Goal: Information Seeking & Learning: Learn about a topic

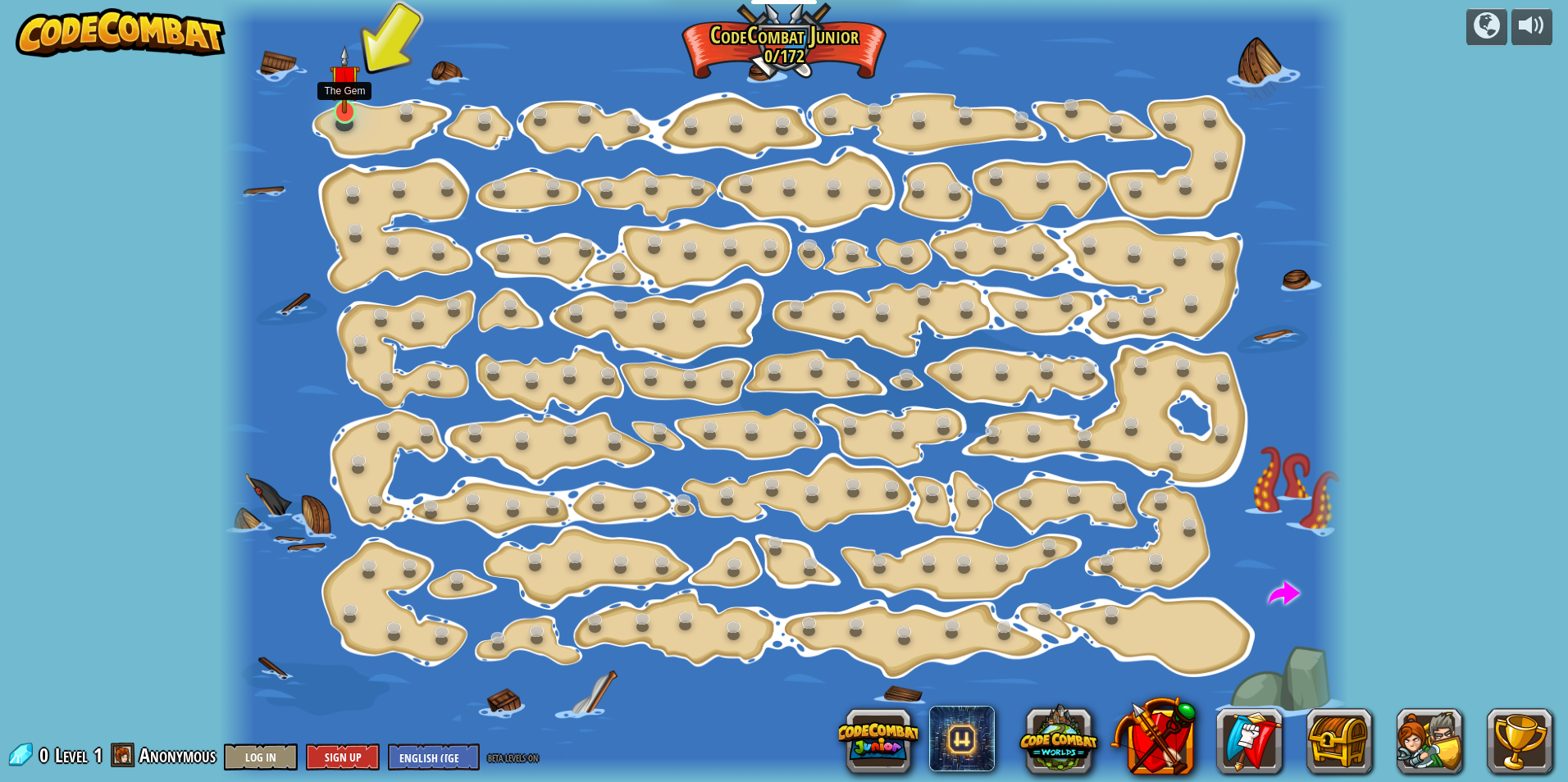
click at [338, 103] on img at bounding box center [345, 79] width 30 height 69
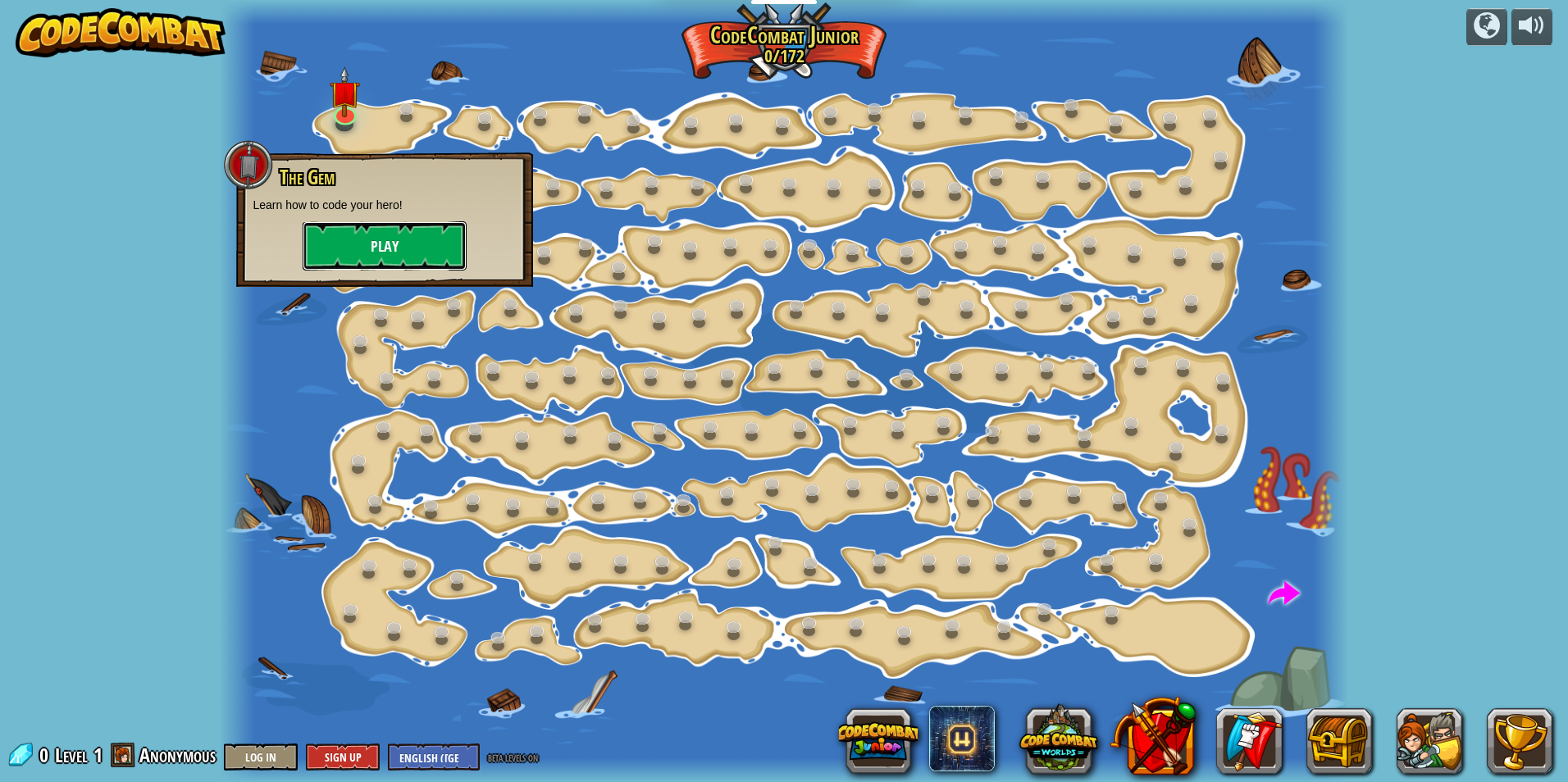
click at [440, 244] on button "Play" at bounding box center [384, 245] width 164 height 49
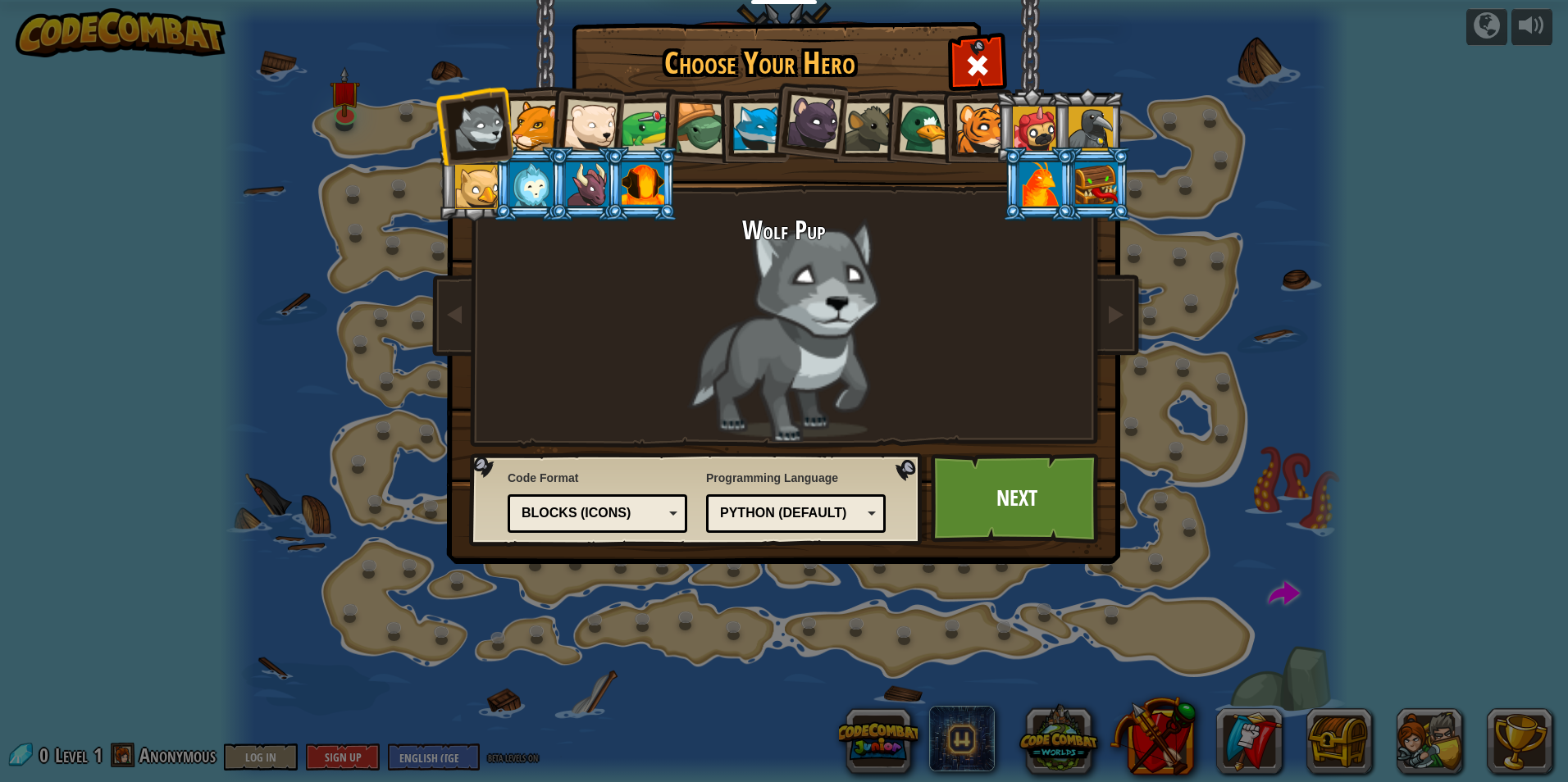
click at [525, 124] on div at bounding box center [535, 126] width 50 height 50
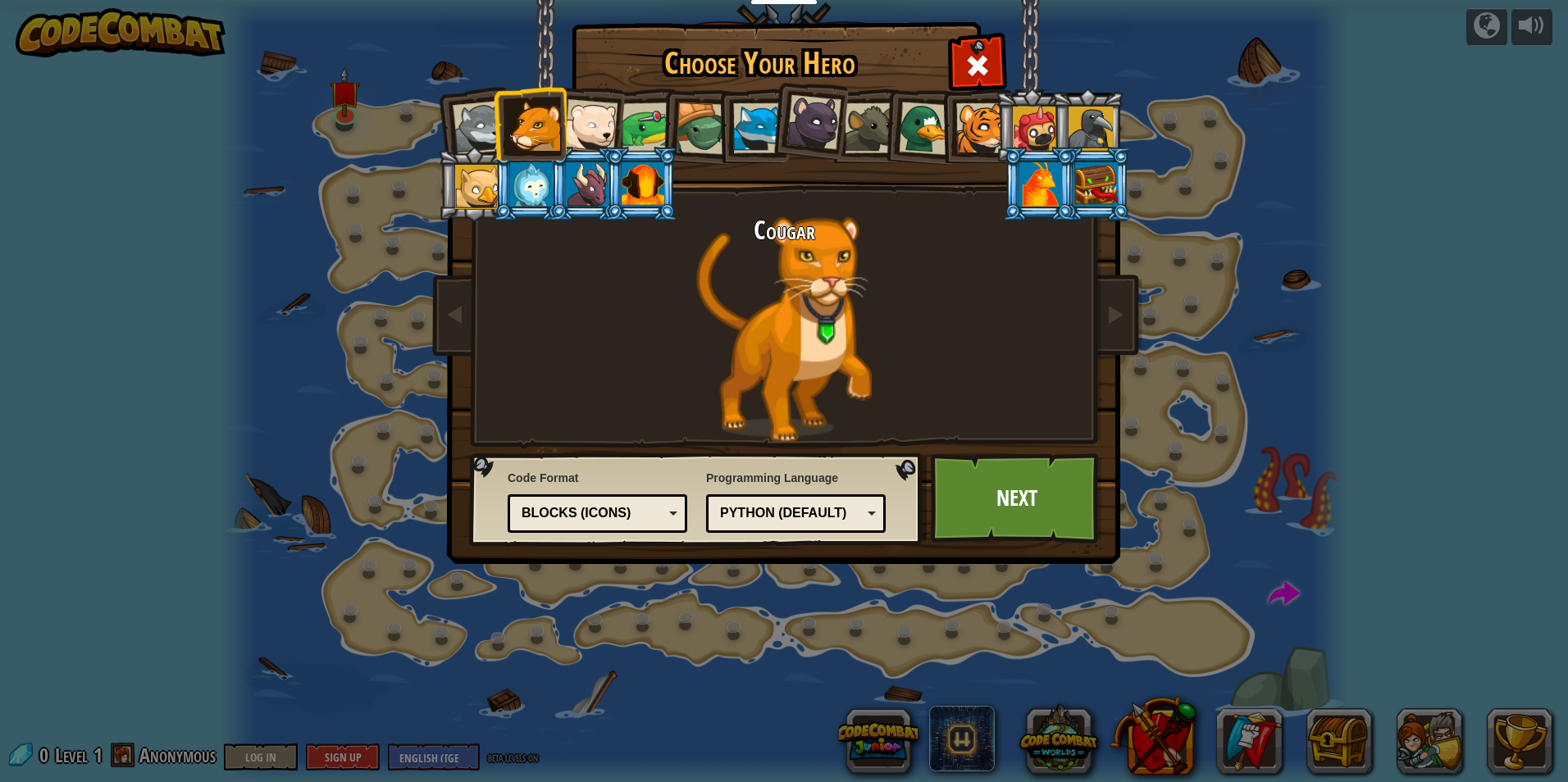
click at [877, 128] on div at bounding box center [870, 128] width 50 height 50
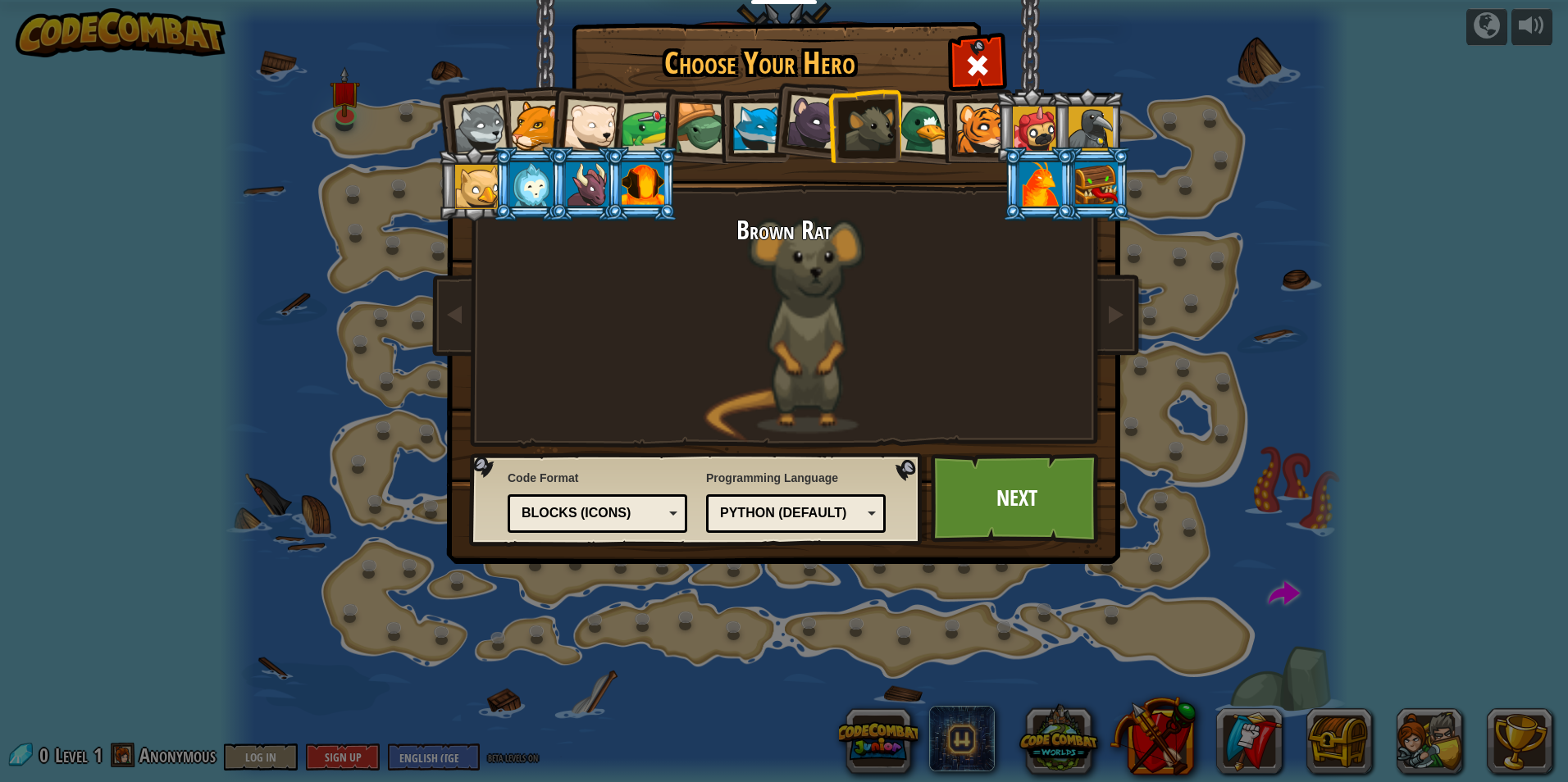
click at [990, 97] on li at bounding box center [976, 125] width 73 height 74
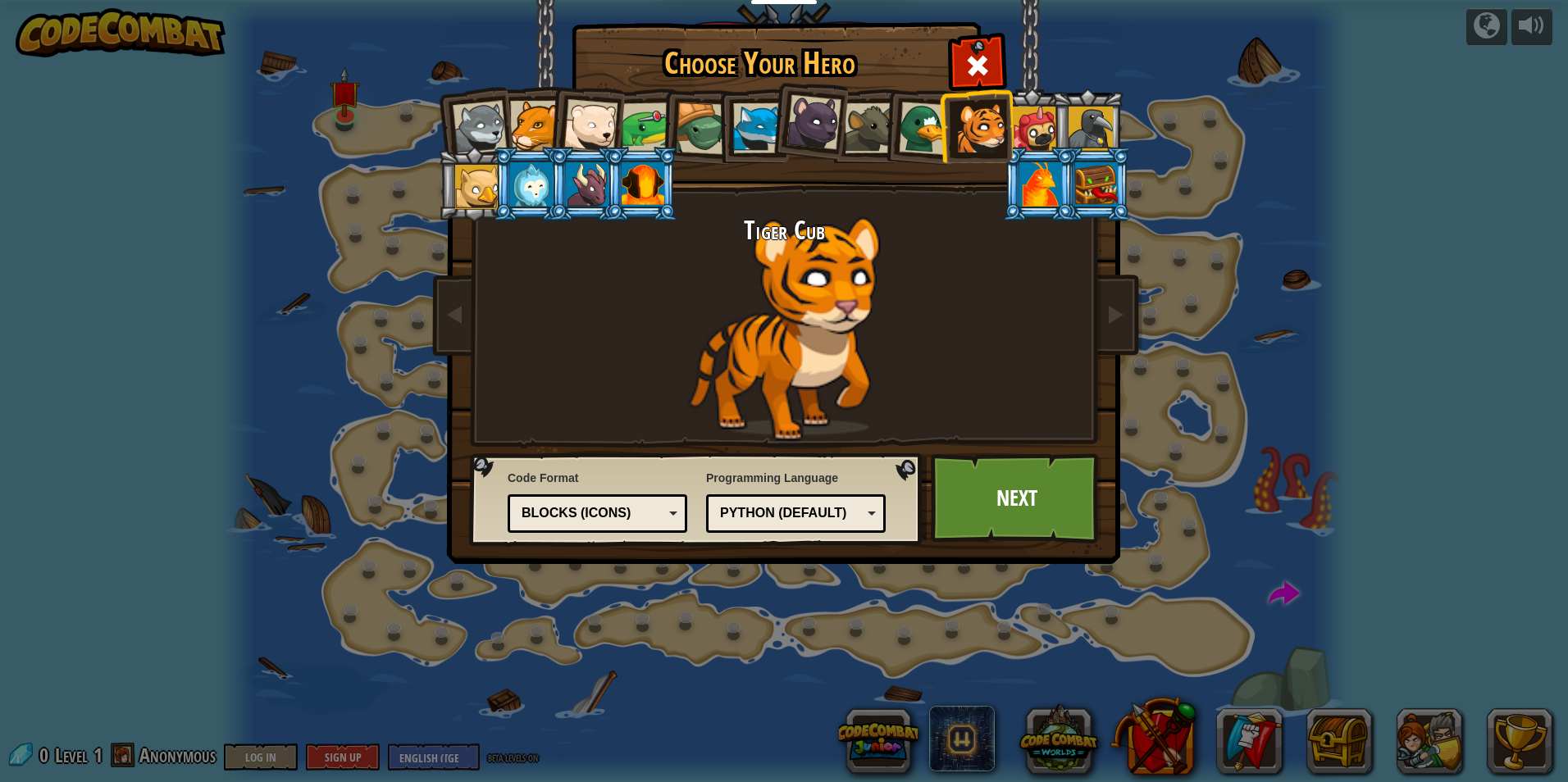
drag, startPoint x: 662, startPoint y: 103, endPoint x: 670, endPoint y: 107, distance: 8.9
click at [664, 103] on li at bounding box center [697, 126] width 78 height 79
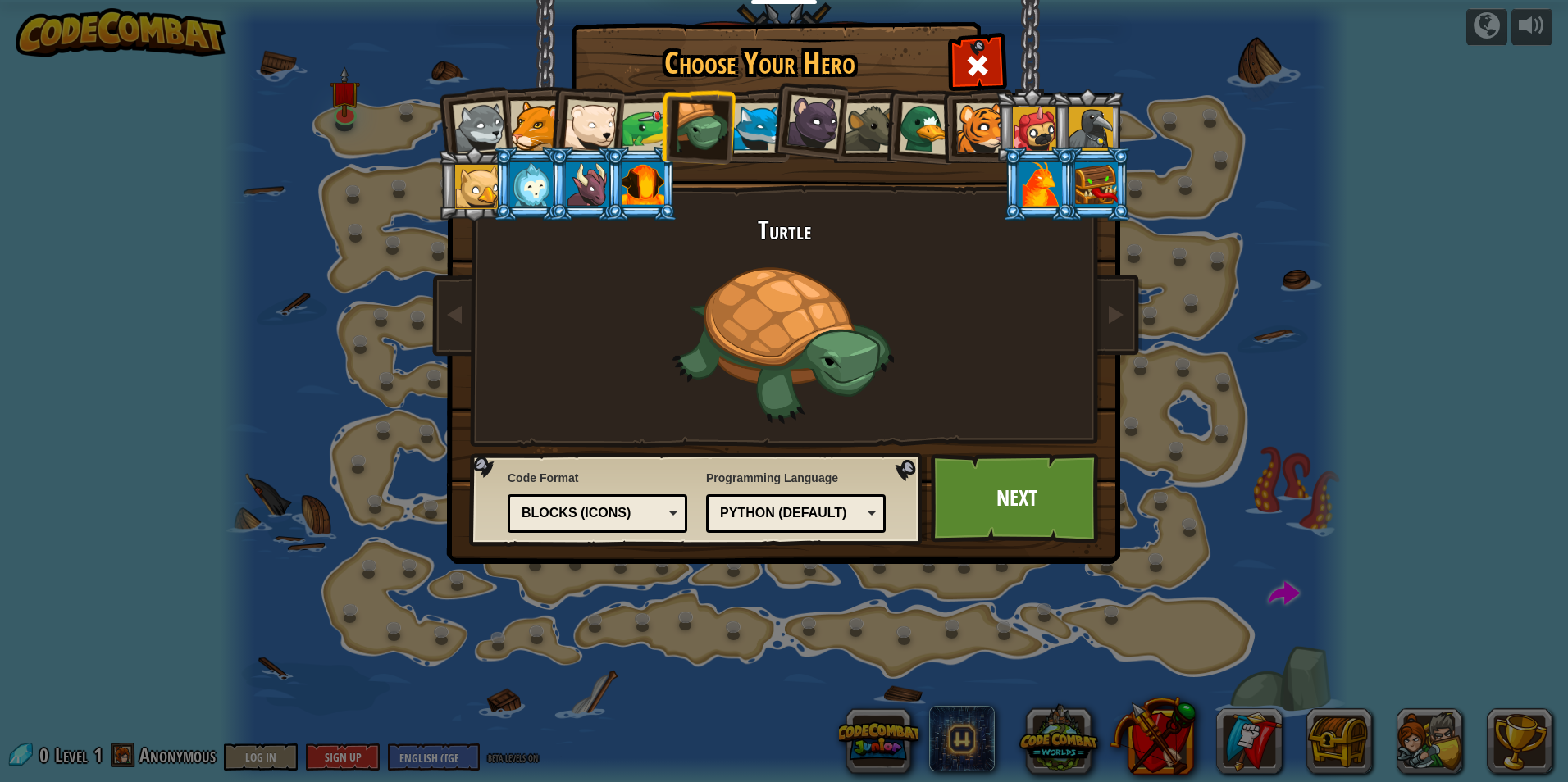
click at [697, 123] on div at bounding box center [702, 129] width 53 height 53
click at [538, 123] on div at bounding box center [535, 126] width 50 height 50
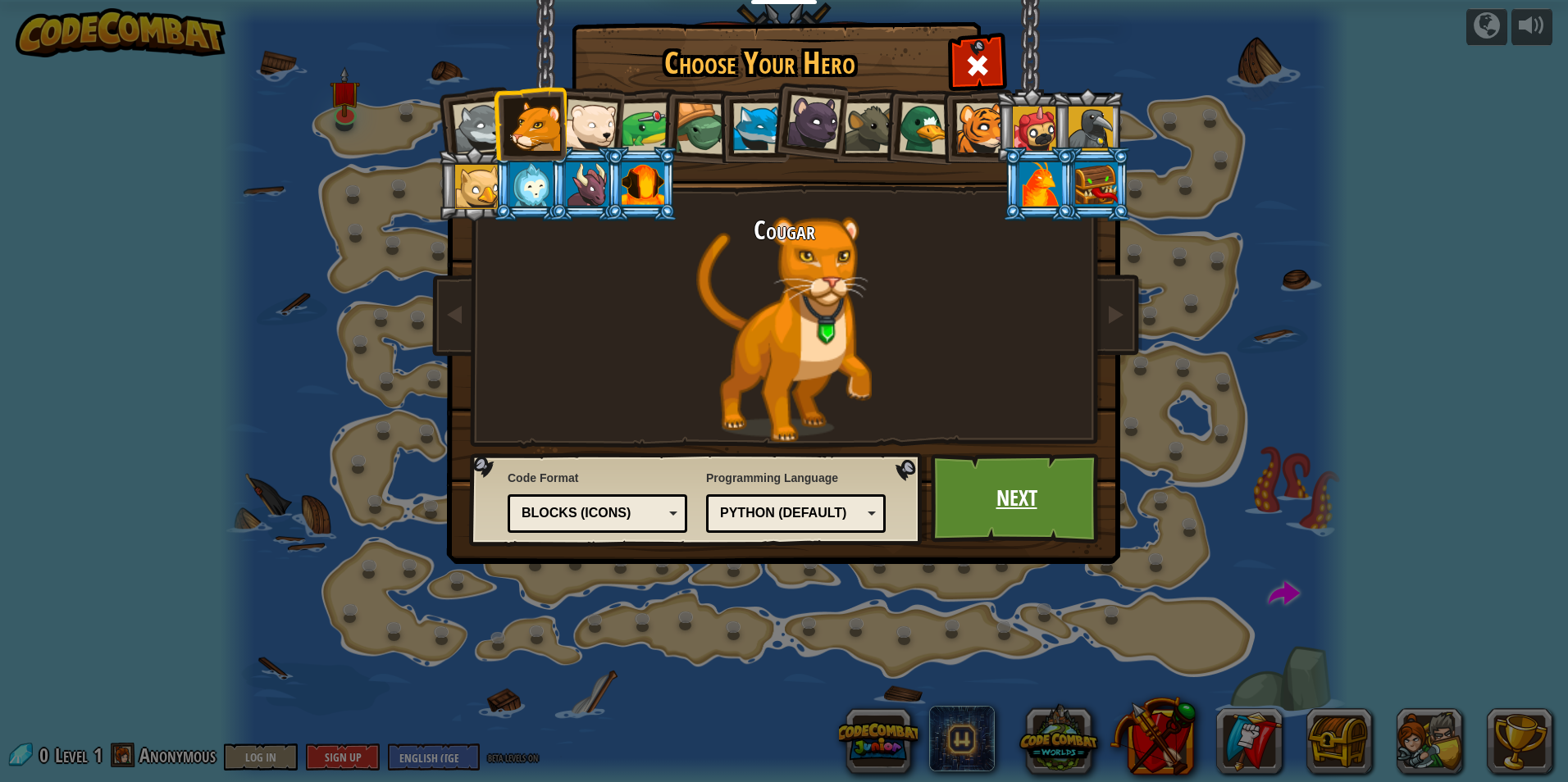
click at [1024, 490] on link "Next" at bounding box center [1017, 498] width 172 height 90
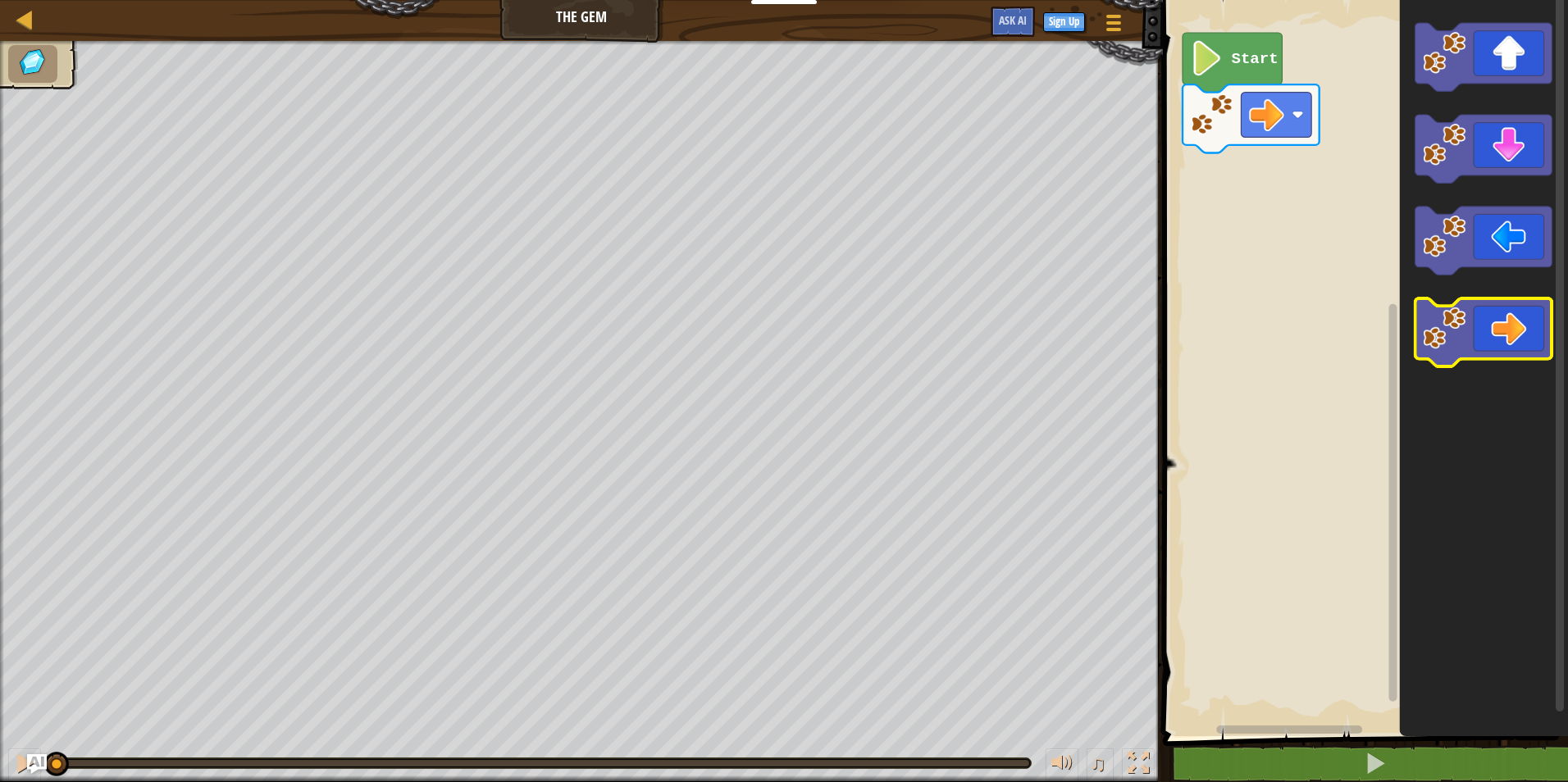
click at [1523, 330] on icon "Blockly Workspace" at bounding box center [1484, 333] width 137 height 68
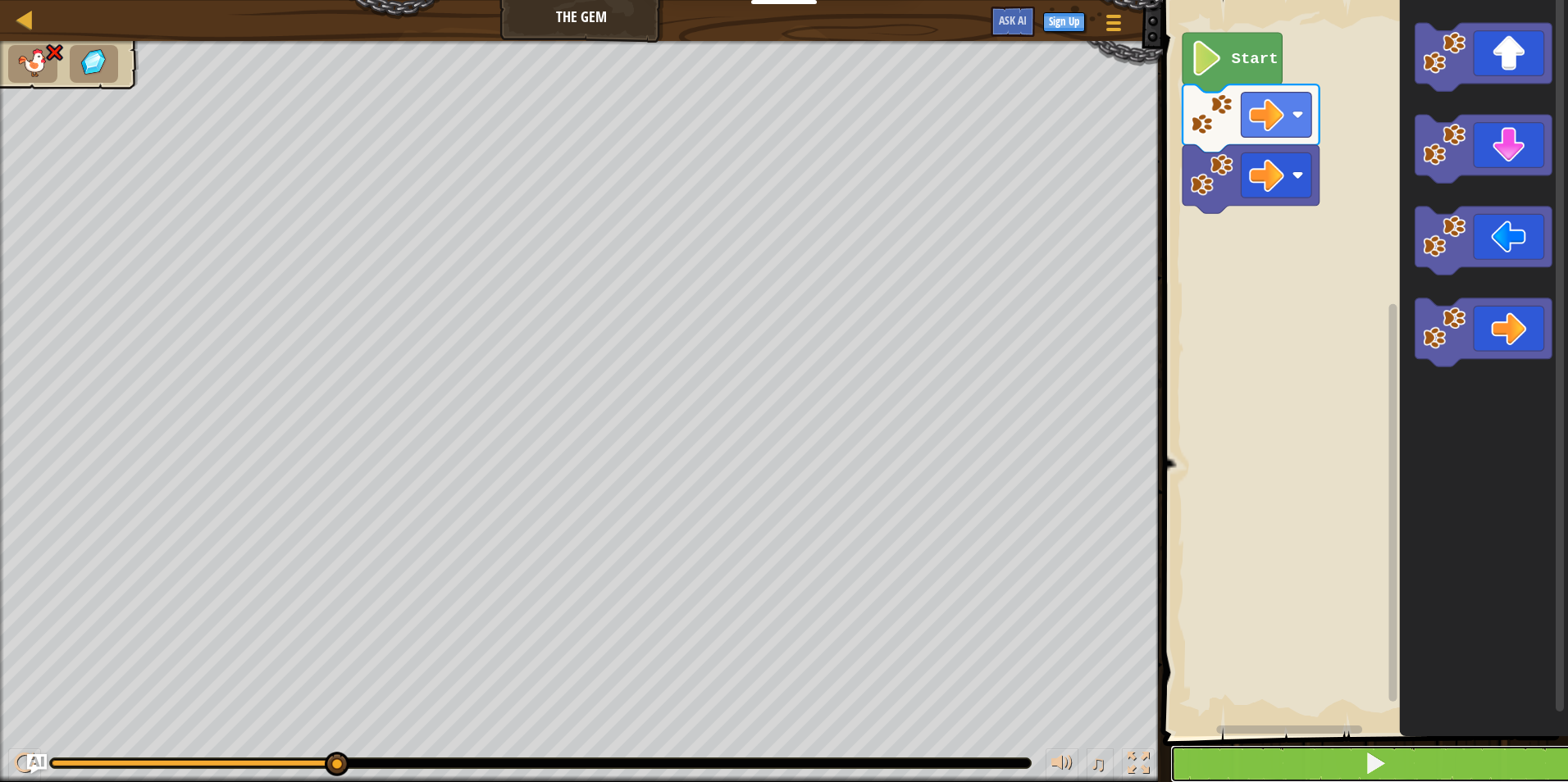
click at [1402, 761] on button at bounding box center [1376, 764] width 410 height 38
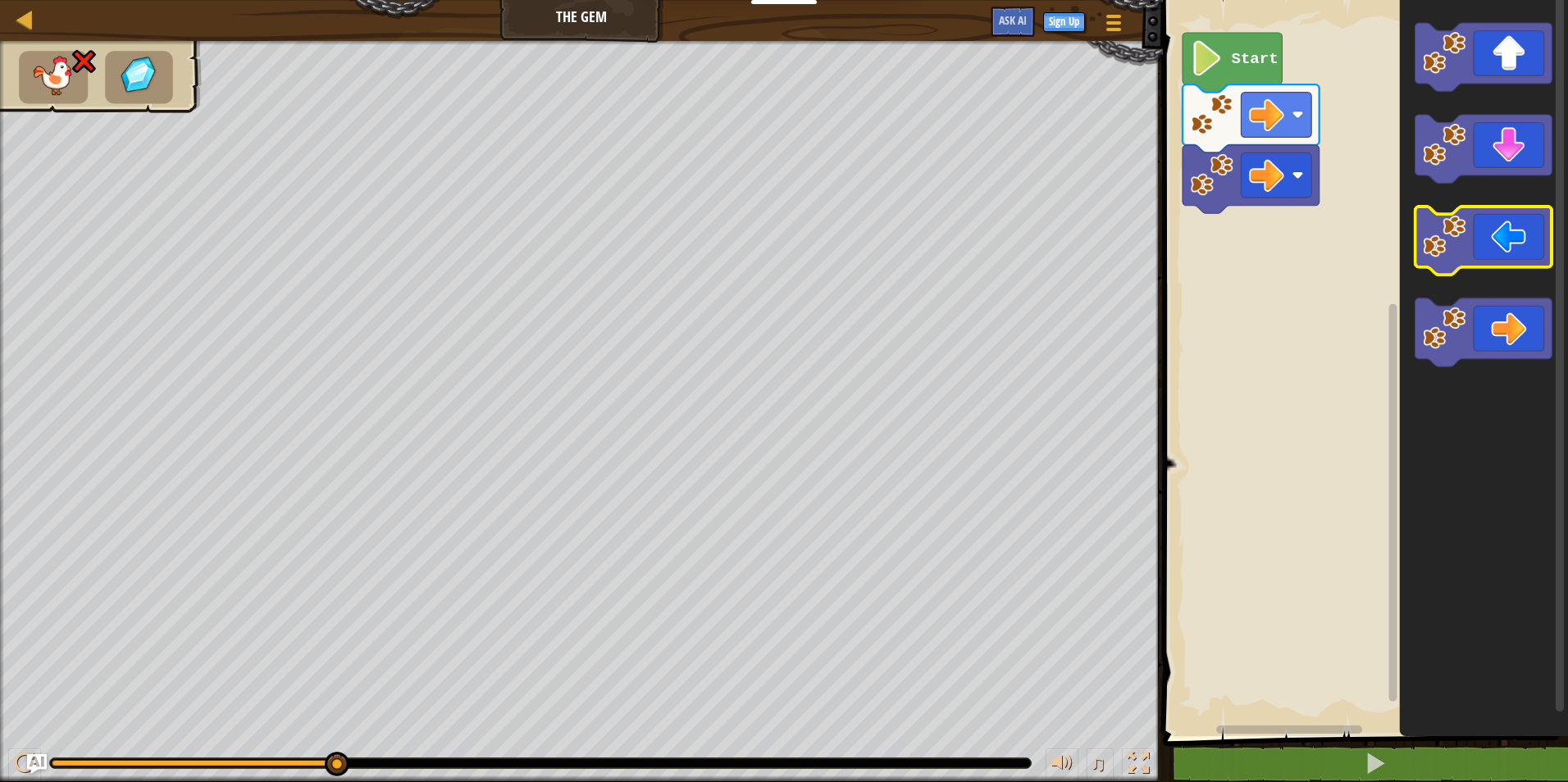
click at [1485, 240] on icon "Blockly Workspace" at bounding box center [1484, 241] width 137 height 68
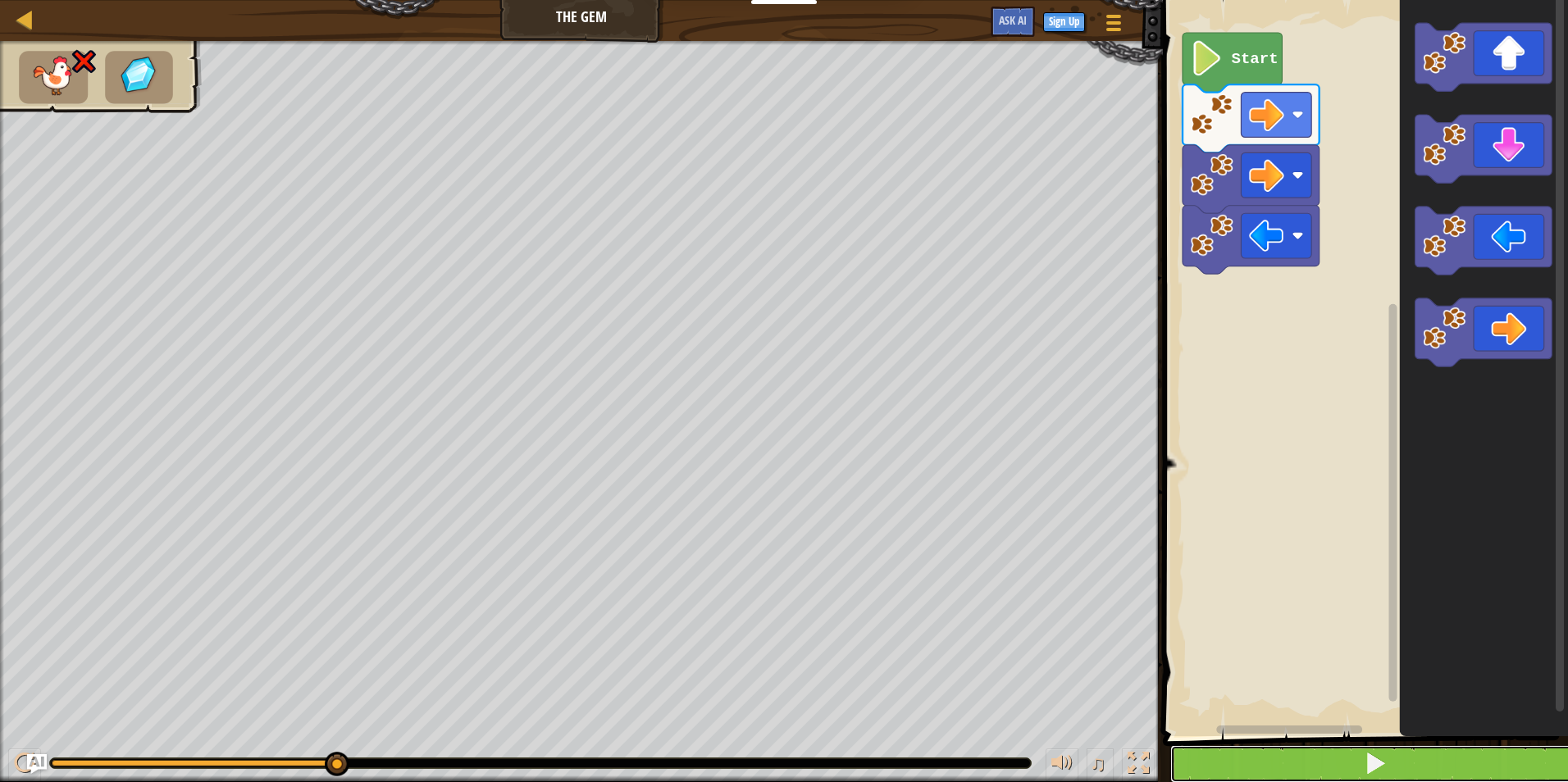
click at [1411, 746] on button at bounding box center [1376, 764] width 410 height 38
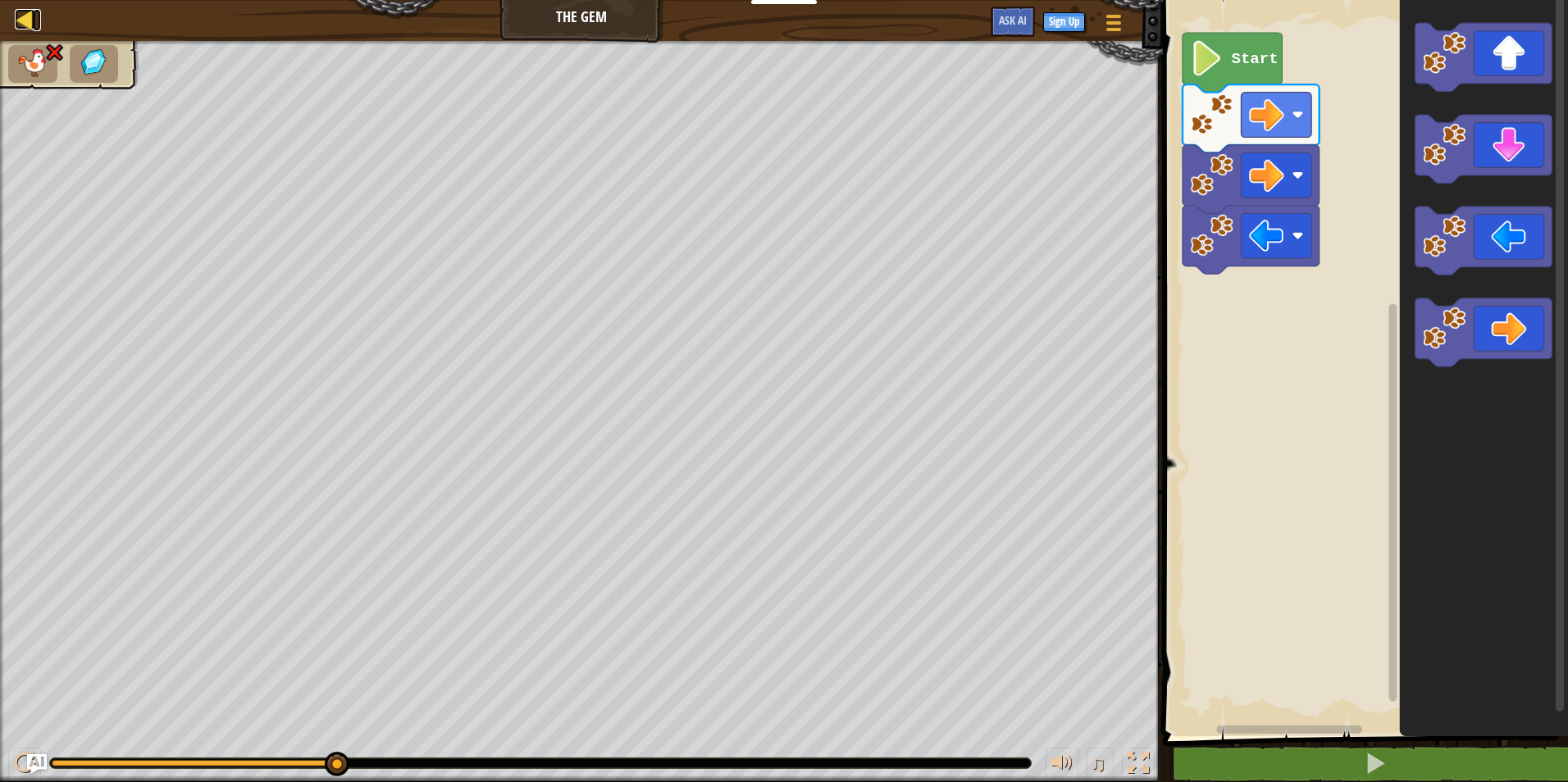
click at [24, 9] on div at bounding box center [24, 19] width 21 height 21
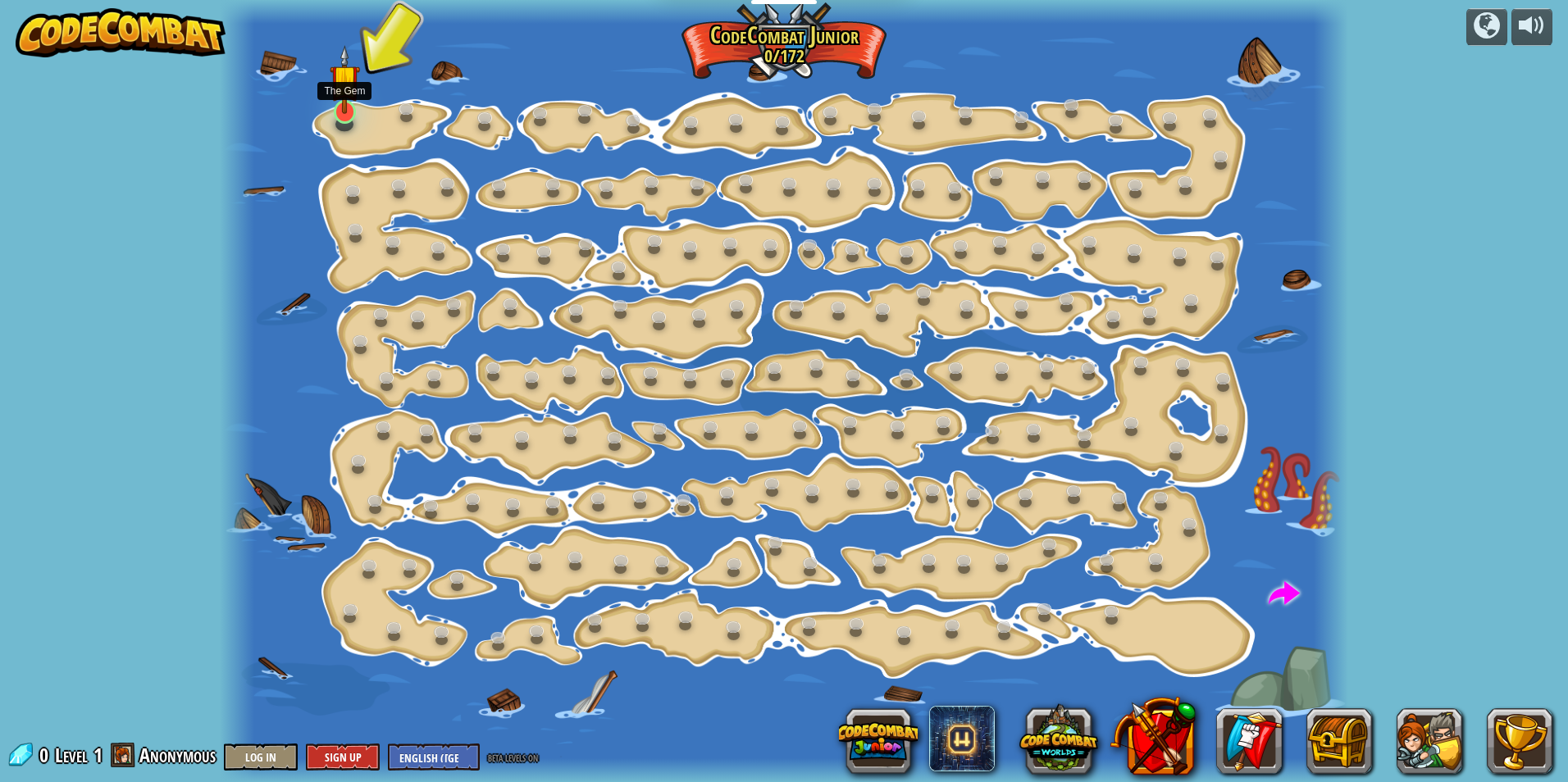
click at [343, 105] on img at bounding box center [345, 79] width 30 height 69
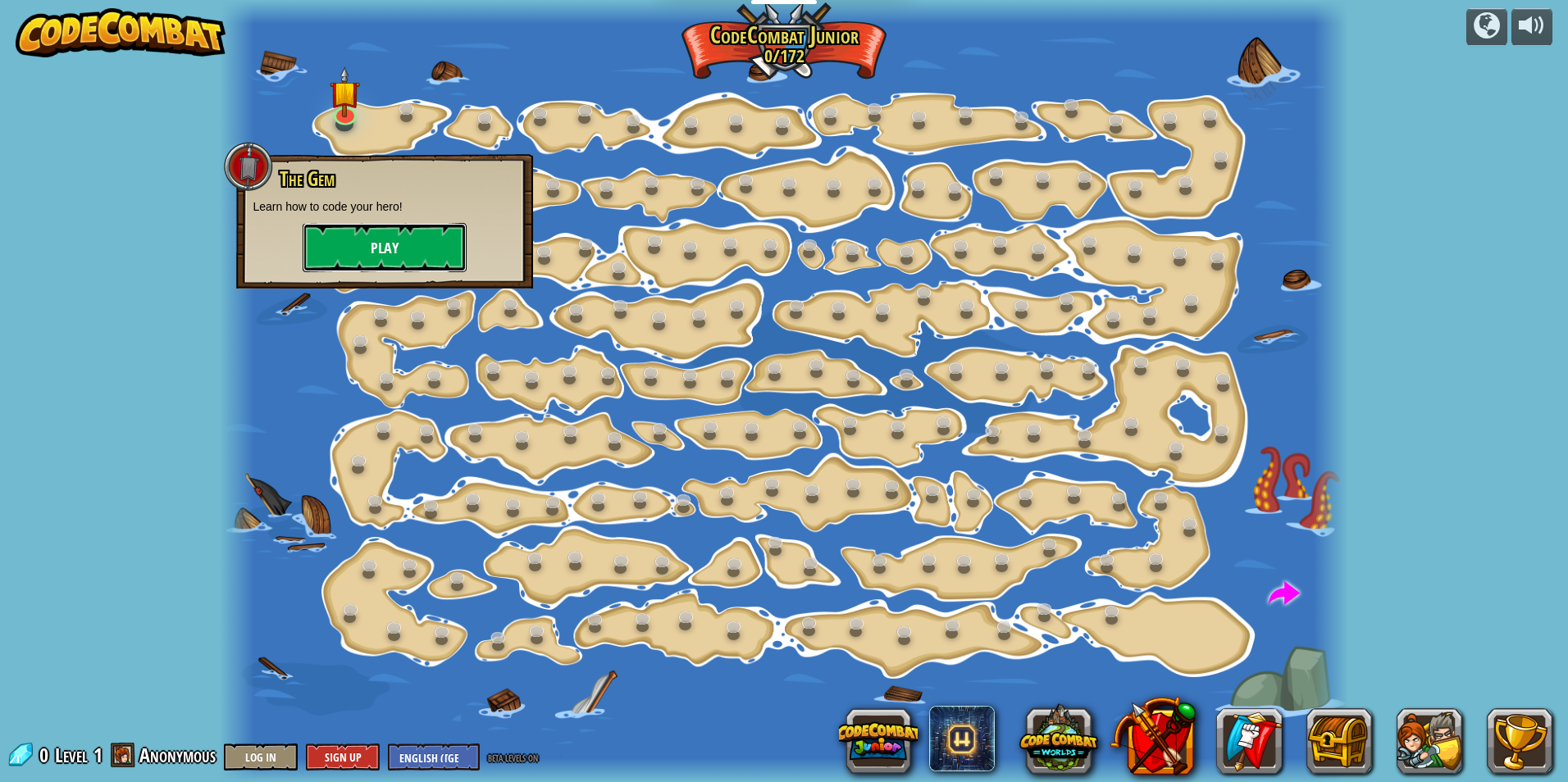
click at [389, 234] on button "Play" at bounding box center [384, 247] width 164 height 49
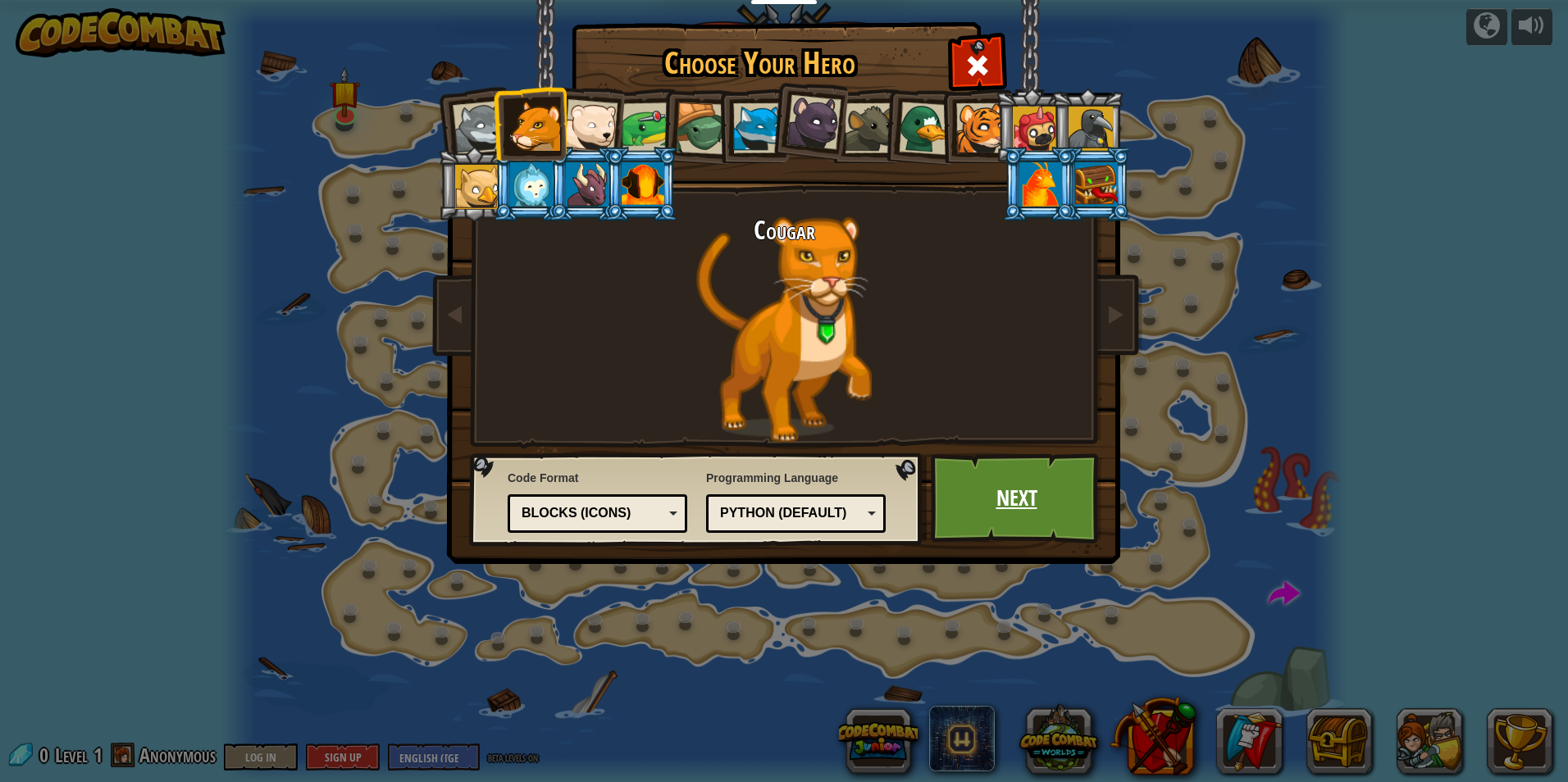
click at [1038, 461] on link "Next" at bounding box center [1017, 498] width 172 height 90
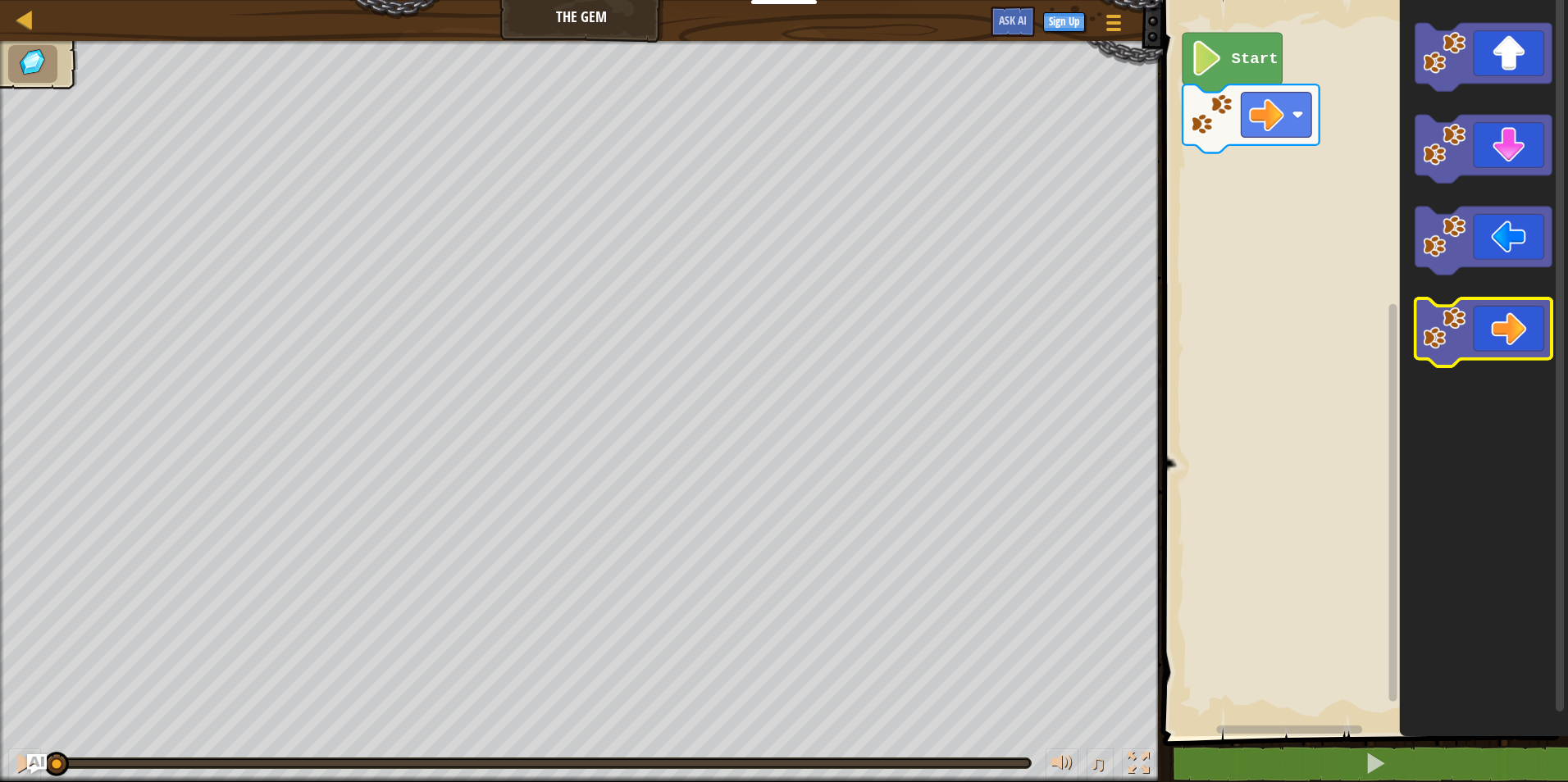
click at [1517, 310] on icon "Blockly Workspace" at bounding box center [1484, 333] width 137 height 68
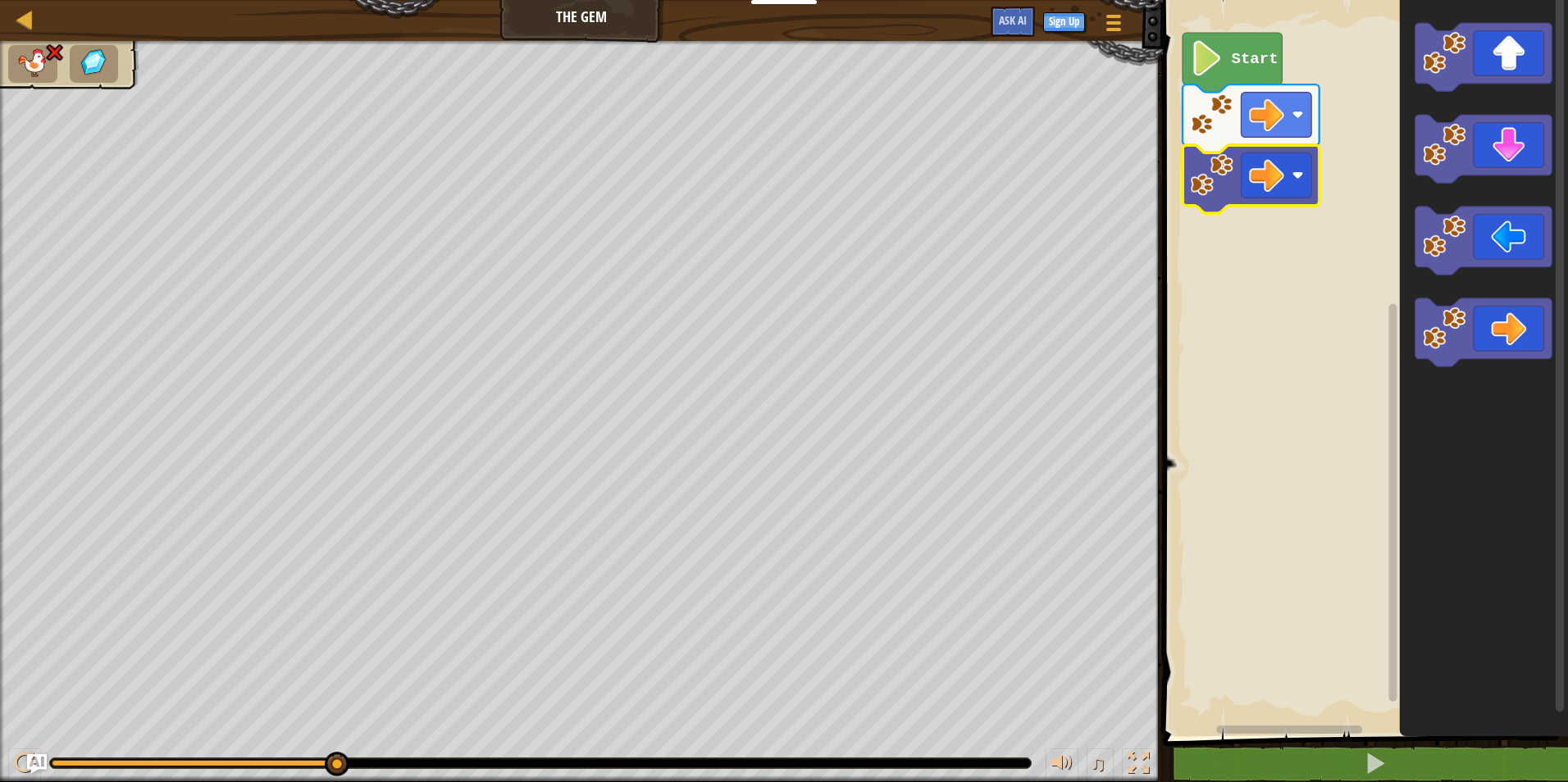
click at [1409, 742] on span at bounding box center [1367, 345] width 418 height 803
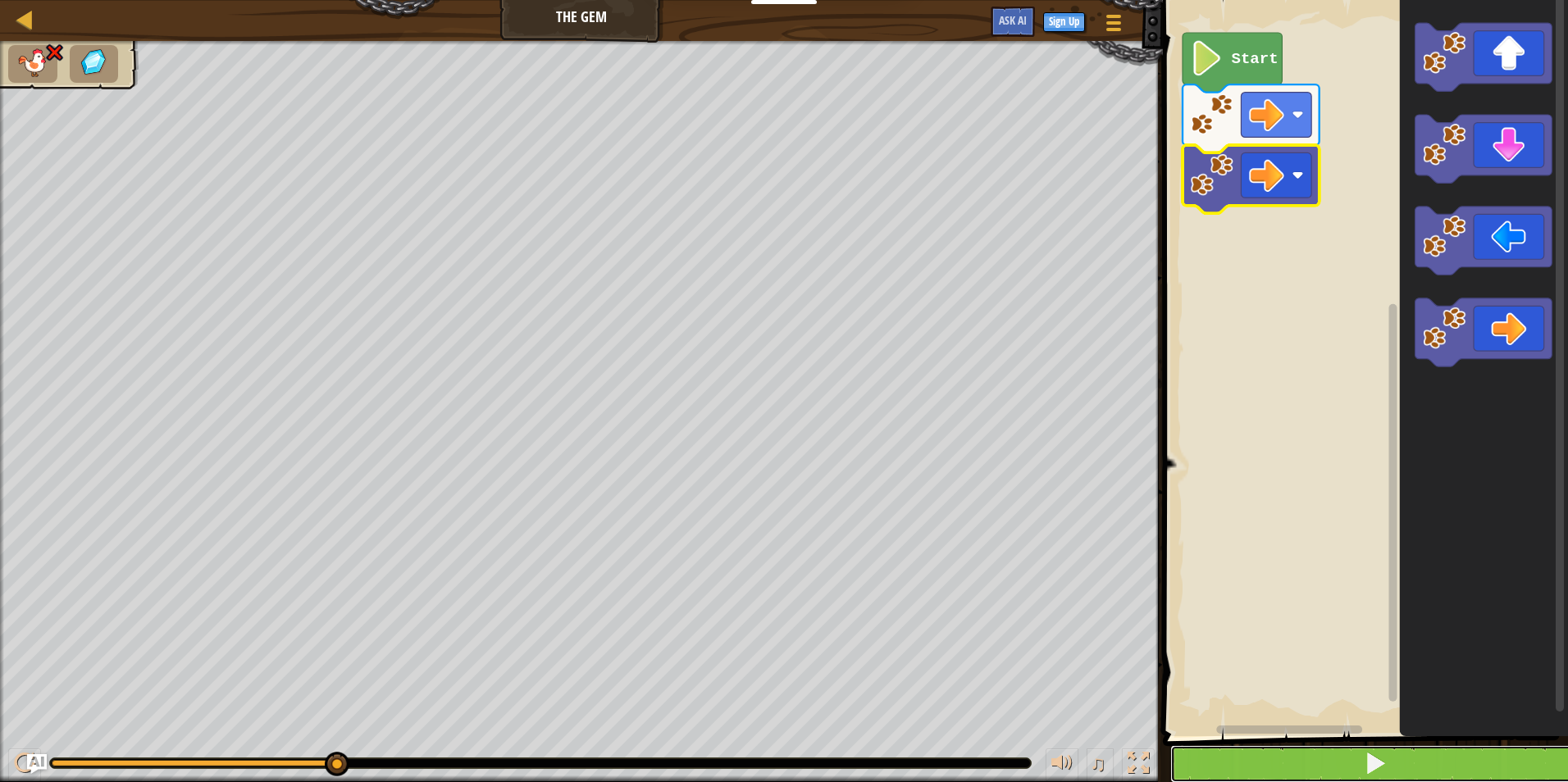
click at [1409, 749] on button at bounding box center [1376, 764] width 410 height 38
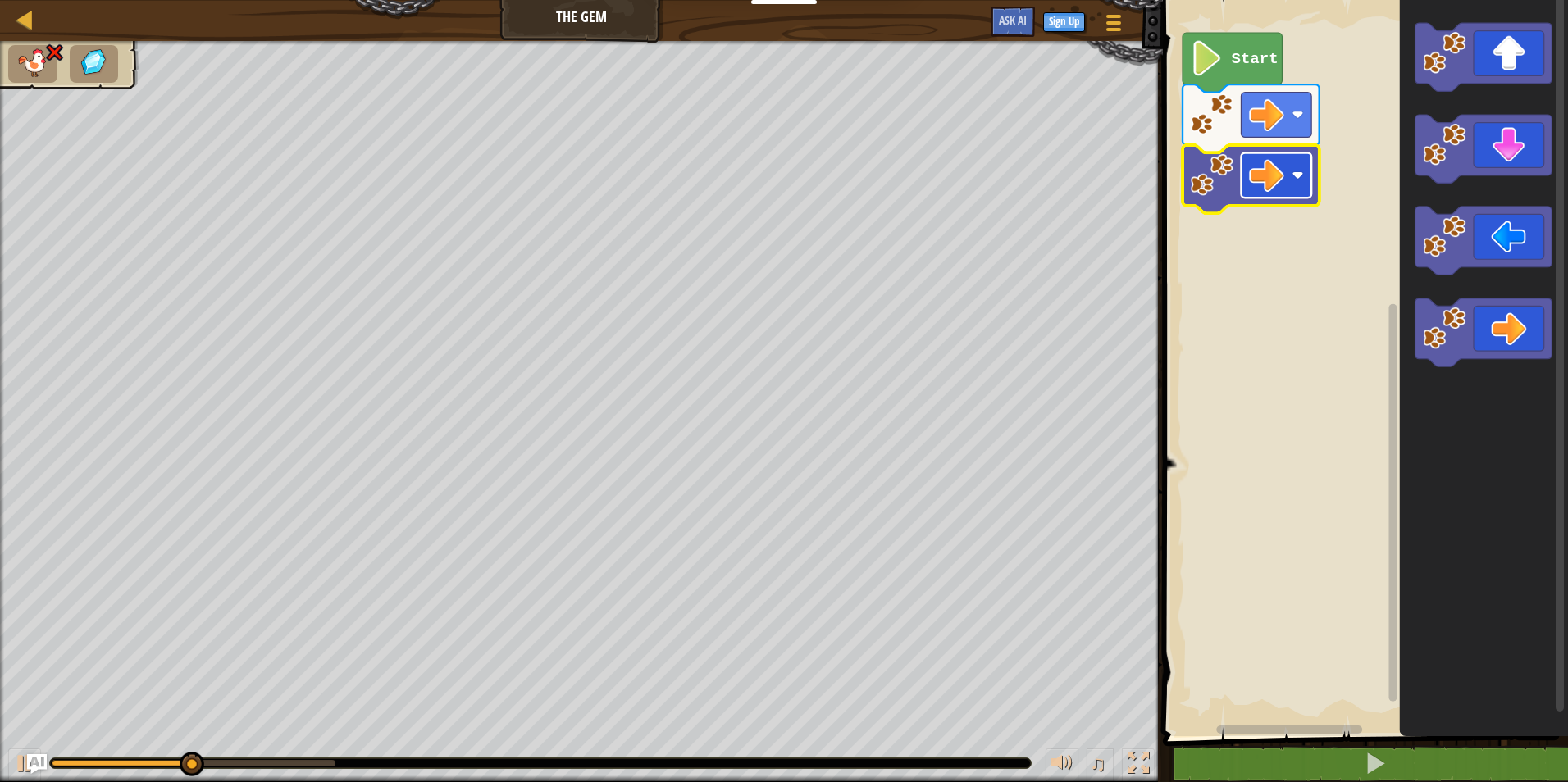
click at [1285, 183] on rect "Blockly Workspace" at bounding box center [1276, 174] width 71 height 45
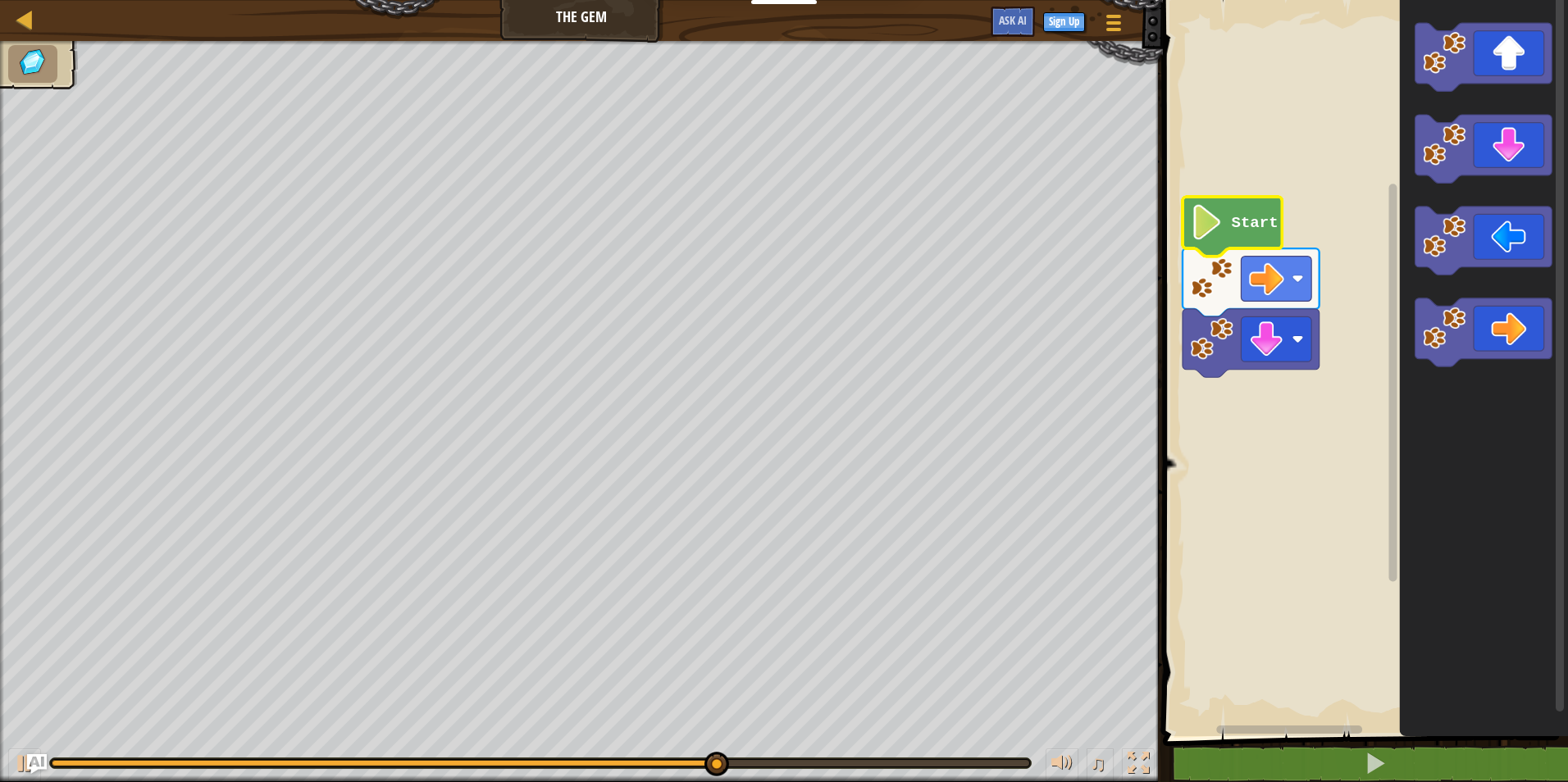
click at [1251, 221] on text "Start" at bounding box center [1255, 223] width 47 height 18
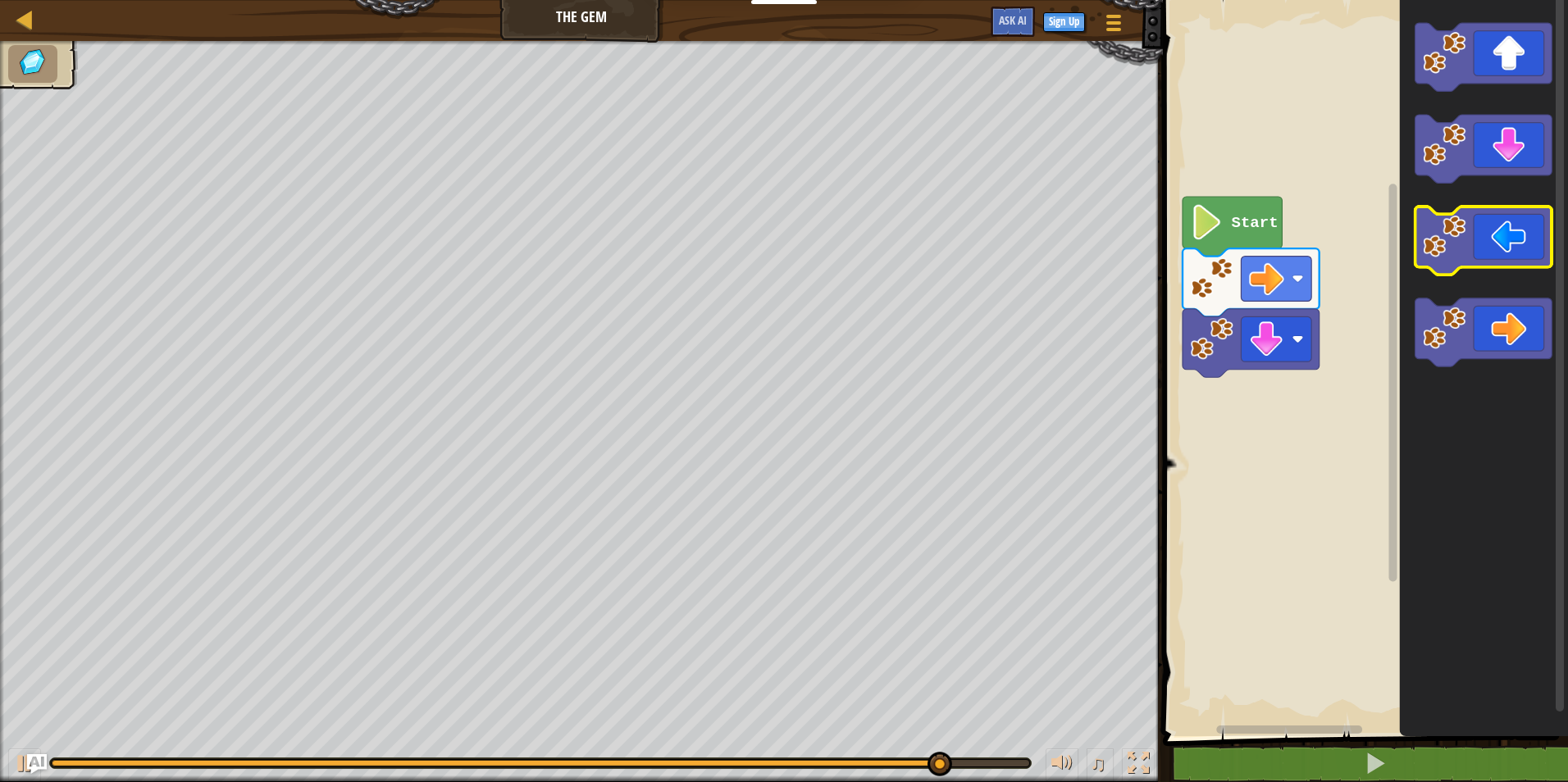
click at [1485, 213] on icon "Blockly Workspace" at bounding box center [1484, 241] width 137 height 68
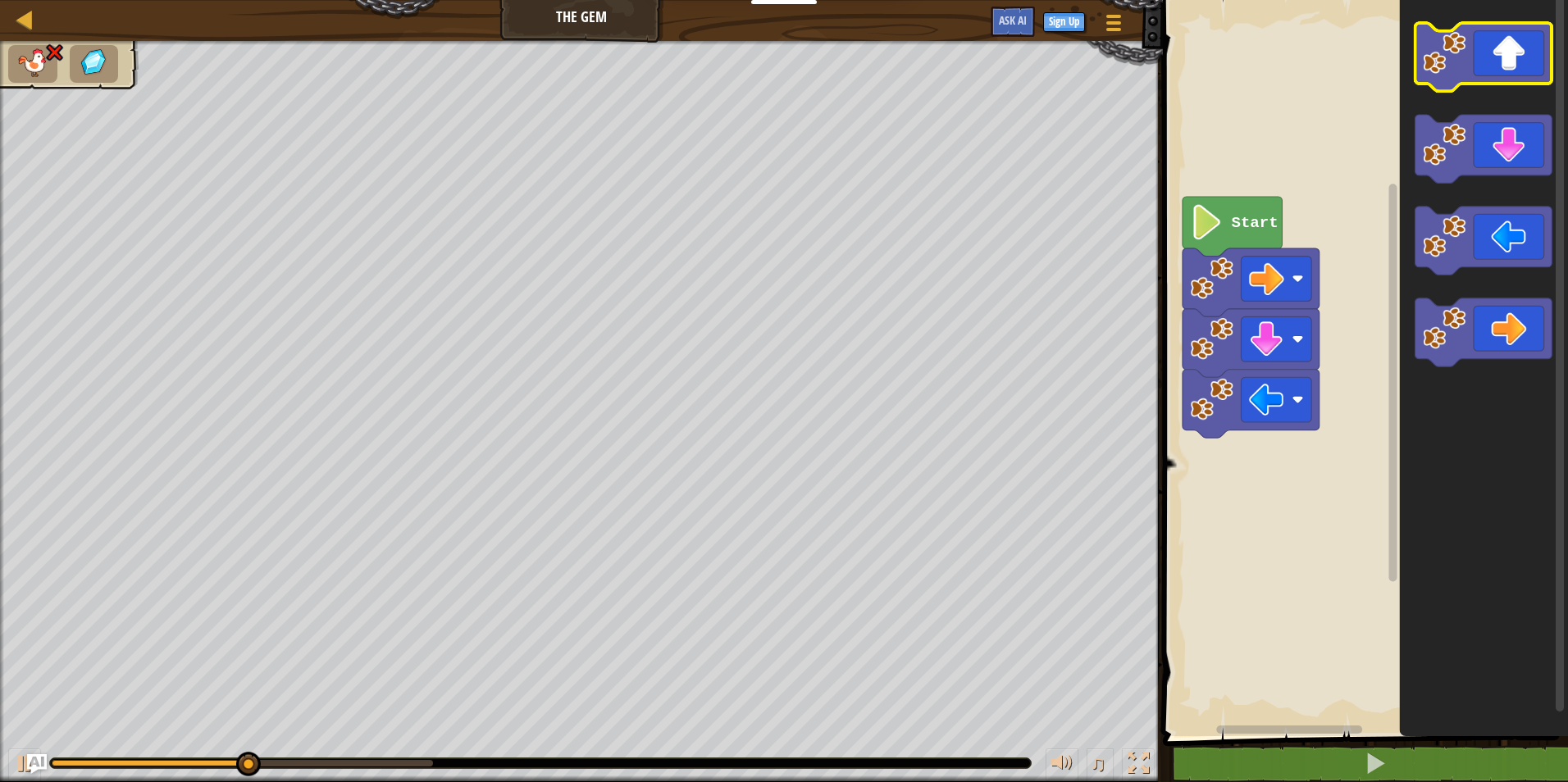
click at [1488, 96] on icon "Blockly Workspace" at bounding box center [1484, 364] width 168 height 744
click at [1479, 143] on icon "Blockly Workspace" at bounding box center [1484, 149] width 137 height 68
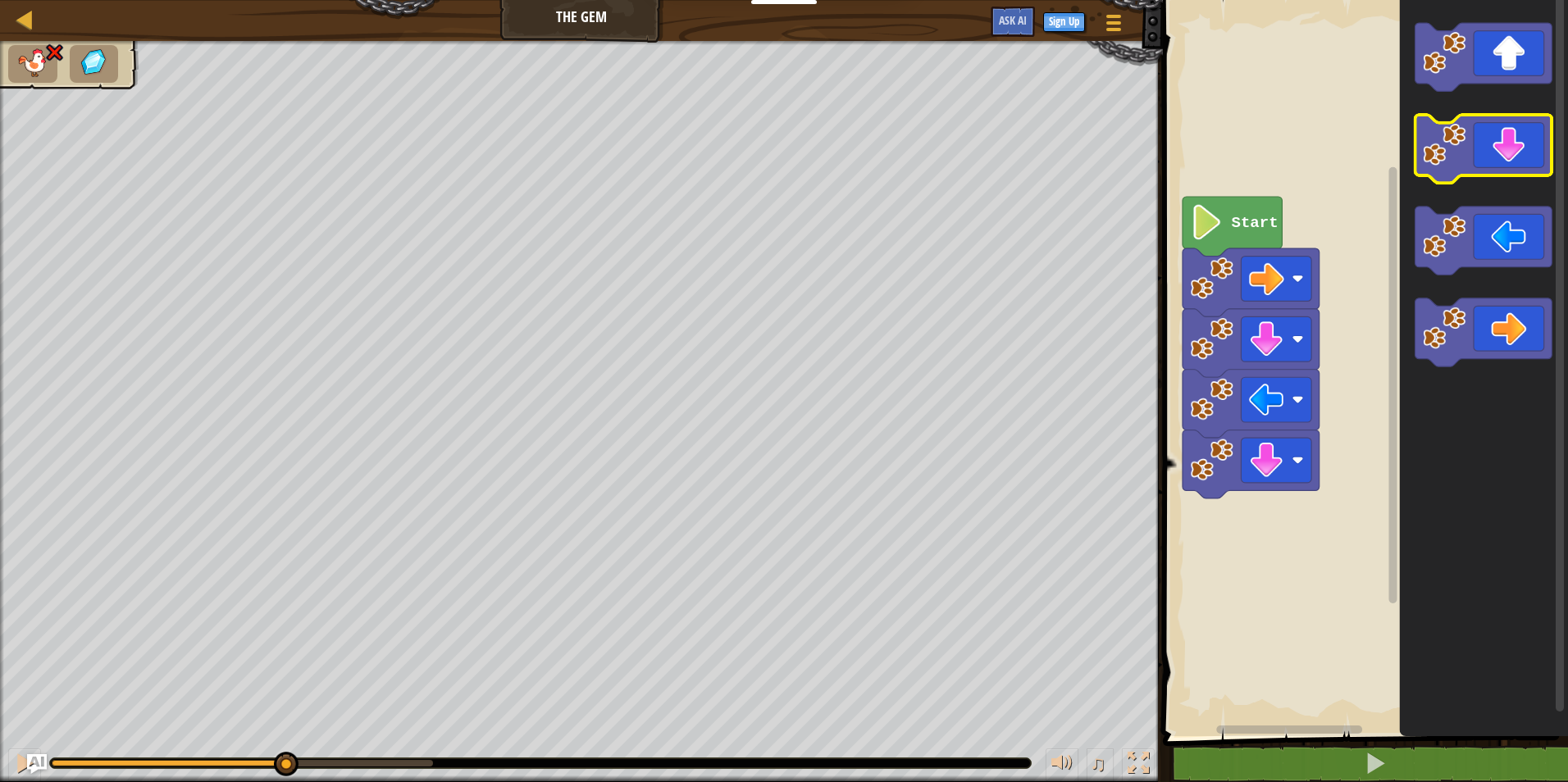
click at [1481, 144] on icon "Blockly Workspace" at bounding box center [1484, 149] width 137 height 68
click at [1495, 157] on icon "Blockly Workspace" at bounding box center [1484, 149] width 137 height 68
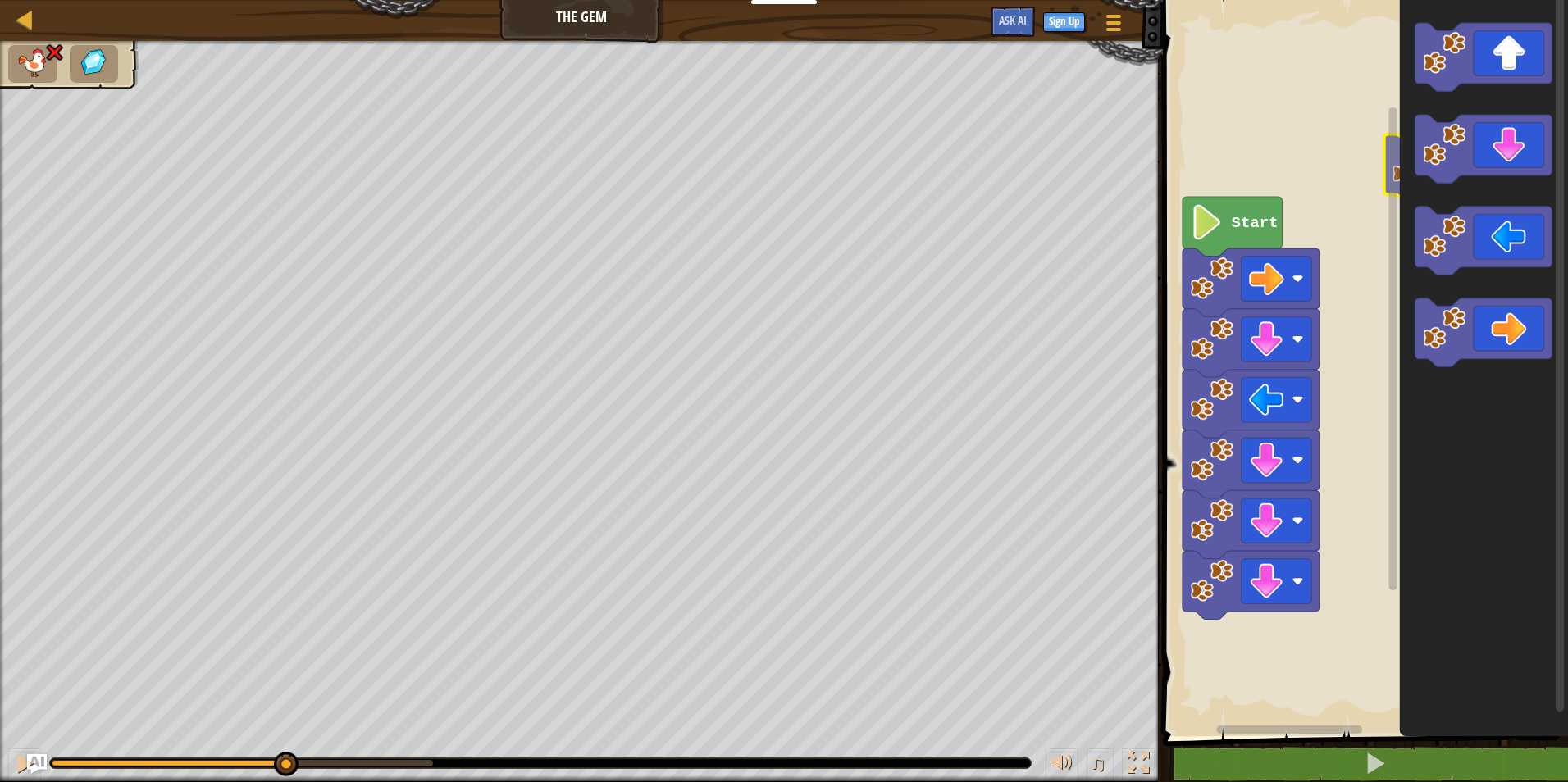
click at [1507, 167] on icon "Blockly Workspace" at bounding box center [1484, 149] width 137 height 68
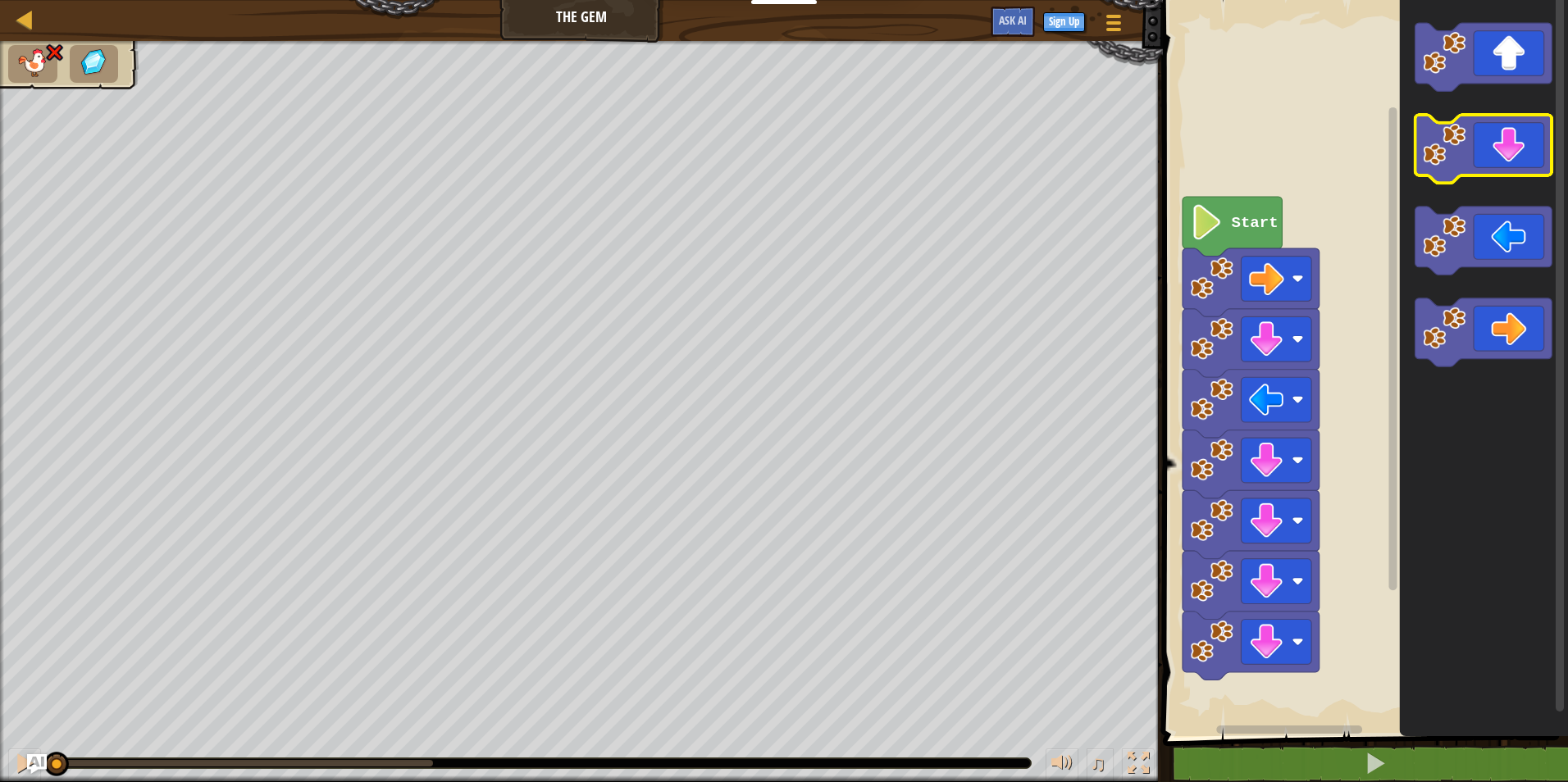
click at [1507, 168] on icon "Blockly Workspace" at bounding box center [1484, 149] width 137 height 68
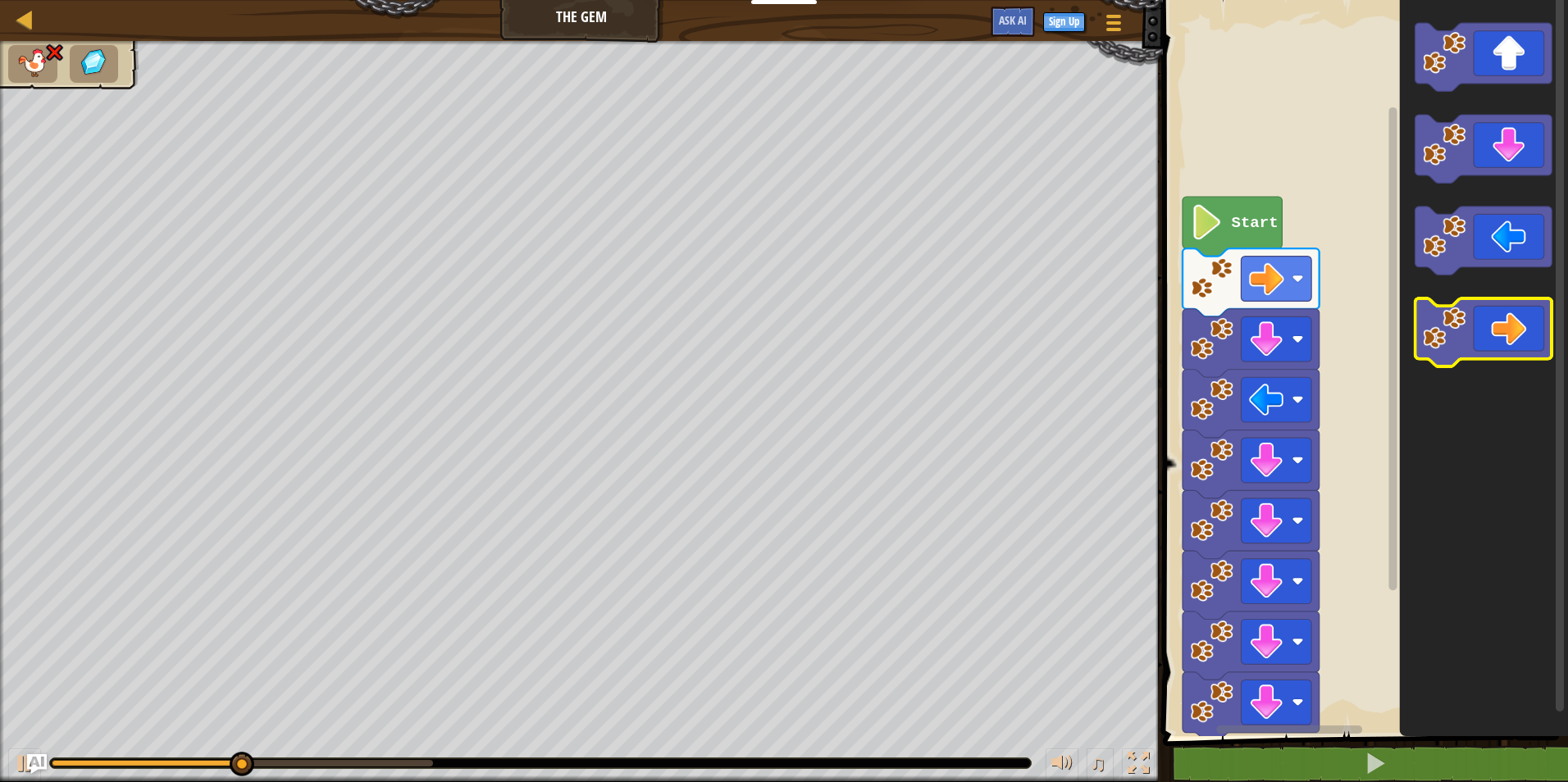
click at [1485, 309] on icon "Blockly Workspace" at bounding box center [1484, 333] width 137 height 68
click at [1486, 318] on icon "Blockly Workspace" at bounding box center [1484, 333] width 137 height 68
click at [1487, 321] on icon "Blockly Workspace" at bounding box center [1484, 333] width 137 height 68
click at [1511, 339] on icon "Blockly Workspace" at bounding box center [1484, 333] width 137 height 68
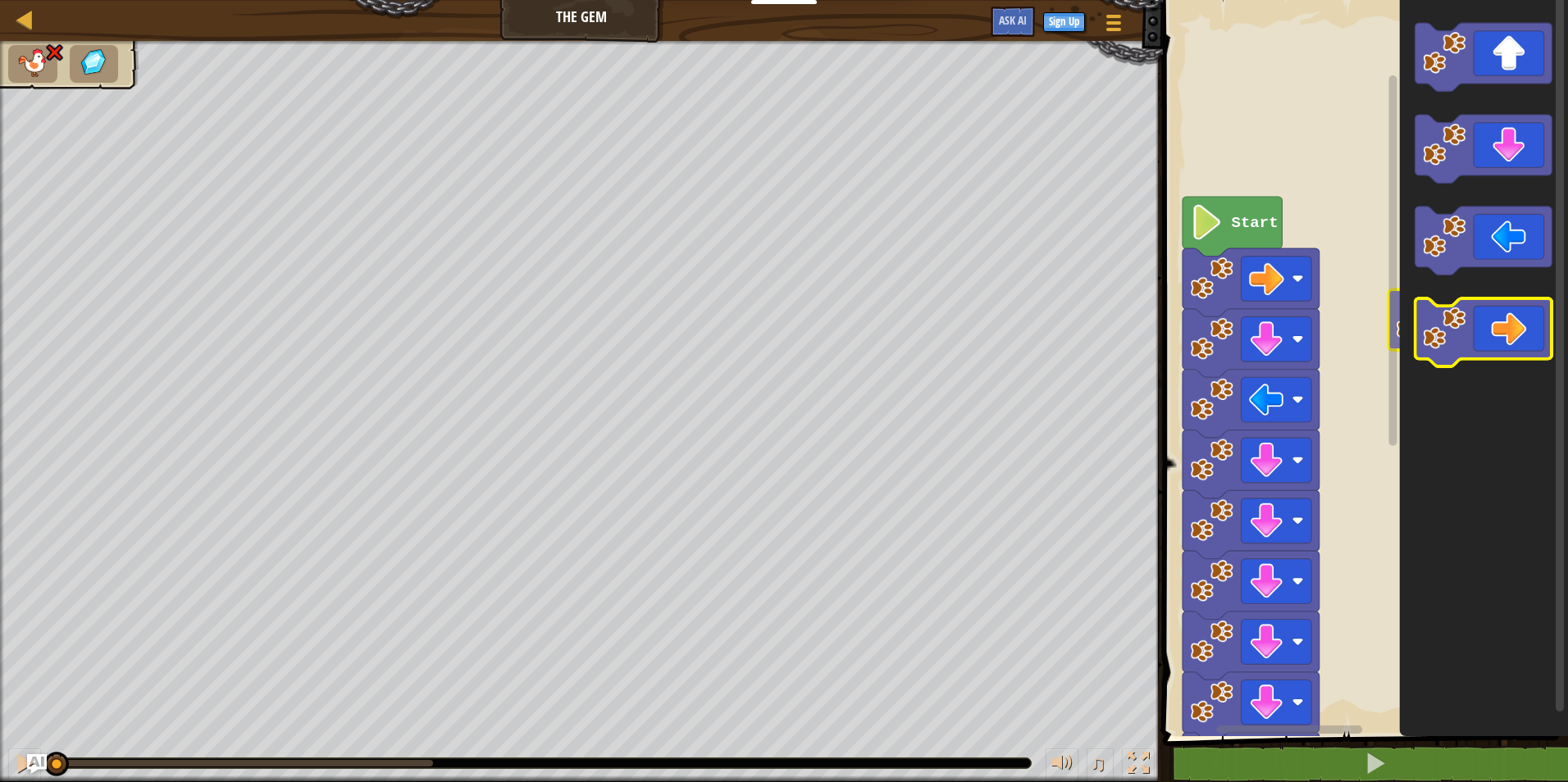
click at [1516, 342] on icon "Blockly Workspace" at bounding box center [1484, 333] width 137 height 68
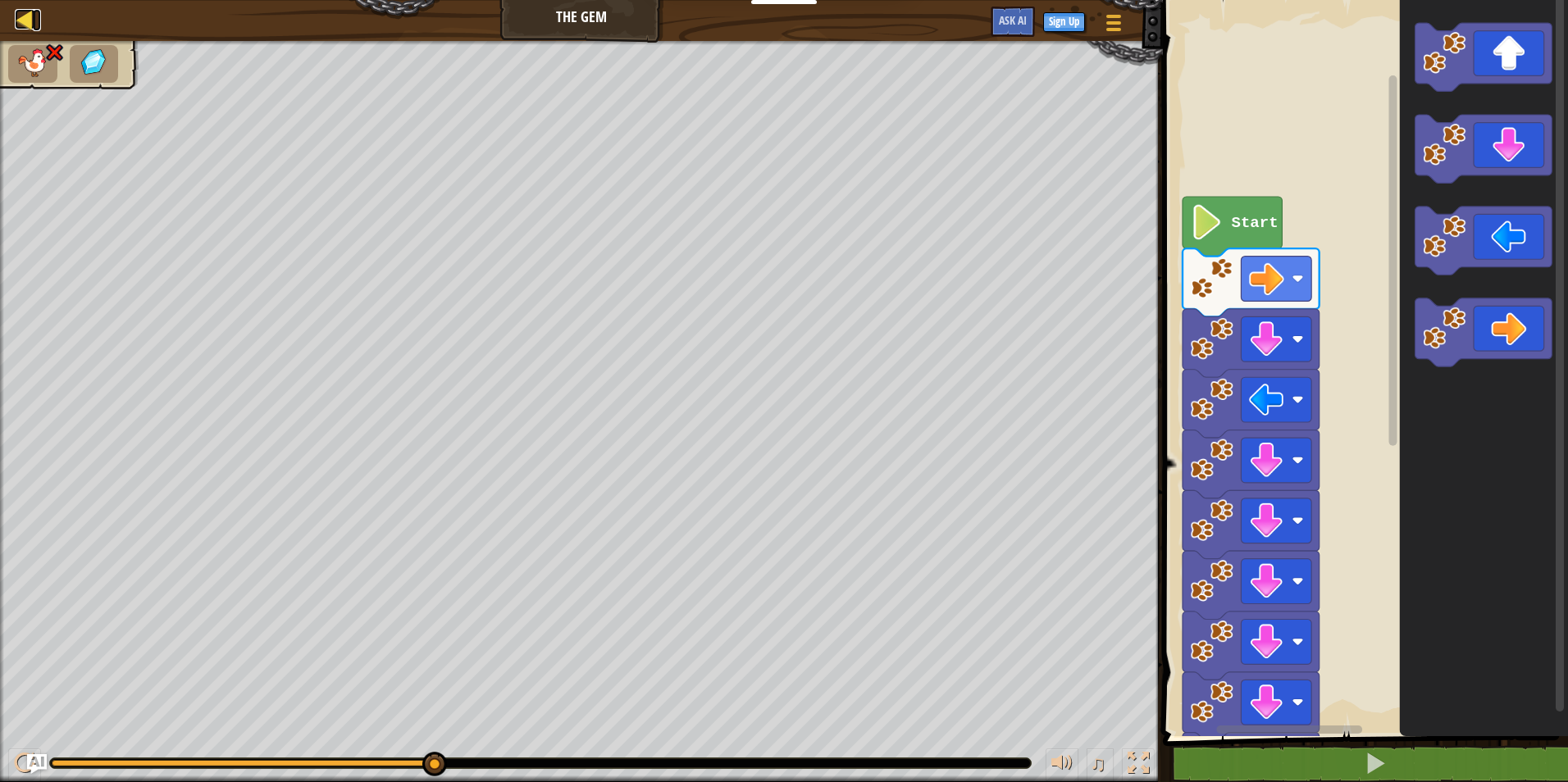
click at [28, 23] on div at bounding box center [24, 19] width 21 height 21
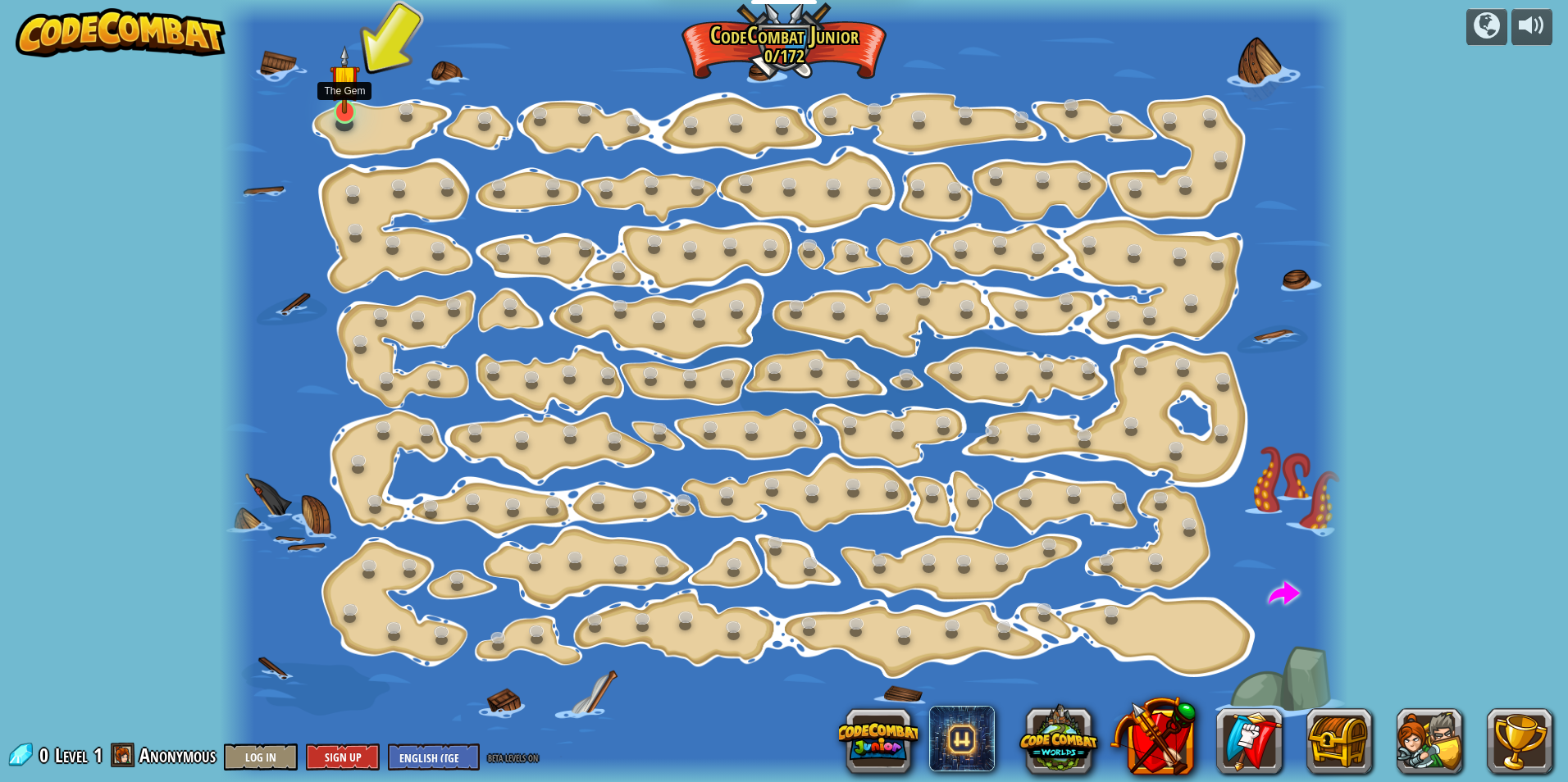
click at [348, 103] on img at bounding box center [345, 79] width 30 height 69
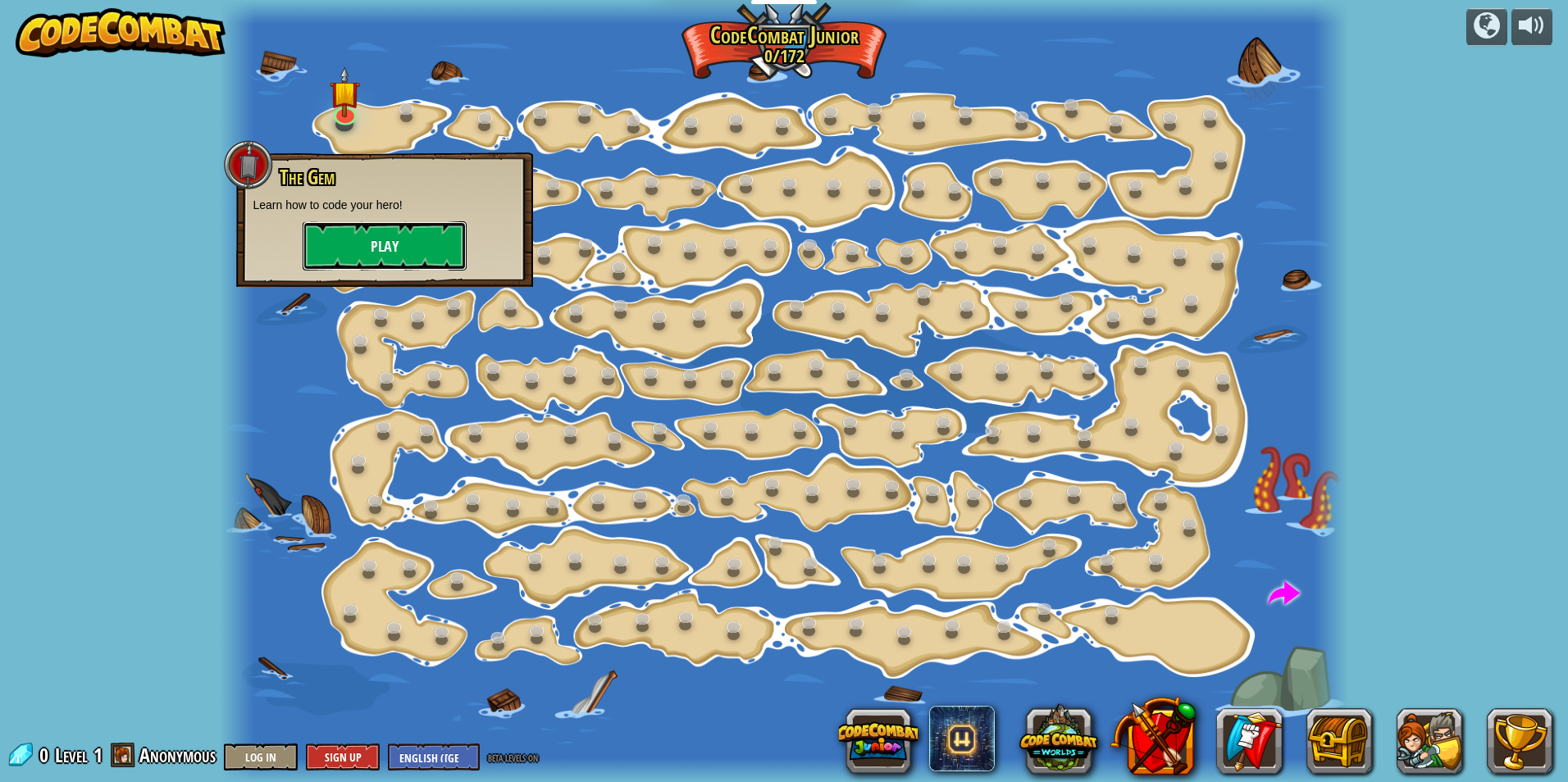
click at [448, 241] on button "Play" at bounding box center [384, 245] width 164 height 49
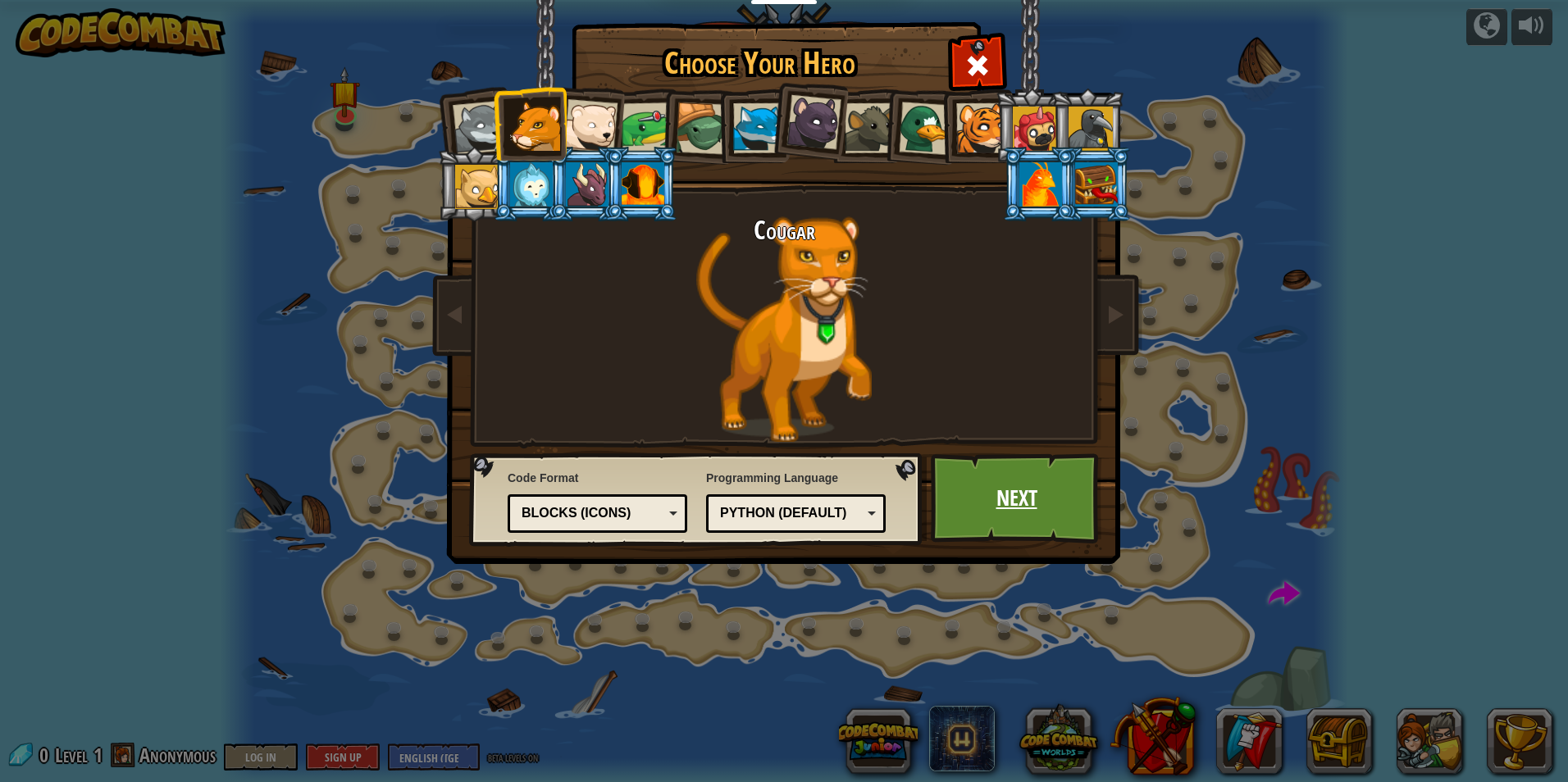
click at [1015, 498] on link "Next" at bounding box center [1017, 498] width 172 height 90
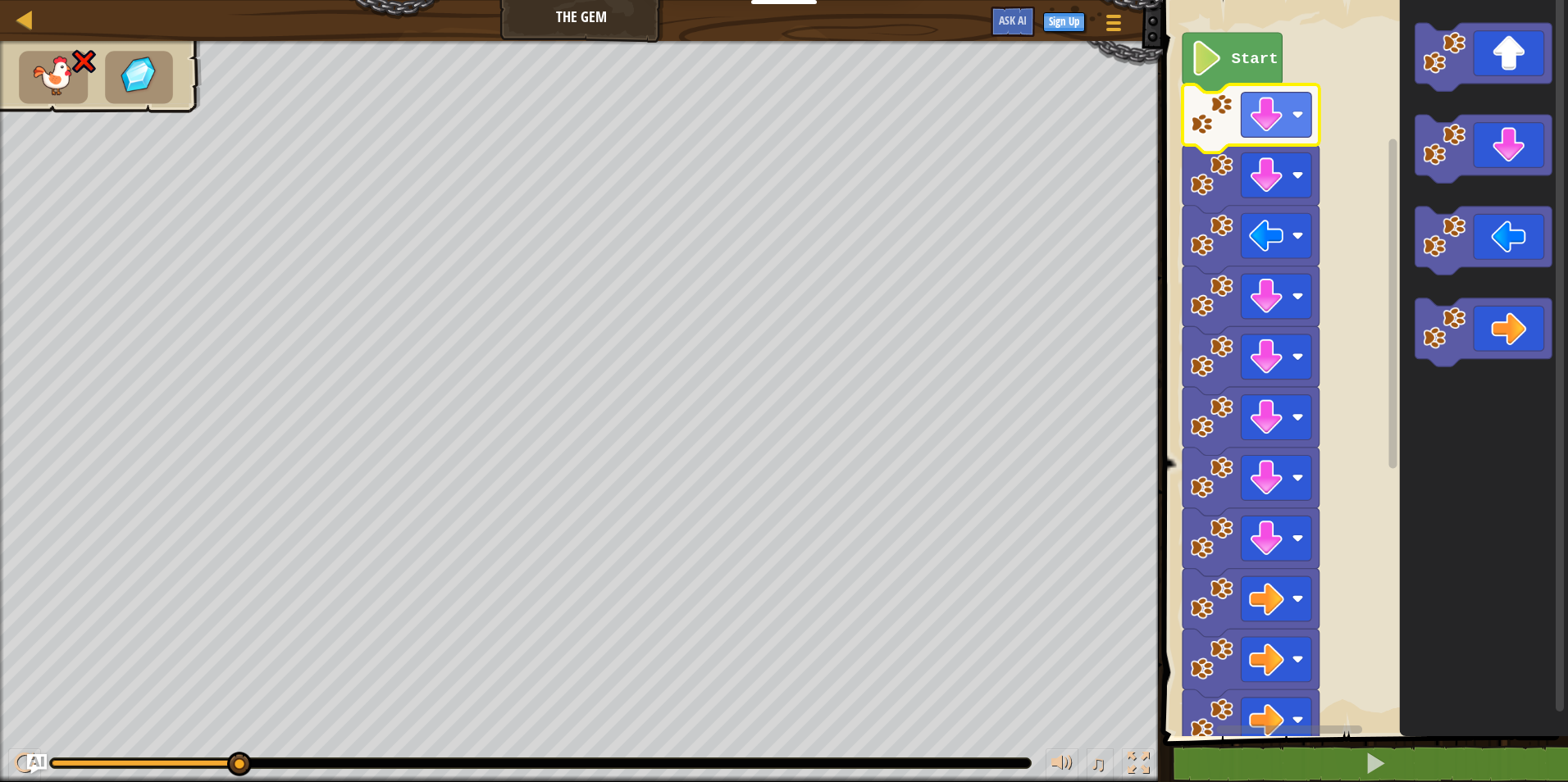
click at [1256, 64] on text "Start" at bounding box center [1255, 59] width 47 height 18
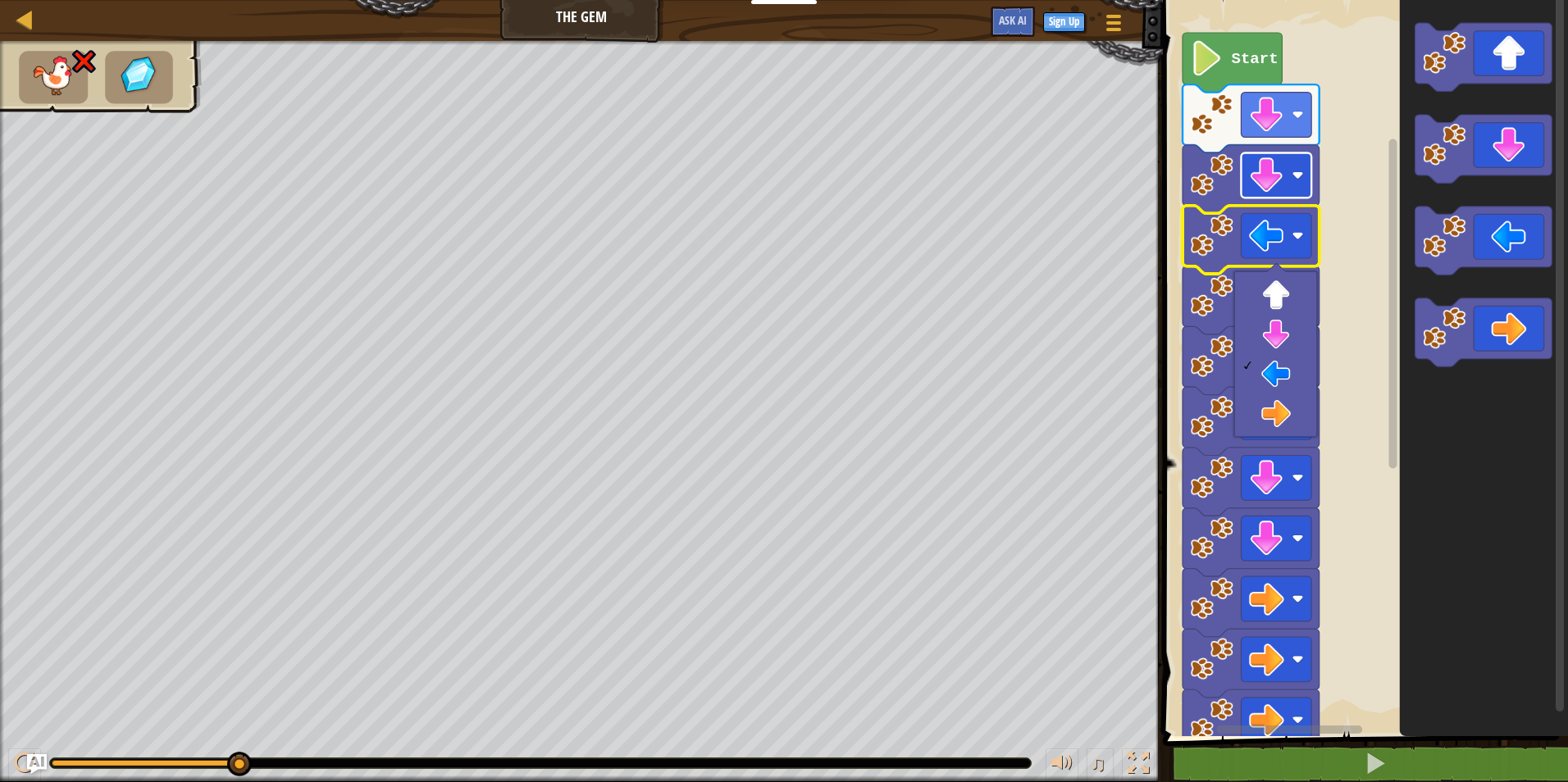
click at [1261, 186] on image "Blockly Workspace" at bounding box center [1266, 174] width 35 height 35
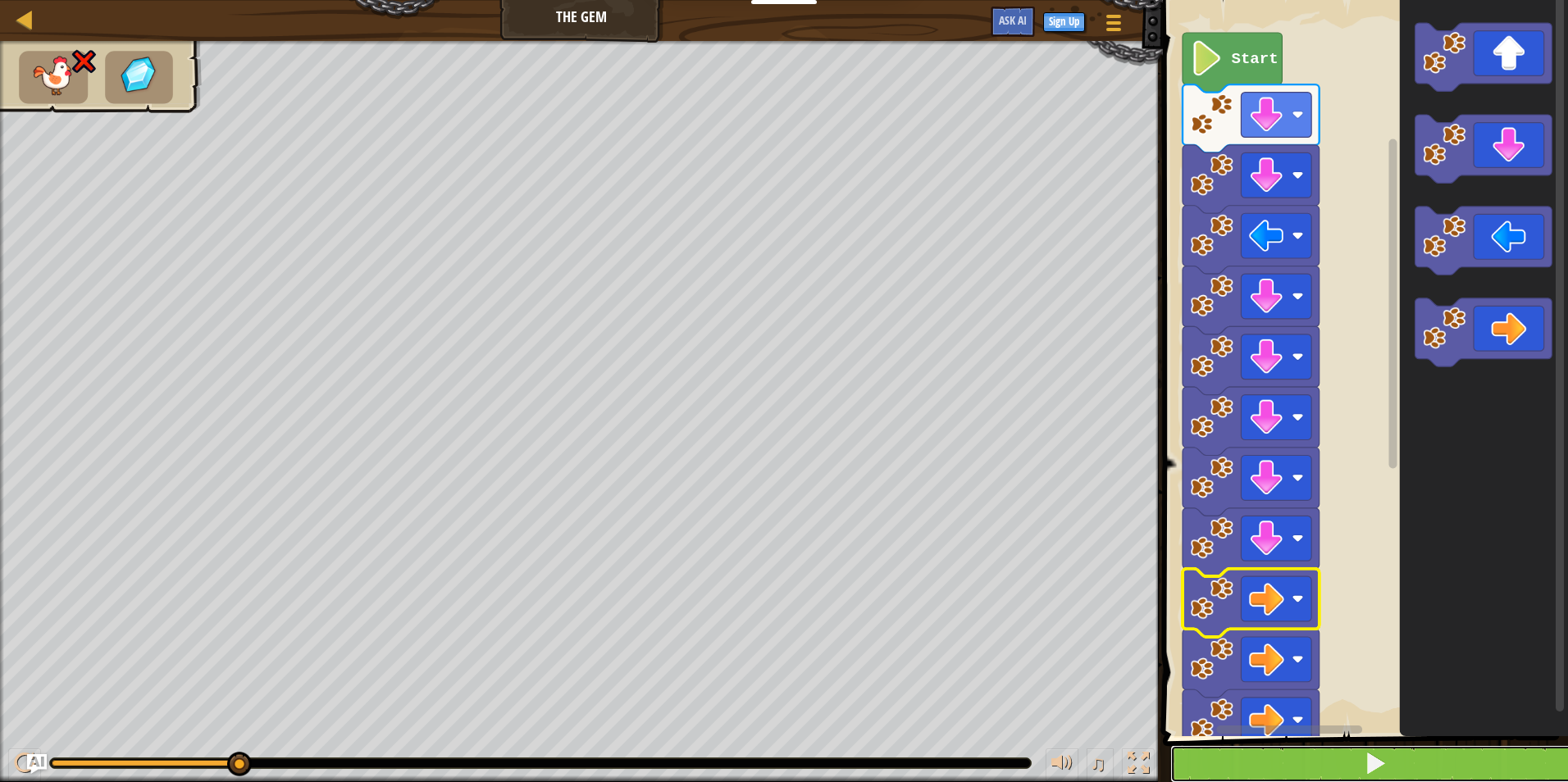
click at [1408, 757] on button at bounding box center [1376, 764] width 410 height 38
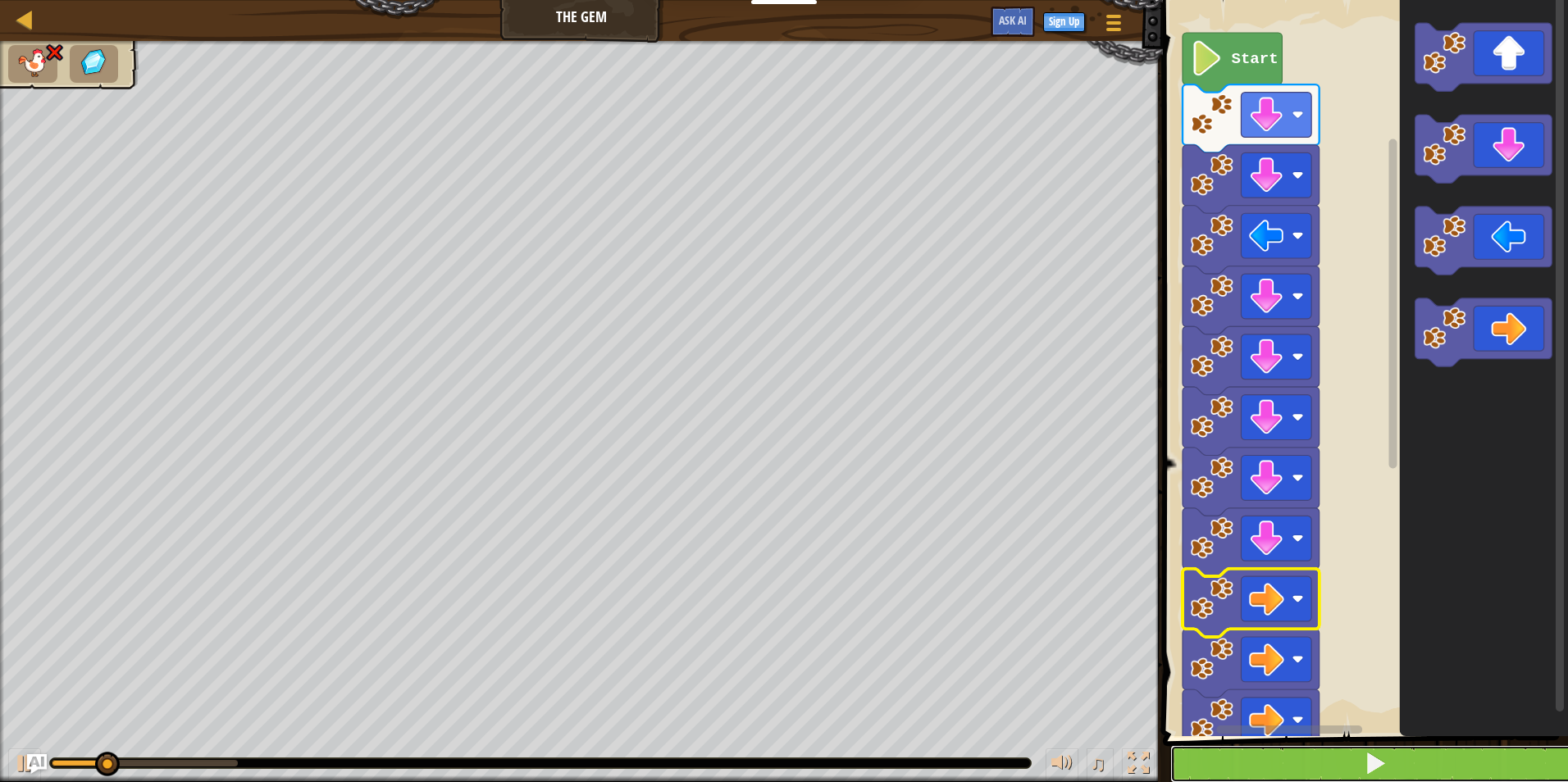
click at [1408, 757] on button at bounding box center [1376, 764] width 410 height 38
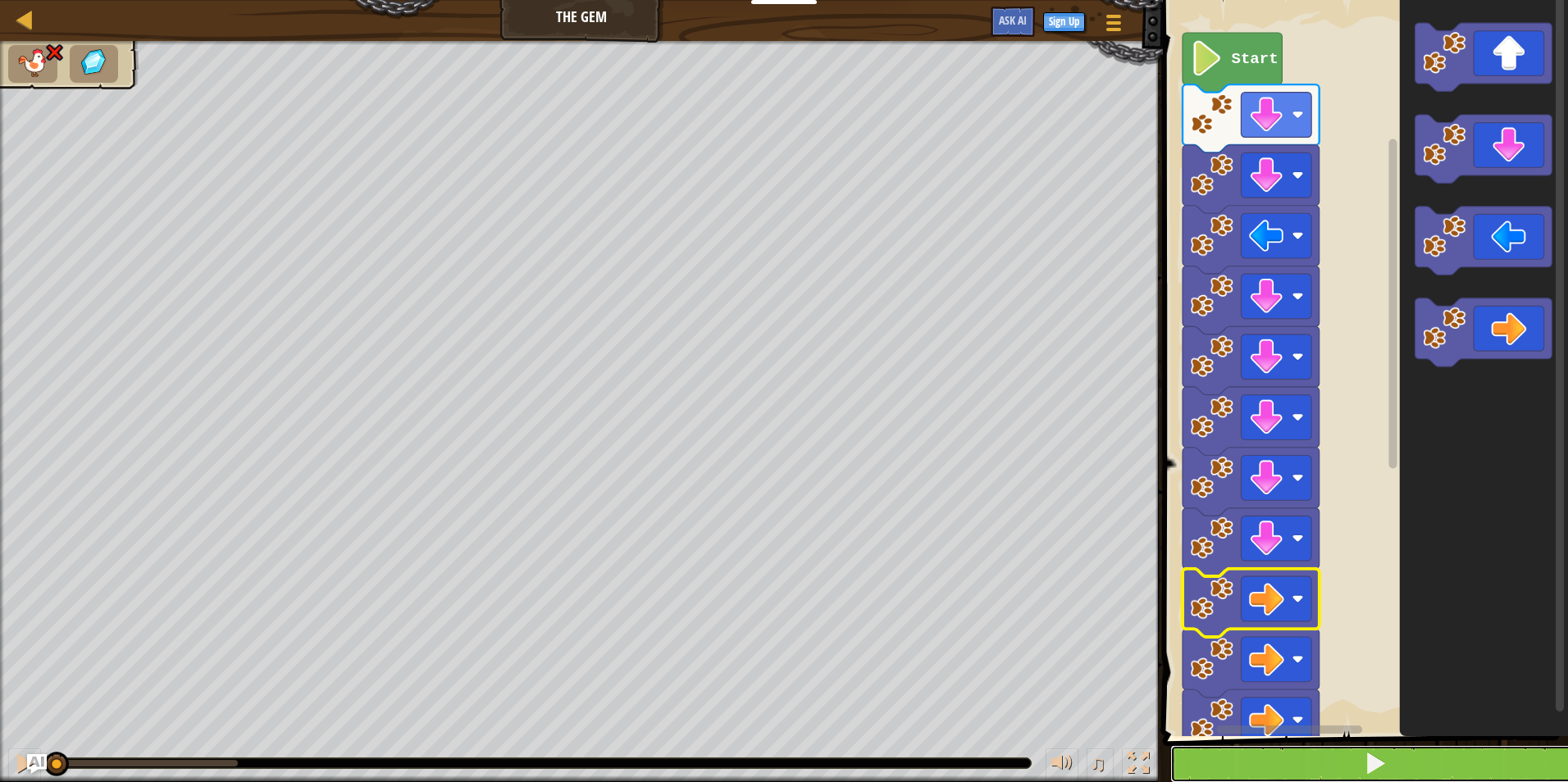
click at [1408, 757] on button at bounding box center [1376, 764] width 410 height 38
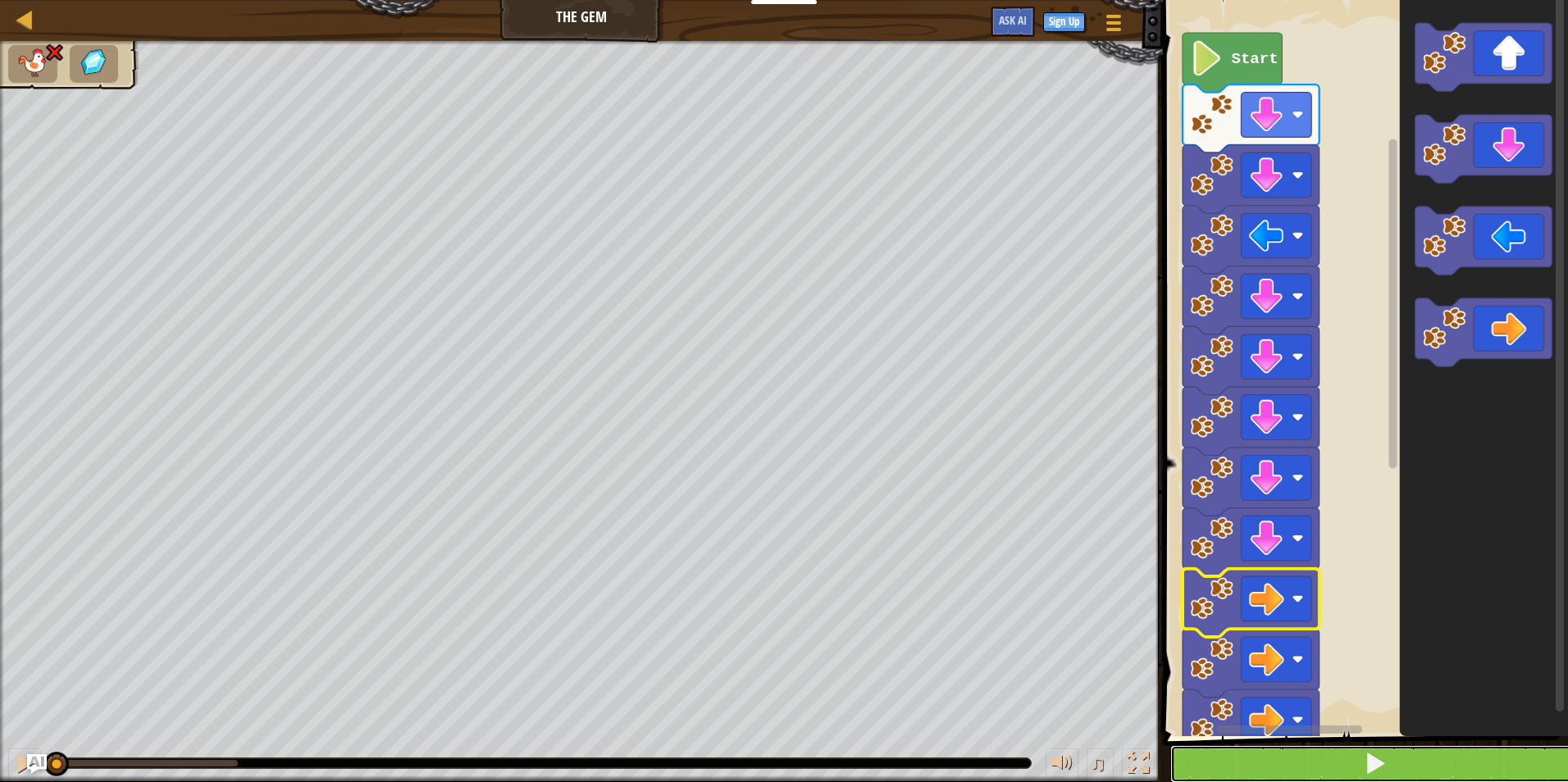
click at [1408, 757] on button at bounding box center [1376, 764] width 410 height 38
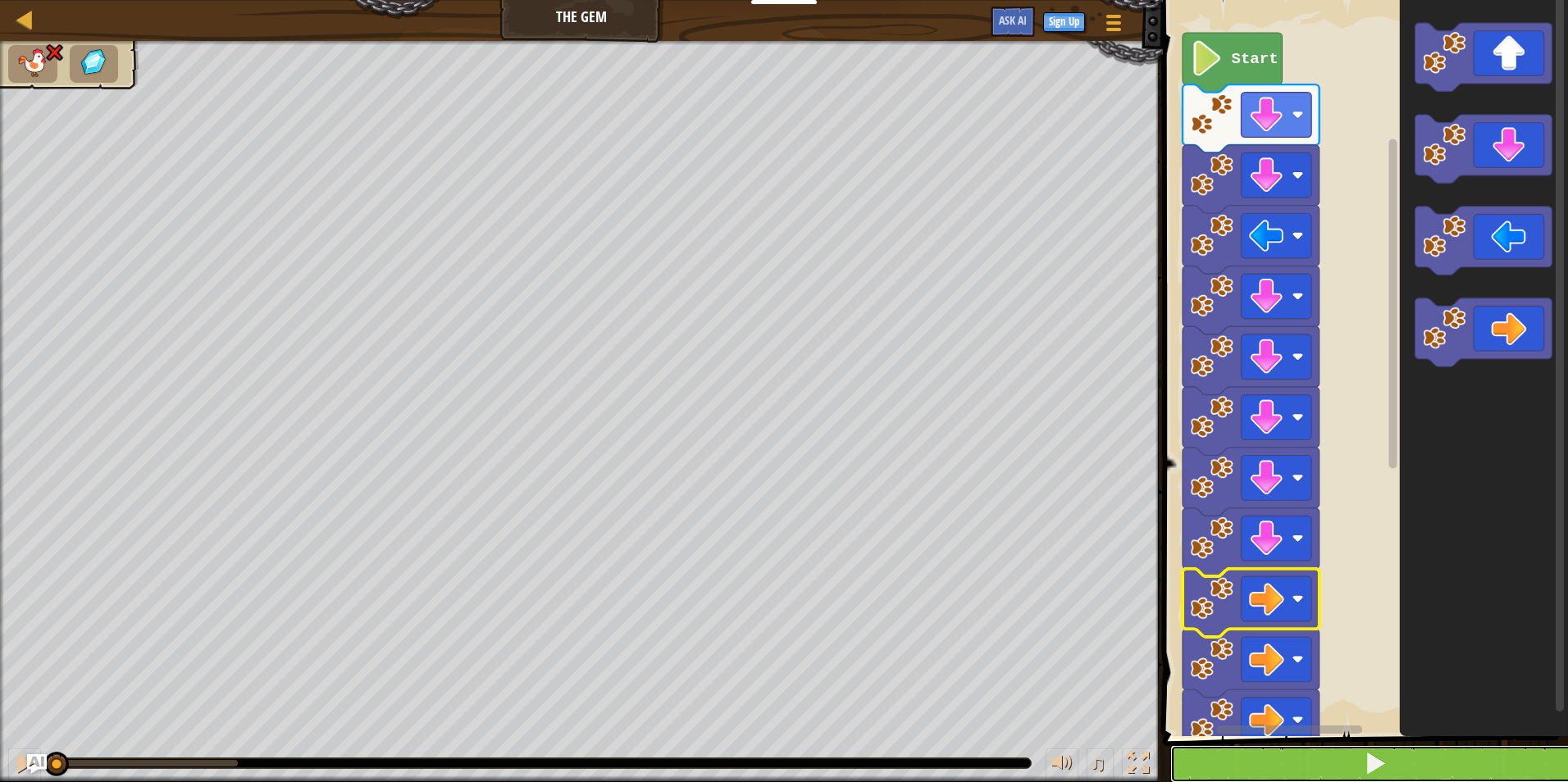
click at [1408, 757] on button at bounding box center [1376, 764] width 410 height 38
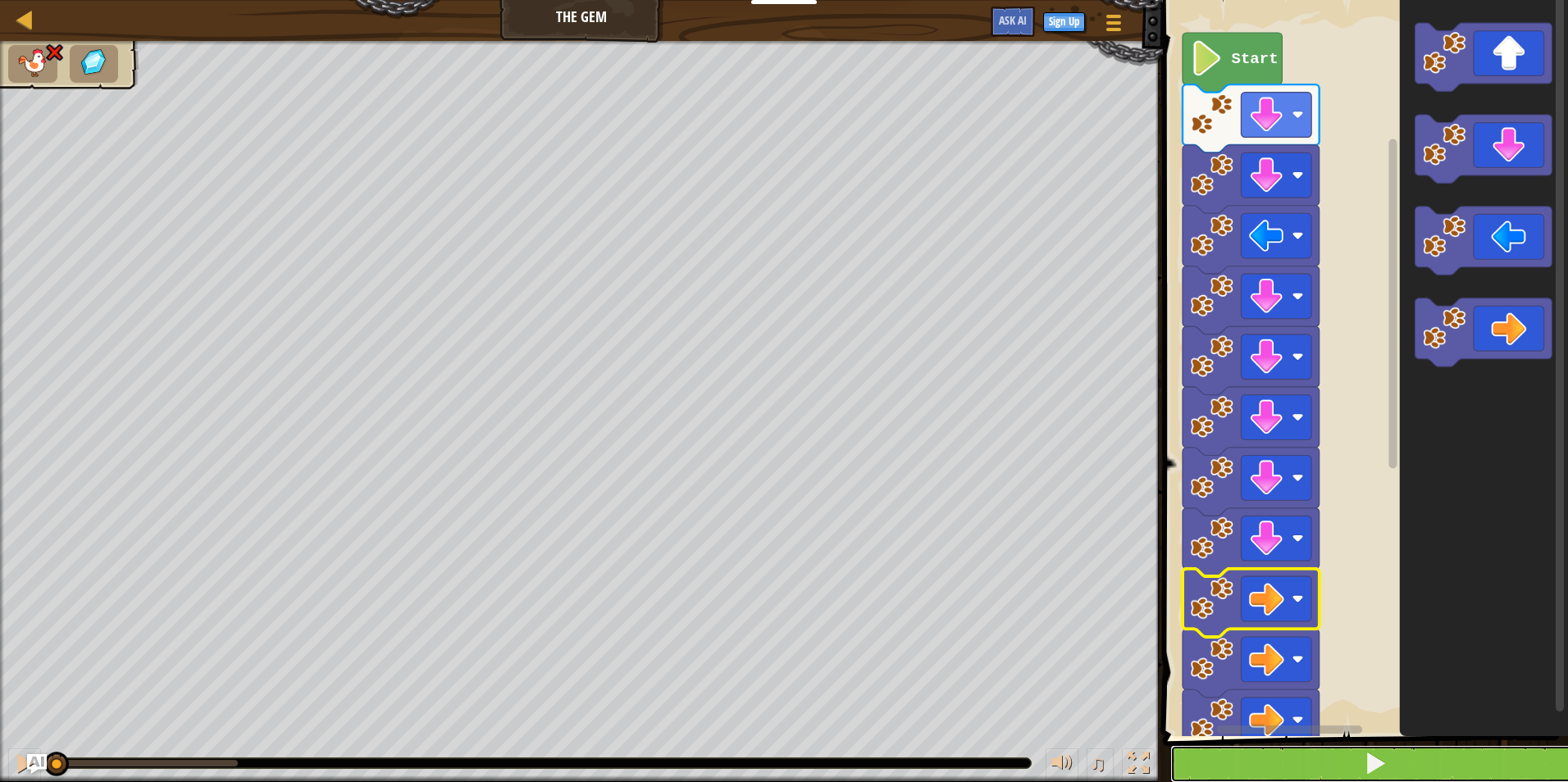
click at [1408, 757] on button at bounding box center [1376, 764] width 410 height 38
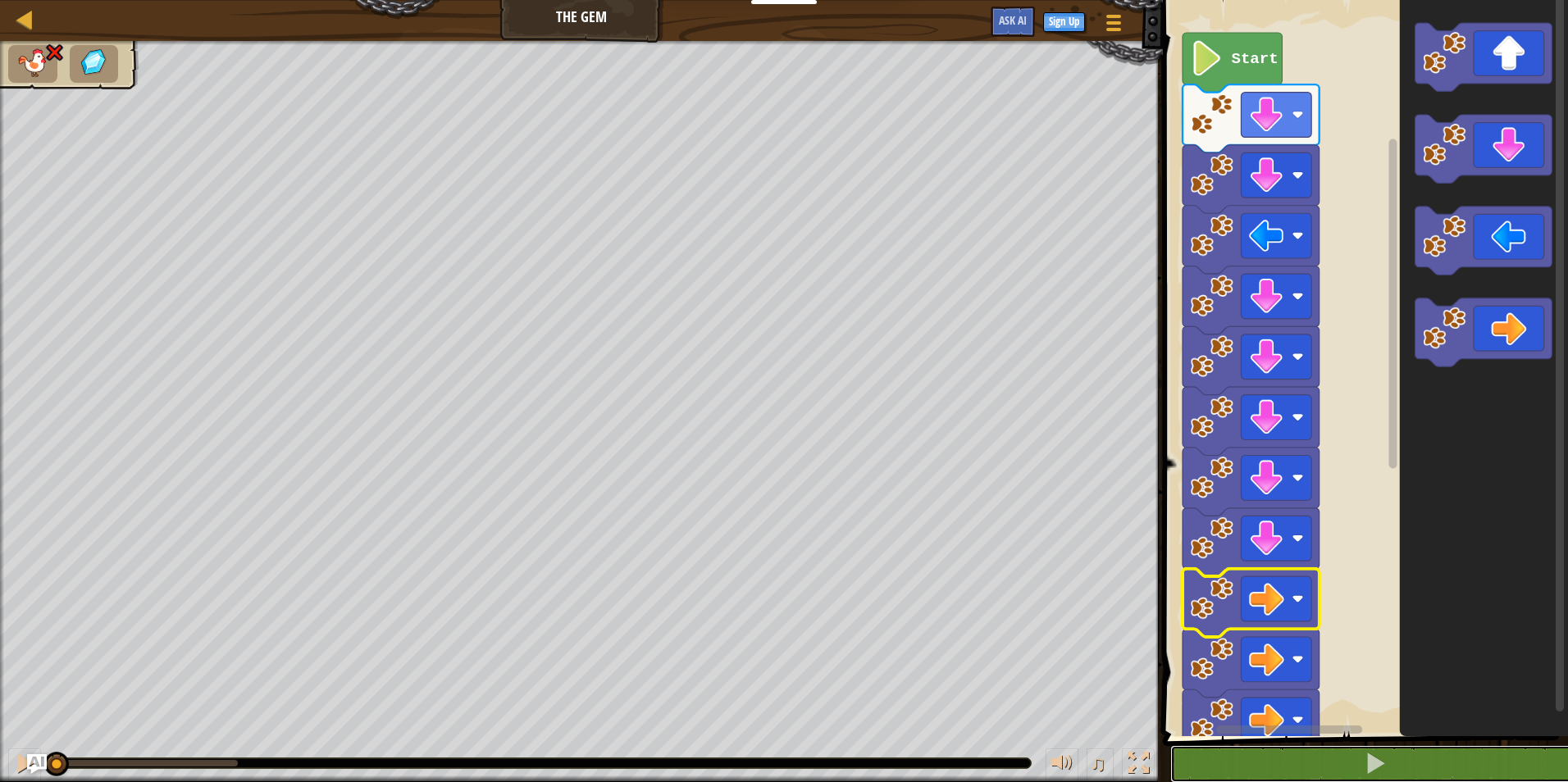
drag, startPoint x: 1408, startPoint y: 757, endPoint x: 1563, endPoint y: 54, distance: 719.9
click at [1423, 650] on div "1 2 3 4 5 6 7 8 9 10 11 12 13 14 15 go ( 'right' ) go ( 'down' ) go ( 'left' ) …" at bounding box center [1363, 402] width 410 height 787
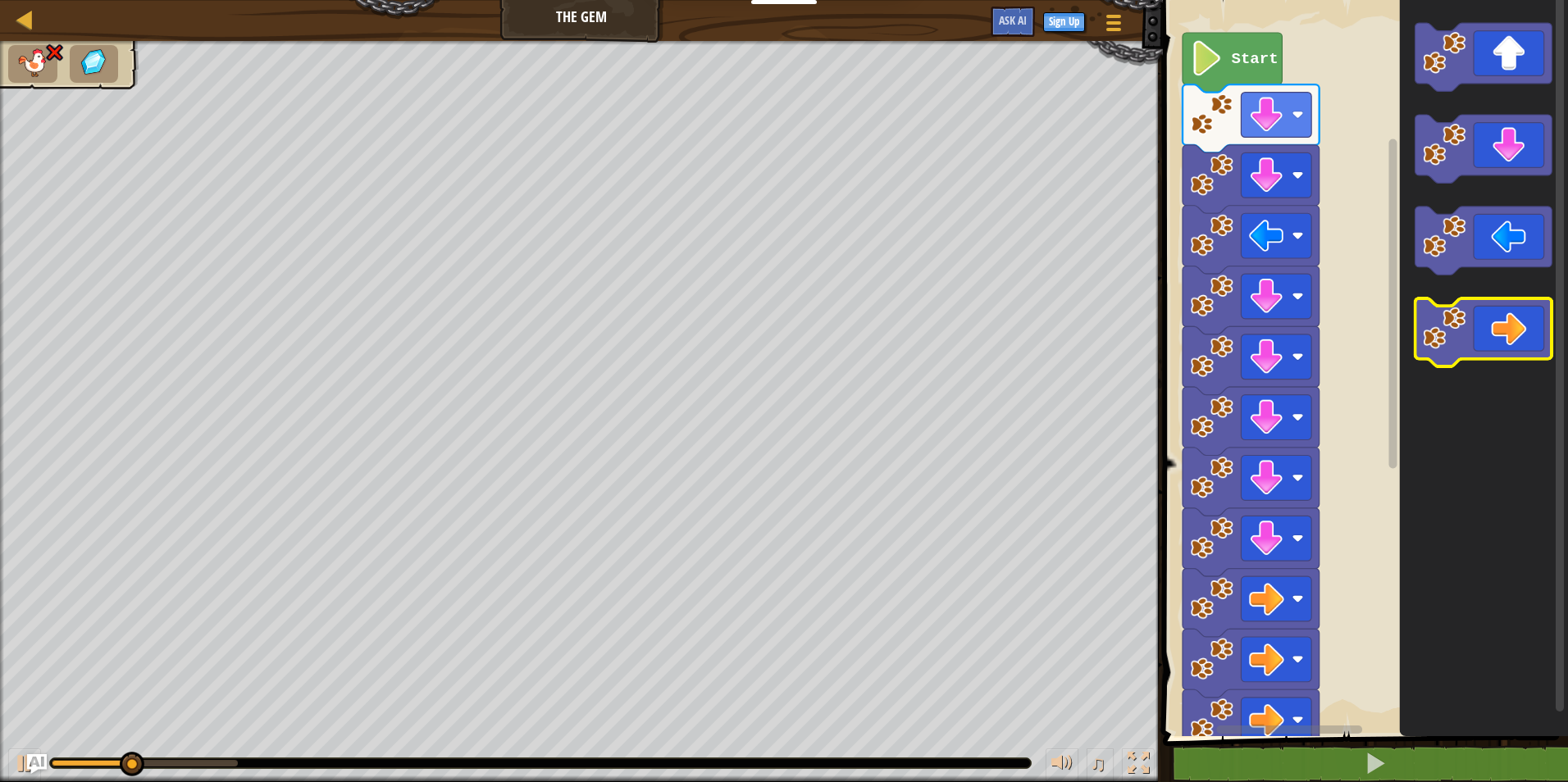
click at [1517, 303] on icon "Blockly Workspace" at bounding box center [1484, 333] width 137 height 68
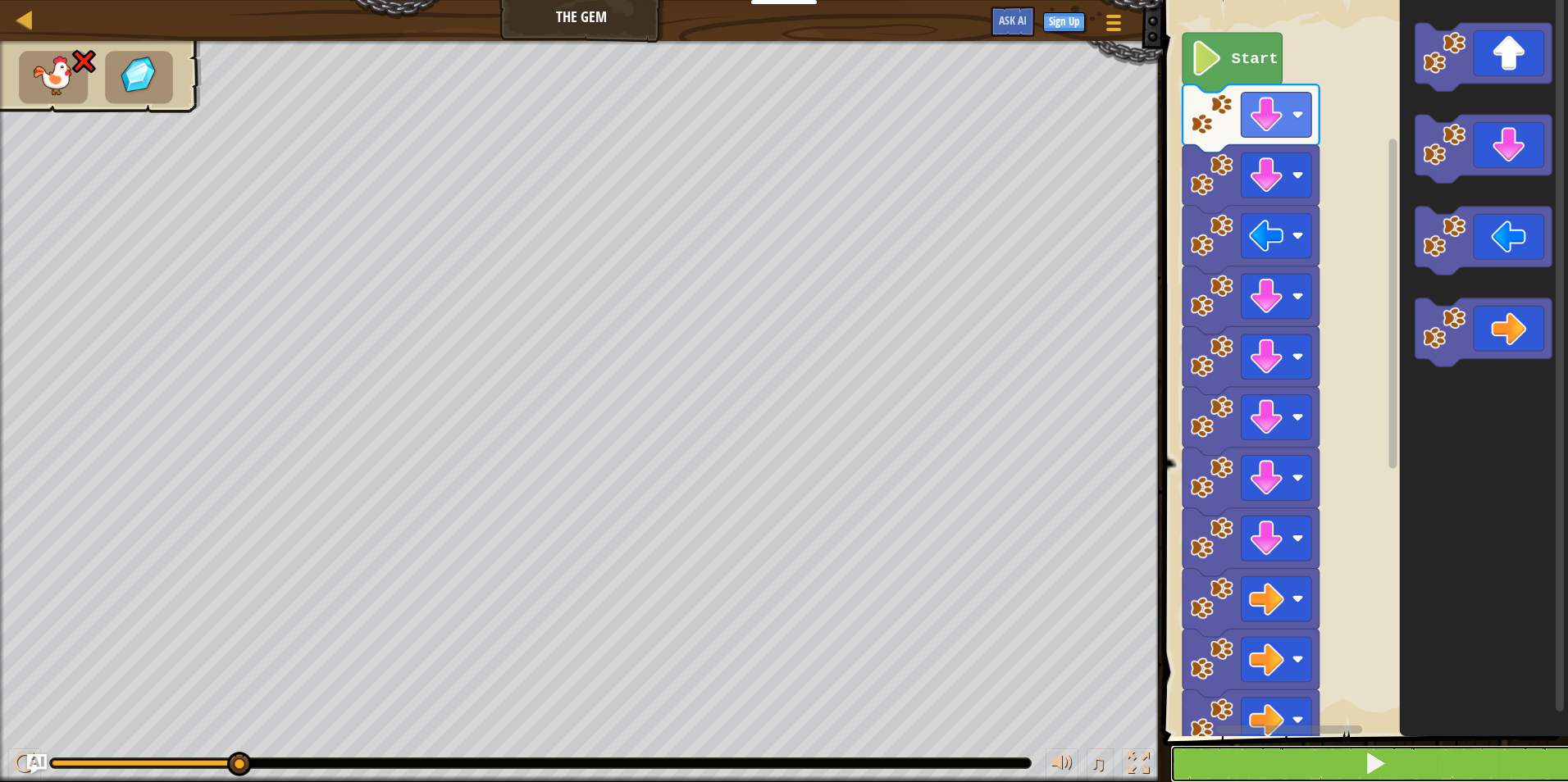
click at [1455, 765] on button at bounding box center [1376, 764] width 410 height 38
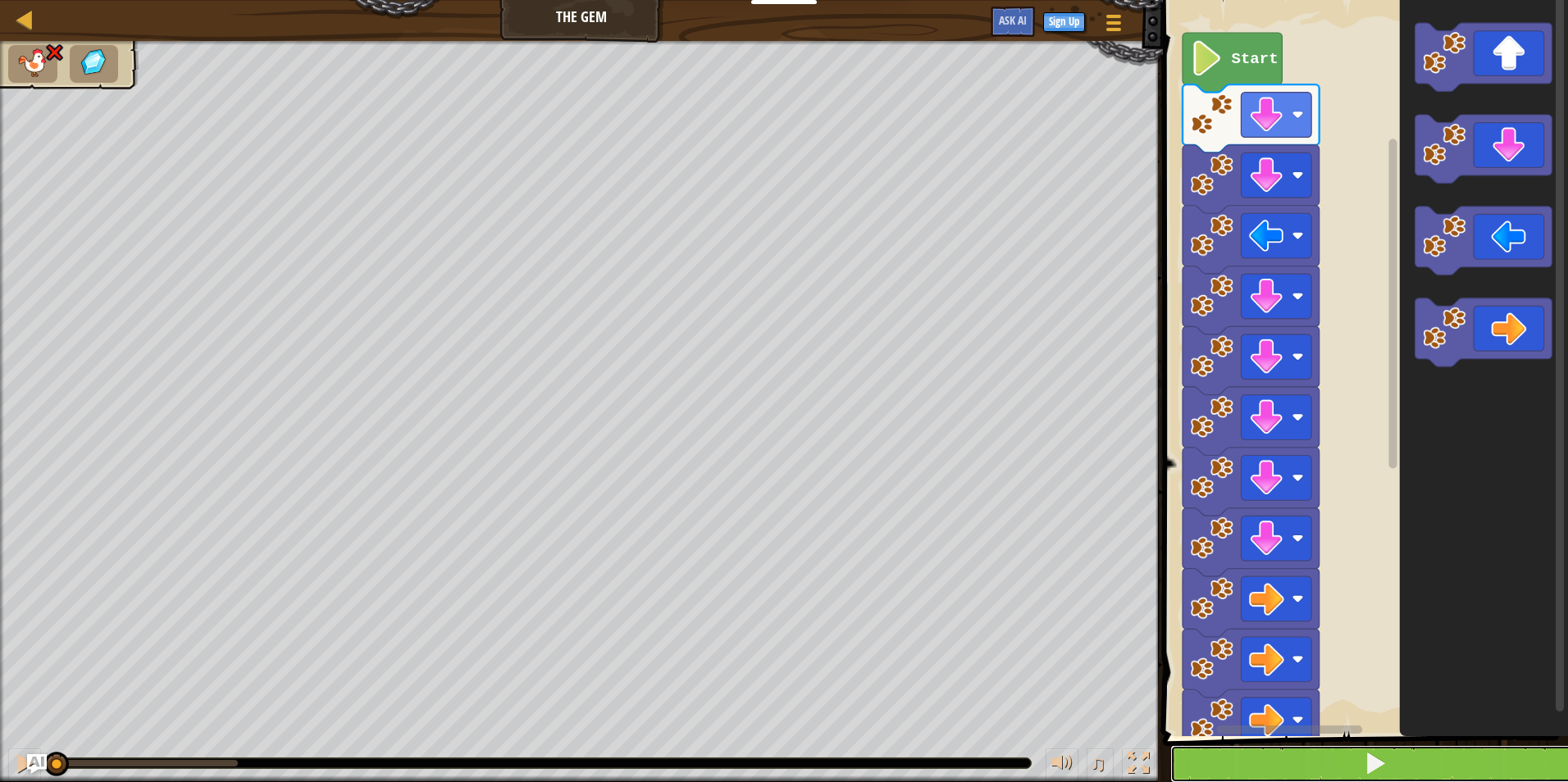
click at [1455, 765] on button at bounding box center [1376, 764] width 410 height 38
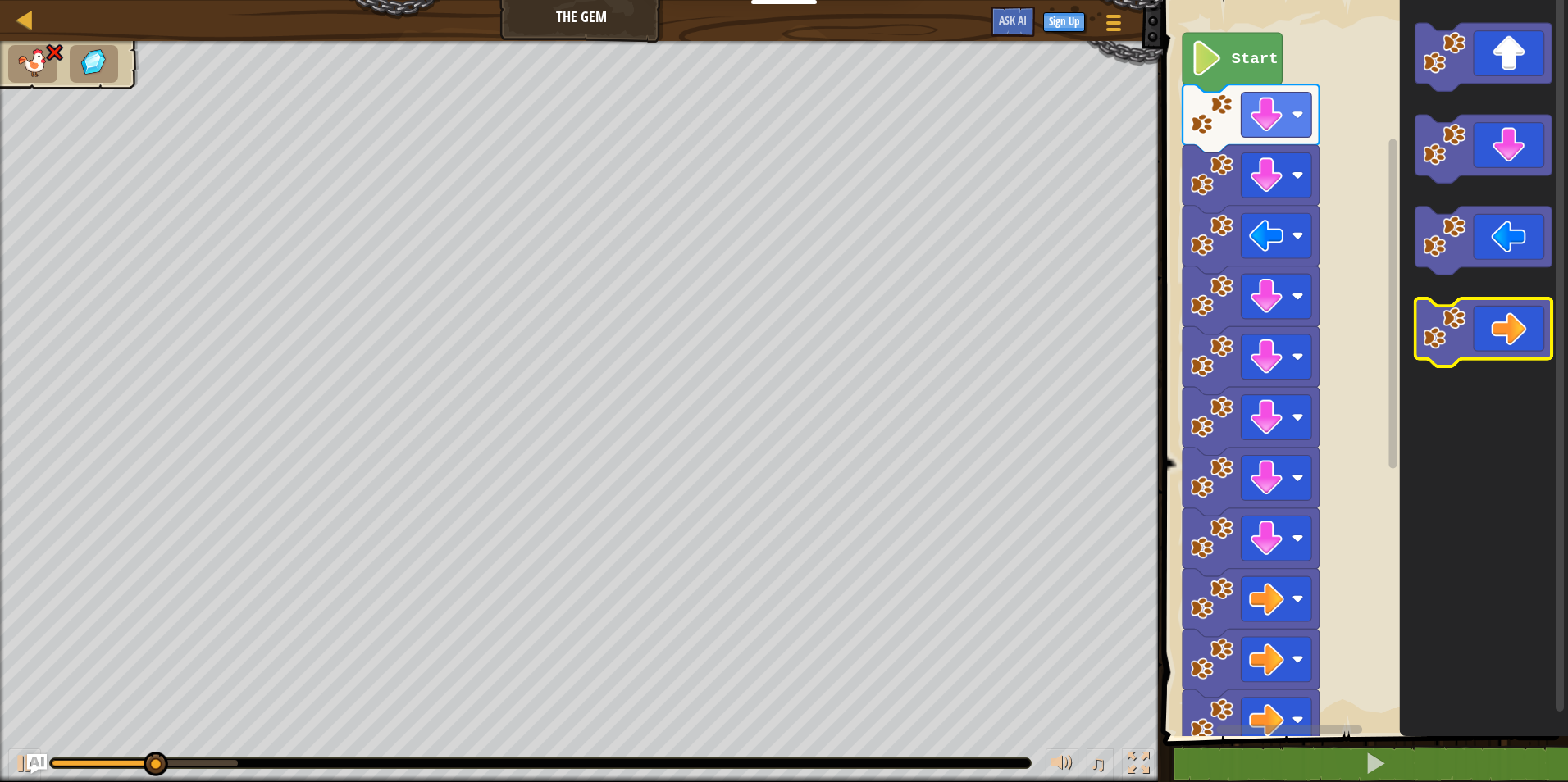
click at [1480, 326] on icon "Blockly Workspace" at bounding box center [1484, 333] width 137 height 68
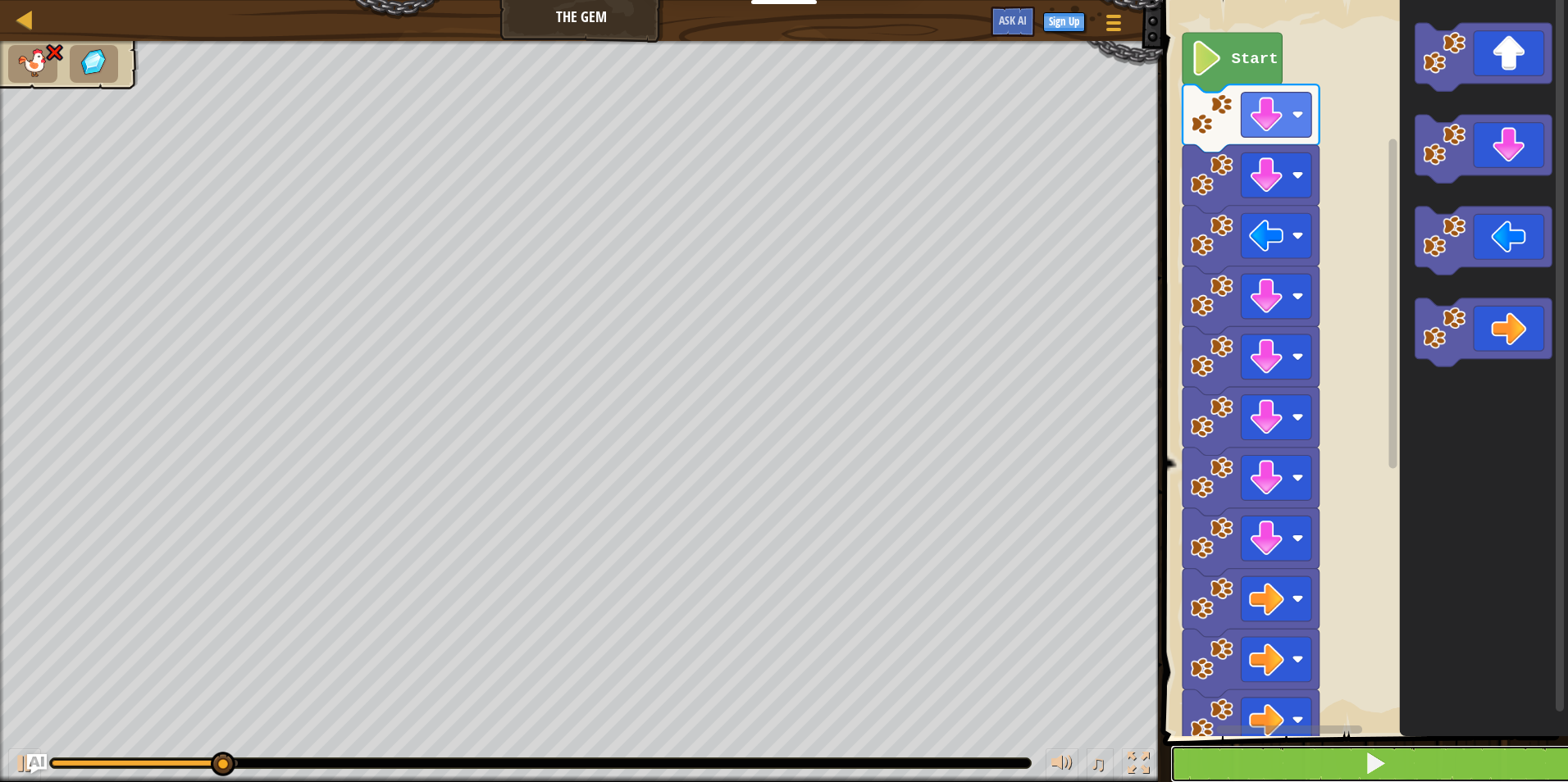
click at [1408, 753] on button at bounding box center [1376, 764] width 410 height 38
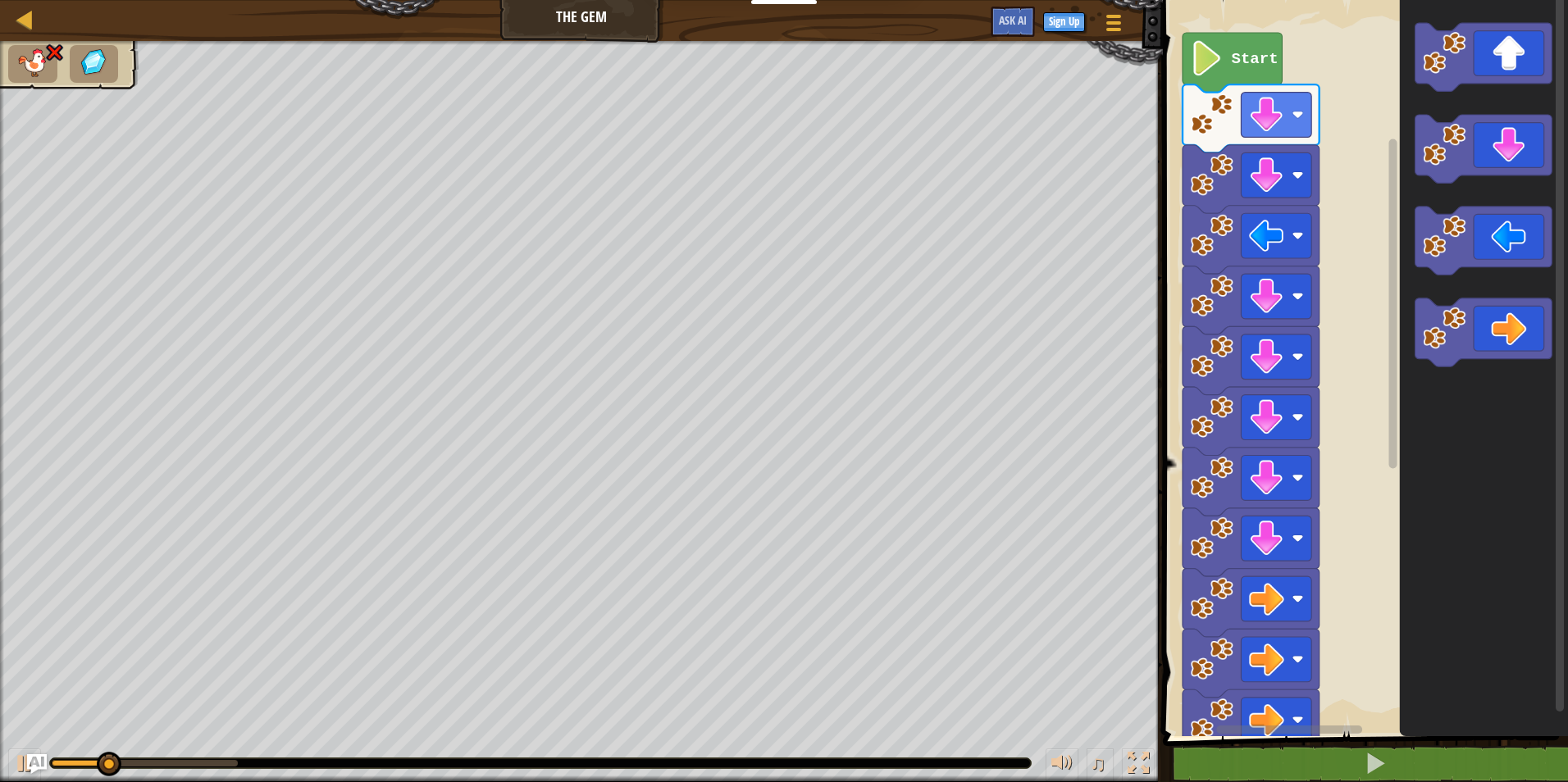
click at [1442, 357] on icon "Blockly Workspace" at bounding box center [1484, 333] width 137 height 68
click at [1447, 356] on icon "Blockly Workspace" at bounding box center [1484, 333] width 137 height 68
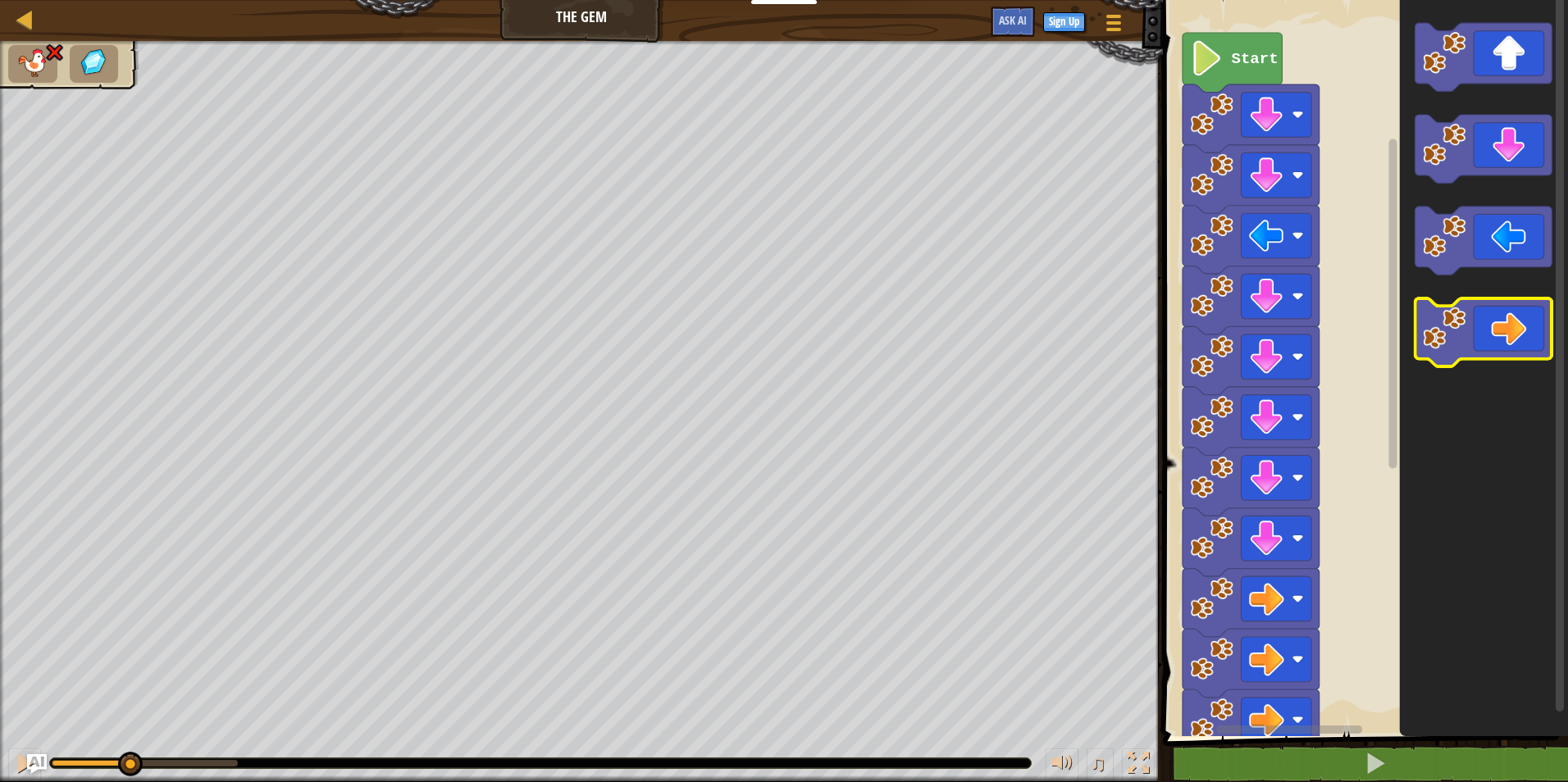
click at [1457, 352] on icon "Blockly Workspace" at bounding box center [1484, 333] width 137 height 68
click at [1461, 349] on image "Blockly Workspace" at bounding box center [1444, 328] width 43 height 43
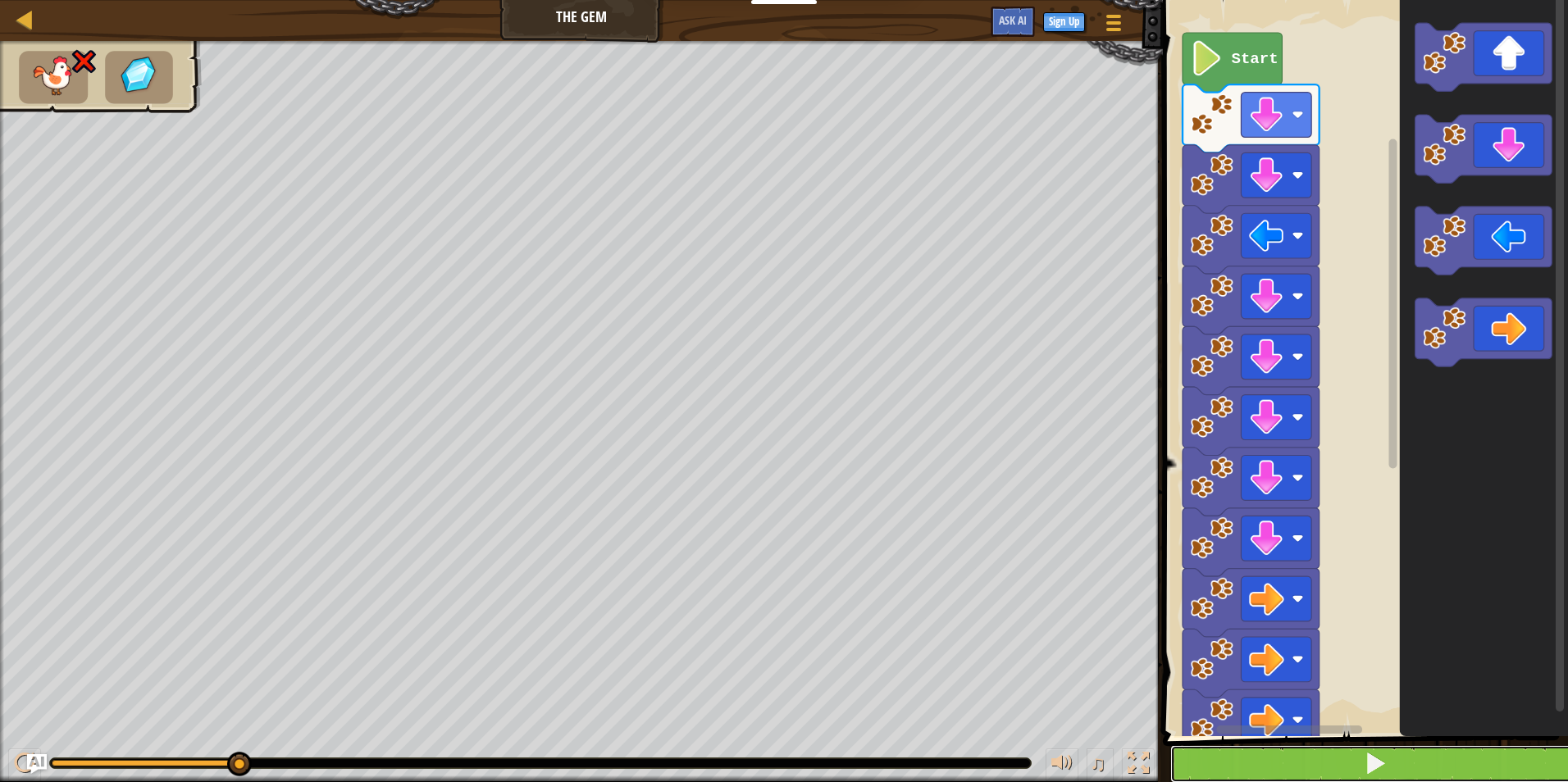
click at [1416, 759] on button at bounding box center [1376, 764] width 410 height 38
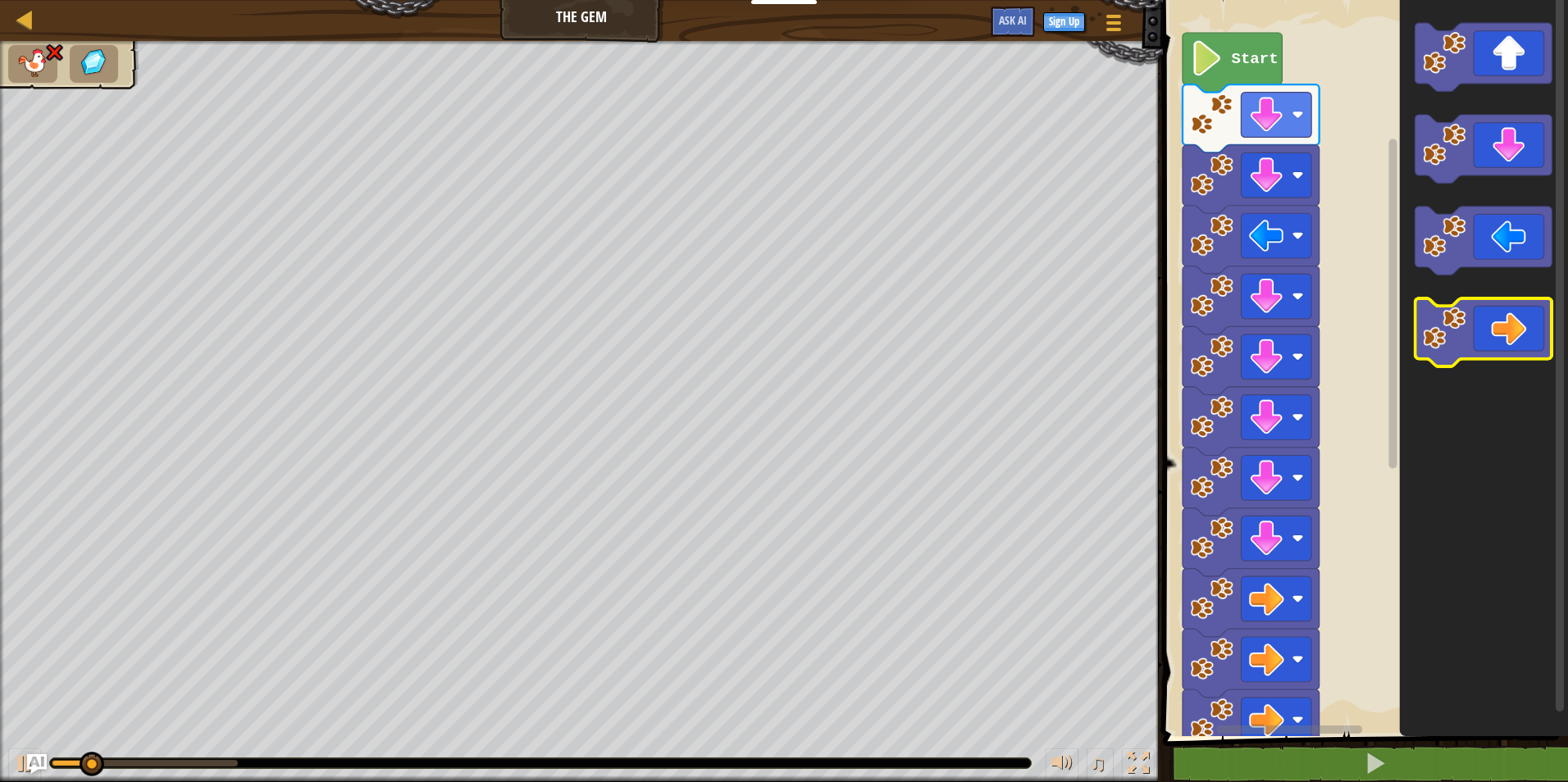
click at [1447, 331] on image "Blockly Workspace" at bounding box center [1444, 328] width 43 height 43
click at [1496, 383] on icon "Blockly Workspace" at bounding box center [1484, 364] width 168 height 744
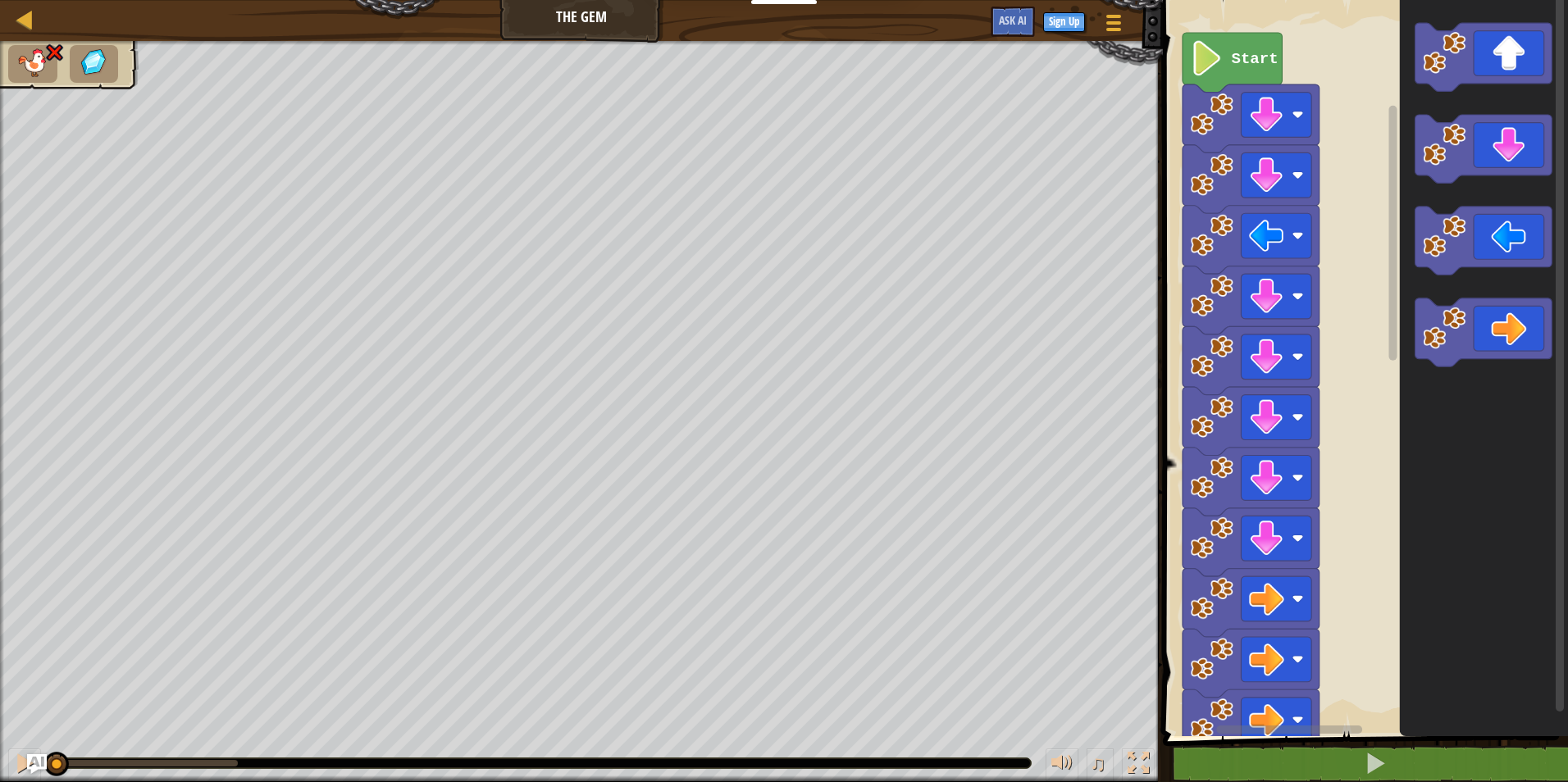
click at [1472, 369] on icon "Blockly Workspace" at bounding box center [1484, 364] width 168 height 744
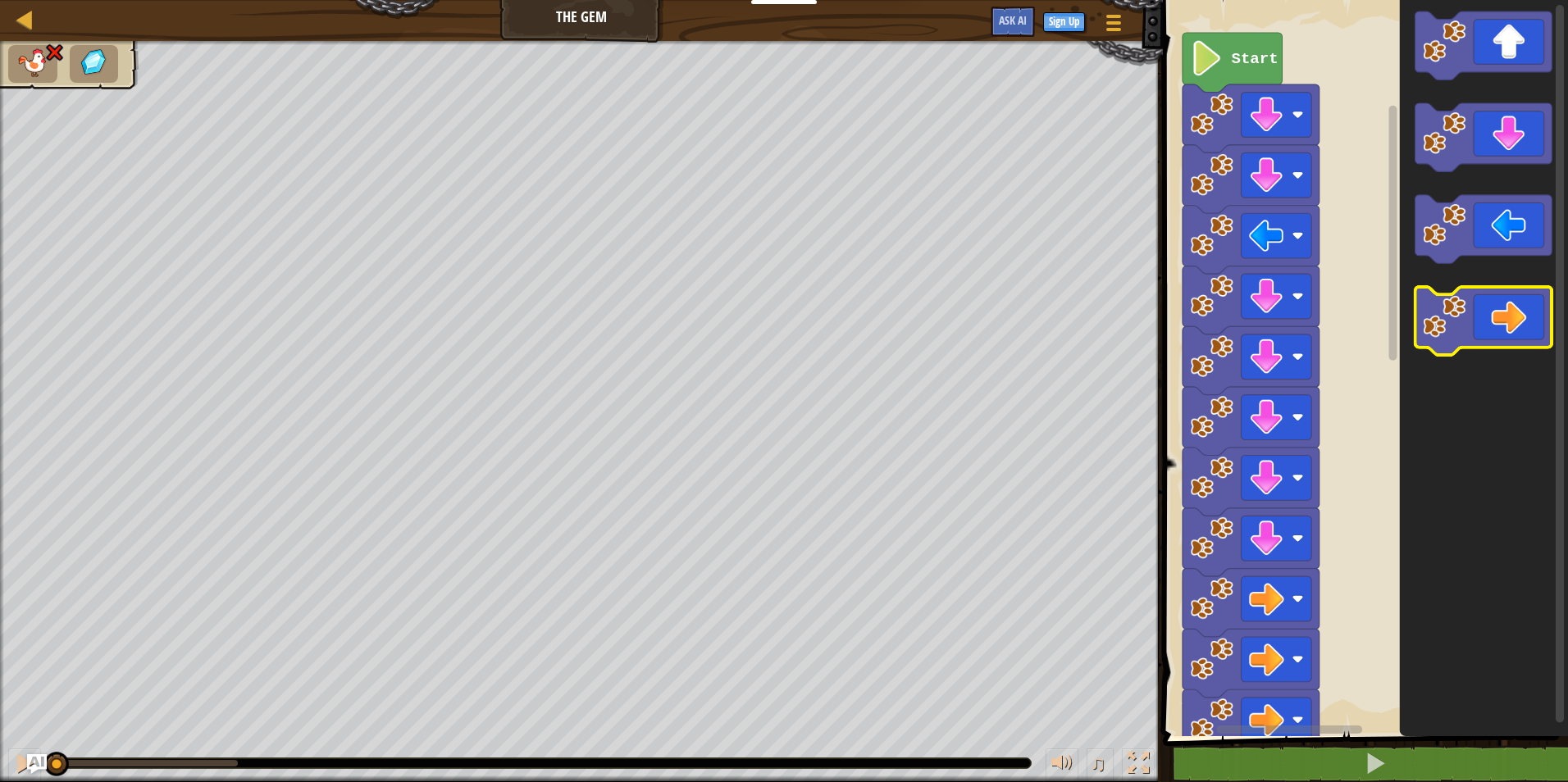
click at [1472, 350] on rect "Blockly Workspace" at bounding box center [1484, 321] width 137 height 68
click at [1475, 349] on rect "Blockly Workspace" at bounding box center [1484, 321] width 137 height 68
click at [1485, 349] on rect "Blockly Workspace" at bounding box center [1484, 321] width 137 height 68
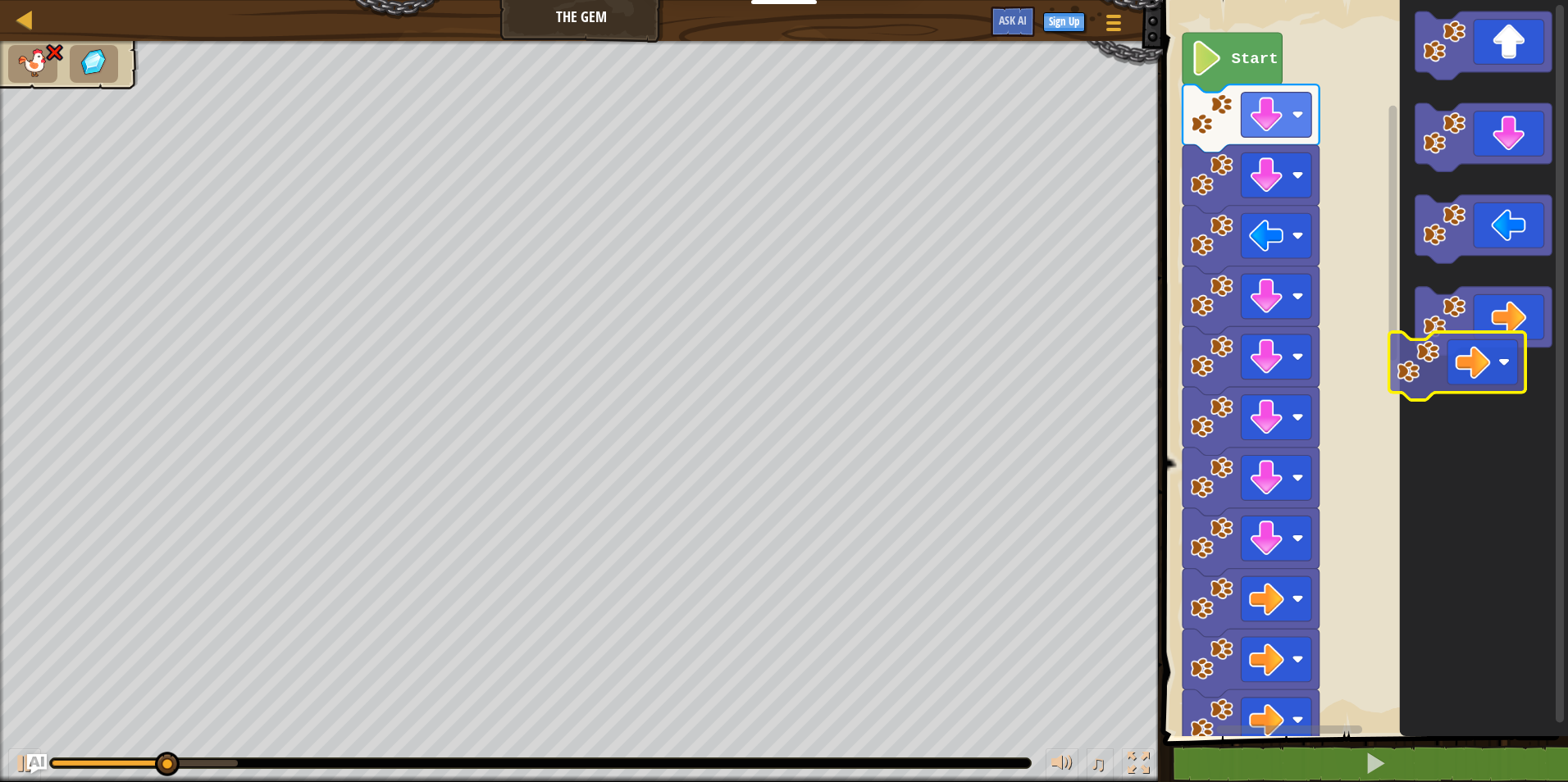
click at [1052, 0] on html "Educators Create Free Account School & District Solutions Teacher Toolkit Previ…" at bounding box center [784, 0] width 1568 height 0
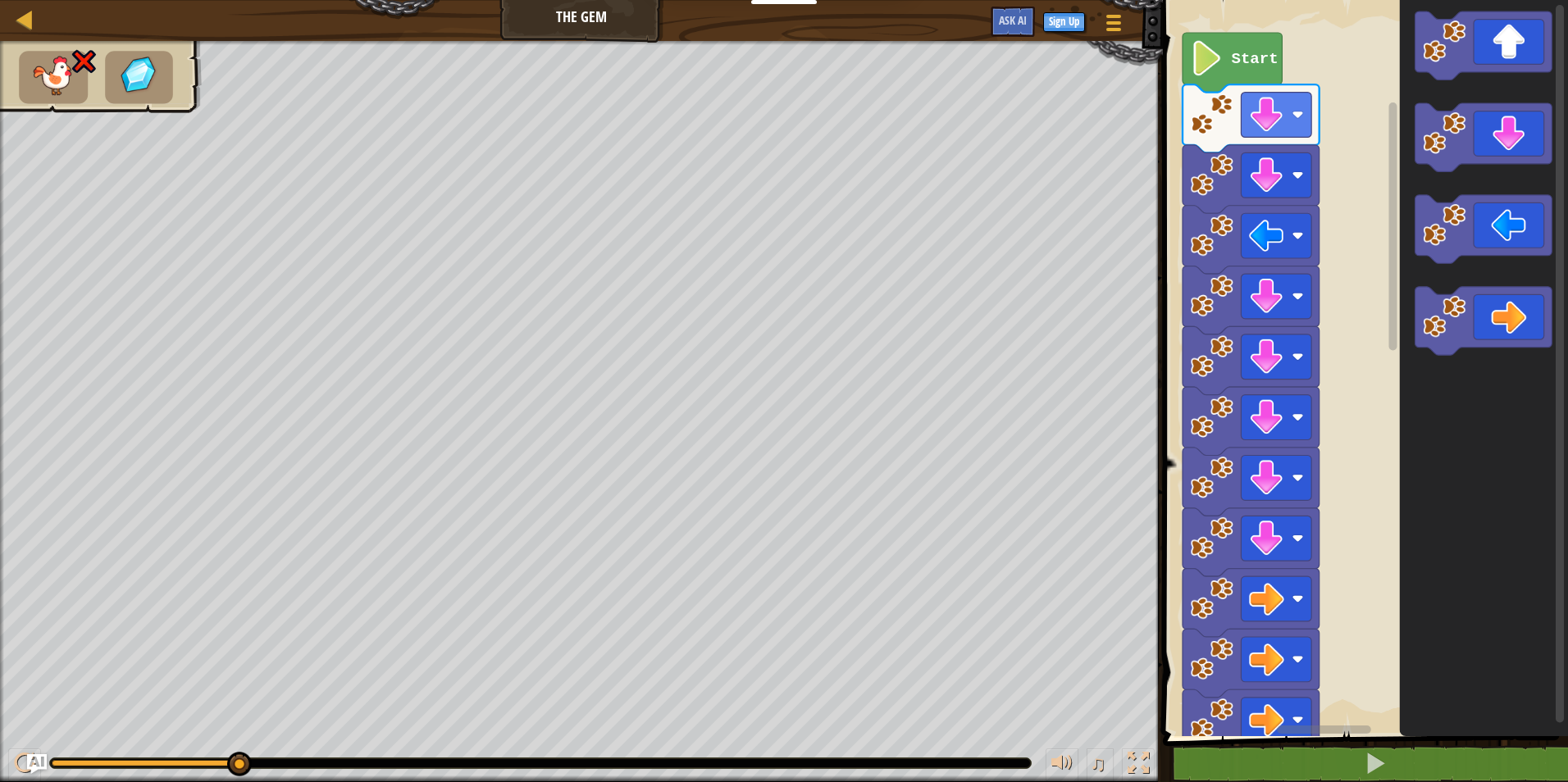
click at [1208, 55] on image "Blockly Workspace" at bounding box center [1206, 58] width 33 height 35
click at [1240, 48] on icon "Blockly Workspace" at bounding box center [1231, 63] width 99 height 60
click at [1240, 47] on icon "Blockly Workspace" at bounding box center [1231, 63] width 99 height 60
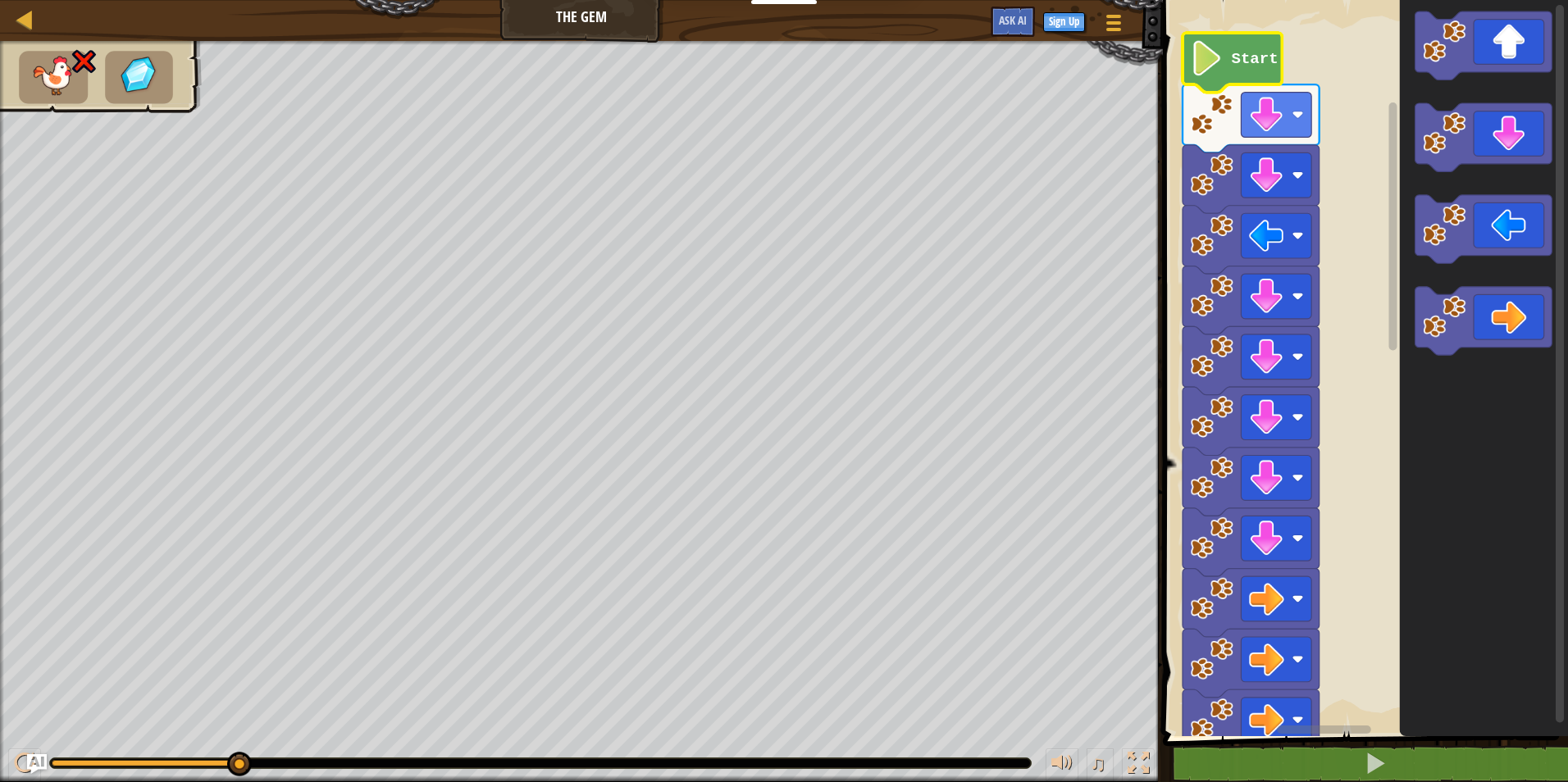
click at [1241, 47] on icon "Blockly Workspace" at bounding box center [1231, 63] width 99 height 60
click at [1242, 49] on g "Start" at bounding box center [1250, 759] width 137 height 1451
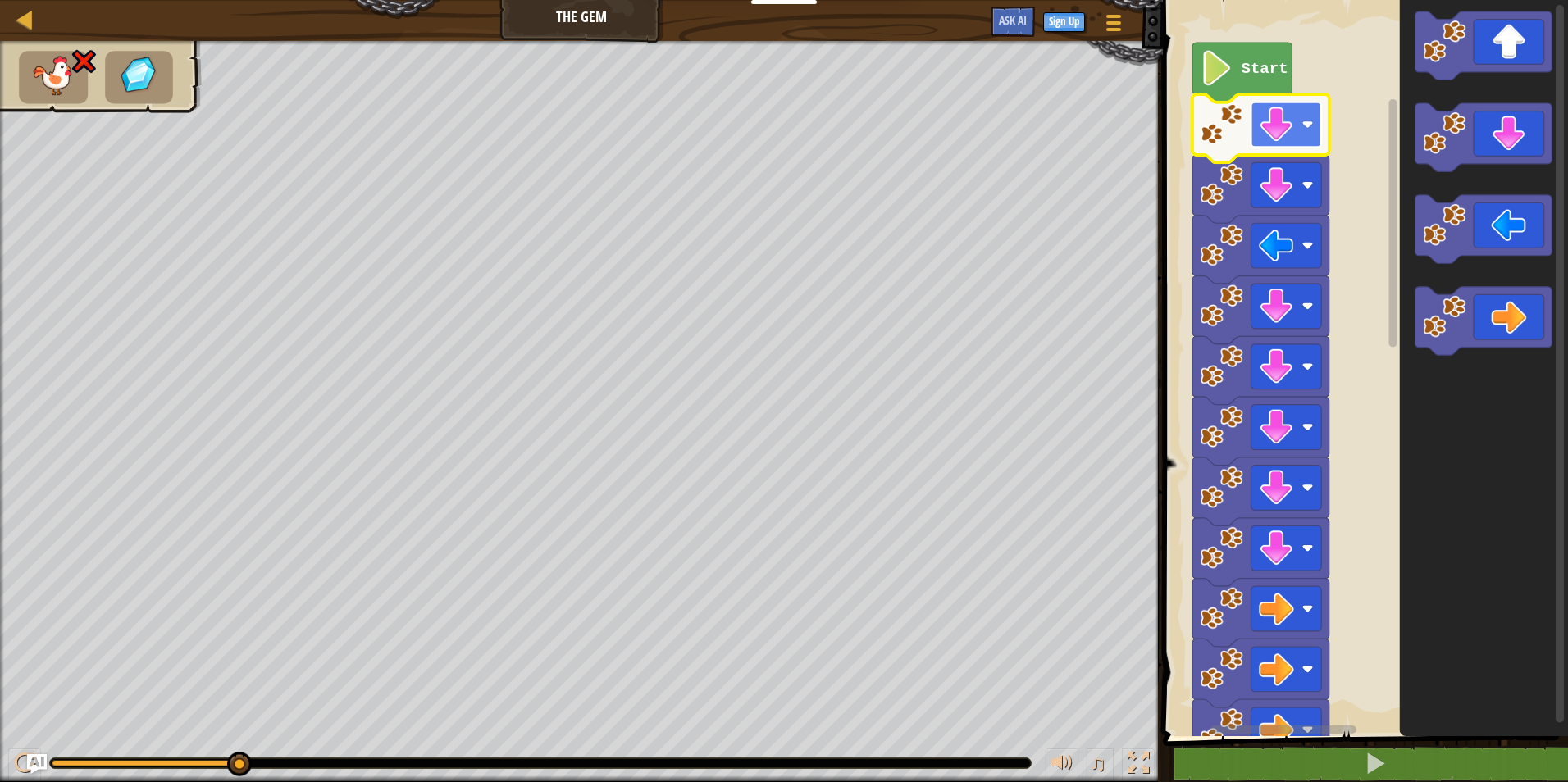
click at [1293, 138] on image "Blockly Workspace" at bounding box center [1276, 124] width 35 height 35
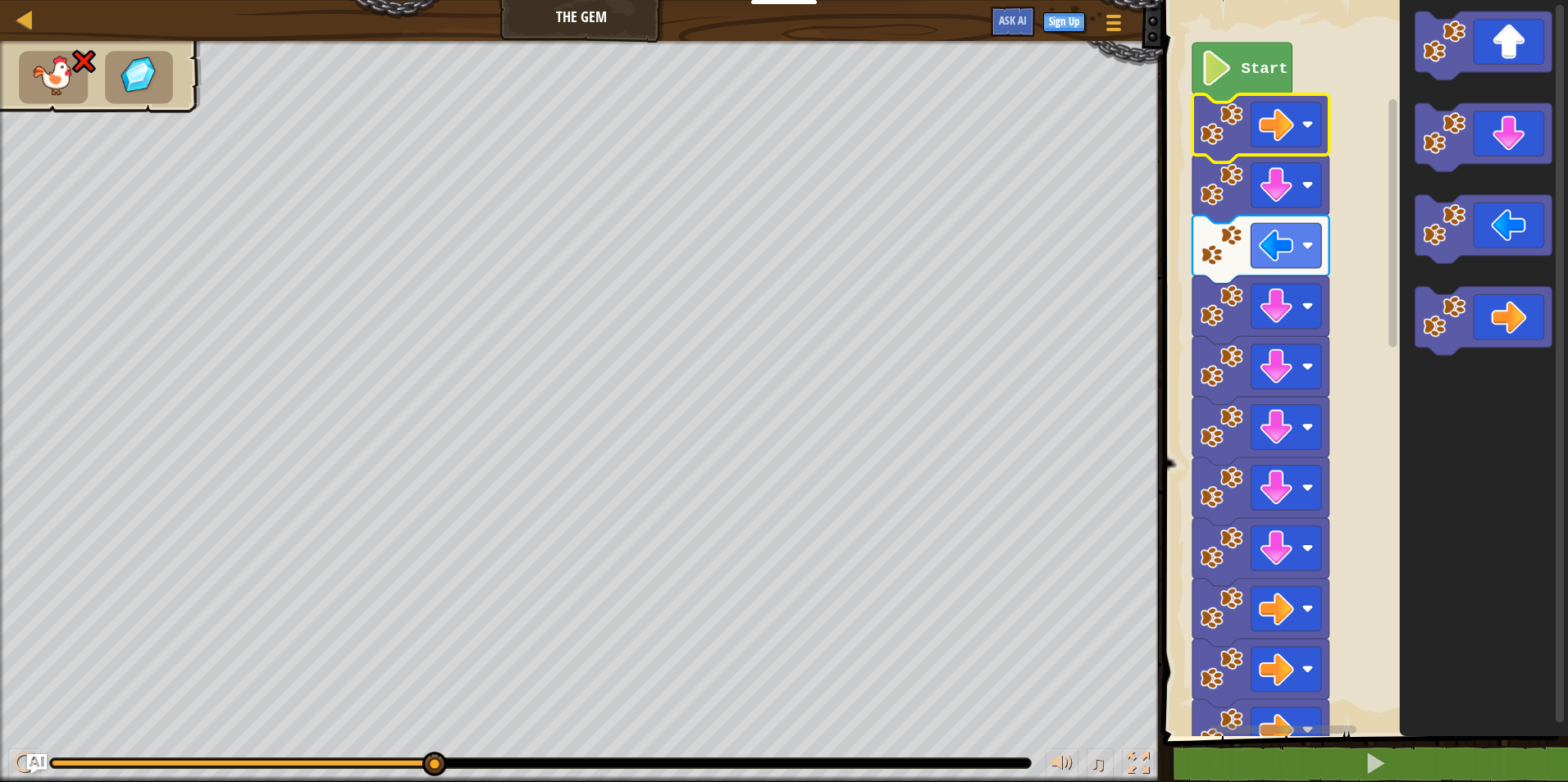
click at [1230, 70] on image "Blockly Workspace" at bounding box center [1216, 68] width 33 height 35
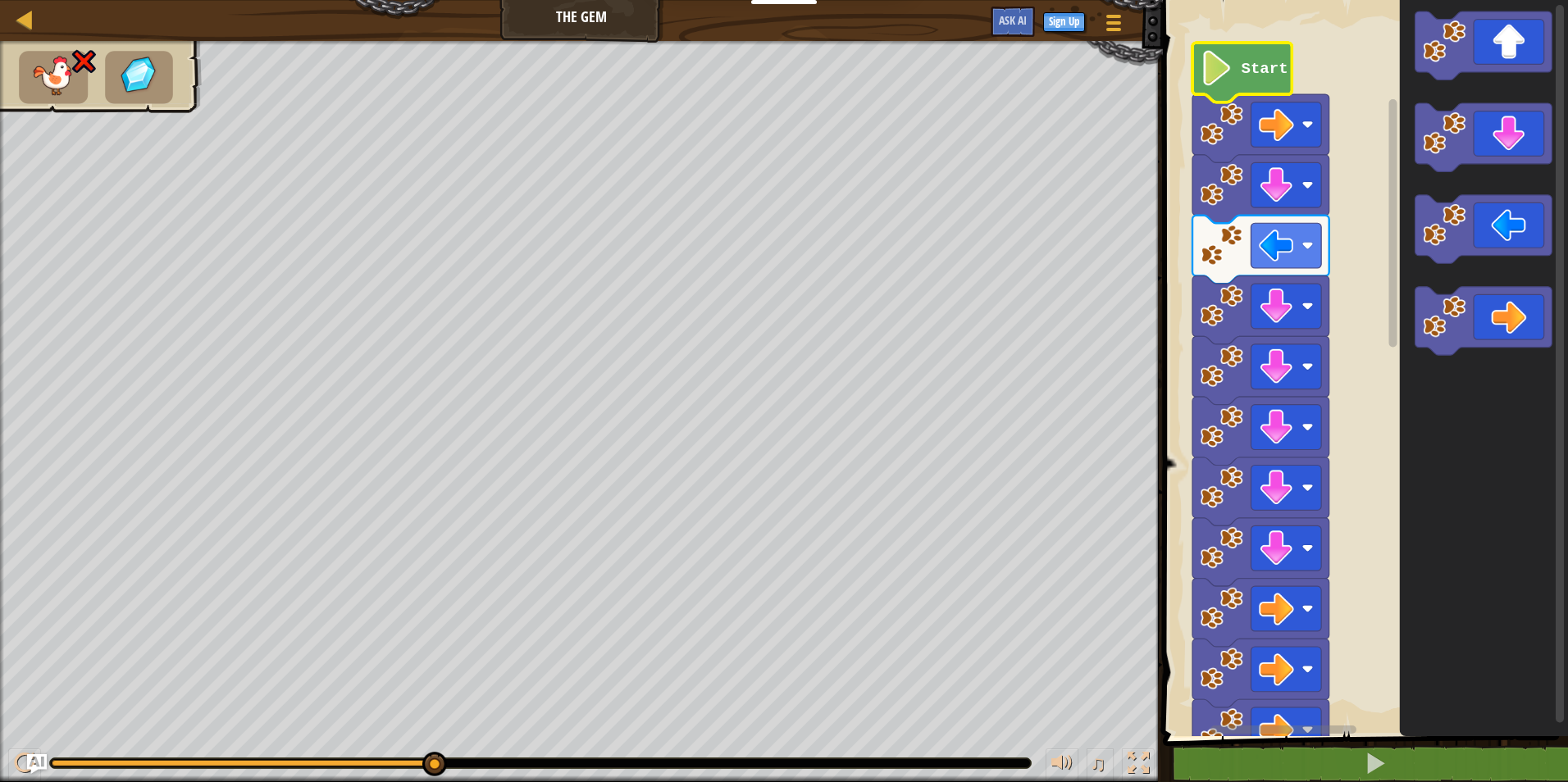
click at [1230, 70] on image "Blockly Workspace" at bounding box center [1216, 68] width 33 height 35
click at [1231, 69] on image "Blockly Workspace" at bounding box center [1216, 68] width 33 height 35
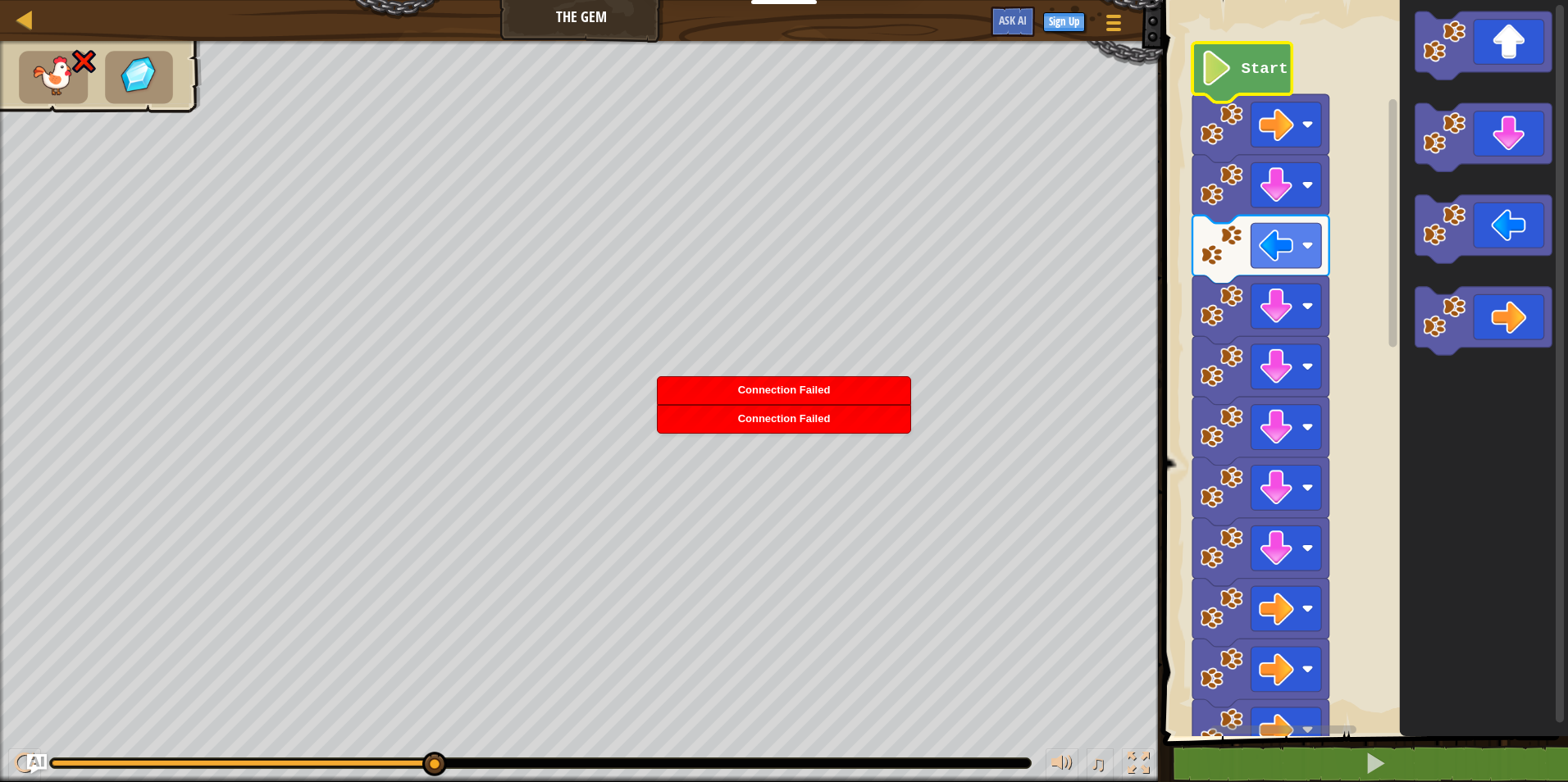
click at [1233, 66] on image "Blockly Workspace" at bounding box center [1216, 68] width 33 height 35
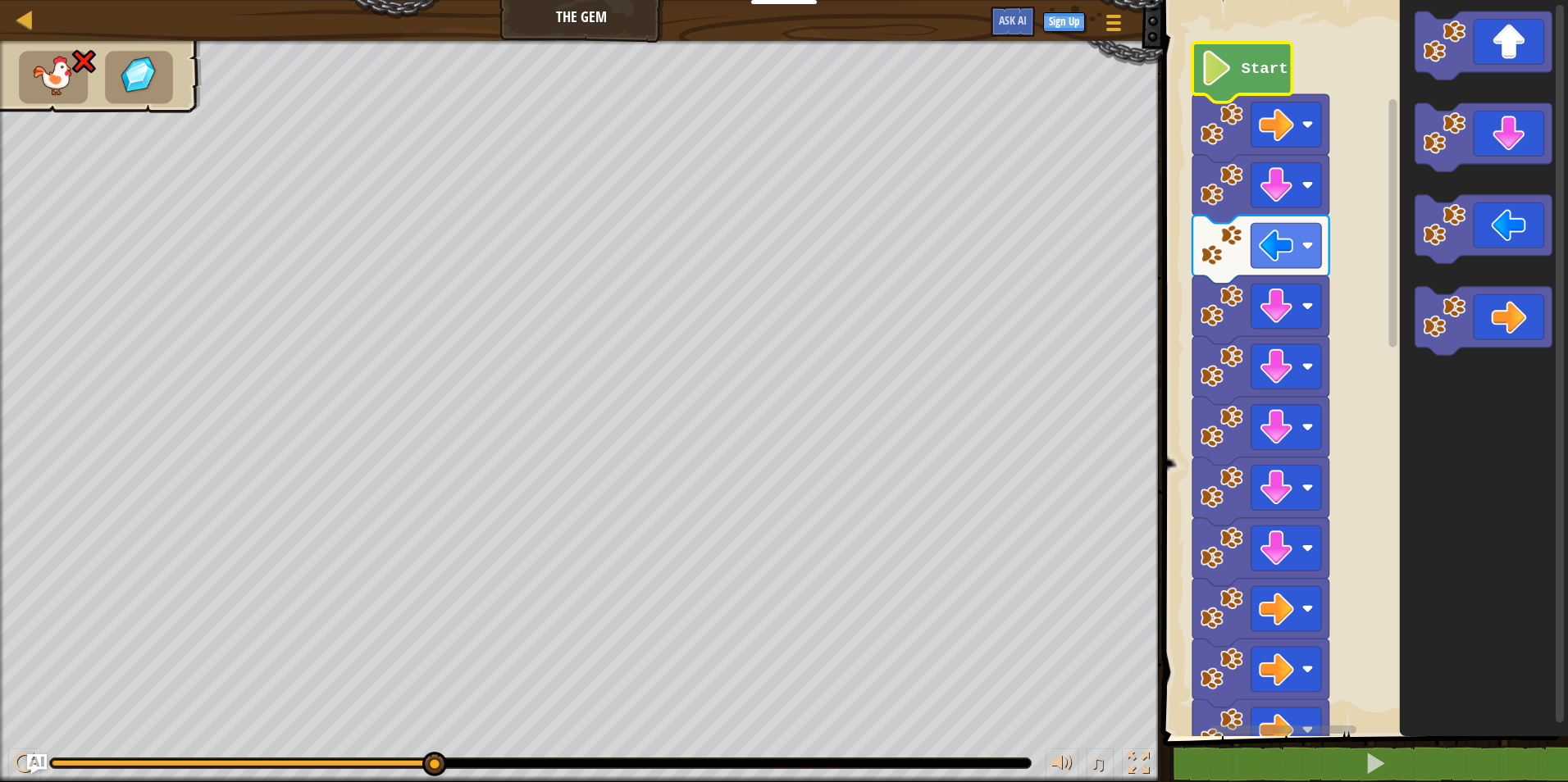
click at [1269, 57] on icon "Blockly Workspace" at bounding box center [1241, 72] width 99 height 60
click at [1265, 72] on text "Start" at bounding box center [1265, 69] width 47 height 18
click at [1265, 75] on text "Start" at bounding box center [1265, 69] width 47 height 18
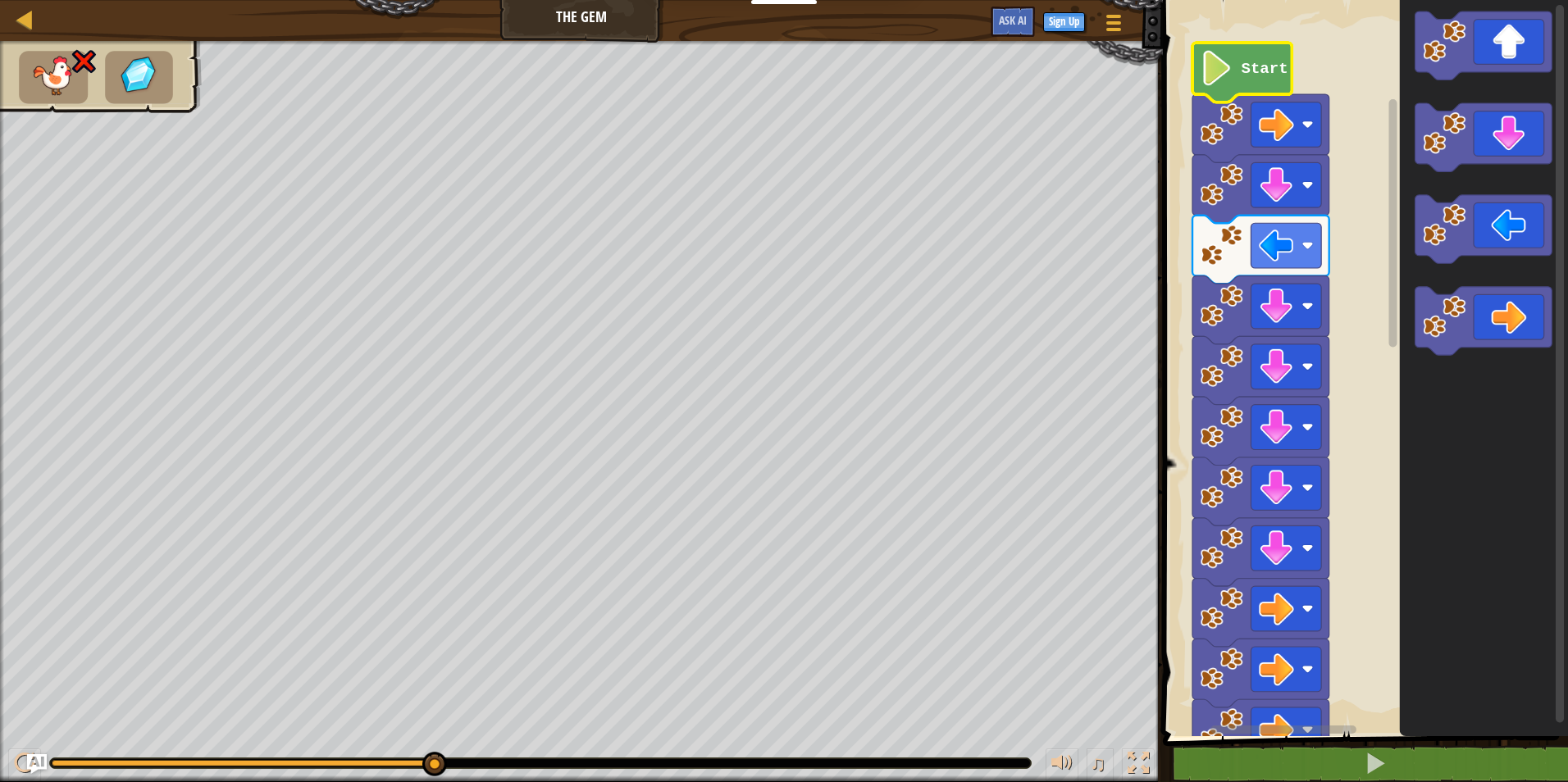
click at [1265, 75] on text "Start" at bounding box center [1265, 69] width 47 height 18
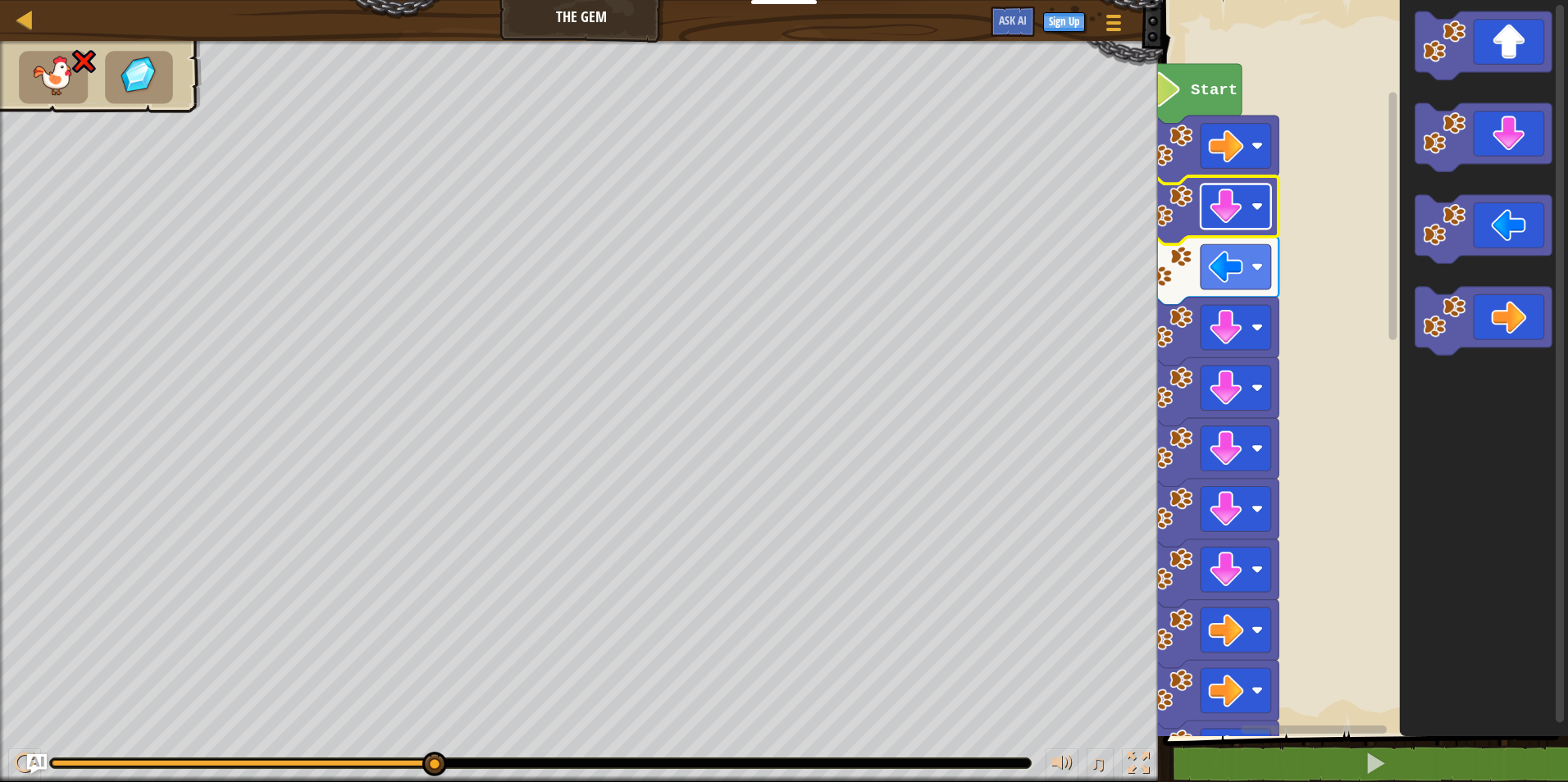
click at [1201, 190] on rect "Blockly Workspace" at bounding box center [1235, 206] width 71 height 45
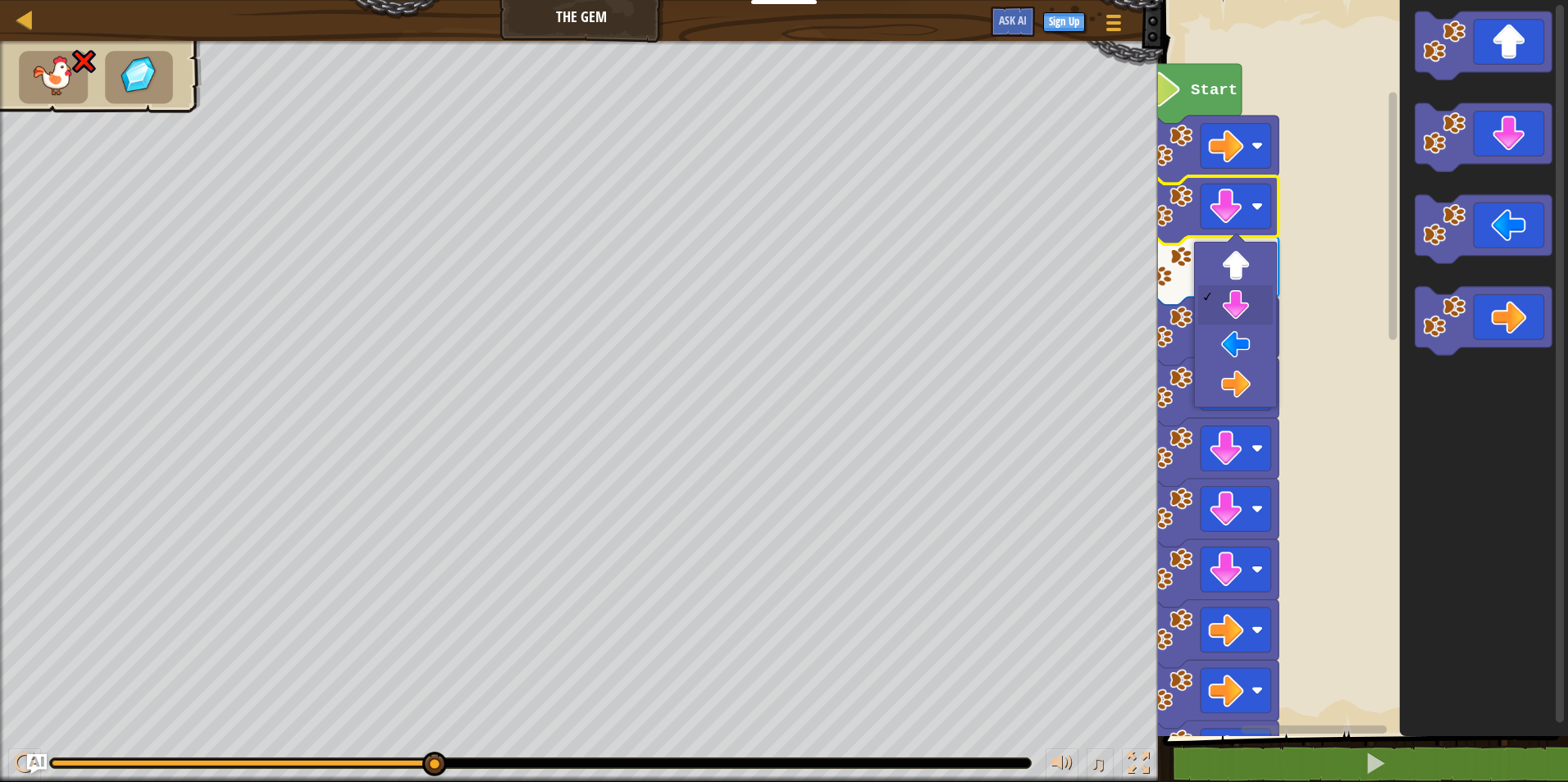
click at [1199, 163] on icon "Blockly Workspace" at bounding box center [1210, 149] width 137 height 68
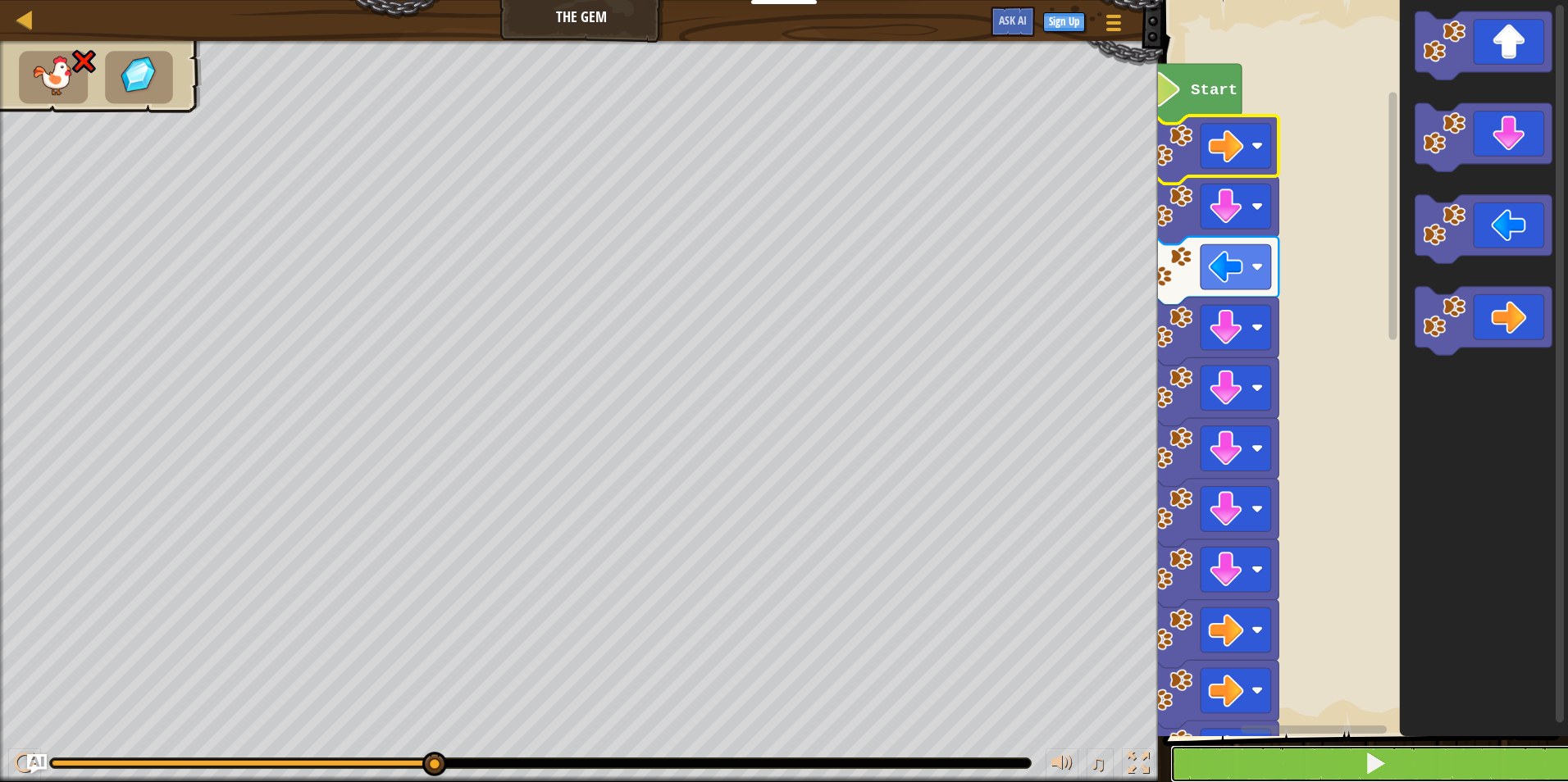
click at [1385, 764] on span at bounding box center [1376, 763] width 23 height 23
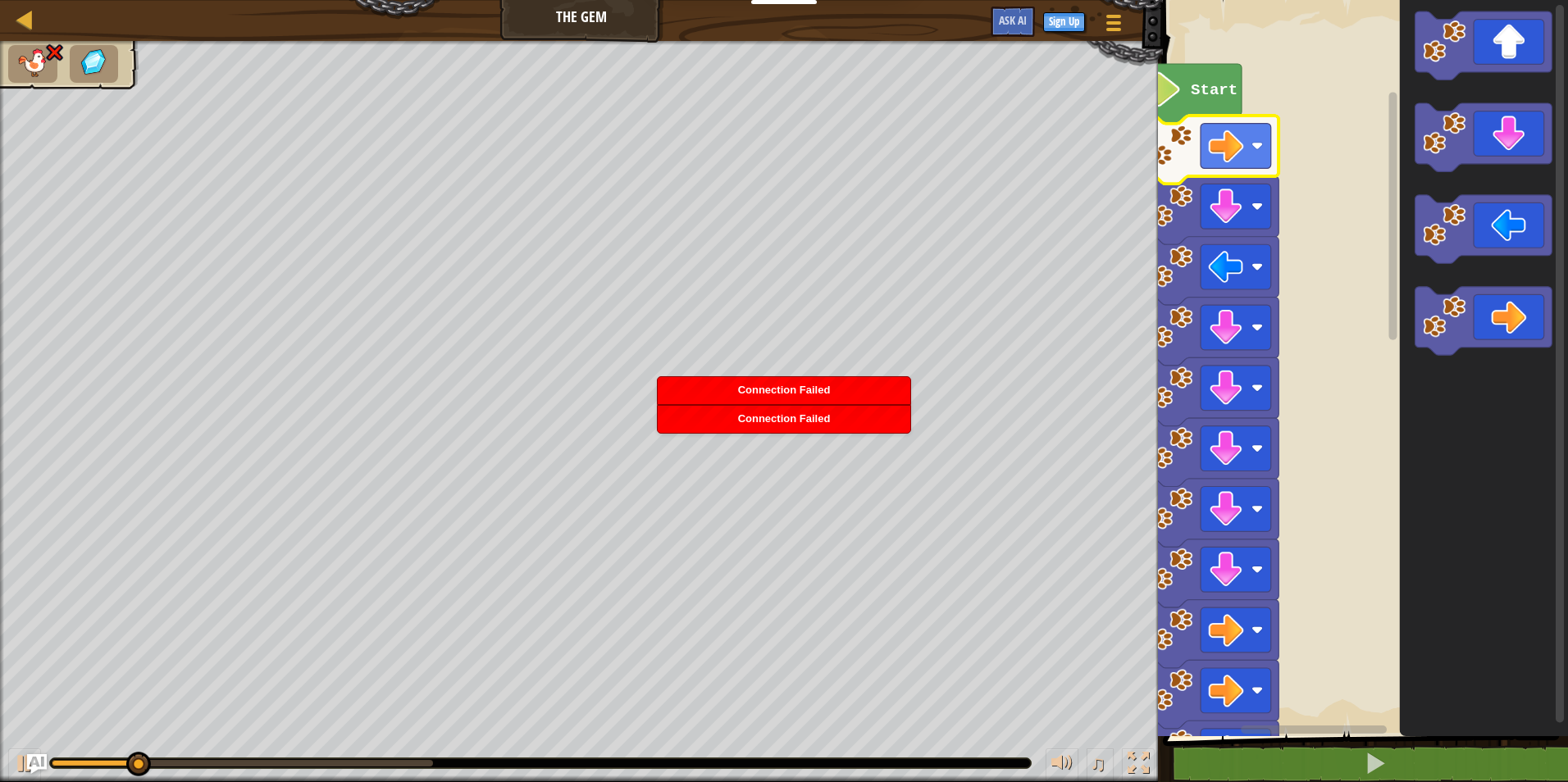
click at [1230, 173] on icon "Blockly Workspace" at bounding box center [1210, 149] width 137 height 68
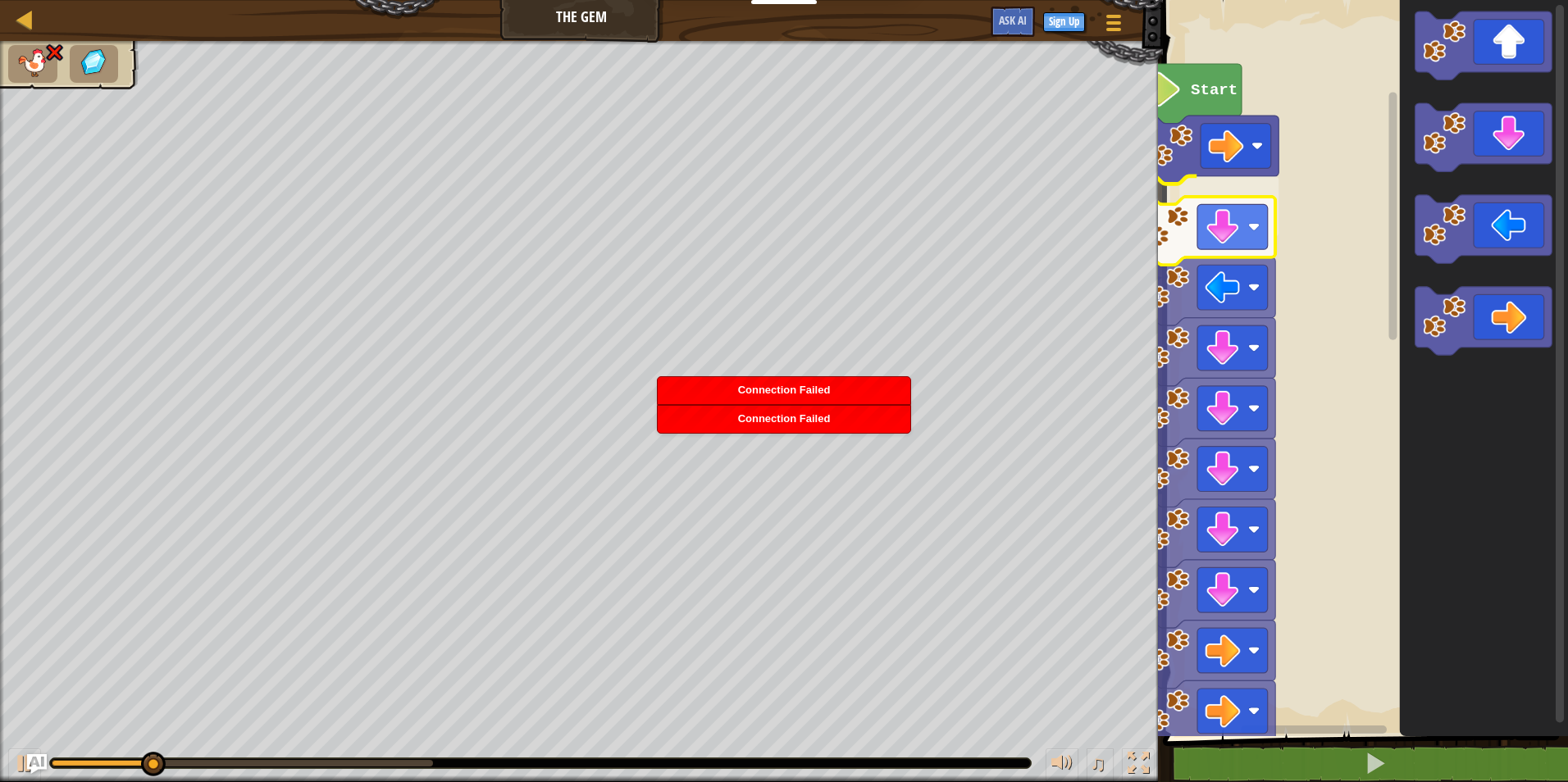
click at [1223, 209] on image "Blockly Workspace" at bounding box center [1223, 226] width 35 height 35
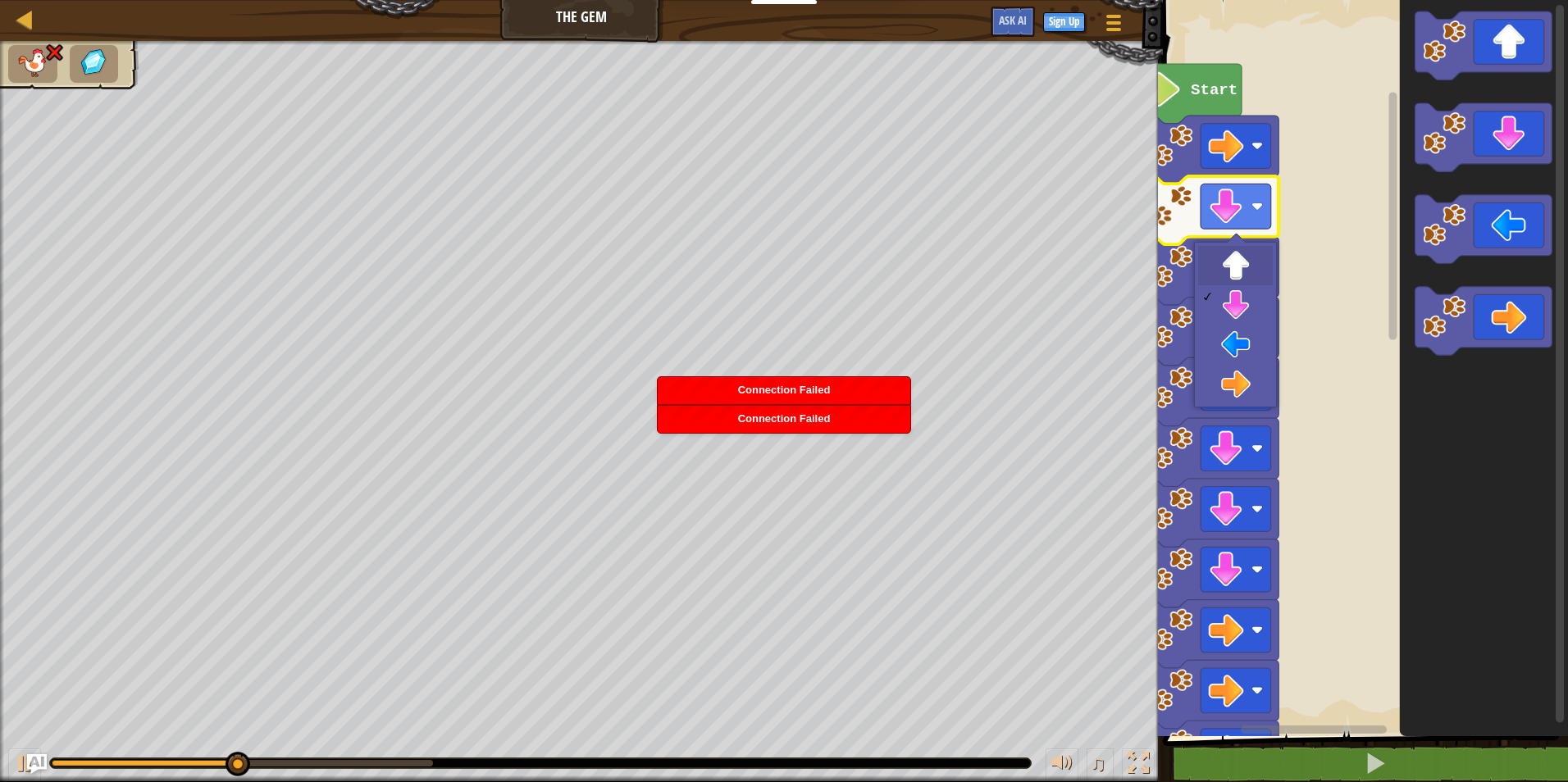
click at [1233, 236] on div at bounding box center [1236, 242] width 19 height 19
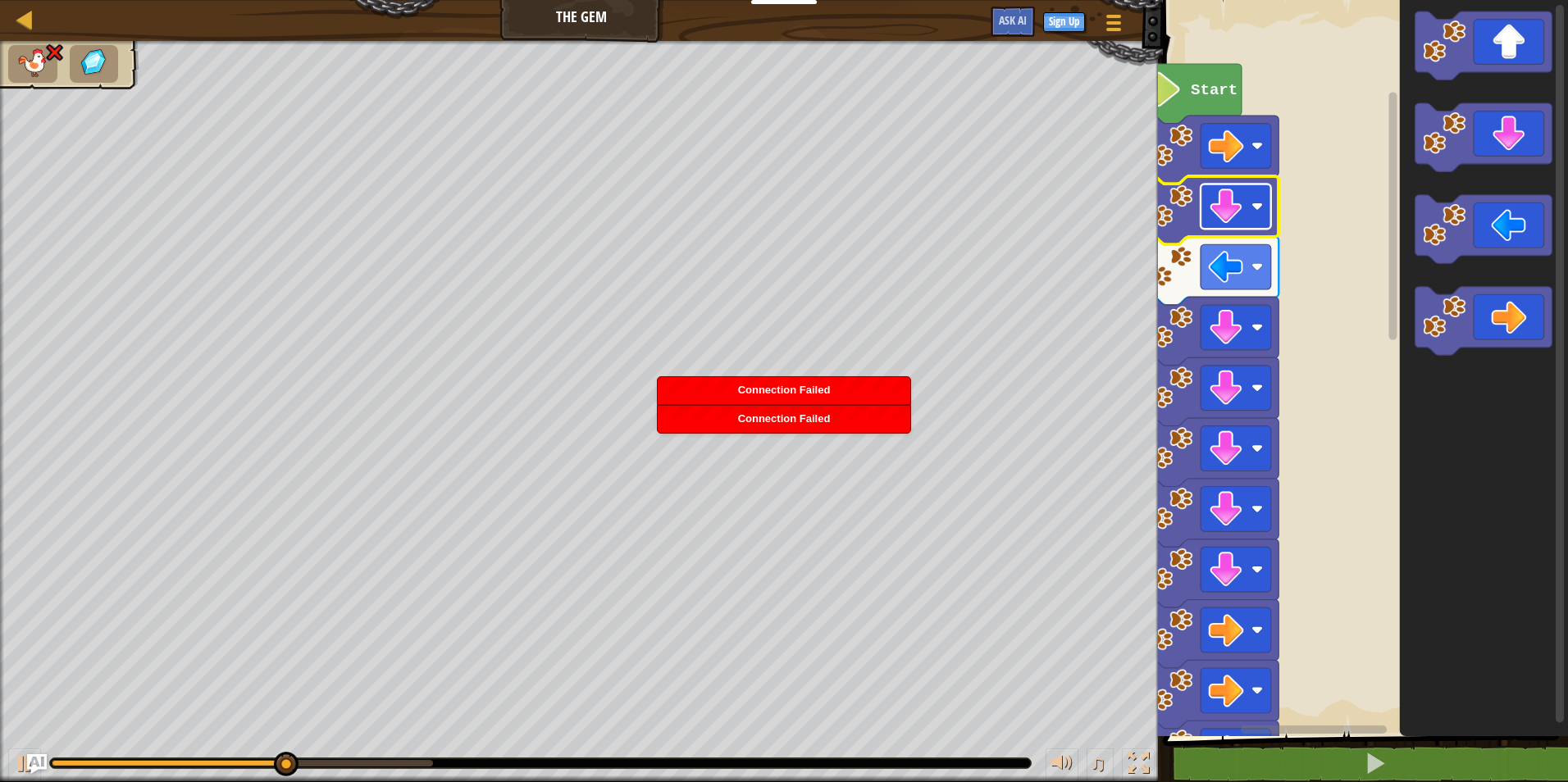
click at [1234, 198] on image "Blockly Workspace" at bounding box center [1226, 206] width 35 height 35
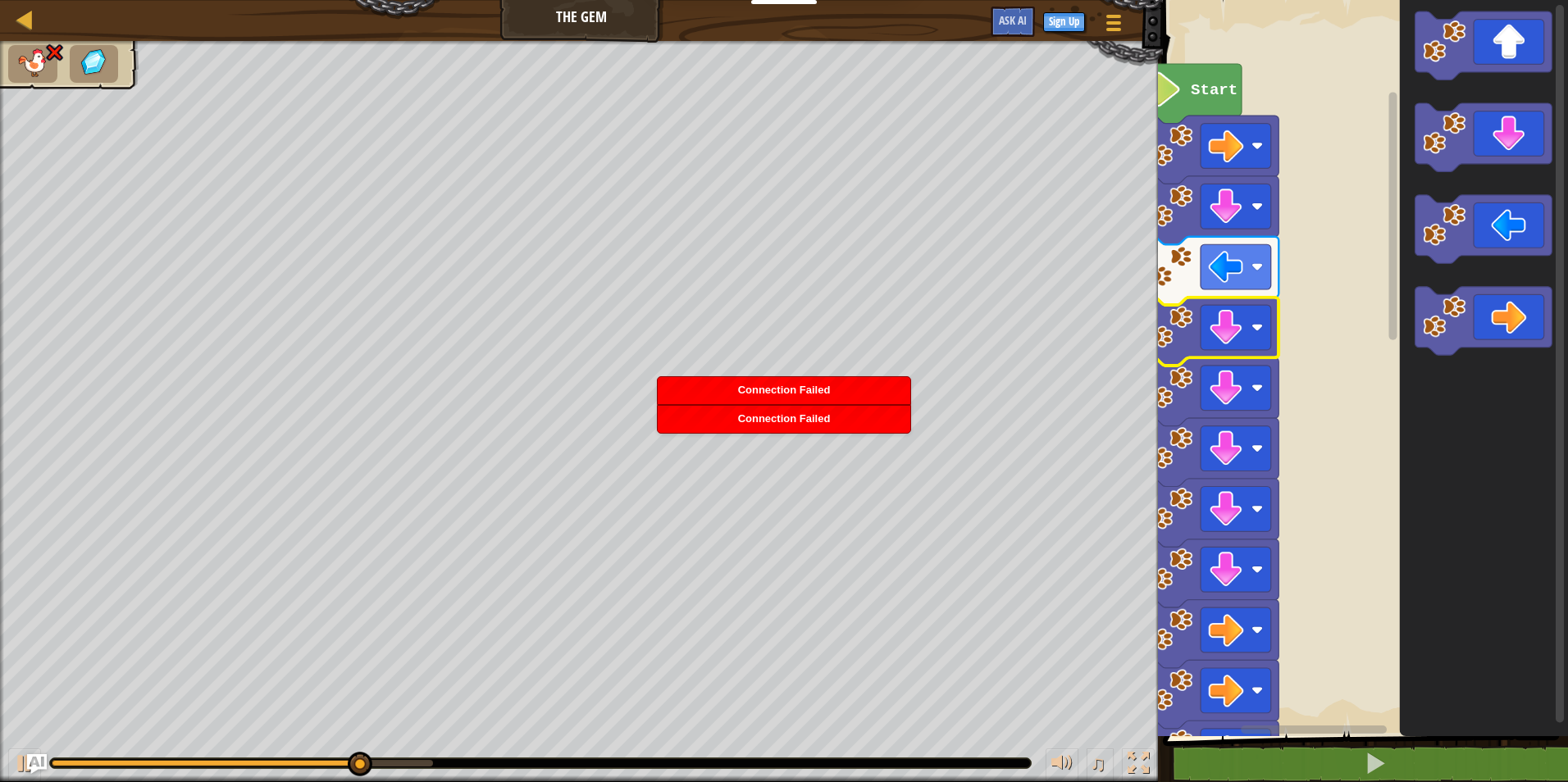
click at [1220, 353] on icon "Blockly Workspace" at bounding box center [1210, 332] width 137 height 68
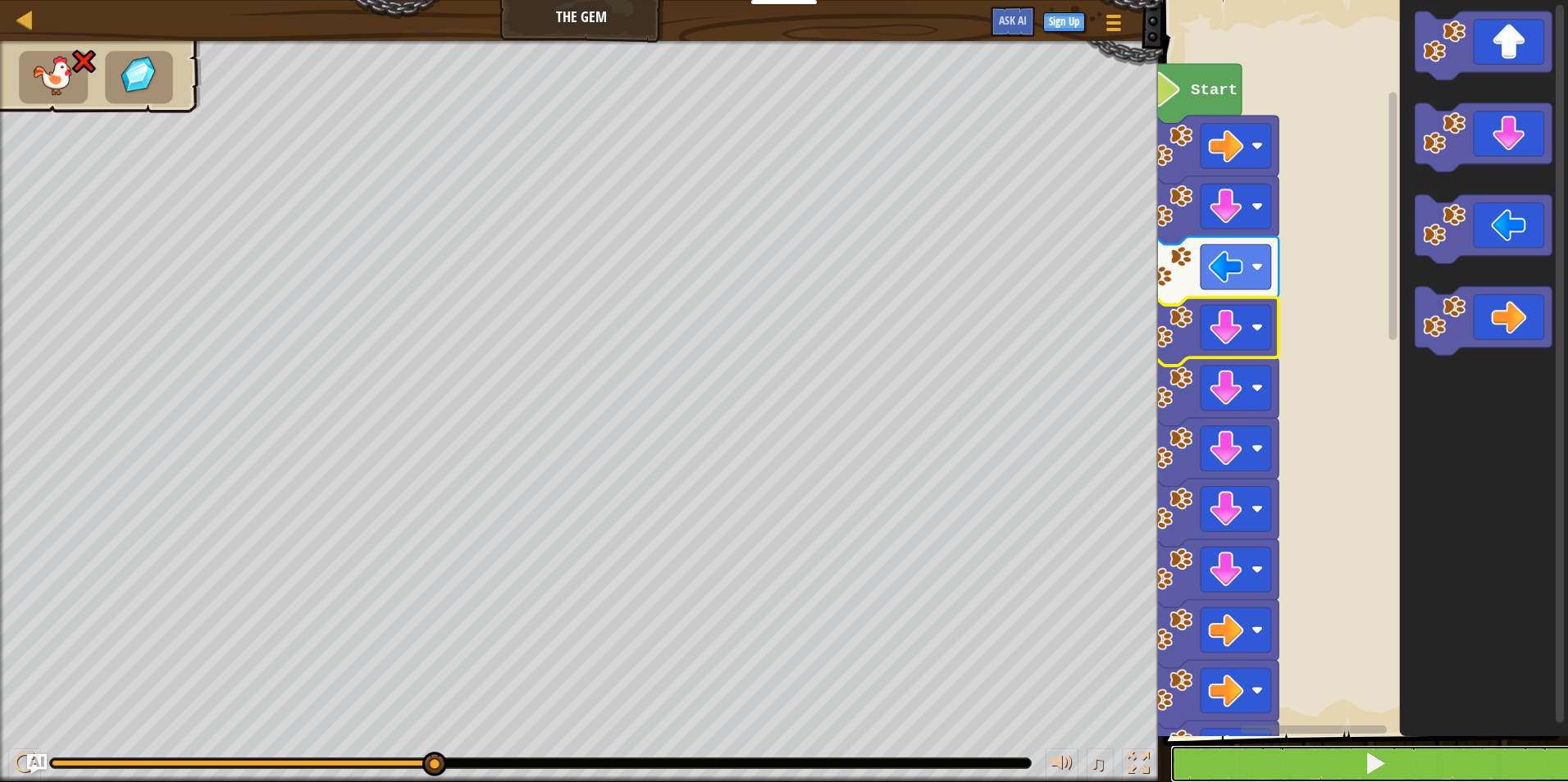
click at [1347, 759] on button at bounding box center [1376, 764] width 410 height 38
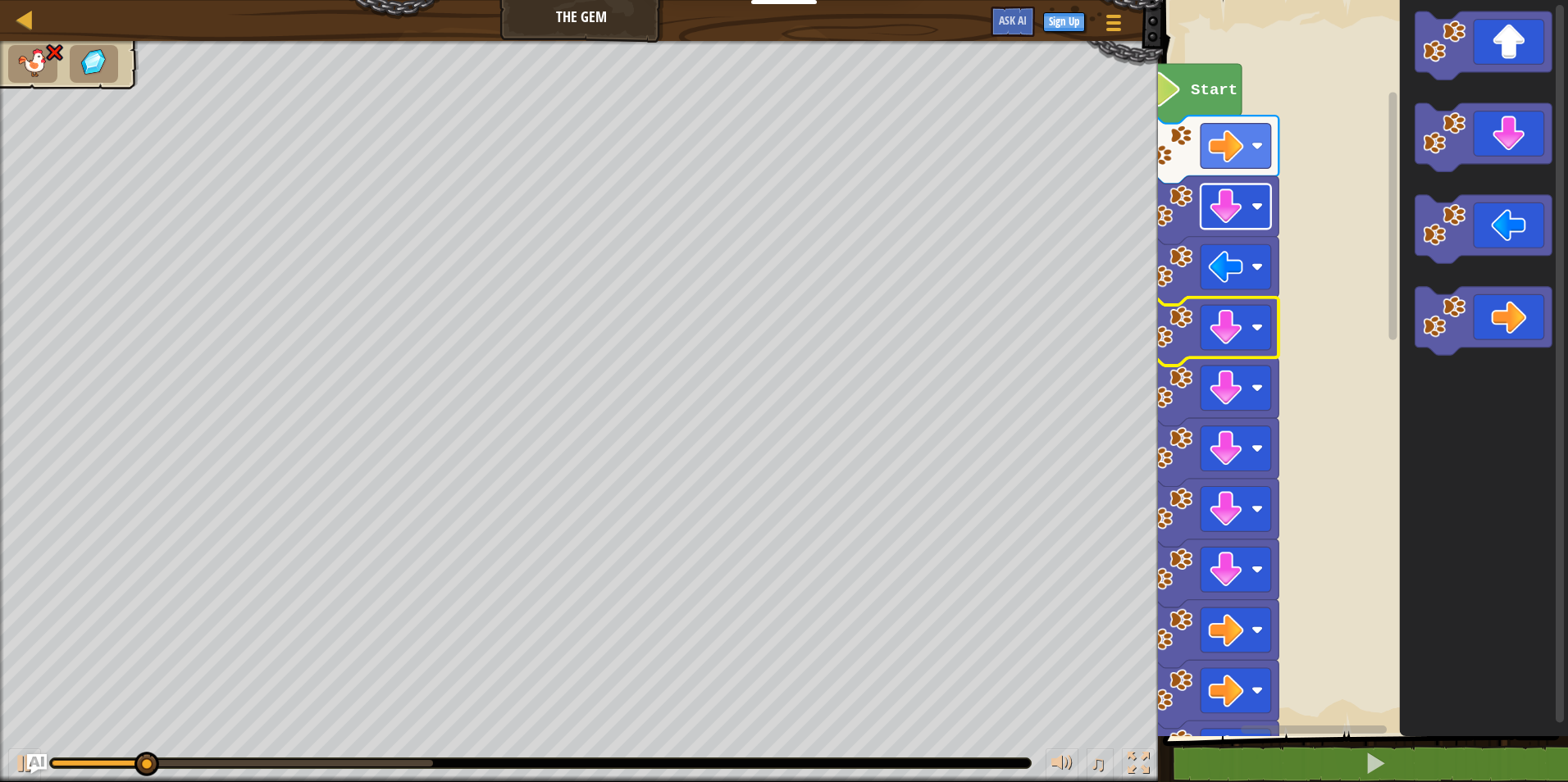
click at [1250, 200] on rect "Blockly Workspace" at bounding box center [1235, 206] width 71 height 45
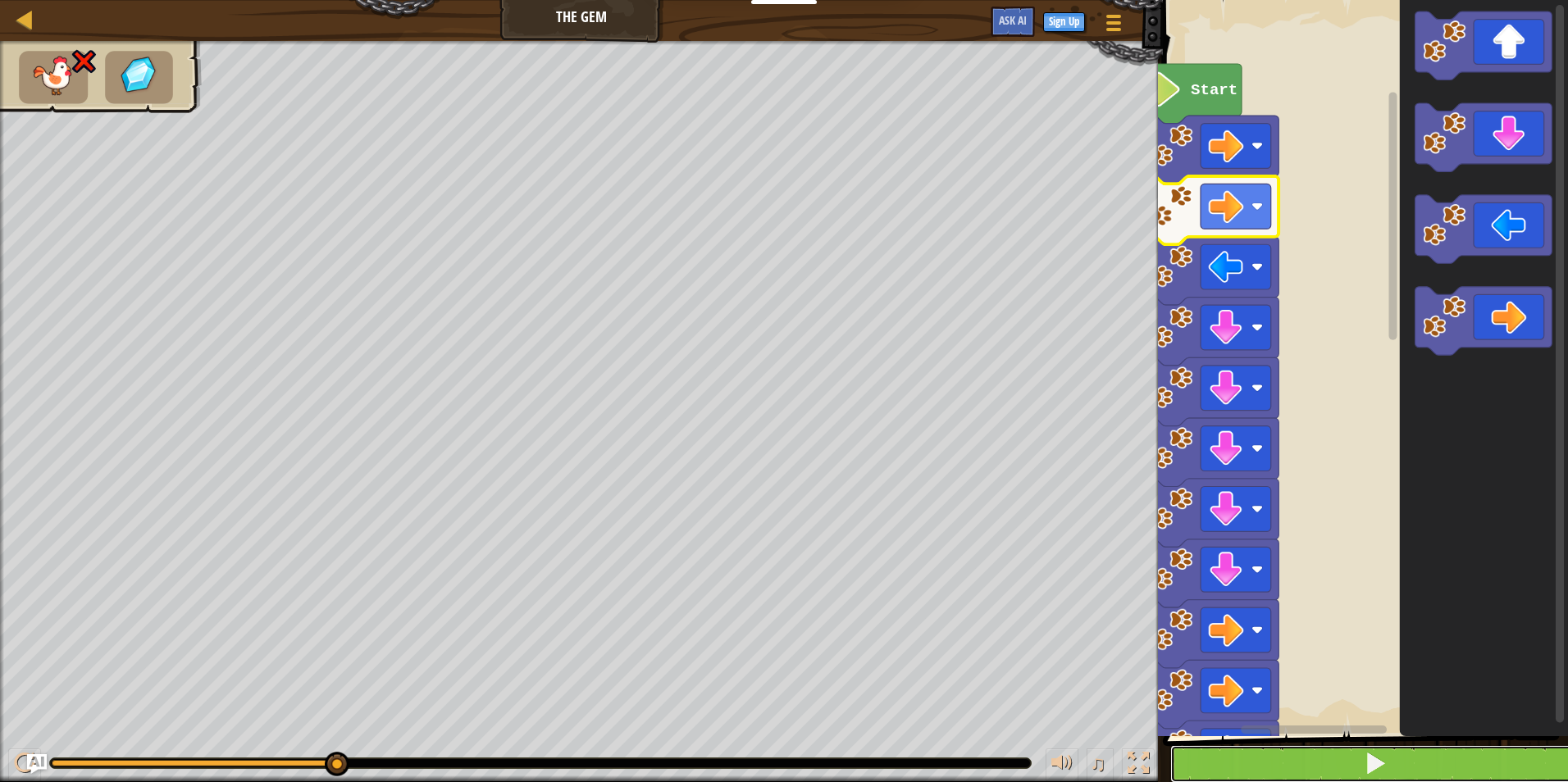
click at [1247, 763] on button at bounding box center [1376, 764] width 410 height 38
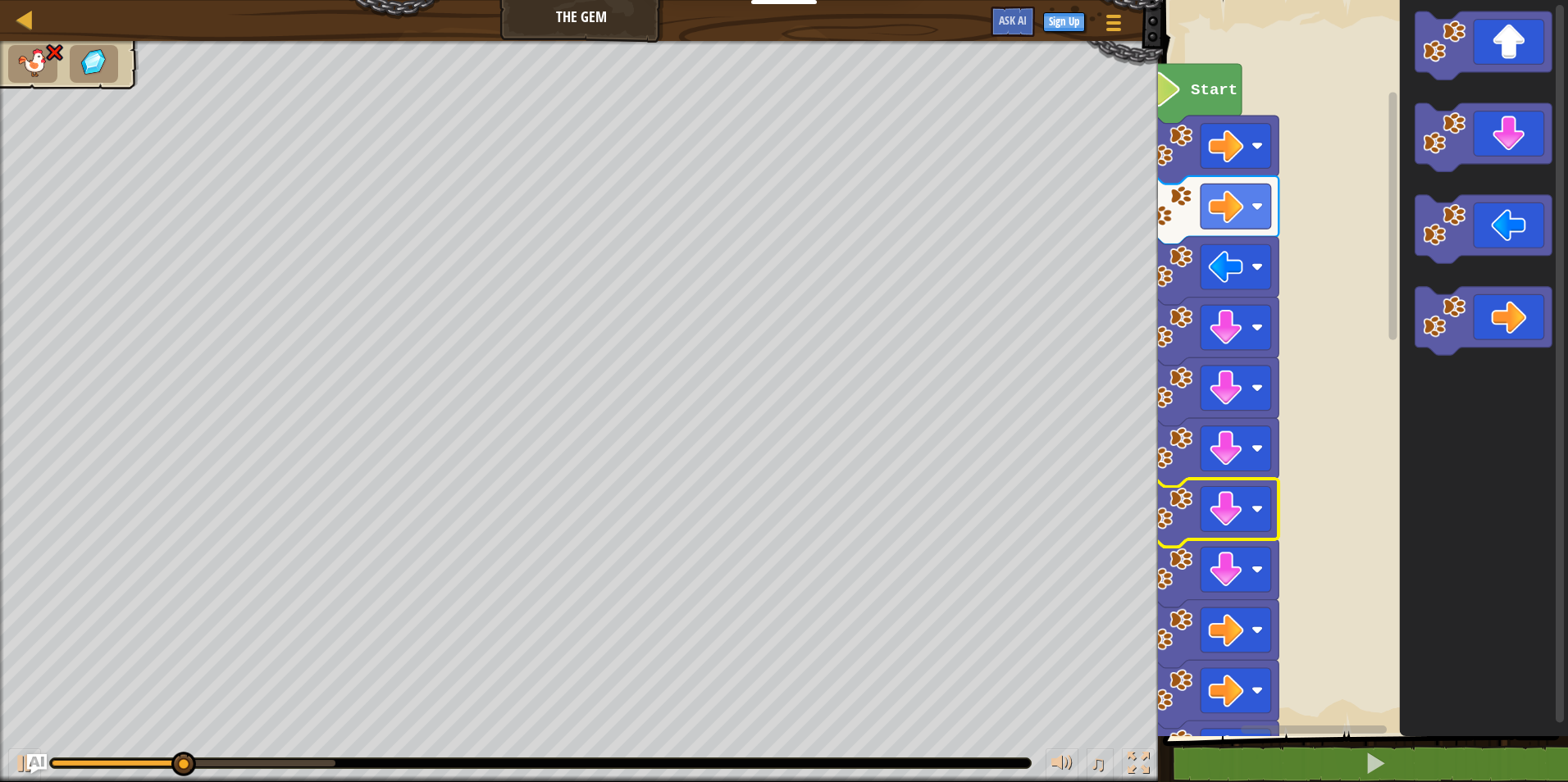
click at [1214, 491] on g "Blockly Workspace" at bounding box center [1235, 509] width 71 height 45
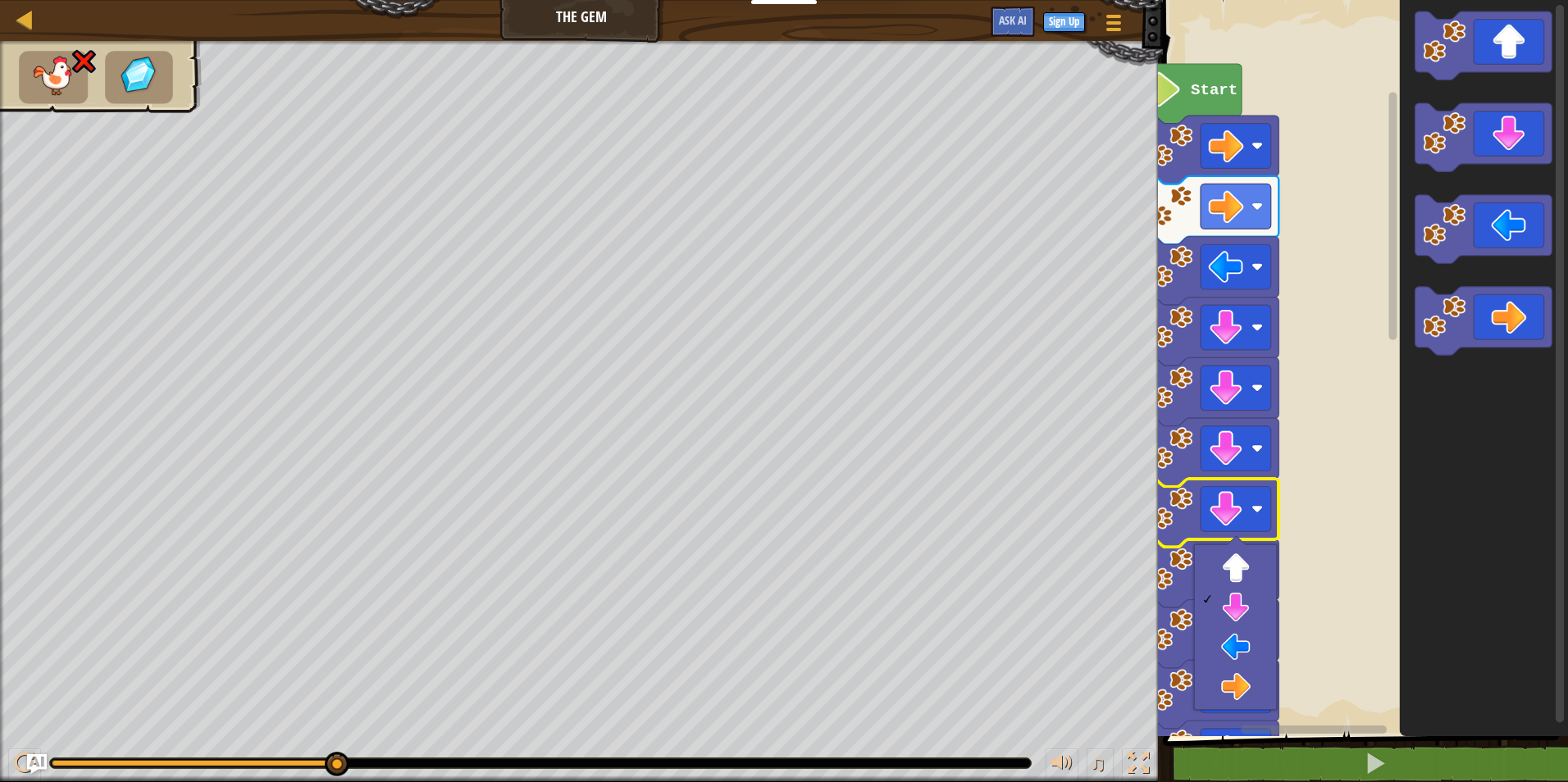
click at [1315, 740] on span at bounding box center [1367, 345] width 418 height 803
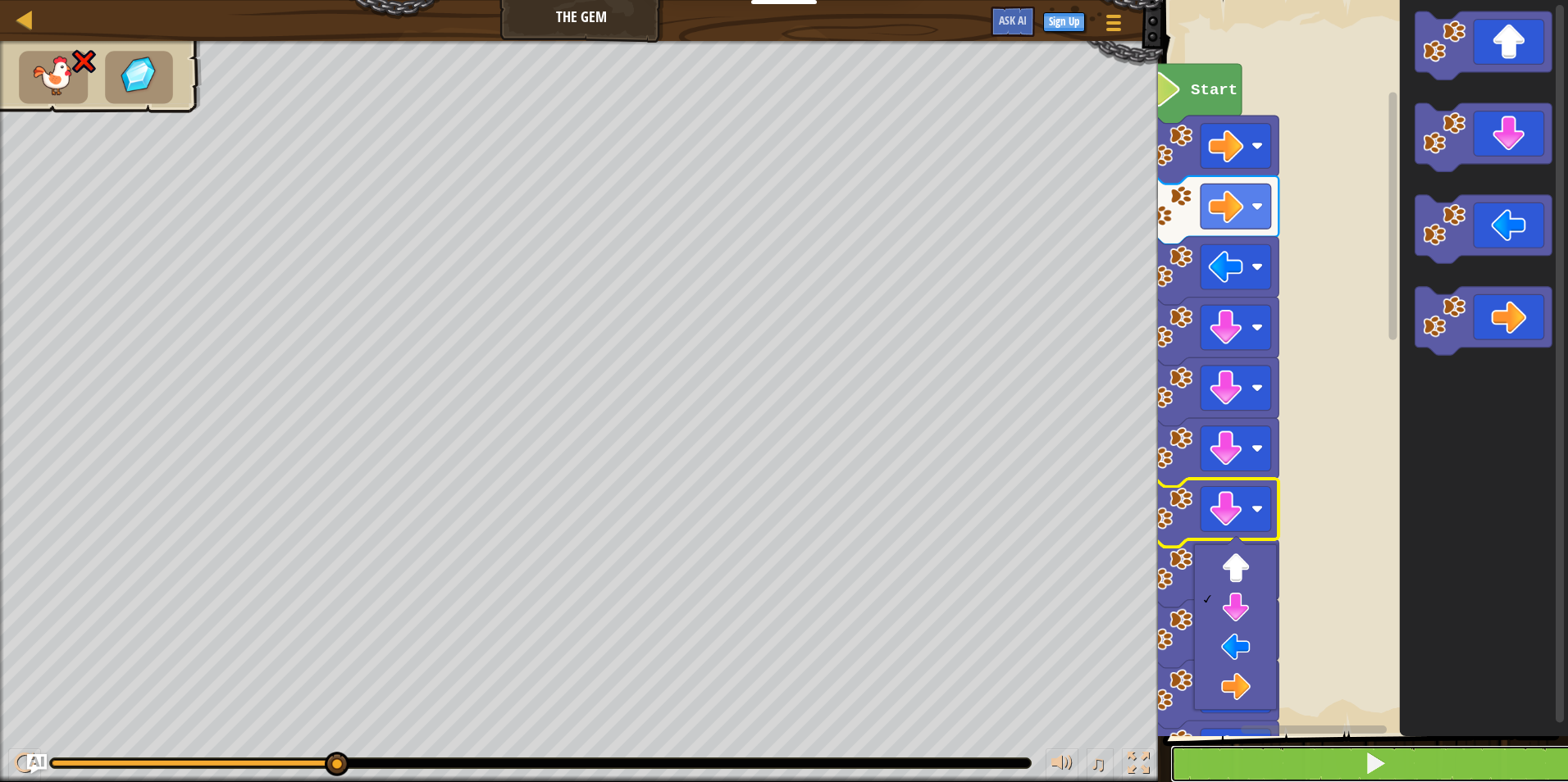
click at [1317, 752] on button at bounding box center [1376, 764] width 410 height 38
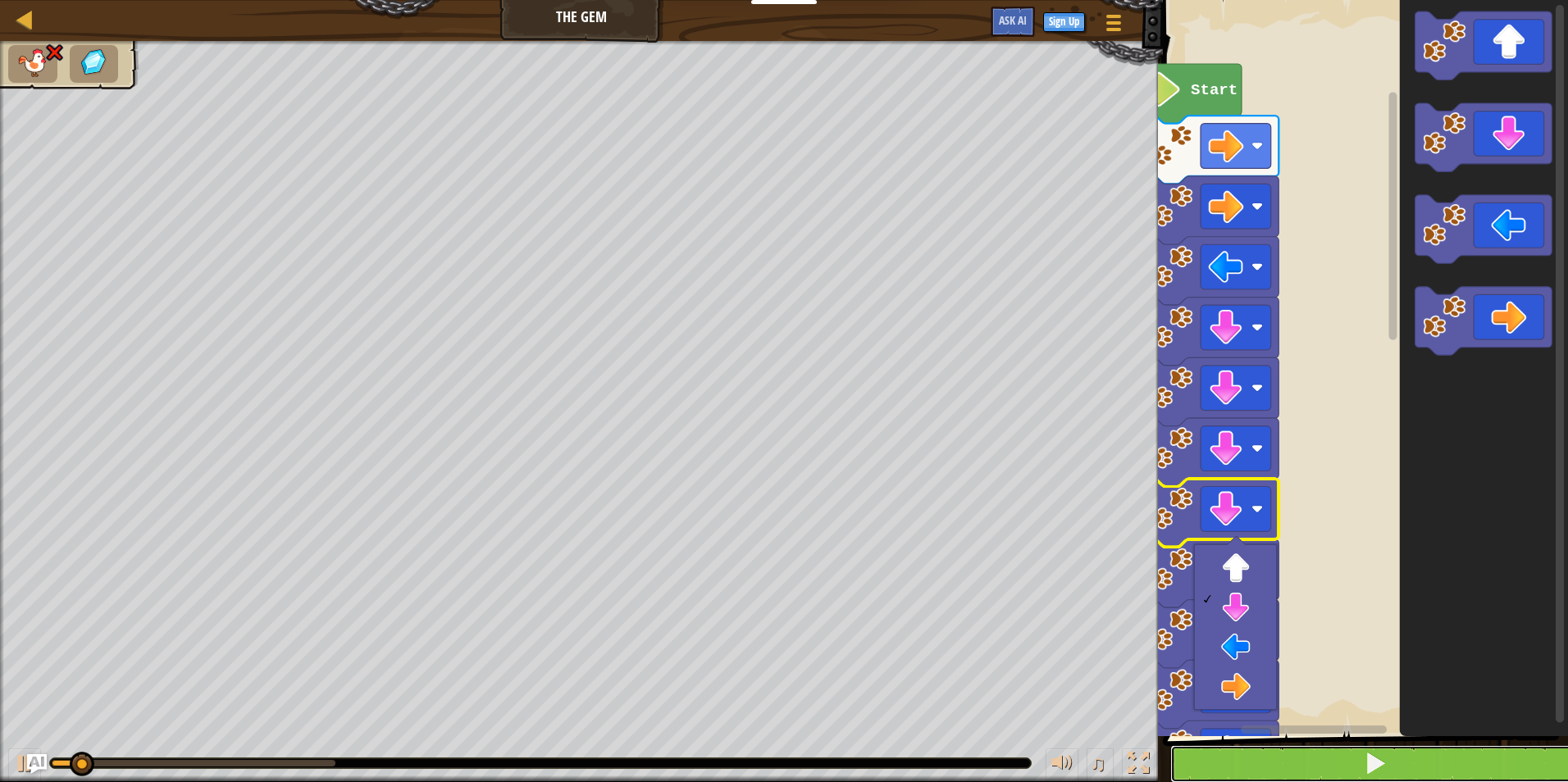
click at [1317, 752] on button at bounding box center [1376, 764] width 410 height 38
click at [1326, 752] on button at bounding box center [1376, 764] width 410 height 38
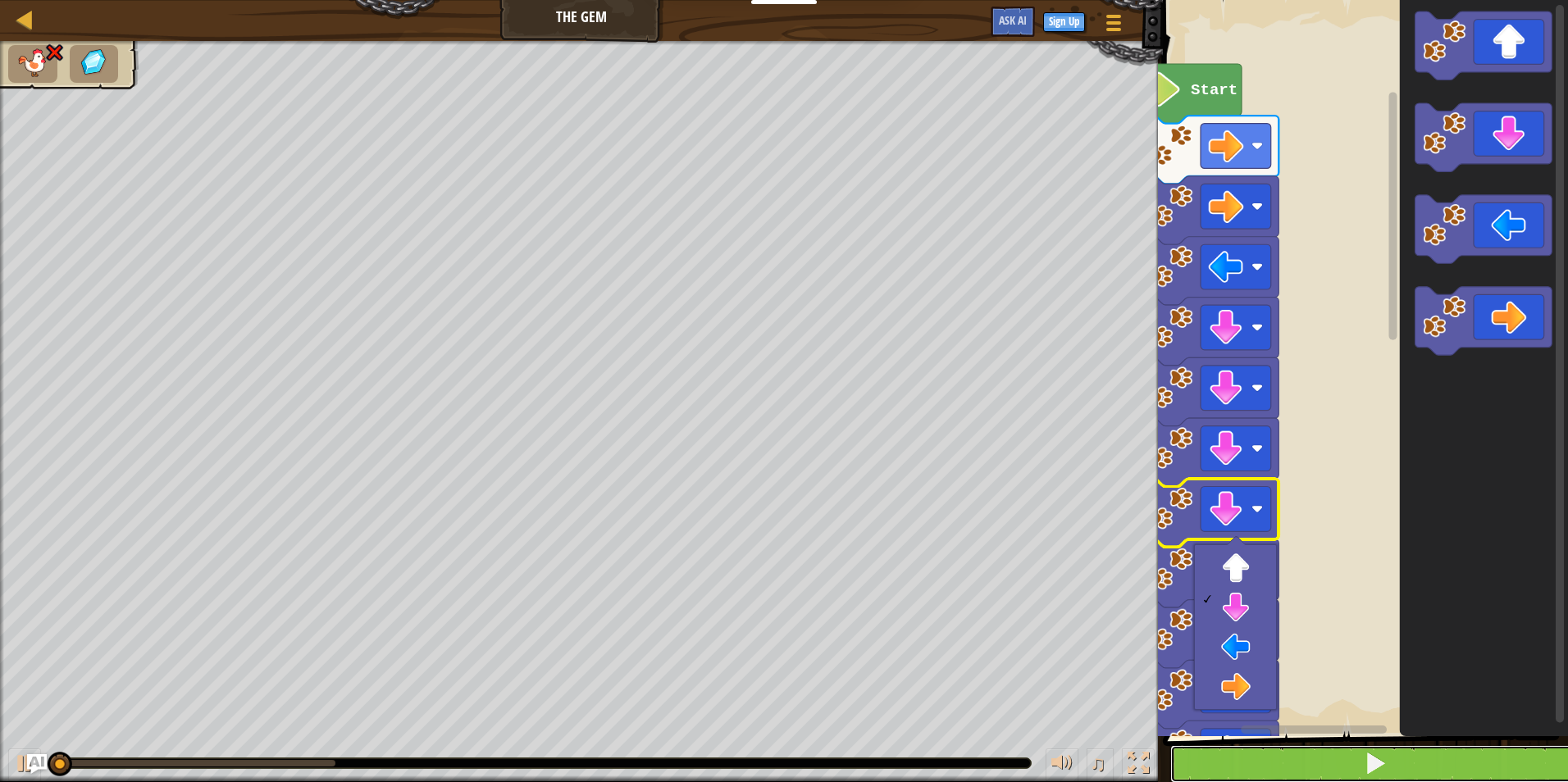
click at [1326, 752] on button at bounding box center [1376, 764] width 410 height 38
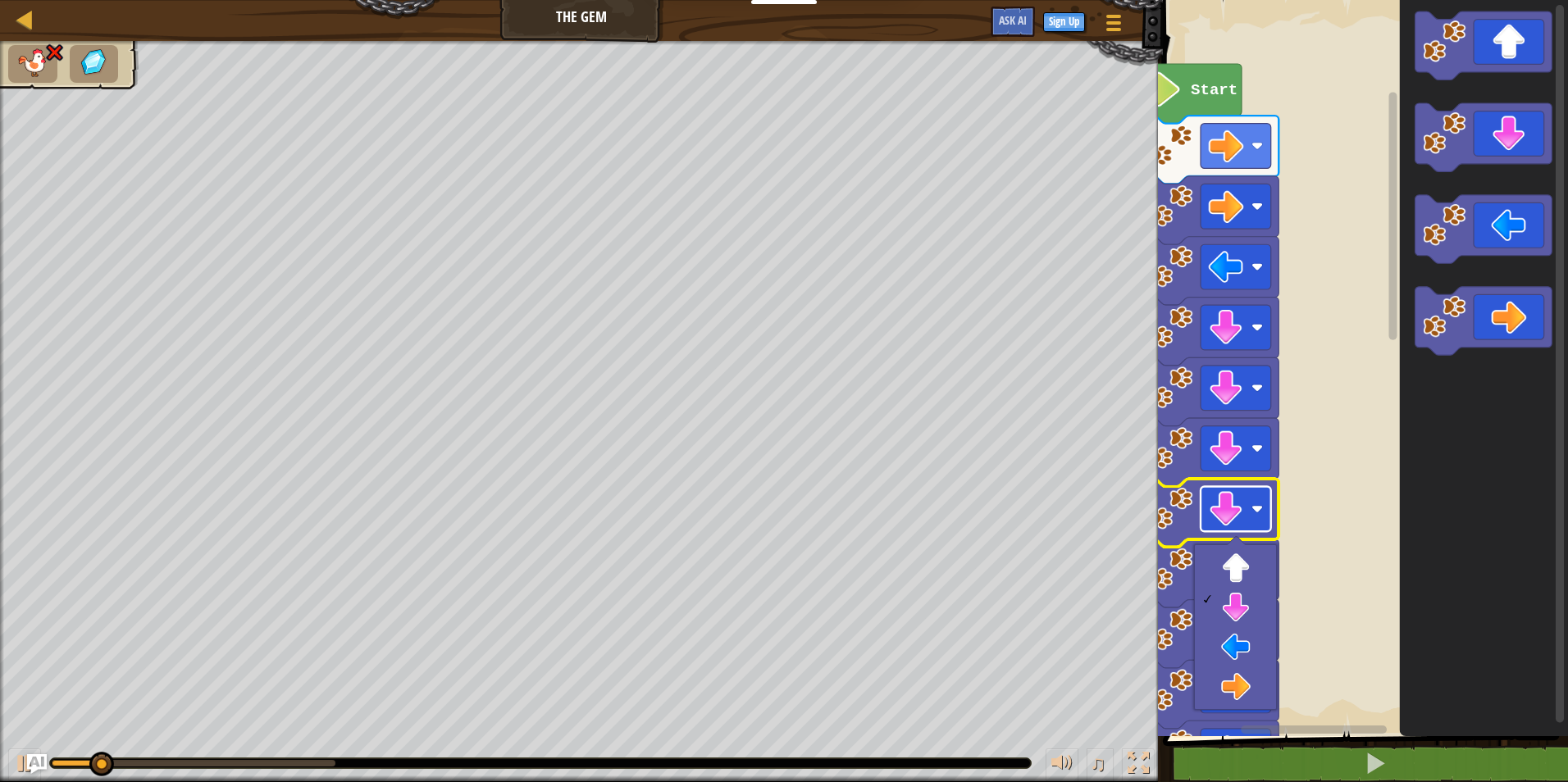
click at [1216, 521] on image "Blockly Workspace" at bounding box center [1226, 508] width 35 height 35
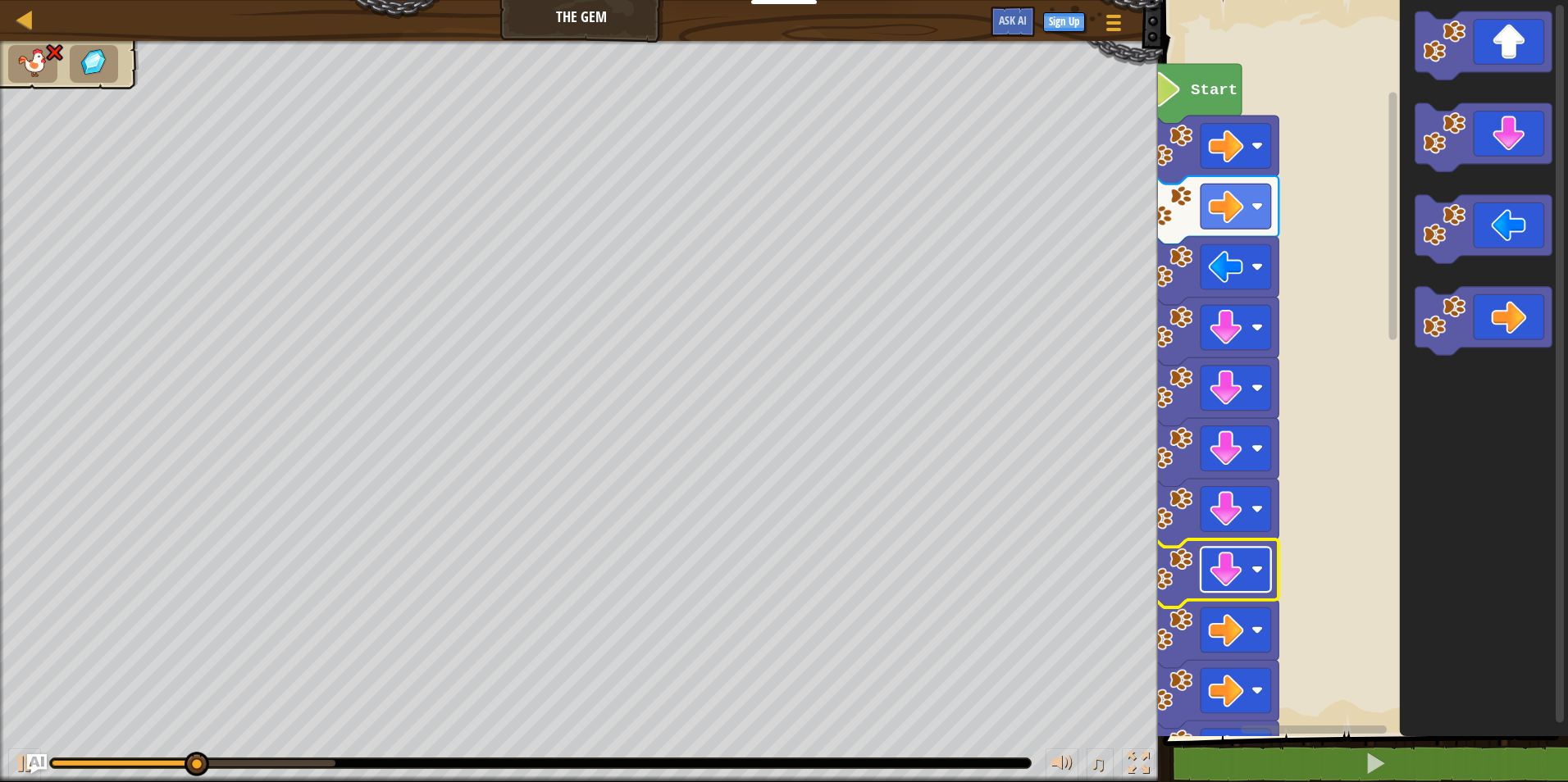
click at [1217, 551] on rect "Blockly Workspace" at bounding box center [1235, 569] width 71 height 45
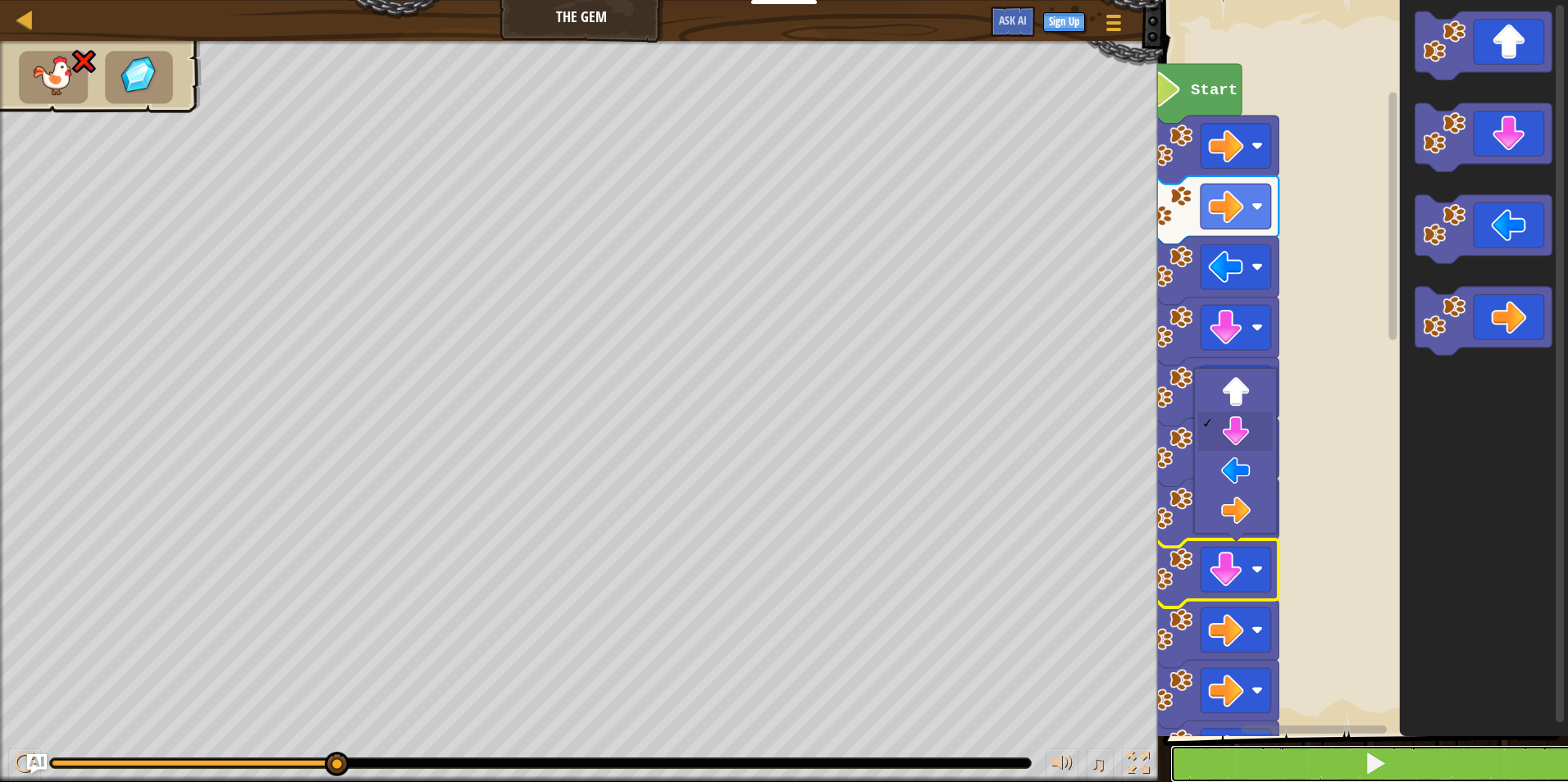
click at [1290, 756] on button at bounding box center [1376, 764] width 410 height 38
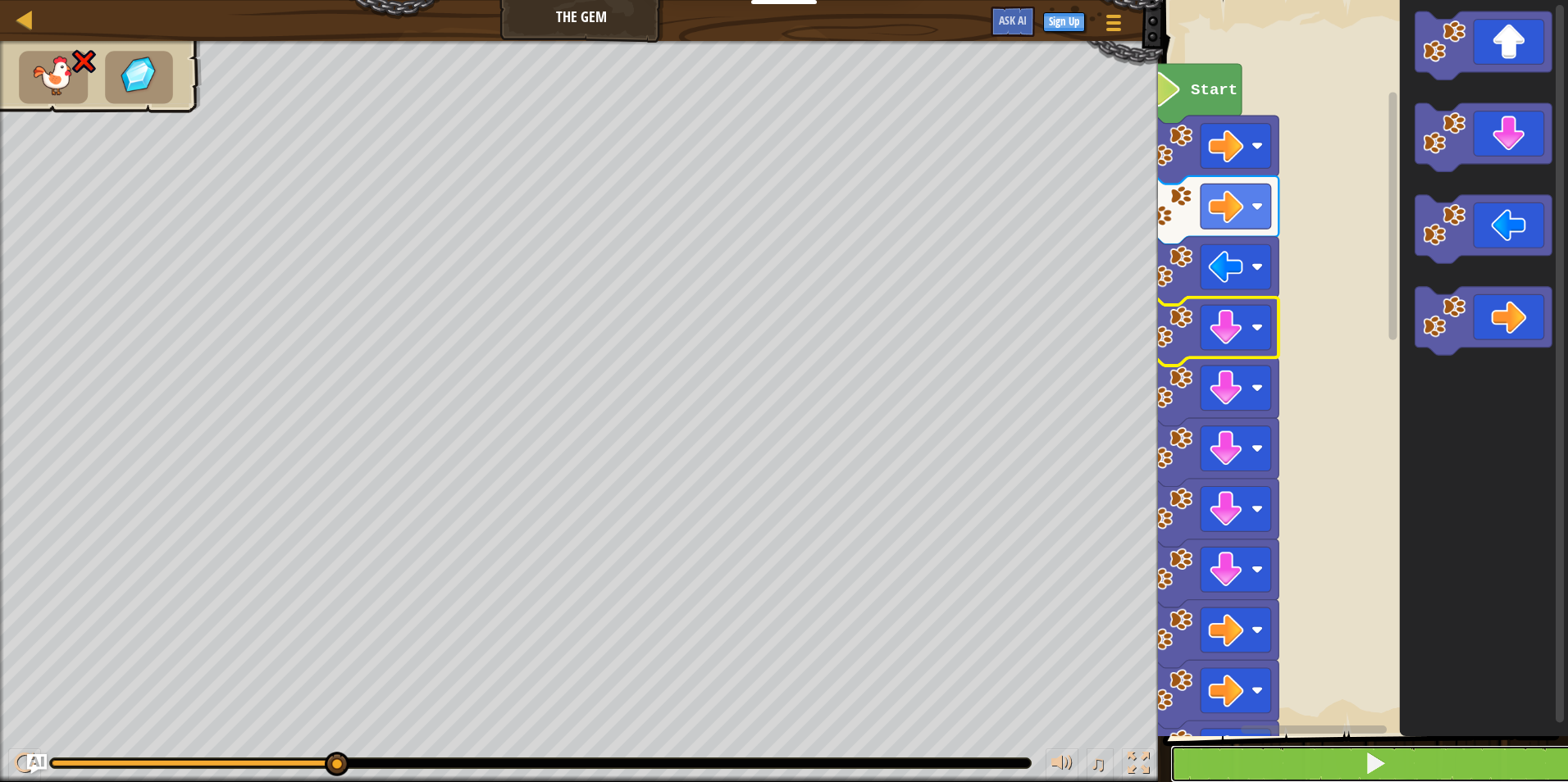
click at [1380, 777] on button at bounding box center [1376, 764] width 410 height 38
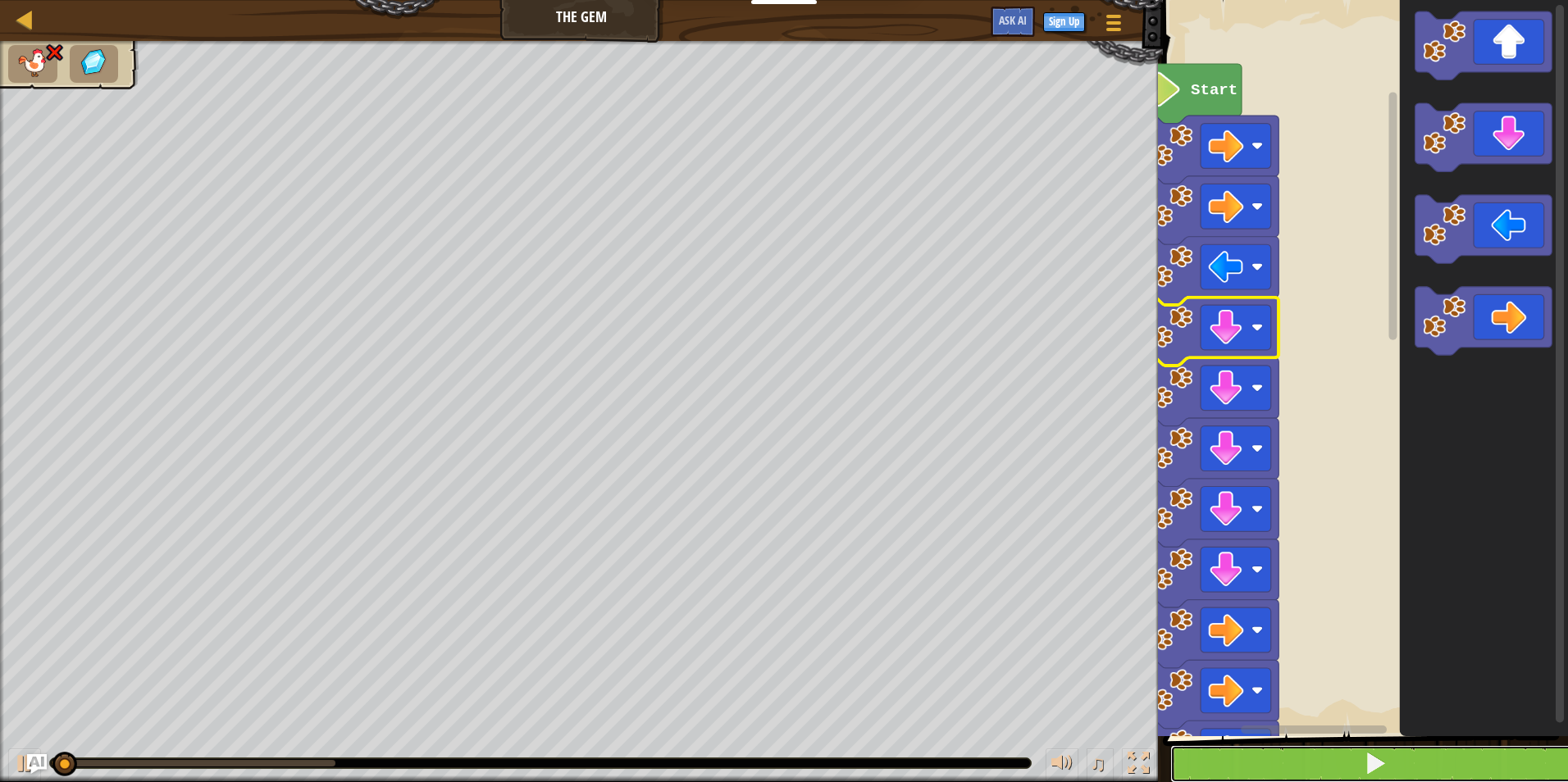
click at [1374, 755] on span at bounding box center [1376, 763] width 23 height 23
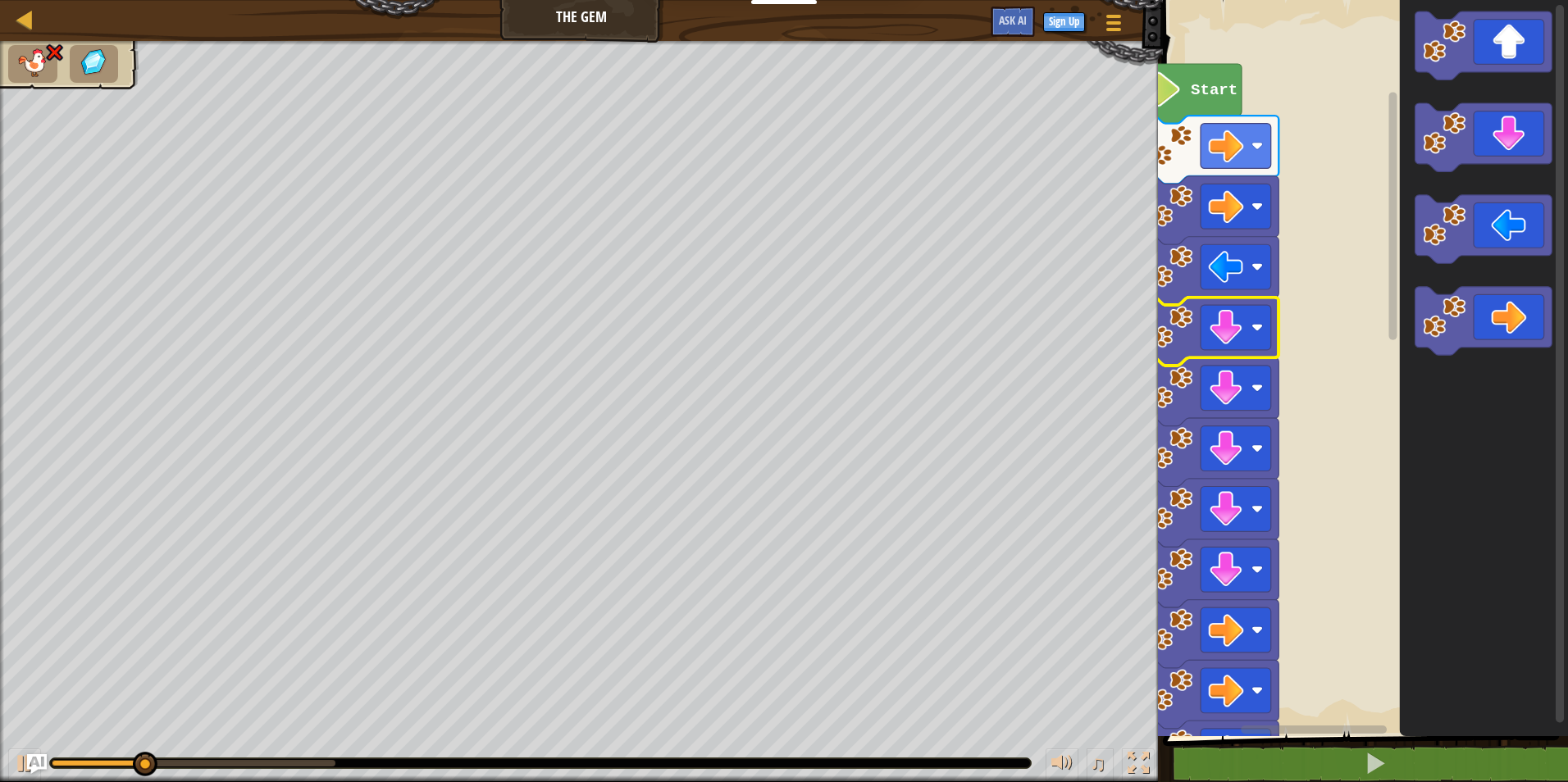
click at [1188, 349] on icon "Blockly Workspace" at bounding box center [1210, 332] width 137 height 68
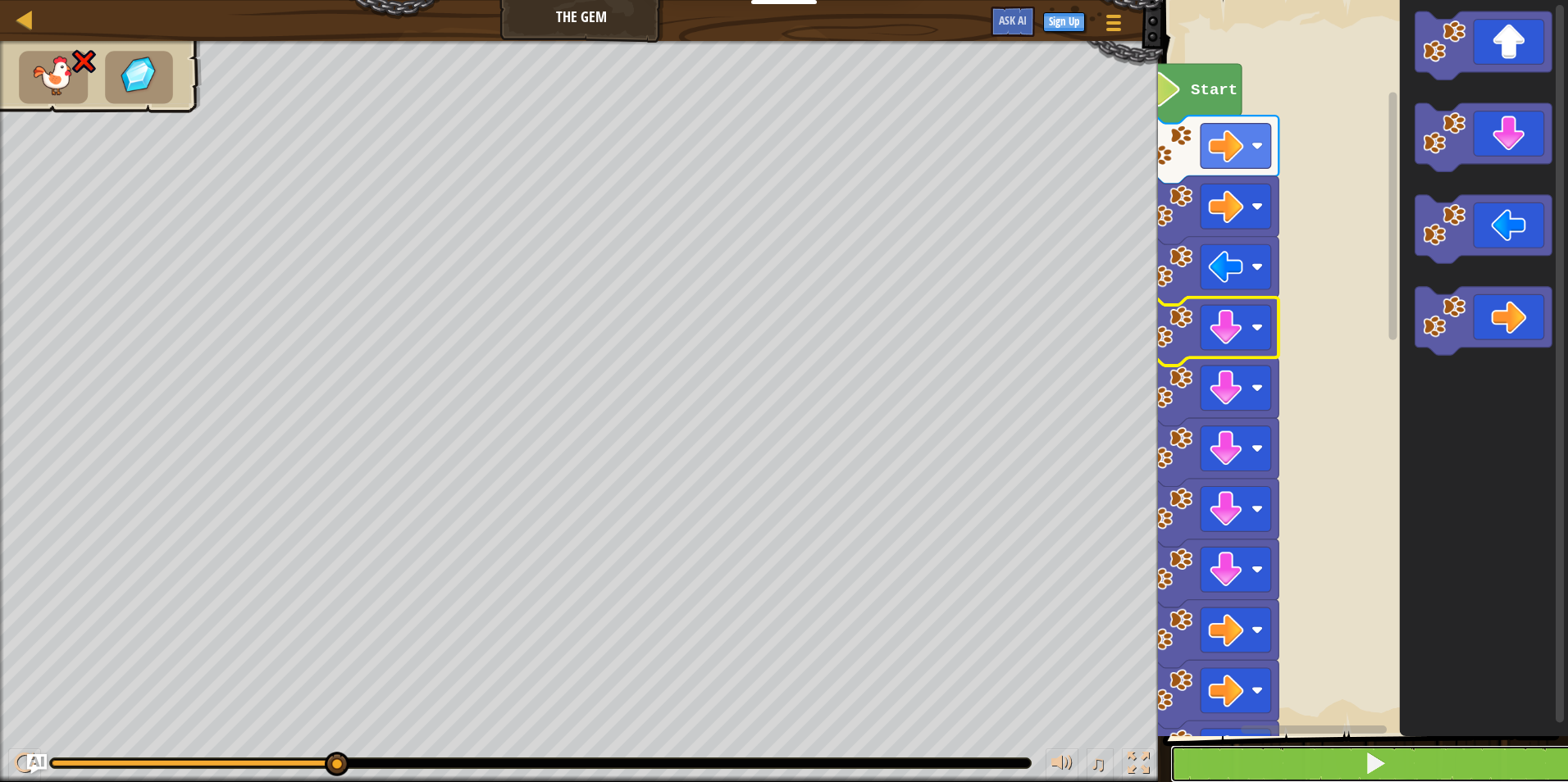
drag, startPoint x: 1265, startPoint y: 770, endPoint x: 1257, endPoint y: 752, distance: 19.7
click at [1259, 758] on button at bounding box center [1376, 764] width 410 height 38
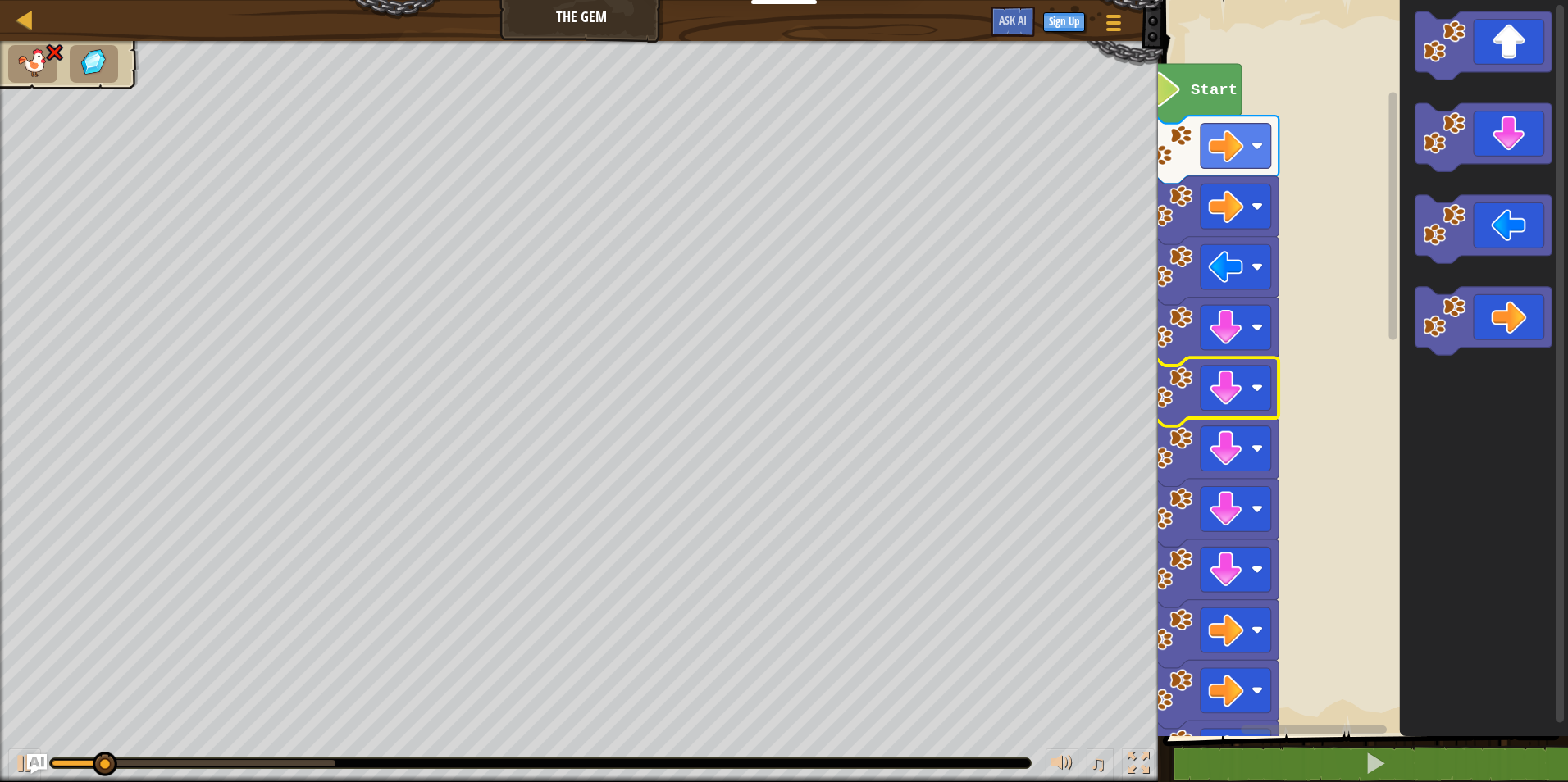
click at [1207, 361] on icon "Blockly Workspace" at bounding box center [1210, 392] width 137 height 68
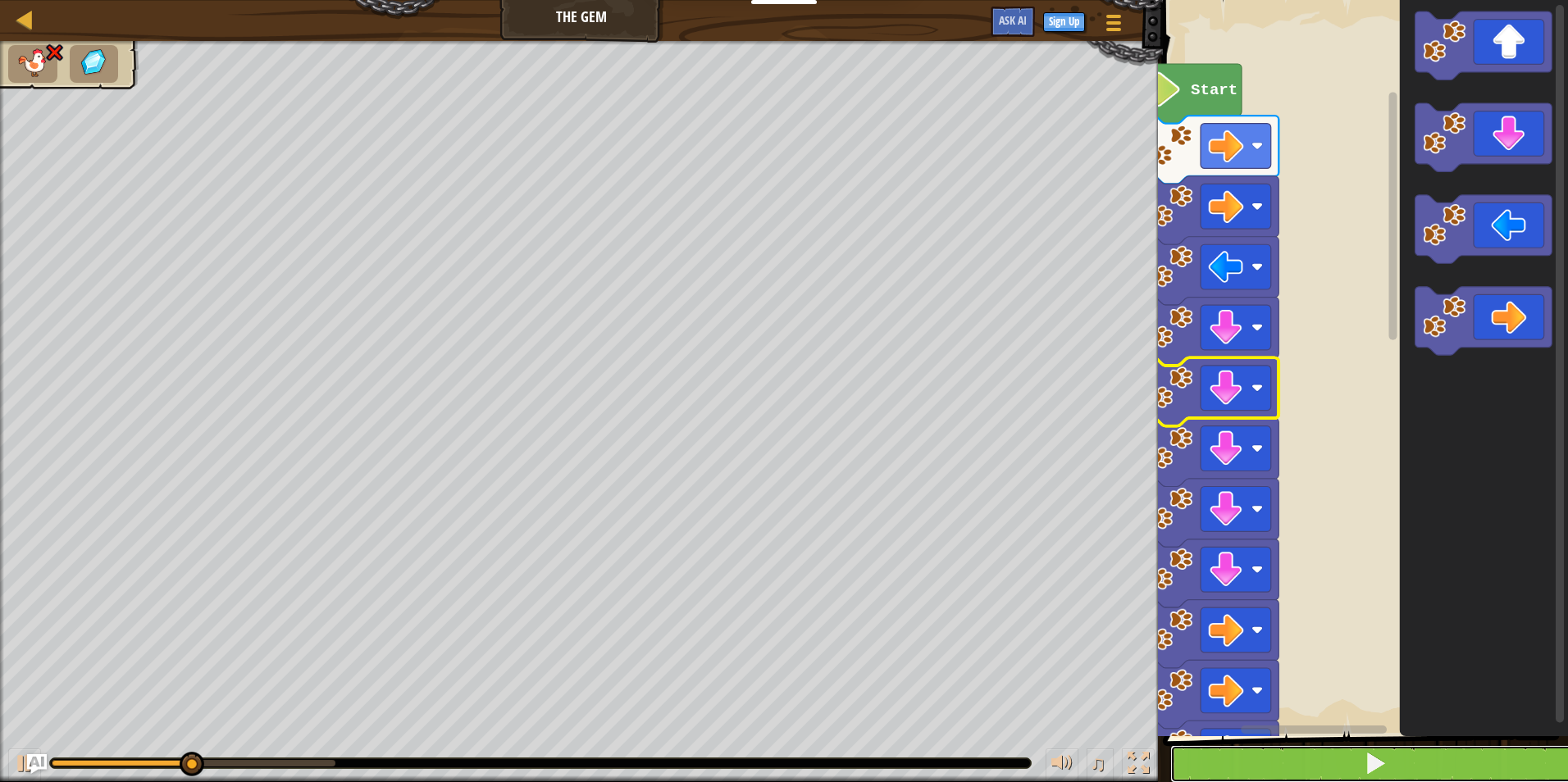
click at [1219, 761] on button at bounding box center [1376, 764] width 410 height 38
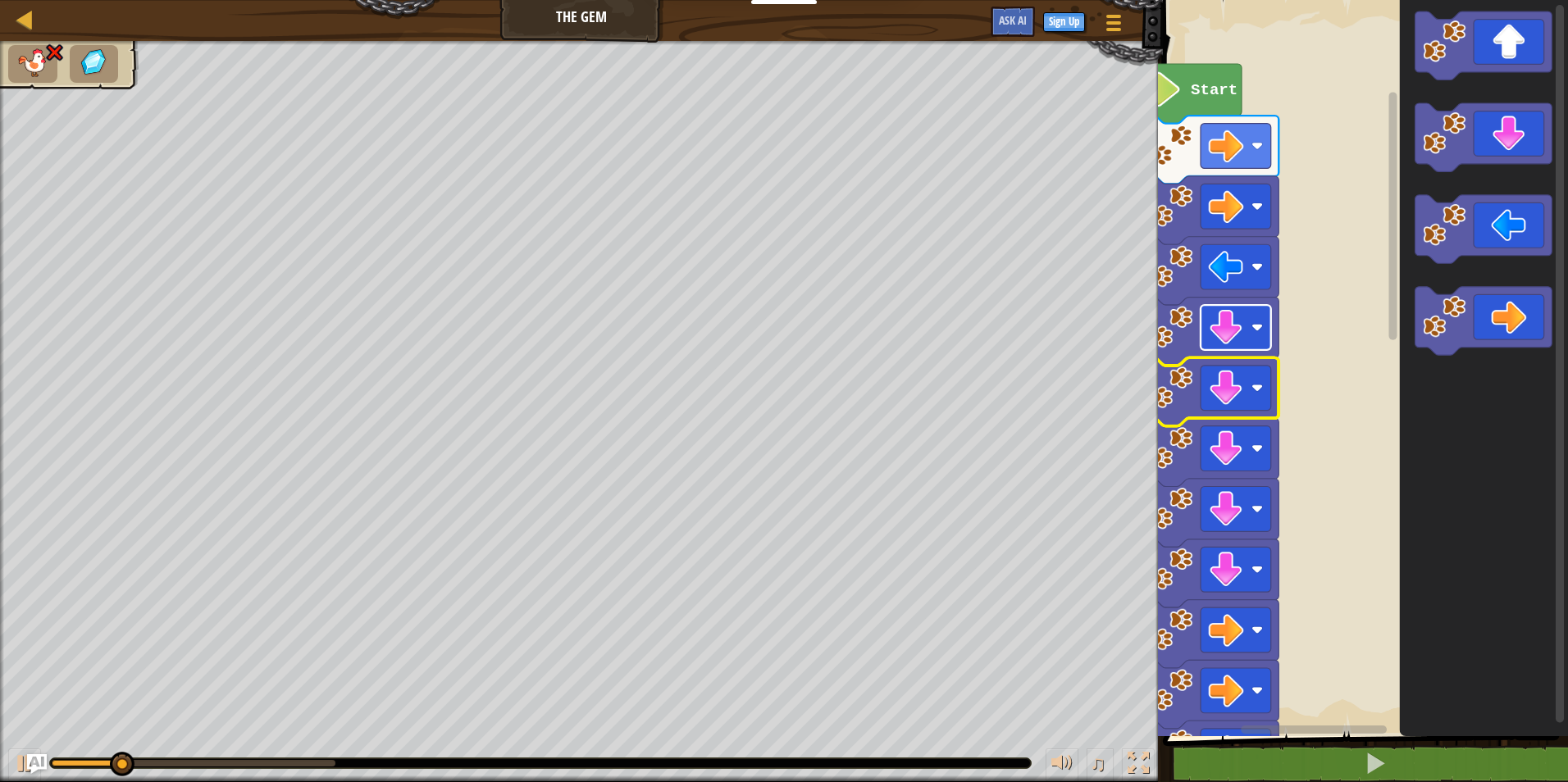
click at [1205, 338] on rect "Blockly Workspace" at bounding box center [1235, 327] width 71 height 45
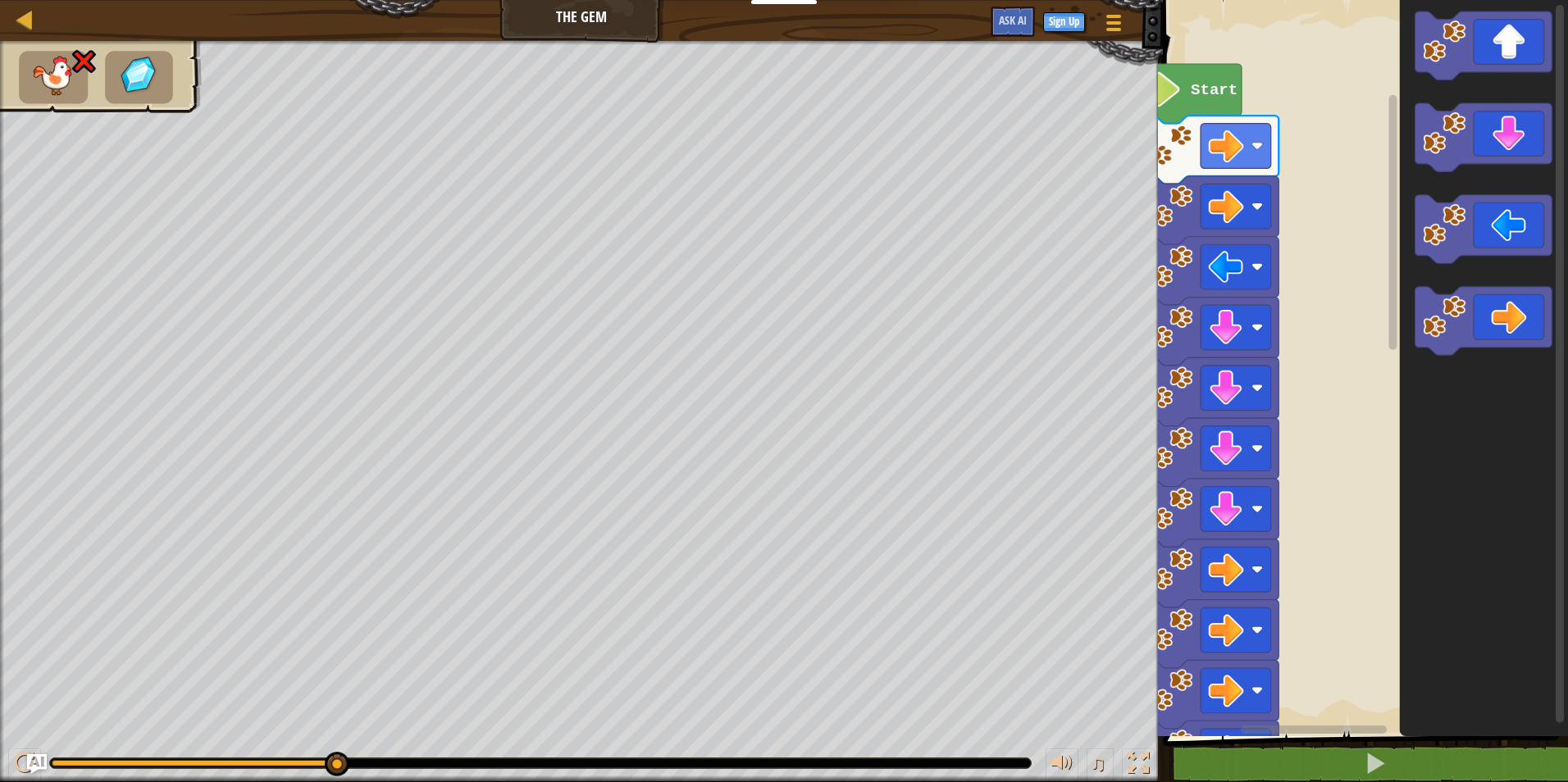
click at [1187, 197] on image "Blockly Workspace" at bounding box center [1172, 206] width 43 height 43
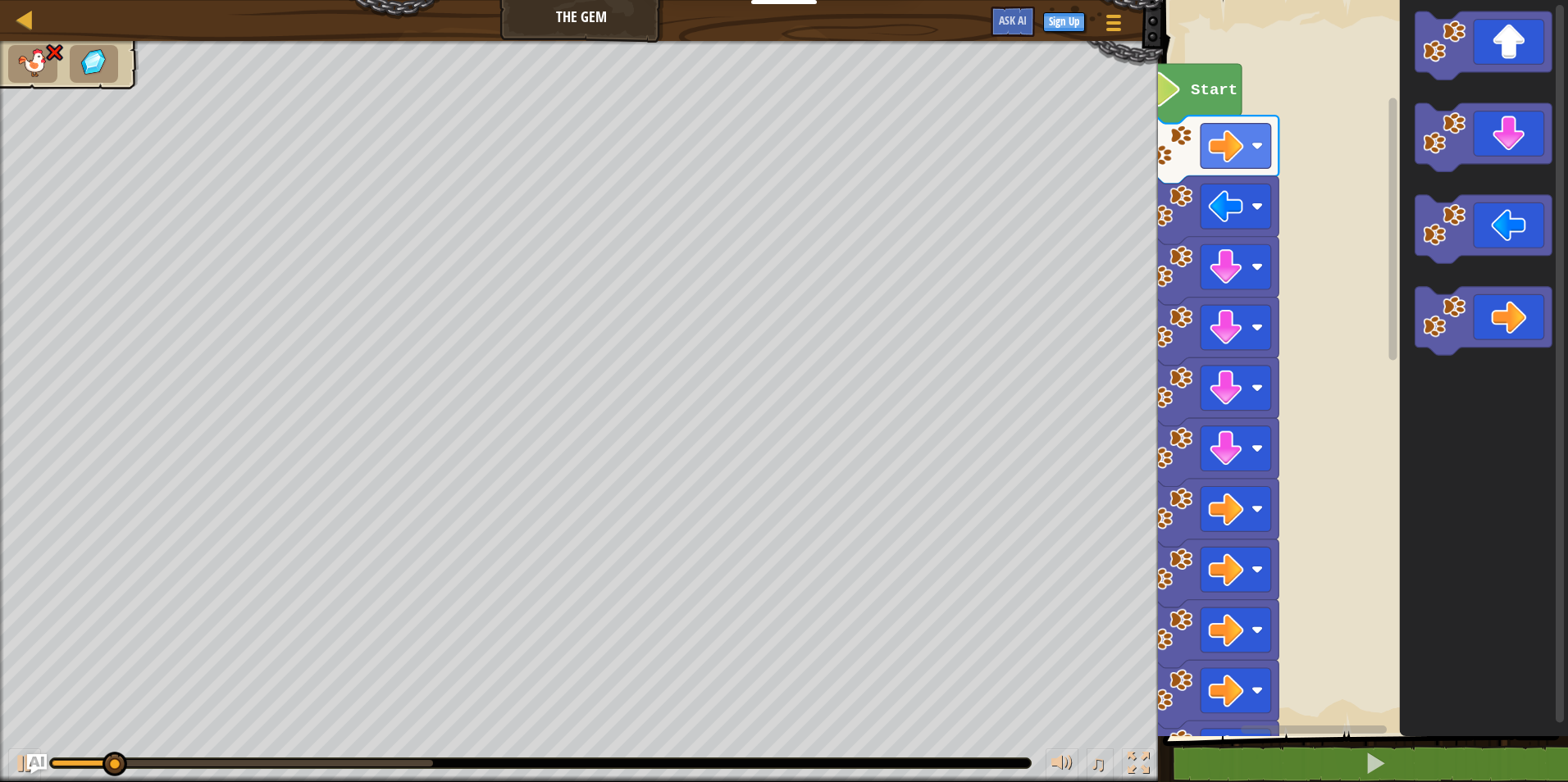
click at [1189, 183] on icon "Blockly Workspace" at bounding box center [1210, 210] width 137 height 68
click at [1193, 159] on icon "Blockly Workspace" at bounding box center [1210, 149] width 137 height 68
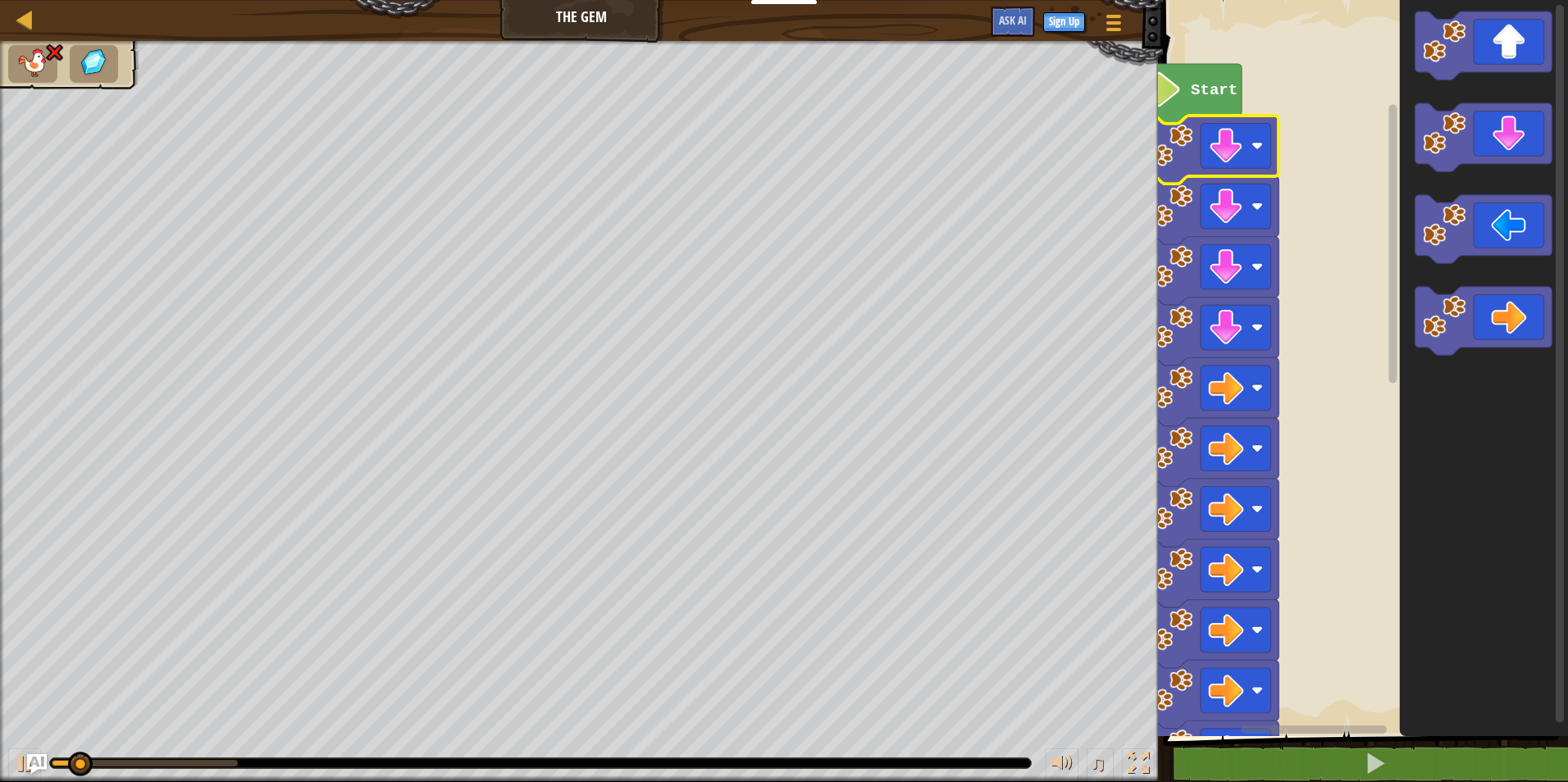
click at [1193, 159] on icon "Blockly Workspace" at bounding box center [1210, 149] width 137 height 68
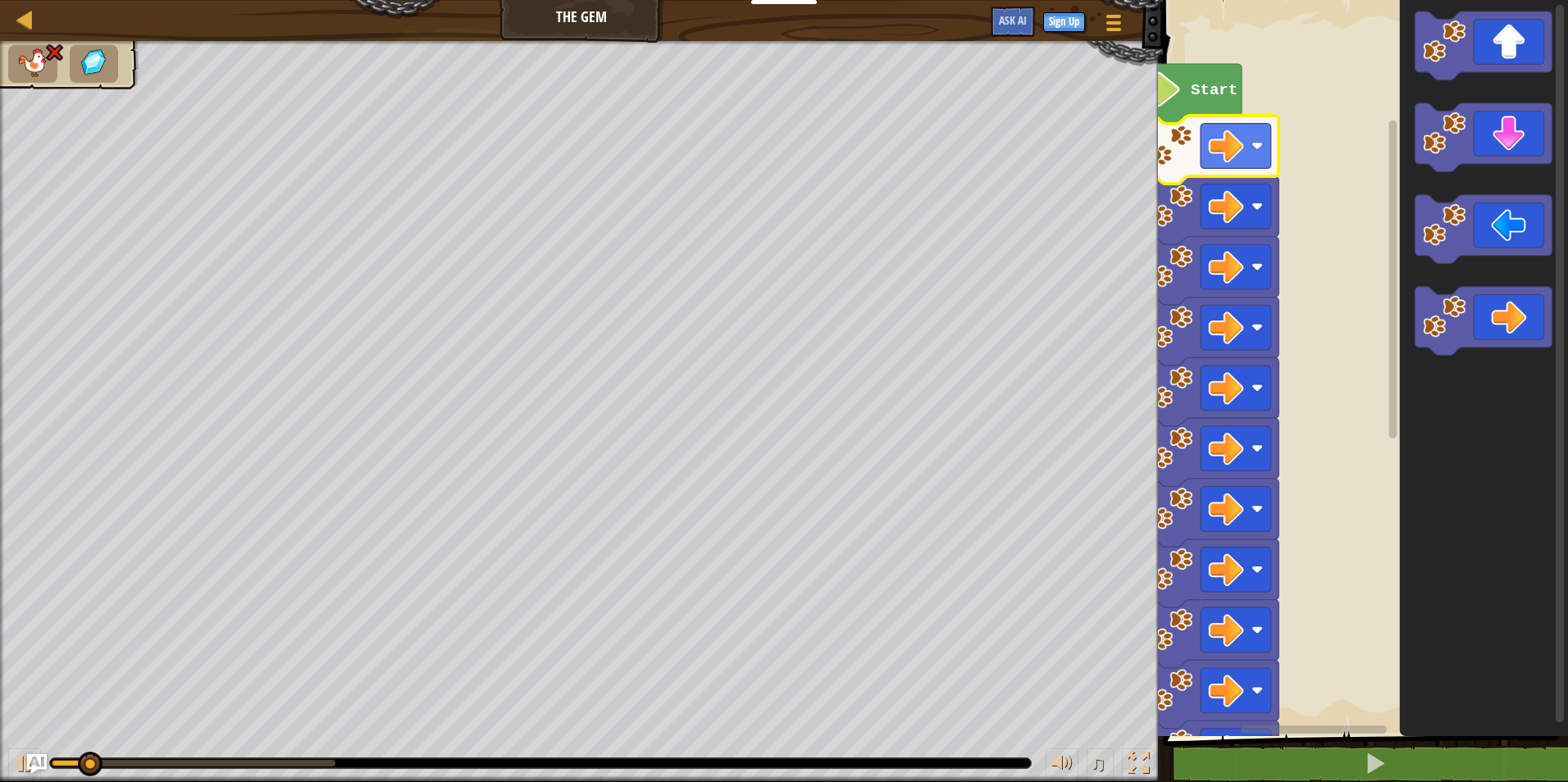
click at [1193, 159] on icon "Blockly Workspace" at bounding box center [1210, 149] width 137 height 68
click at [1189, 164] on image "Blockly Workspace" at bounding box center [1172, 145] width 43 height 43
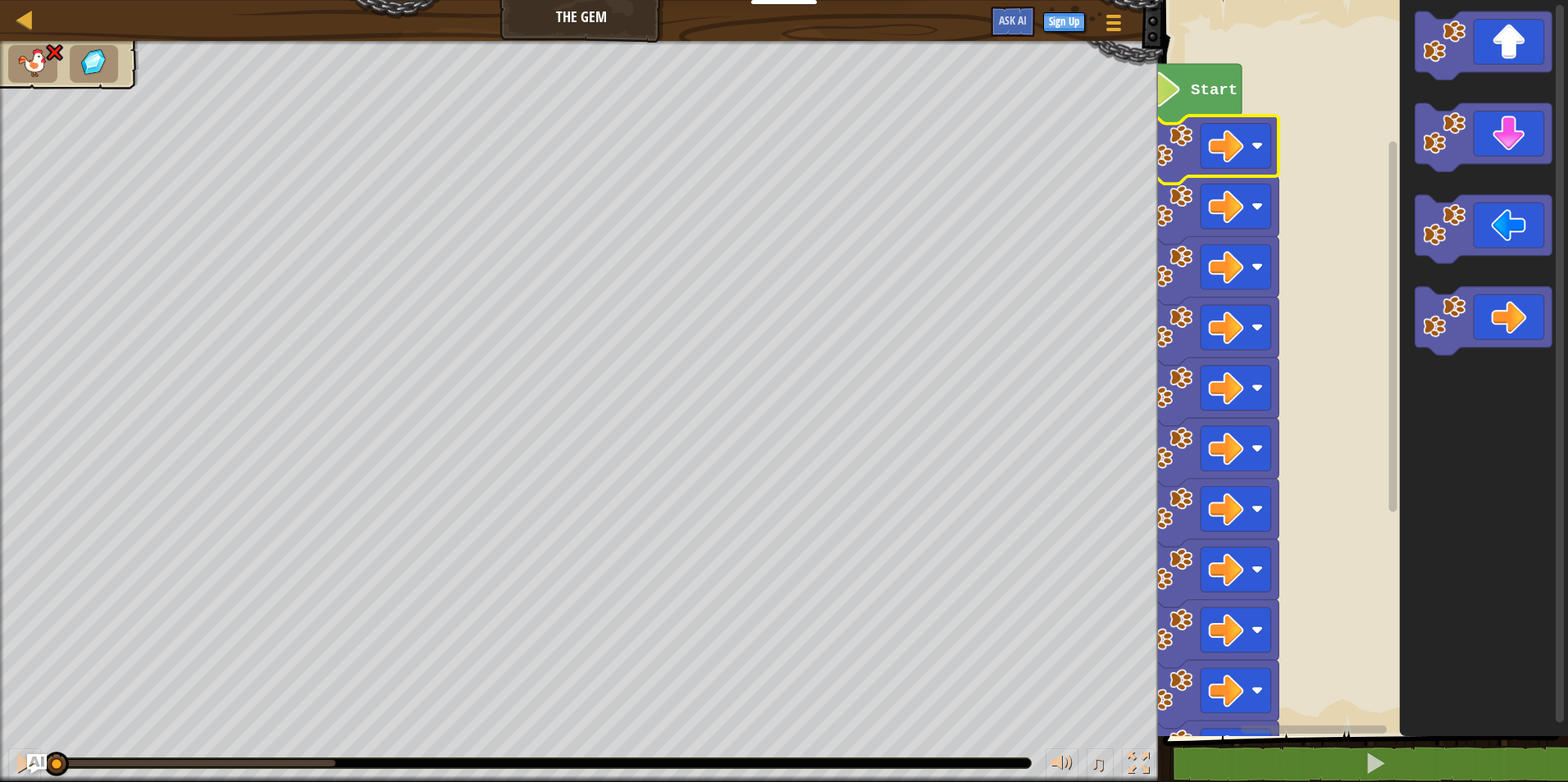
click at [1189, 164] on image "Blockly Workspace" at bounding box center [1172, 145] width 43 height 43
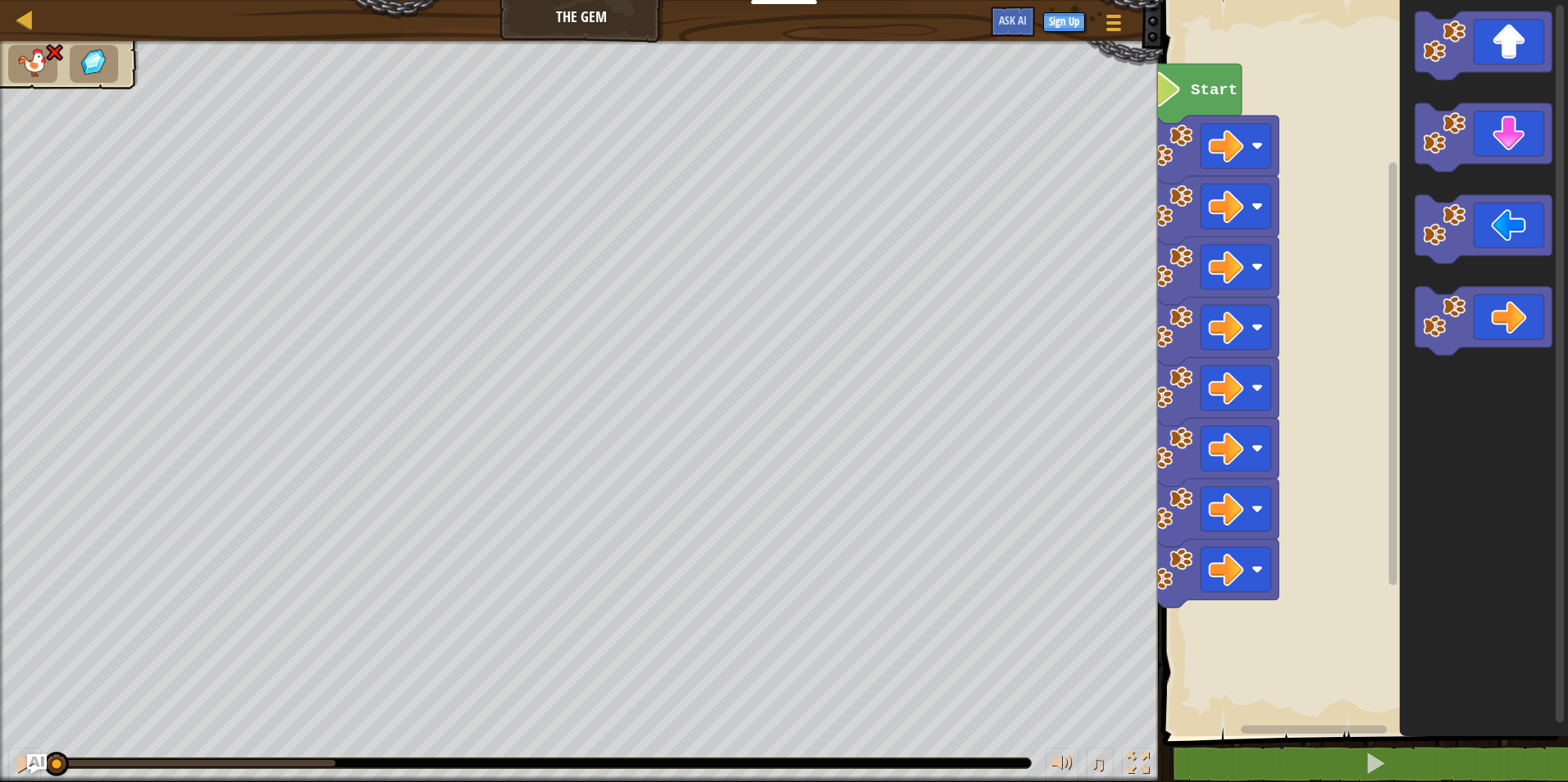
click at [1189, 164] on image "Blockly Workspace" at bounding box center [1172, 145] width 43 height 43
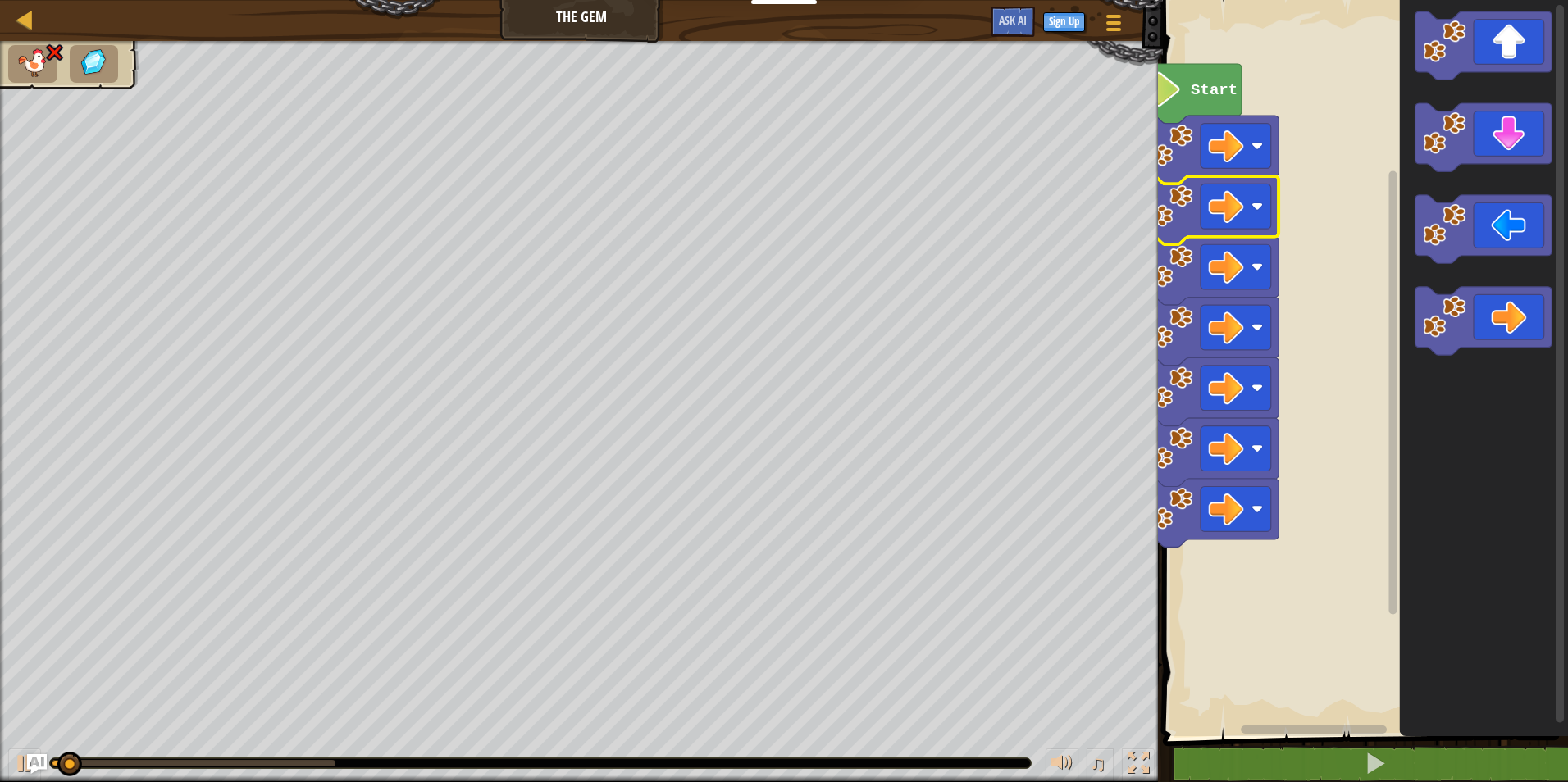
click at [1187, 192] on image "Blockly Workspace" at bounding box center [1172, 206] width 43 height 43
click at [1189, 166] on image "Blockly Workspace" at bounding box center [1172, 145] width 43 height 43
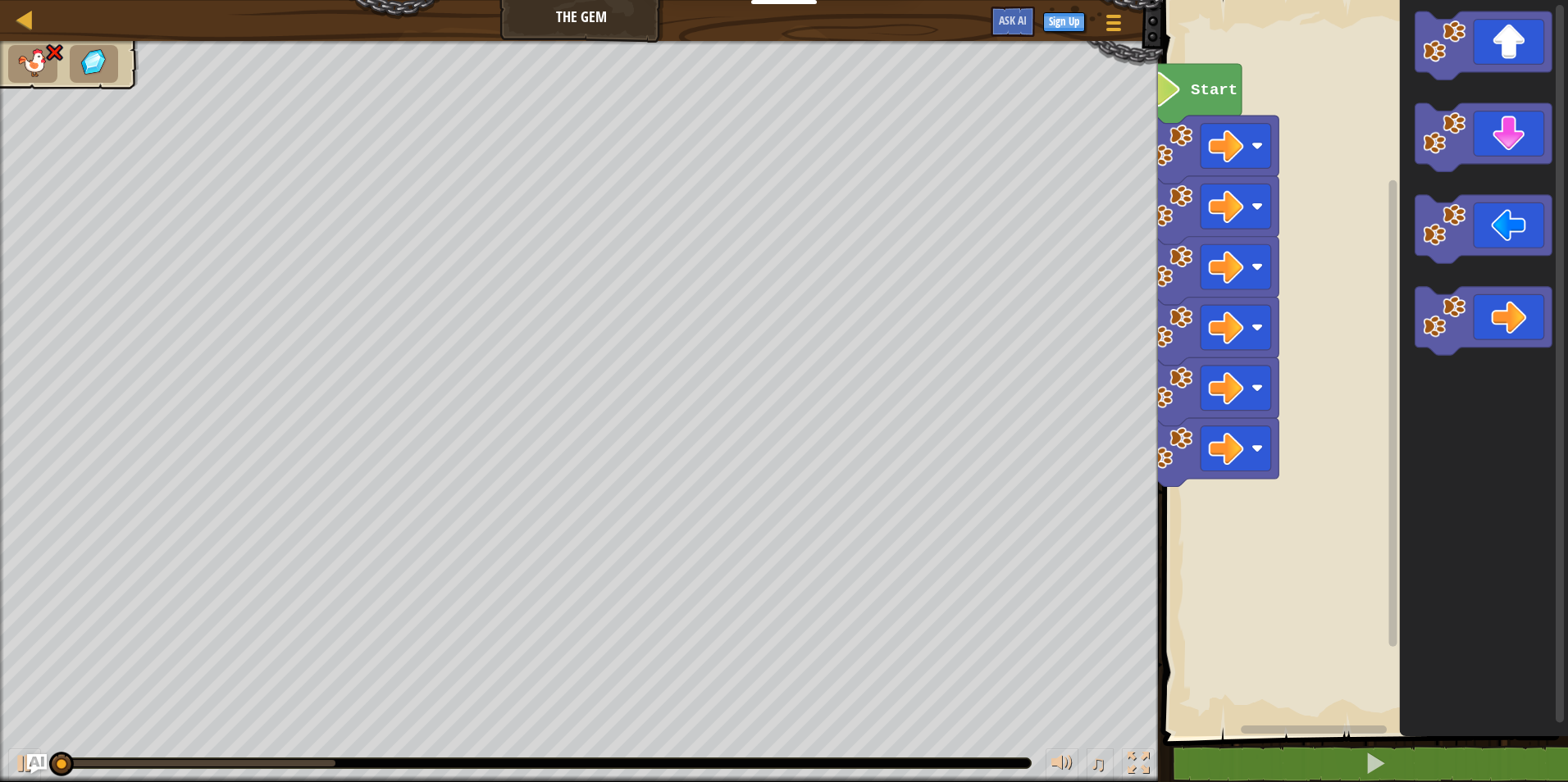
click at [1187, 195] on image "Blockly Workspace" at bounding box center [1172, 206] width 43 height 43
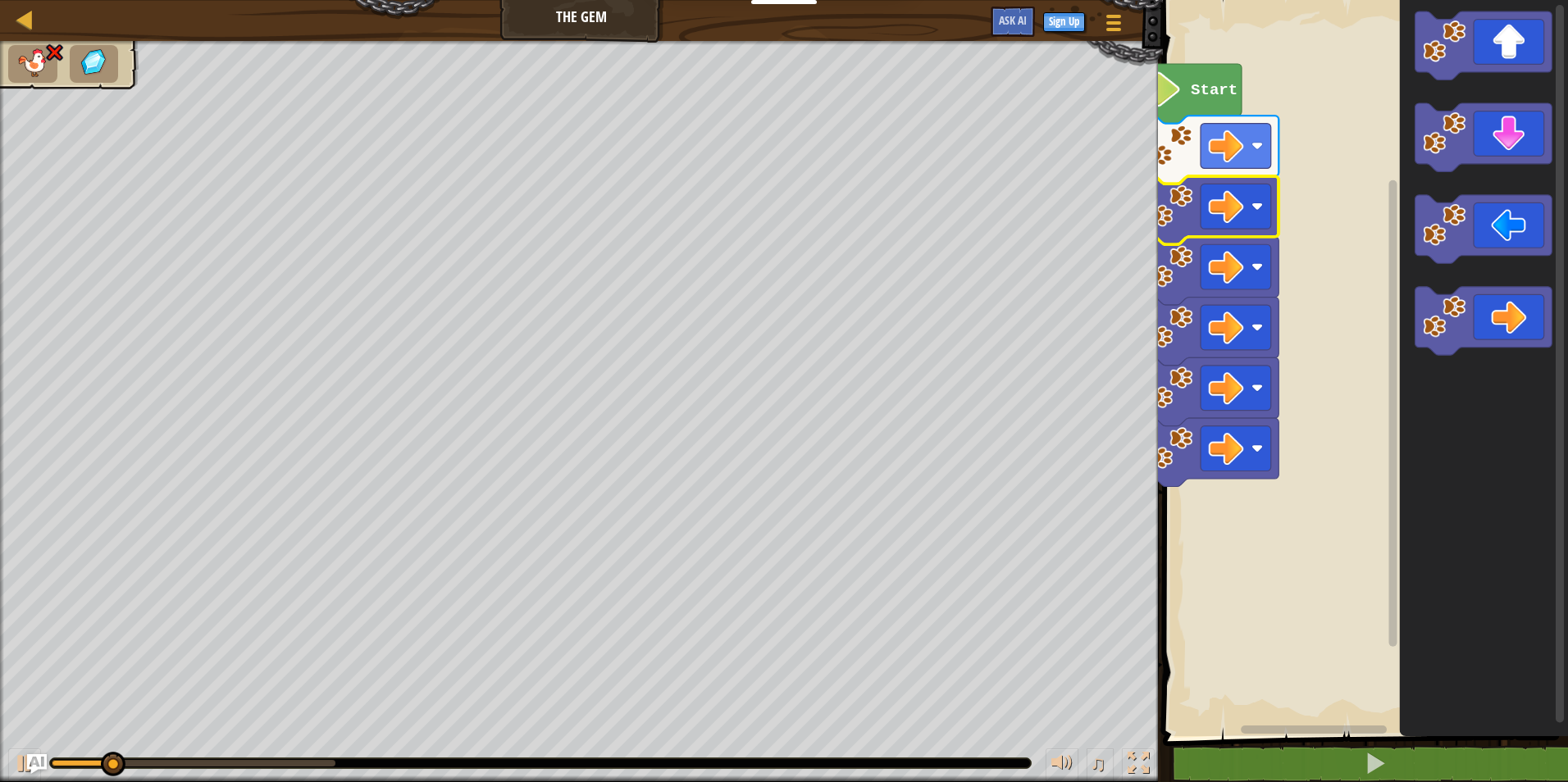
click at [1193, 171] on icon "Blockly Workspace" at bounding box center [1210, 149] width 137 height 68
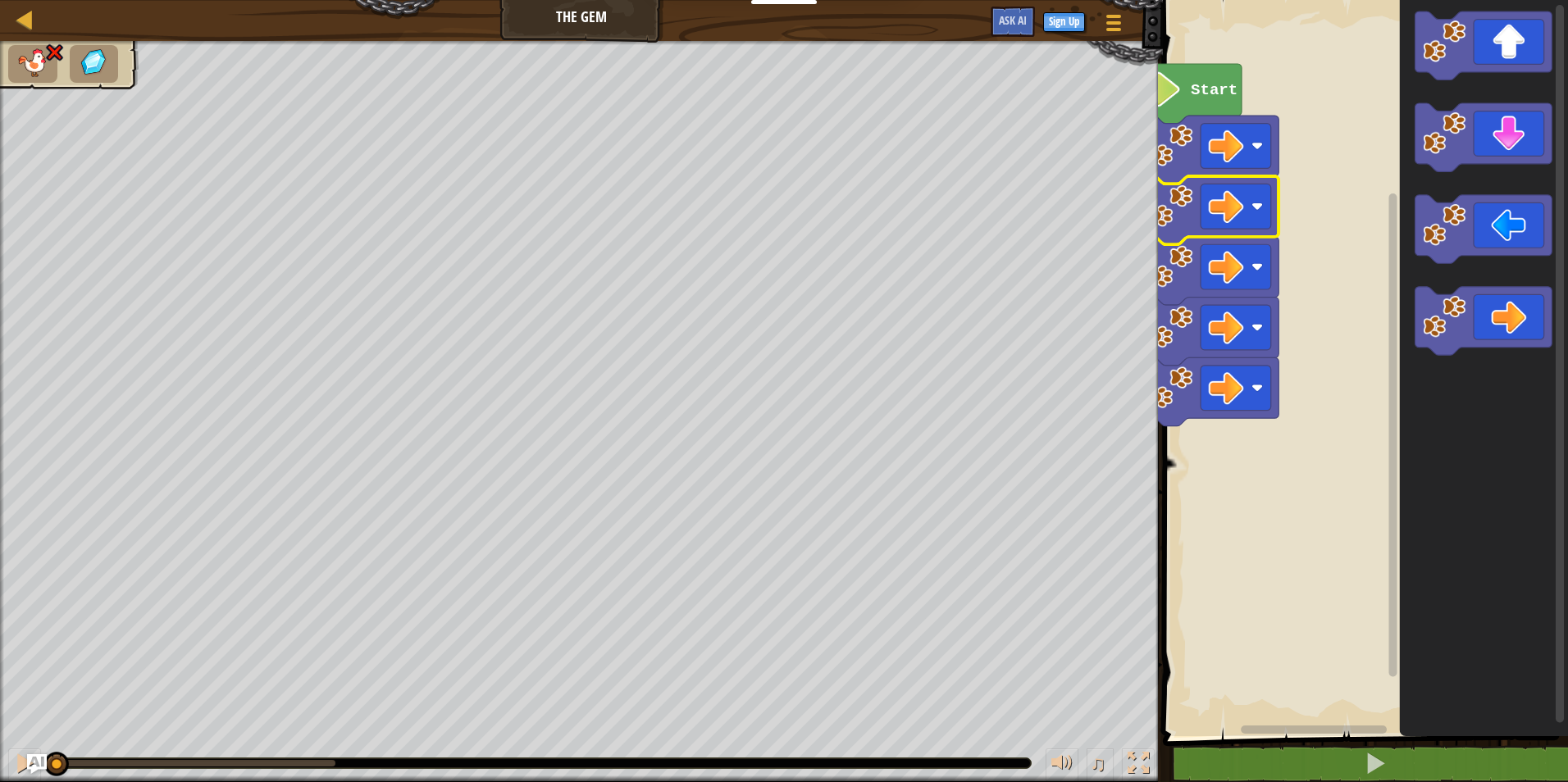
click at [1191, 202] on image "Blockly Workspace" at bounding box center [1172, 206] width 43 height 43
click at [1187, 178] on icon "Blockly Workspace" at bounding box center [1210, 210] width 137 height 68
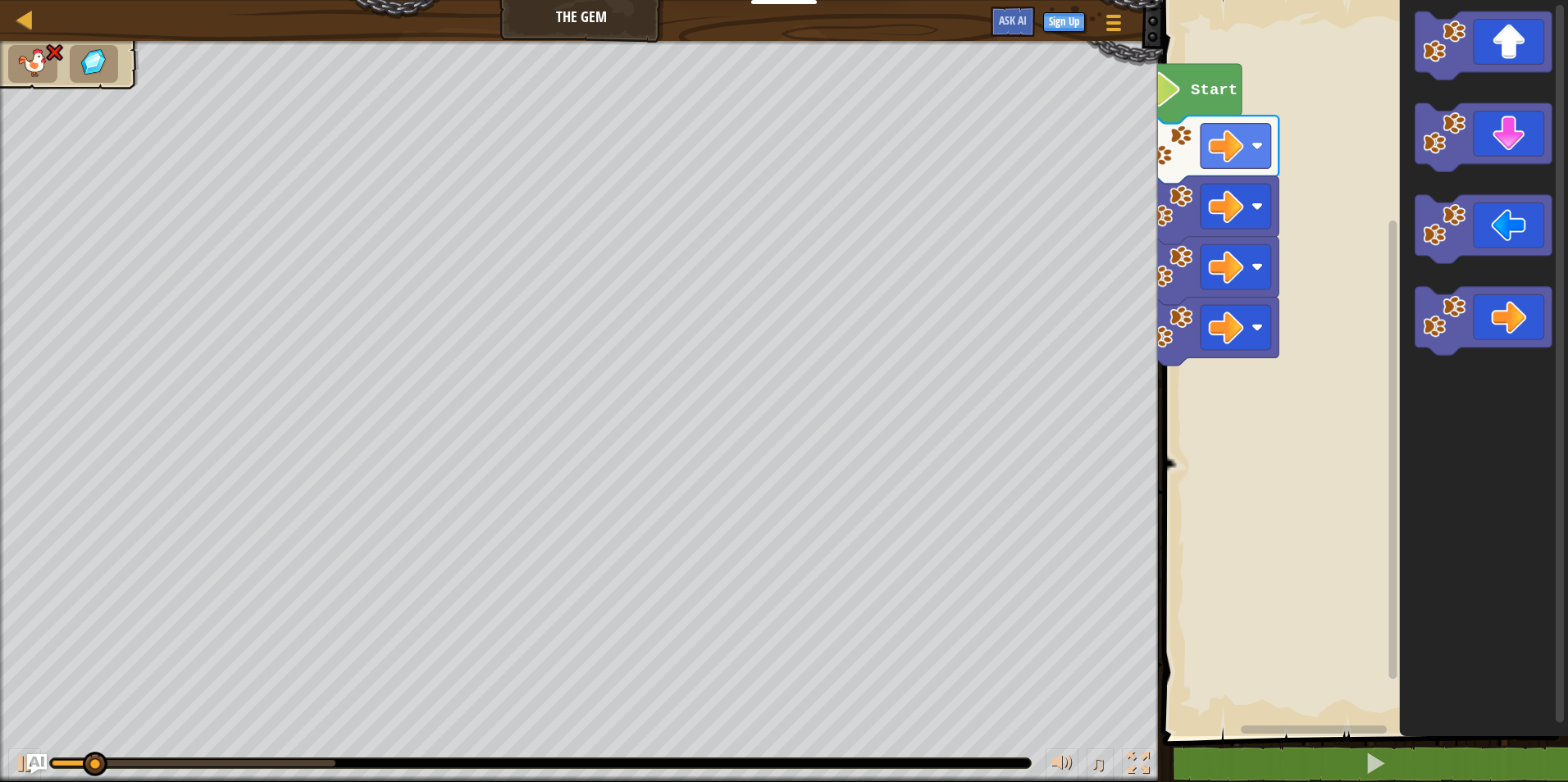
click at [1167, 147] on image "Blockly Workspace" at bounding box center [1172, 145] width 43 height 43
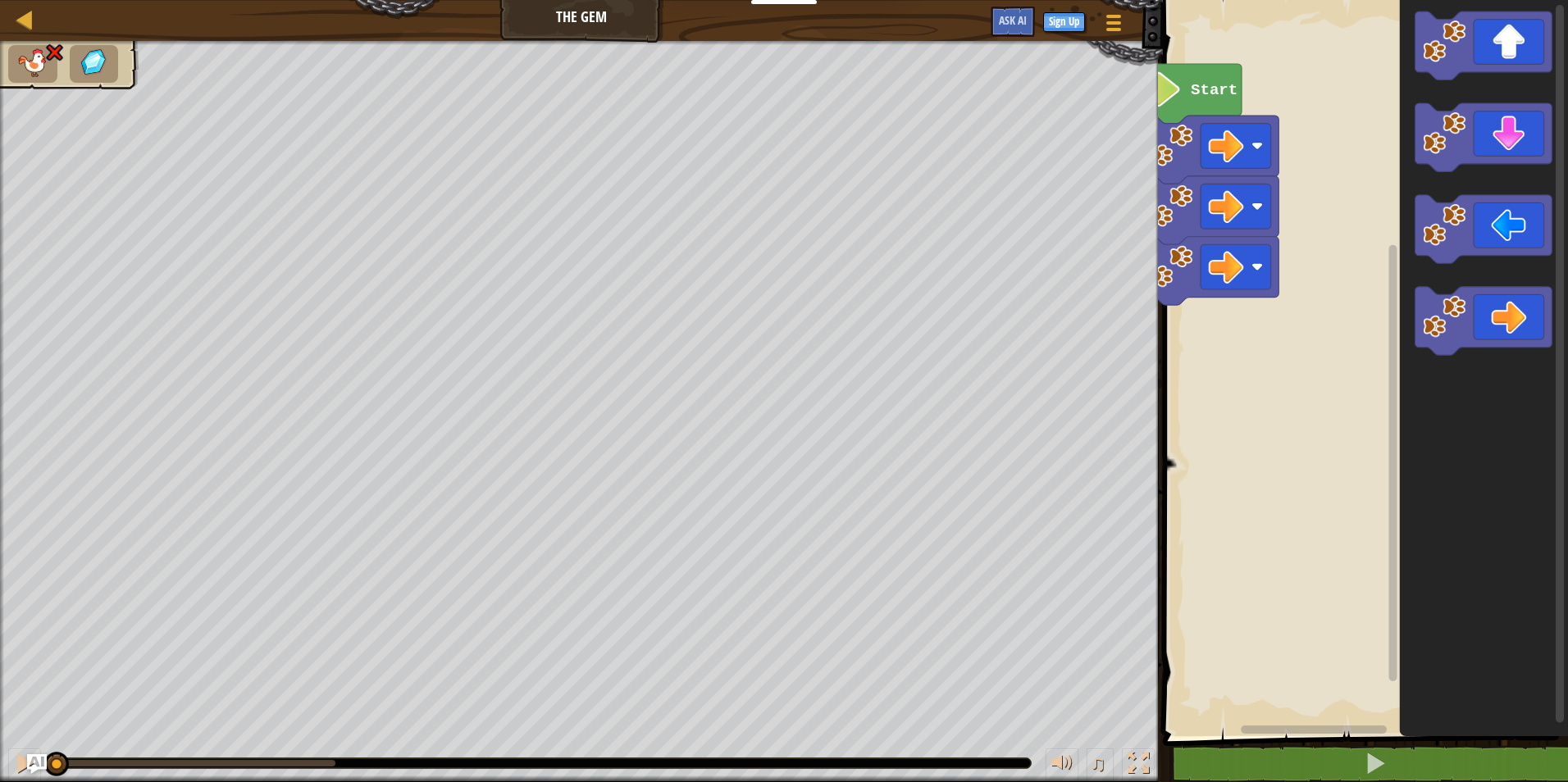
click at [1180, 200] on image "Blockly Workspace" at bounding box center [1172, 206] width 43 height 43
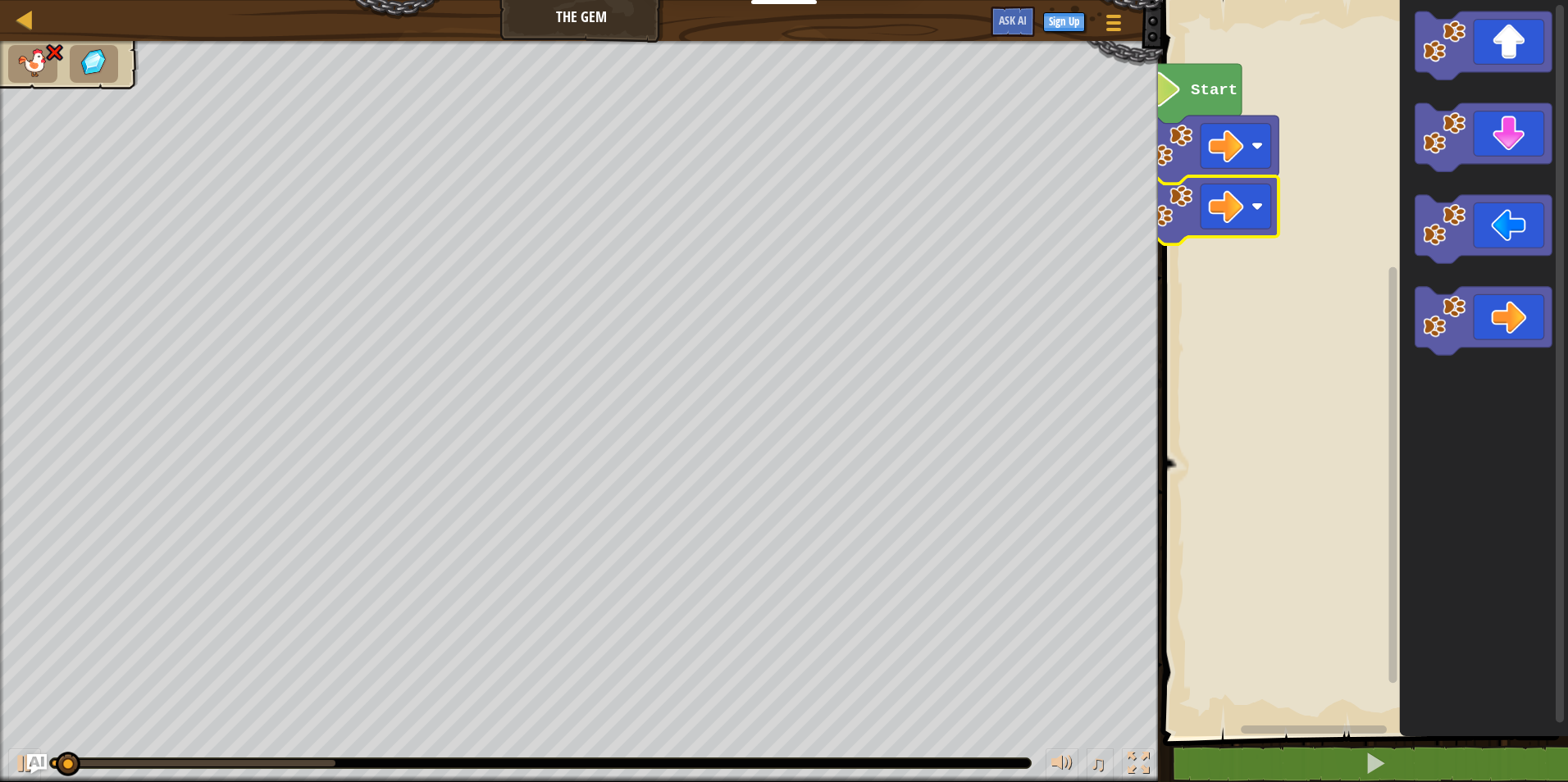
click at [1190, 176] on g "Blockly Workspace" at bounding box center [1210, 210] width 137 height 68
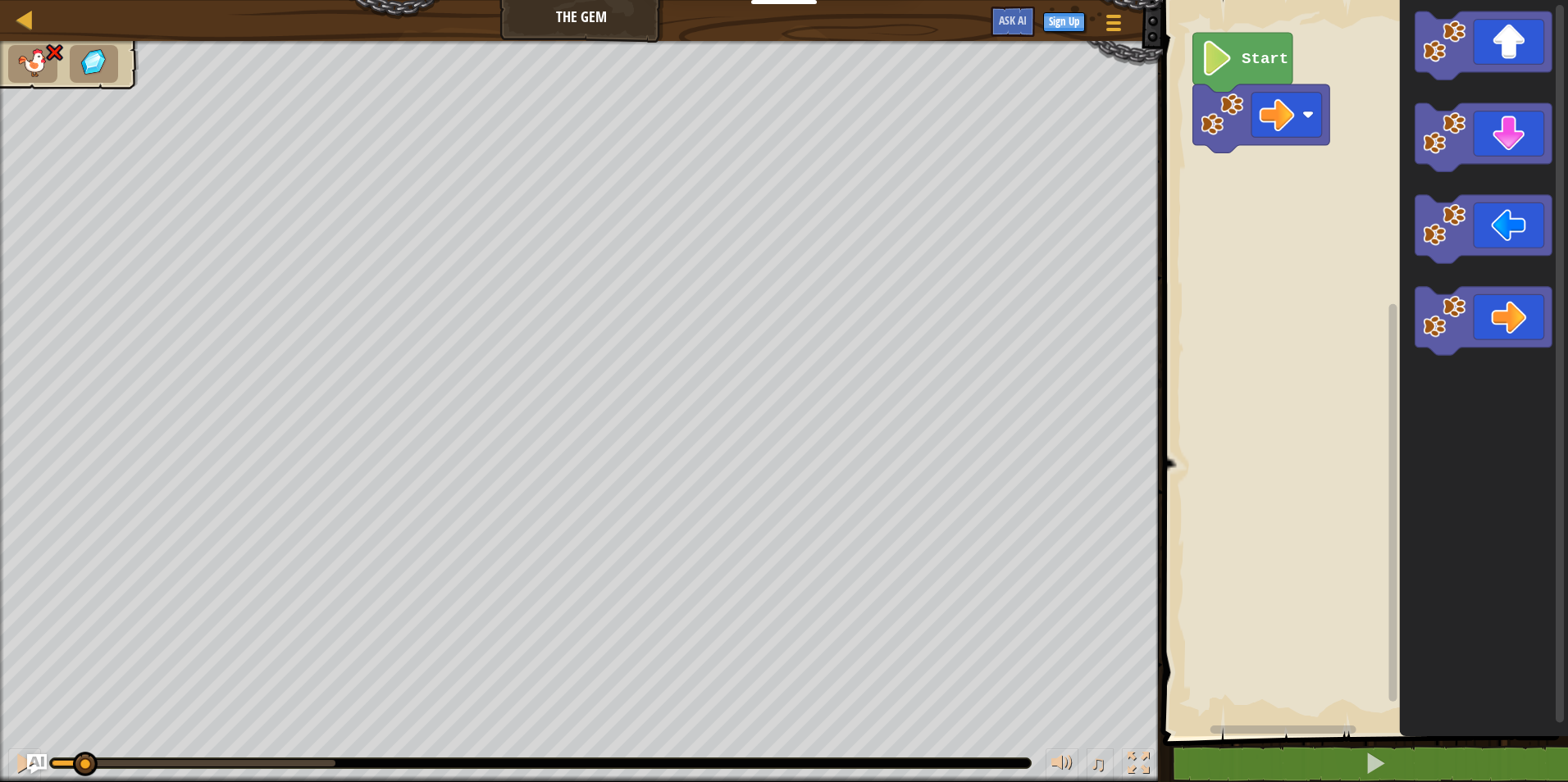
click at [1190, 208] on rect "Blockly Workspace" at bounding box center [1363, 364] width 410 height 744
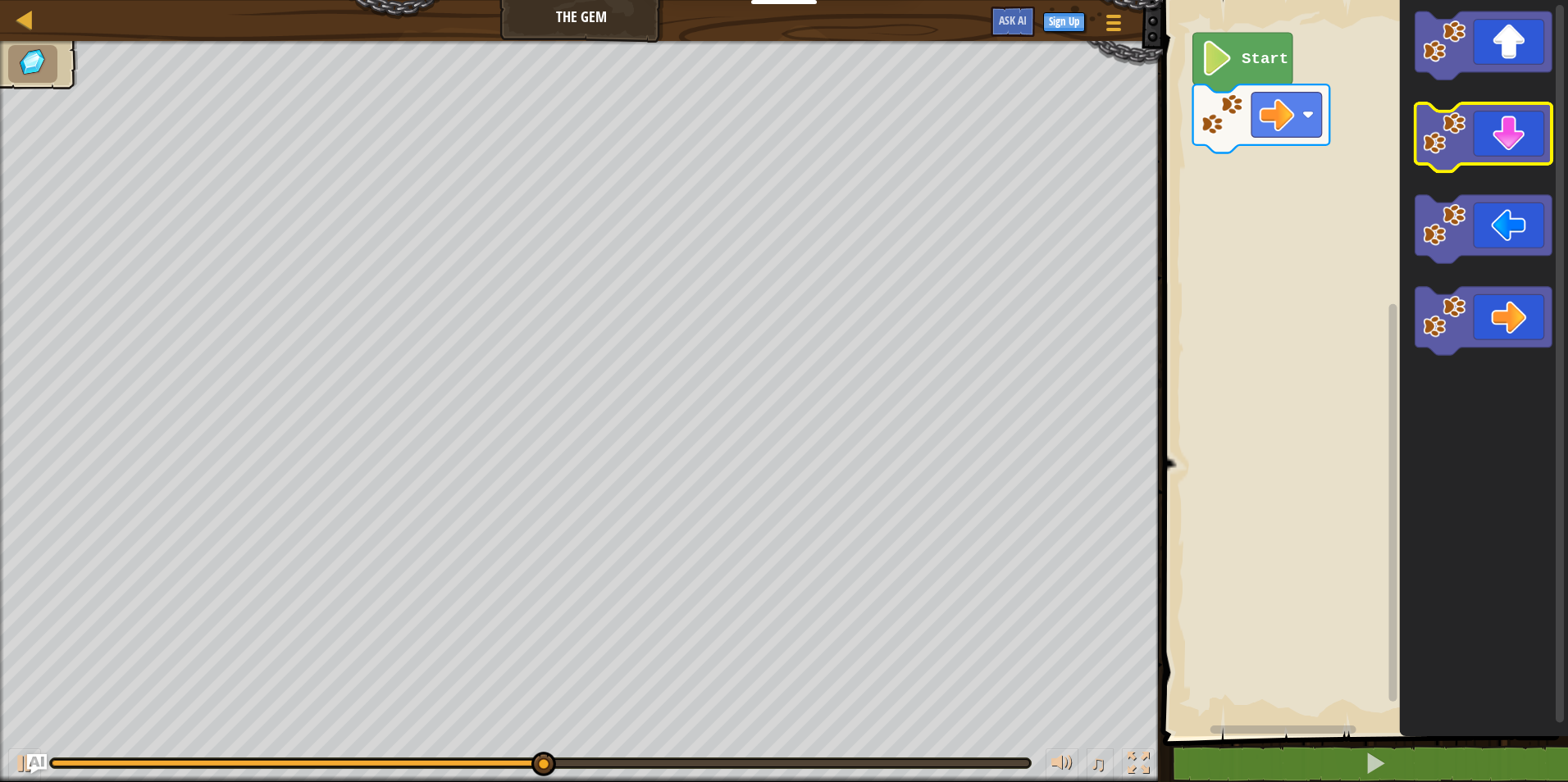
click at [1496, 132] on icon "Blockly Workspace" at bounding box center [1484, 137] width 137 height 68
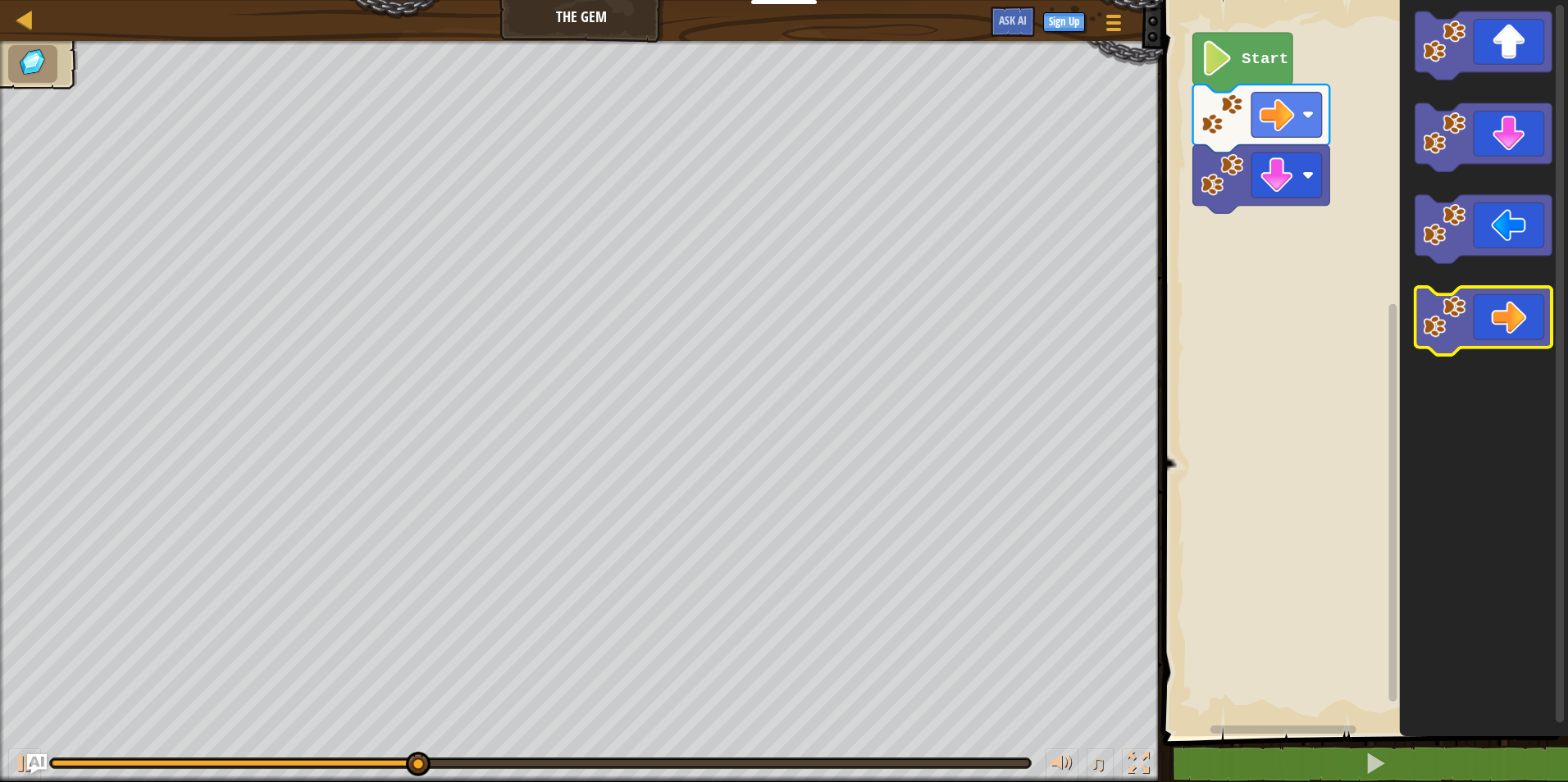
click at [1493, 332] on icon "Blockly Workspace" at bounding box center [1484, 321] width 137 height 68
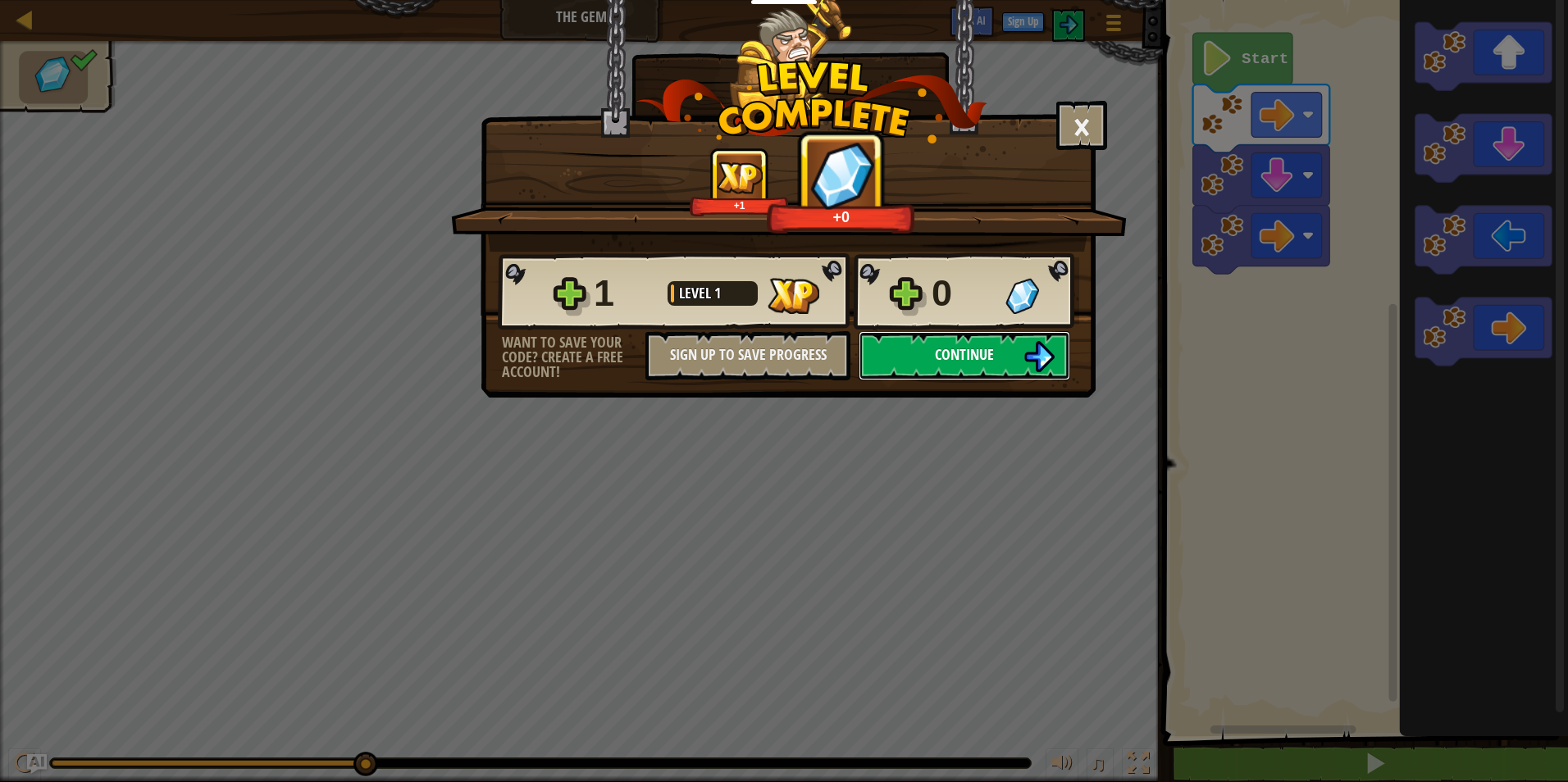
click at [1003, 343] on button "Continue" at bounding box center [964, 355] width 211 height 49
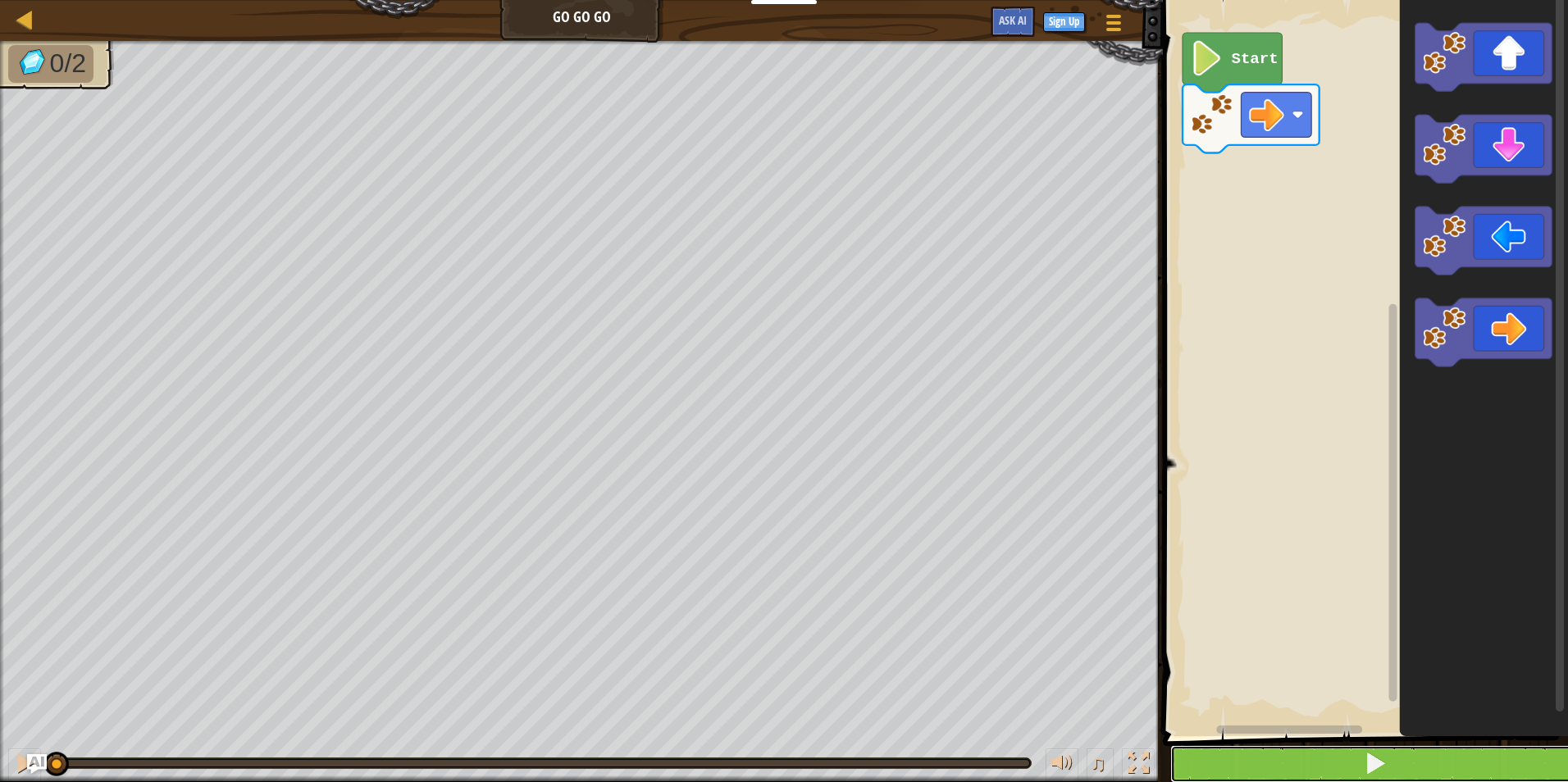
click at [1319, 761] on button at bounding box center [1376, 764] width 410 height 38
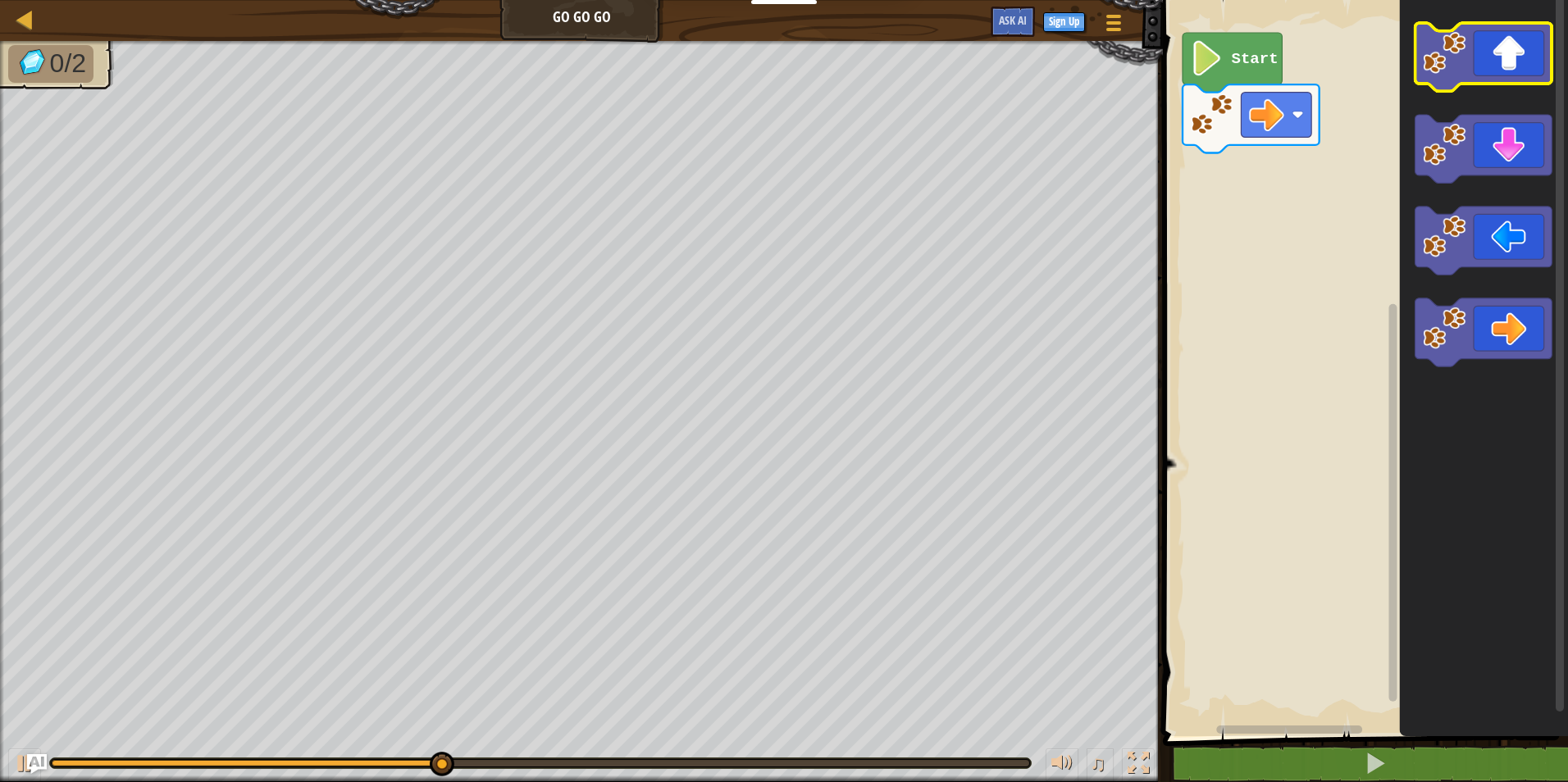
click at [1510, 41] on icon "Blockly Workspace" at bounding box center [1484, 57] width 137 height 68
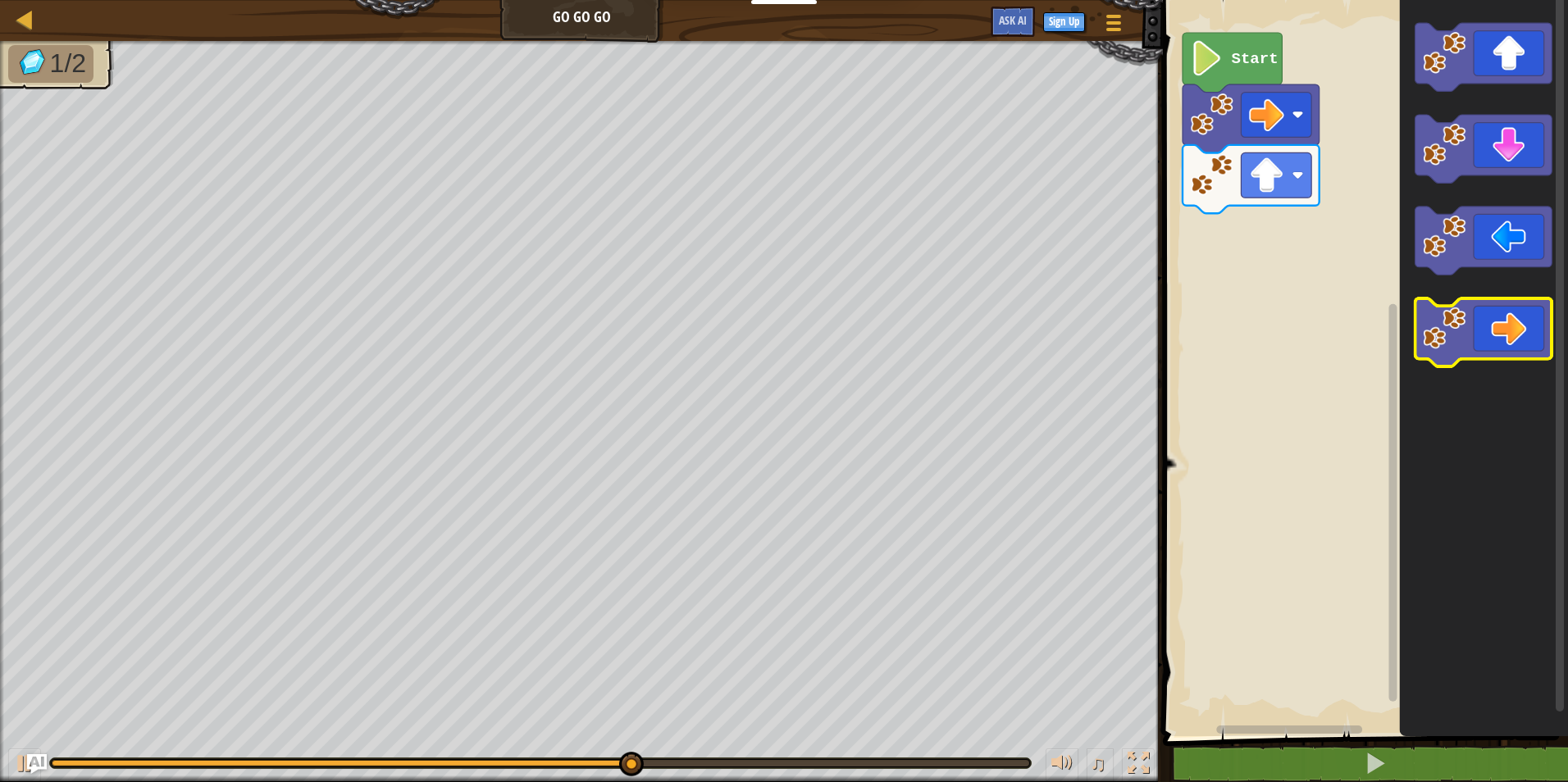
click at [1512, 318] on icon "Blockly Workspace" at bounding box center [1484, 333] width 137 height 68
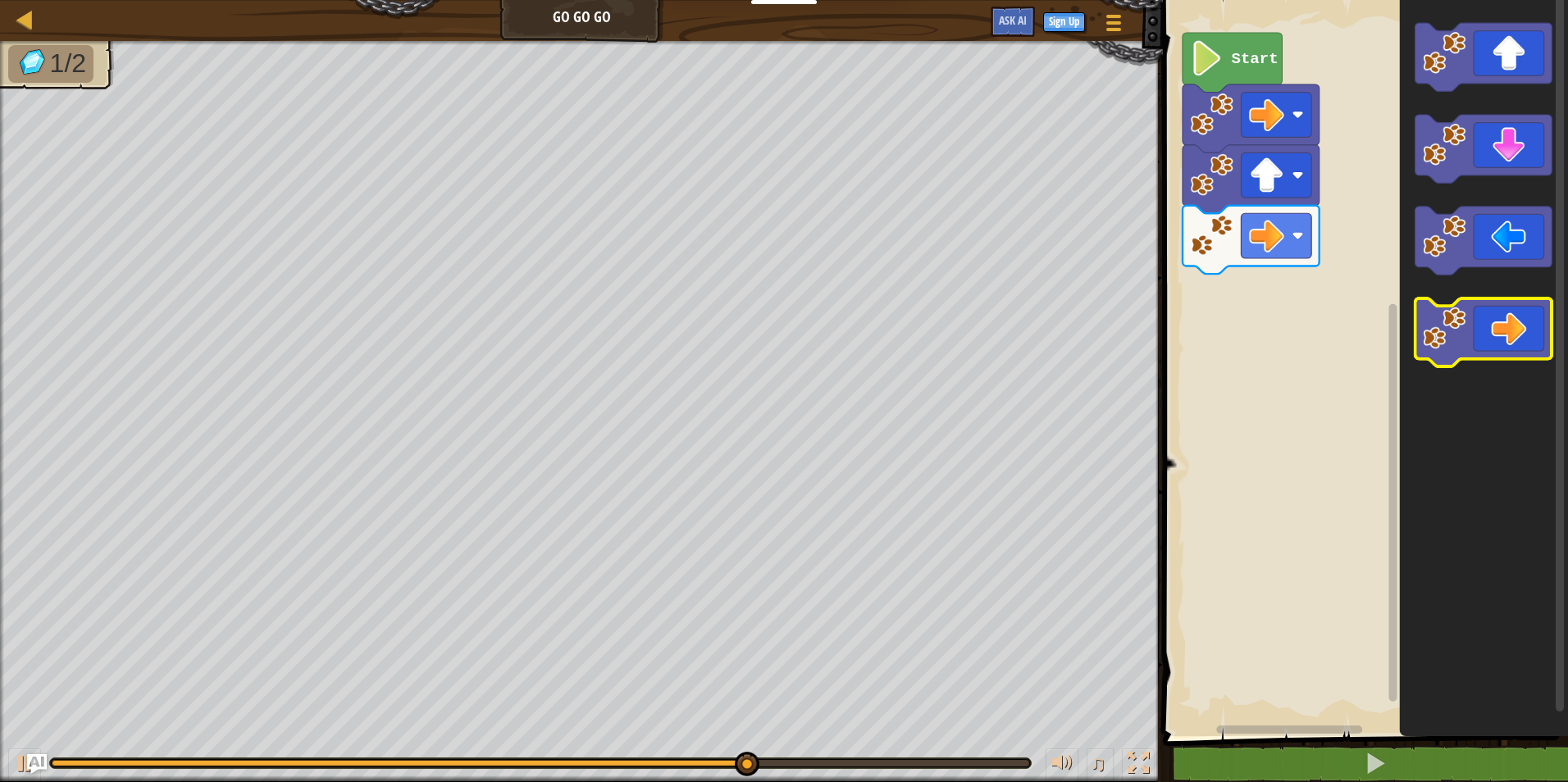
click at [1487, 328] on icon "Blockly Workspace" at bounding box center [1484, 333] width 137 height 68
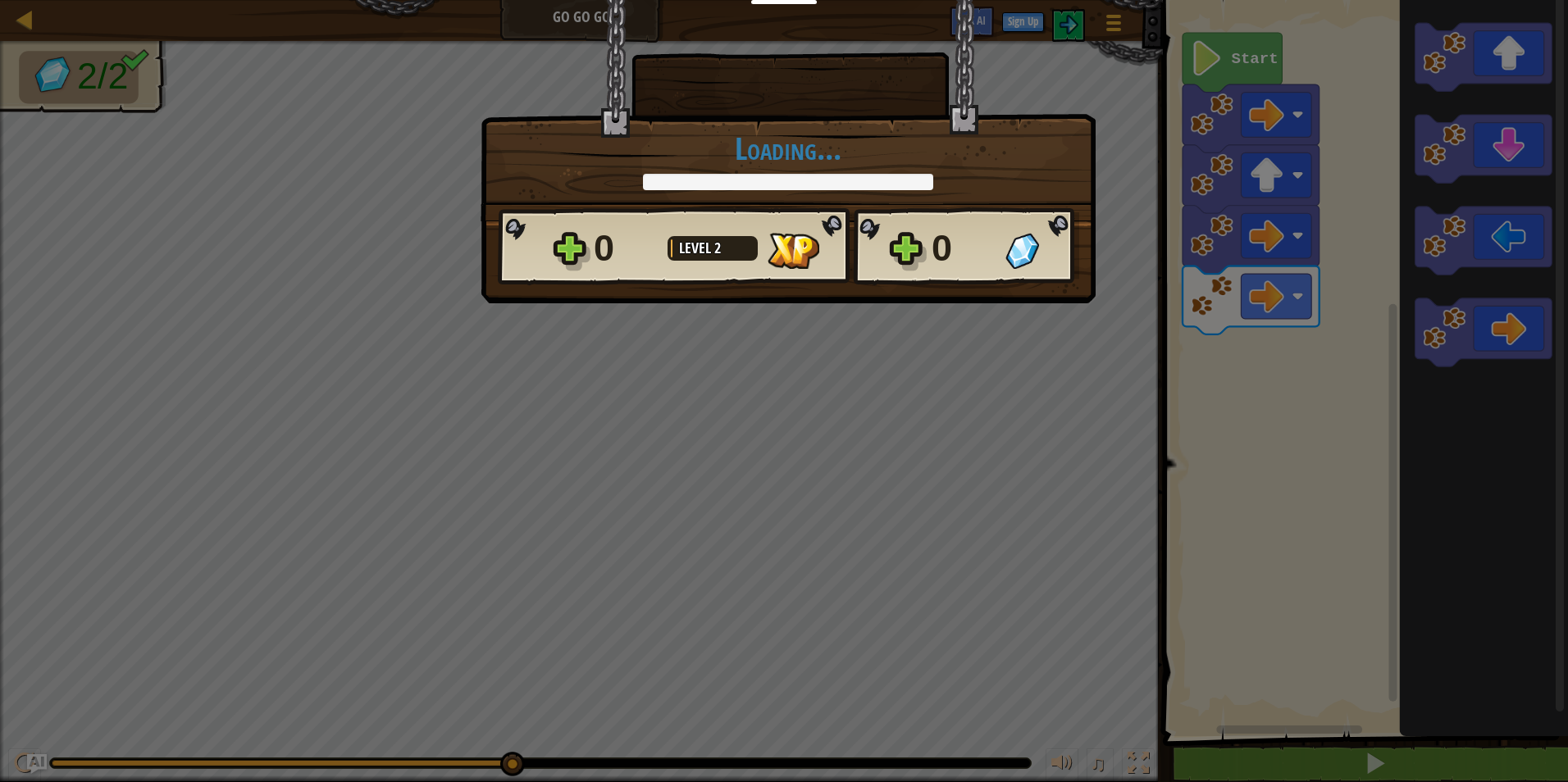
click at [893, 302] on div "× How fun was this level? Loading... Reticulating Splines... Loading... 0 Level…" at bounding box center [788, 151] width 615 height 303
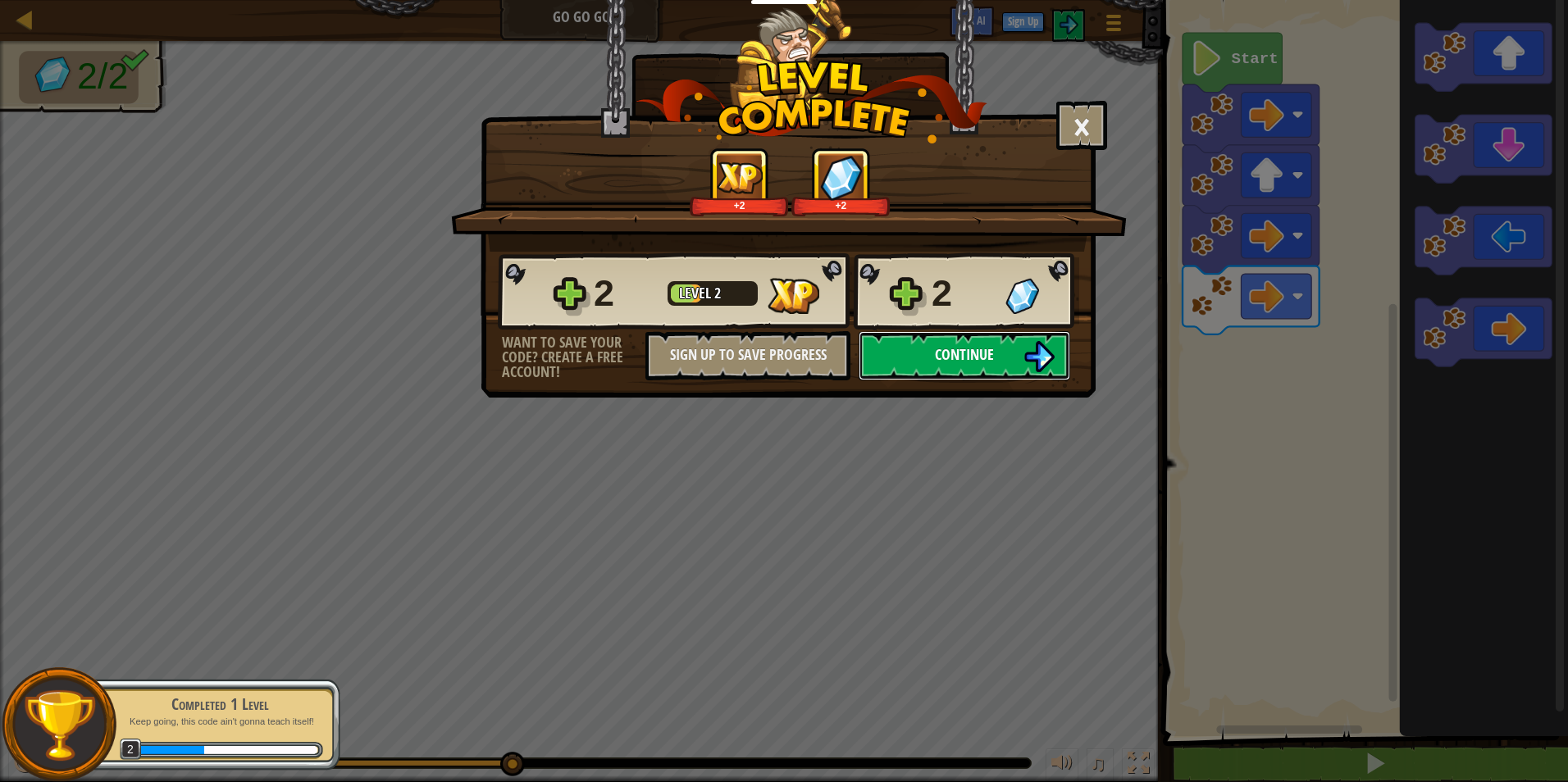
click at [903, 335] on button "Continue" at bounding box center [964, 355] width 211 height 49
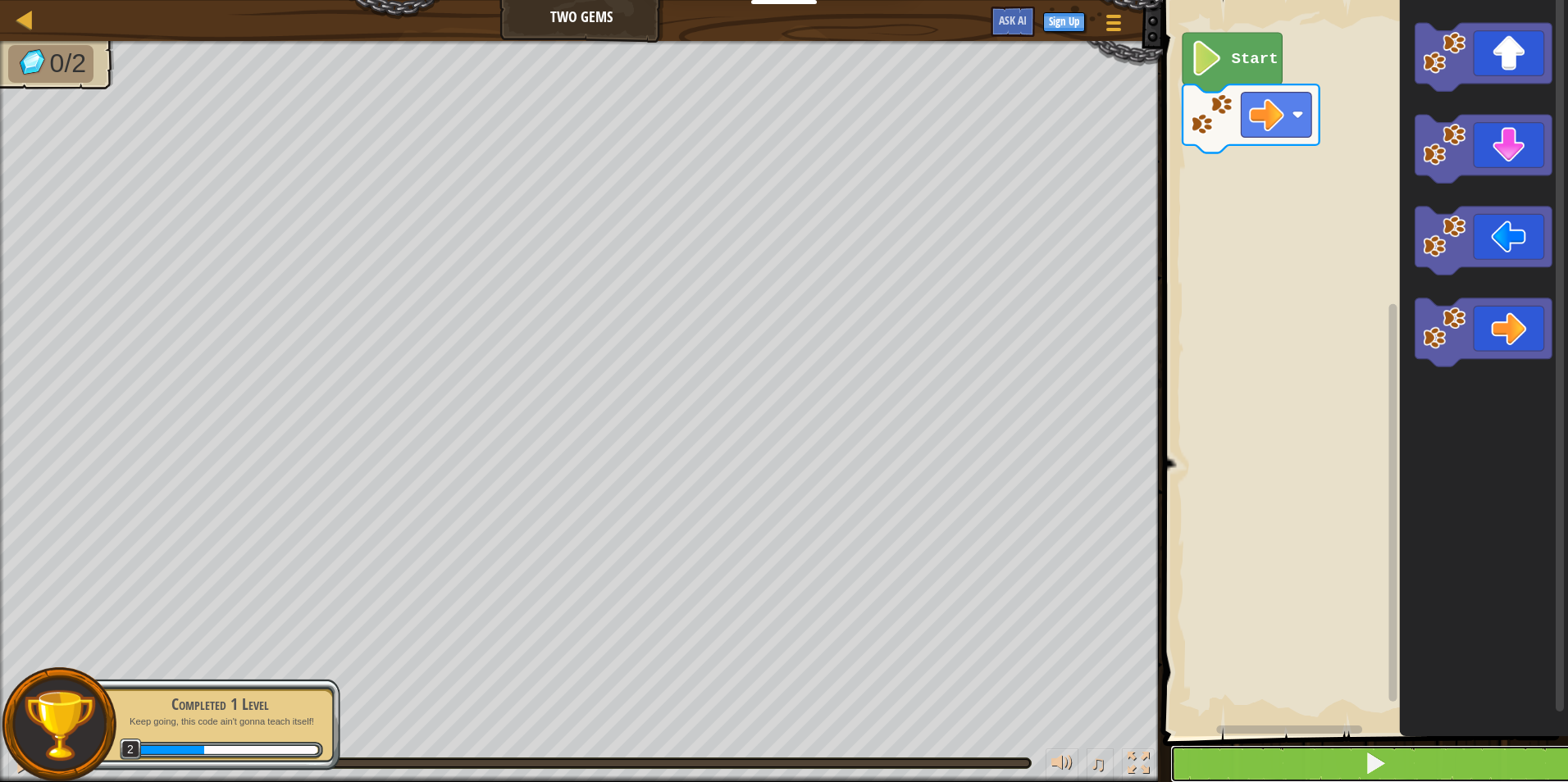
click at [1390, 762] on button at bounding box center [1376, 764] width 410 height 38
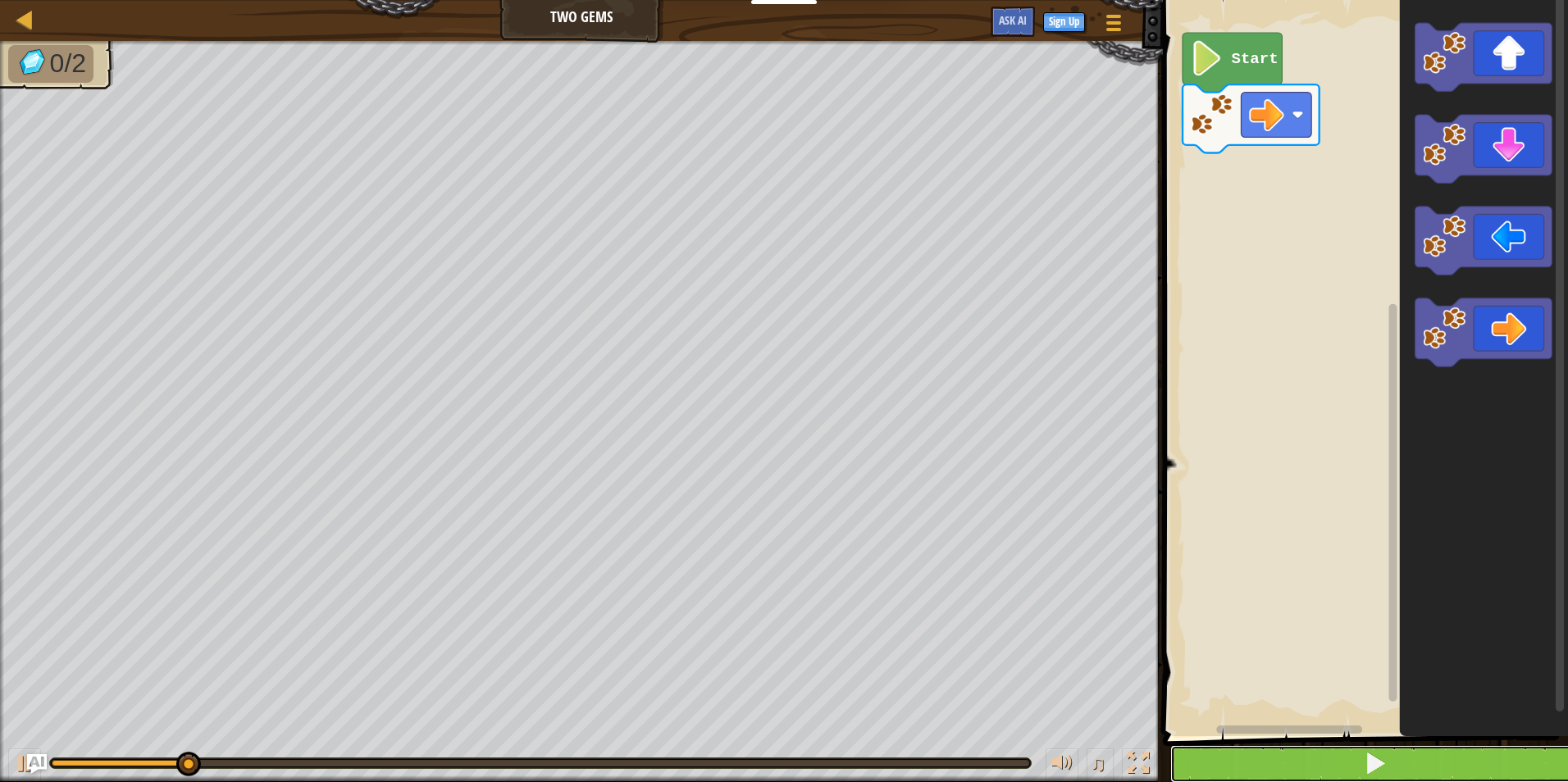
click at [1396, 764] on button at bounding box center [1376, 764] width 410 height 38
click at [1396, 768] on button at bounding box center [1376, 764] width 410 height 38
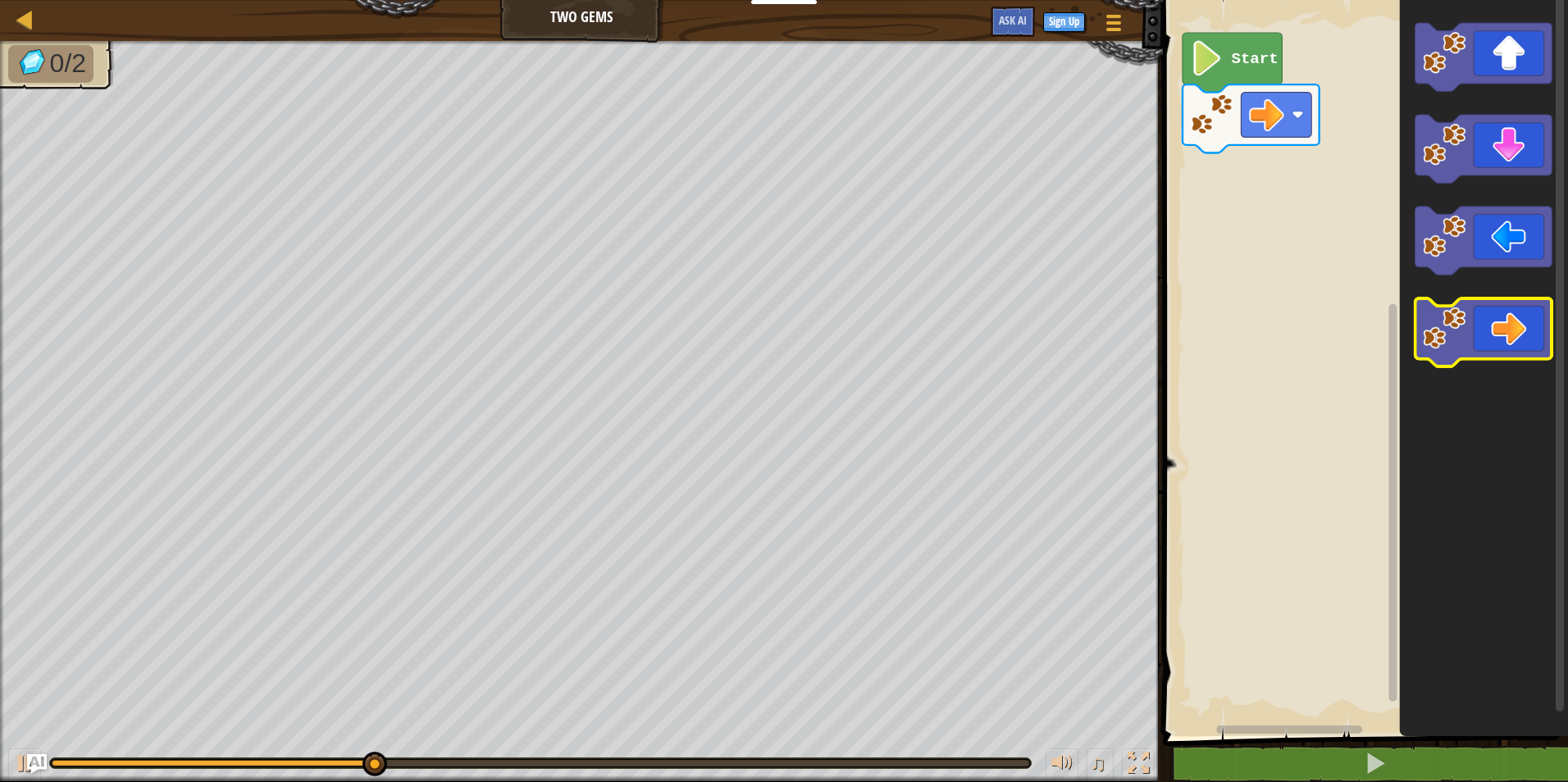
click at [1516, 321] on icon "Blockly Workspace" at bounding box center [1484, 333] width 137 height 68
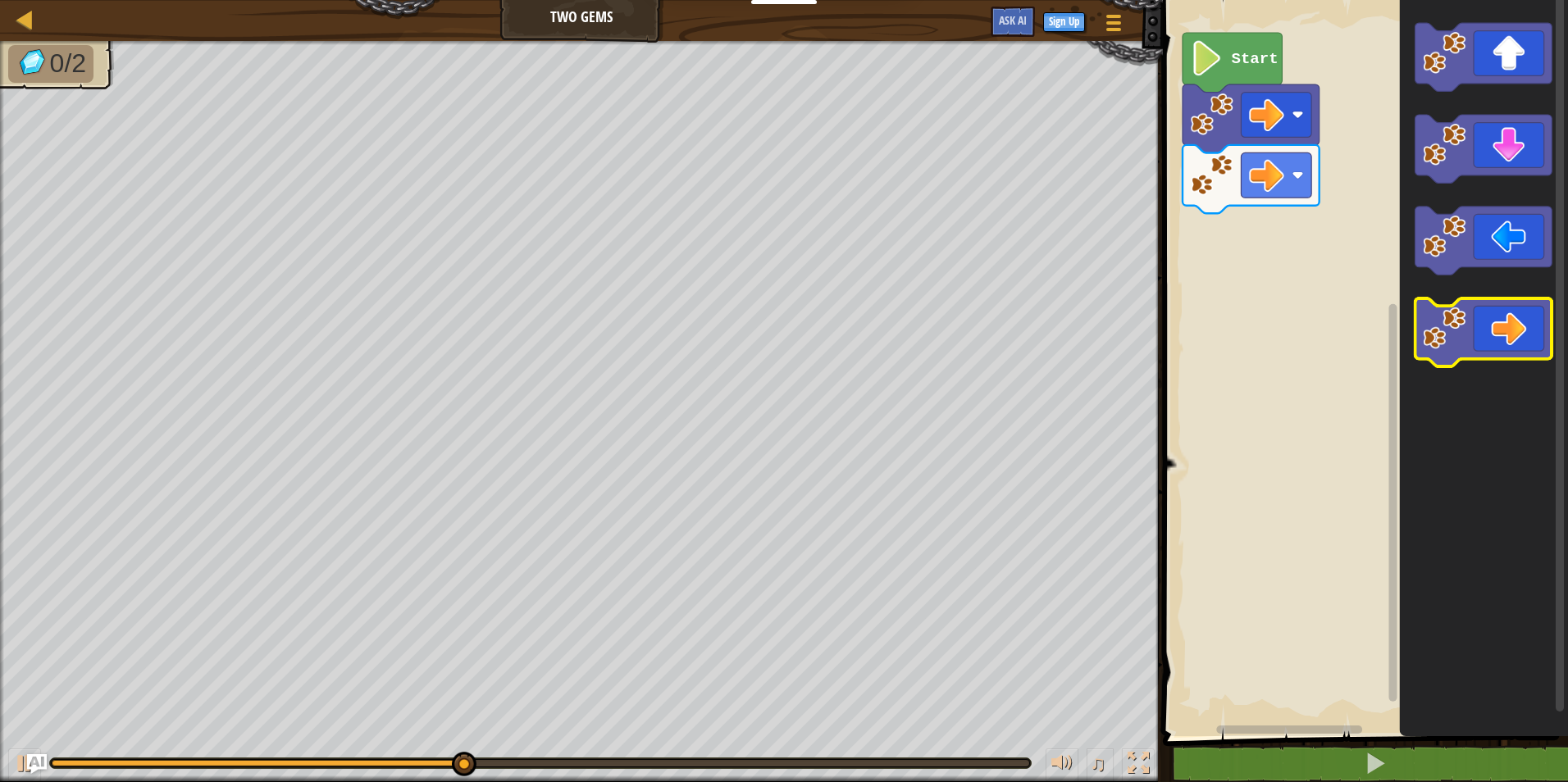
click at [1448, 333] on image "Blockly Workspace" at bounding box center [1444, 328] width 43 height 43
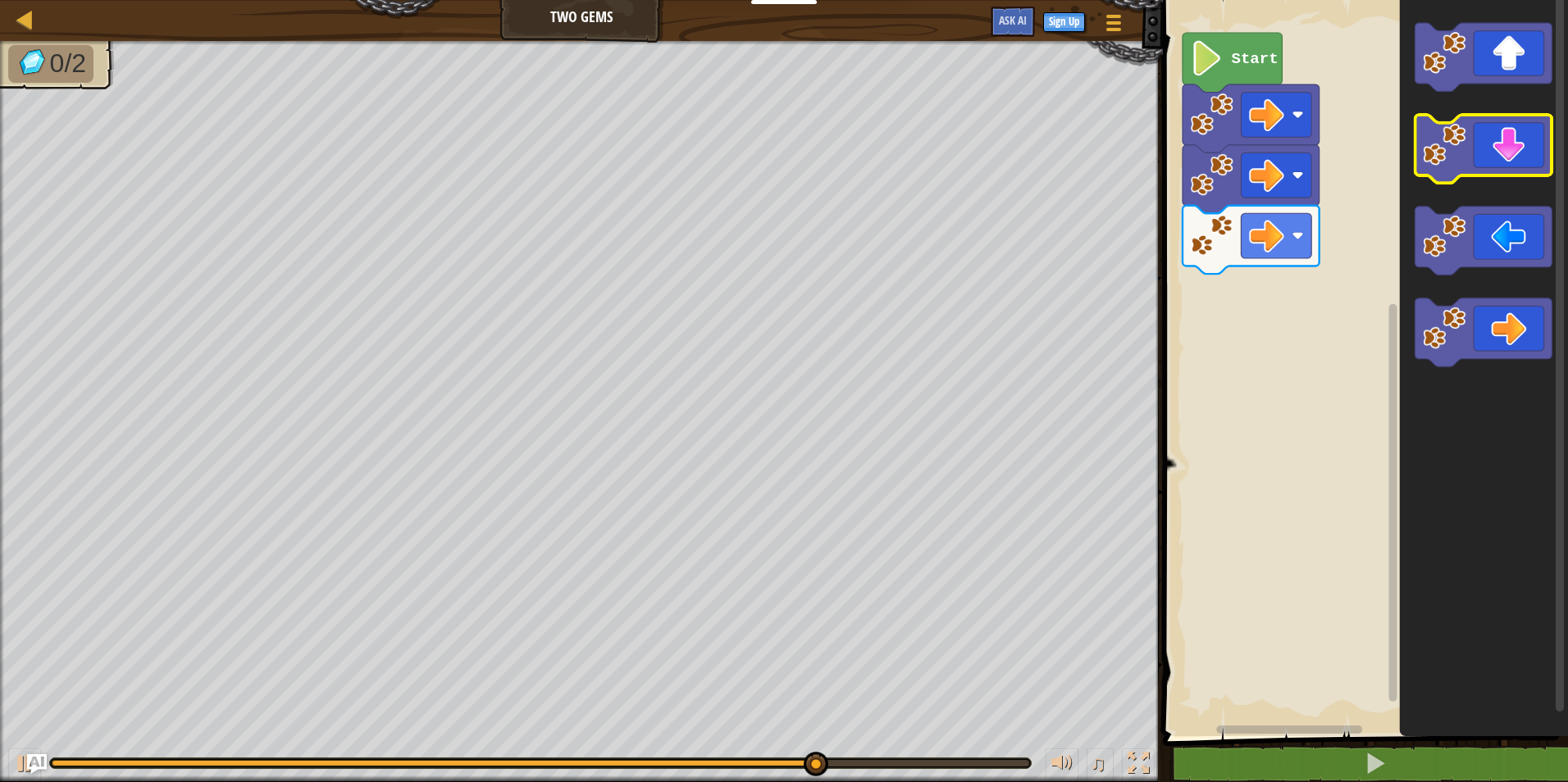
click at [1487, 162] on icon "Blockly Workspace" at bounding box center [1484, 149] width 137 height 68
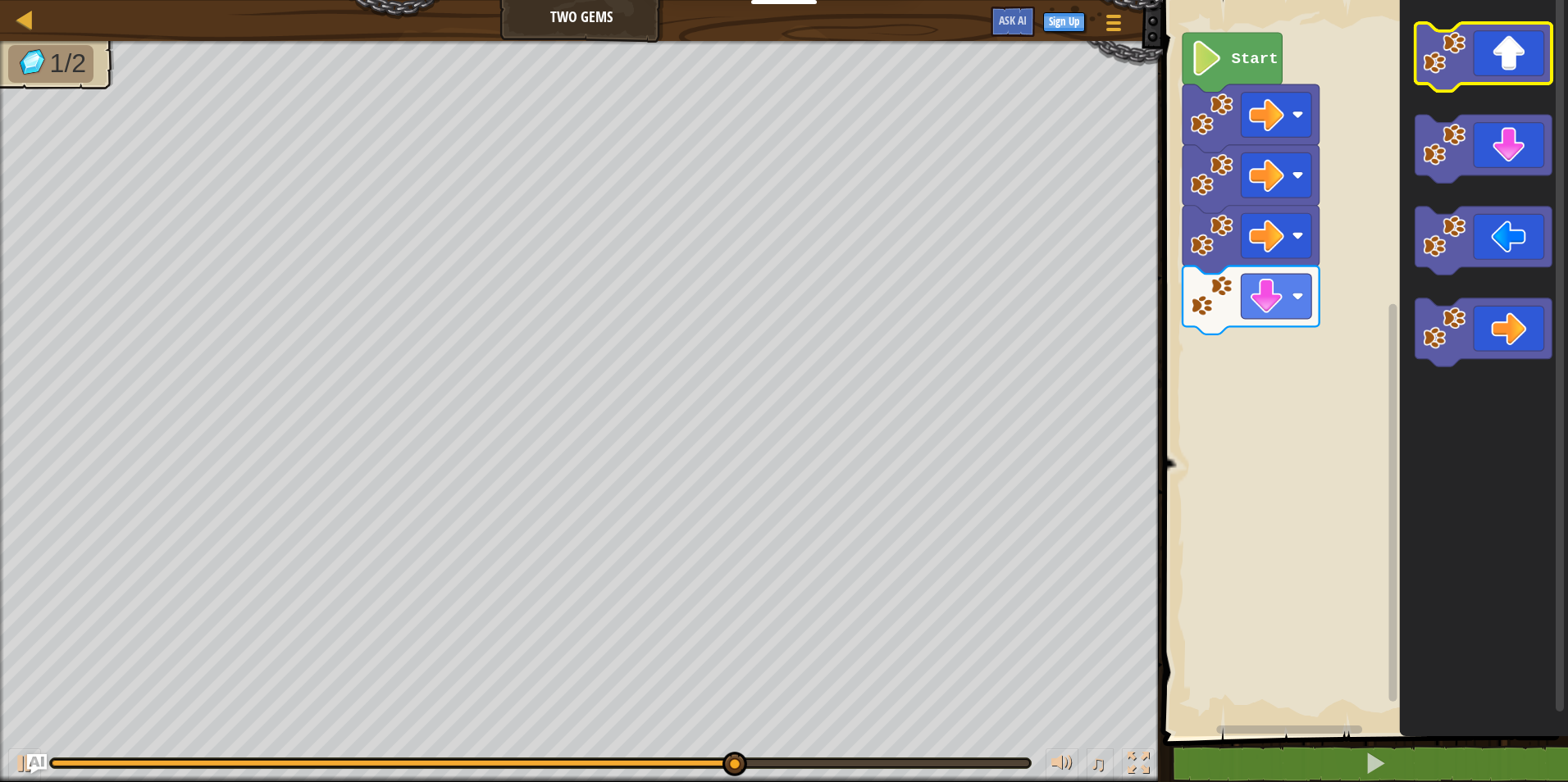
click at [1506, 25] on icon "Blockly Workspace" at bounding box center [1484, 57] width 137 height 68
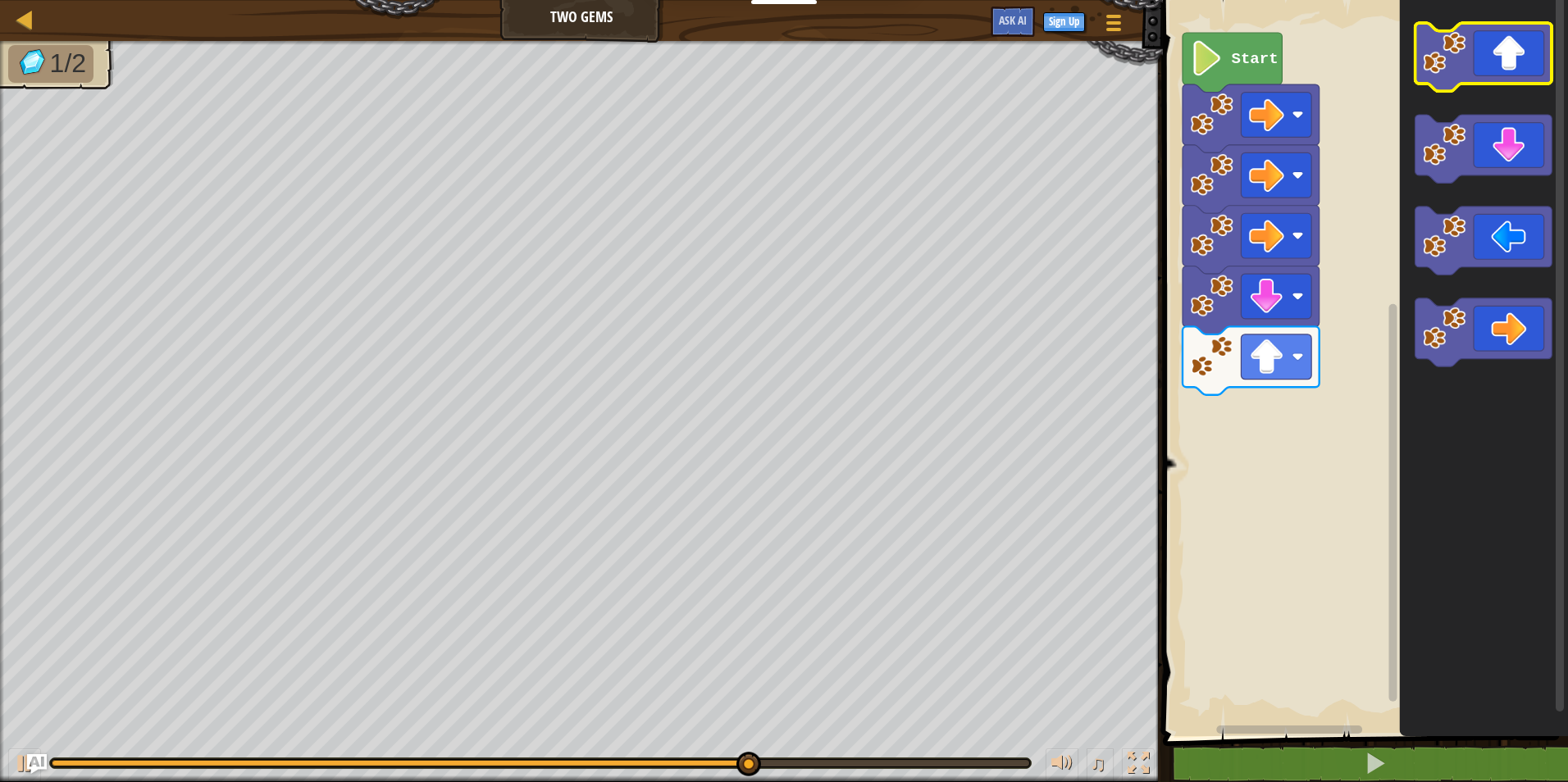
click at [1502, 47] on icon "Blockly Workspace" at bounding box center [1484, 57] width 137 height 68
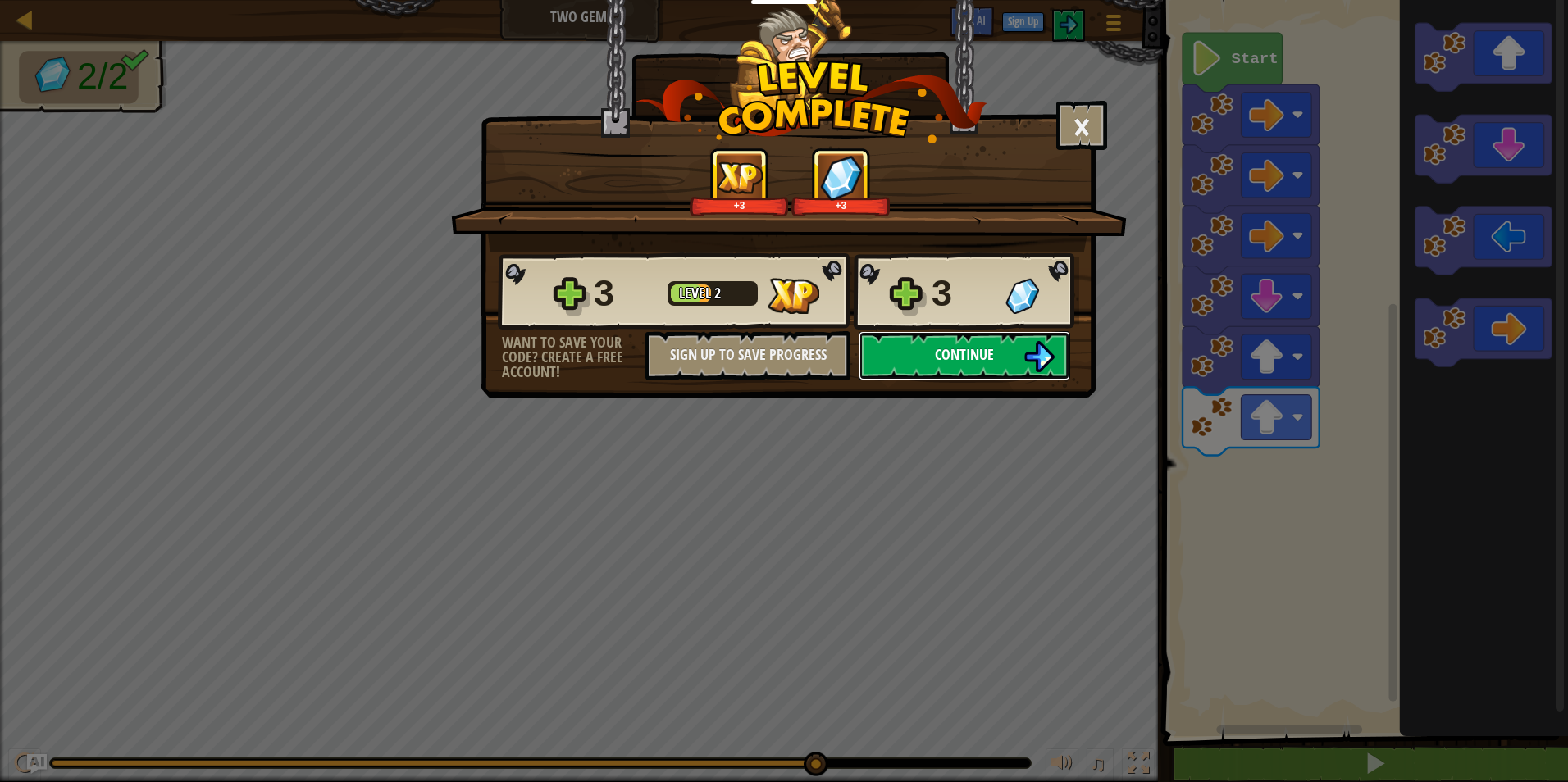
click at [1032, 340] on button "Continue" at bounding box center [964, 355] width 211 height 49
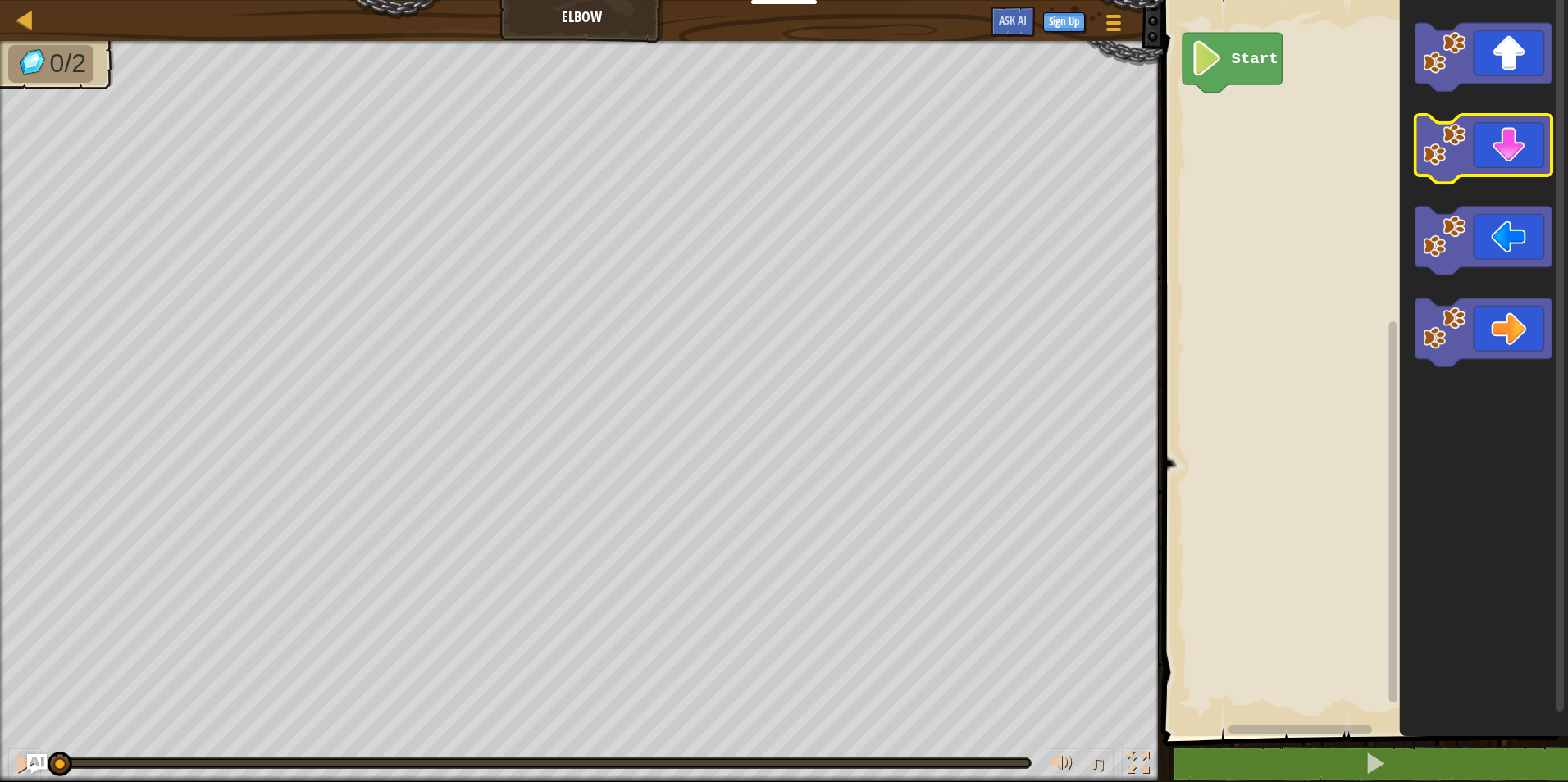
click at [1492, 142] on icon "Blockly Workspace" at bounding box center [1484, 149] width 137 height 68
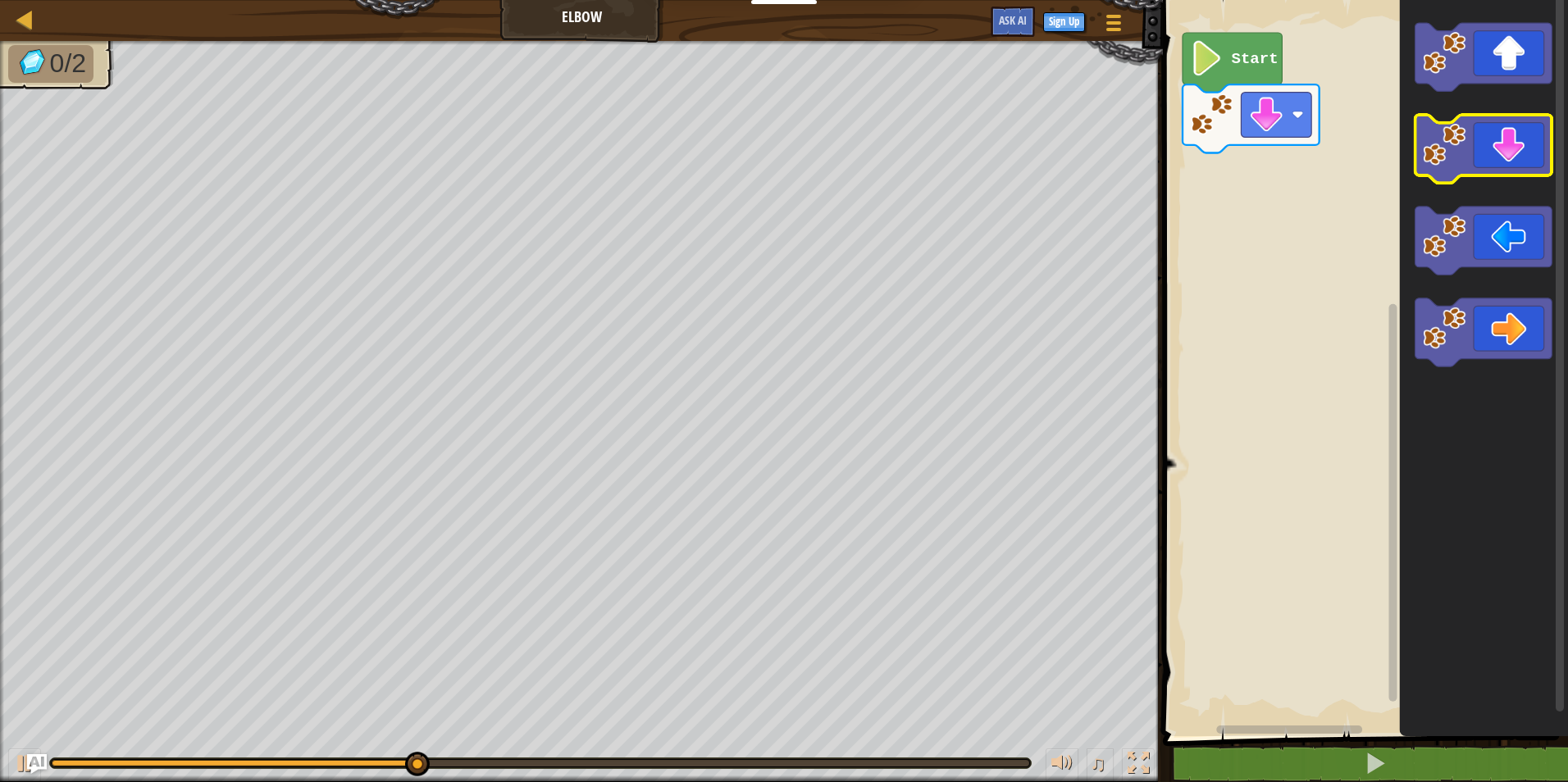
click at [1475, 142] on icon "Blockly Workspace" at bounding box center [1484, 149] width 137 height 68
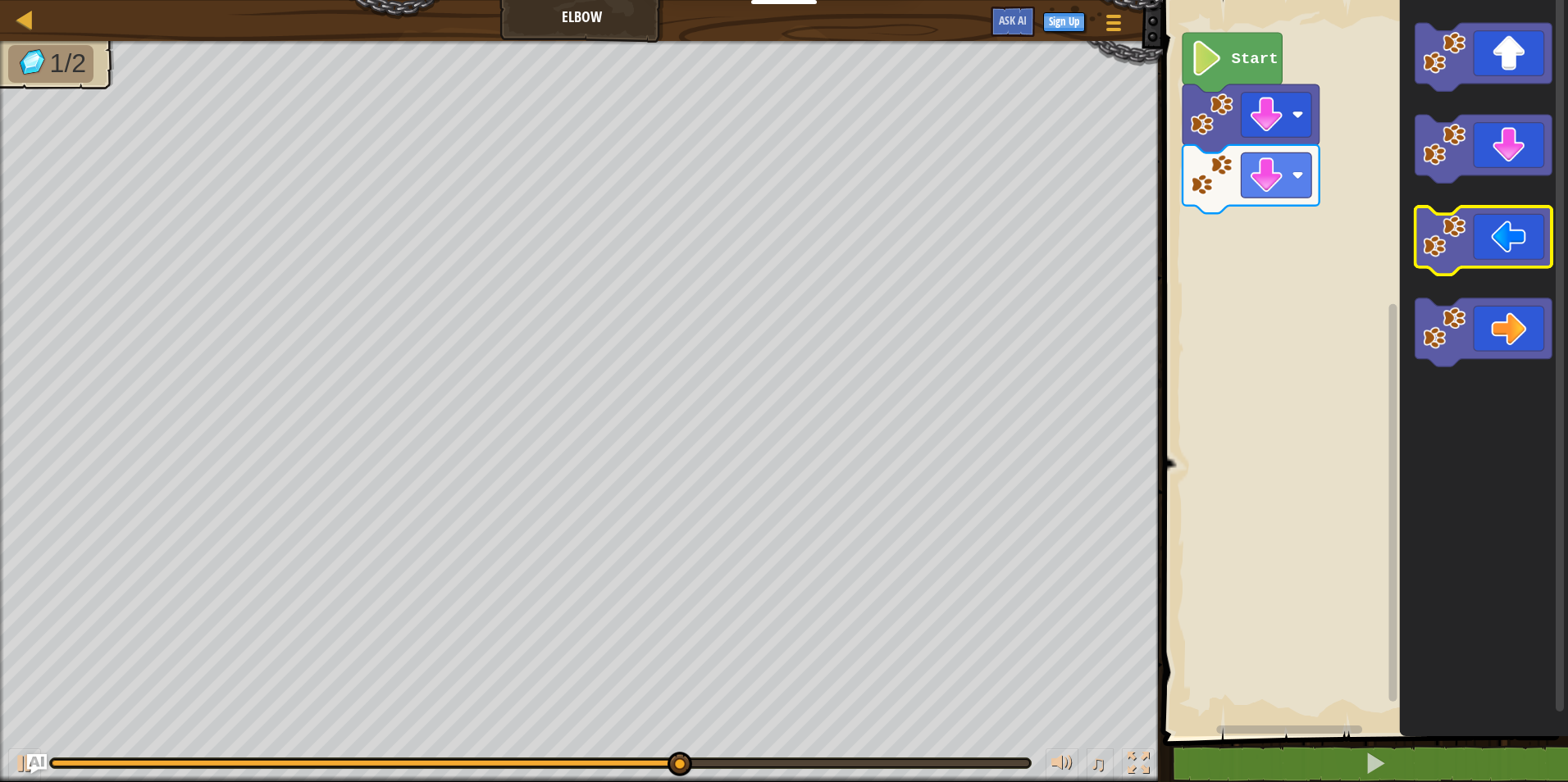
click at [1465, 260] on icon "Blockly Workspace" at bounding box center [1484, 241] width 137 height 68
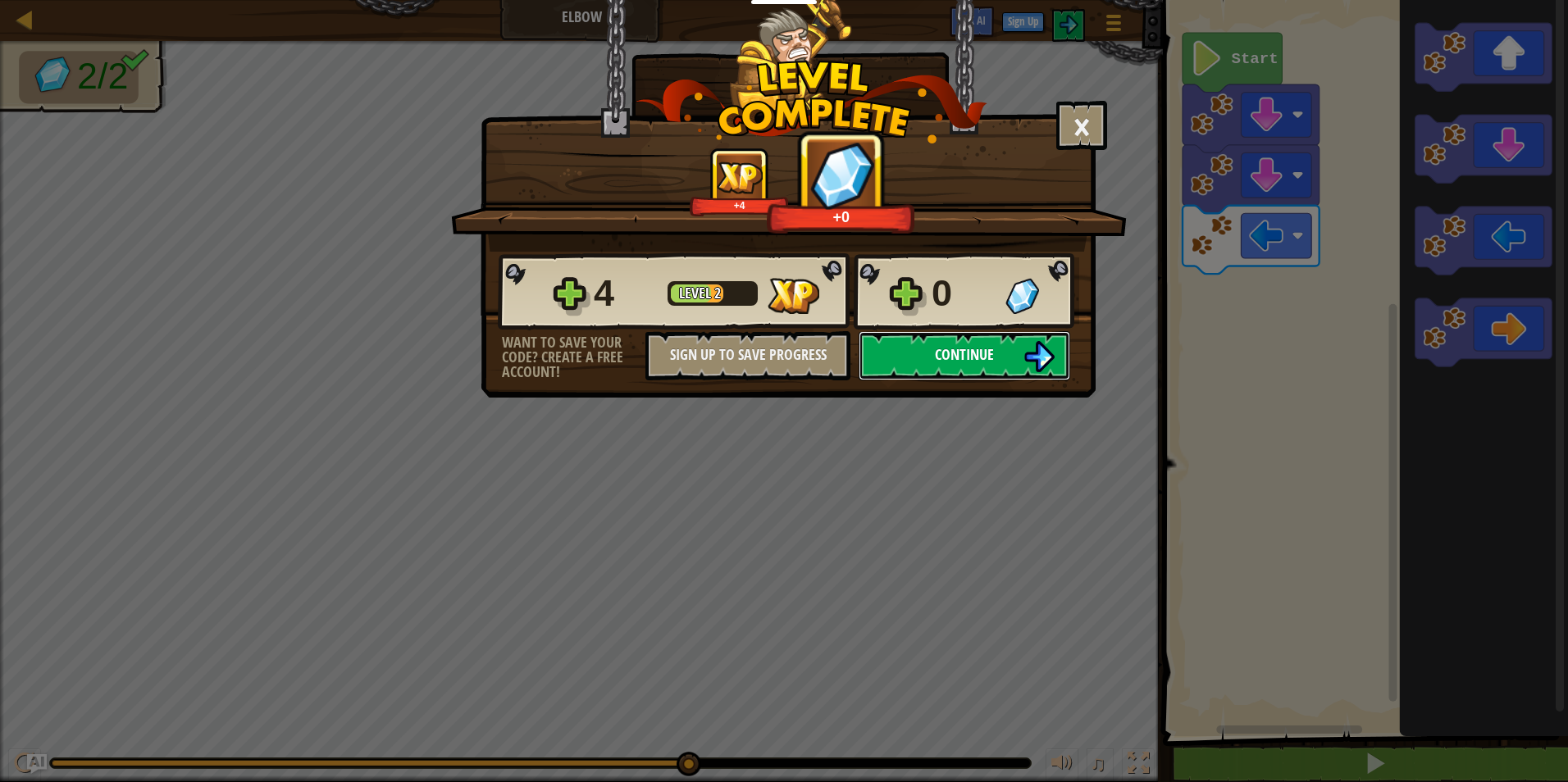
click at [1016, 342] on button "Continue" at bounding box center [964, 355] width 211 height 49
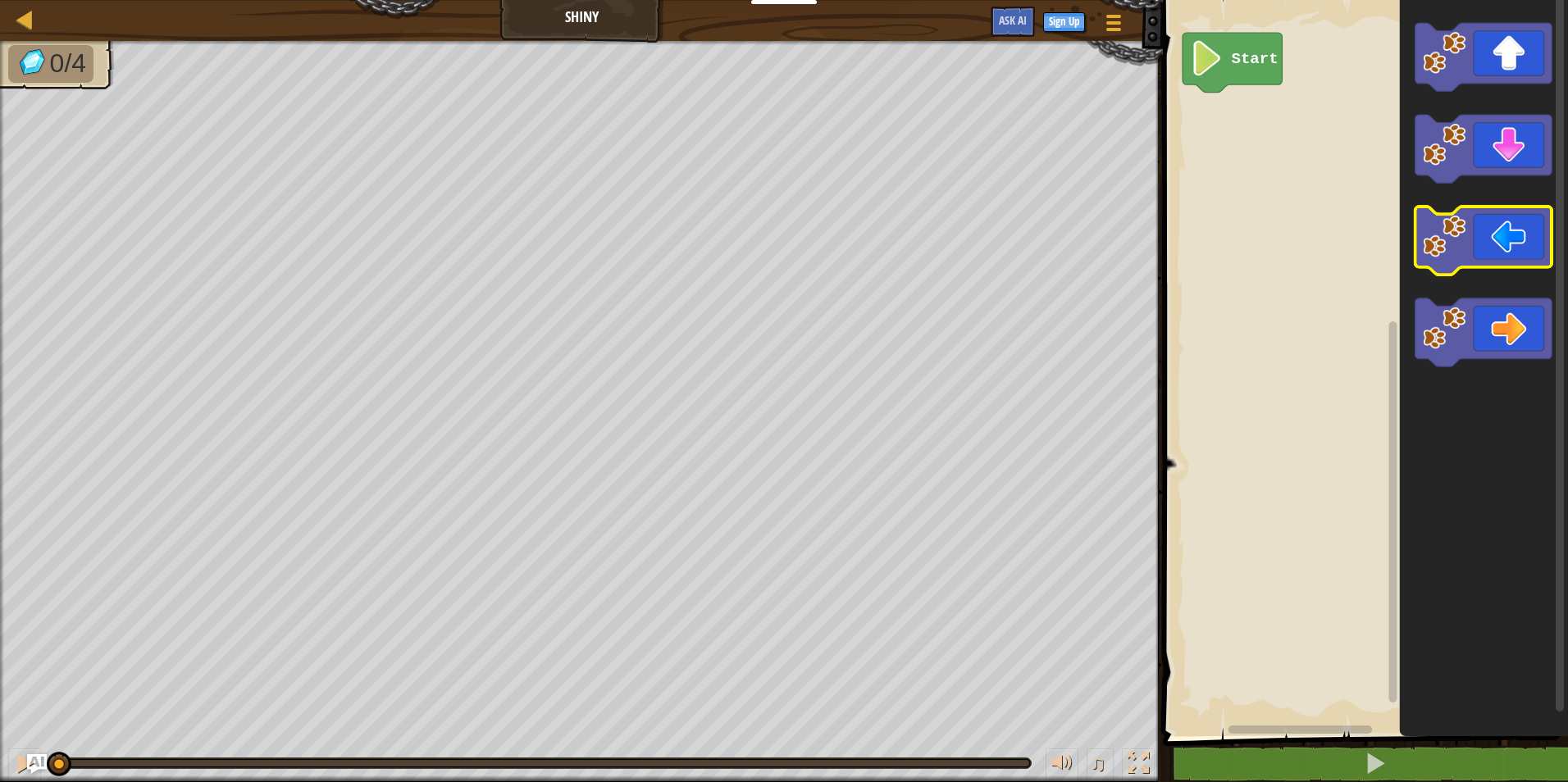
click at [1504, 228] on icon "Blockly Workspace" at bounding box center [1484, 241] width 137 height 68
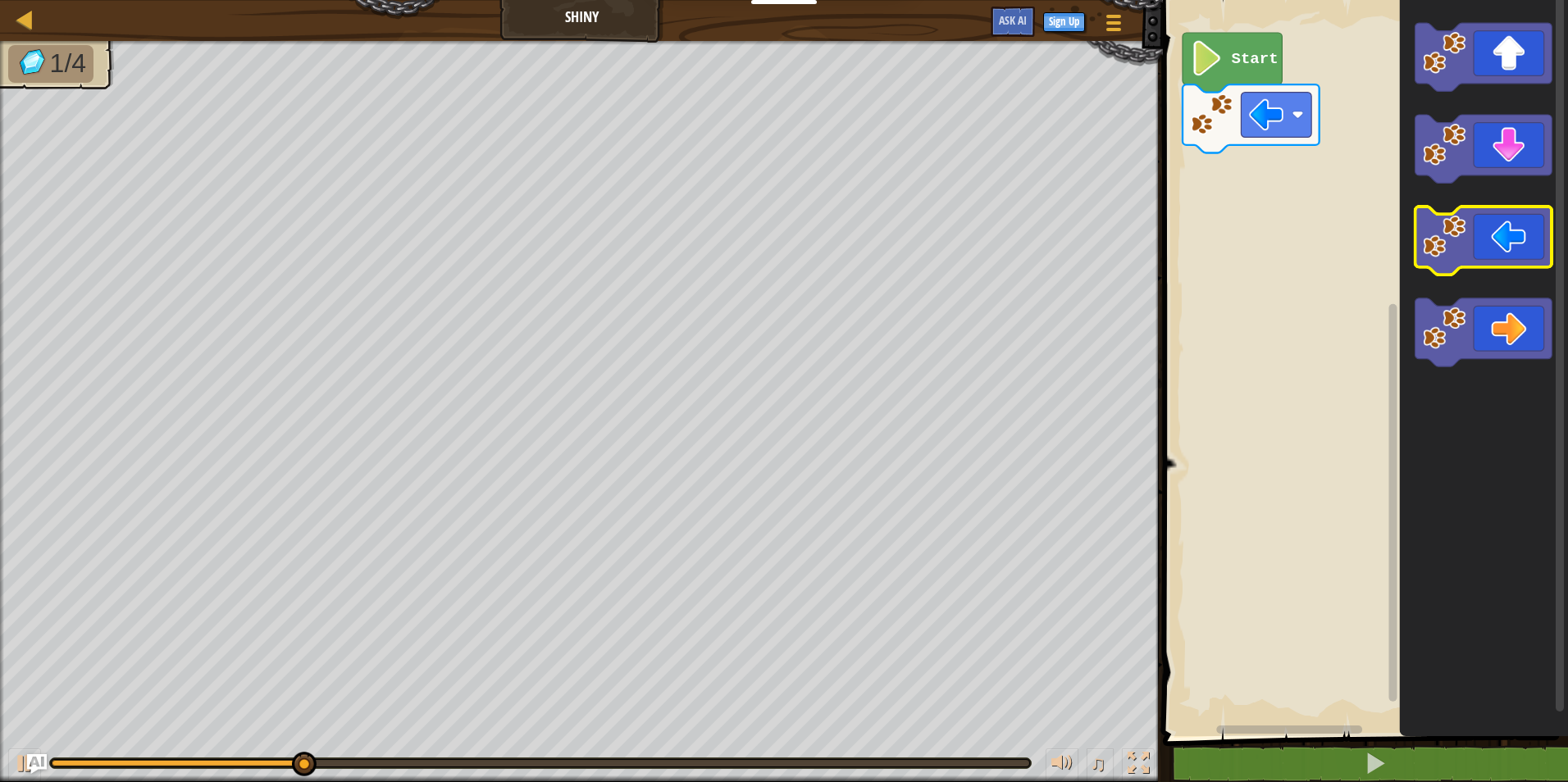
click at [1508, 242] on icon "Blockly Workspace" at bounding box center [1484, 241] width 137 height 68
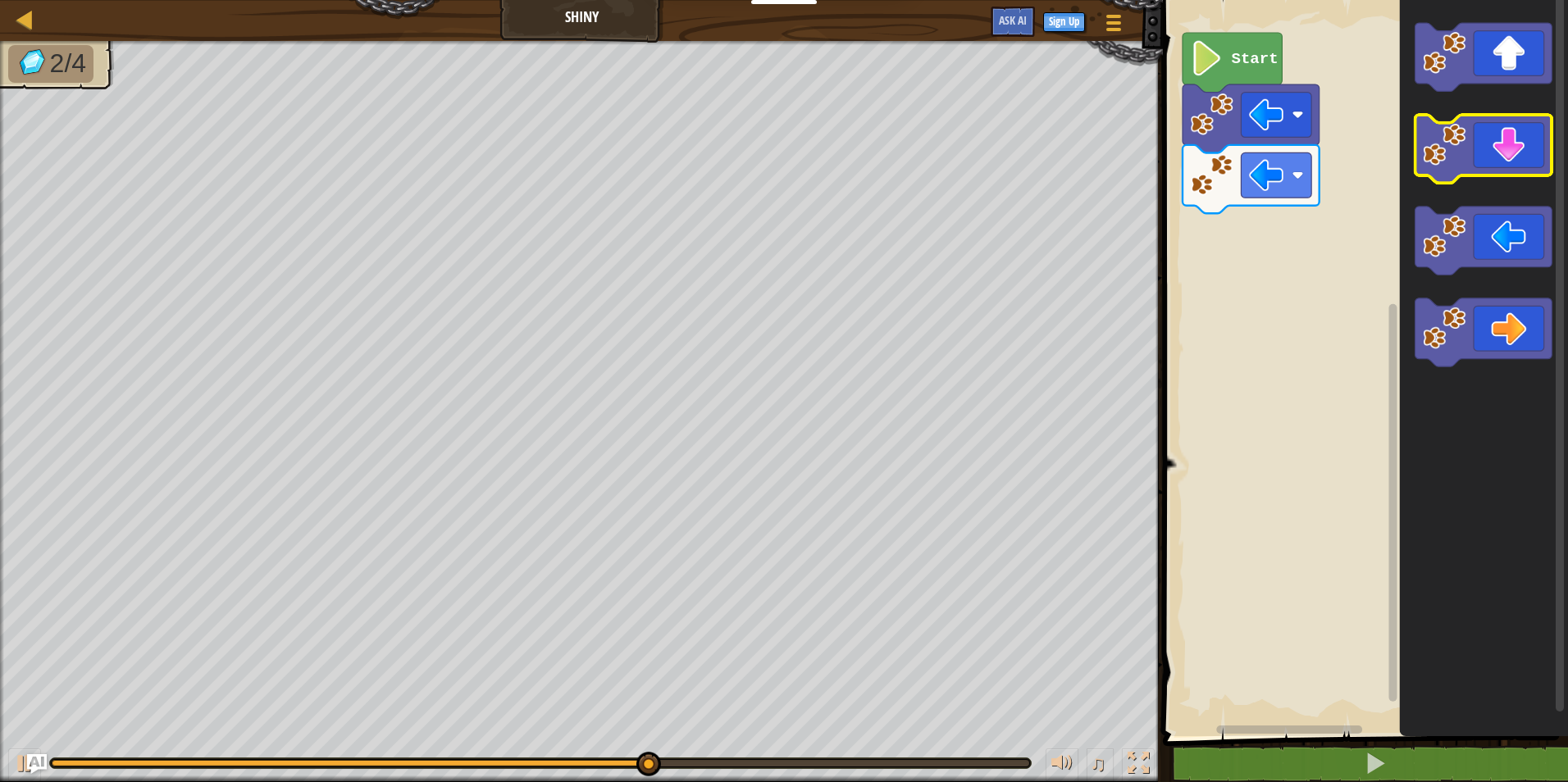
click at [1509, 147] on icon "Blockly Workspace" at bounding box center [1484, 149] width 137 height 68
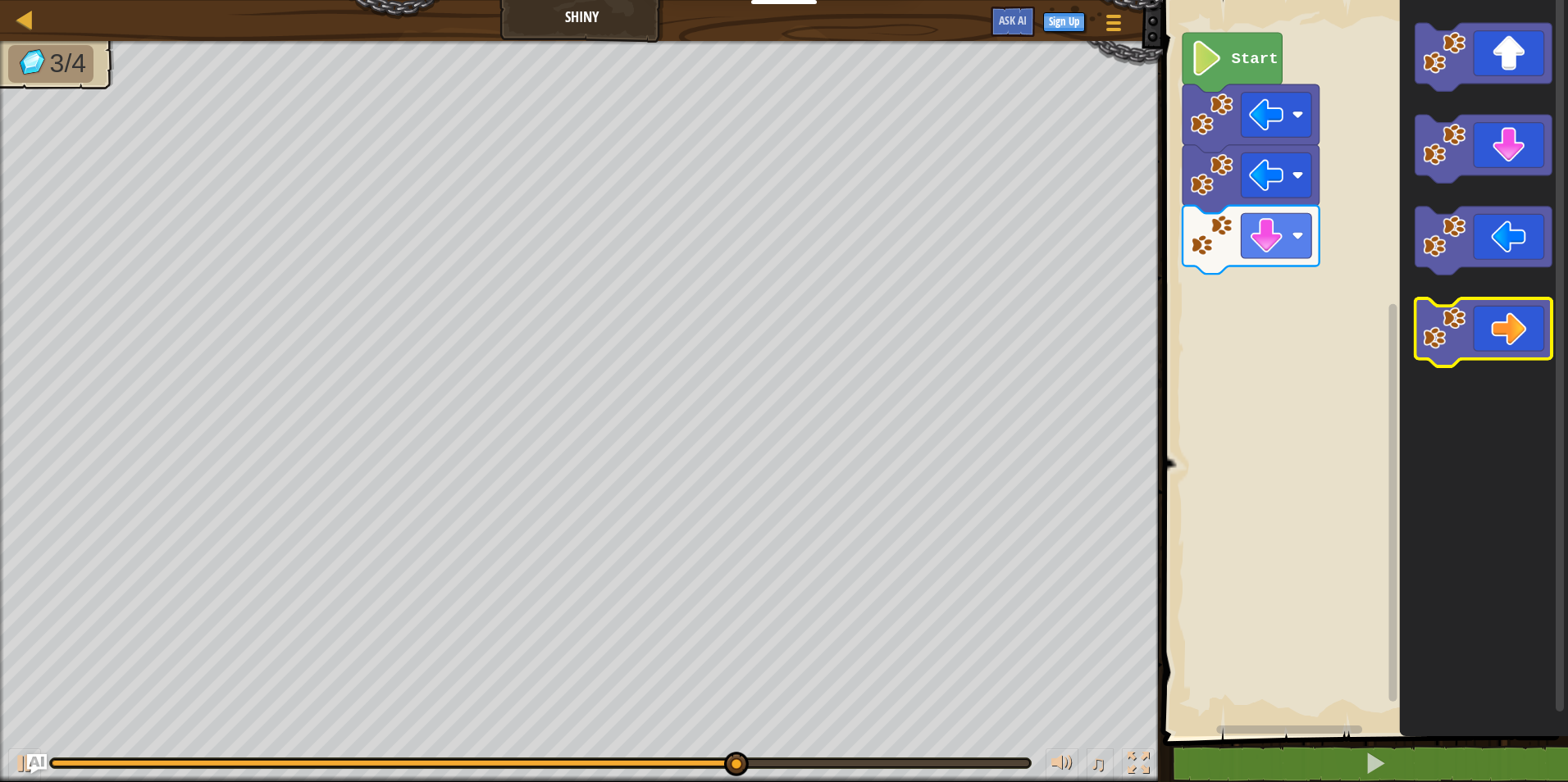
click at [1488, 313] on icon "Blockly Workspace" at bounding box center [1484, 333] width 137 height 68
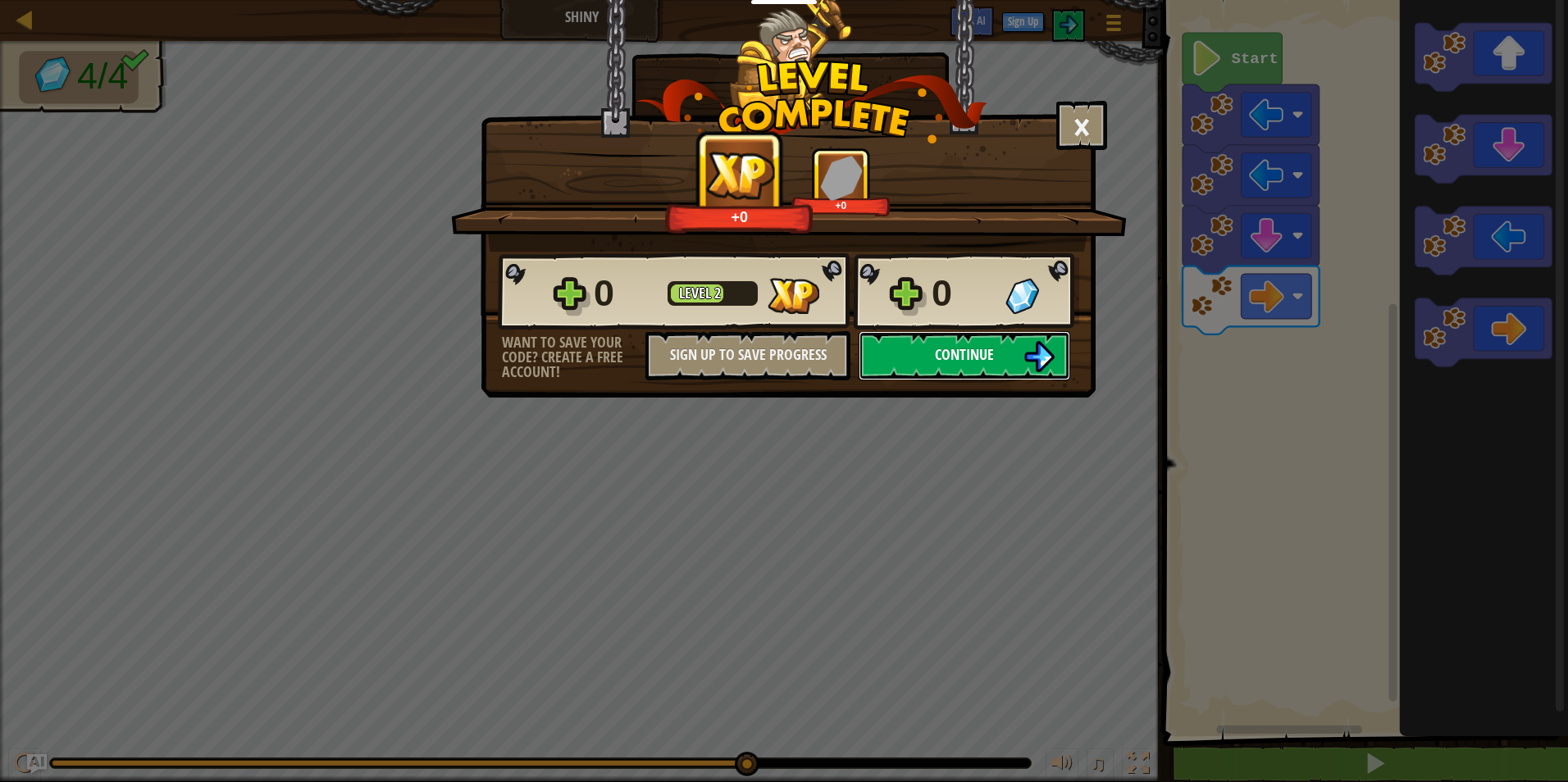
click at [975, 359] on span "Continue" at bounding box center [965, 354] width 59 height 21
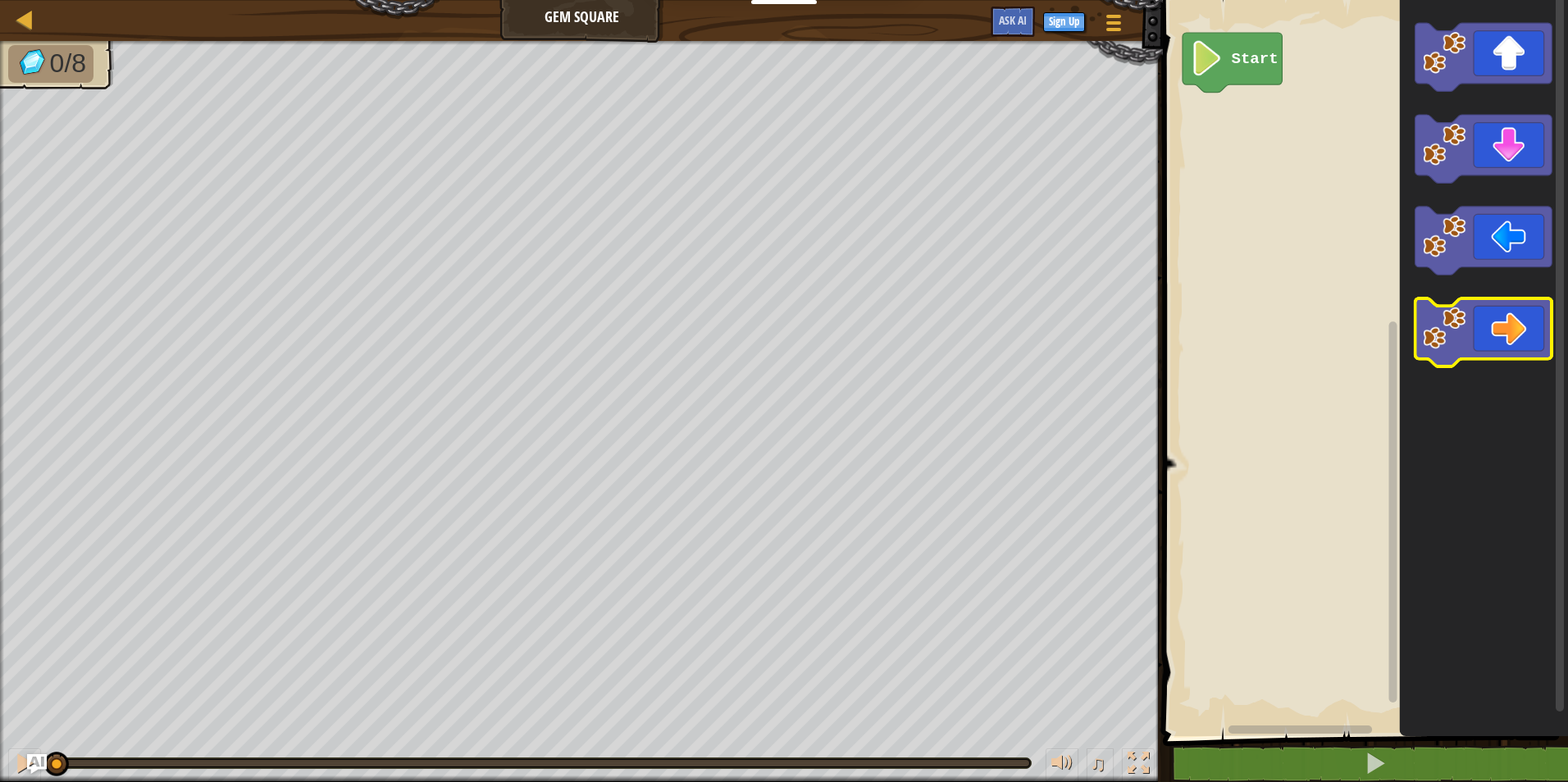
click at [1496, 307] on icon "Blockly Workspace" at bounding box center [1484, 333] width 137 height 68
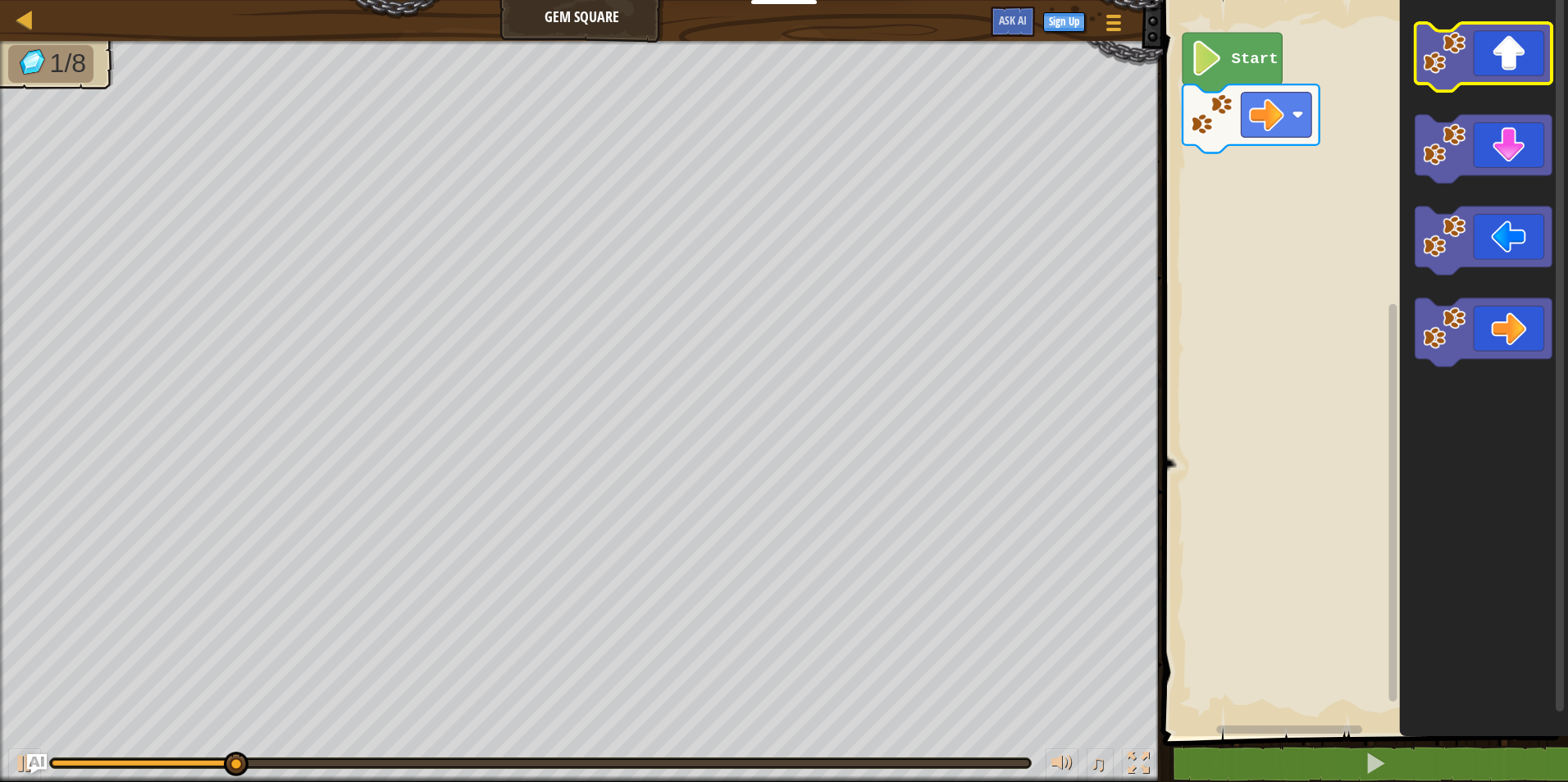
click at [1500, 47] on icon "Blockly Workspace" at bounding box center [1484, 57] width 137 height 68
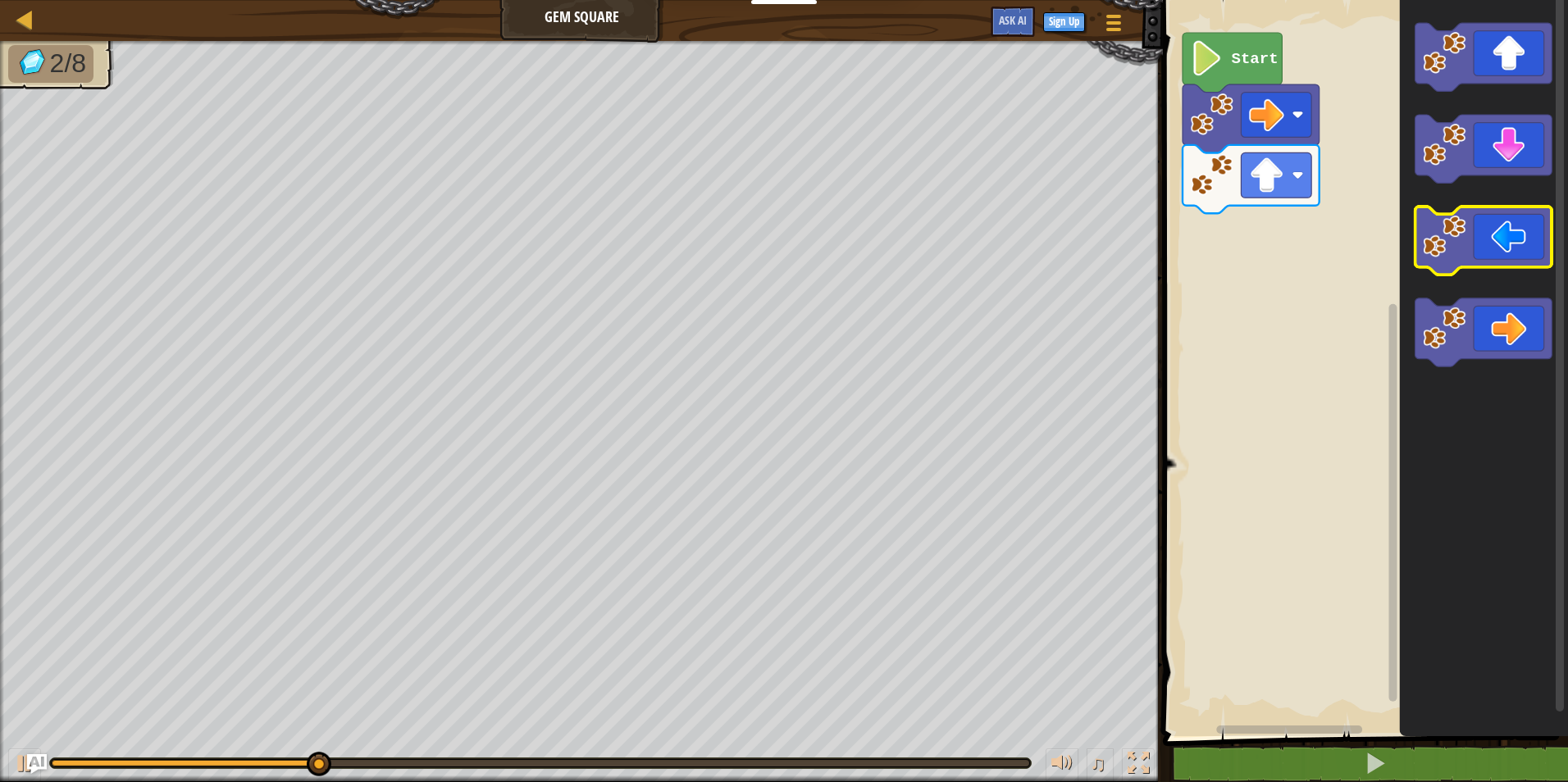
click at [1468, 232] on icon "Blockly Workspace" at bounding box center [1484, 241] width 137 height 68
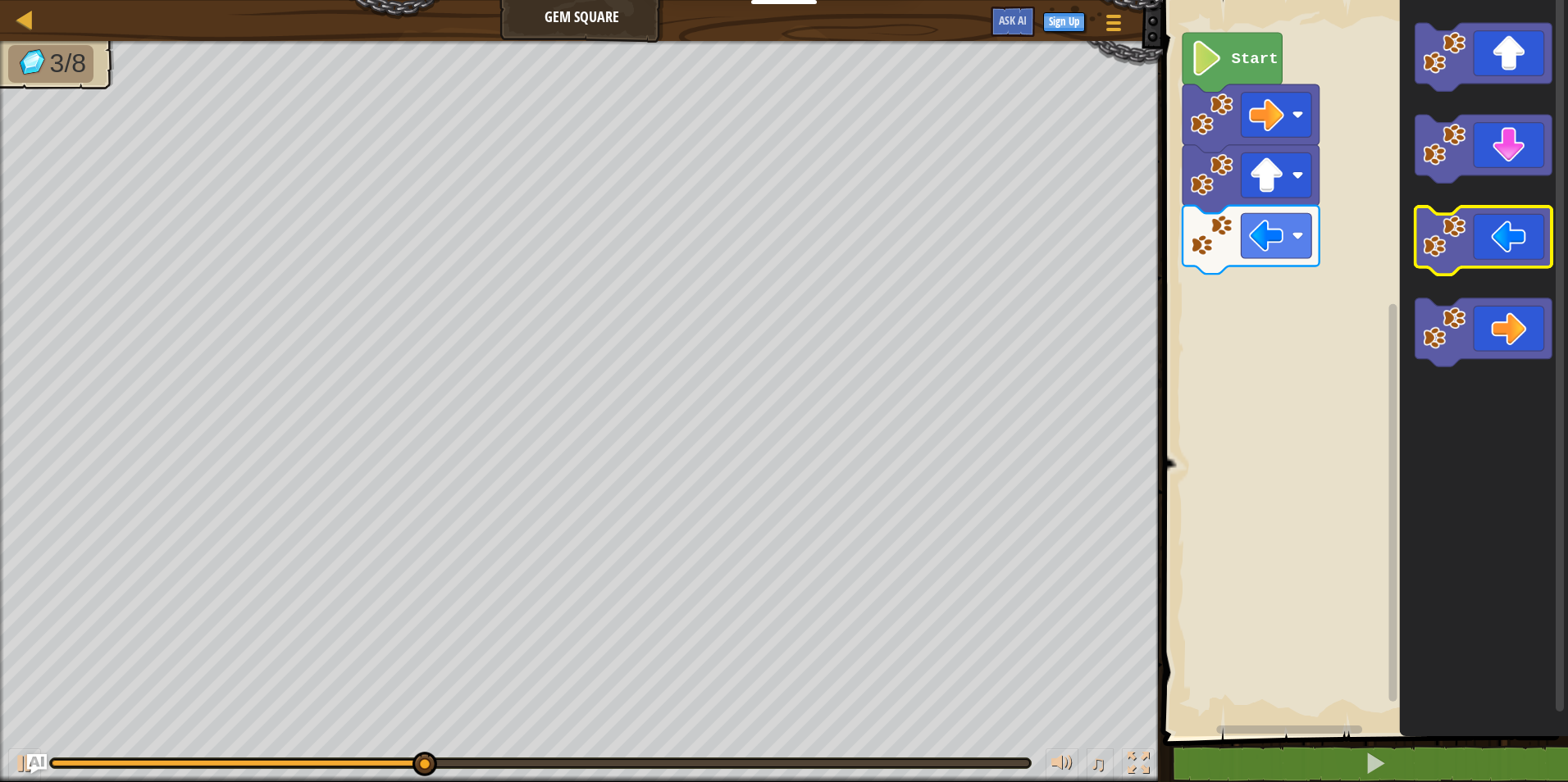
click at [1465, 259] on icon "Blockly Workspace" at bounding box center [1484, 241] width 137 height 68
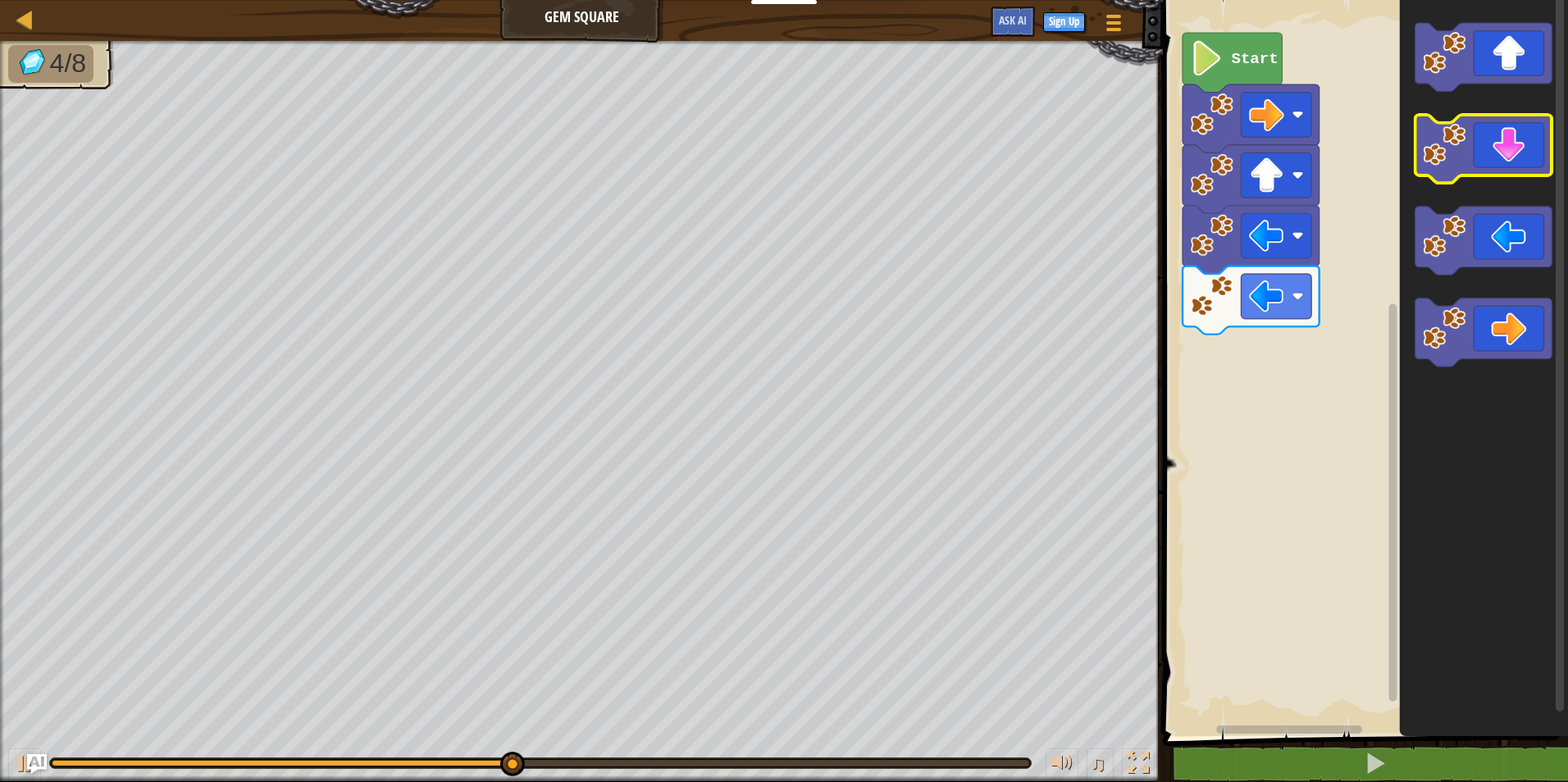
click at [1495, 142] on icon "Blockly Workspace" at bounding box center [1484, 149] width 137 height 68
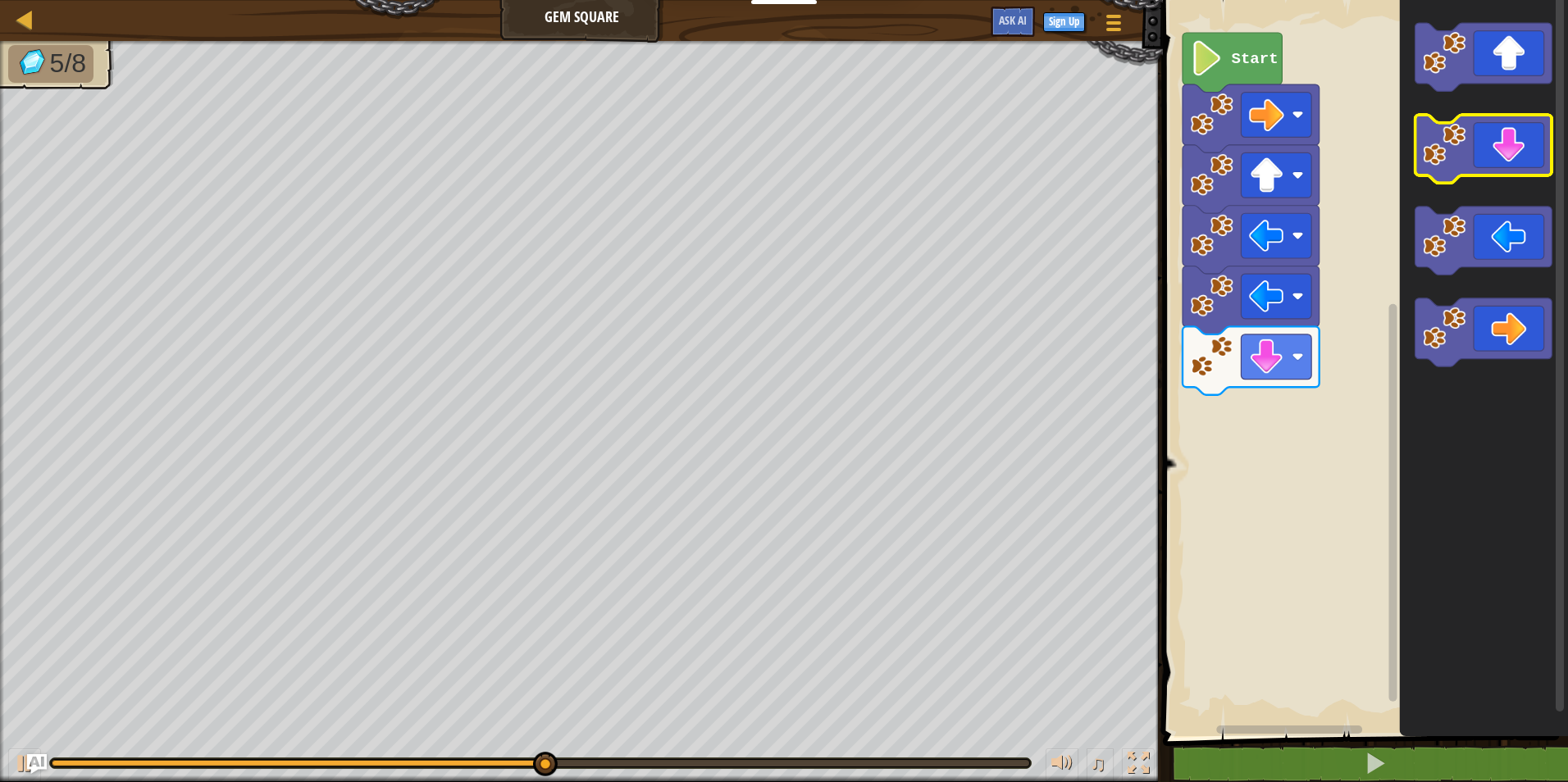
click at [1495, 142] on icon "Blockly Workspace" at bounding box center [1484, 149] width 137 height 68
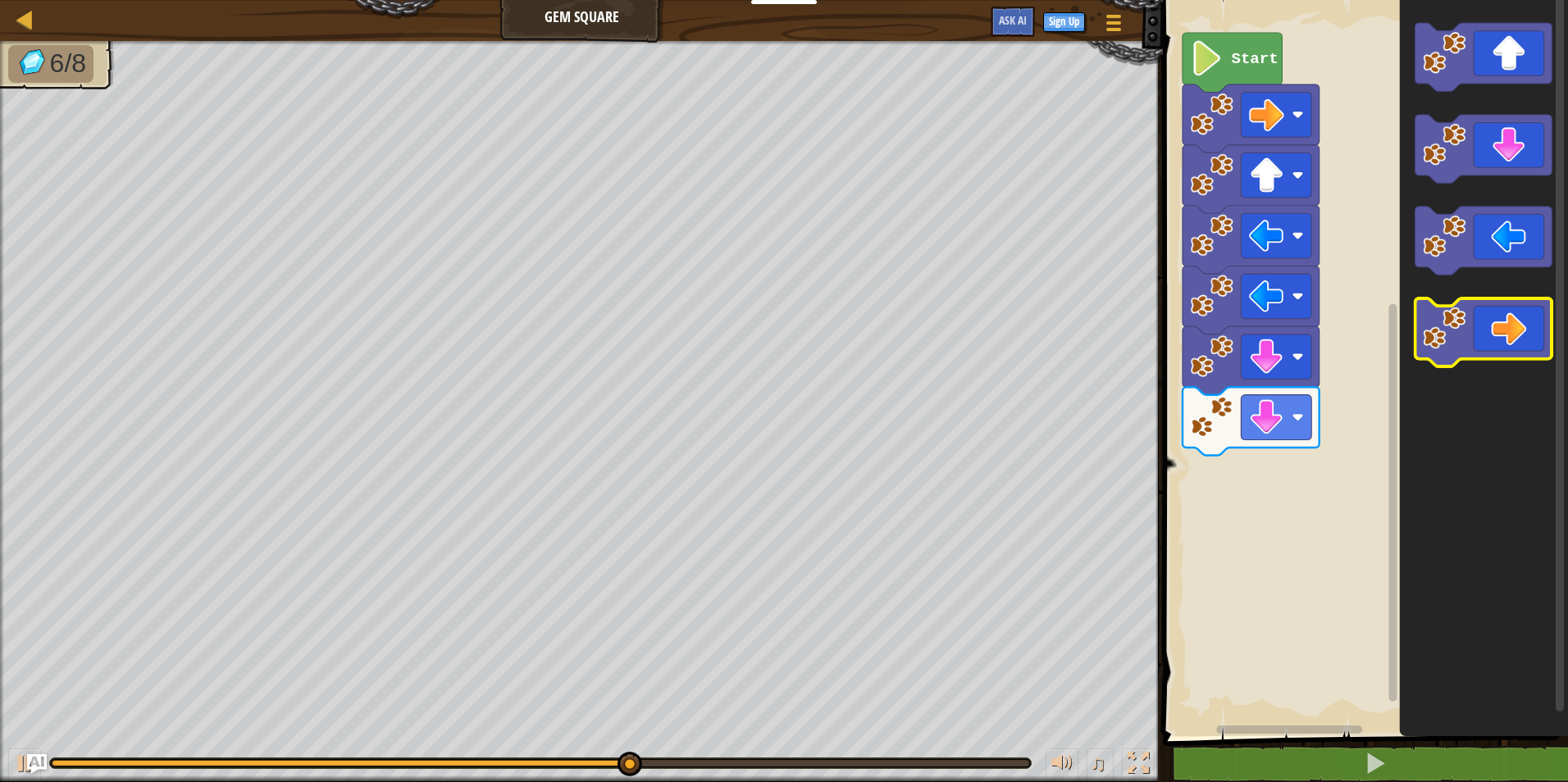
click at [1492, 319] on icon "Blockly Workspace" at bounding box center [1484, 333] width 137 height 68
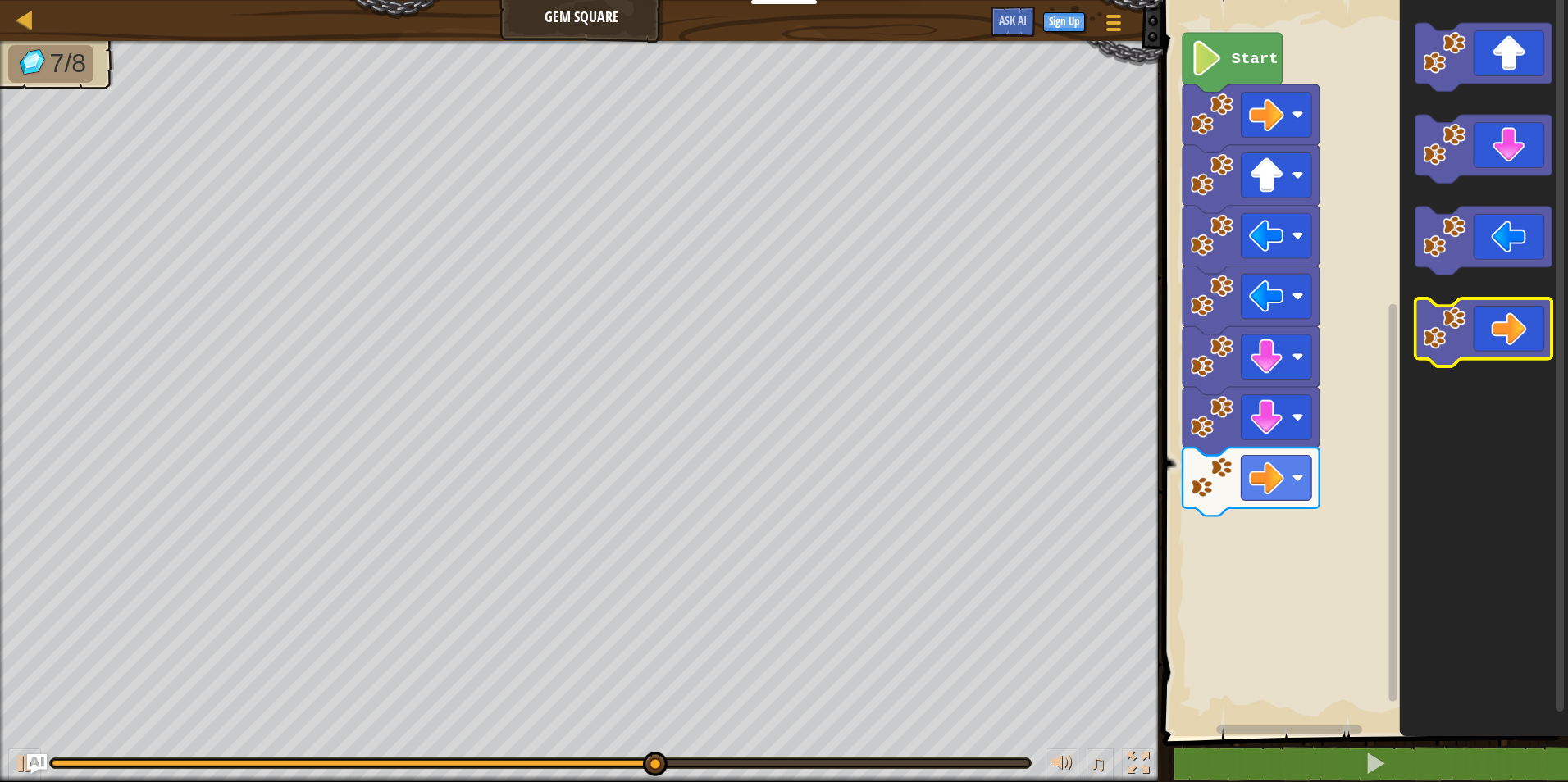
click at [1504, 321] on icon "Blockly Workspace" at bounding box center [1484, 333] width 137 height 68
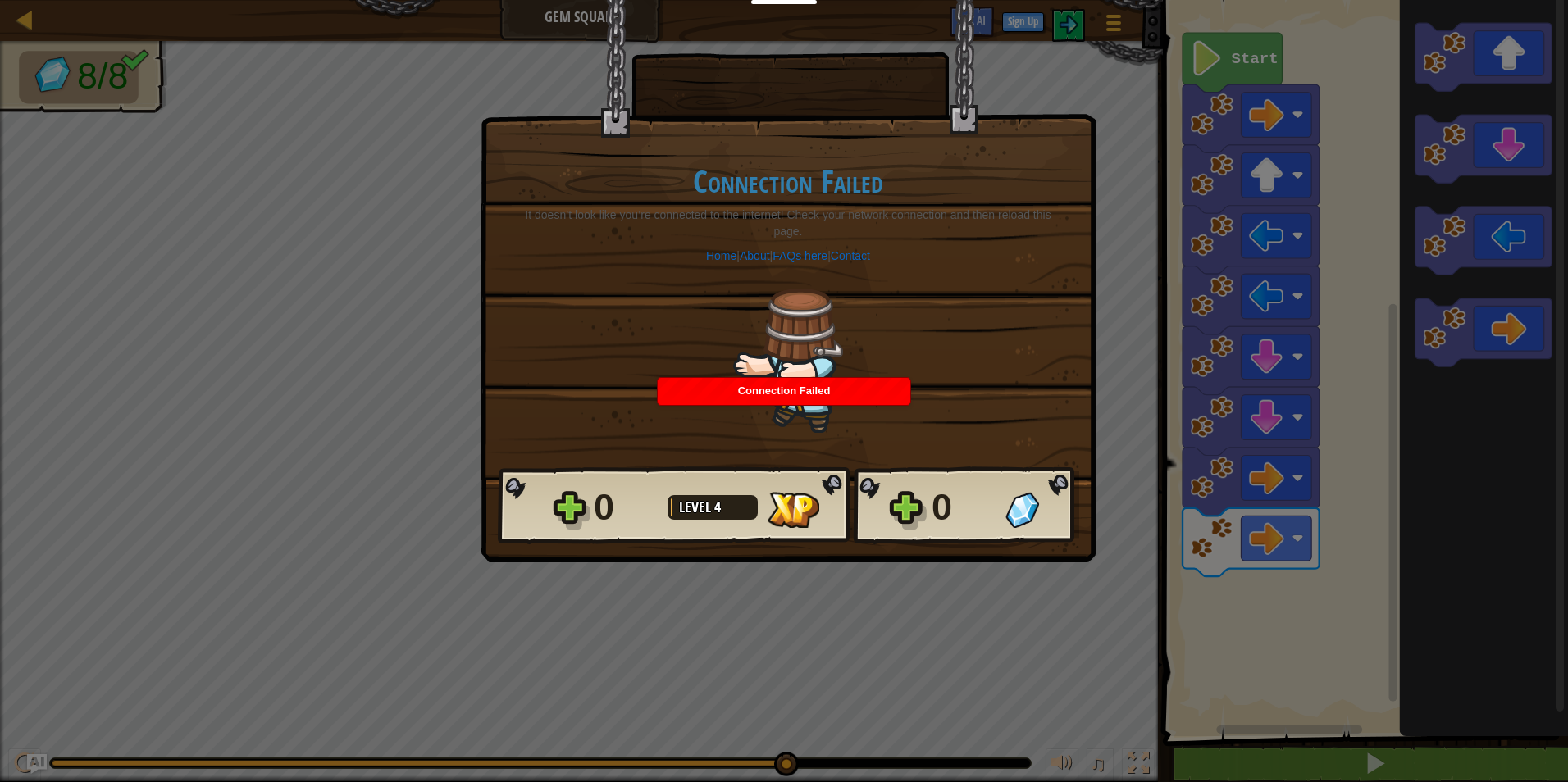
click at [867, 387] on div "Connection Failed" at bounding box center [784, 391] width 252 height 27
click at [887, 429] on div "× How fun was this level? Connection Failed It doesn’t look like you’re connect…" at bounding box center [784, 391] width 1568 height 782
click at [965, 602] on div "× How fun was this level? Connection Failed It doesn’t look like you’re connect…" at bounding box center [784, 391] width 1568 height 782
click at [960, 595] on div "× How fun was this level? Connection Failed It doesn’t look like you’re connect…" at bounding box center [784, 391] width 1568 height 782
click at [959, 588] on div "× How fun was this level? Connection Failed It doesn’t look like you’re connect…" at bounding box center [784, 391] width 1568 height 782
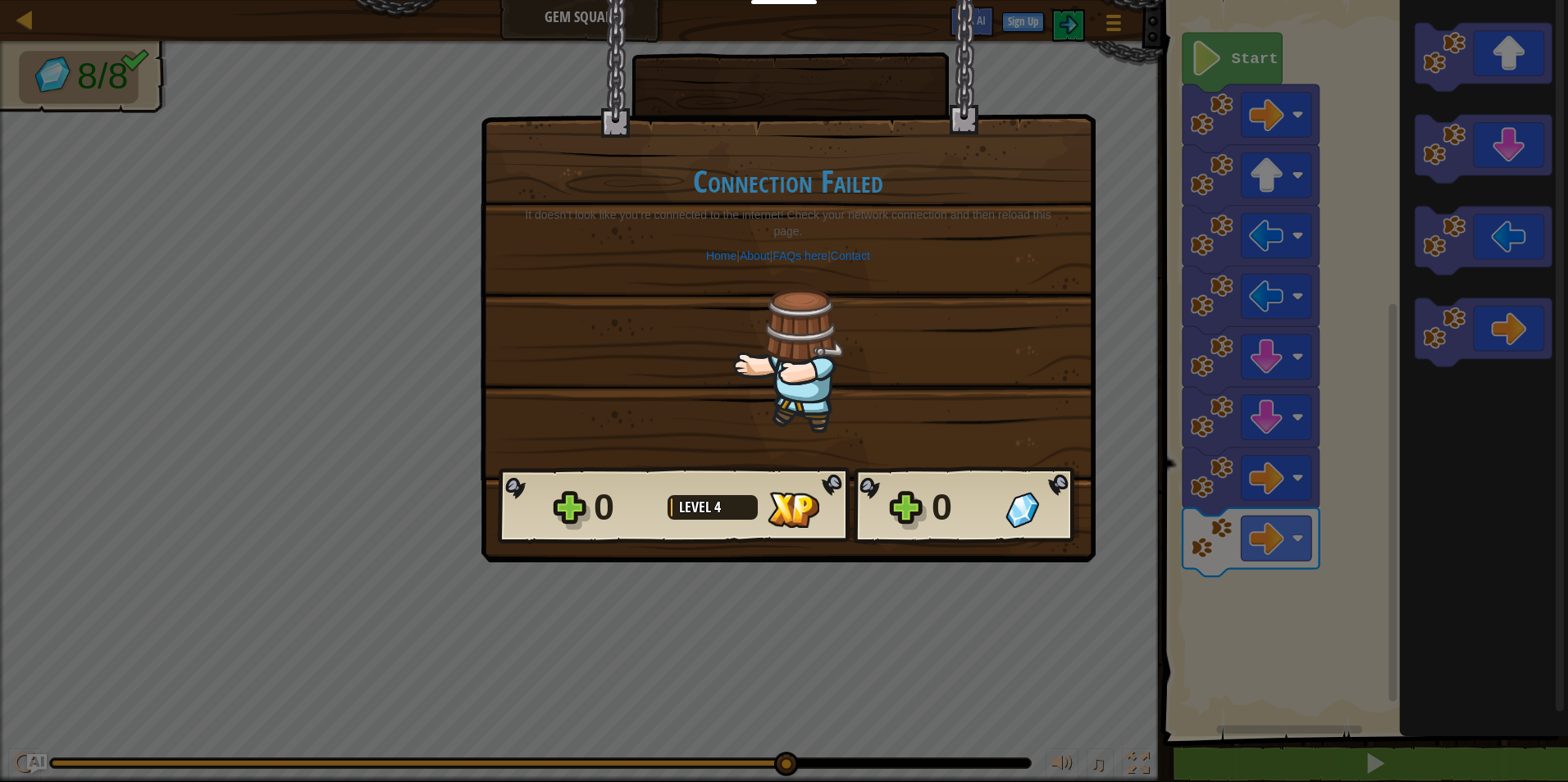
click at [541, 540] on div "0 Level 4 0" at bounding box center [788, 506] width 582 height 79
drag, startPoint x: 516, startPoint y: 718, endPoint x: 486, endPoint y: 730, distance: 32.3
click at [486, 730] on div "× How fun was this level? Connection Failed It doesn’t look like you’re connect…" at bounding box center [784, 391] width 1568 height 782
drag, startPoint x: 486, startPoint y: 730, endPoint x: 519, endPoint y: 681, distance: 59.1
click at [502, 702] on div "× How fun was this level? Connection Failed It doesn’t look like you’re connect…" at bounding box center [784, 391] width 1568 height 782
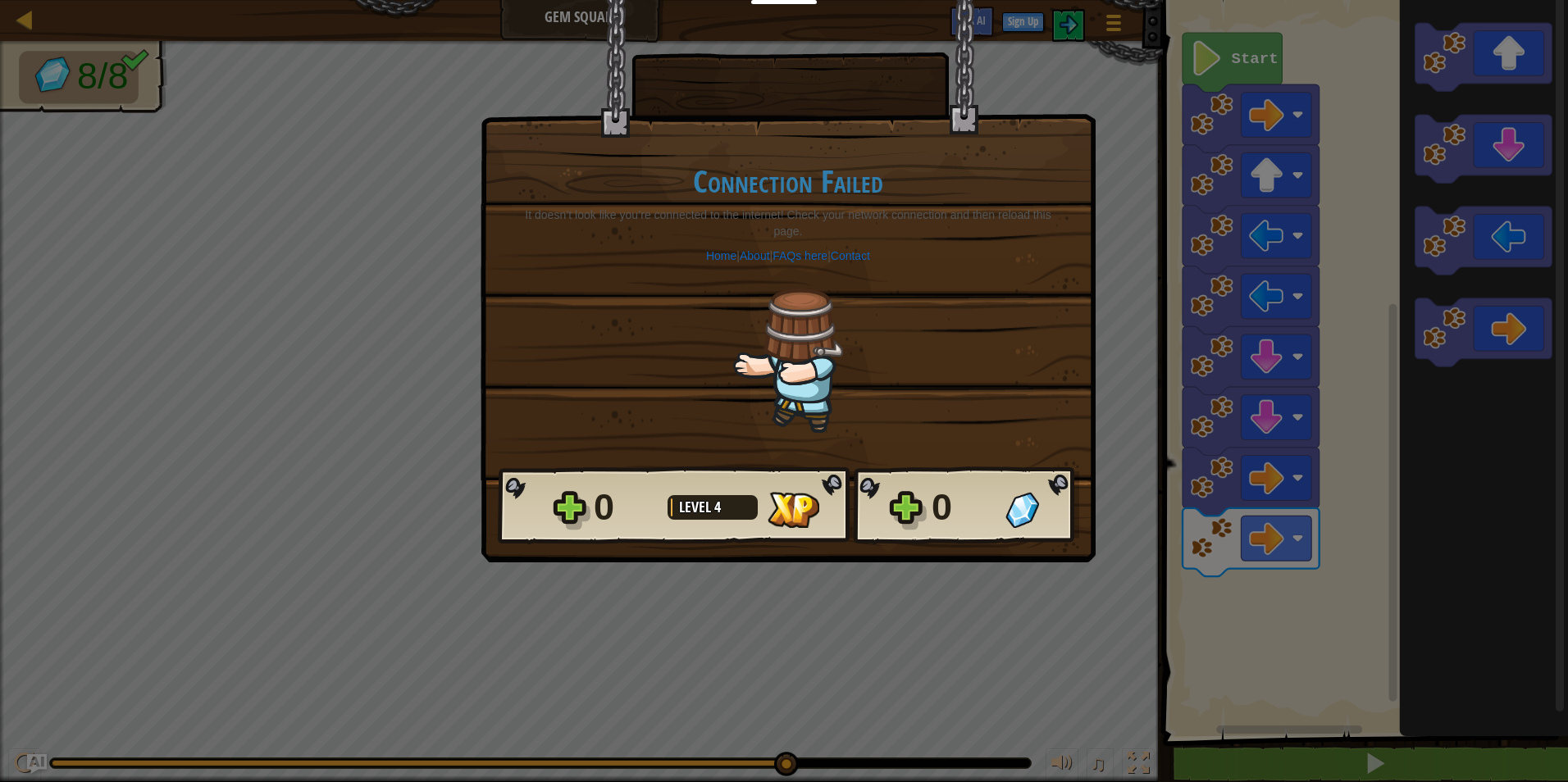
drag, startPoint x: 519, startPoint y: 681, endPoint x: 611, endPoint y: 529, distance: 177.7
click at [547, 614] on div "× How fun was this level? Connection Failed It doesn’t look like you’re connect…" at bounding box center [784, 391] width 1568 height 782
drag, startPoint x: 661, startPoint y: 440, endPoint x: 706, endPoint y: 371, distance: 82.4
click at [704, 371] on div "Connection Failed It doesn’t look like you’re connected to the internet! Check …" at bounding box center [788, 299] width 581 height 335
click at [776, 293] on img at bounding box center [788, 361] width 110 height 144
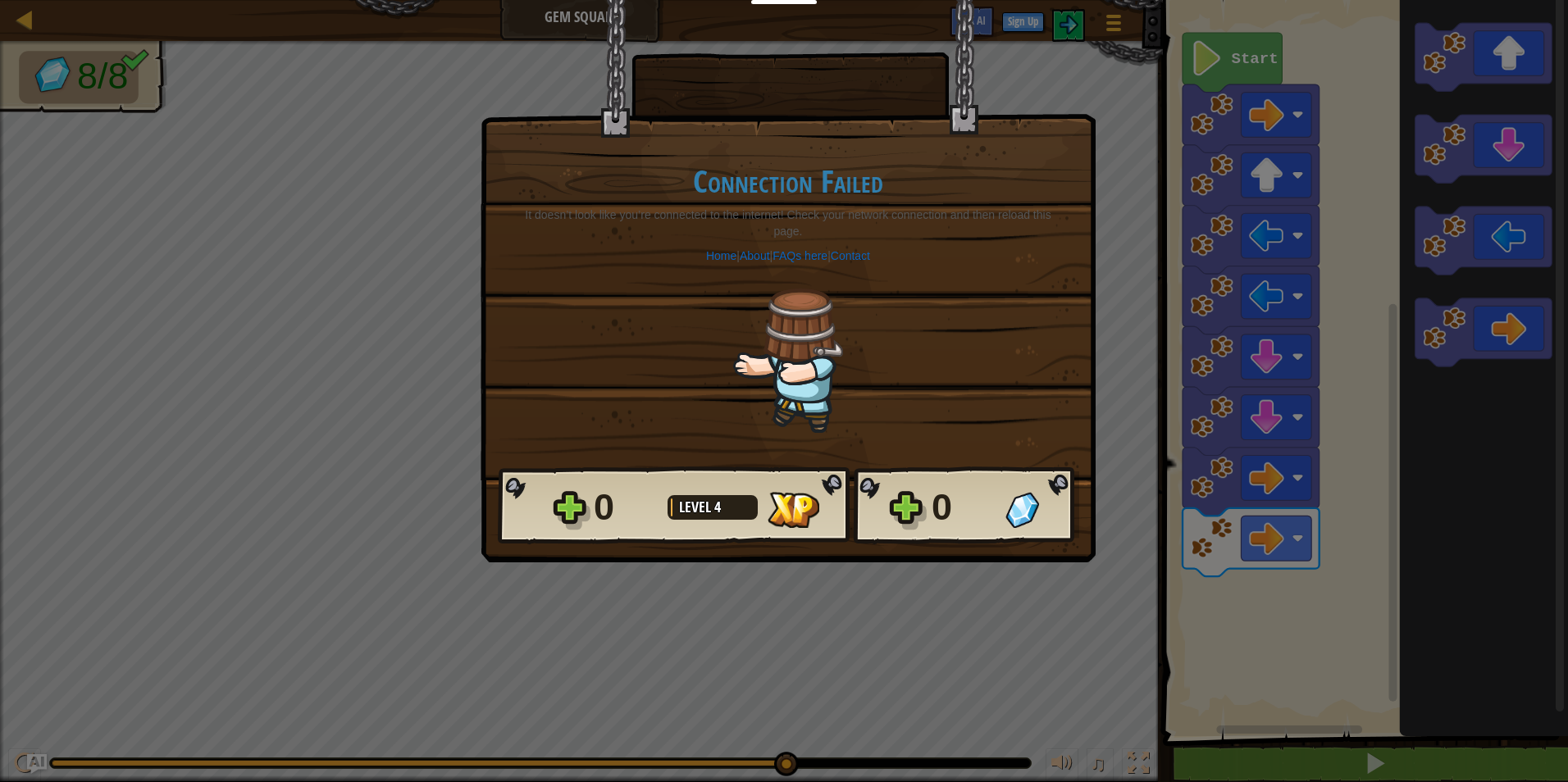
drag, startPoint x: 713, startPoint y: 311, endPoint x: 643, endPoint y: 328, distance: 72.0
click at [669, 319] on div "Connection Failed It doesn’t look like you’re connected to the internet! Check …" at bounding box center [788, 299] width 581 height 335
click at [964, 495] on div "0" at bounding box center [963, 507] width 64 height 53
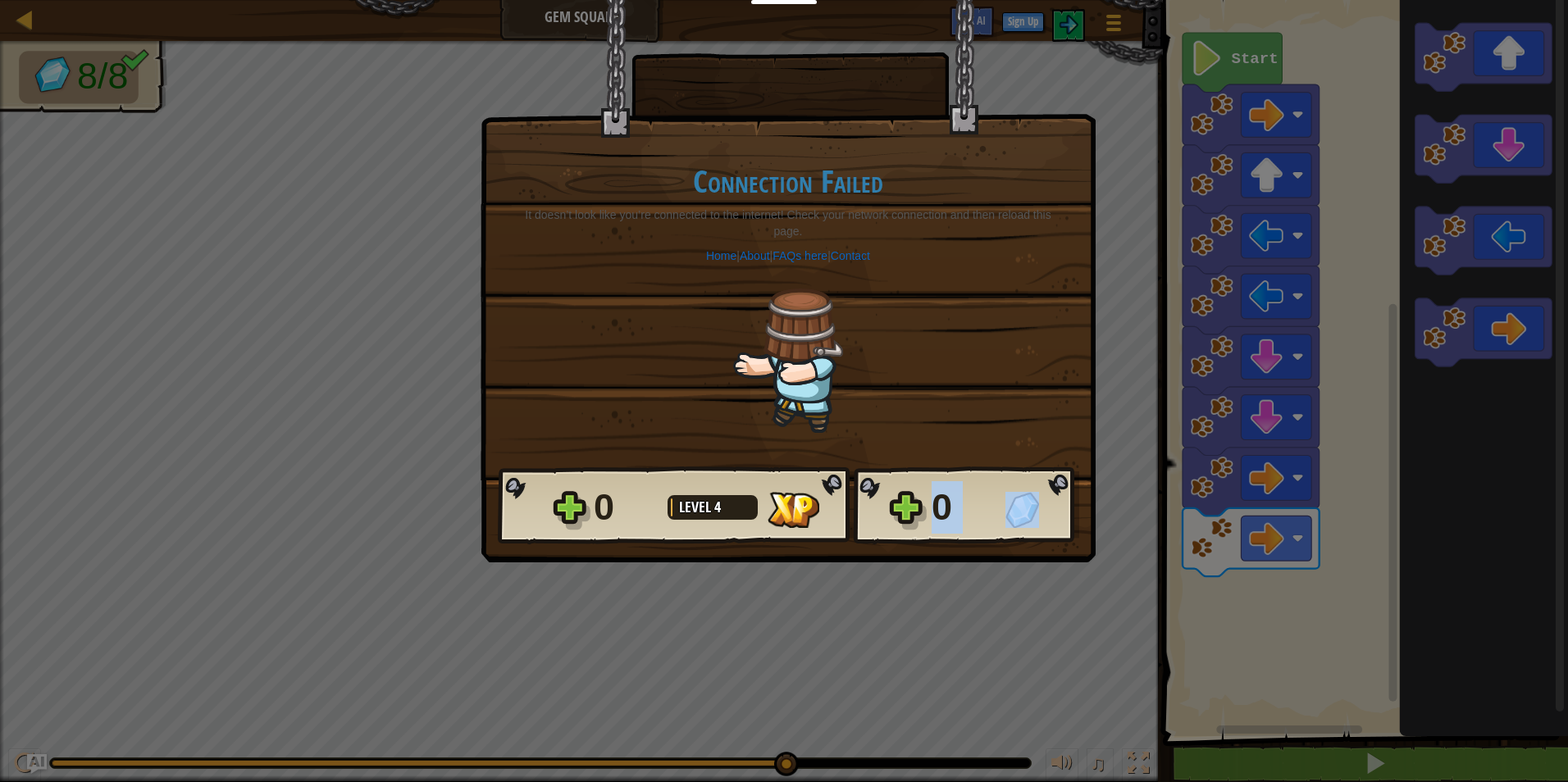
click at [964, 495] on div "0" at bounding box center [963, 507] width 64 height 53
click at [959, 495] on div "0" at bounding box center [963, 507] width 64 height 53
click at [945, 501] on div "0" at bounding box center [963, 507] width 64 height 53
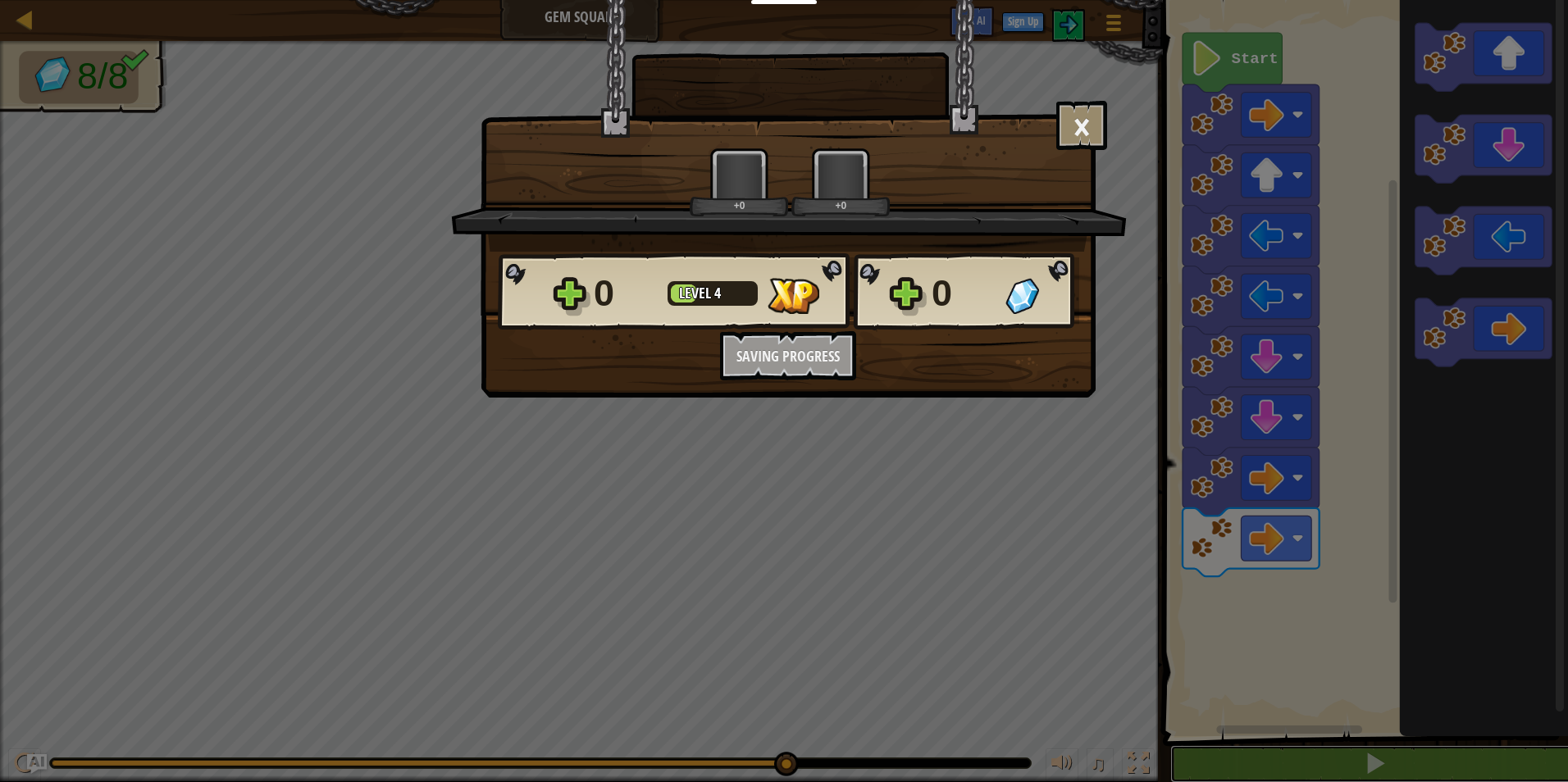
scroll to position [1, 0]
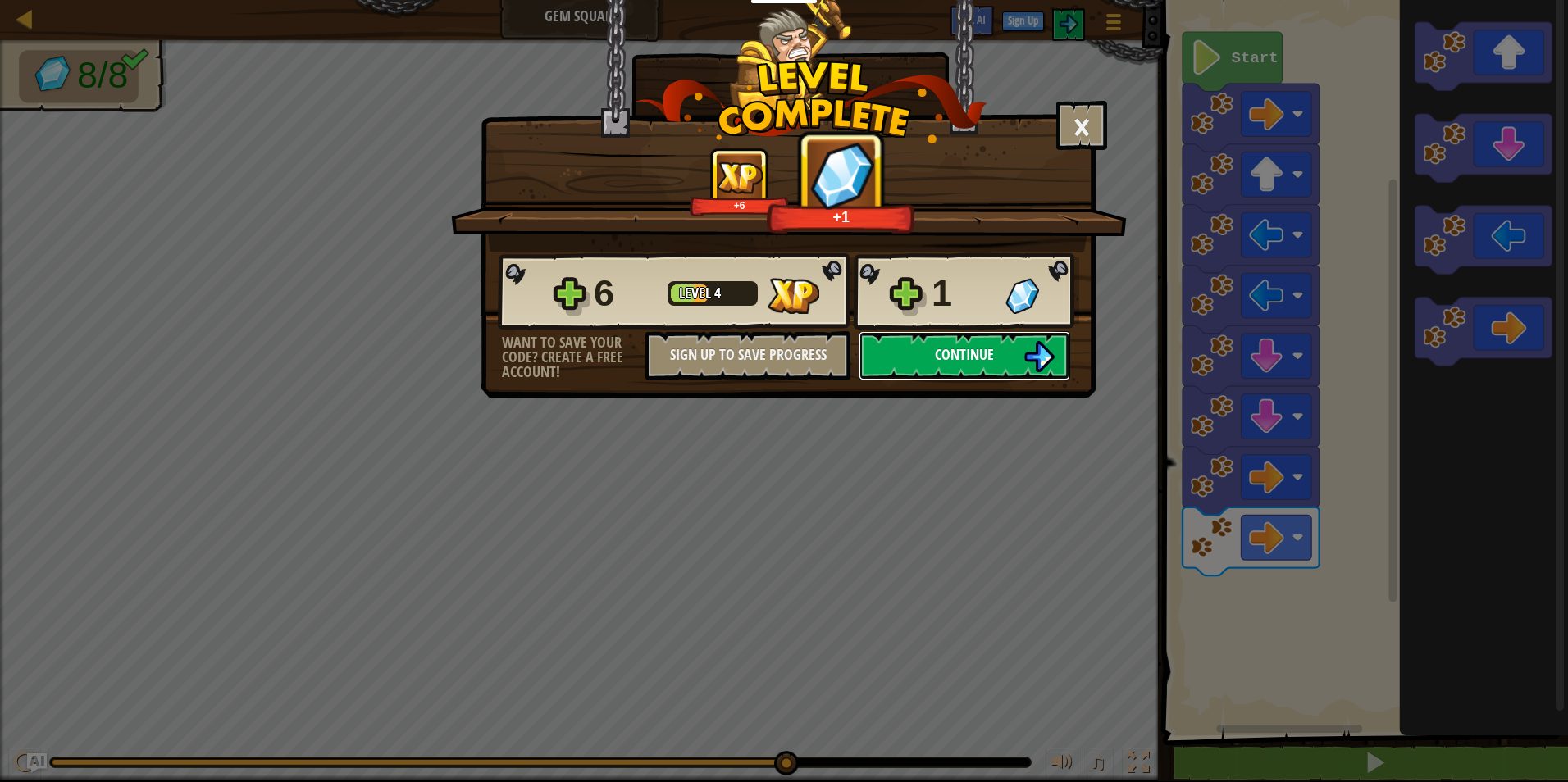
click at [984, 352] on span "Continue" at bounding box center [965, 354] width 59 height 21
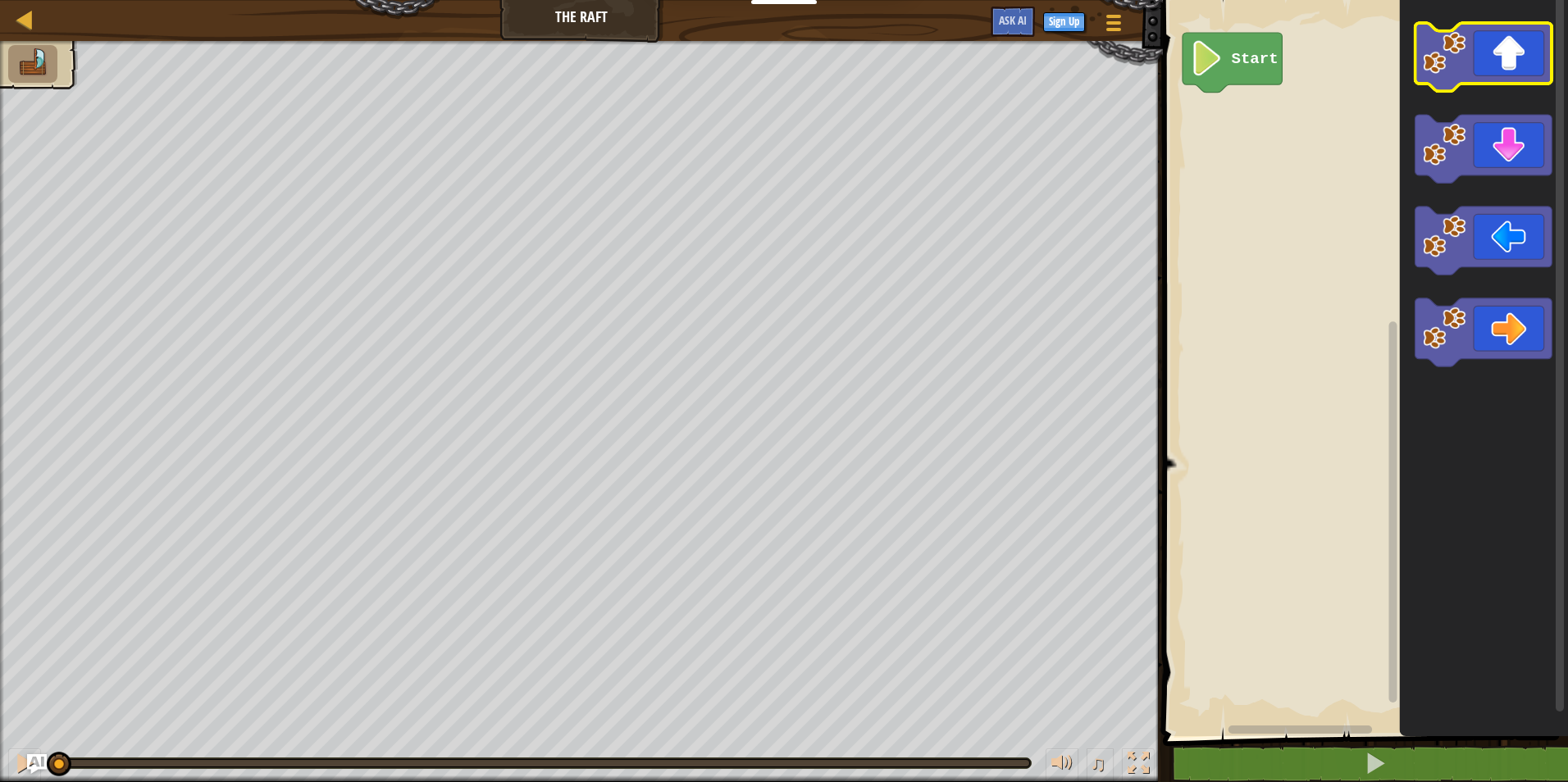
click at [1521, 73] on icon "Blockly Workspace" at bounding box center [1484, 57] width 137 height 68
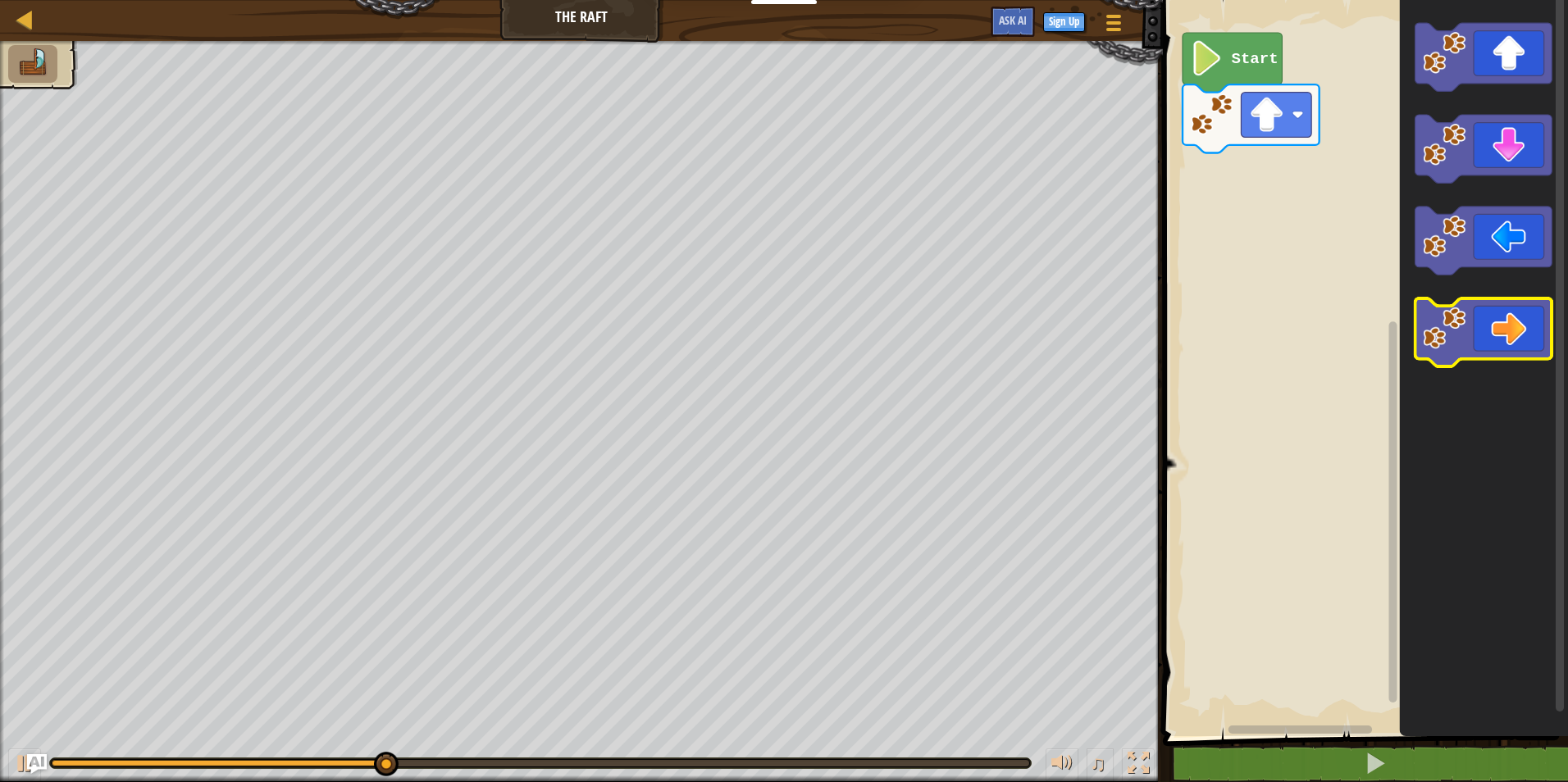
click at [1524, 328] on icon "Blockly Workspace" at bounding box center [1484, 333] width 137 height 68
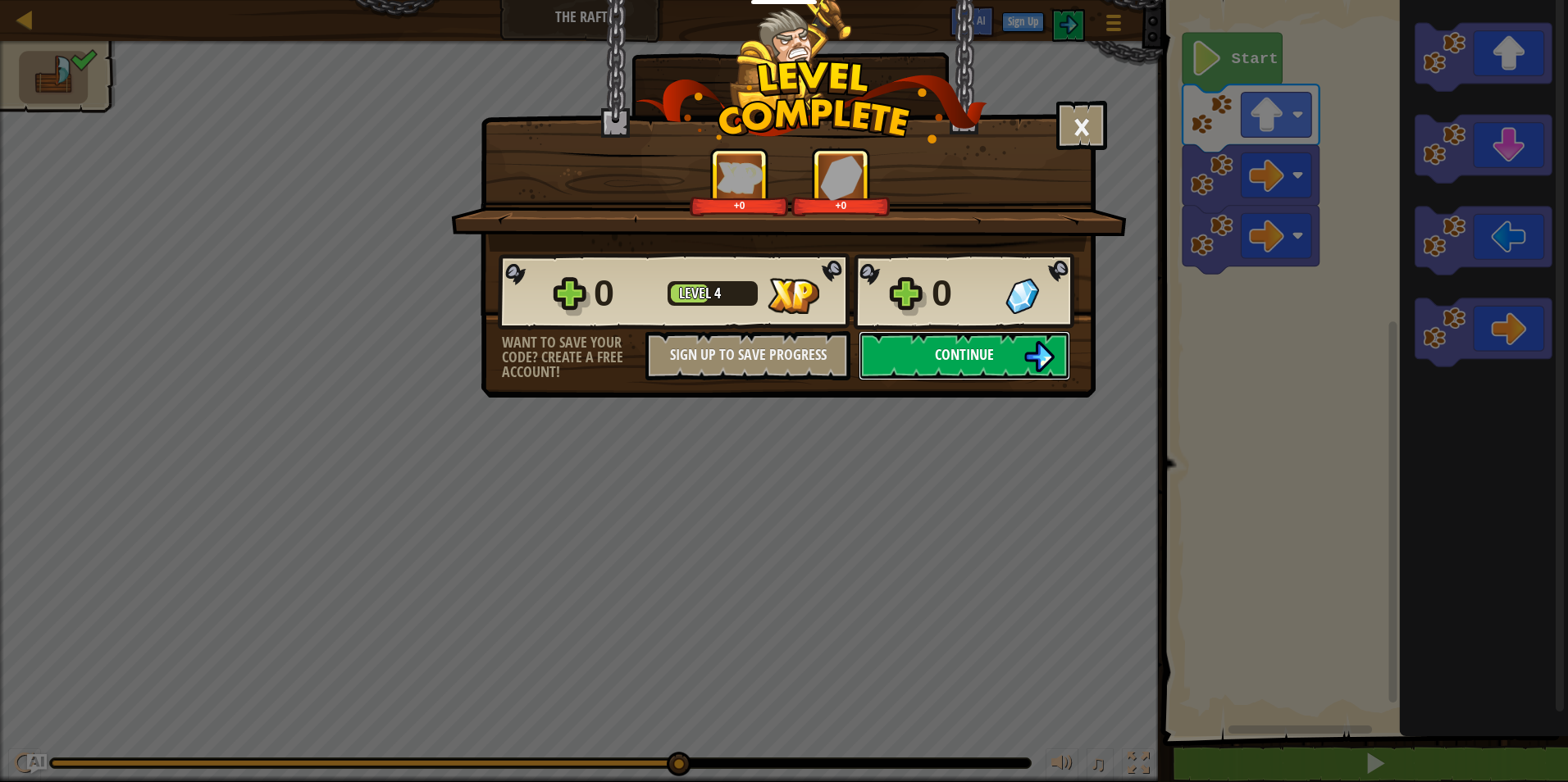
click at [1044, 339] on button "Continue" at bounding box center [964, 355] width 211 height 49
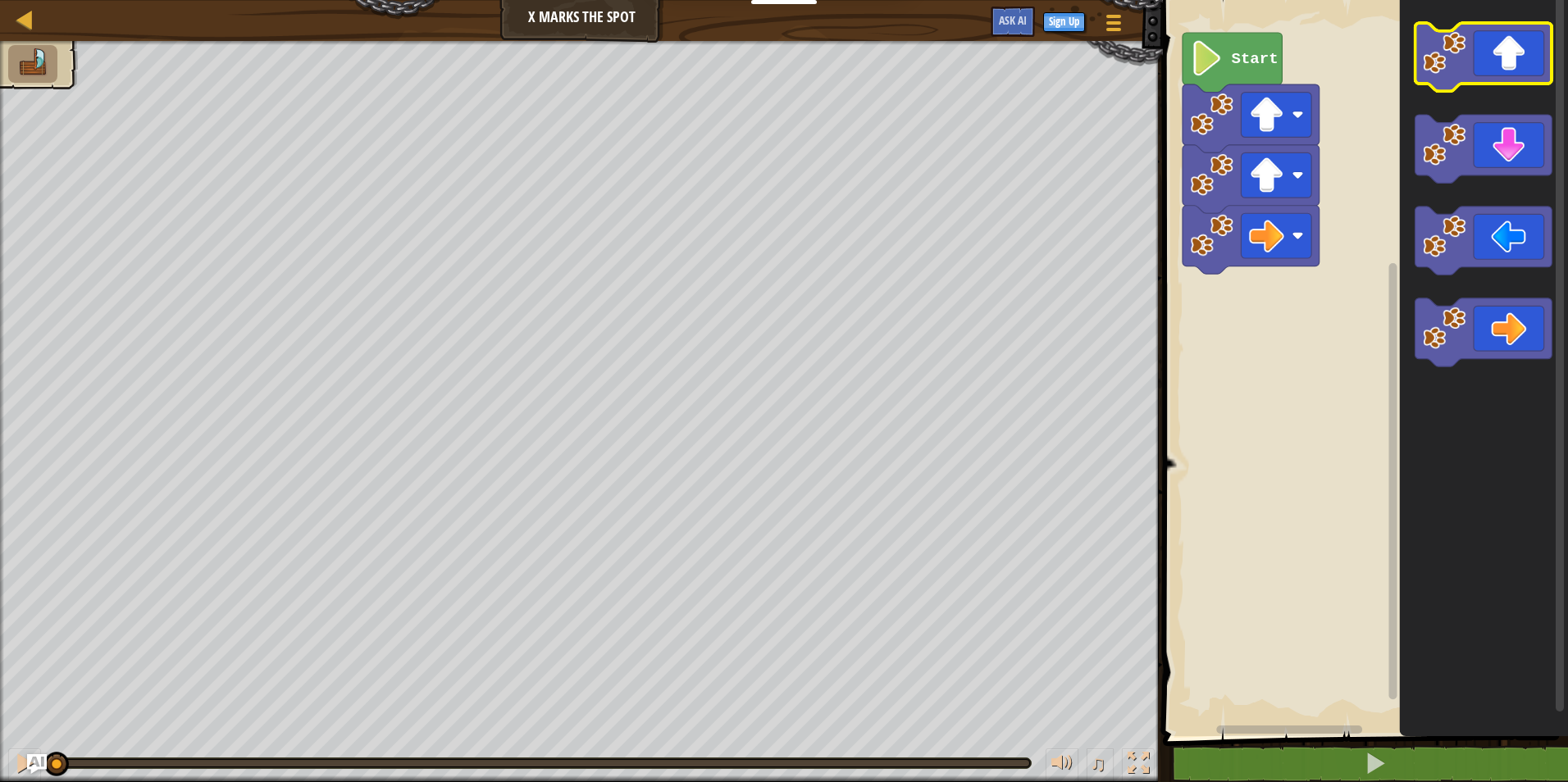
click at [1475, 75] on icon "Blockly Workspace" at bounding box center [1484, 57] width 137 height 68
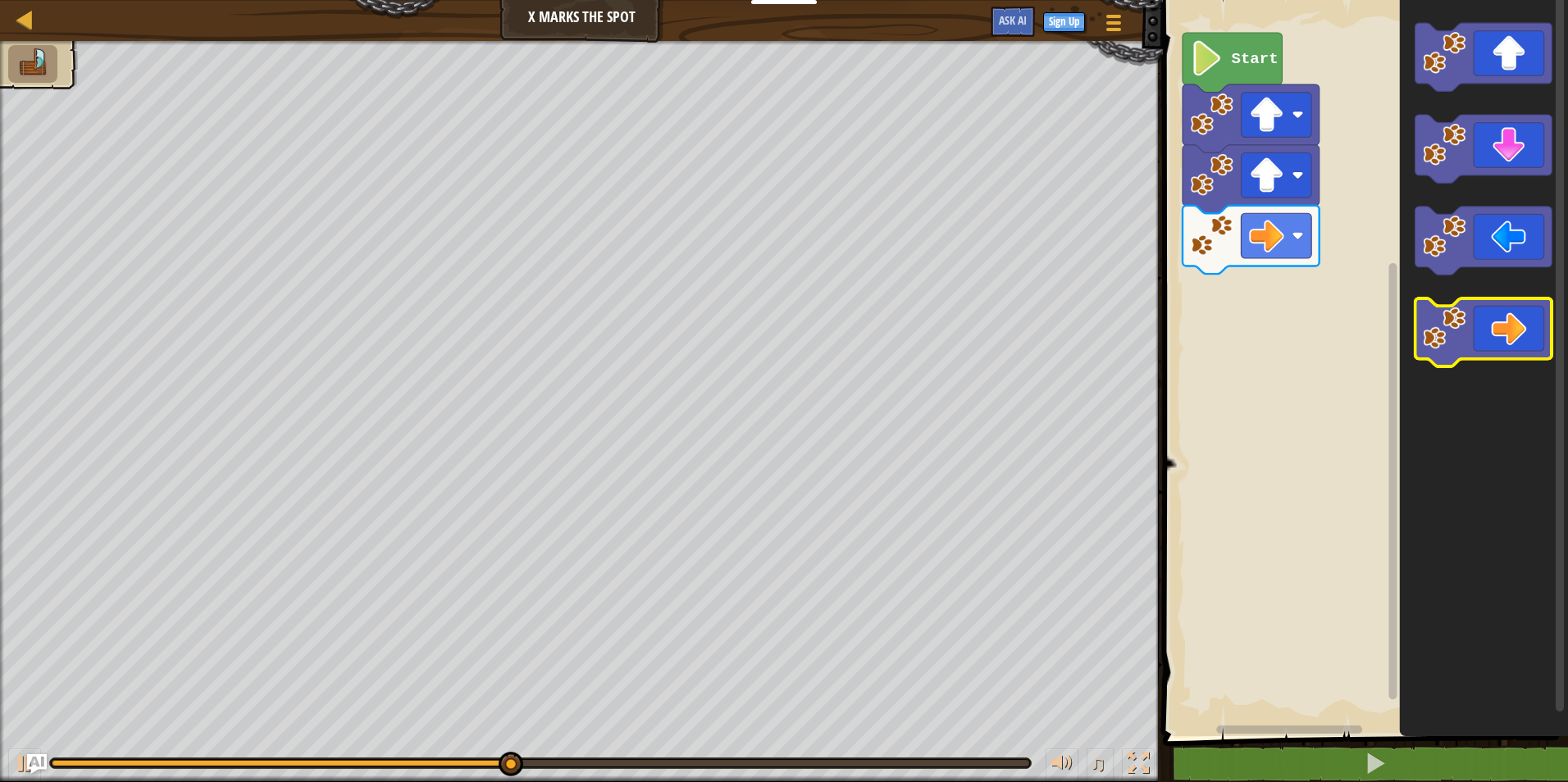
click at [1503, 334] on icon "Blockly Workspace" at bounding box center [1484, 333] width 137 height 68
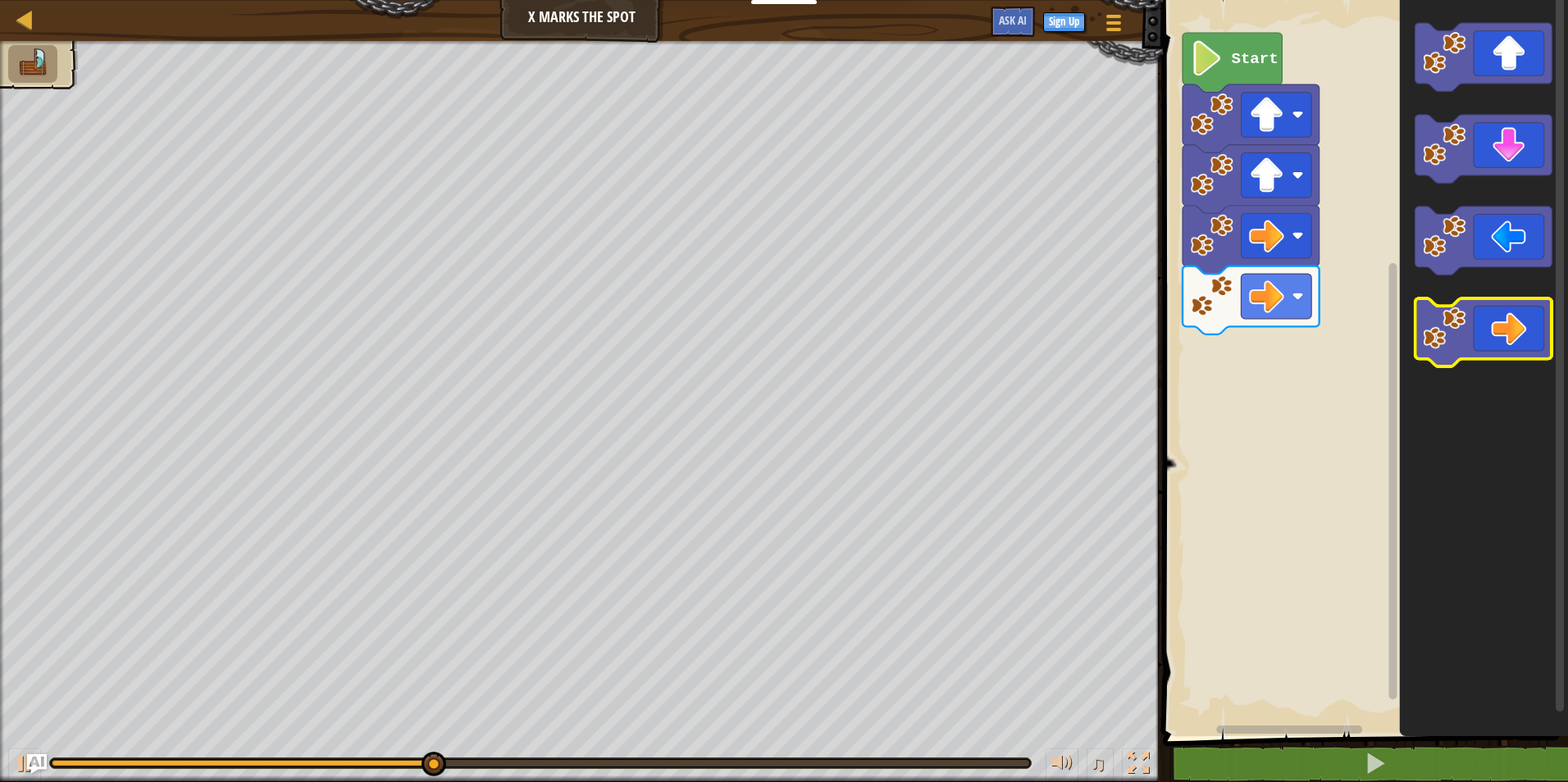
click at [1504, 335] on icon "Blockly Workspace" at bounding box center [1484, 333] width 137 height 68
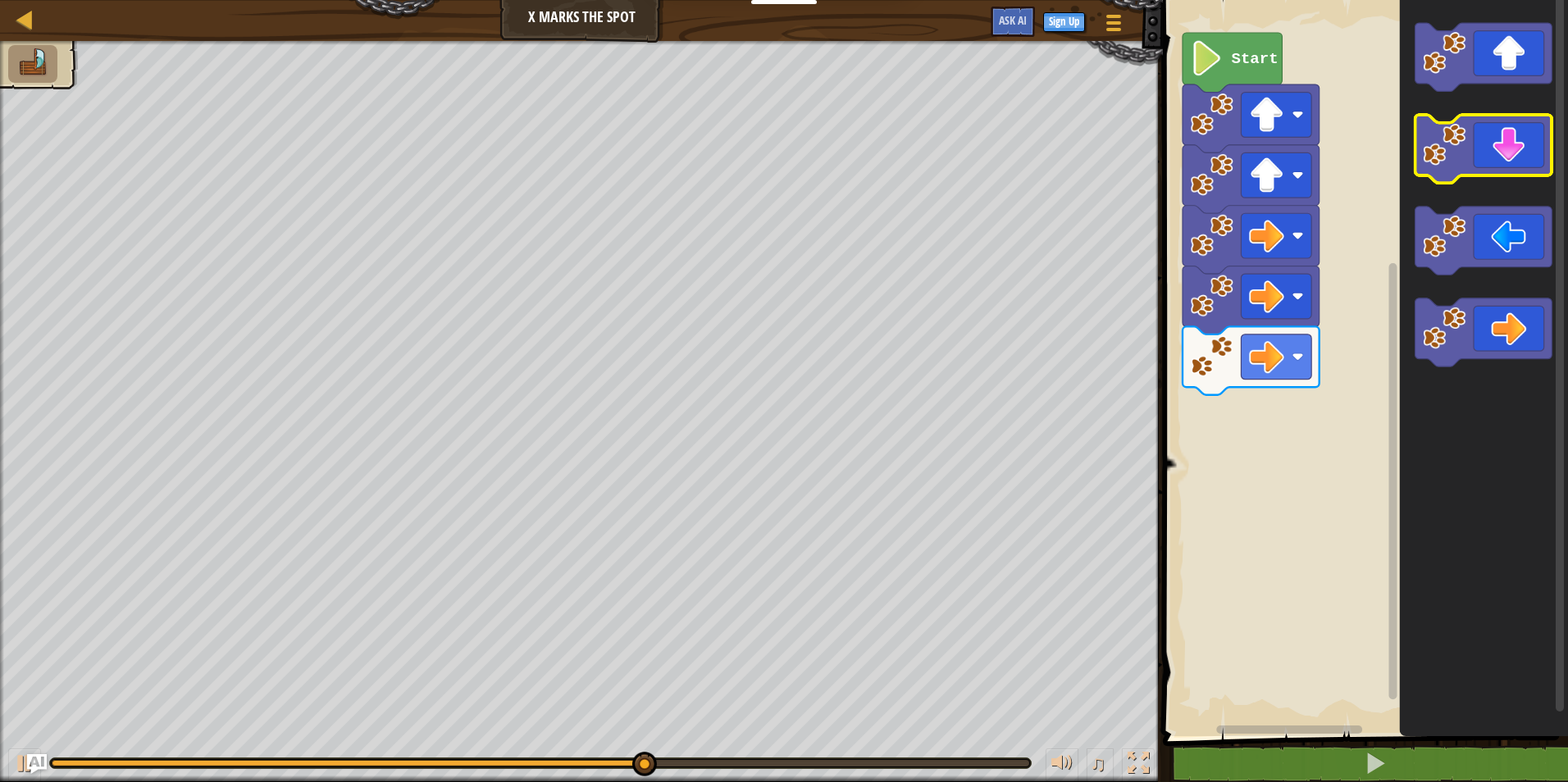
click at [1492, 140] on icon "Blockly Workspace" at bounding box center [1484, 149] width 137 height 68
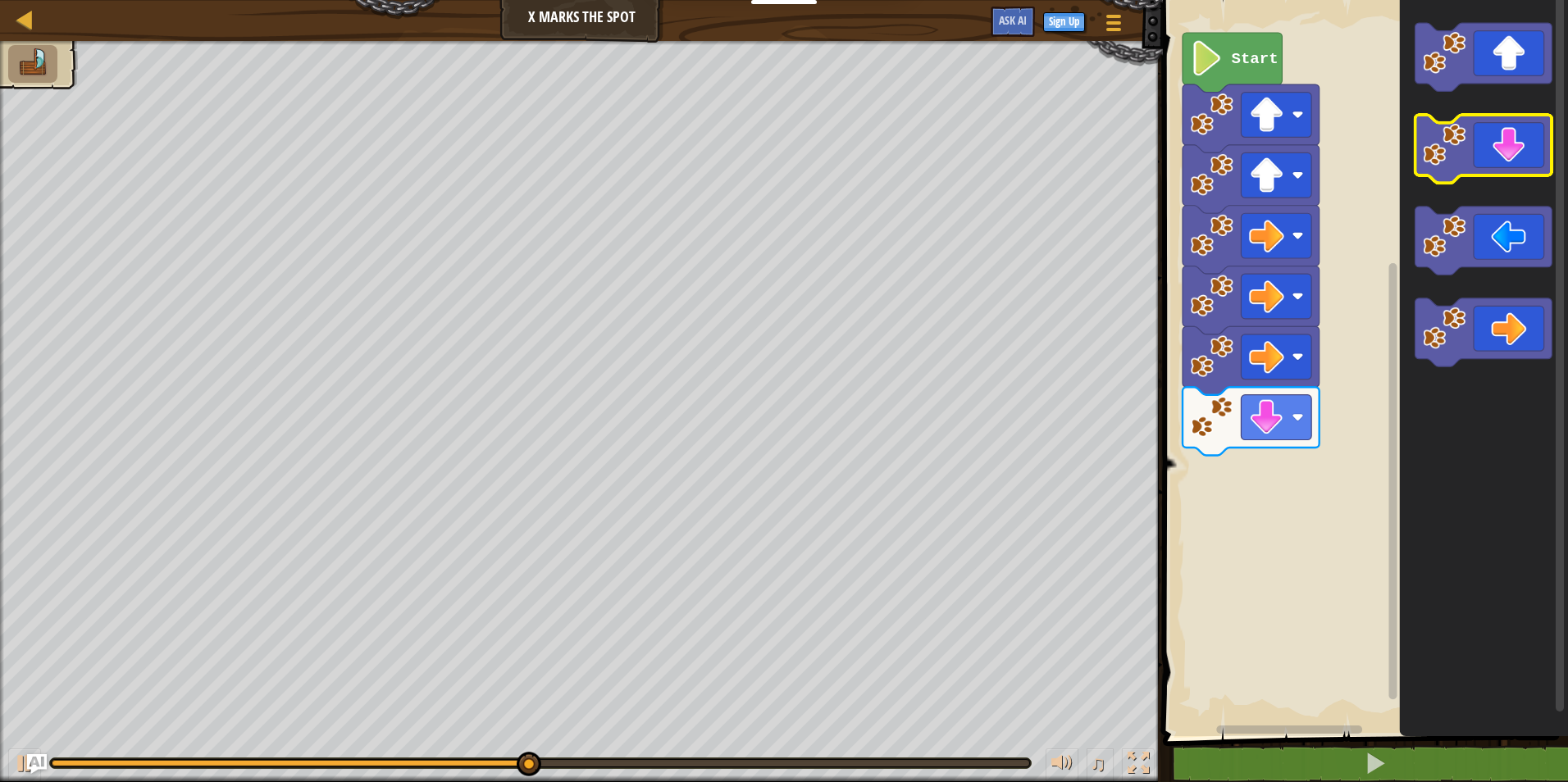
click at [1492, 140] on icon "Blockly Workspace" at bounding box center [1484, 149] width 137 height 68
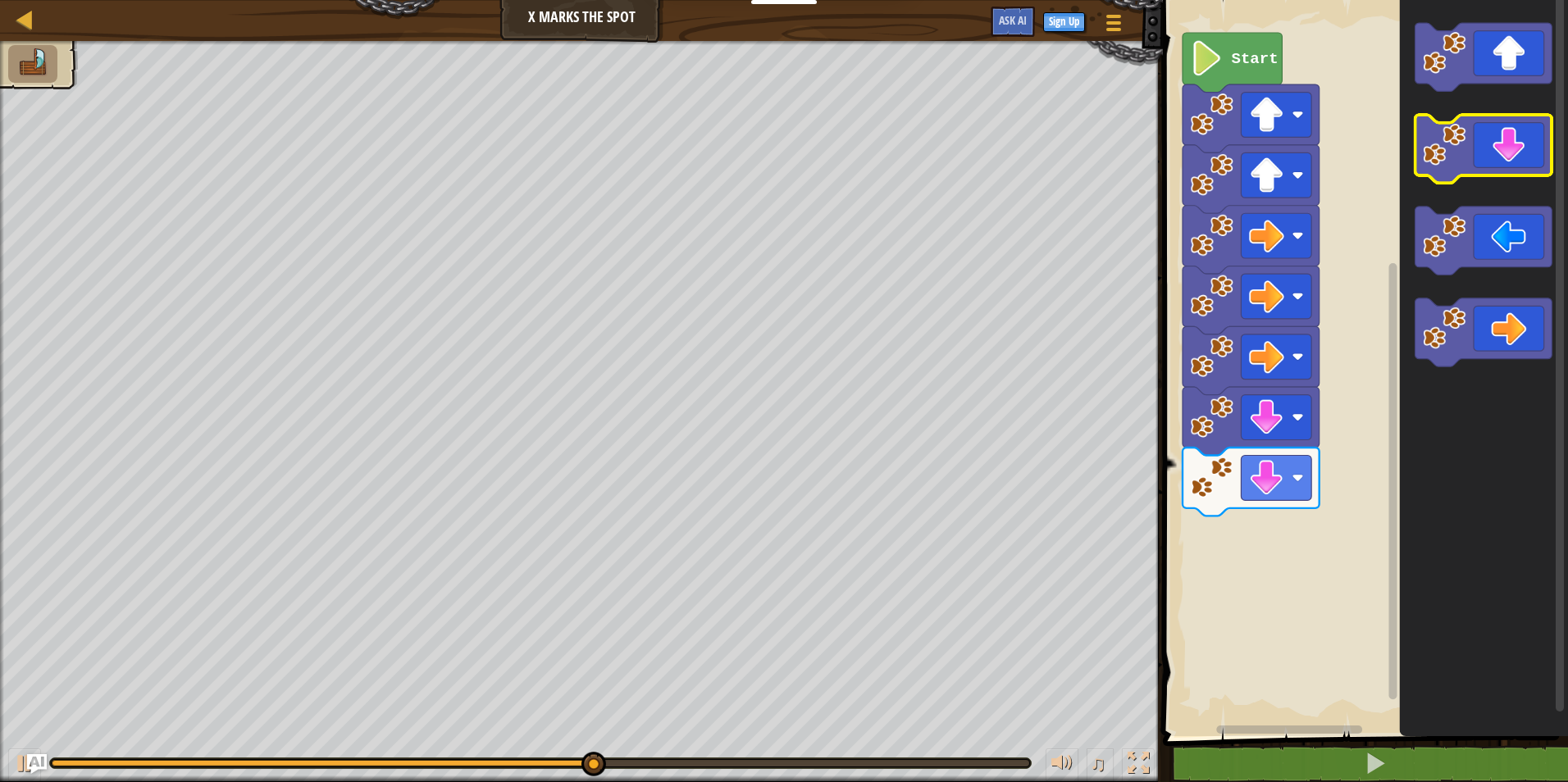
click at [1492, 140] on icon "Blockly Workspace" at bounding box center [1484, 149] width 137 height 68
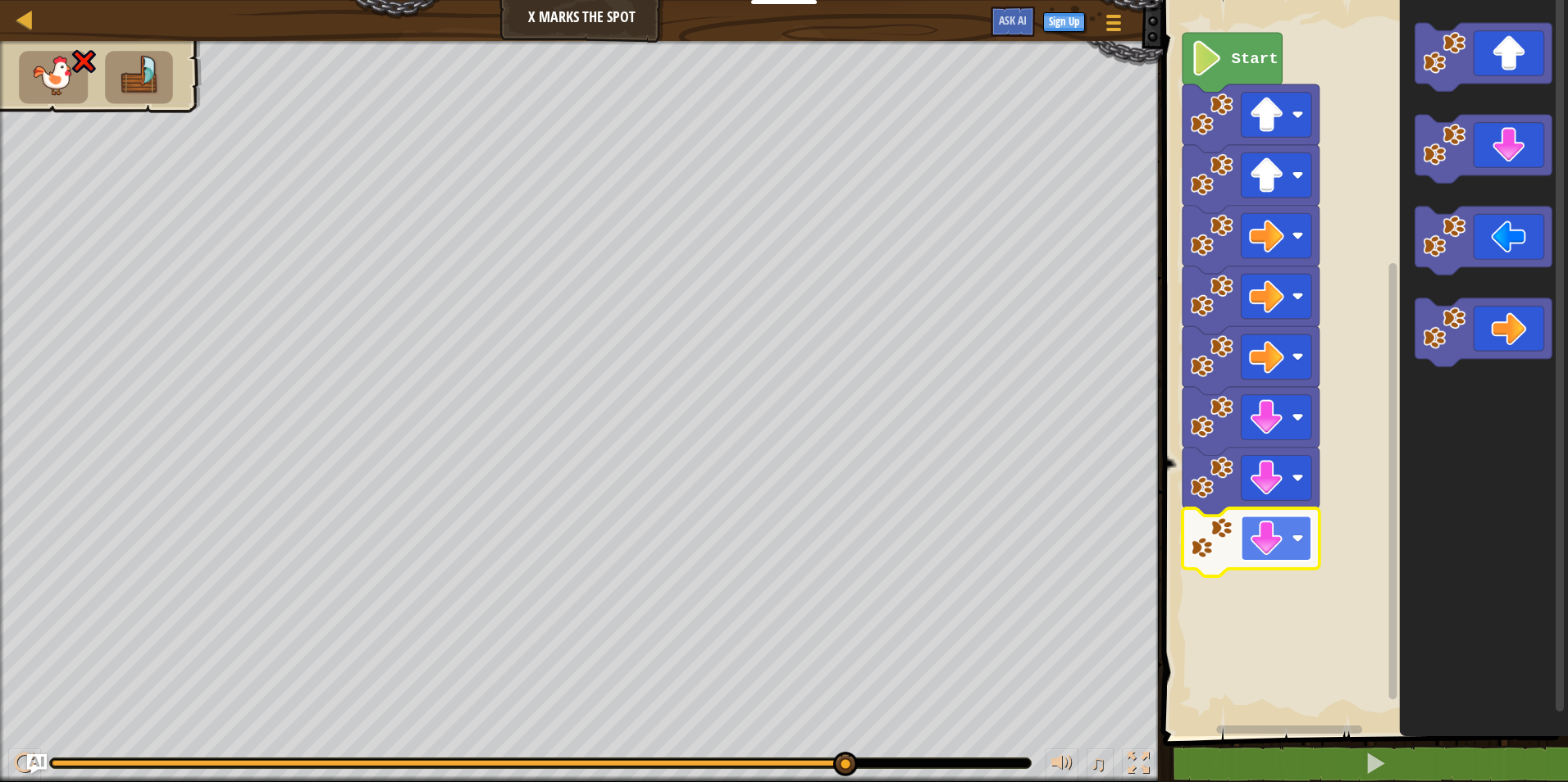
click at [1273, 531] on image "Blockly Workspace" at bounding box center [1266, 538] width 35 height 35
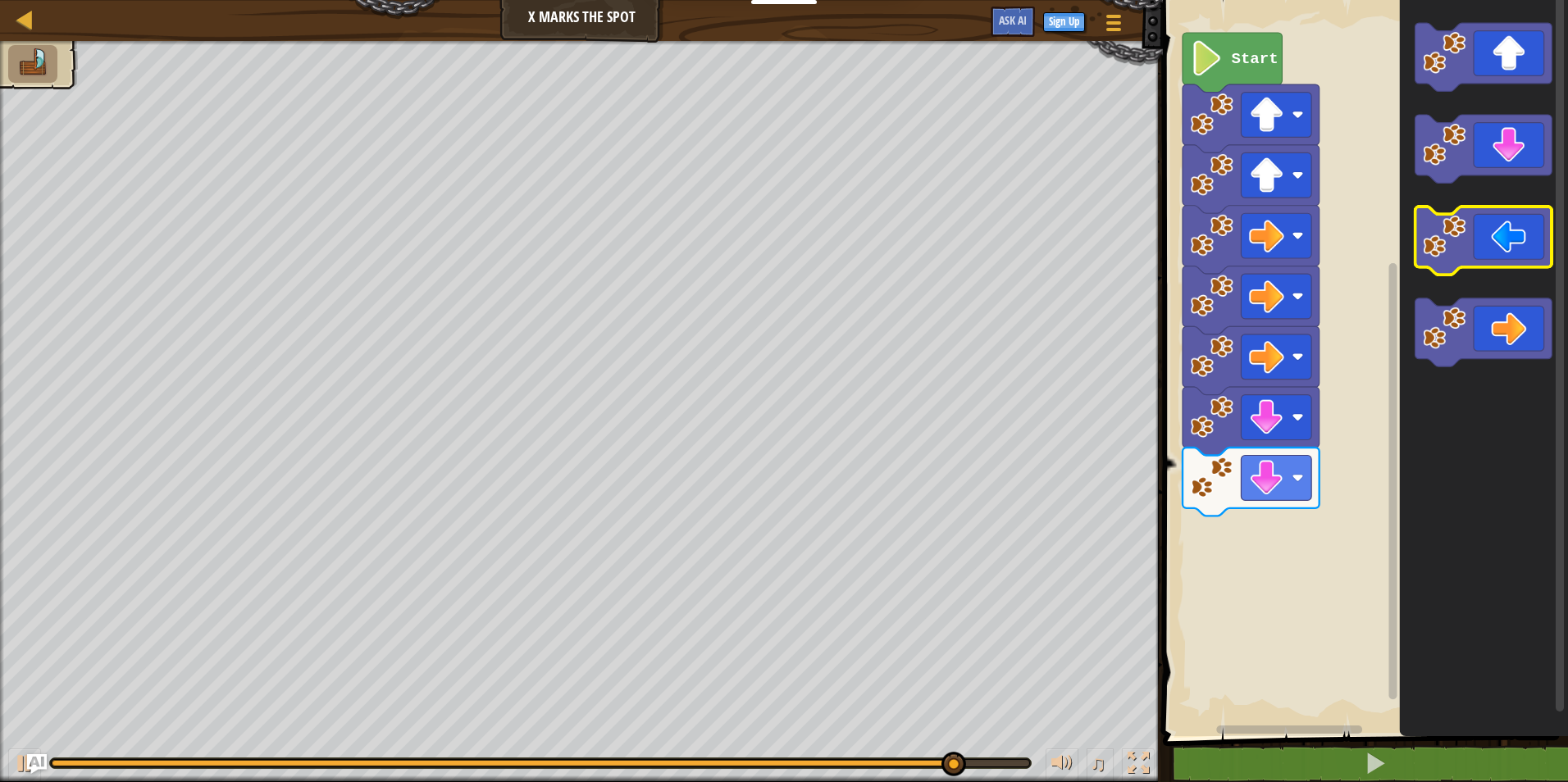
click at [1507, 233] on icon "Blockly Workspace" at bounding box center [1484, 241] width 137 height 68
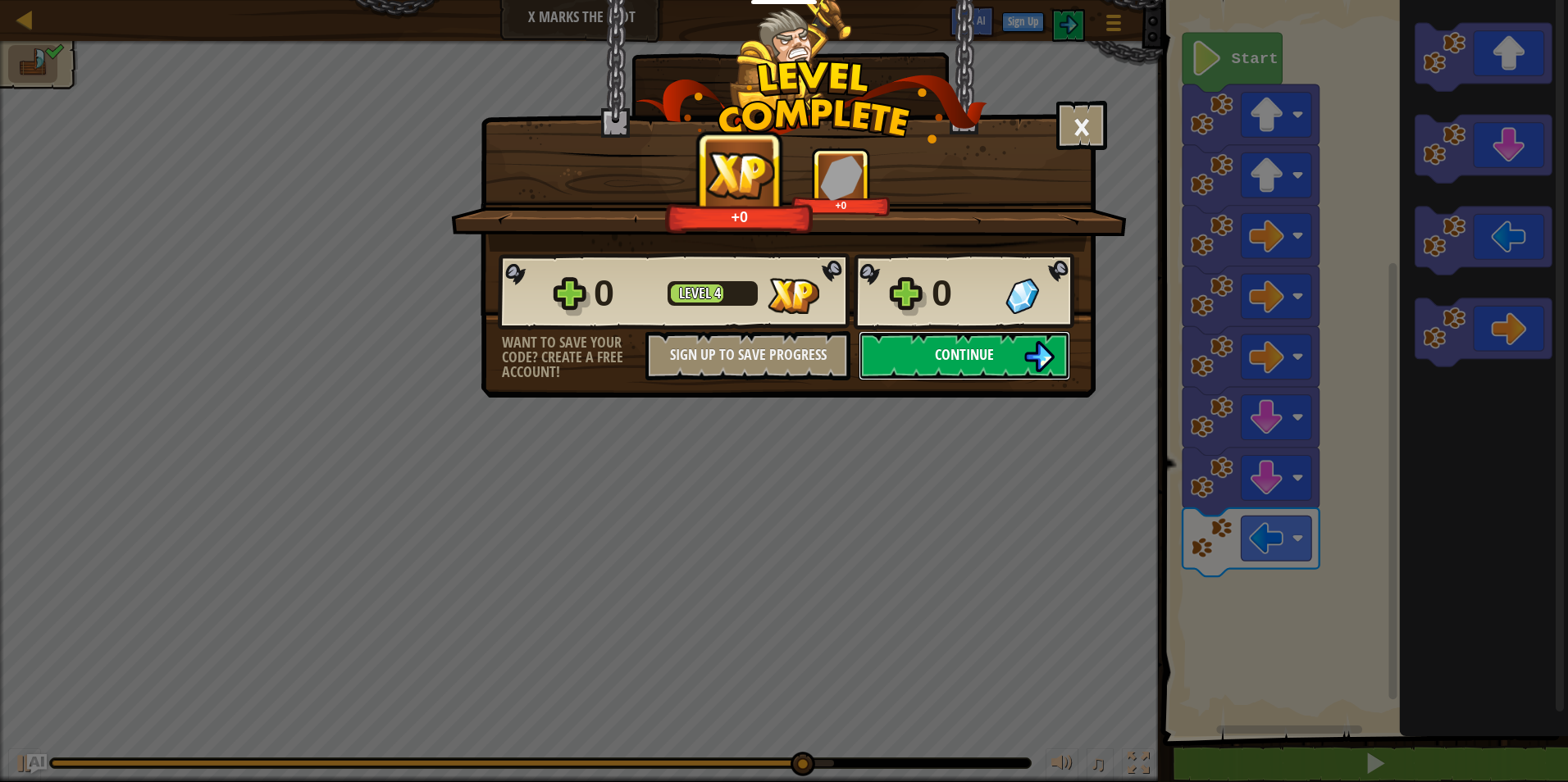
click at [1016, 348] on button "Continue" at bounding box center [964, 355] width 211 height 49
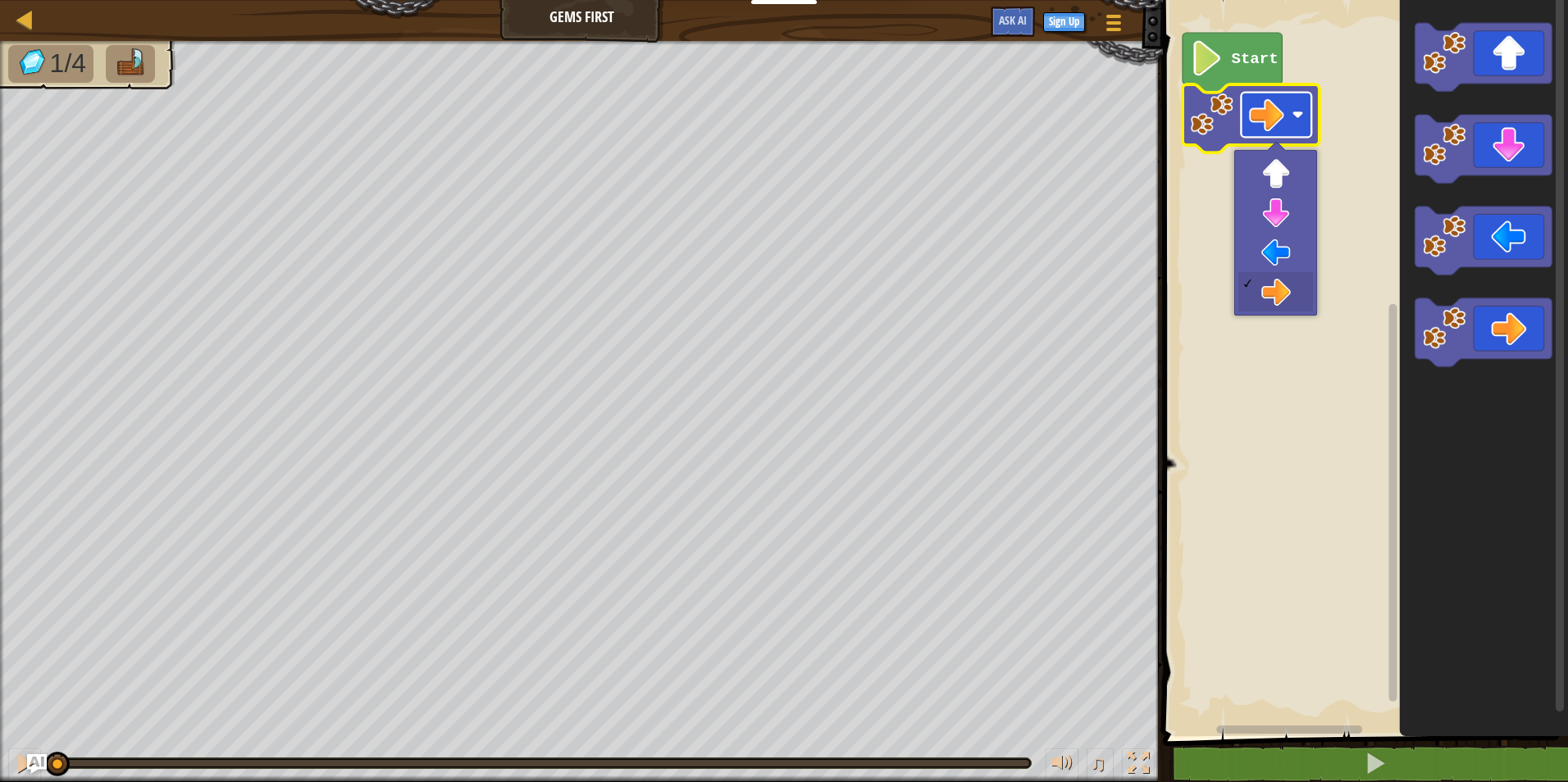
click at [1300, 120] on g "Blockly Workspace" at bounding box center [1276, 115] width 71 height 45
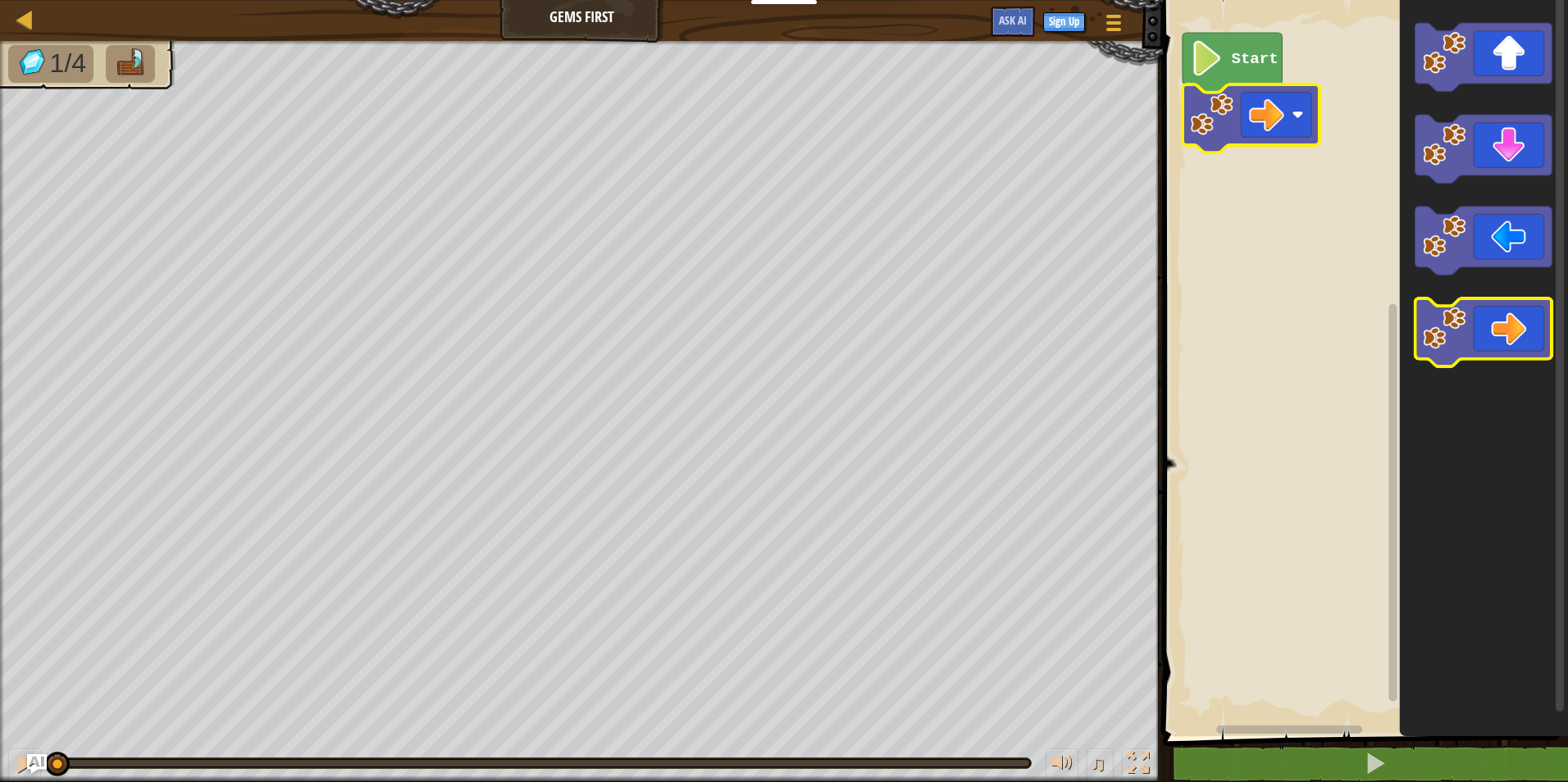
click at [1504, 318] on icon "Blockly Workspace" at bounding box center [1484, 333] width 137 height 68
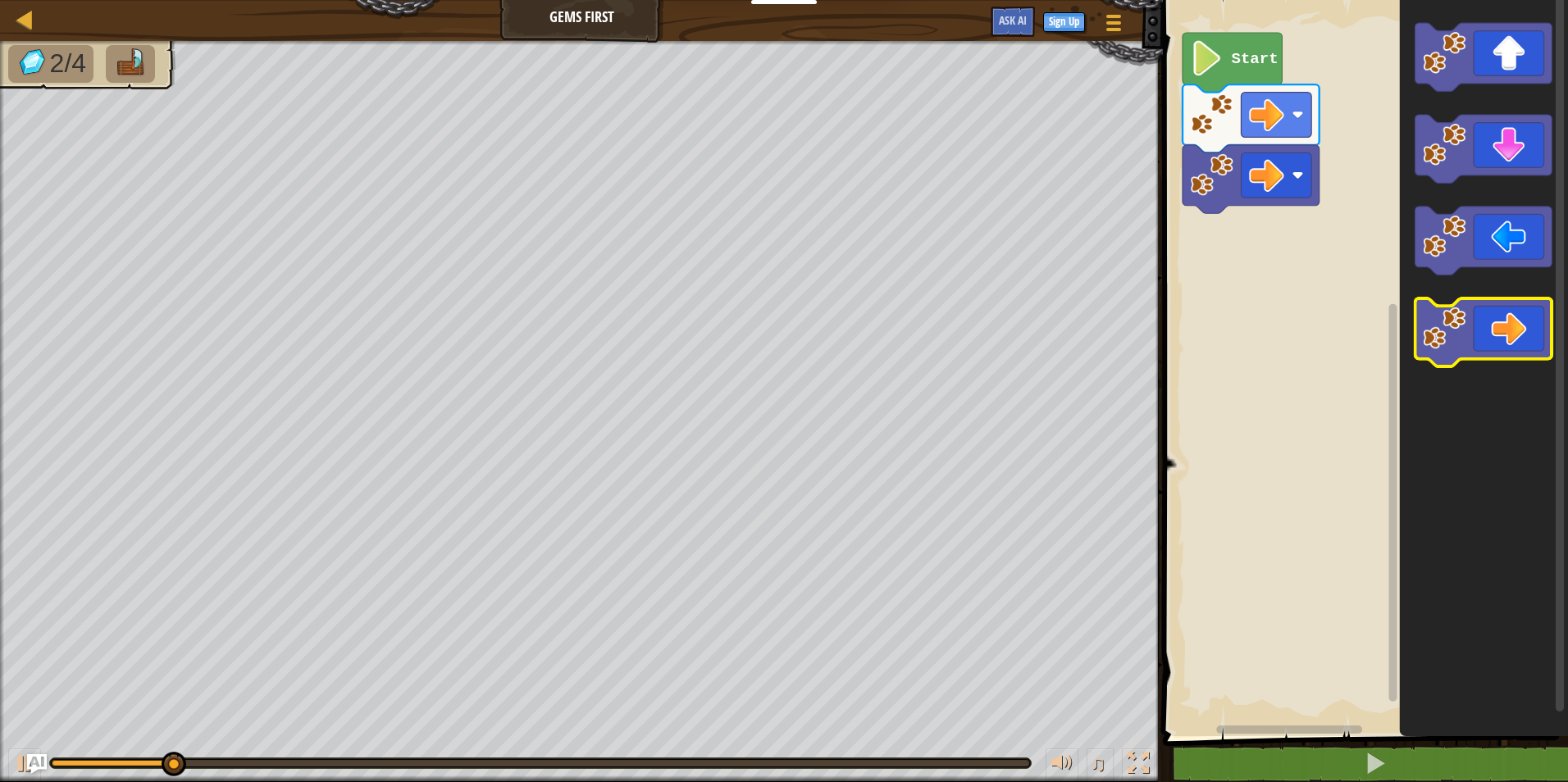
click at [1510, 319] on icon "Blockly Workspace" at bounding box center [1484, 333] width 137 height 68
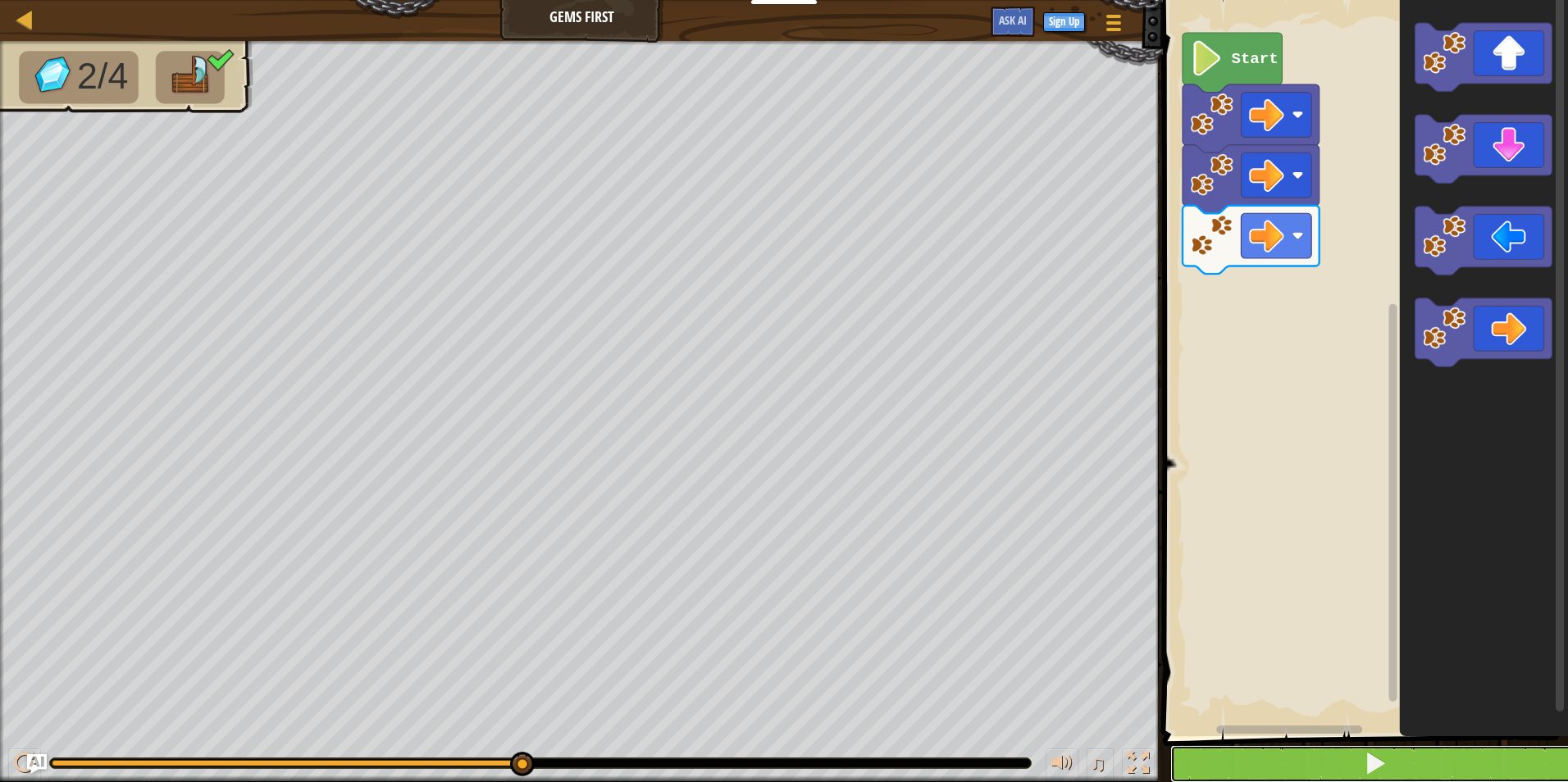
click at [1340, 767] on button at bounding box center [1376, 764] width 410 height 38
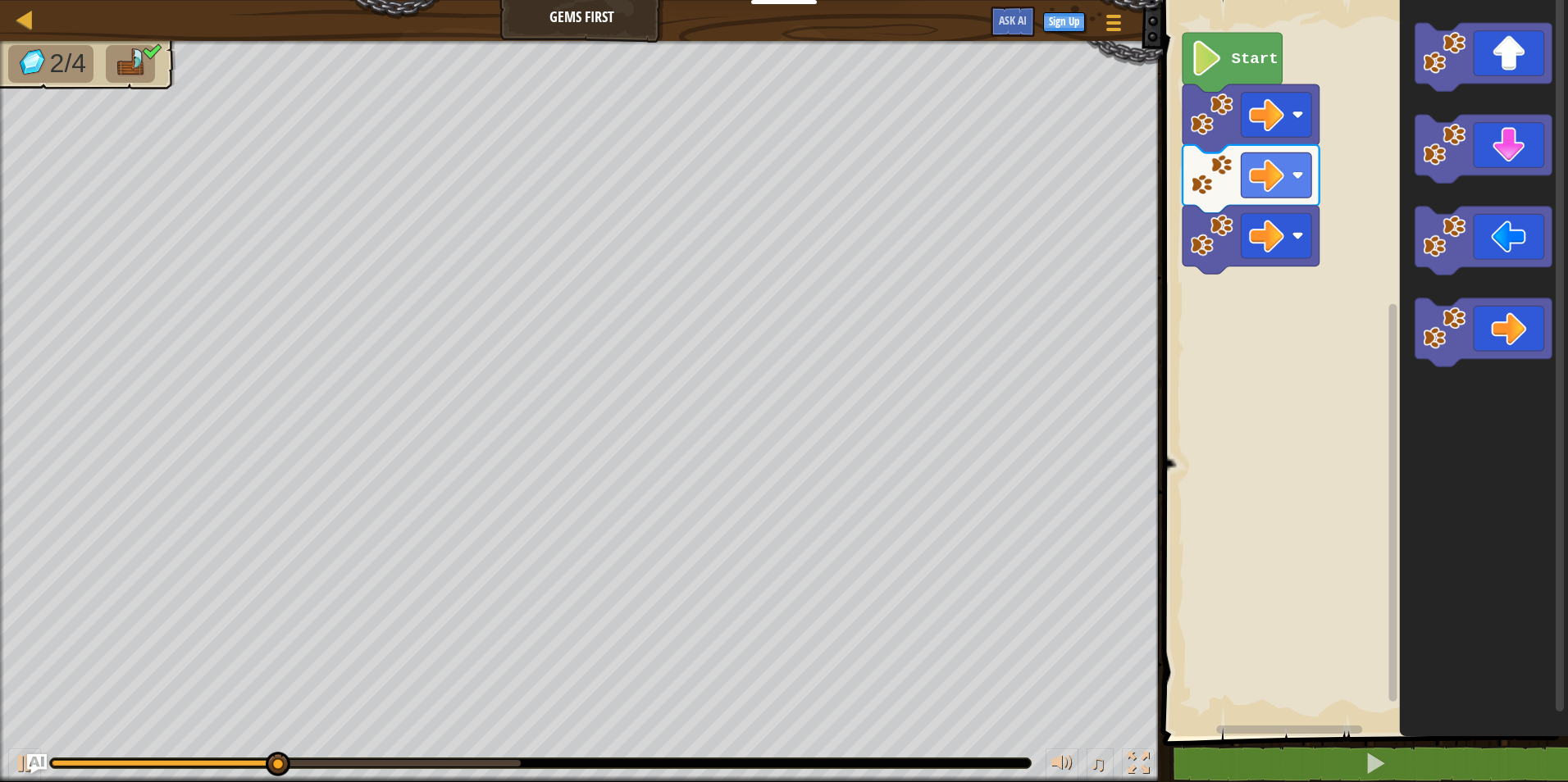
click at [745, 208] on div "Map Gems First Game Menu Sign Up Ask AI 1 ההההההההההההההההההההההההההההההההההההה…" at bounding box center [784, 391] width 1568 height 782
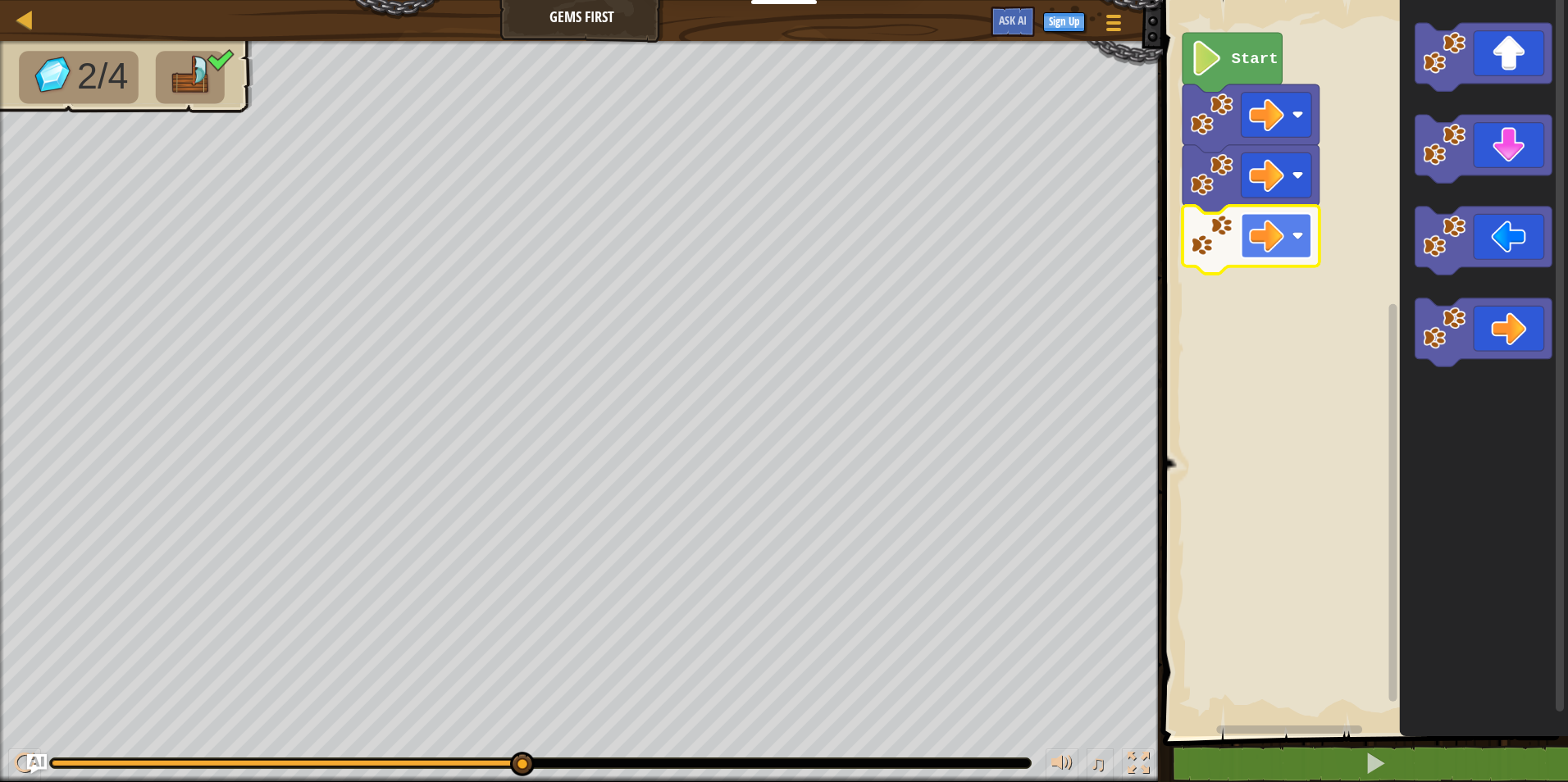
click at [1249, 244] on rect "Blockly Workspace" at bounding box center [1276, 235] width 71 height 45
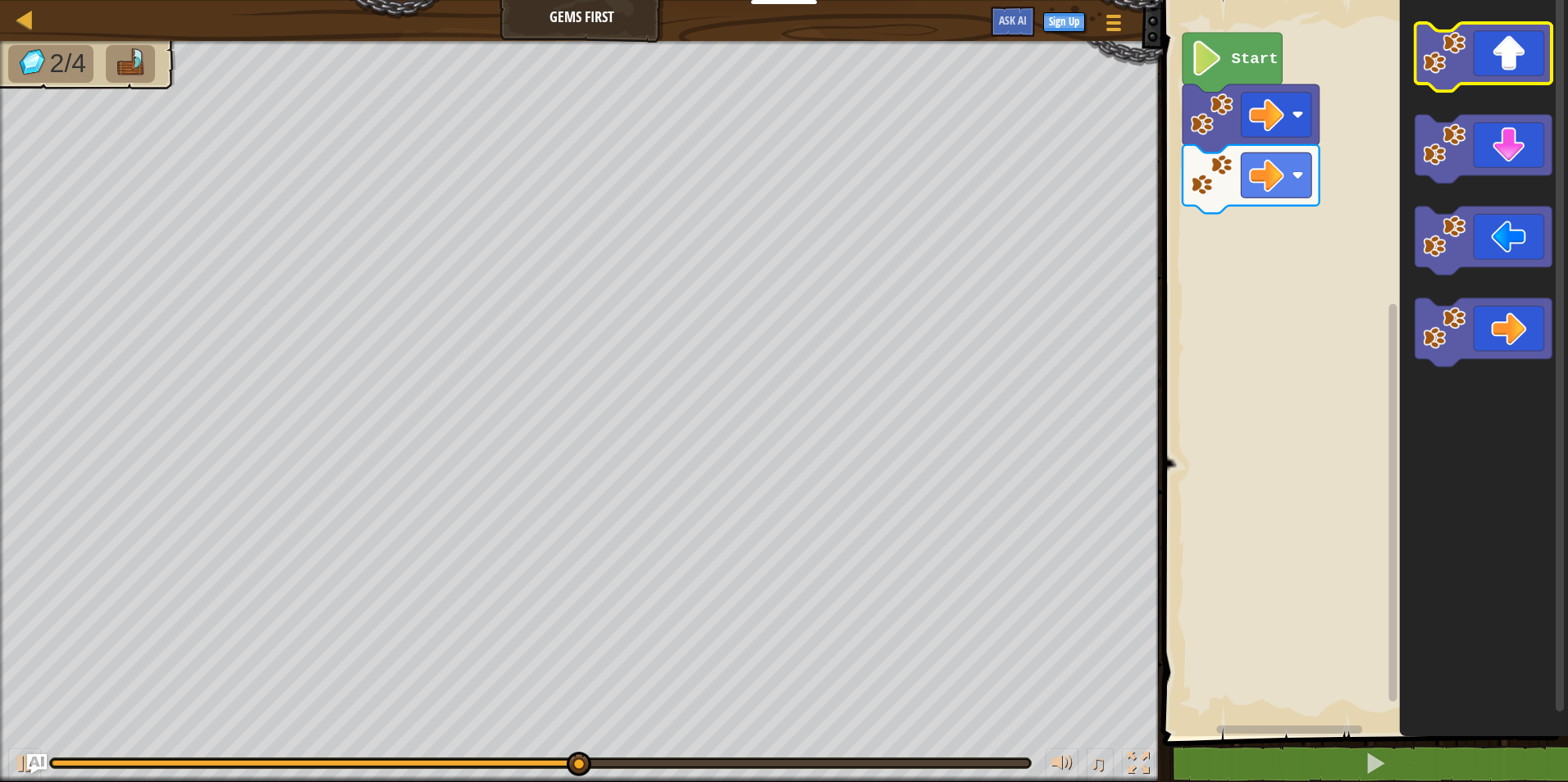
click at [1506, 47] on icon "Blockly Workspace" at bounding box center [1484, 57] width 137 height 68
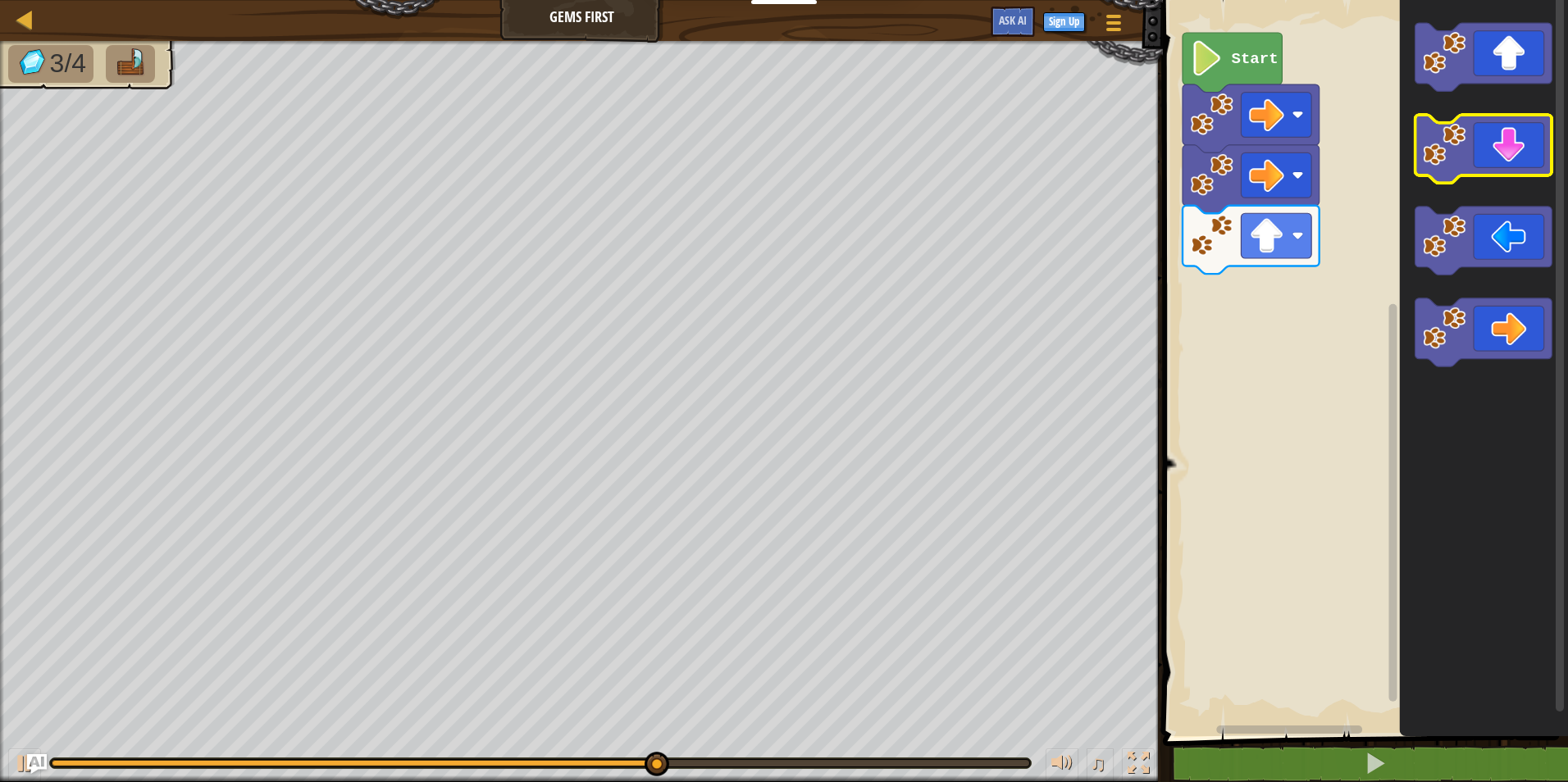
click at [1508, 135] on icon "Blockly Workspace" at bounding box center [1484, 149] width 137 height 68
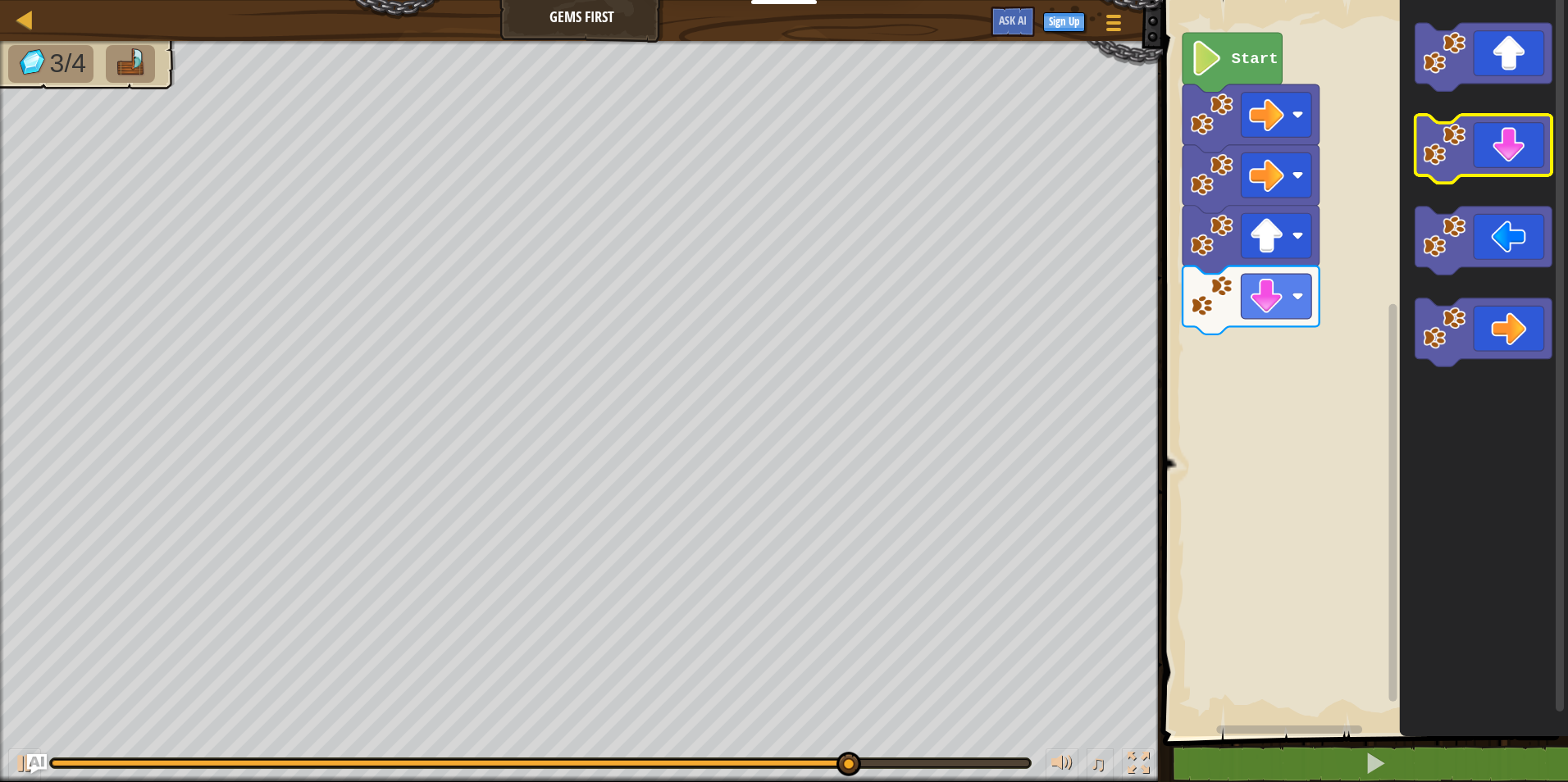
click at [1504, 138] on icon "Blockly Workspace" at bounding box center [1484, 149] width 137 height 68
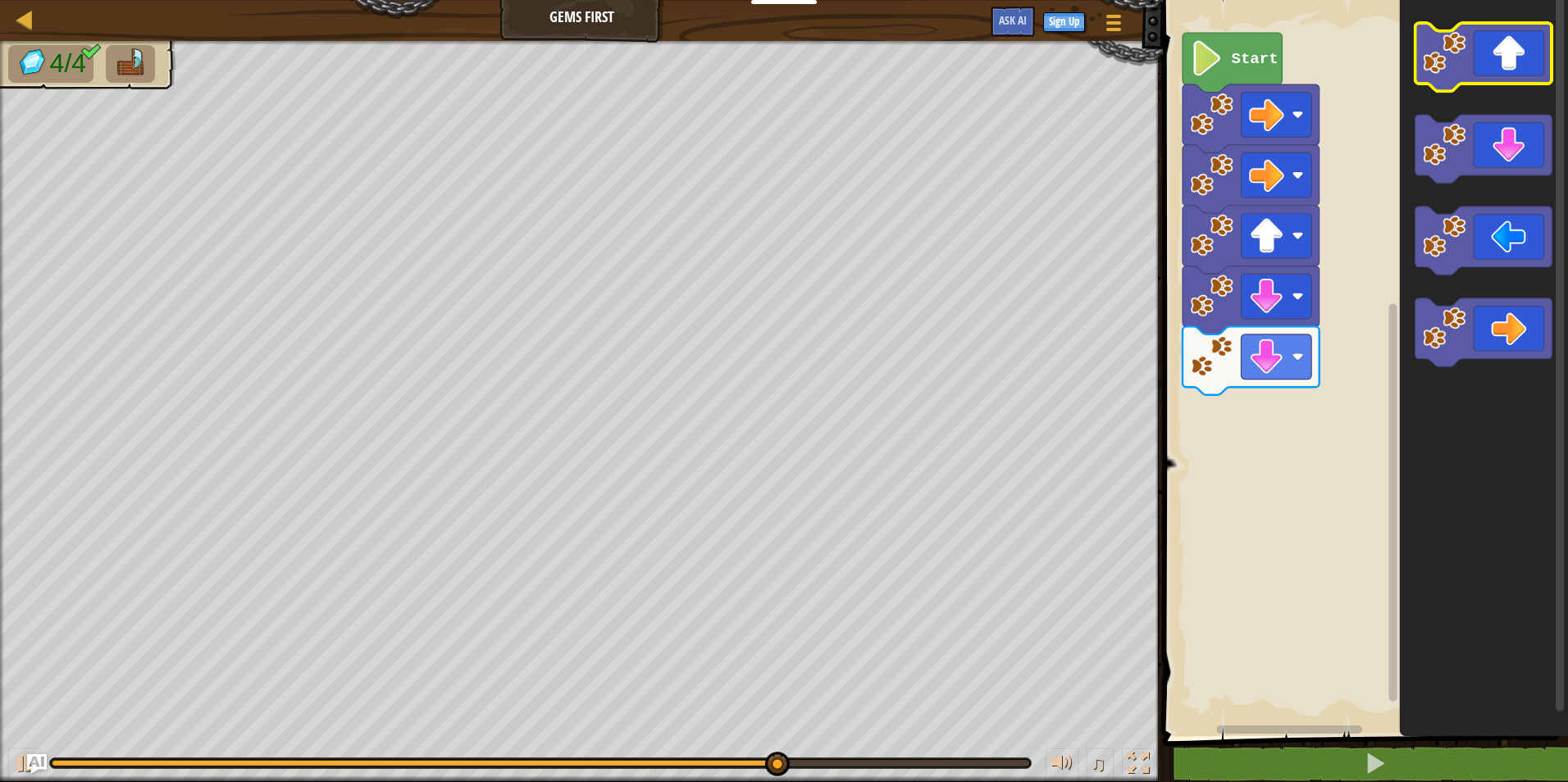
click at [1504, 37] on icon "Blockly Workspace" at bounding box center [1484, 57] width 137 height 68
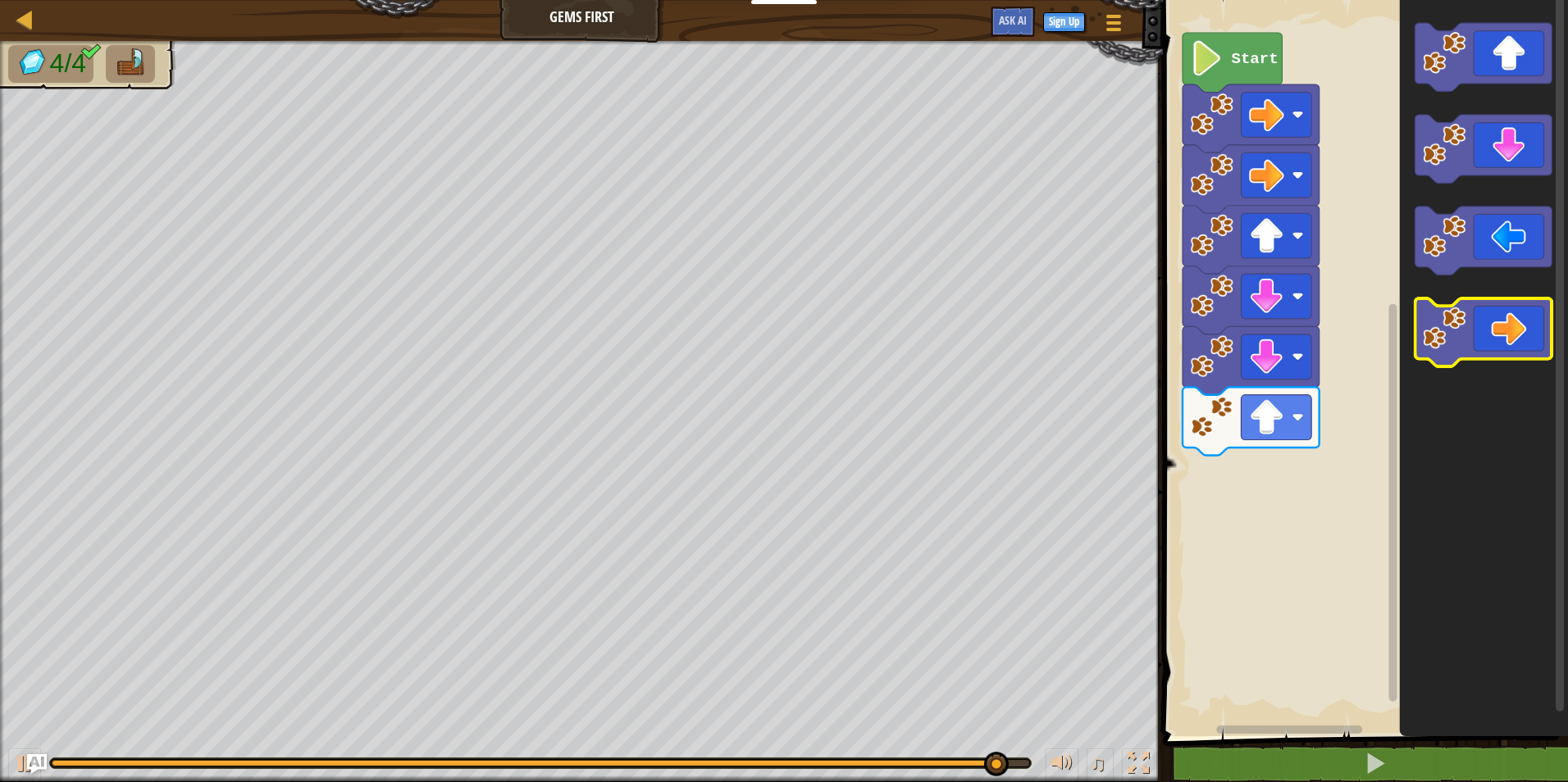
click at [1517, 316] on icon "Blockly Workspace" at bounding box center [1484, 333] width 137 height 68
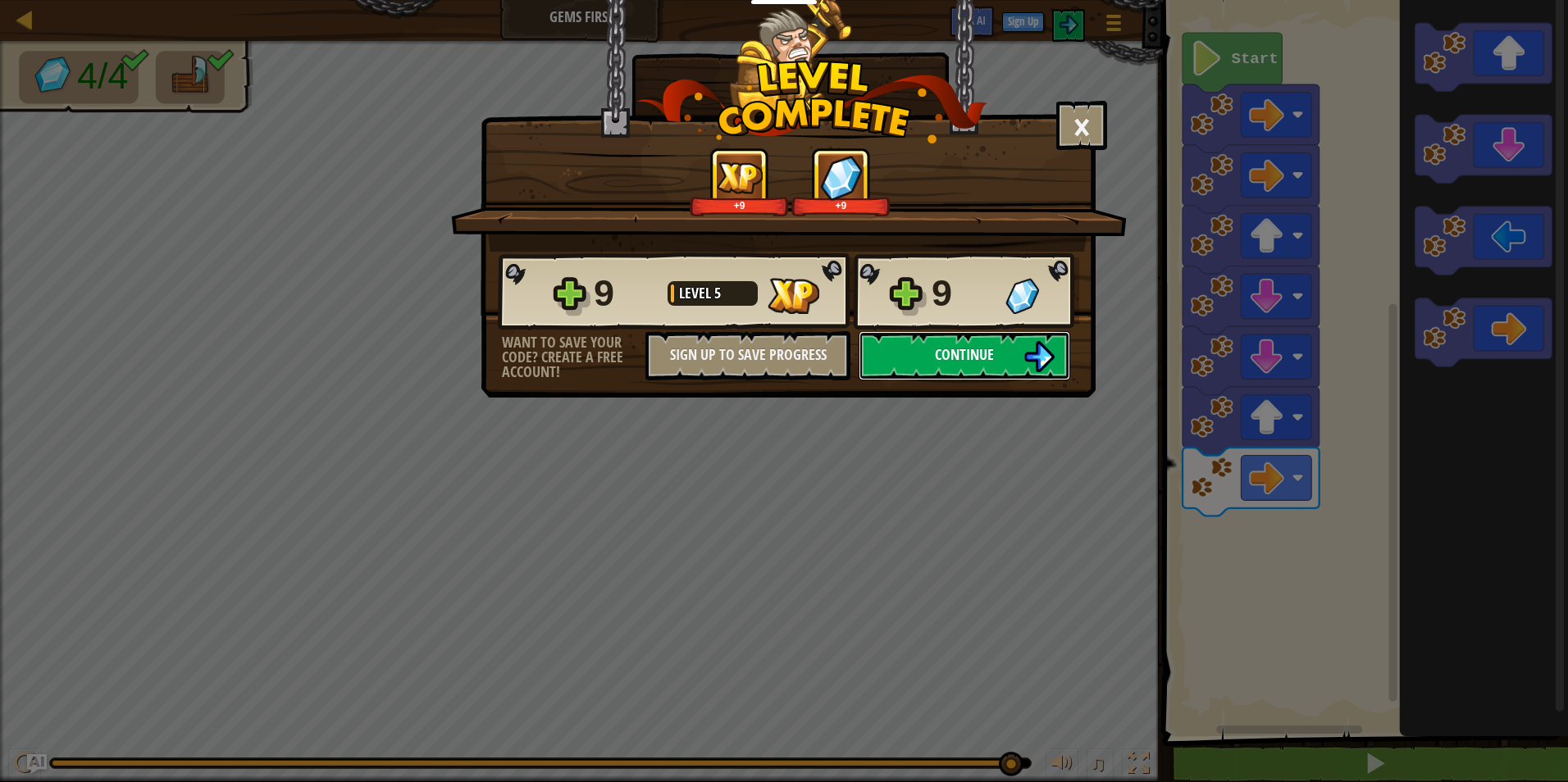
click at [1003, 347] on button "Continue" at bounding box center [964, 355] width 211 height 49
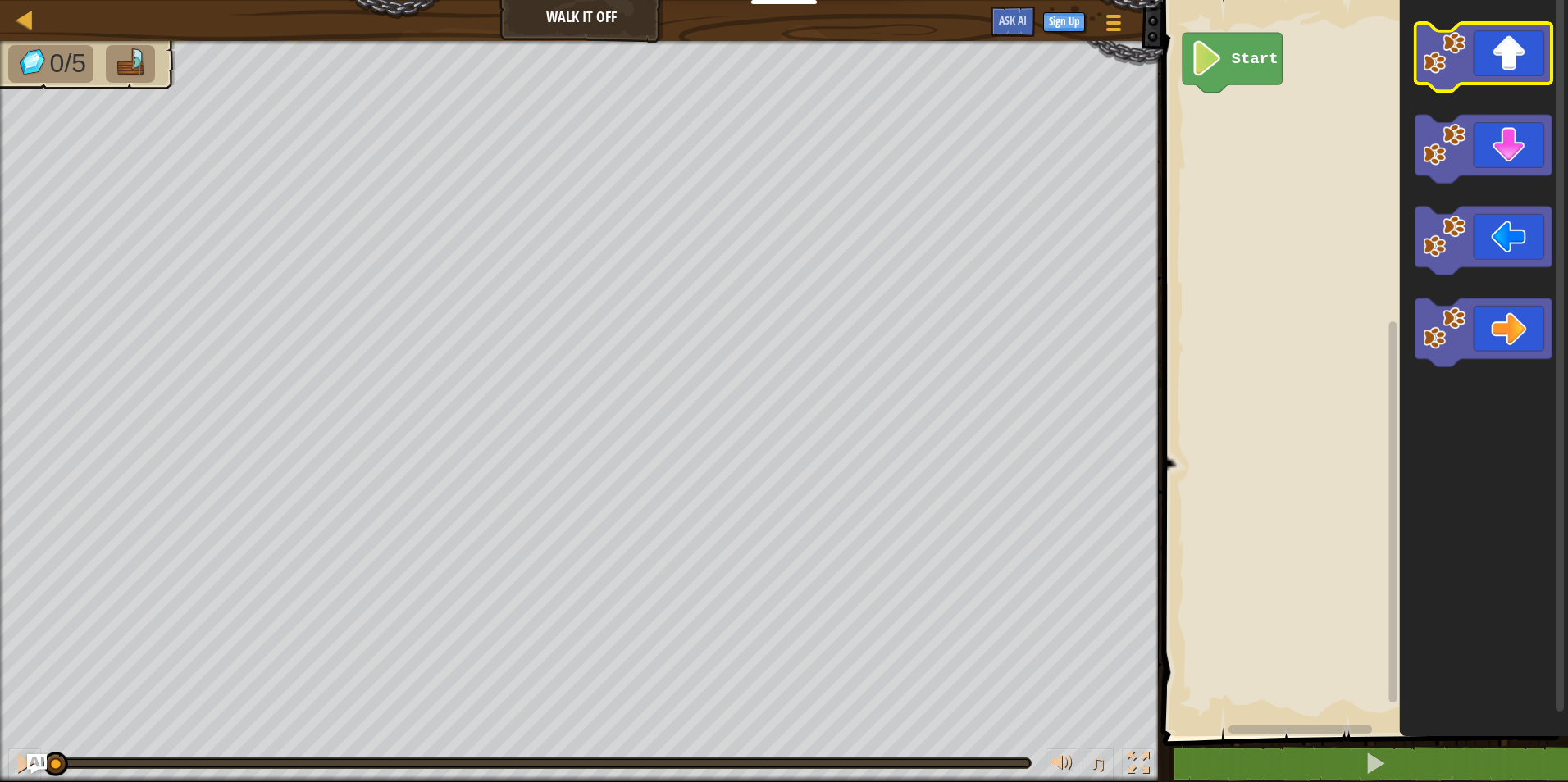
click at [1537, 54] on icon "Blockly Workspace" at bounding box center [1484, 57] width 137 height 68
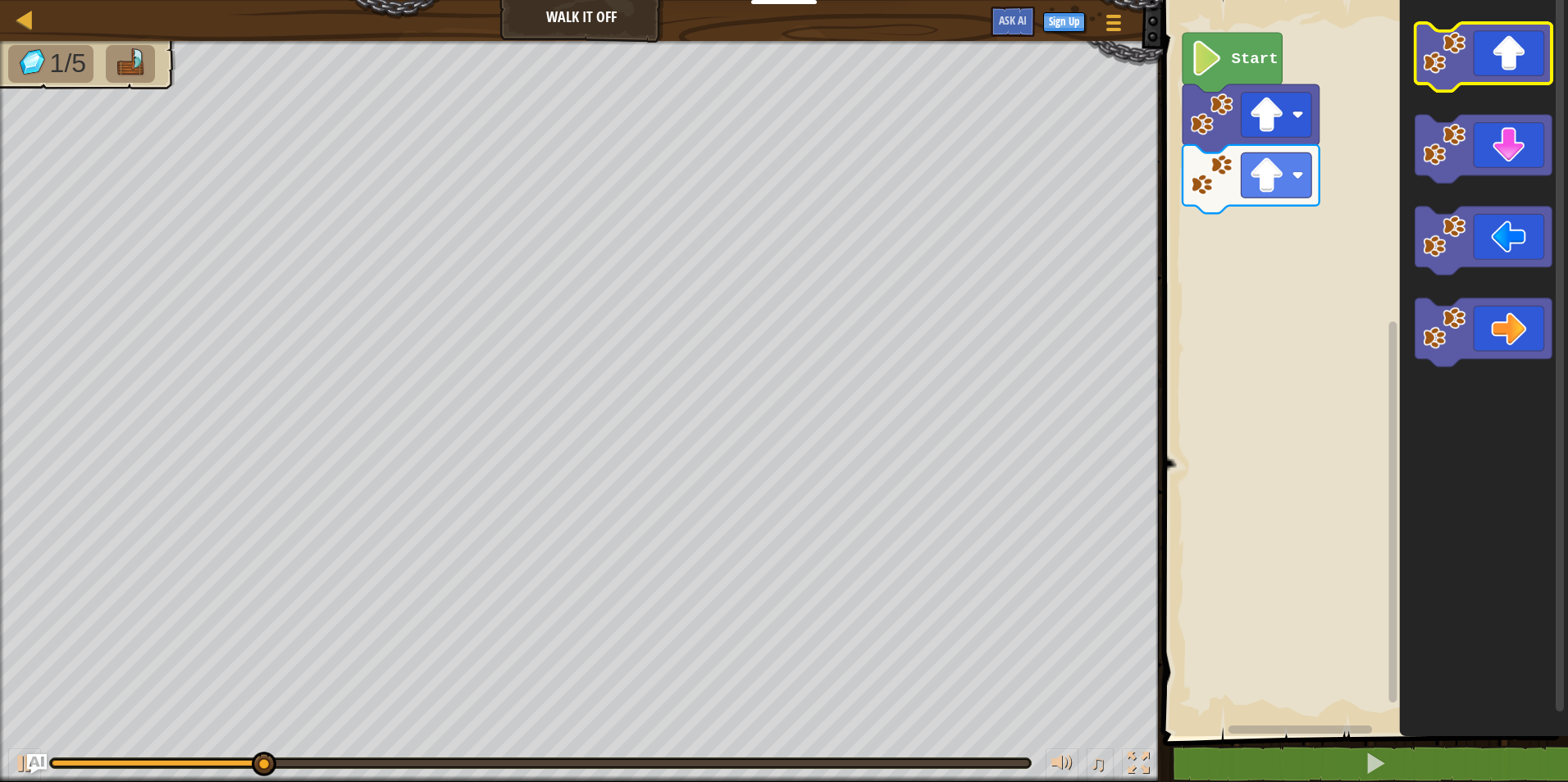
click at [1537, 54] on icon "Blockly Workspace" at bounding box center [1484, 57] width 137 height 68
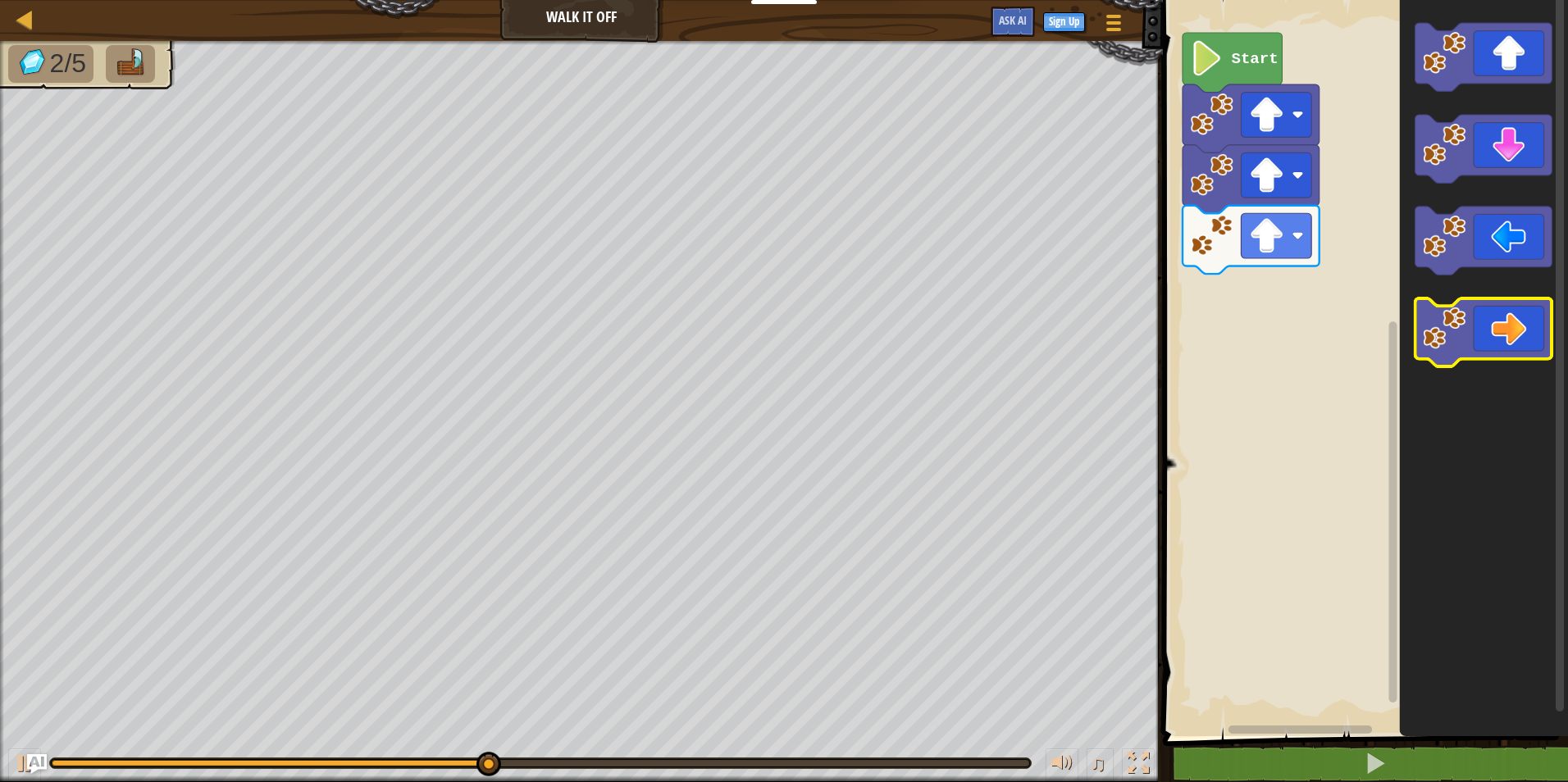
click at [1505, 318] on icon "Blockly Workspace" at bounding box center [1484, 333] width 137 height 68
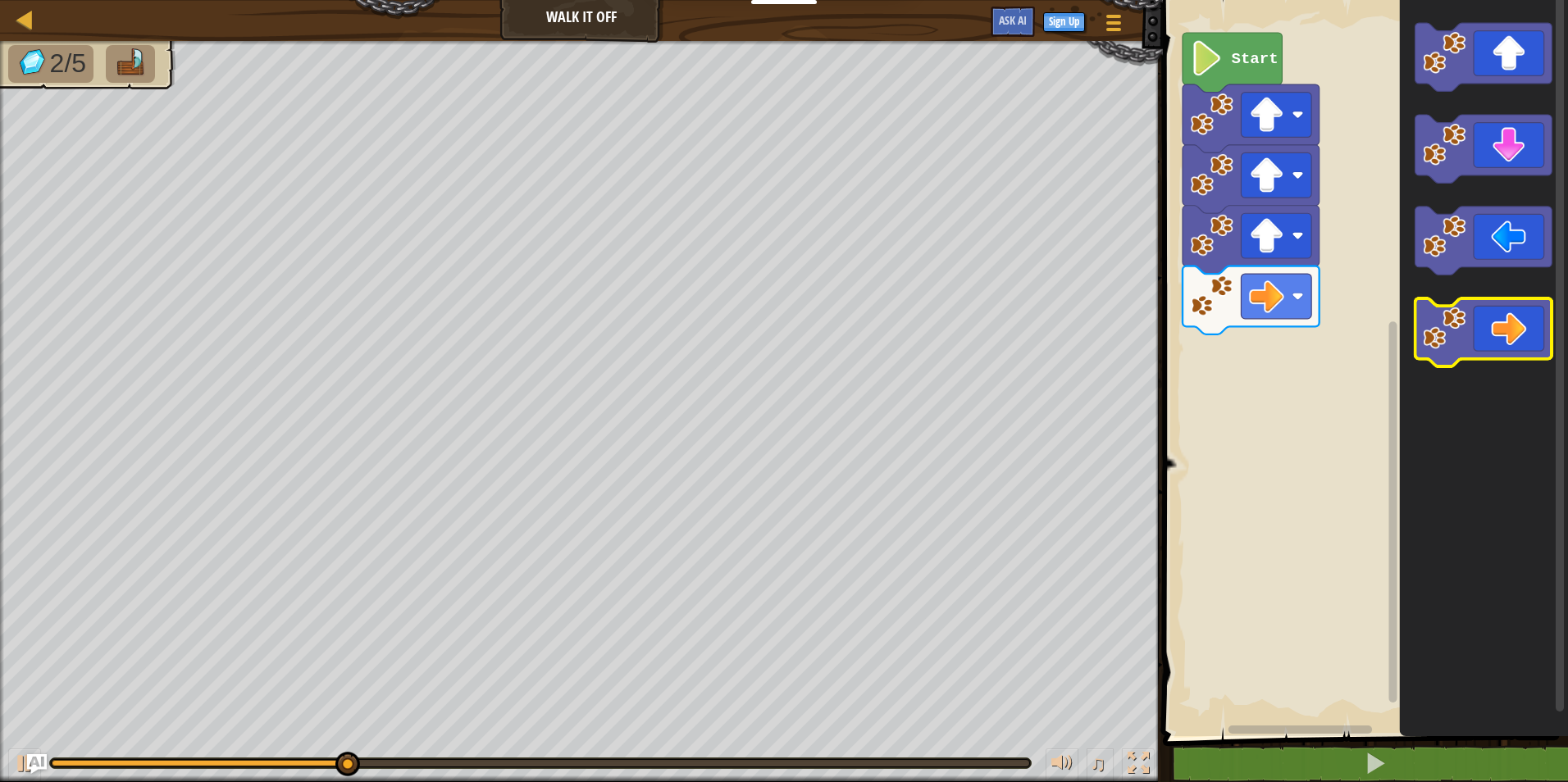
click at [1503, 322] on icon "Blockly Workspace" at bounding box center [1484, 333] width 137 height 68
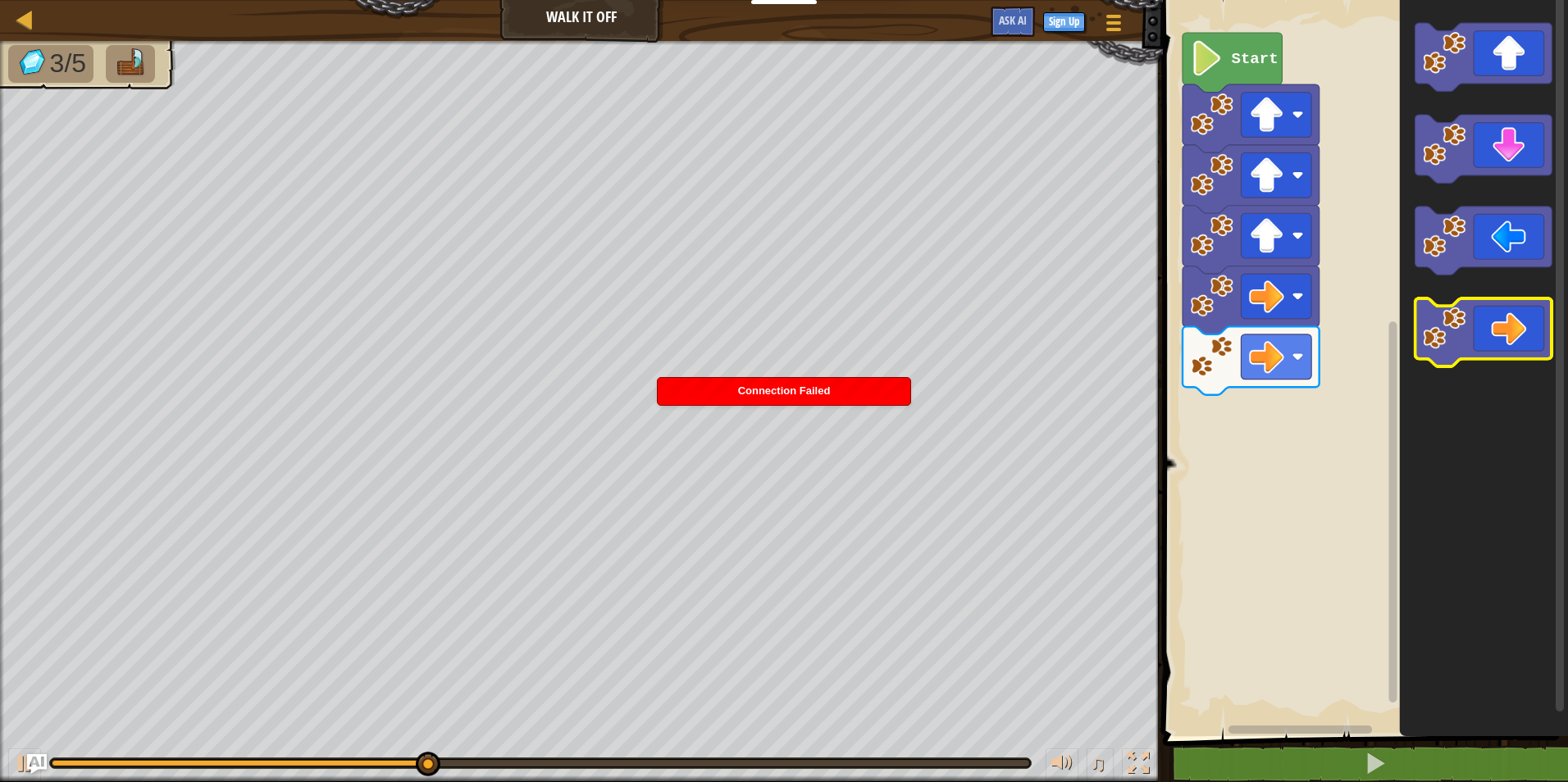
click at [1503, 324] on icon "Blockly Workspace" at bounding box center [1484, 333] width 137 height 68
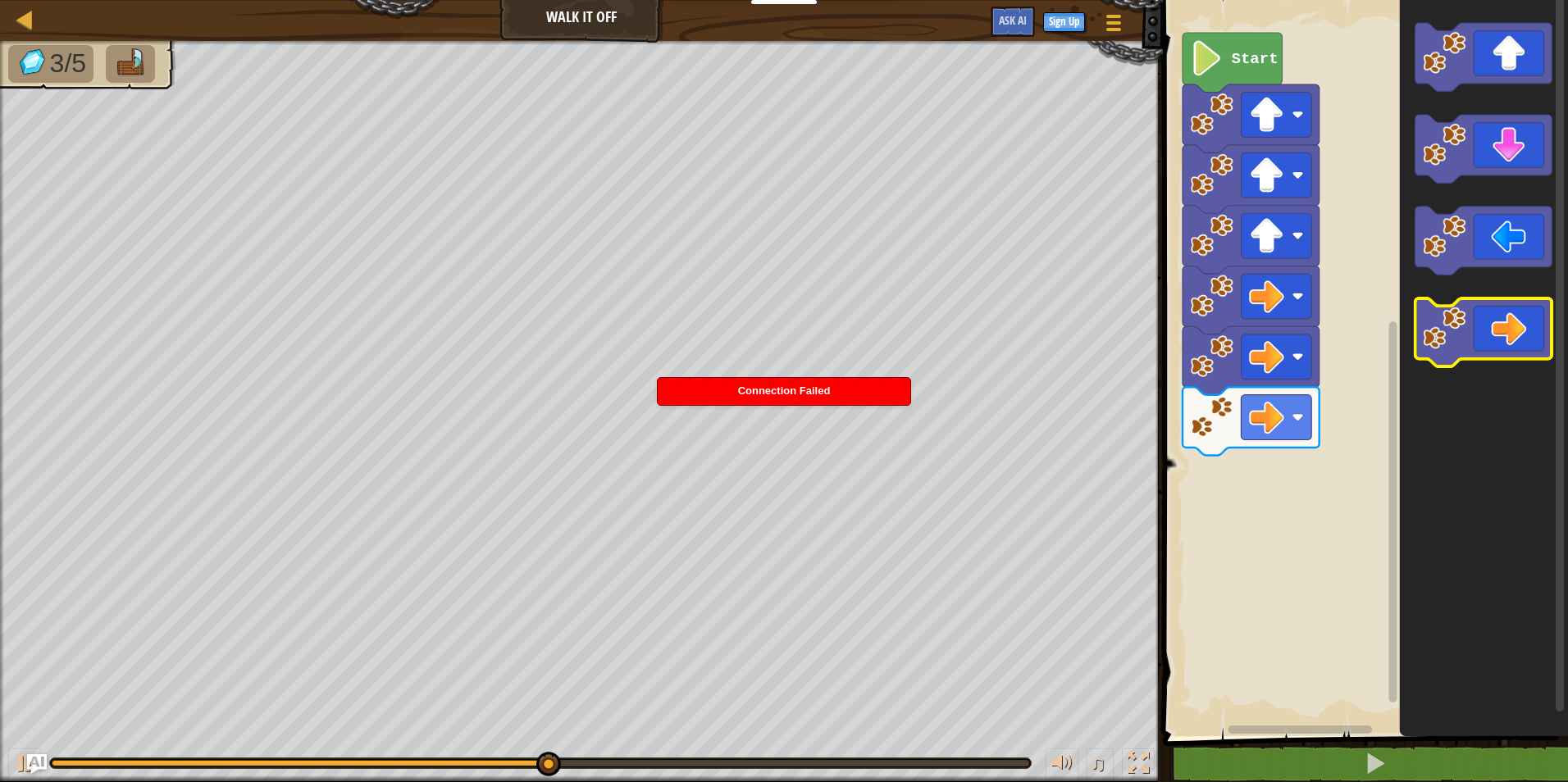
click at [1503, 324] on icon "Blockly Workspace" at bounding box center [1484, 333] width 137 height 68
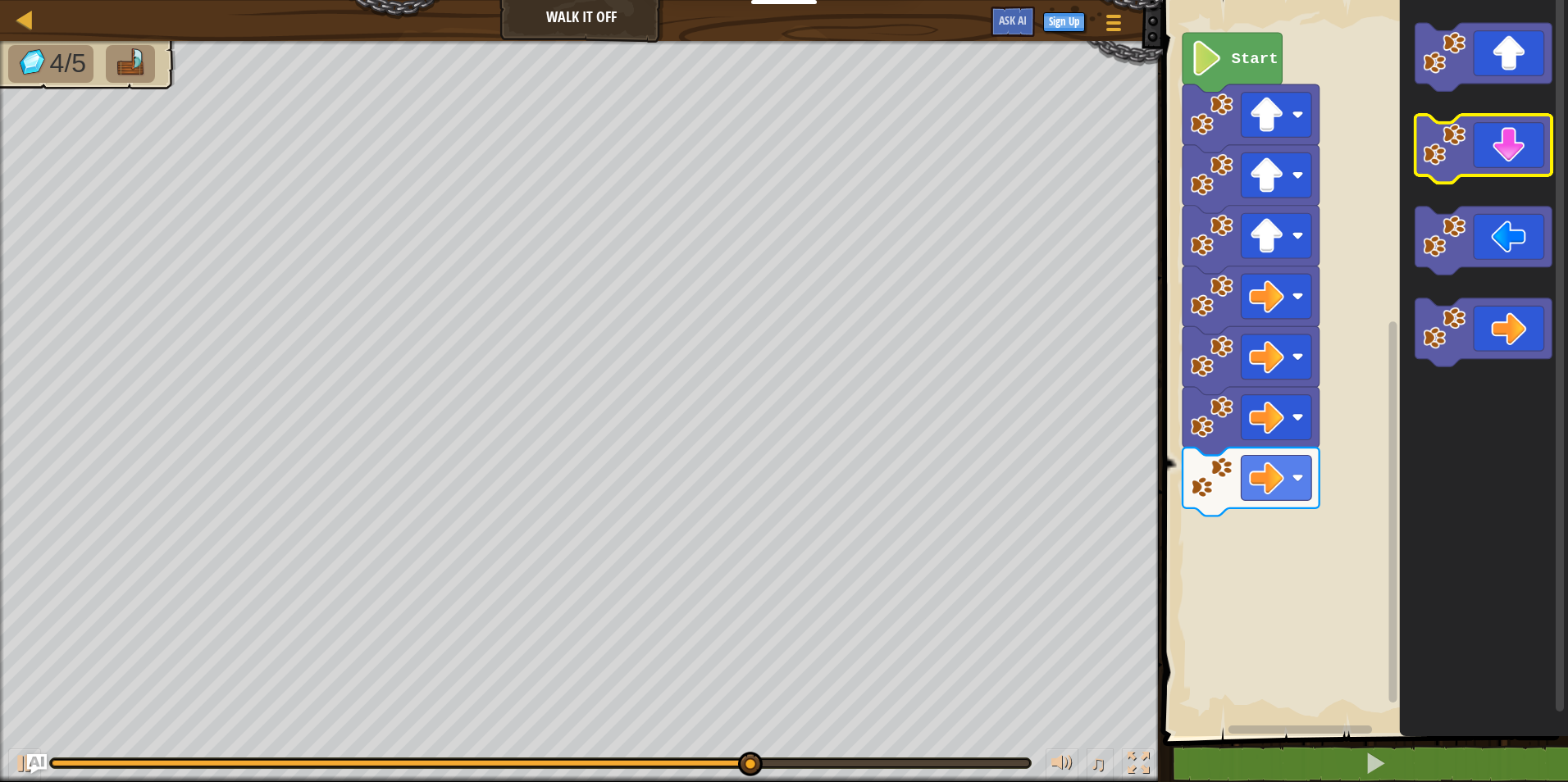
click at [1470, 165] on icon "Blockly Workspace" at bounding box center [1484, 149] width 137 height 68
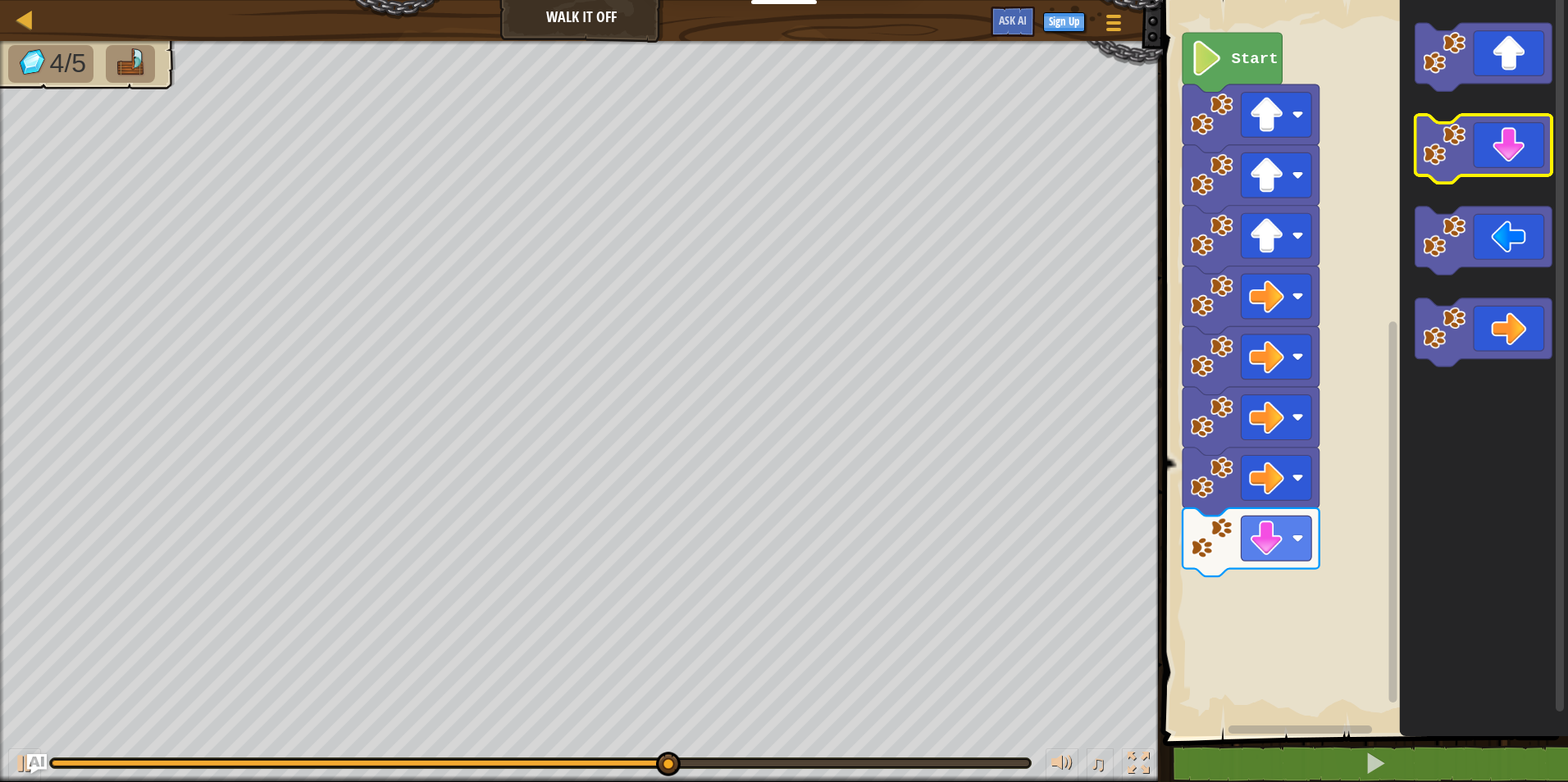
click at [1470, 165] on icon "Blockly Workspace" at bounding box center [1484, 149] width 137 height 68
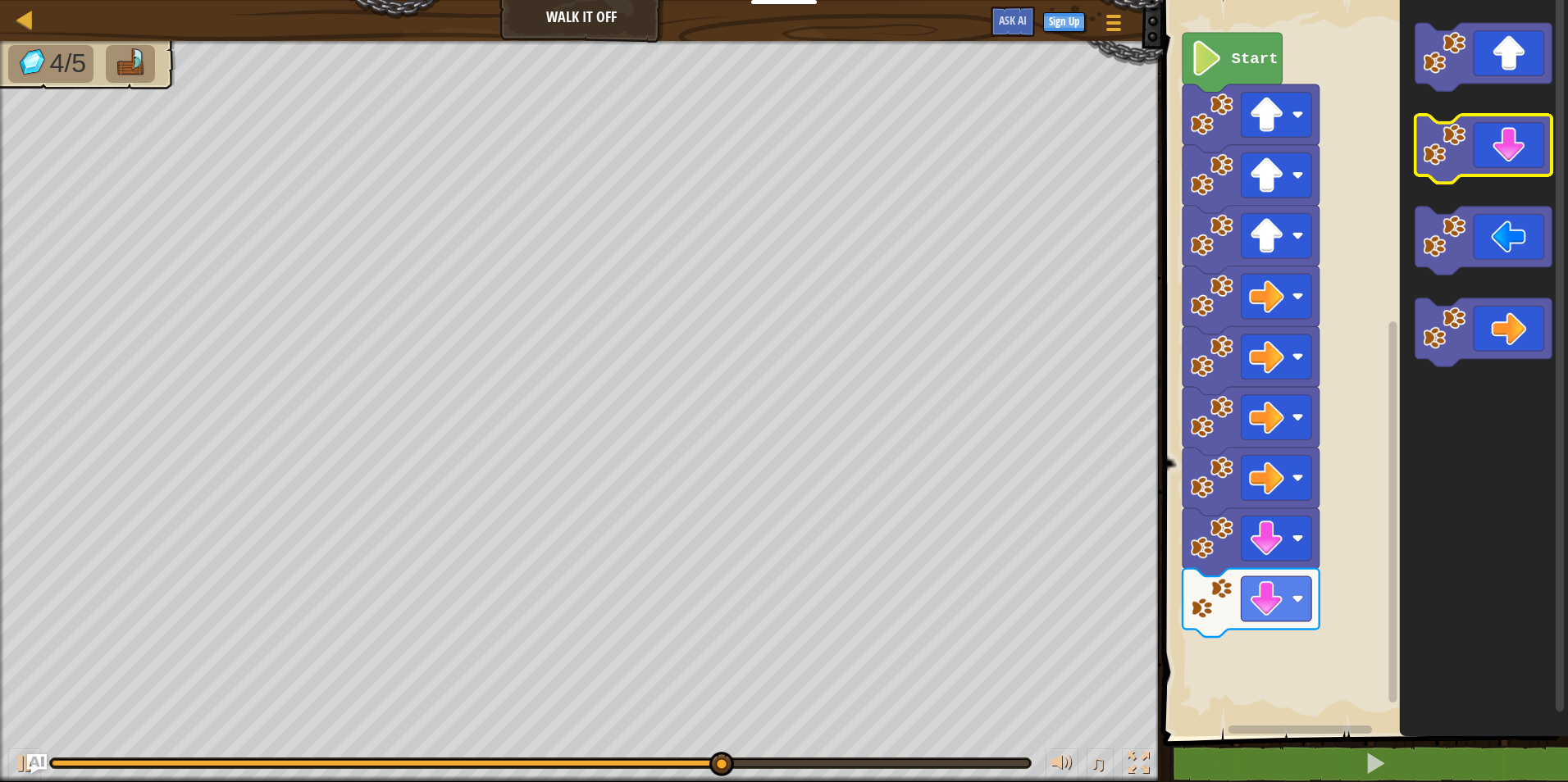
click at [1470, 165] on icon "Blockly Workspace" at bounding box center [1484, 149] width 137 height 68
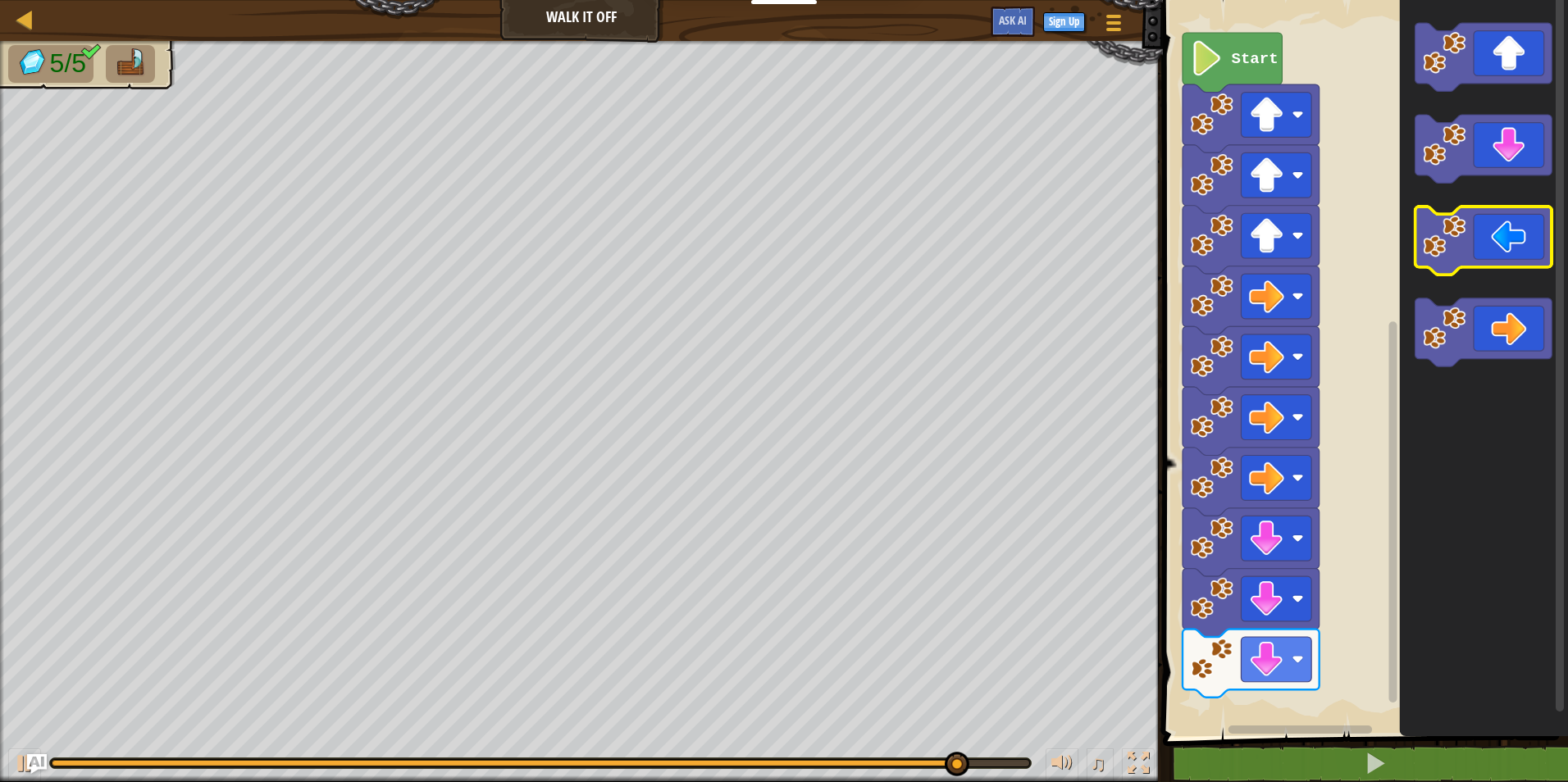
click at [1439, 254] on image "Blockly Workspace" at bounding box center [1444, 236] width 43 height 43
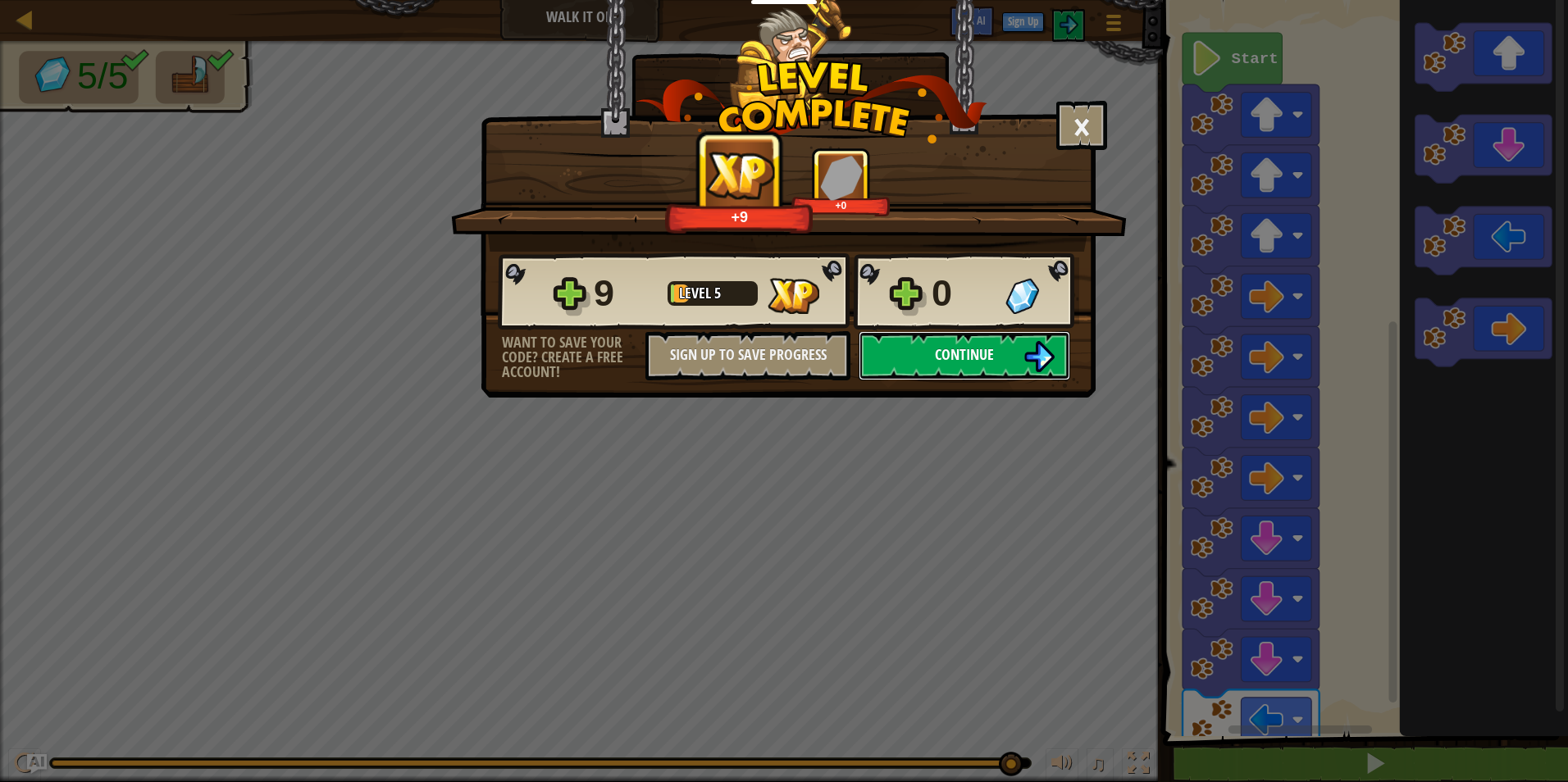
click at [973, 338] on button "Continue" at bounding box center [964, 355] width 211 height 49
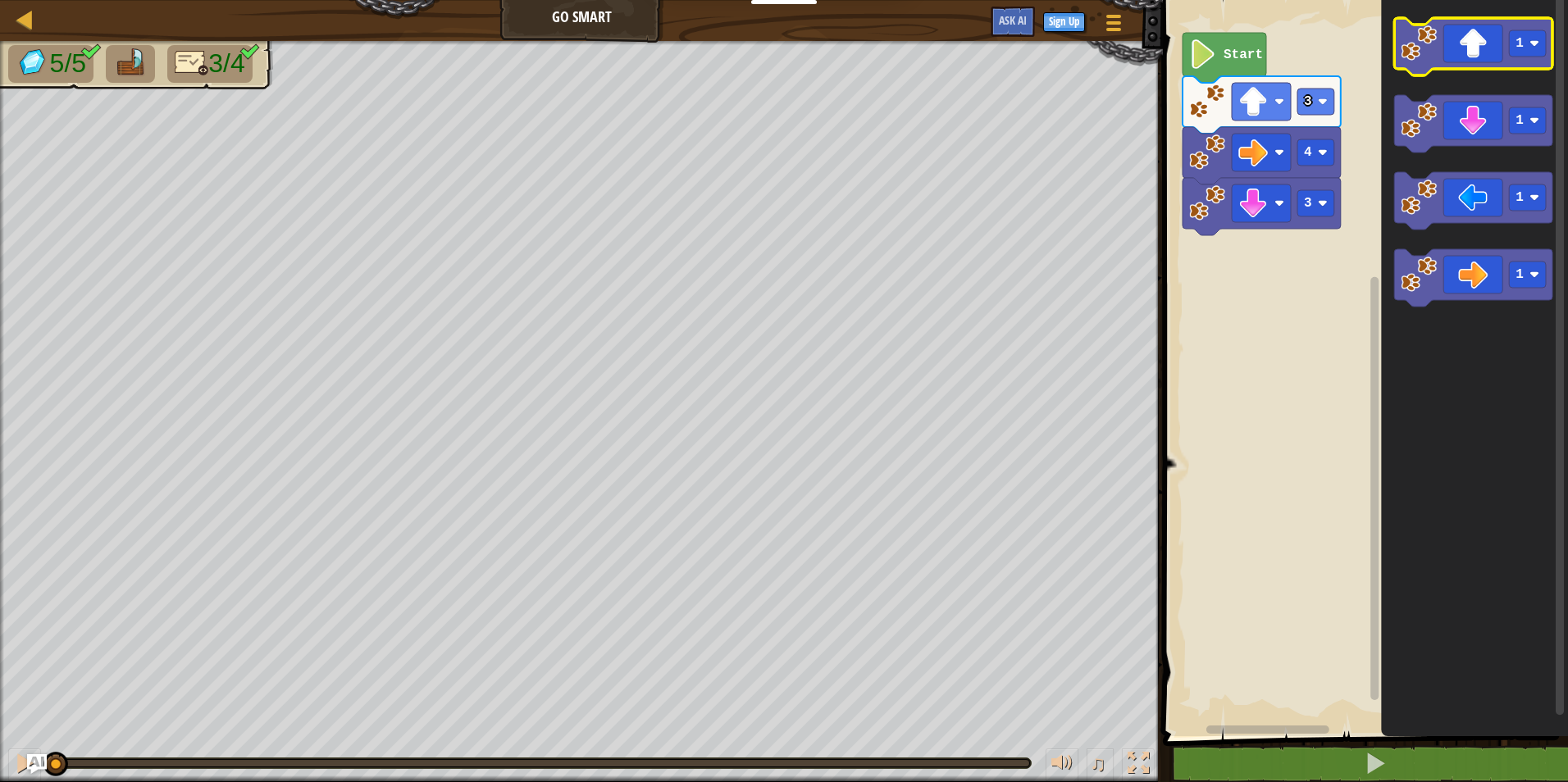
click at [1501, 48] on icon "Blockly Workspace" at bounding box center [1473, 47] width 158 height 57
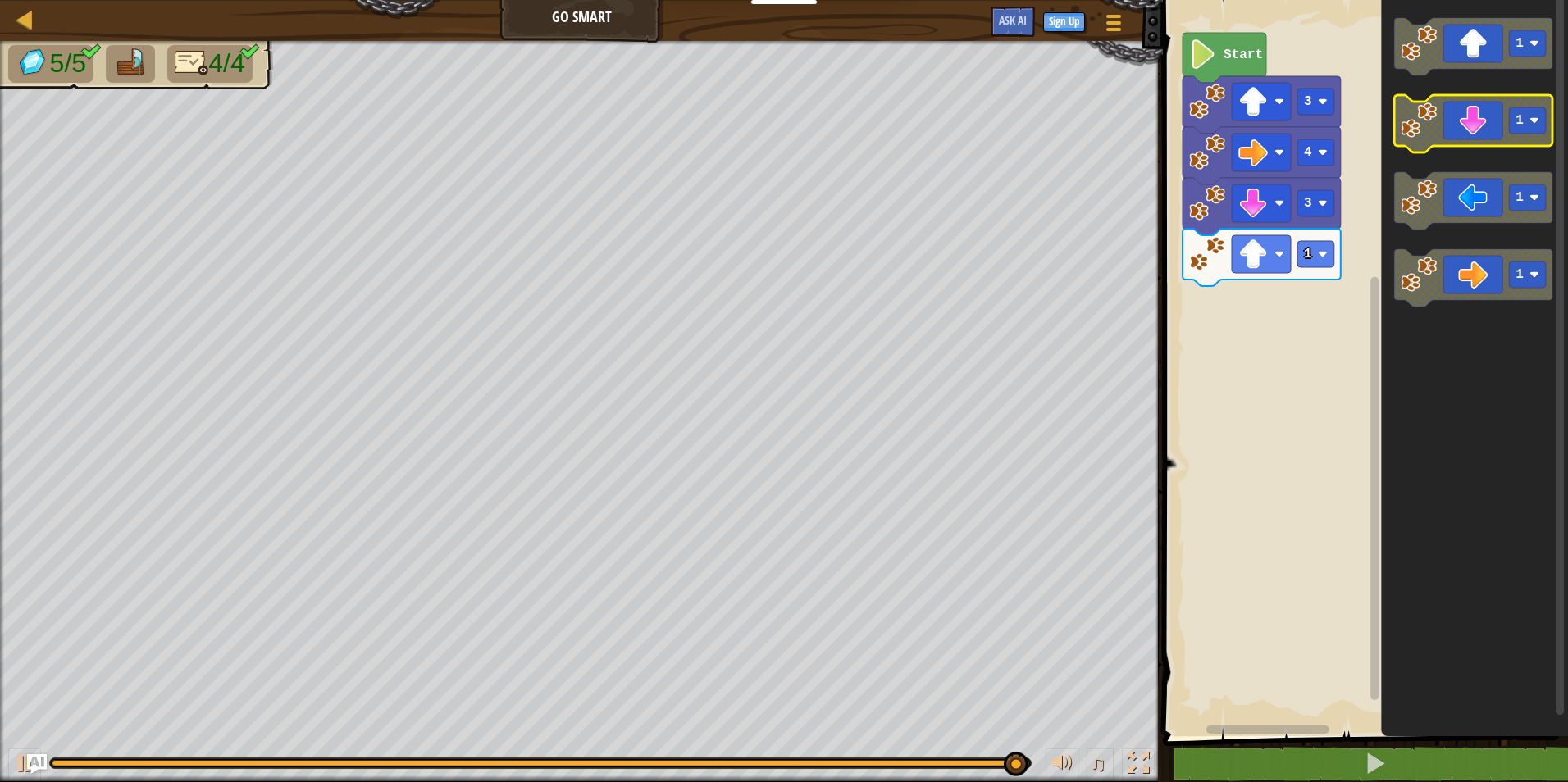
click at [1476, 121] on icon "Blockly Workspace" at bounding box center [1473, 123] width 158 height 57
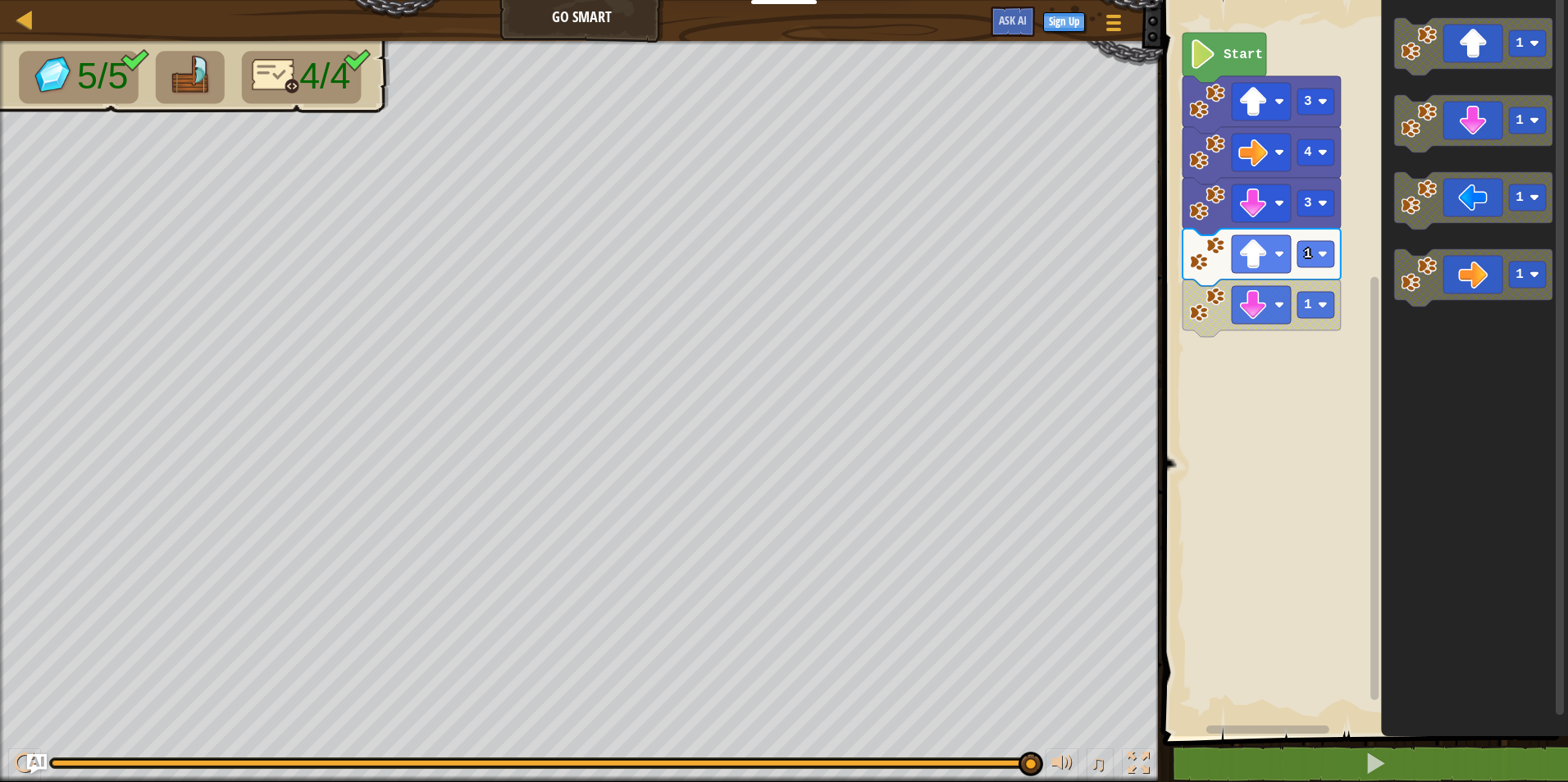
click at [909, 659] on div "Map Go Smart Game Menu Sign Up Ask AI 1 ההההההההההההההההההההההההההההההההההההההה…" at bounding box center [784, 391] width 1568 height 782
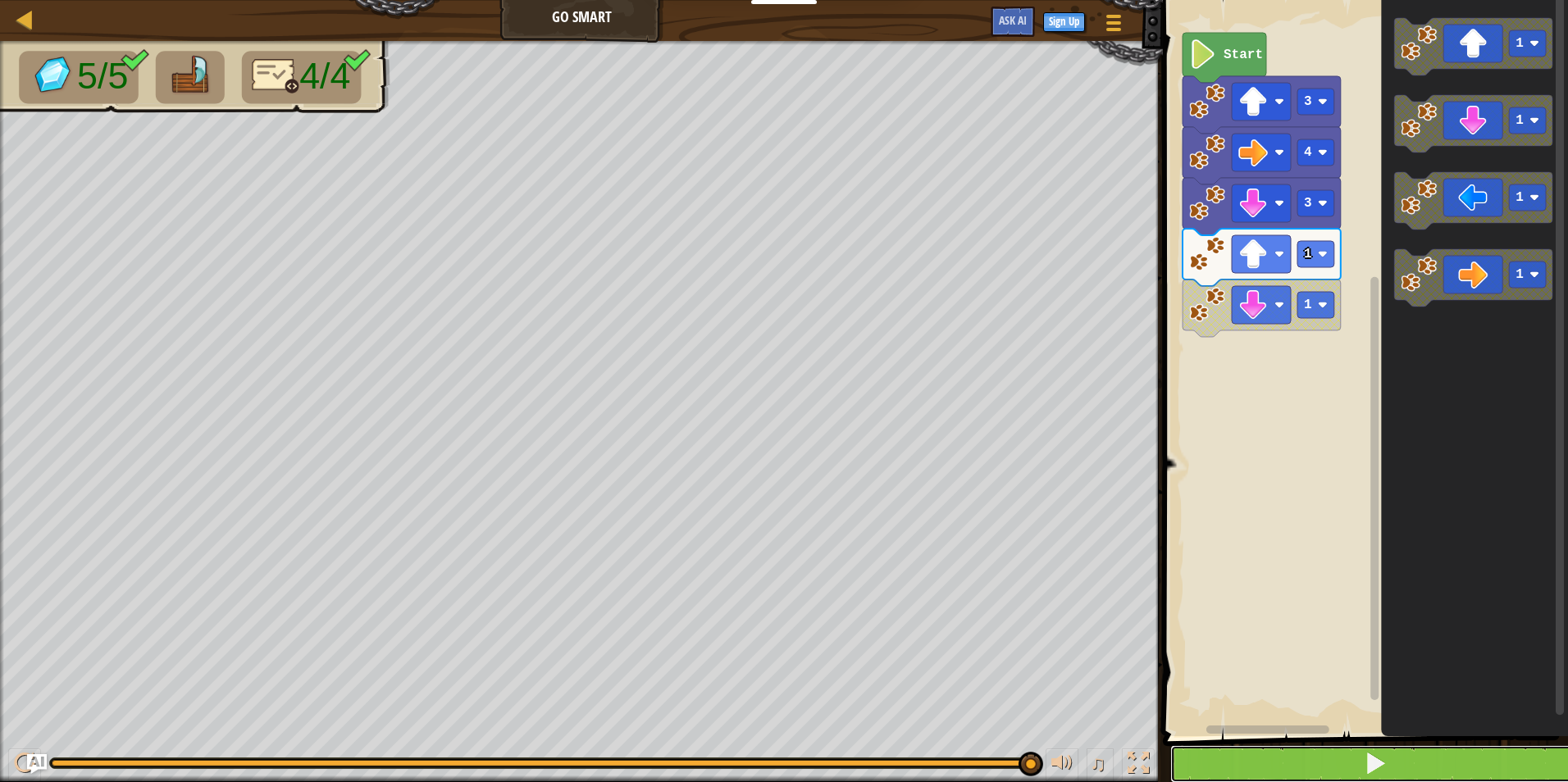
click at [1367, 757] on span at bounding box center [1376, 763] width 23 height 23
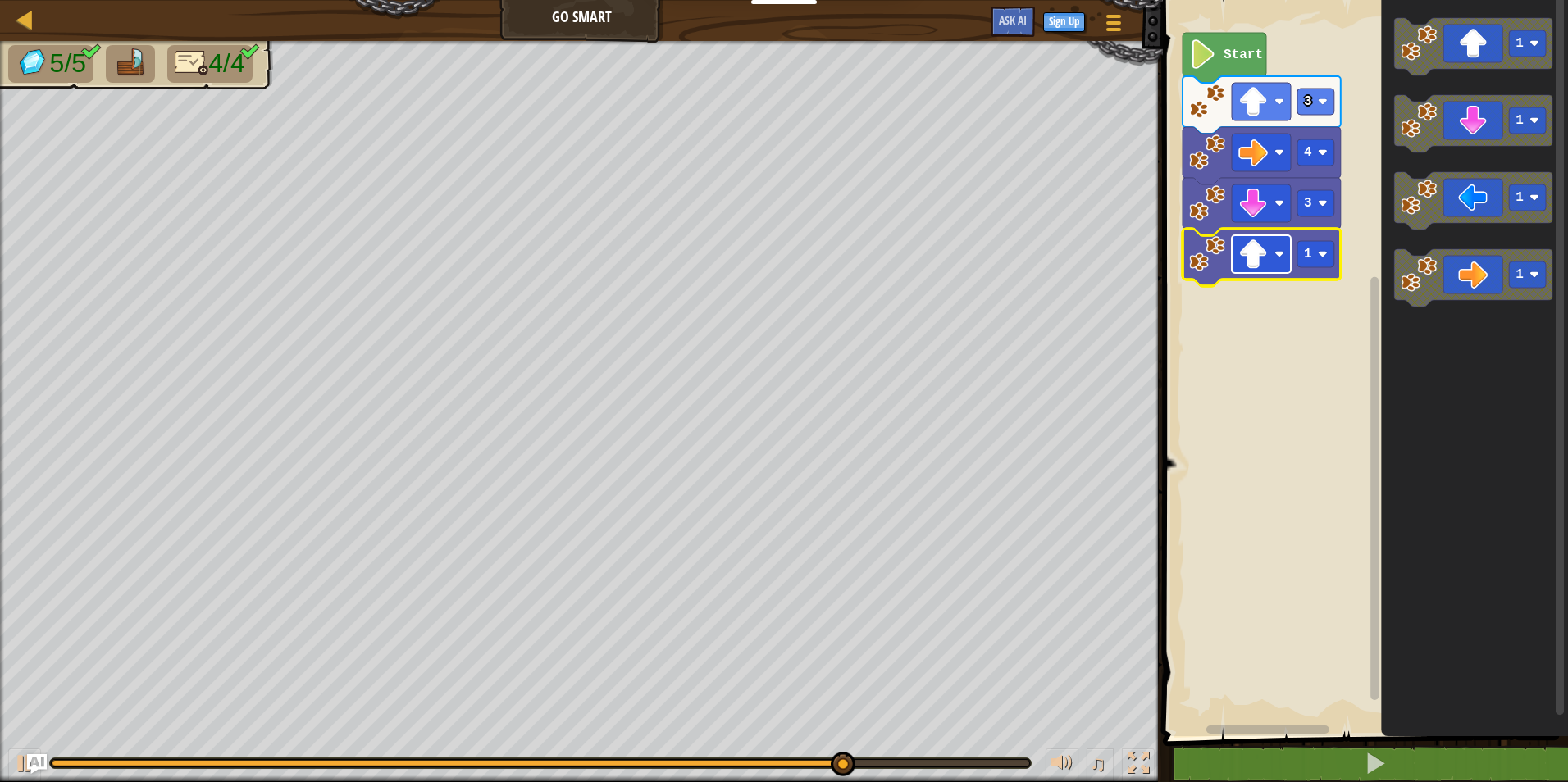
click at [1279, 247] on rect "Blockly Workspace" at bounding box center [1261, 254] width 59 height 38
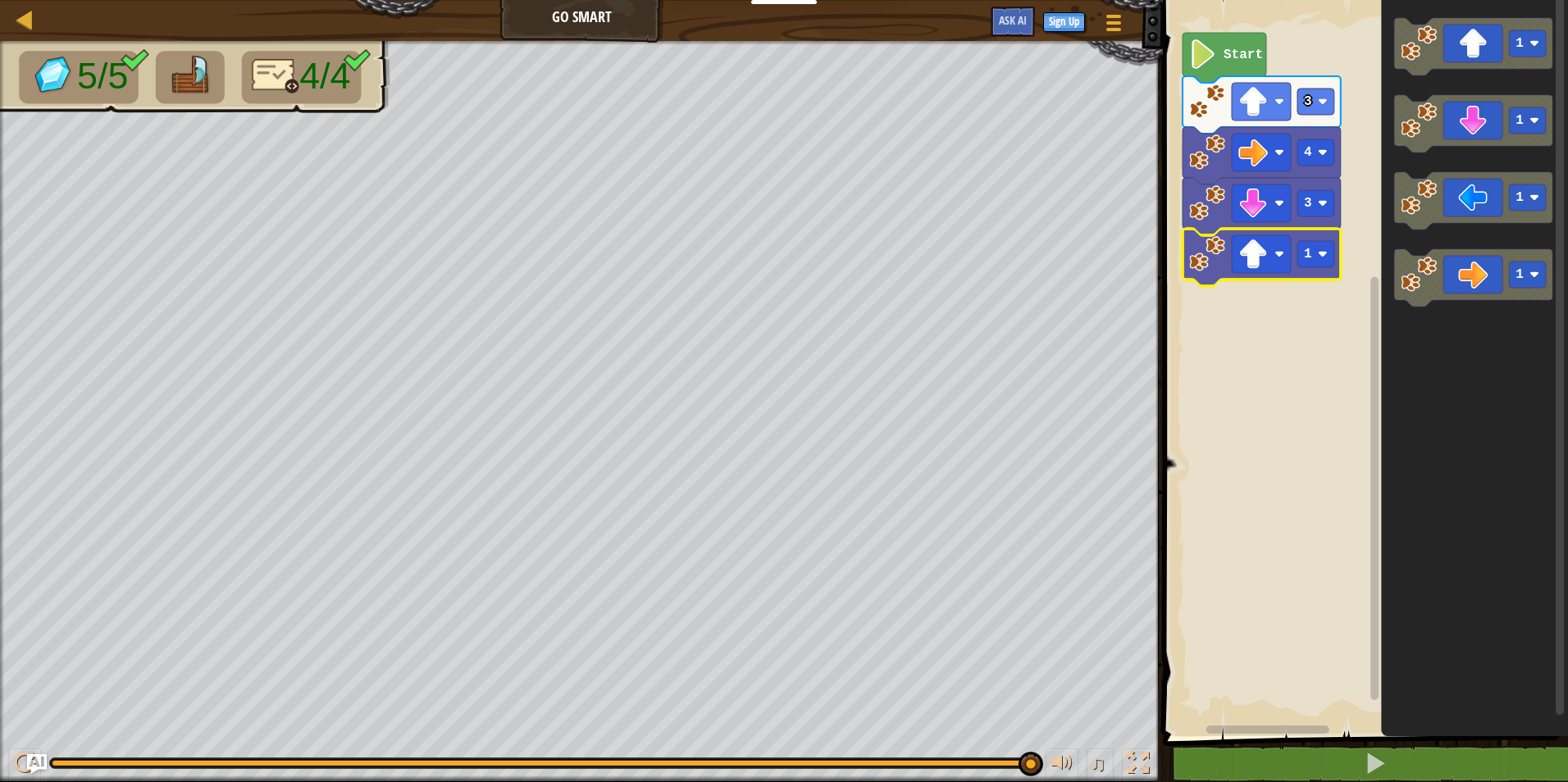
click at [1223, 269] on image "Blockly Workspace" at bounding box center [1207, 254] width 36 height 36
click at [1246, 266] on image "Blockly Workspace" at bounding box center [1253, 254] width 30 height 30
click at [1279, 276] on icon "Blockly Workspace" at bounding box center [1261, 258] width 158 height 57
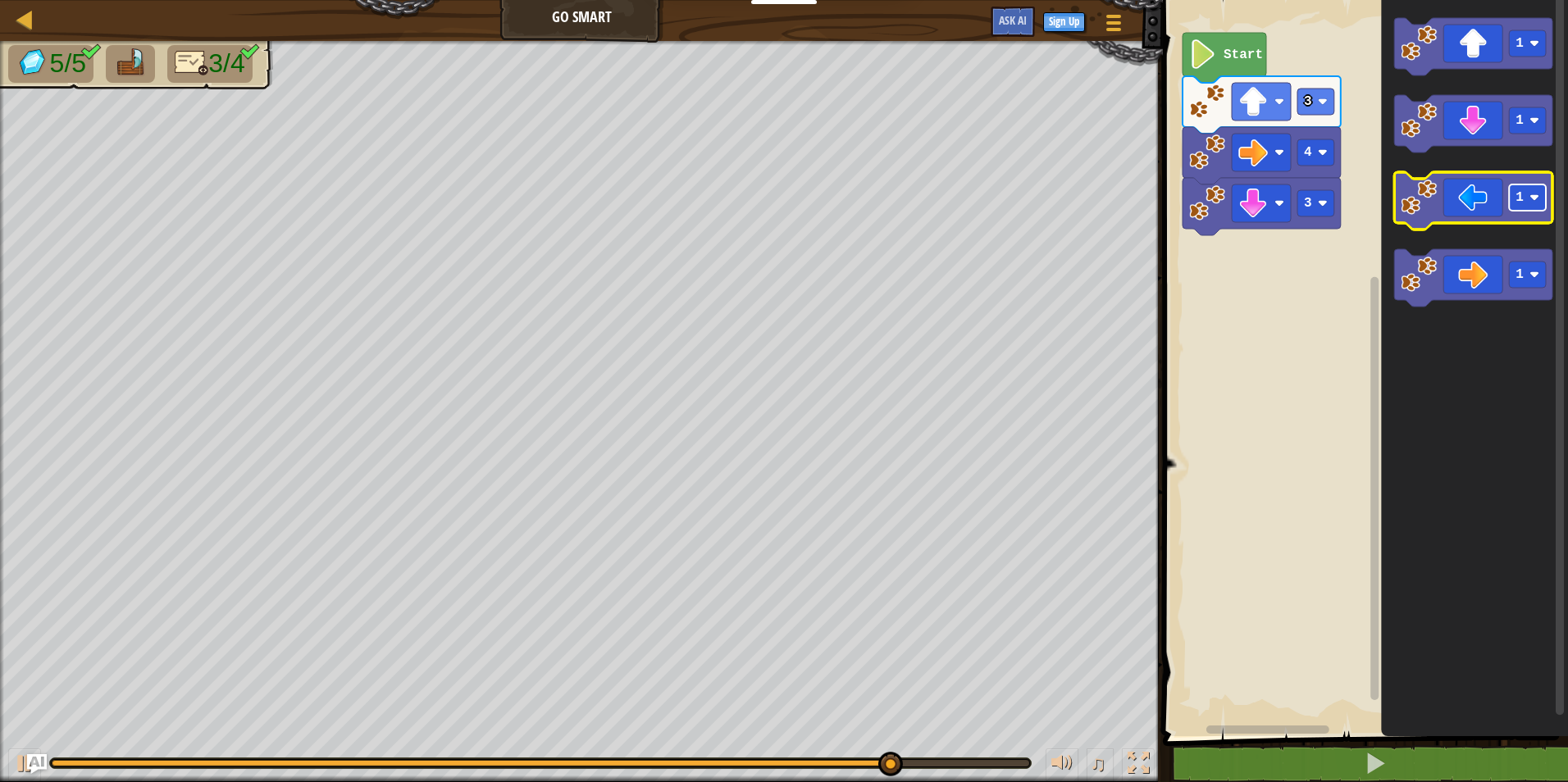
click at [1512, 198] on rect "Blockly Workspace" at bounding box center [1527, 197] width 37 height 26
click at [1486, 196] on icon "Blockly Workspace" at bounding box center [1473, 200] width 158 height 57
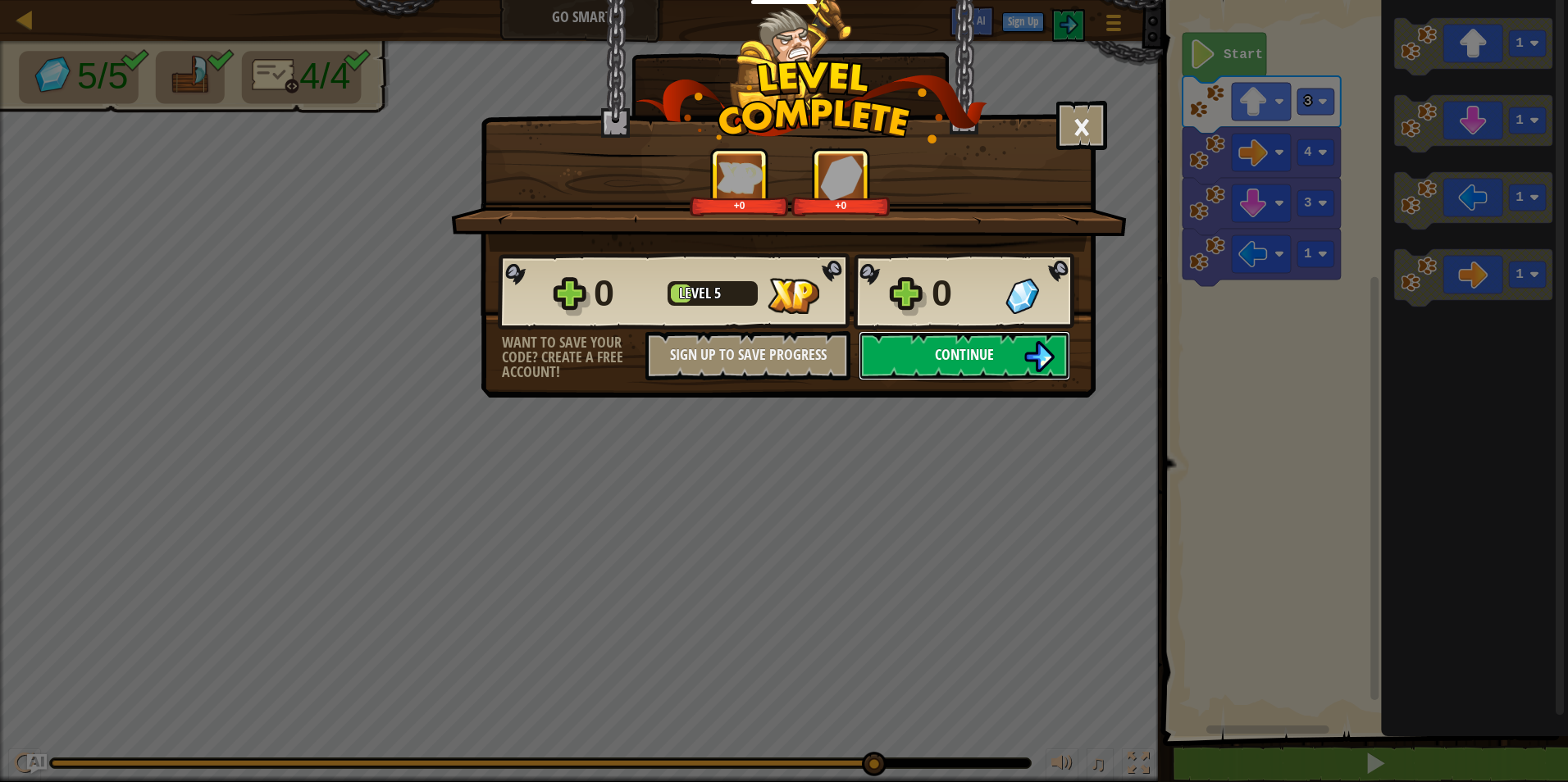
click at [1014, 340] on button "Continue" at bounding box center [964, 355] width 211 height 49
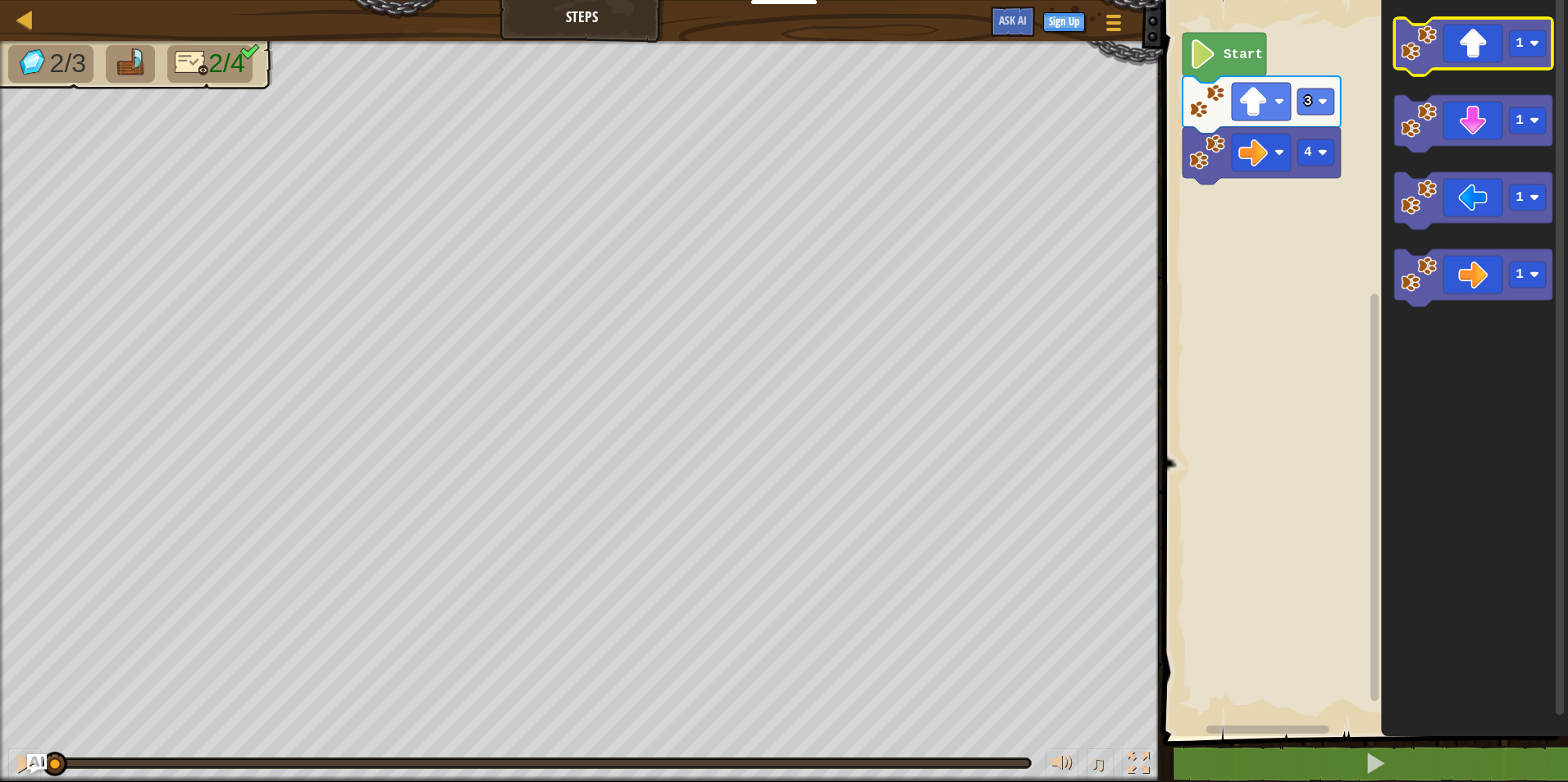
click at [1451, 48] on icon "Blockly Workspace" at bounding box center [1473, 47] width 158 height 57
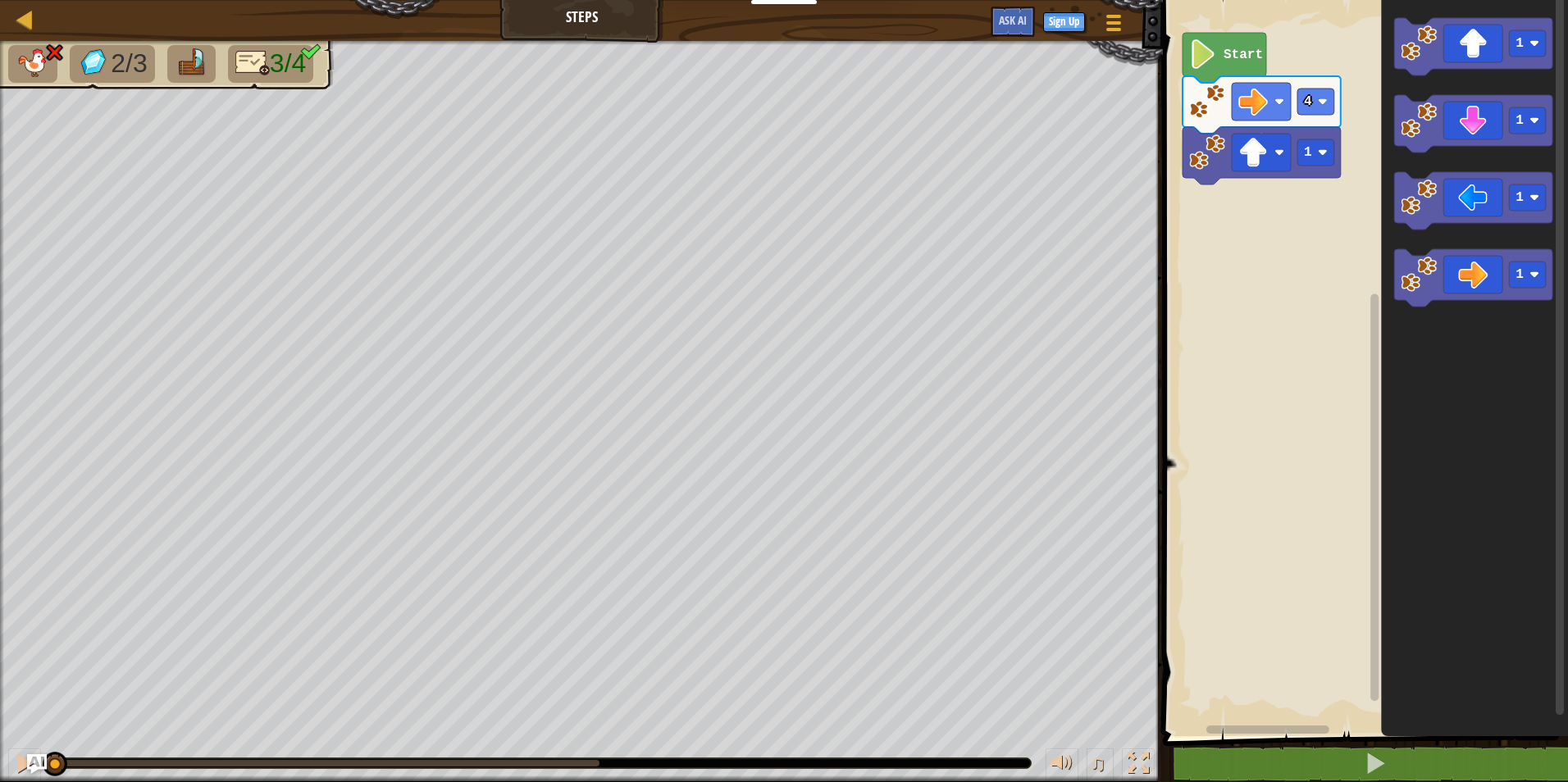
click at [1288, 98] on icon "Start 4 1 3" at bounding box center [1363, 364] width 410 height 744
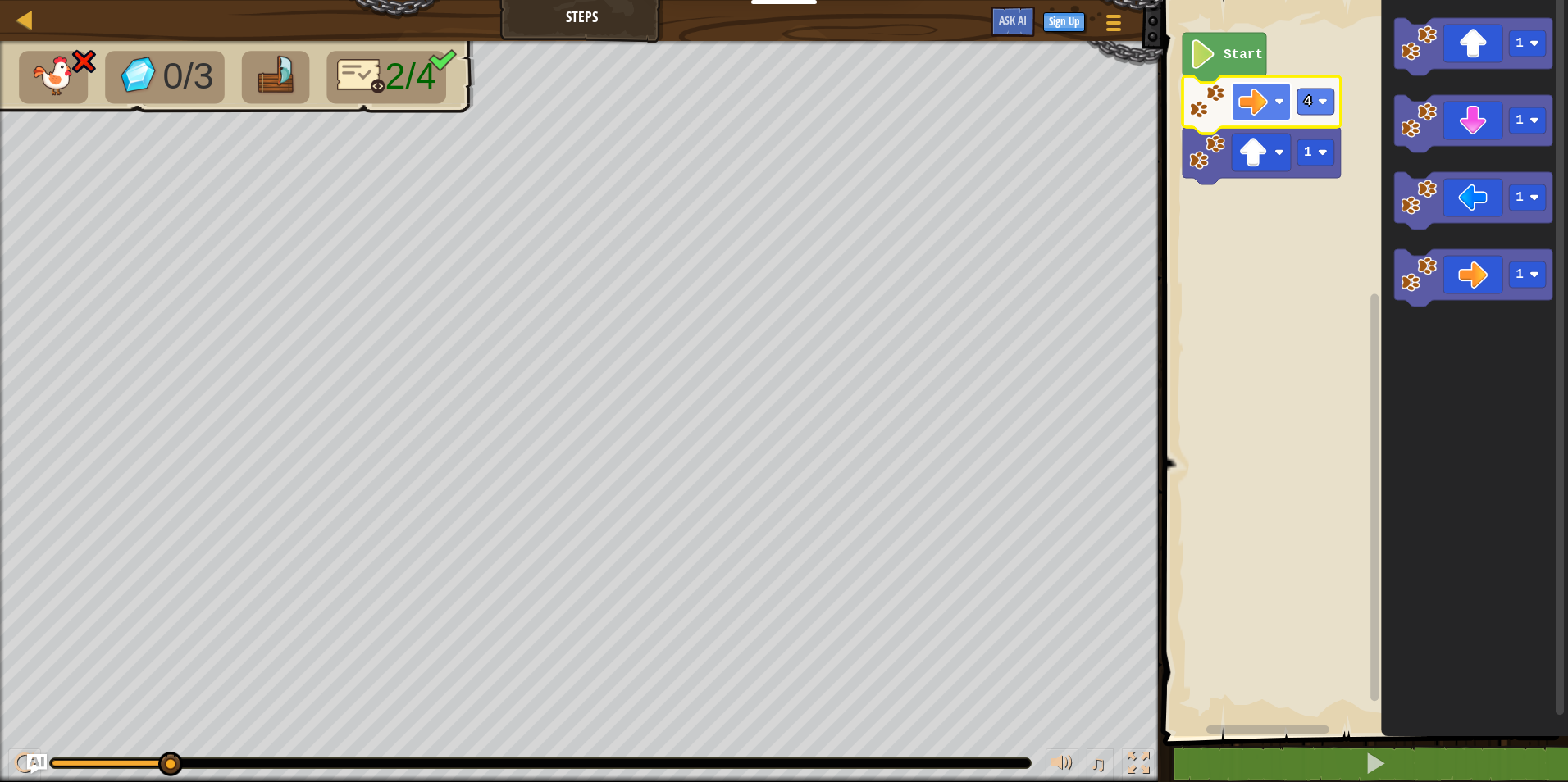
click at [1269, 108] on rect "Blockly Workspace" at bounding box center [1261, 102] width 59 height 38
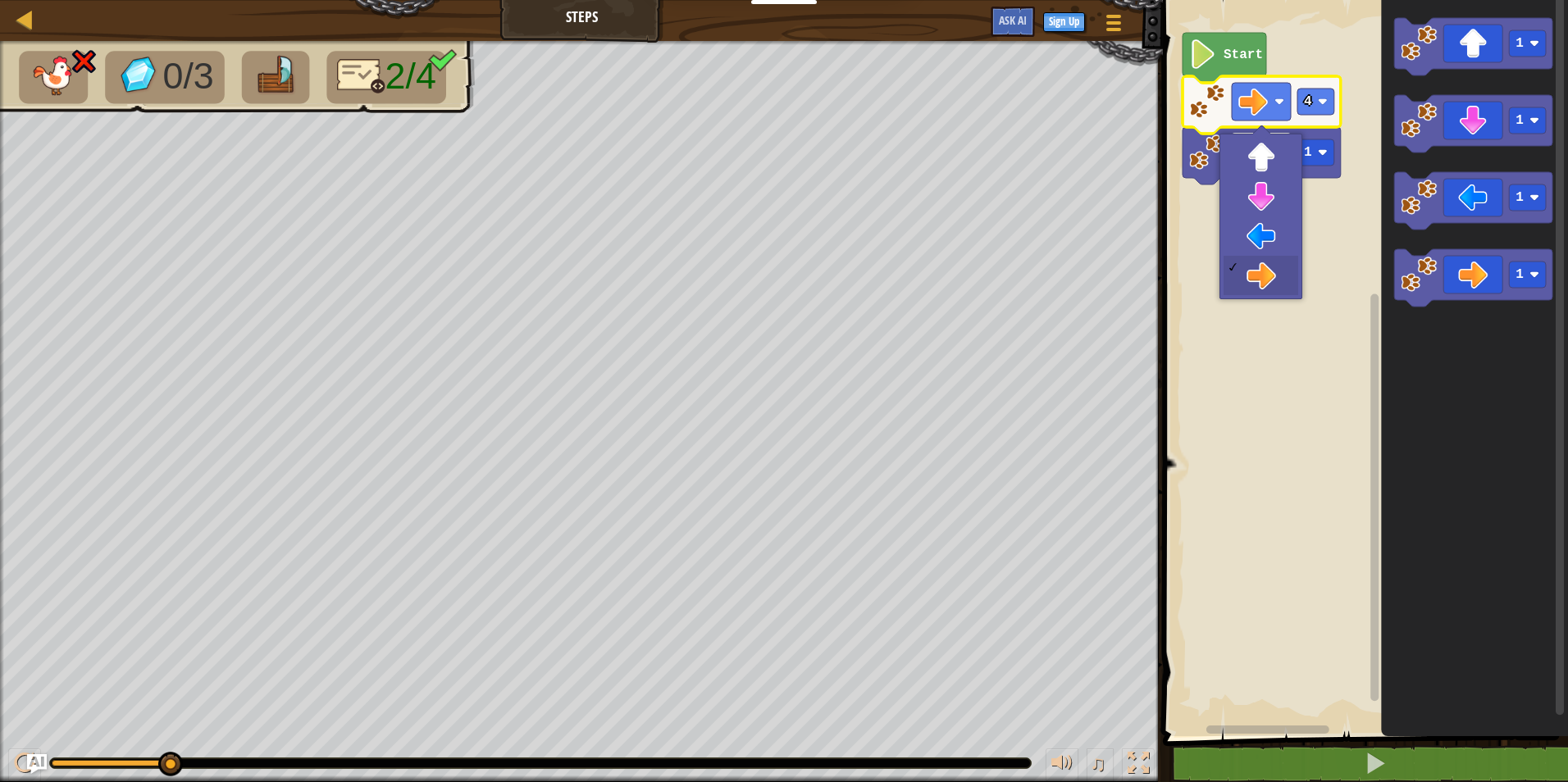
click at [1269, 96] on icon "Start 4 1" at bounding box center [1363, 364] width 410 height 744
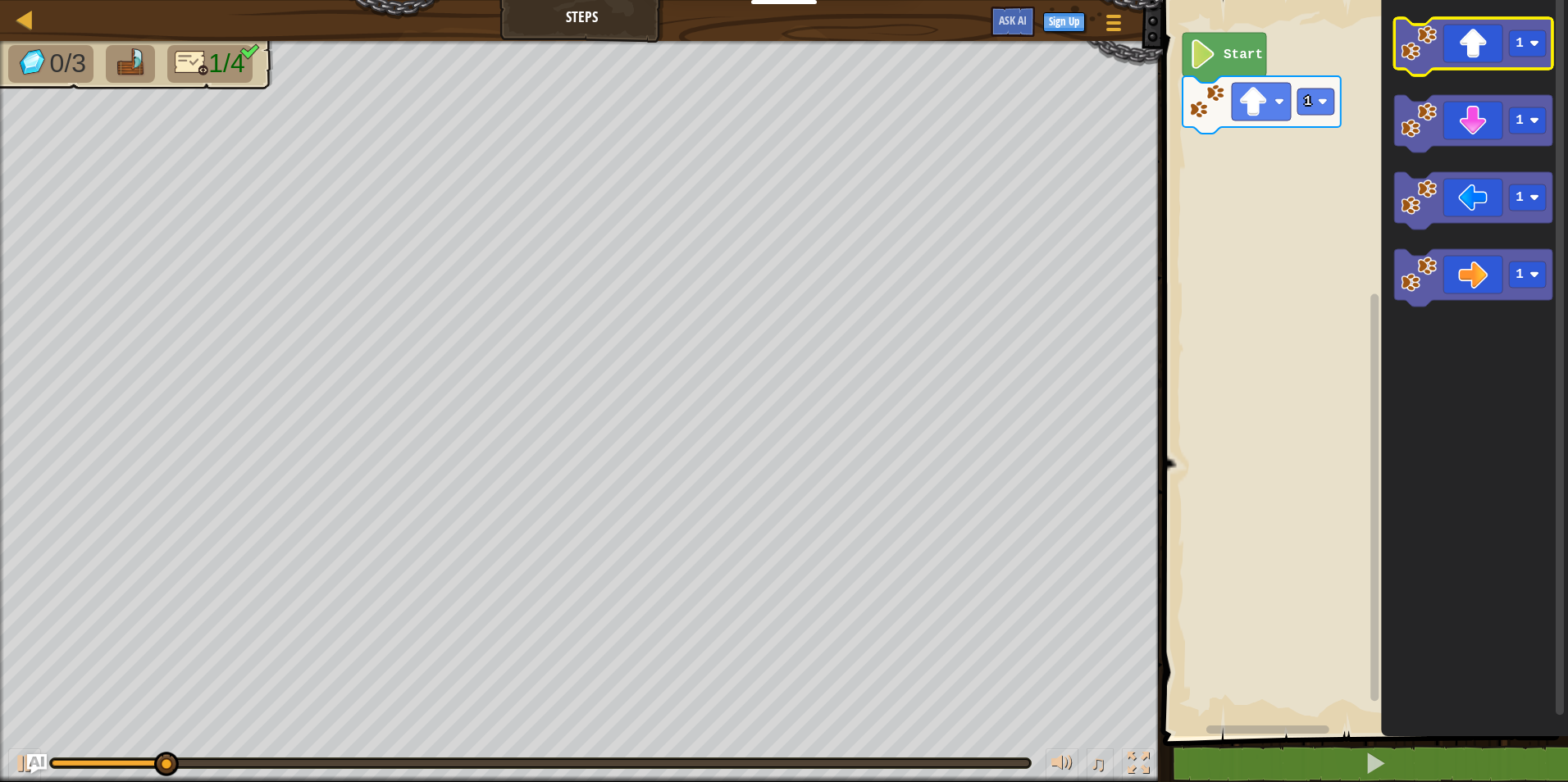
click at [1435, 41] on image "Blockly Workspace" at bounding box center [1419, 43] width 36 height 36
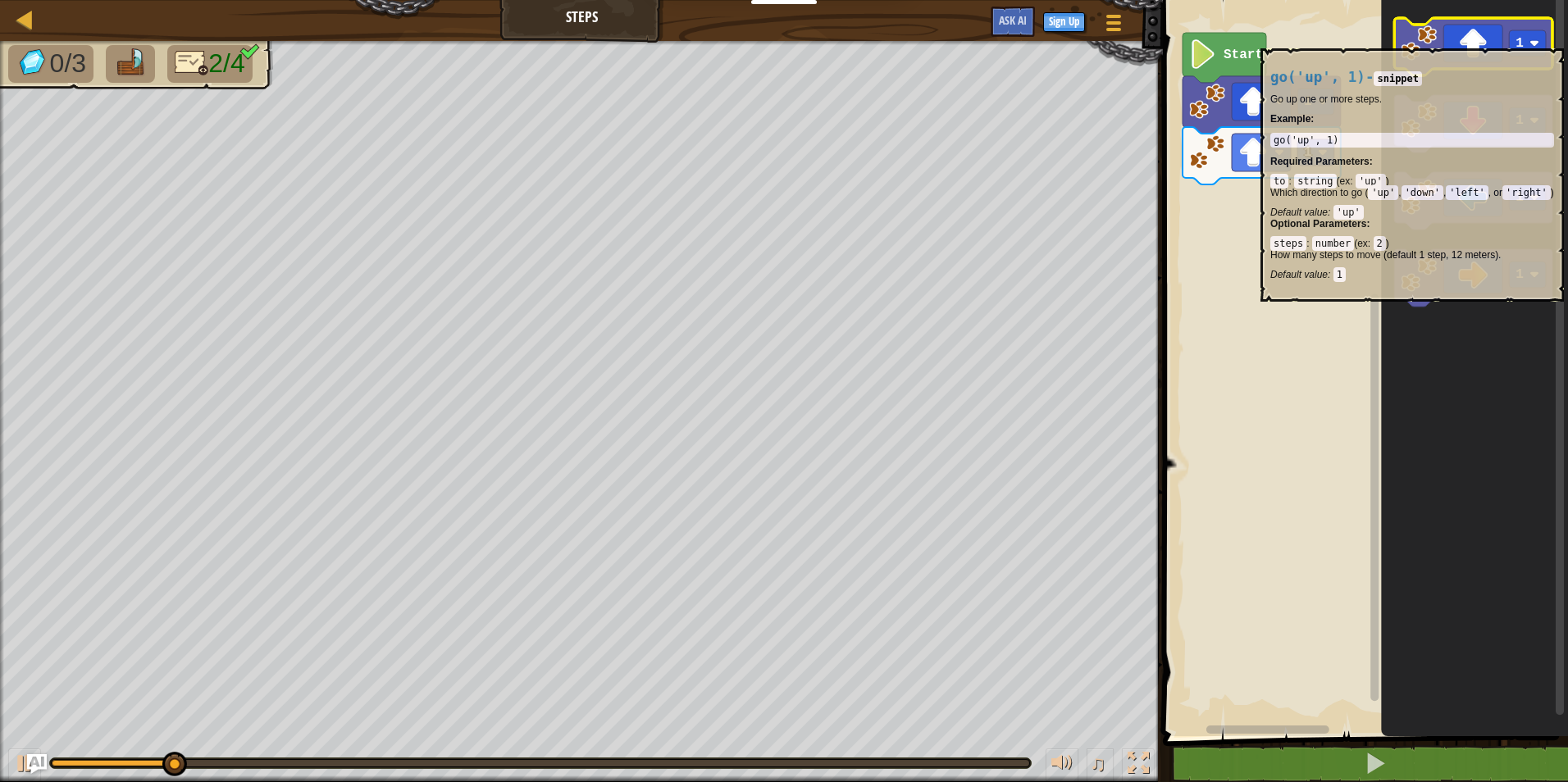
click at [1461, 40] on icon "Blockly Workspace" at bounding box center [1473, 47] width 158 height 57
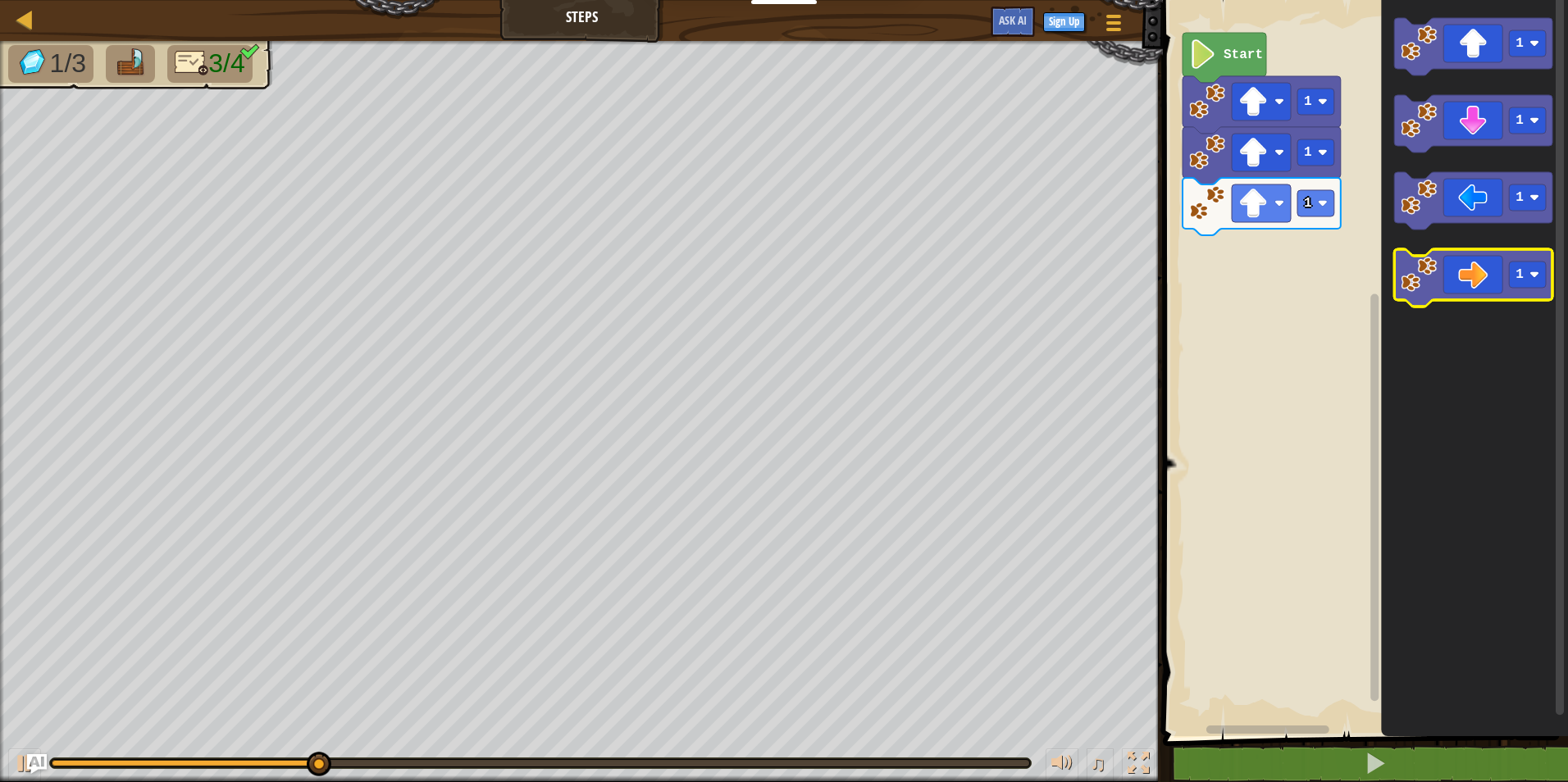
click at [1472, 267] on icon "Blockly Workspace" at bounding box center [1473, 278] width 158 height 57
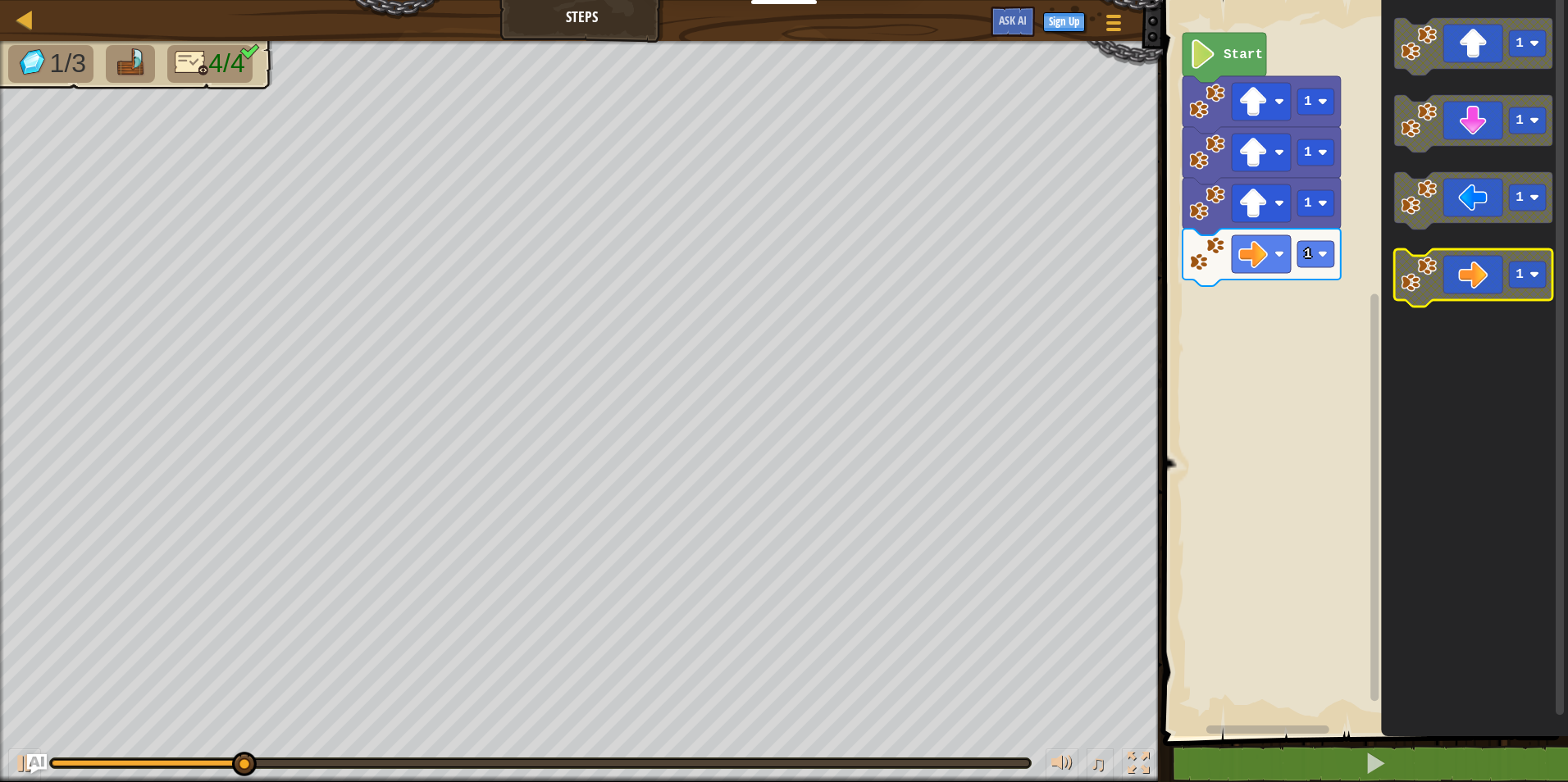
click at [1472, 267] on icon "Blockly Workspace" at bounding box center [1473, 278] width 158 height 57
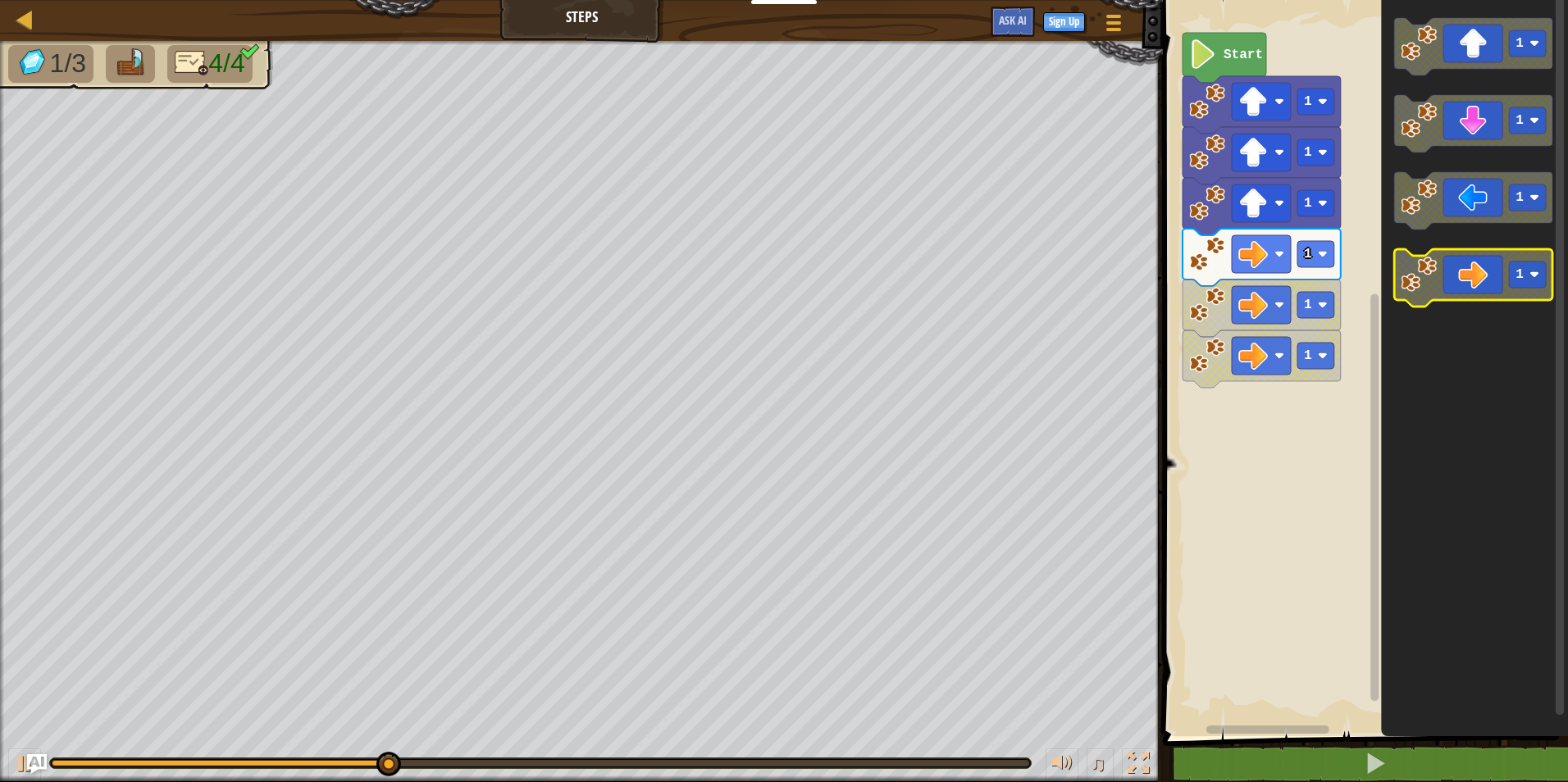
click at [1472, 267] on icon "Blockly Workspace" at bounding box center [1473, 278] width 158 height 57
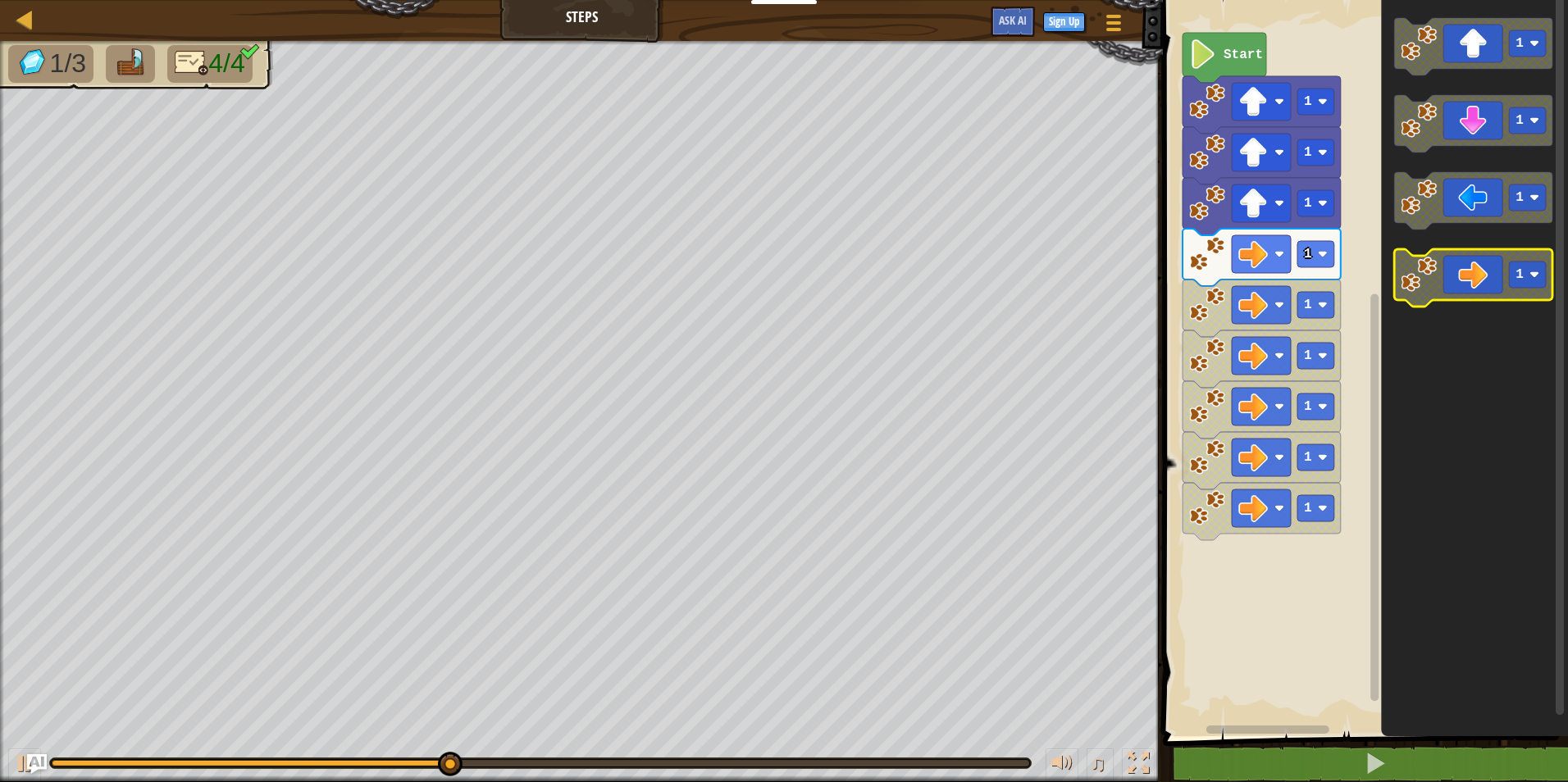
click at [1472, 267] on icon "Blockly Workspace" at bounding box center [1473, 278] width 158 height 57
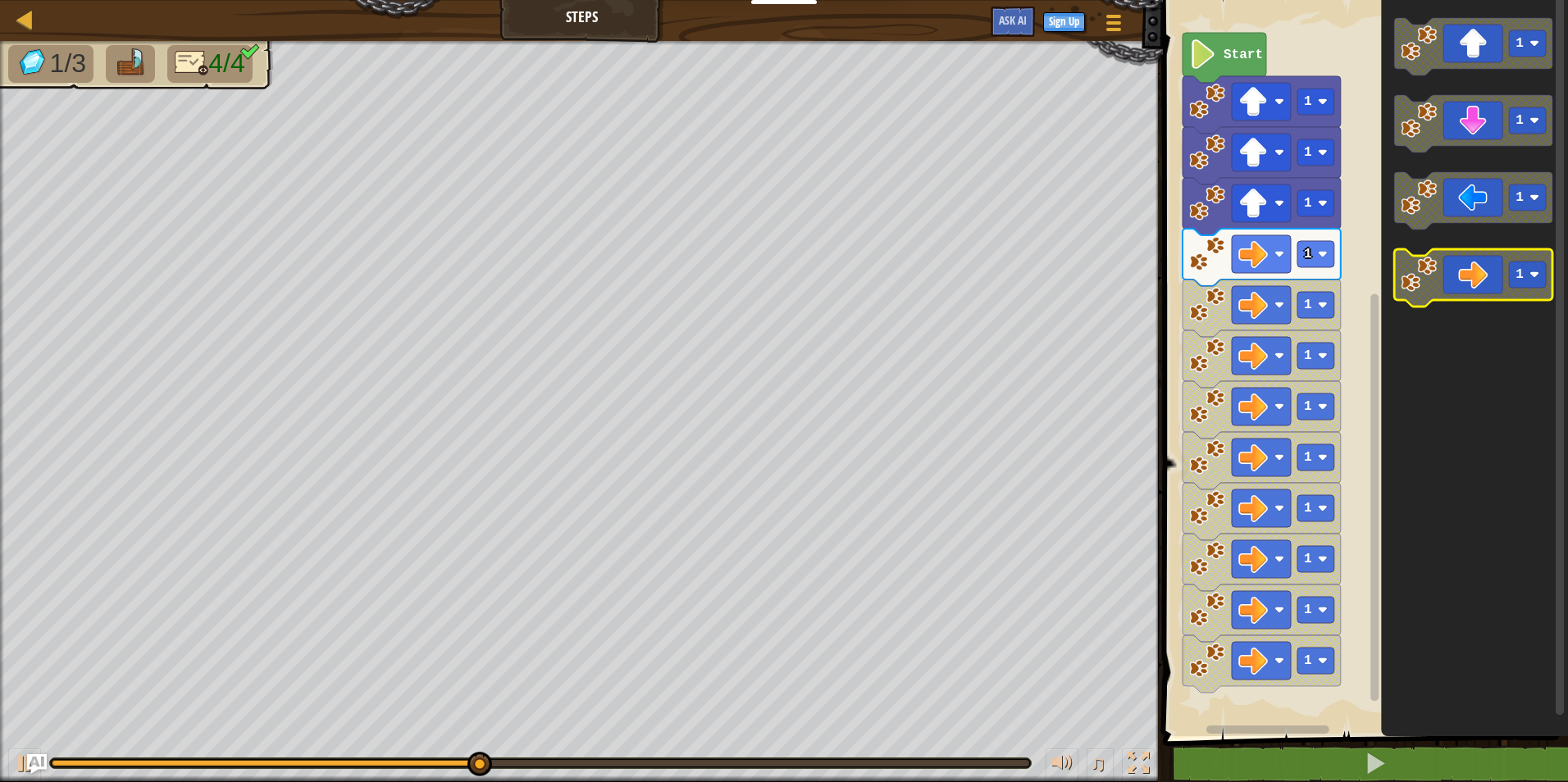
click at [1472, 267] on icon "Blockly Workspace" at bounding box center [1473, 278] width 158 height 57
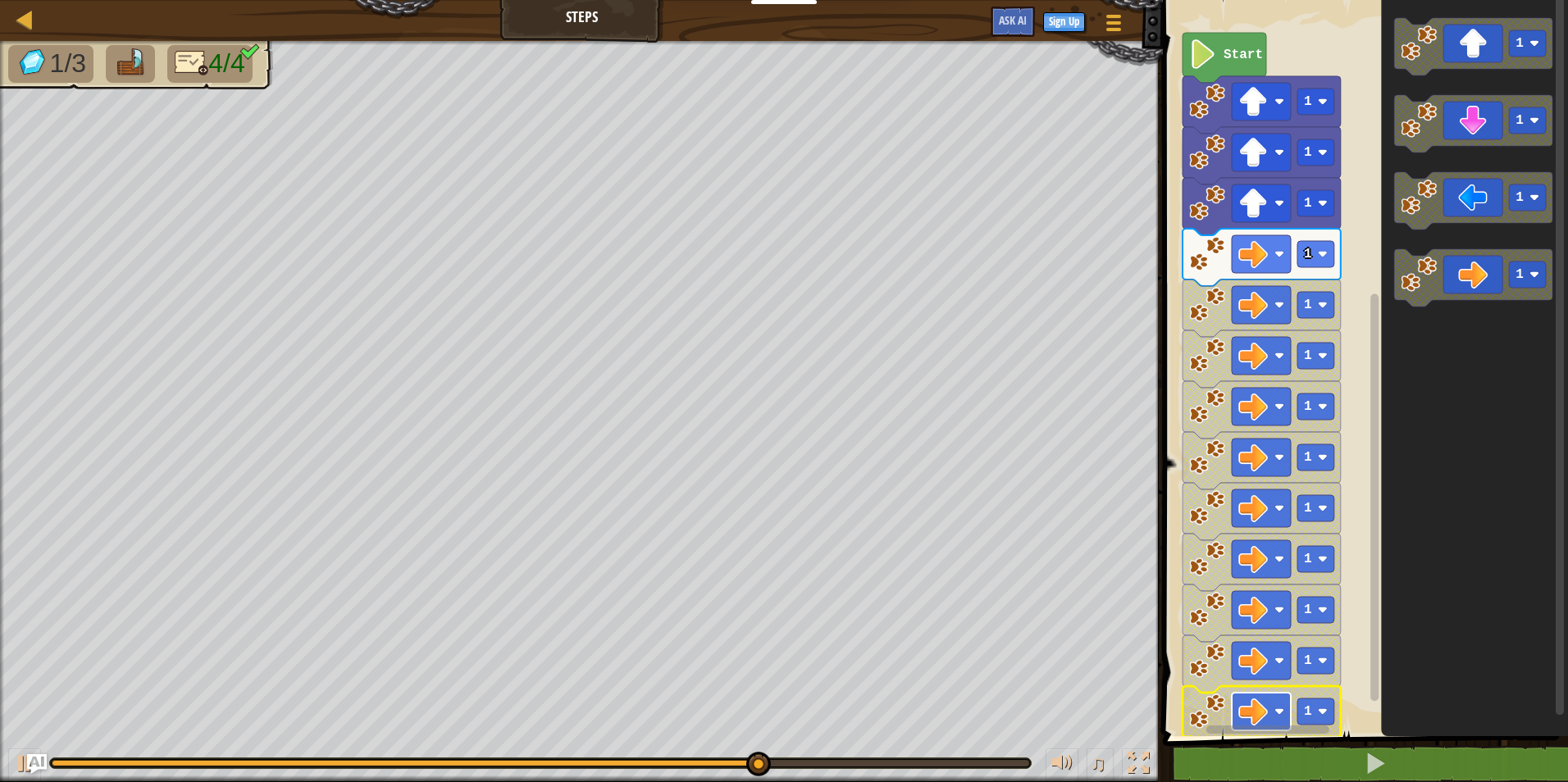
click at [1277, 707] on image "Blockly Workspace" at bounding box center [1279, 711] width 10 height 10
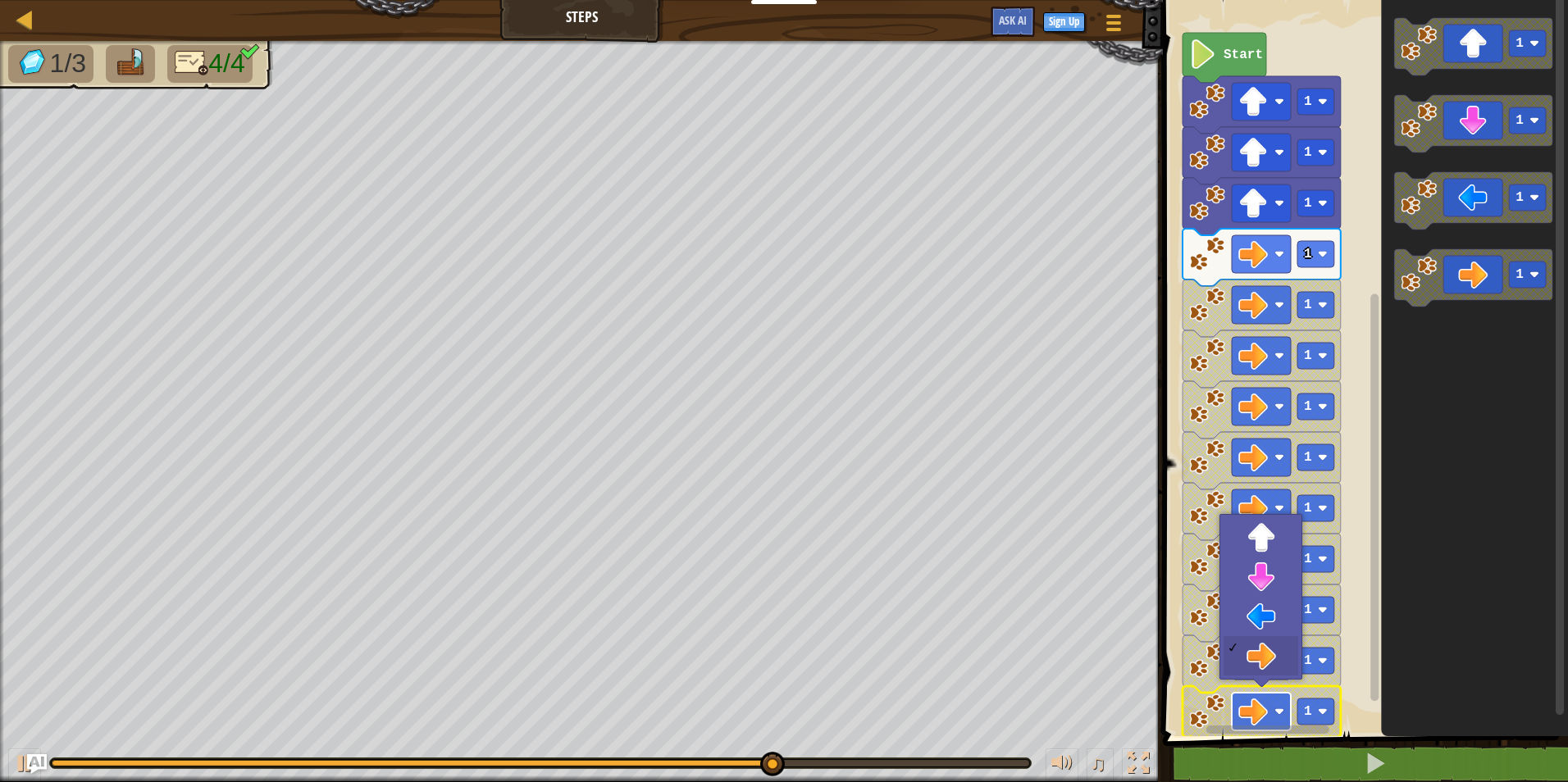
click at [1277, 707] on image "Blockly Workspace" at bounding box center [1279, 711] width 10 height 10
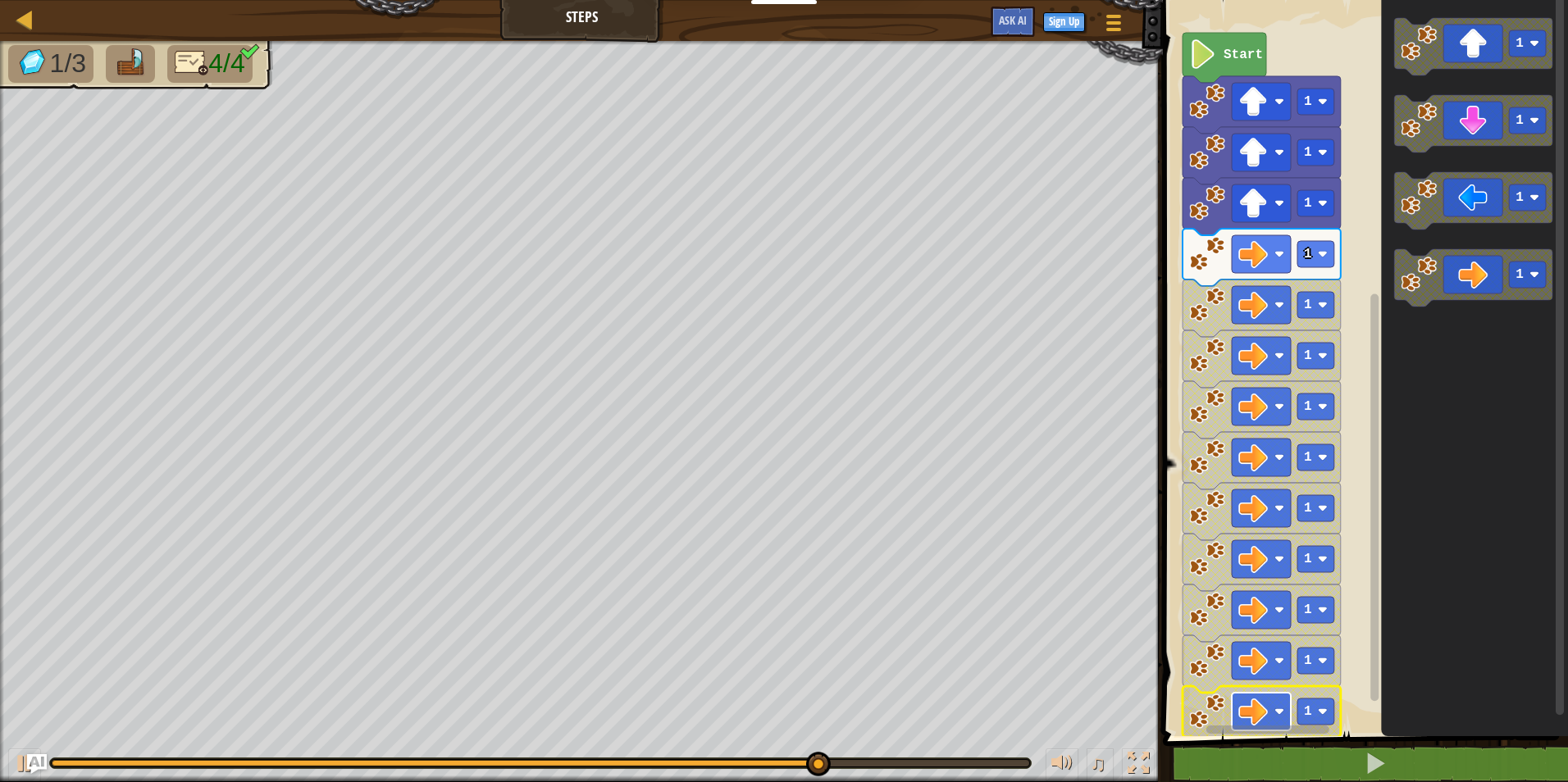
click at [1277, 707] on image "Blockly Workspace" at bounding box center [1279, 711] width 10 height 10
click at [1288, 709] on rect "Blockly Workspace" at bounding box center [1261, 711] width 59 height 38
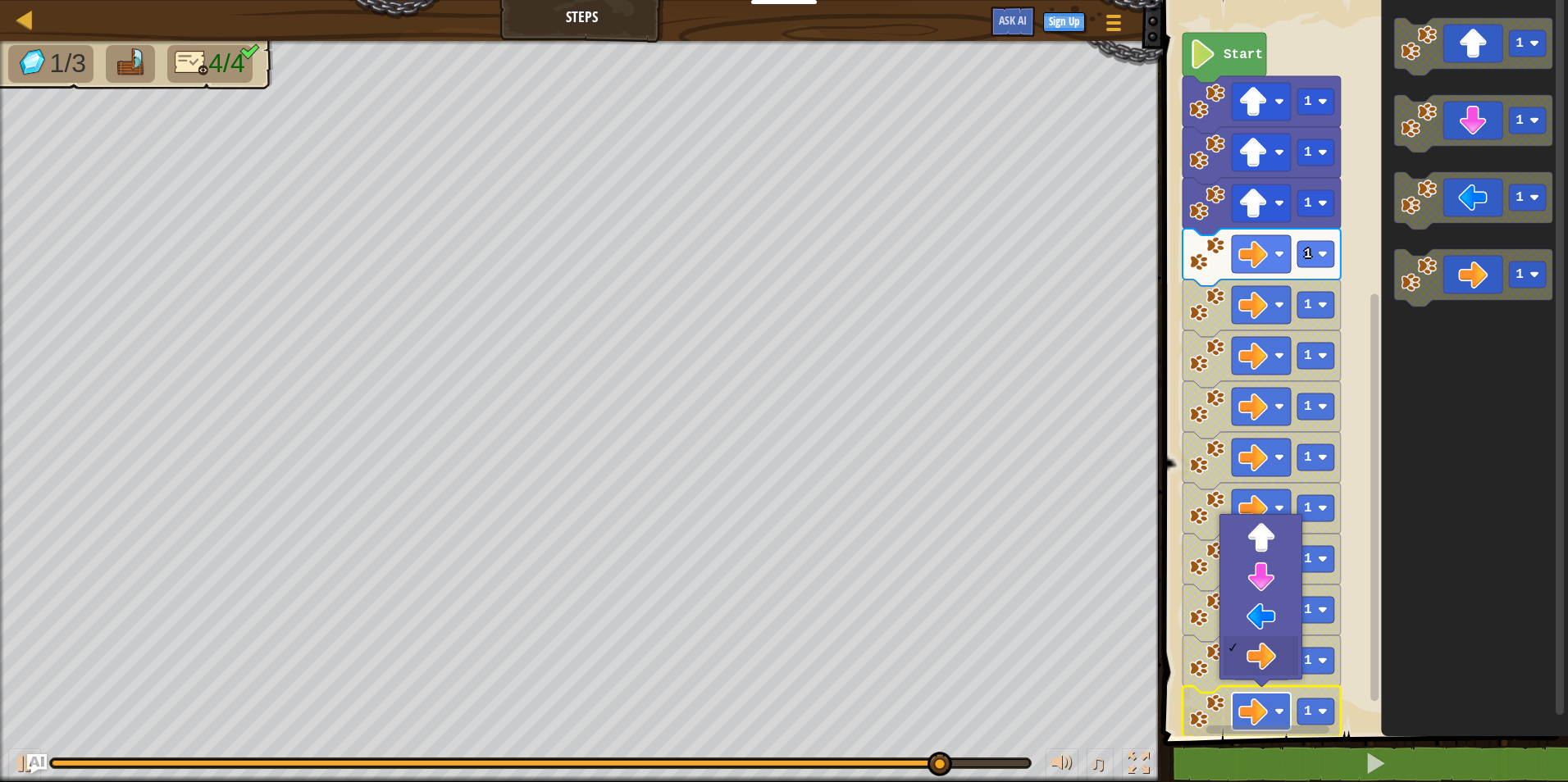
click at [1289, 710] on rect "Blockly Workspace" at bounding box center [1261, 711] width 59 height 38
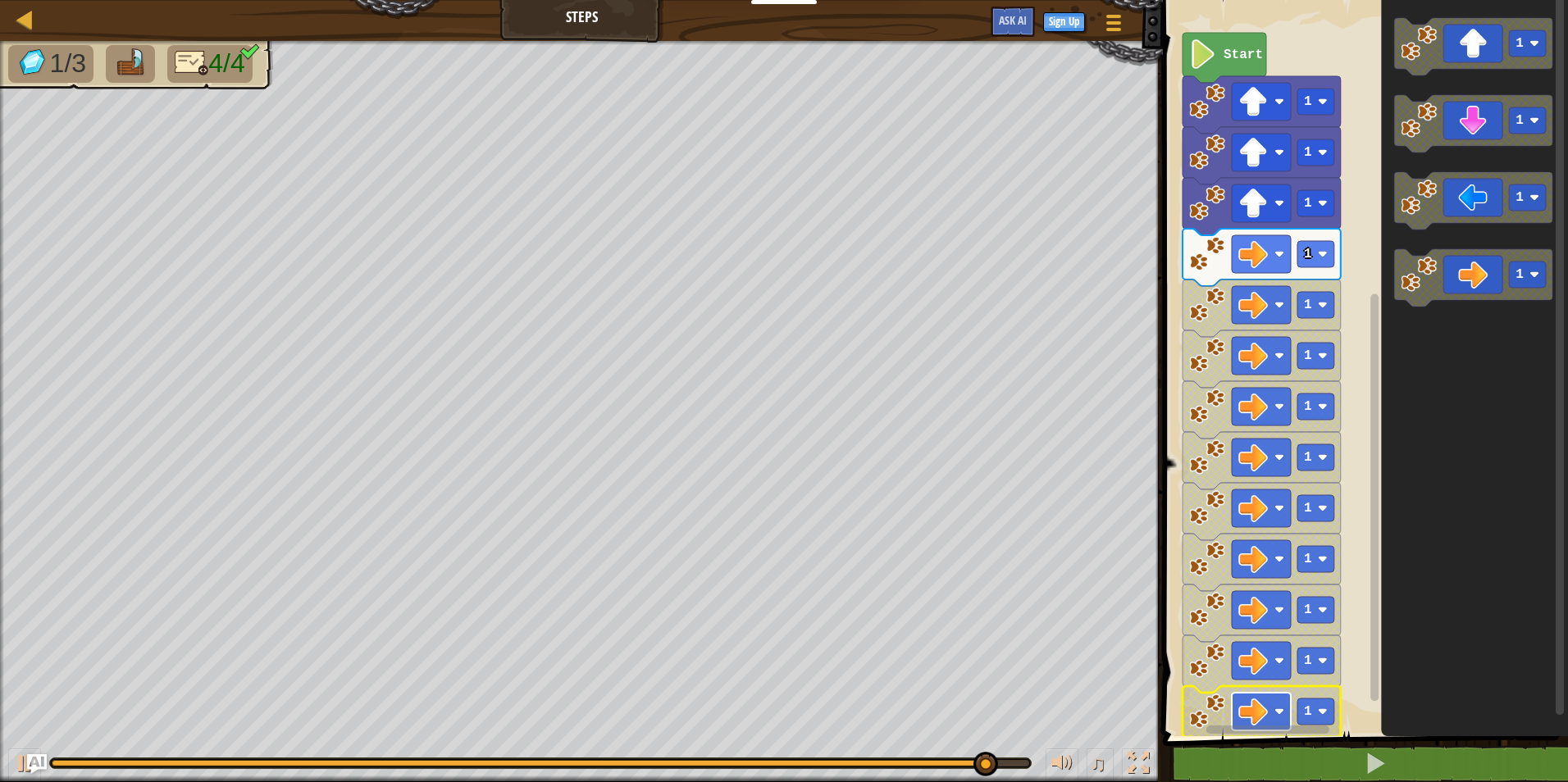
click at [1289, 710] on rect "Blockly Workspace" at bounding box center [1261, 711] width 59 height 38
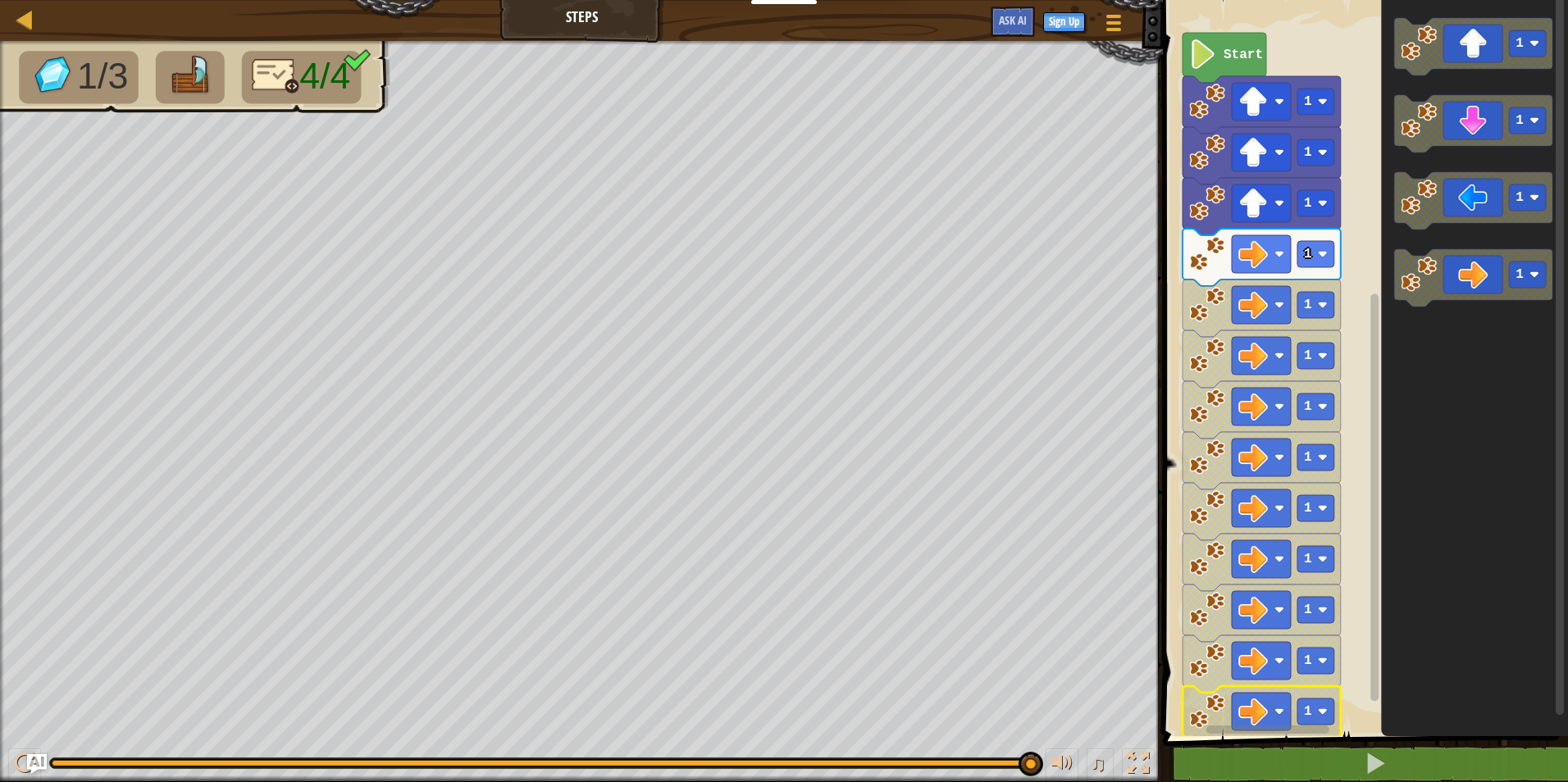
click at [1289, 710] on rect "Blockly Workspace" at bounding box center [1261, 711] width 59 height 38
click at [1299, 710] on rect "Blockly Workspace" at bounding box center [1316, 711] width 37 height 26
click at [1297, 679] on icon "Blockly Workspace" at bounding box center [1261, 664] width 158 height 57
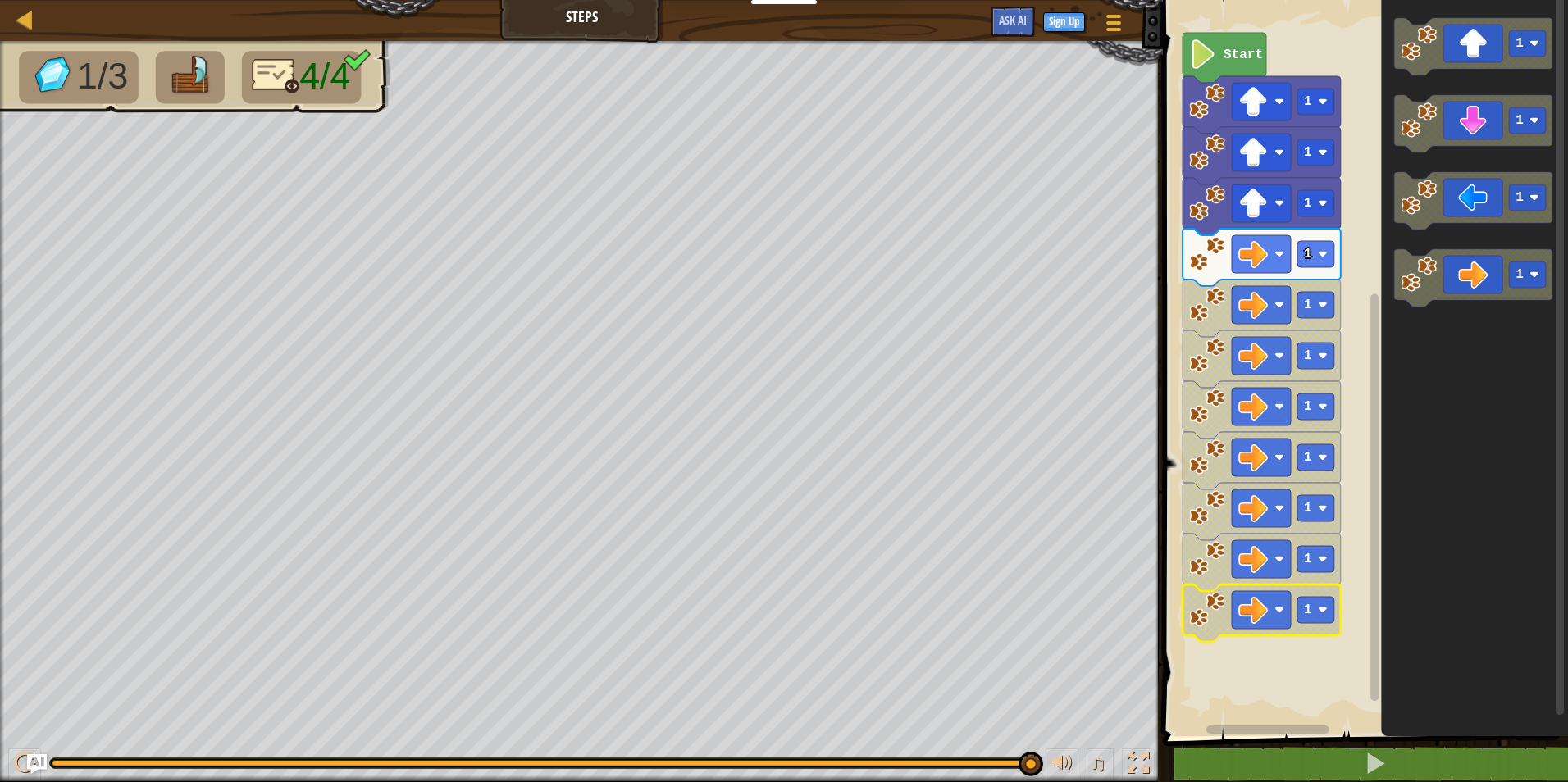
click at [1296, 619] on icon "Blockly Workspace" at bounding box center [1261, 613] width 158 height 57
click at [1292, 563] on icon "Blockly Workspace" at bounding box center [1261, 563] width 158 height 57
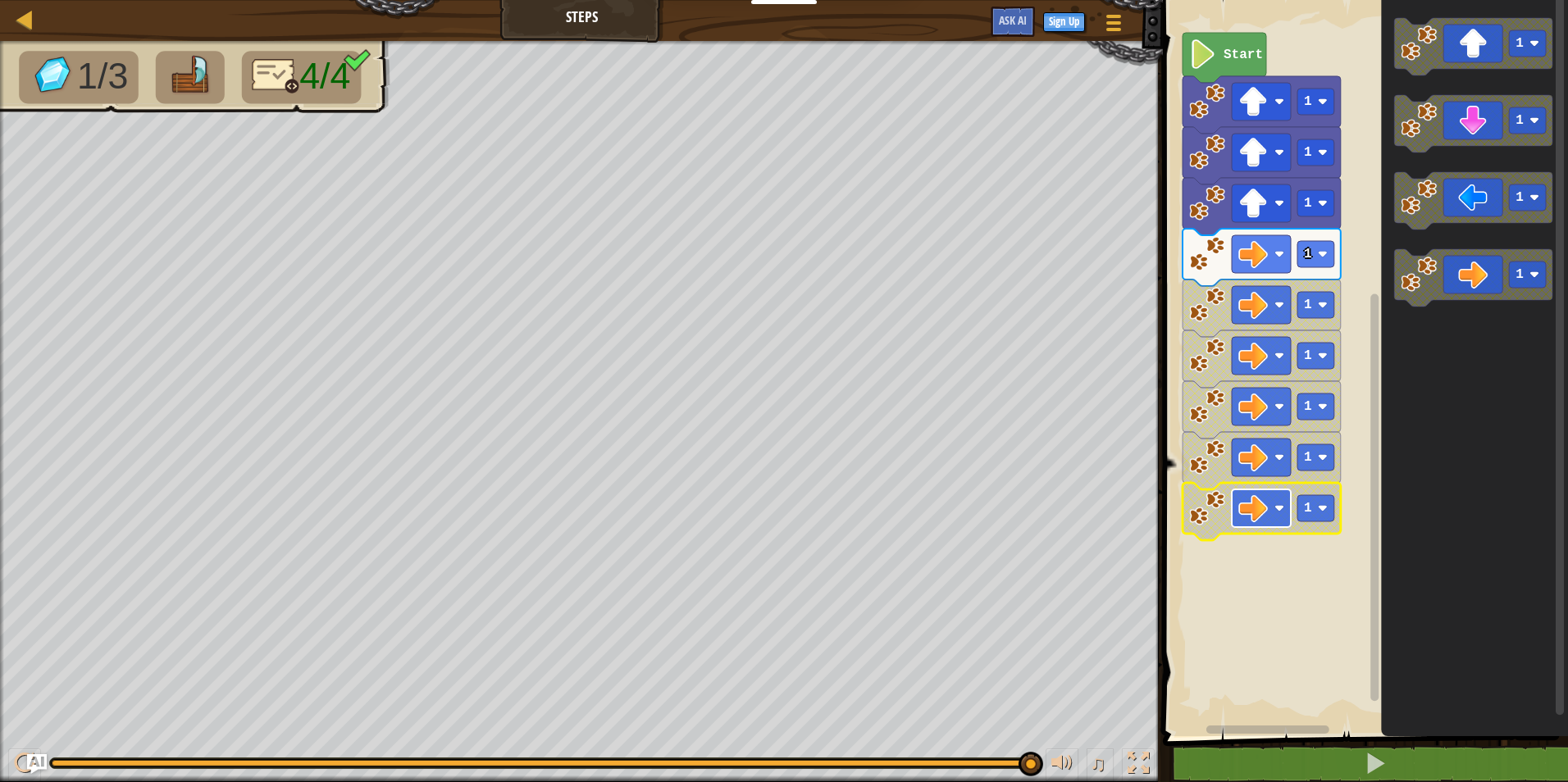
click at [1291, 518] on rect "Blockly Workspace" at bounding box center [1261, 508] width 59 height 38
click at [1283, 465] on rect "Blockly Workspace" at bounding box center [1261, 457] width 59 height 38
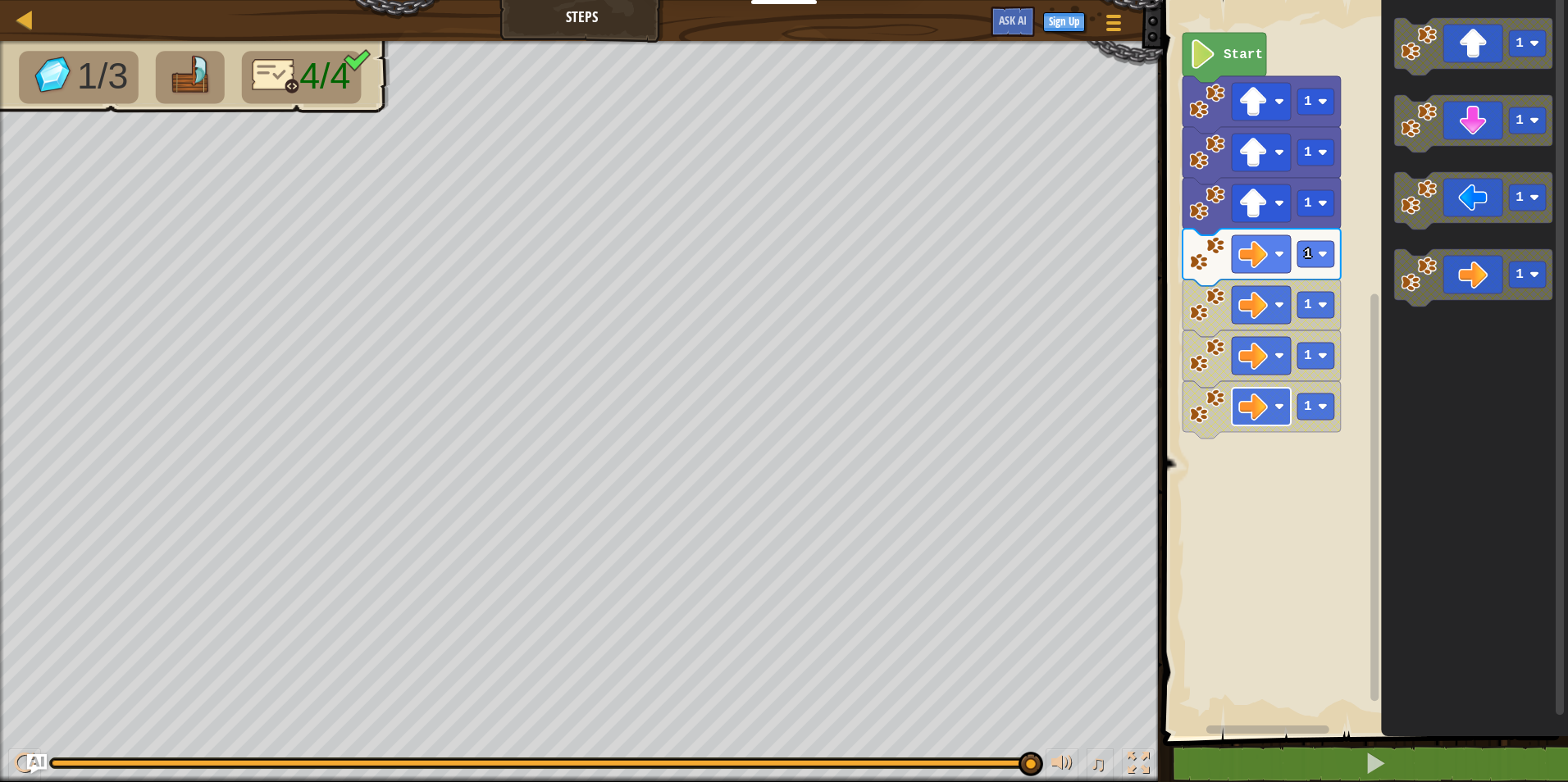
click at [1283, 418] on rect "Blockly Workspace" at bounding box center [1261, 406] width 59 height 38
click at [1274, 356] on rect "Blockly Workspace" at bounding box center [1261, 356] width 59 height 38
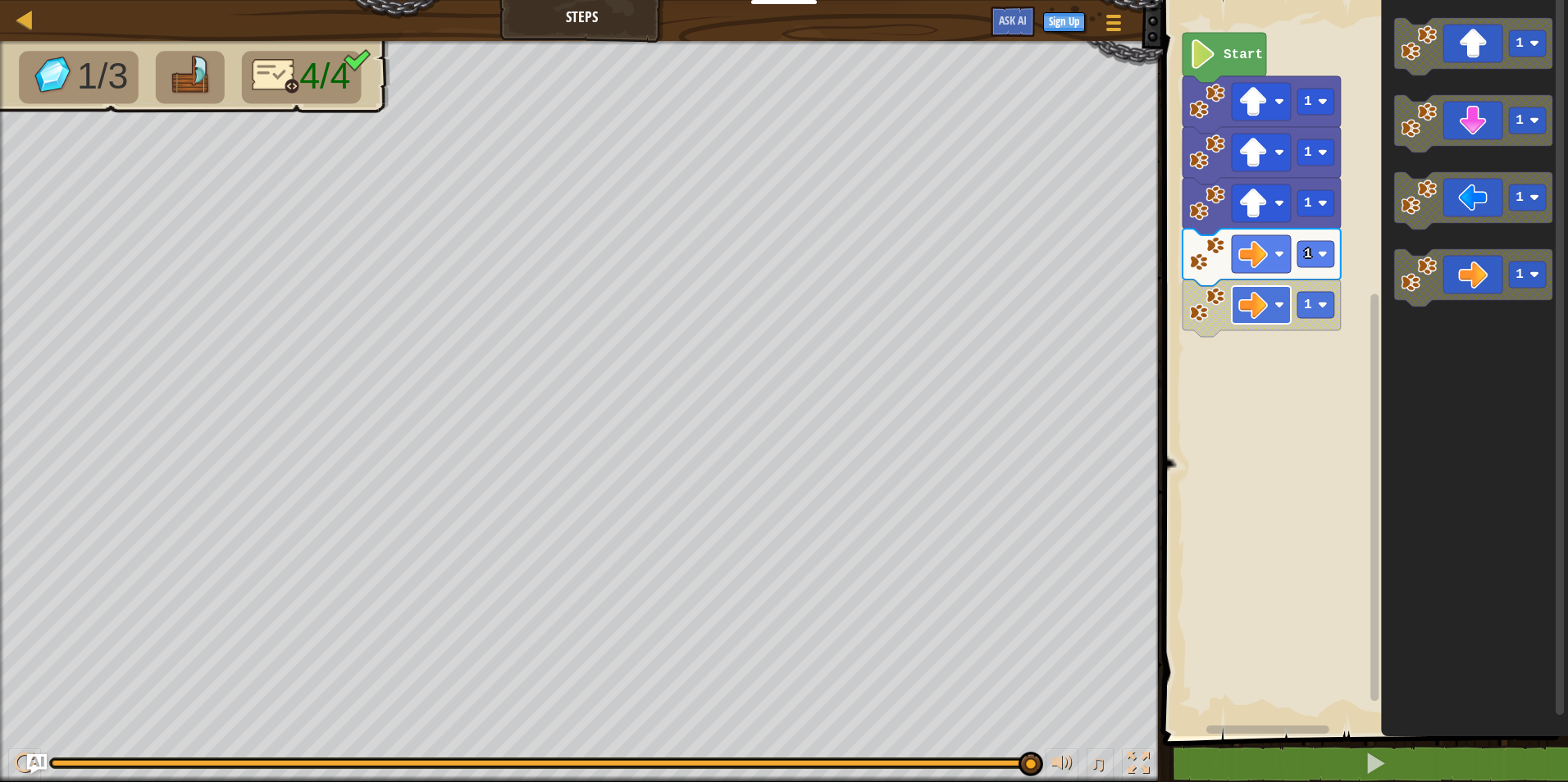
click at [1267, 320] on rect "Blockly Workspace" at bounding box center [1261, 305] width 59 height 38
click at [1262, 268] on image "Blockly Workspace" at bounding box center [1253, 254] width 30 height 30
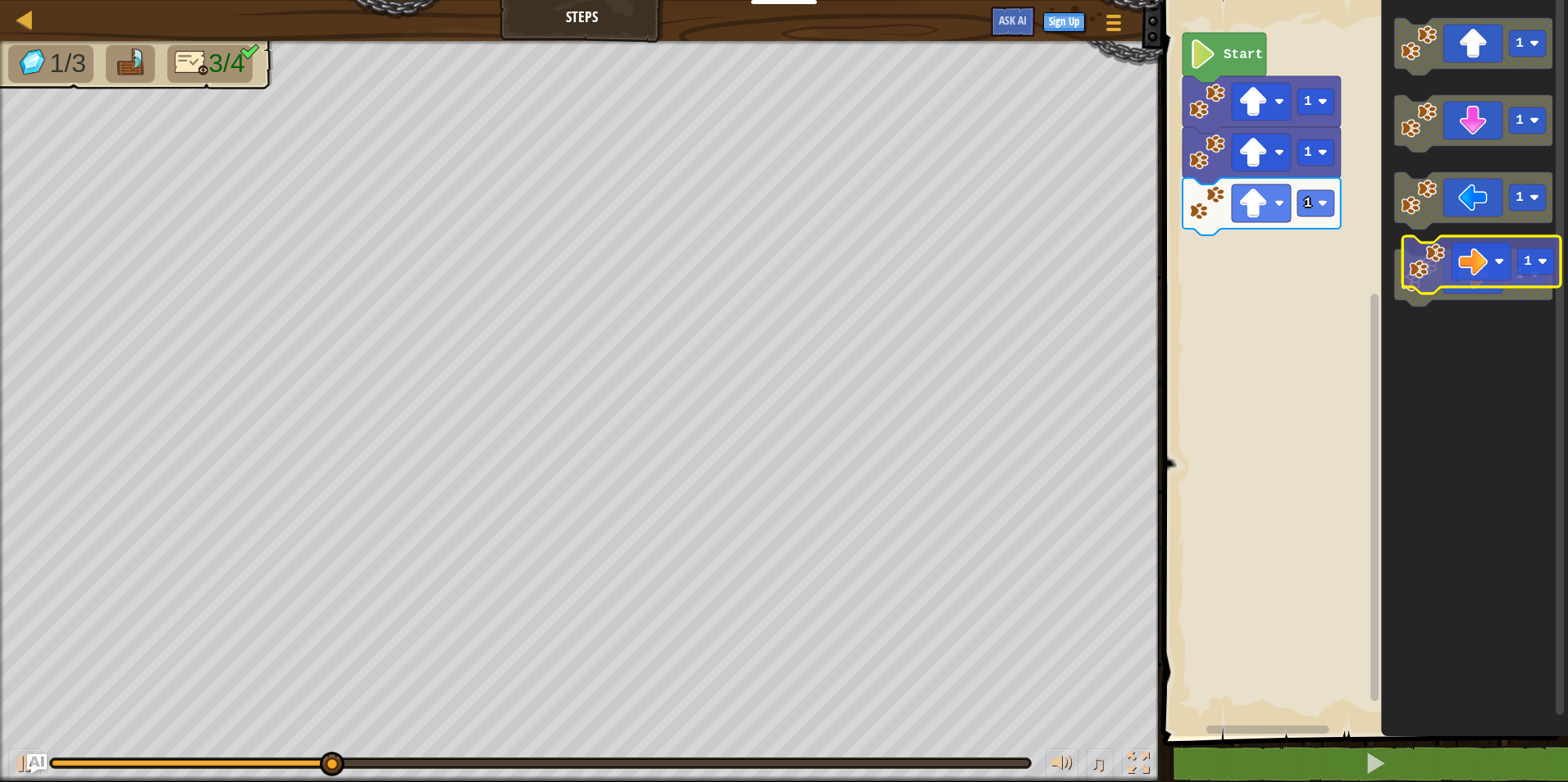
click at [1476, 266] on icon "Blockly Workspace" at bounding box center [1473, 278] width 158 height 57
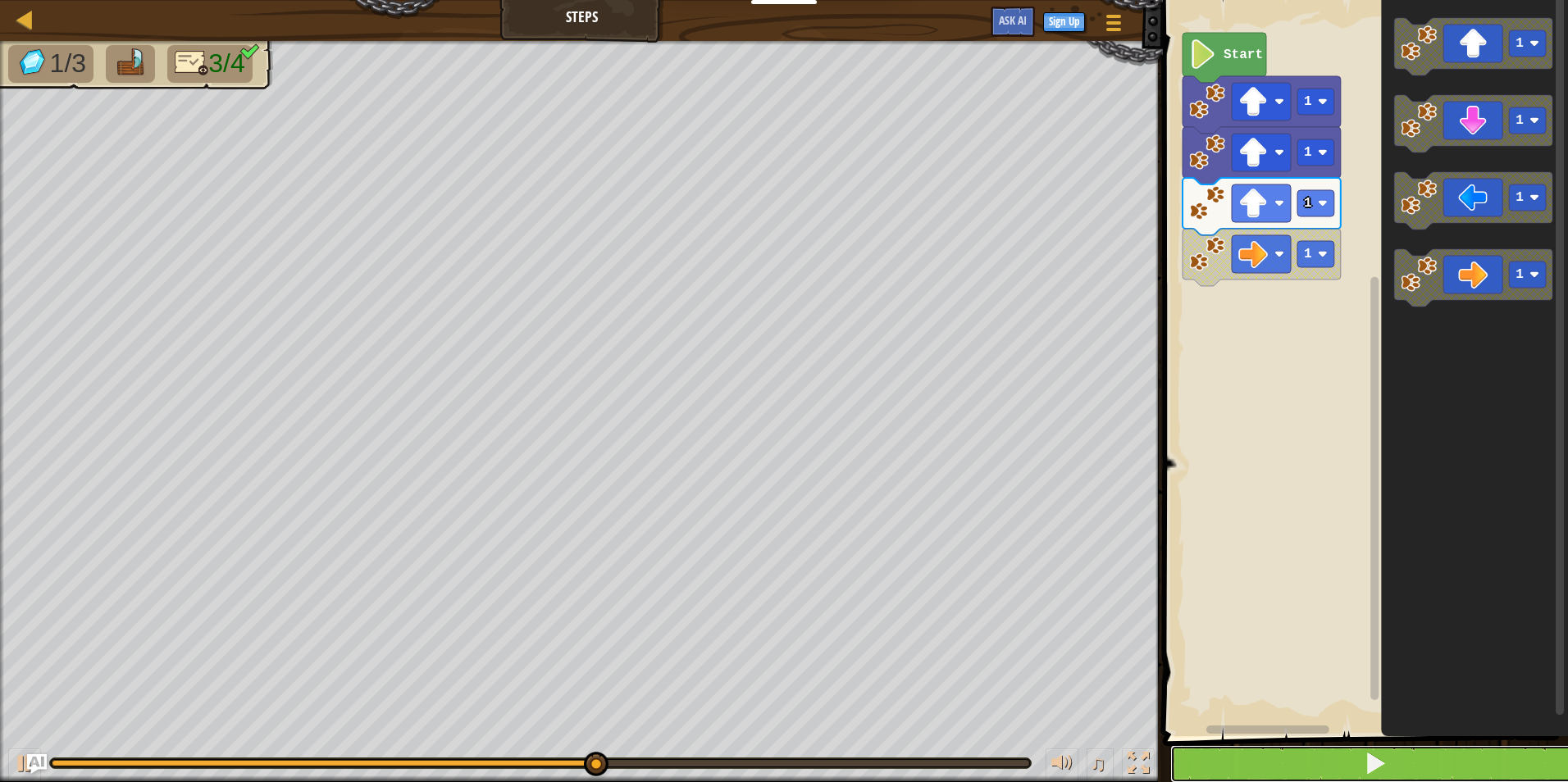
click at [1387, 752] on button at bounding box center [1376, 764] width 410 height 38
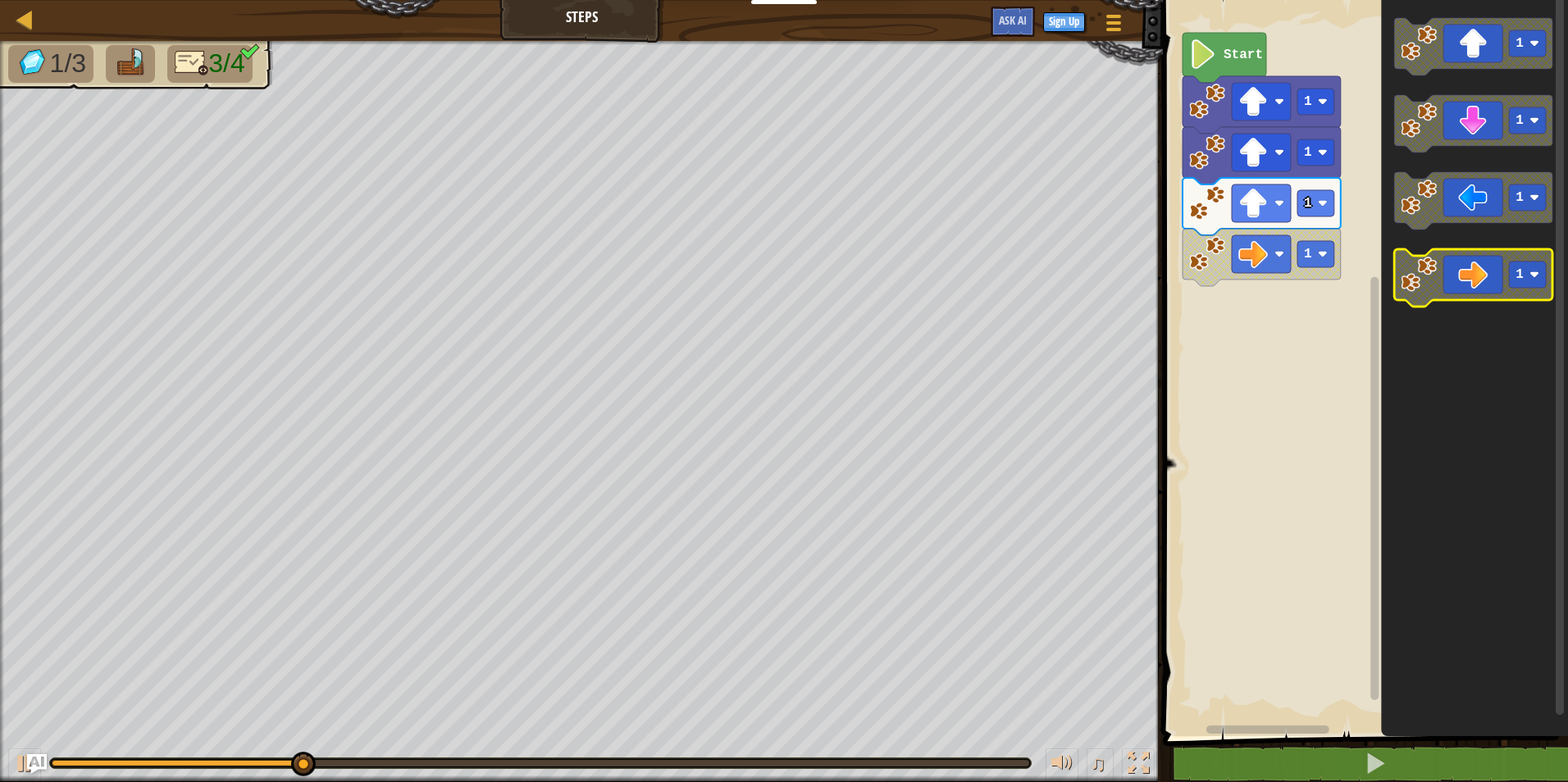
click at [1482, 266] on icon "Blockly Workspace" at bounding box center [1473, 278] width 158 height 57
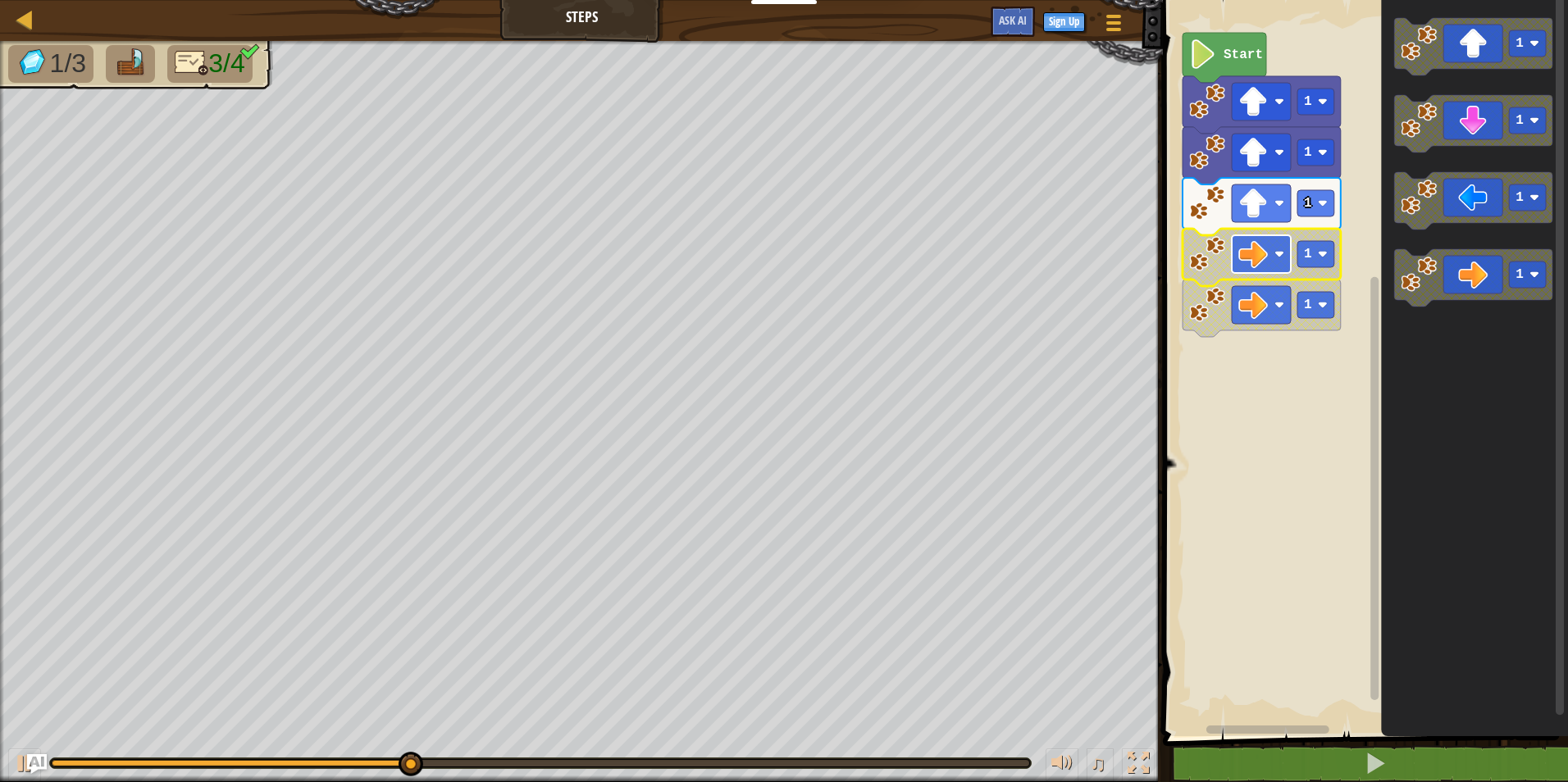
click at [1268, 264] on image "Blockly Workspace" at bounding box center [1253, 254] width 30 height 30
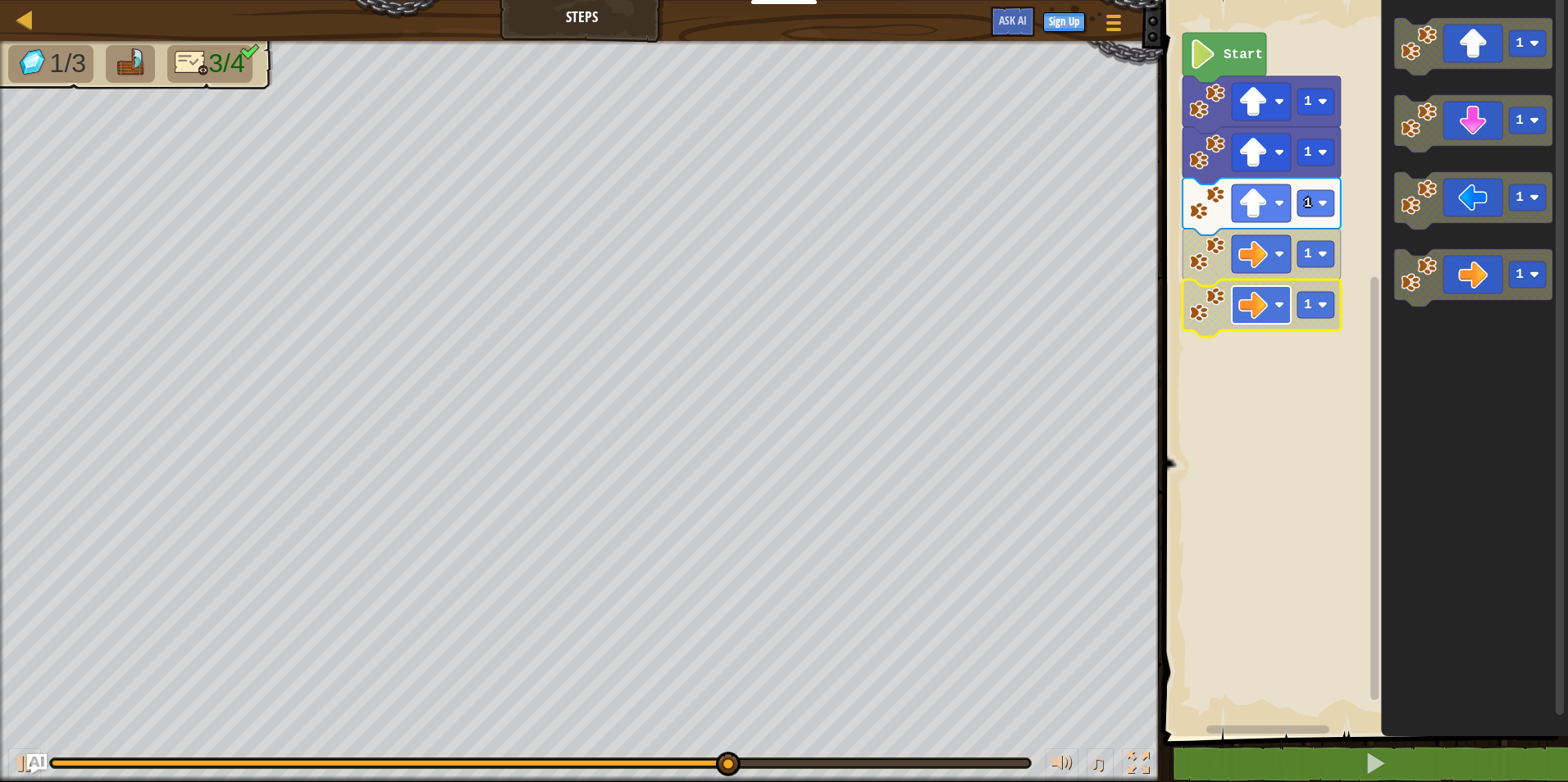
click at [1266, 316] on image "Blockly Workspace" at bounding box center [1253, 304] width 30 height 30
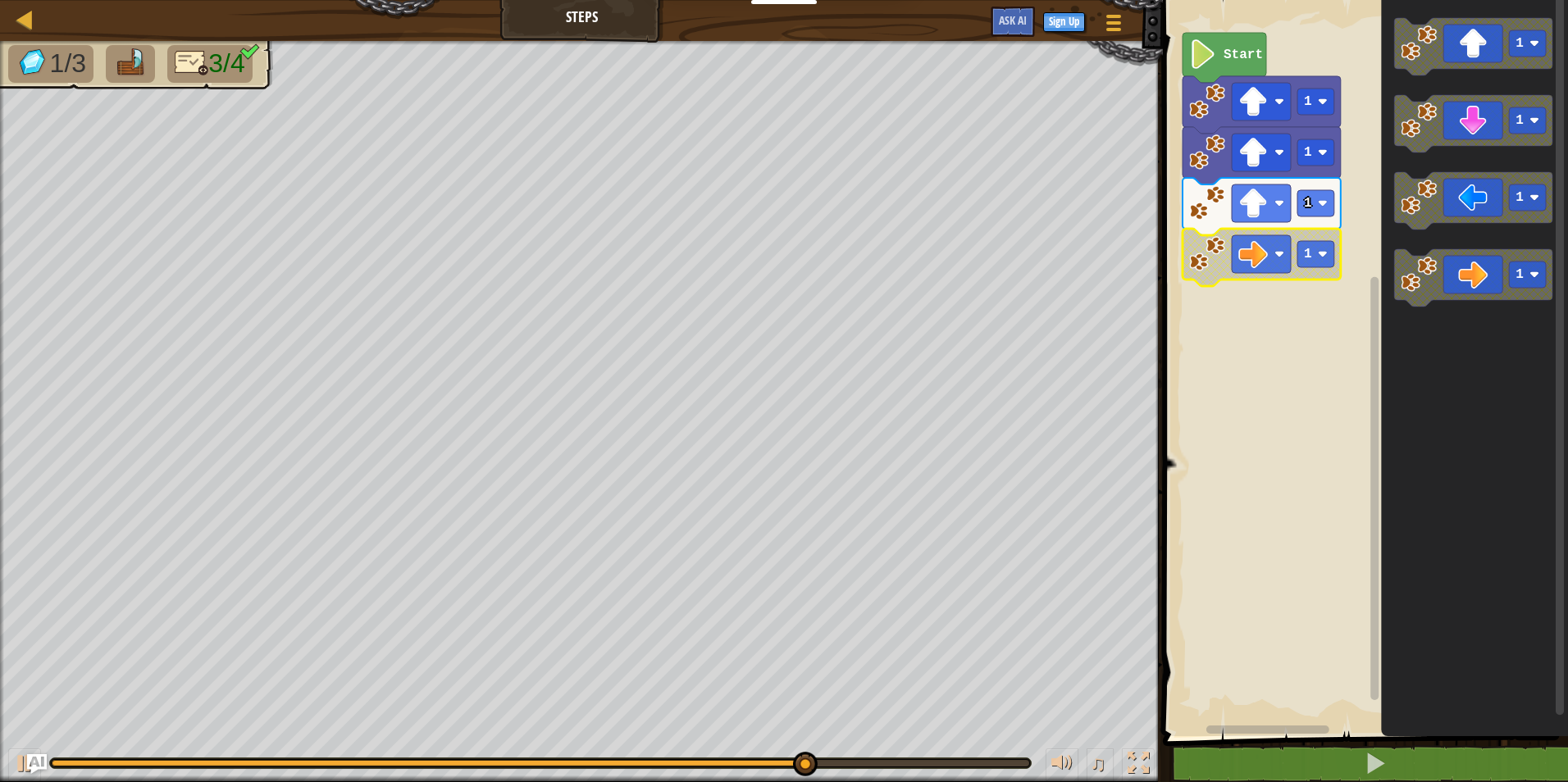
click at [1274, 274] on icon "Blockly Workspace" at bounding box center [1261, 258] width 158 height 57
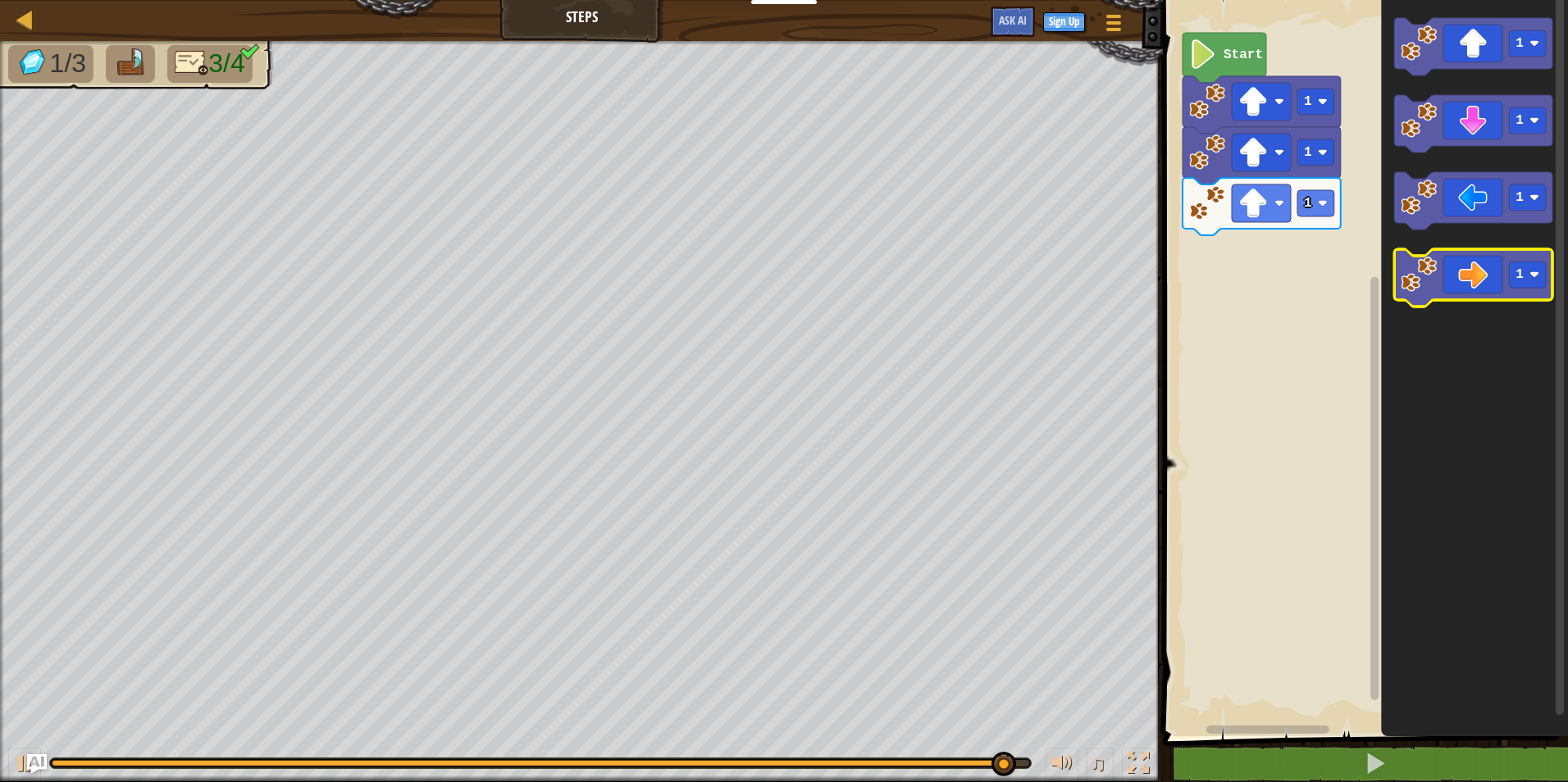
click at [1487, 271] on icon "Blockly Workspace" at bounding box center [1473, 278] width 158 height 57
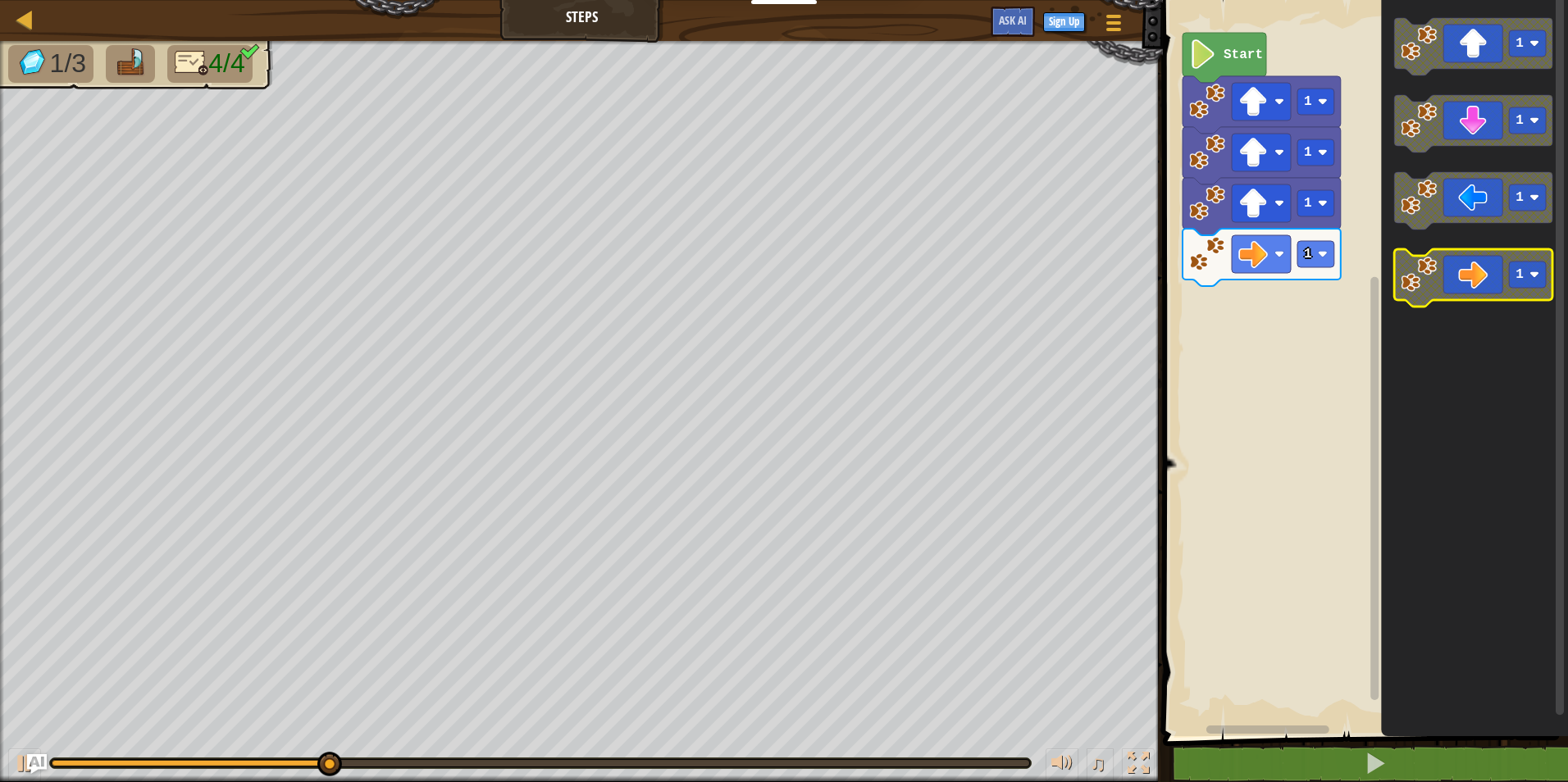
click at [1487, 271] on icon "Blockly Workspace" at bounding box center [1473, 278] width 158 height 57
click at [1486, 270] on icon "Blockly Workspace" at bounding box center [1473, 278] width 158 height 57
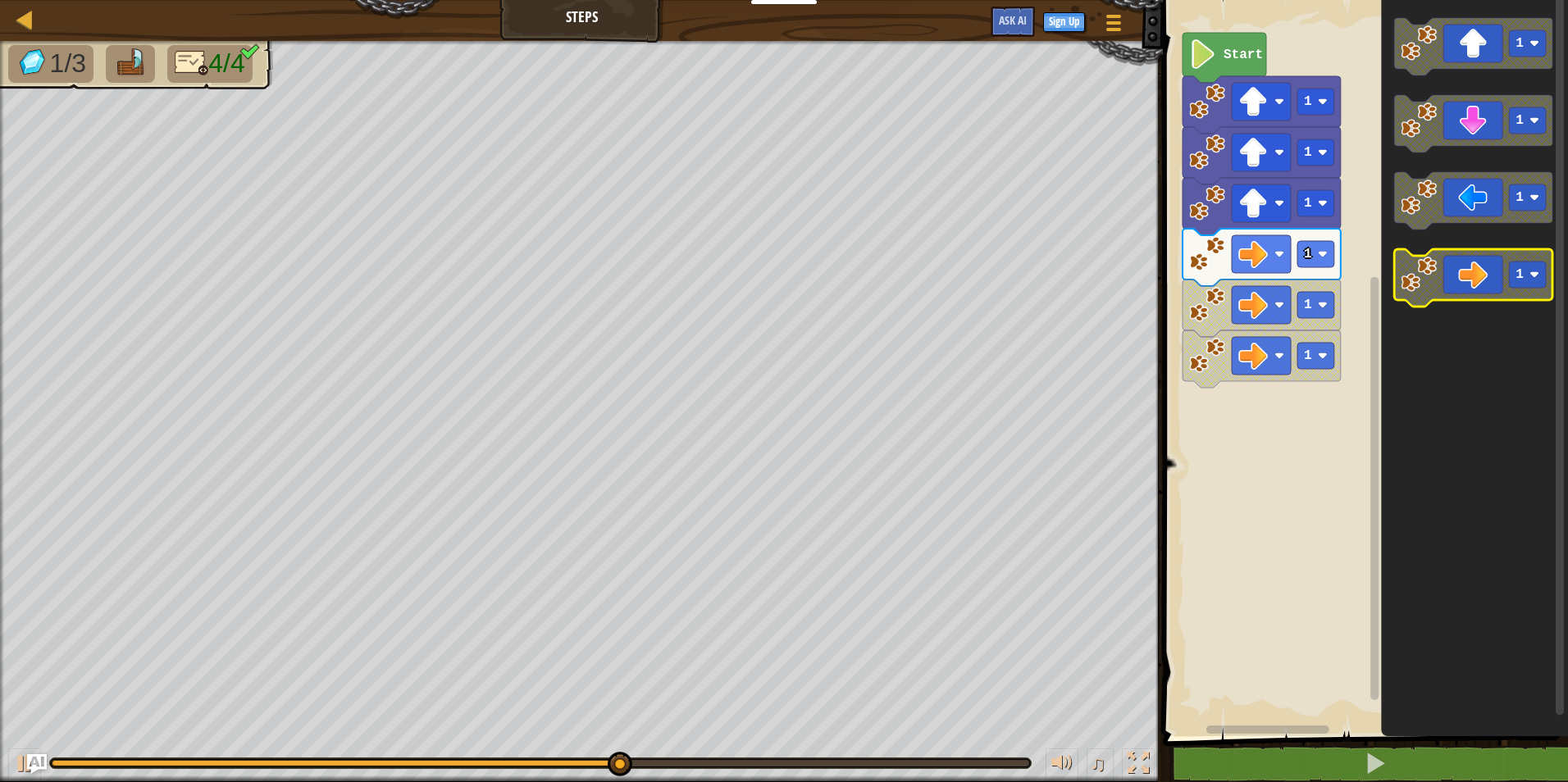
click at [1452, 226] on icon "1 1 1 1" at bounding box center [1474, 364] width 187 height 744
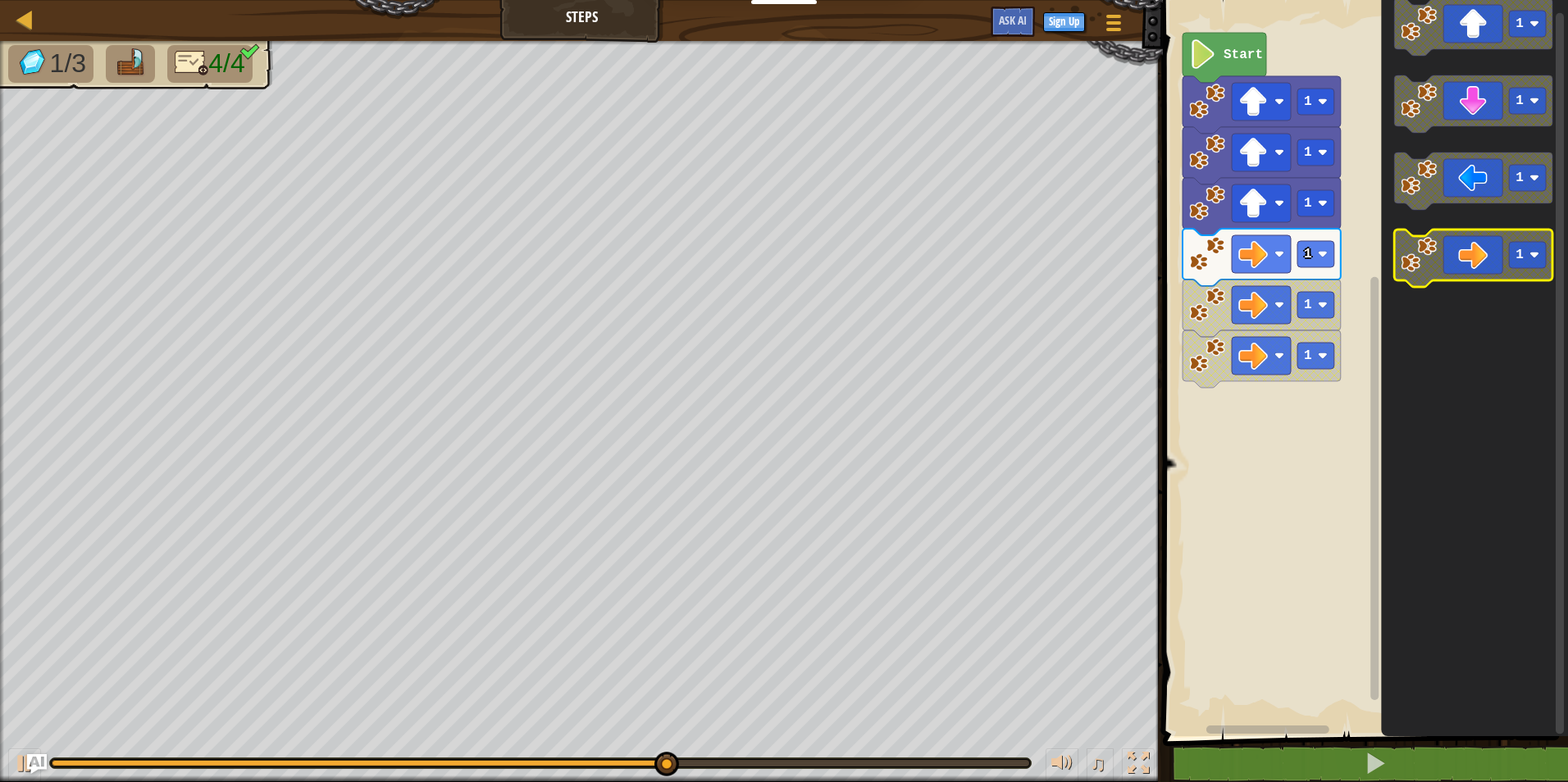
click at [1462, 283] on rect "Blockly Workspace" at bounding box center [1473, 259] width 158 height 57
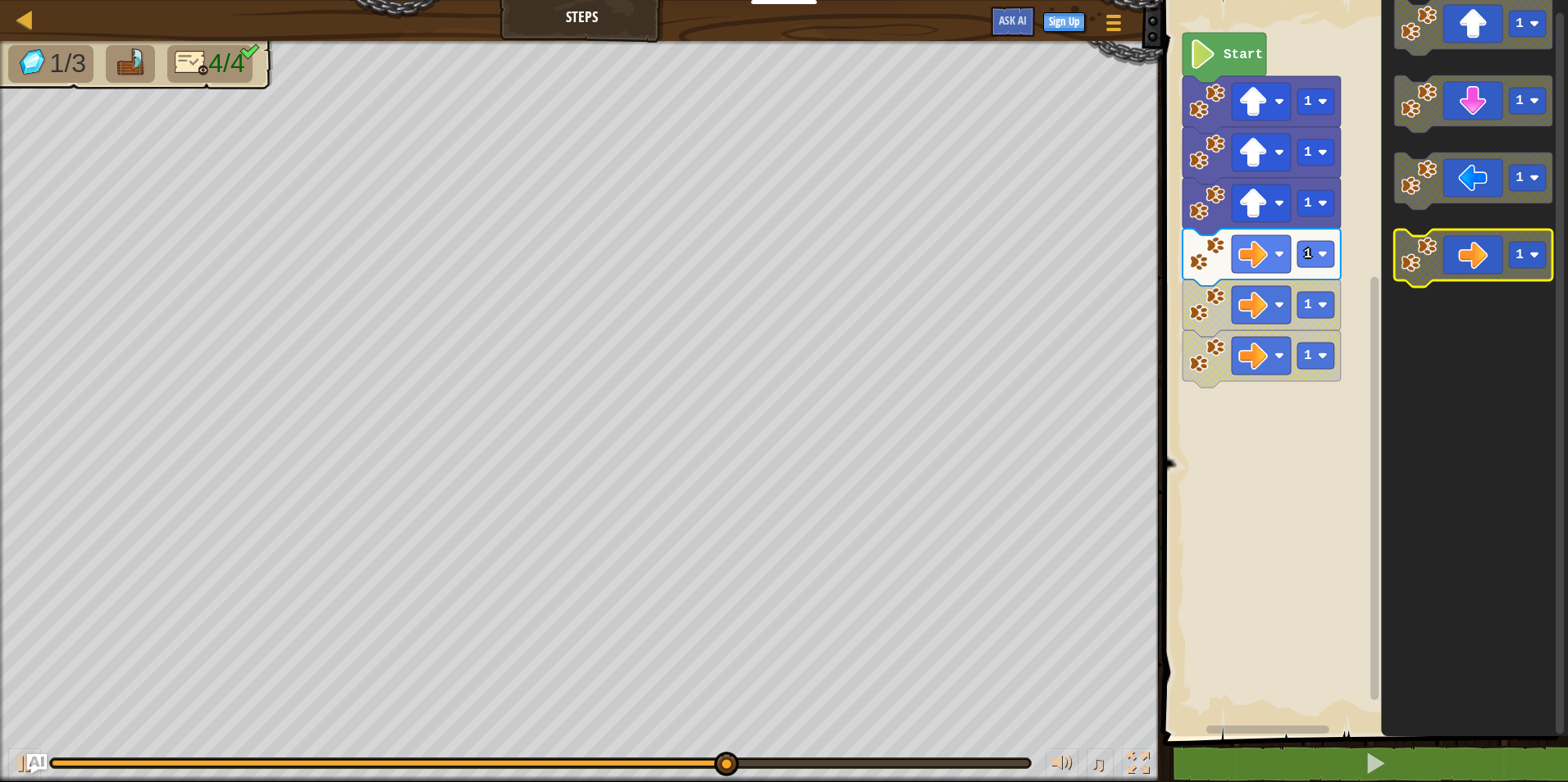
click at [1462, 283] on rect "Blockly Workspace" at bounding box center [1473, 259] width 158 height 57
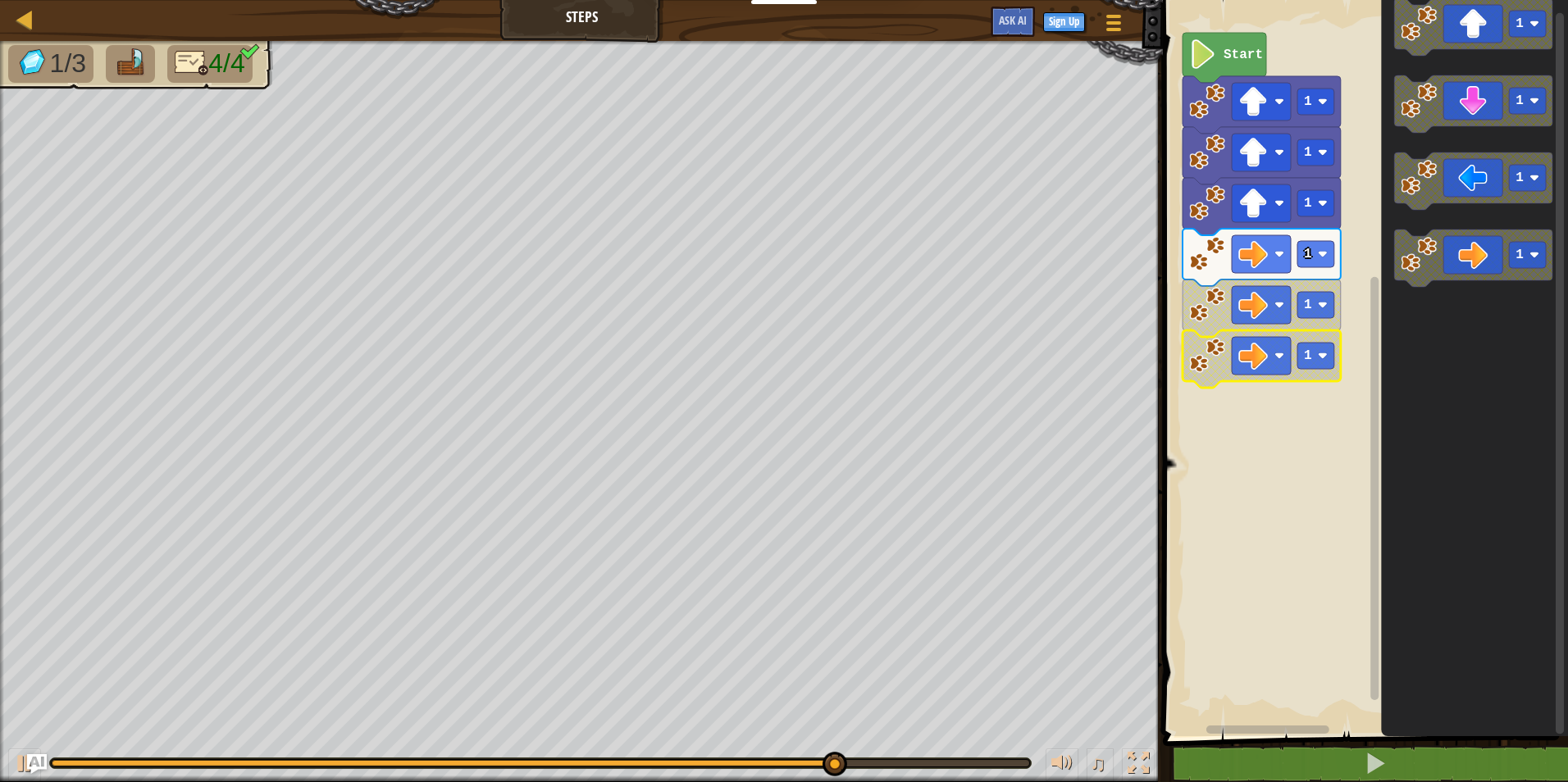
click at [1272, 377] on icon "Blockly Workspace" at bounding box center [1261, 359] width 158 height 57
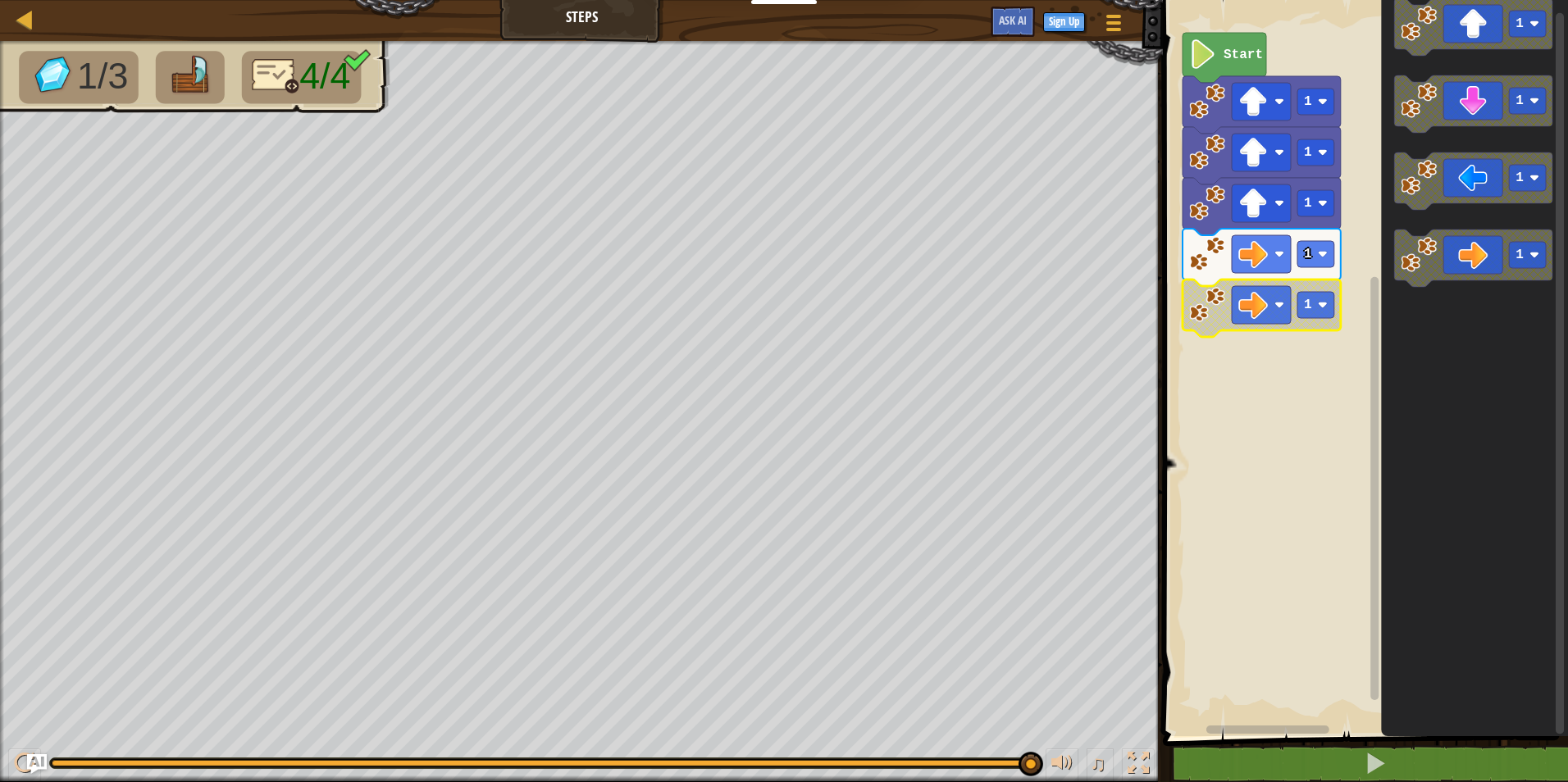
click at [1294, 317] on icon "Blockly Workspace" at bounding box center [1261, 308] width 158 height 57
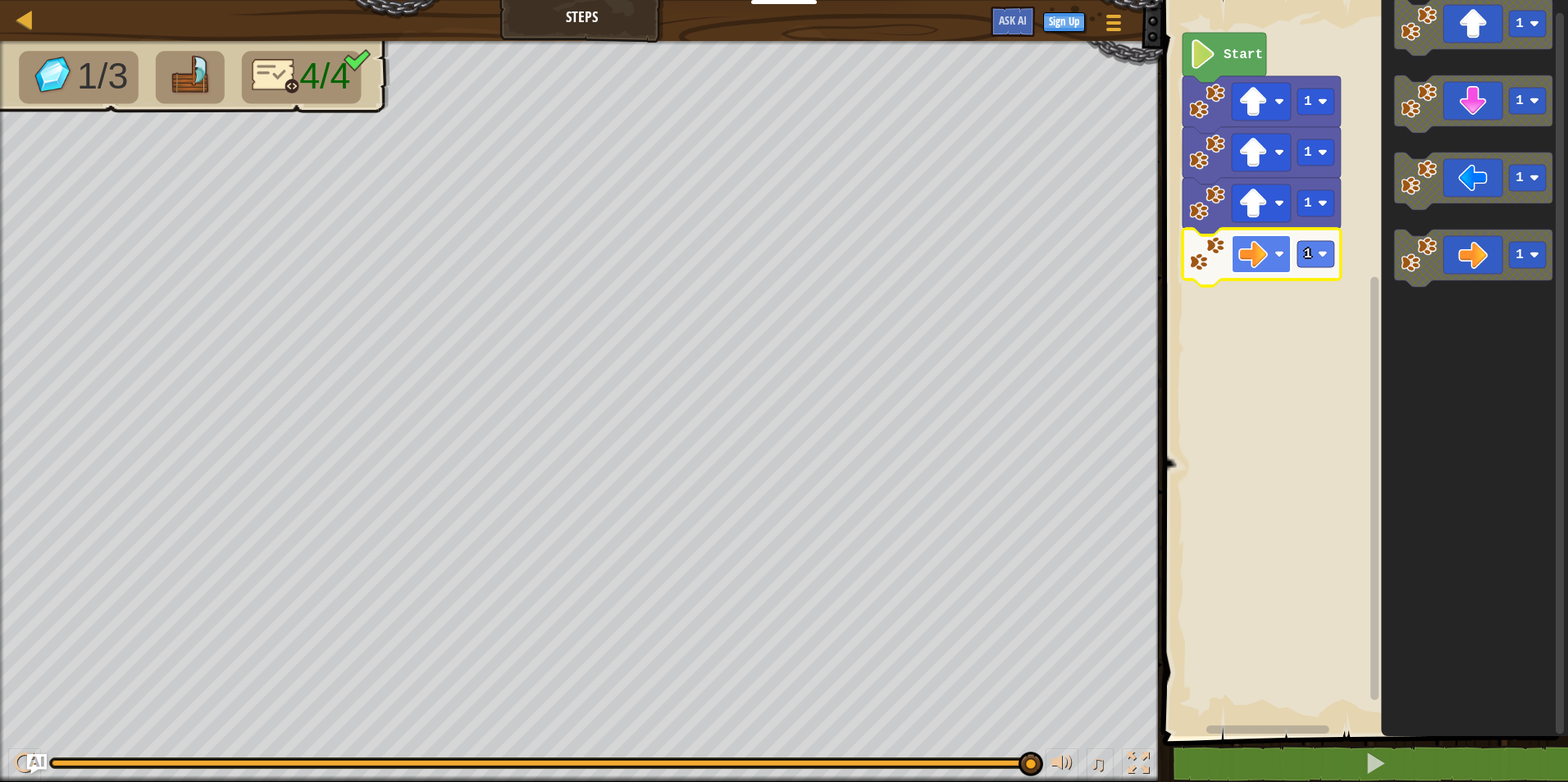
click at [1283, 268] on rect "Blockly Workspace" at bounding box center [1261, 254] width 59 height 38
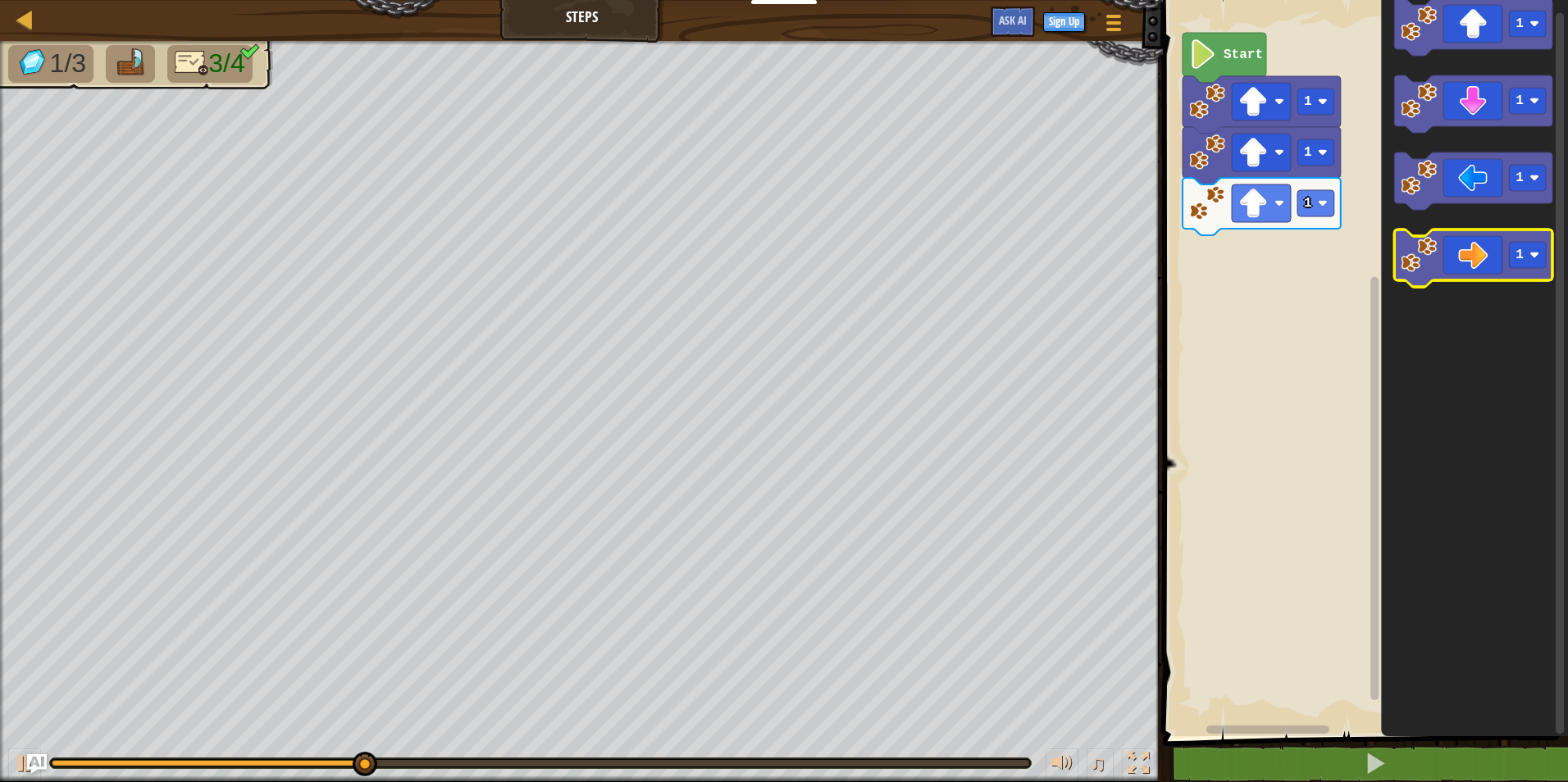
click at [1476, 241] on icon "Blockly Workspace" at bounding box center [1473, 259] width 158 height 57
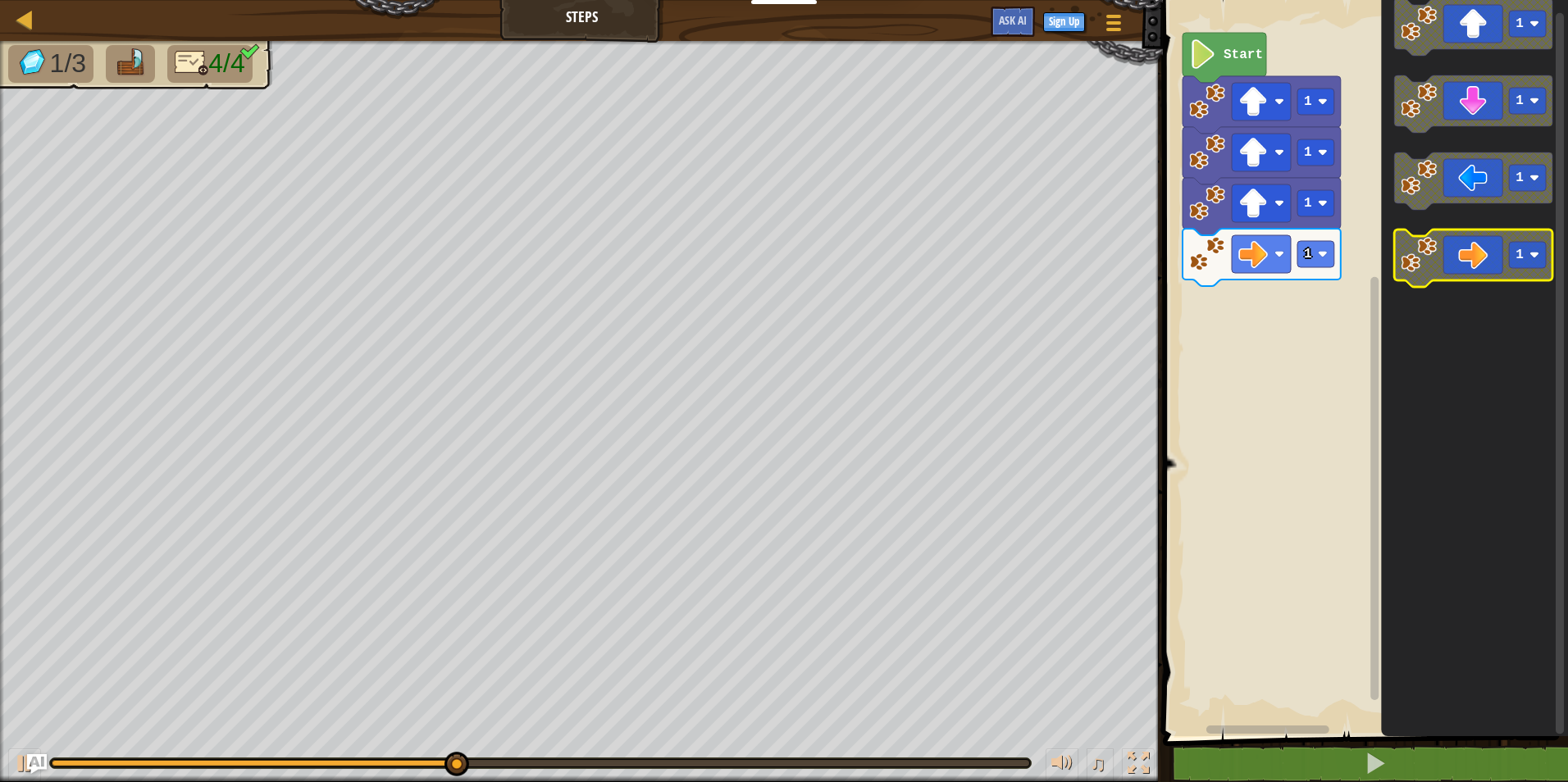
click at [1436, 253] on image "Blockly Workspace" at bounding box center [1419, 255] width 36 height 36
click at [1466, 255] on icon "Blockly Workspace" at bounding box center [1473, 259] width 158 height 57
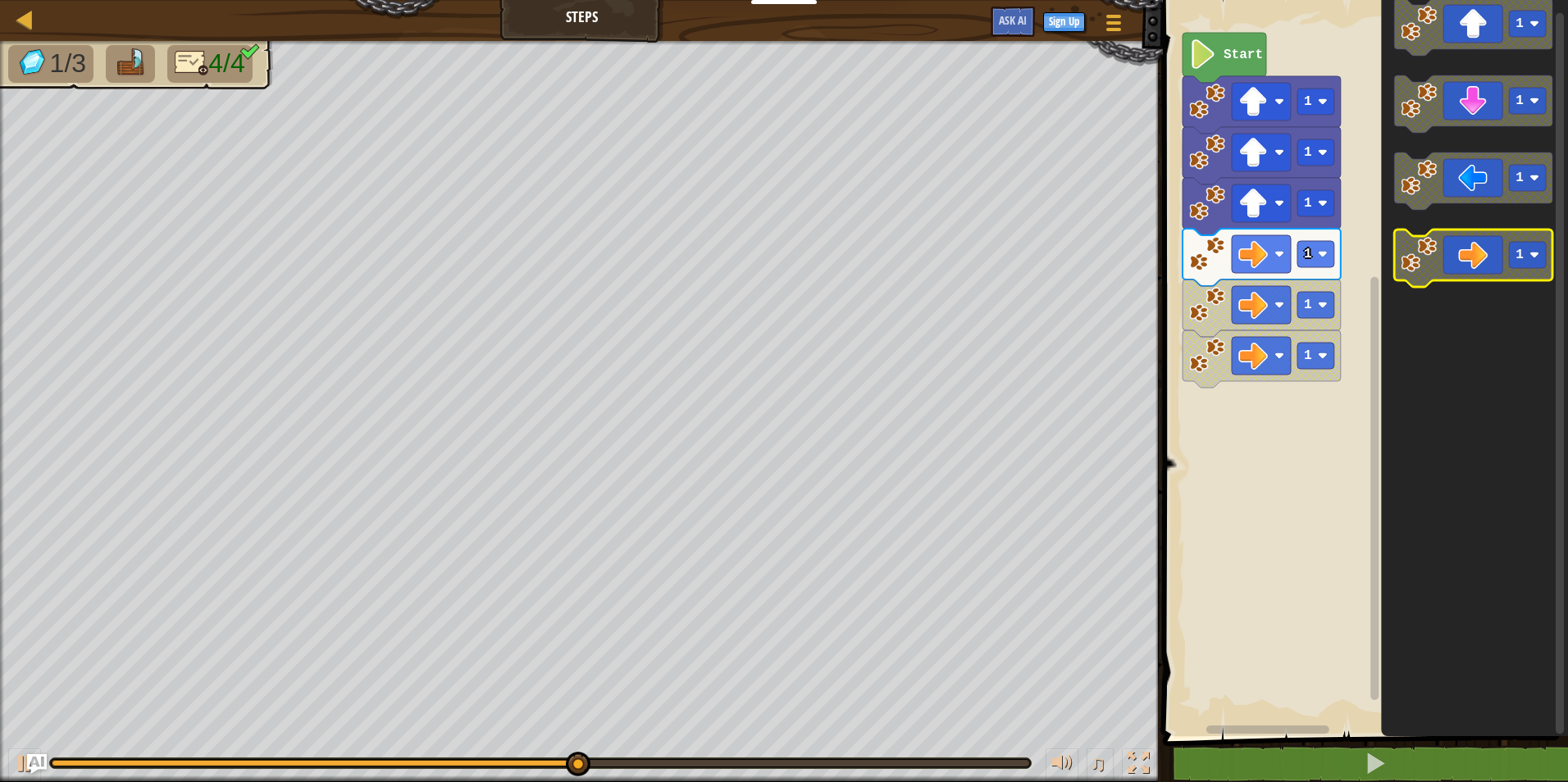
click at [1516, 258] on text "1" at bounding box center [1519, 255] width 8 height 14
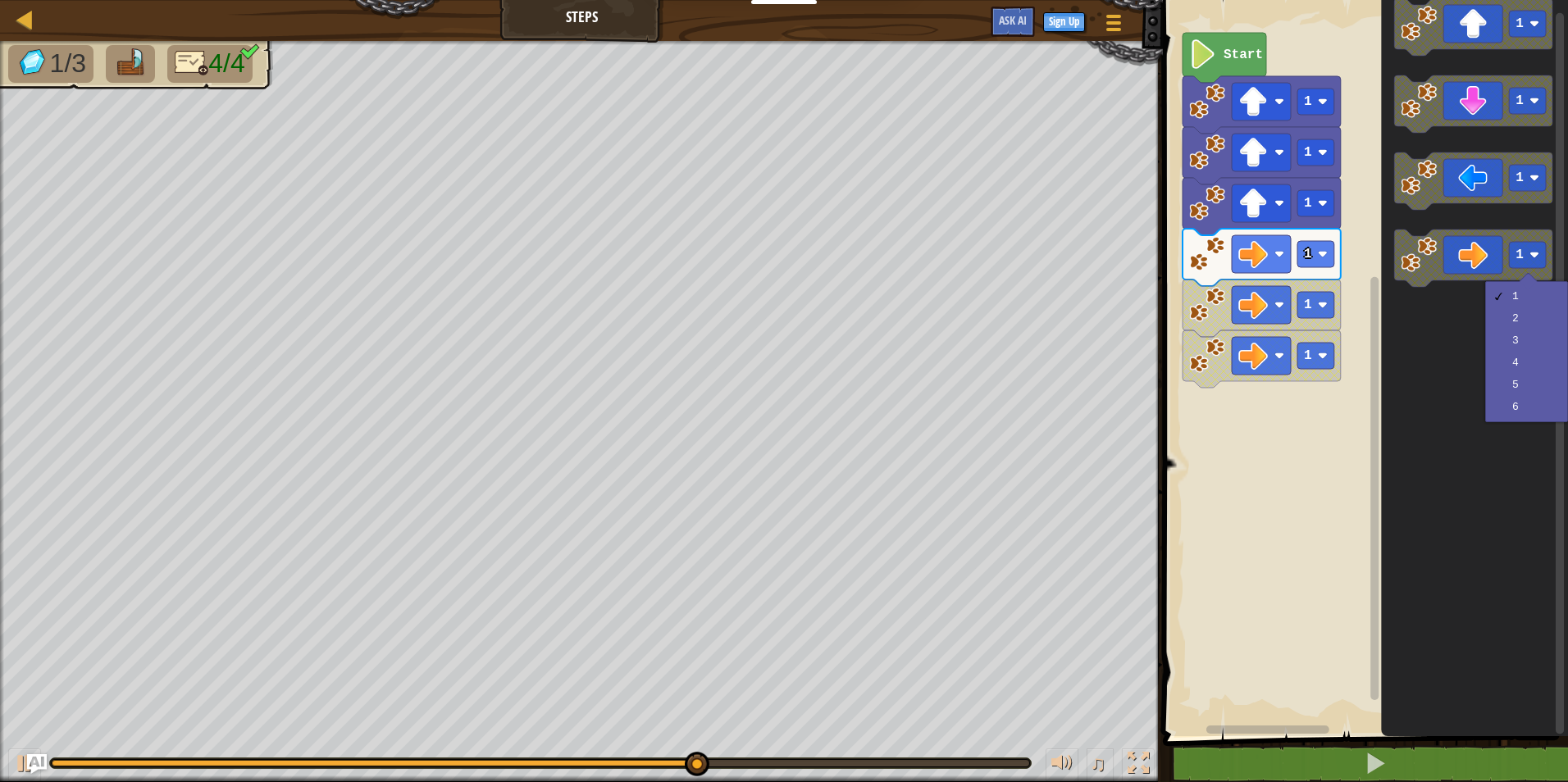
click at [1484, 440] on icon "Blockly Workspace" at bounding box center [1474, 364] width 187 height 744
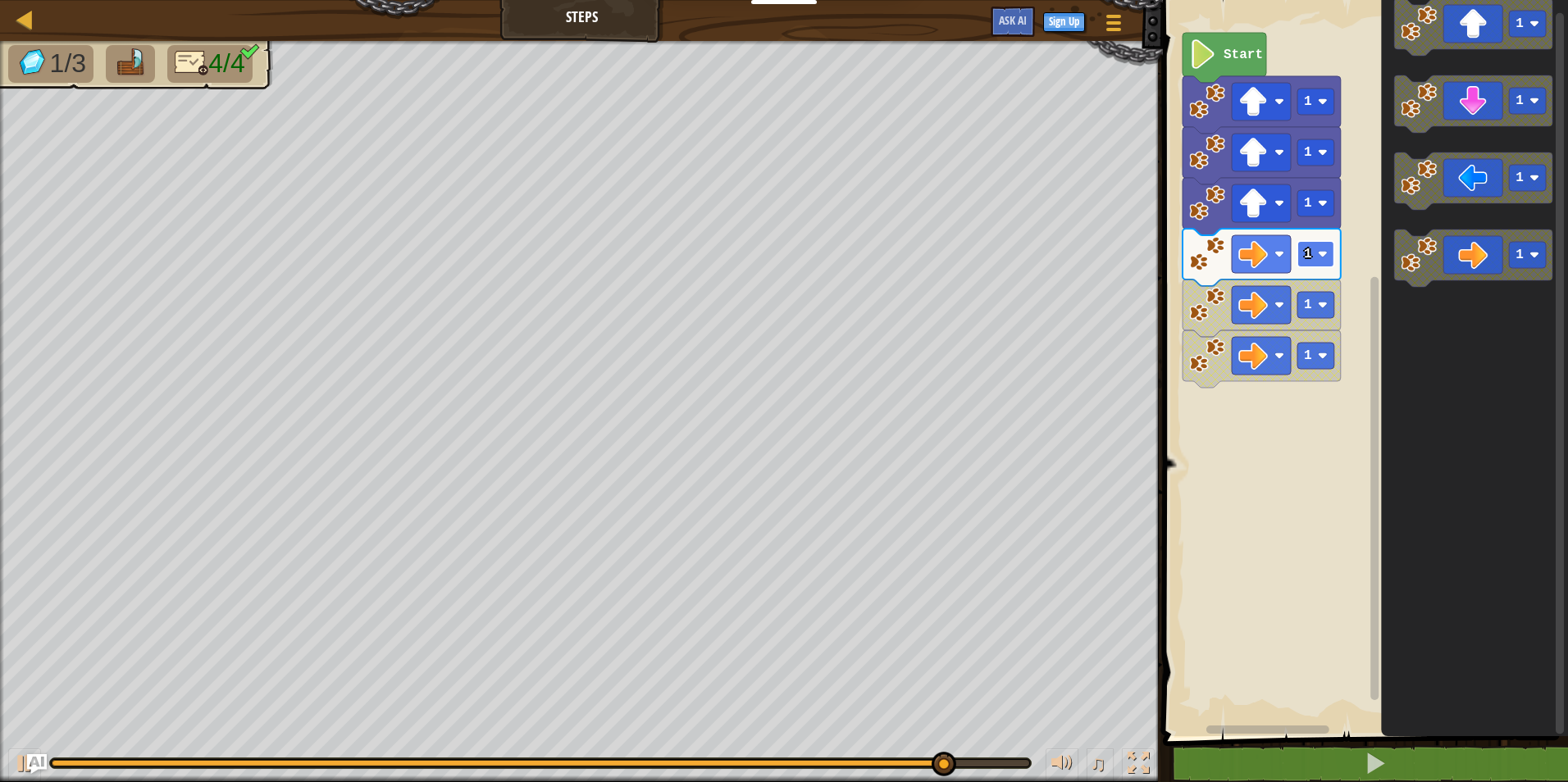
click at [1320, 262] on rect "Blockly Workspace" at bounding box center [1316, 253] width 37 height 26
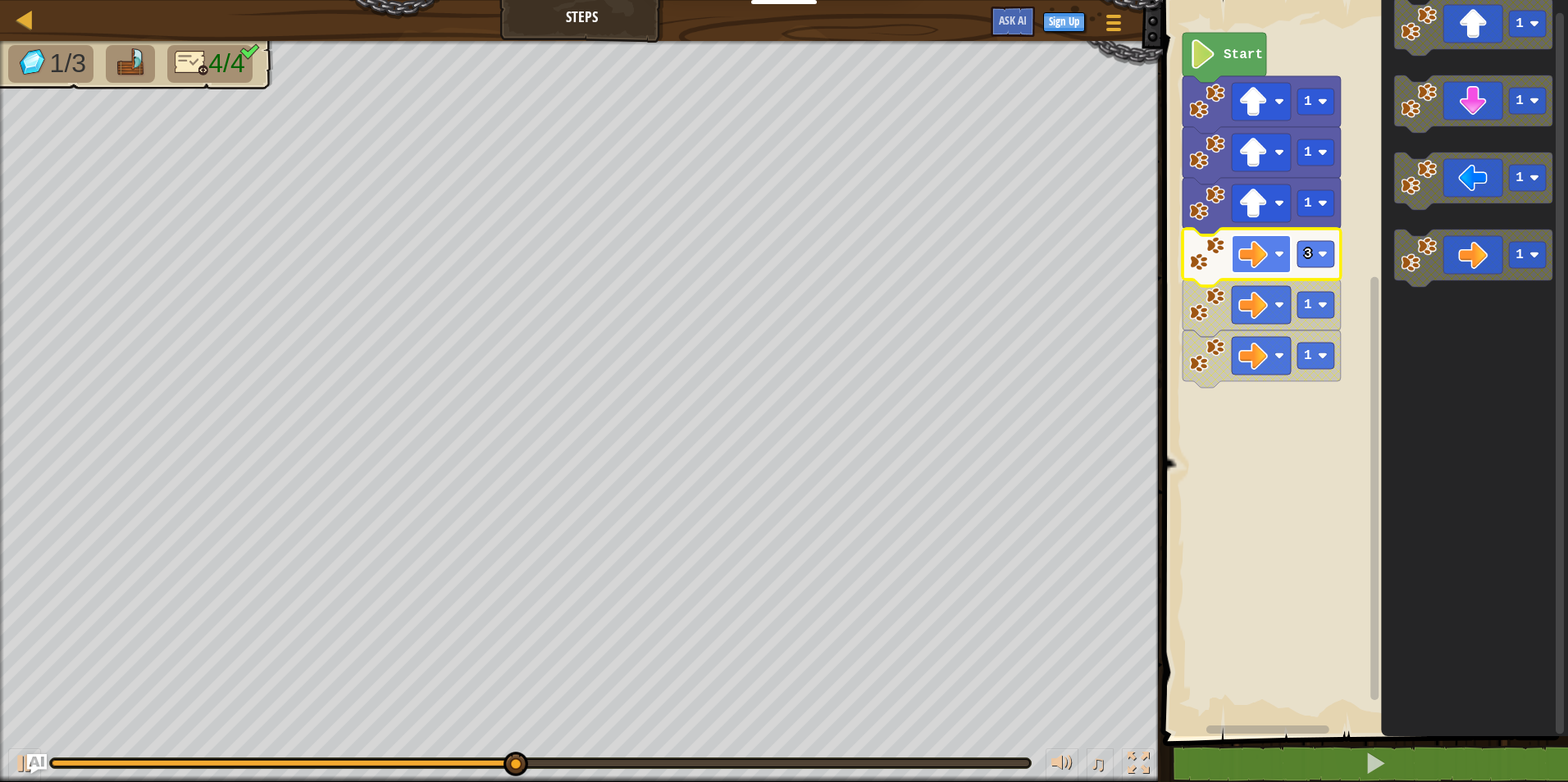
click at [1288, 258] on rect "Blockly Workspace" at bounding box center [1261, 254] width 59 height 38
click at [1296, 263] on icon "Blockly Workspace" at bounding box center [1261, 258] width 158 height 57
click at [1299, 265] on rect "Blockly Workspace" at bounding box center [1316, 253] width 37 height 26
click at [1309, 259] on text "1" at bounding box center [1308, 254] width 8 height 14
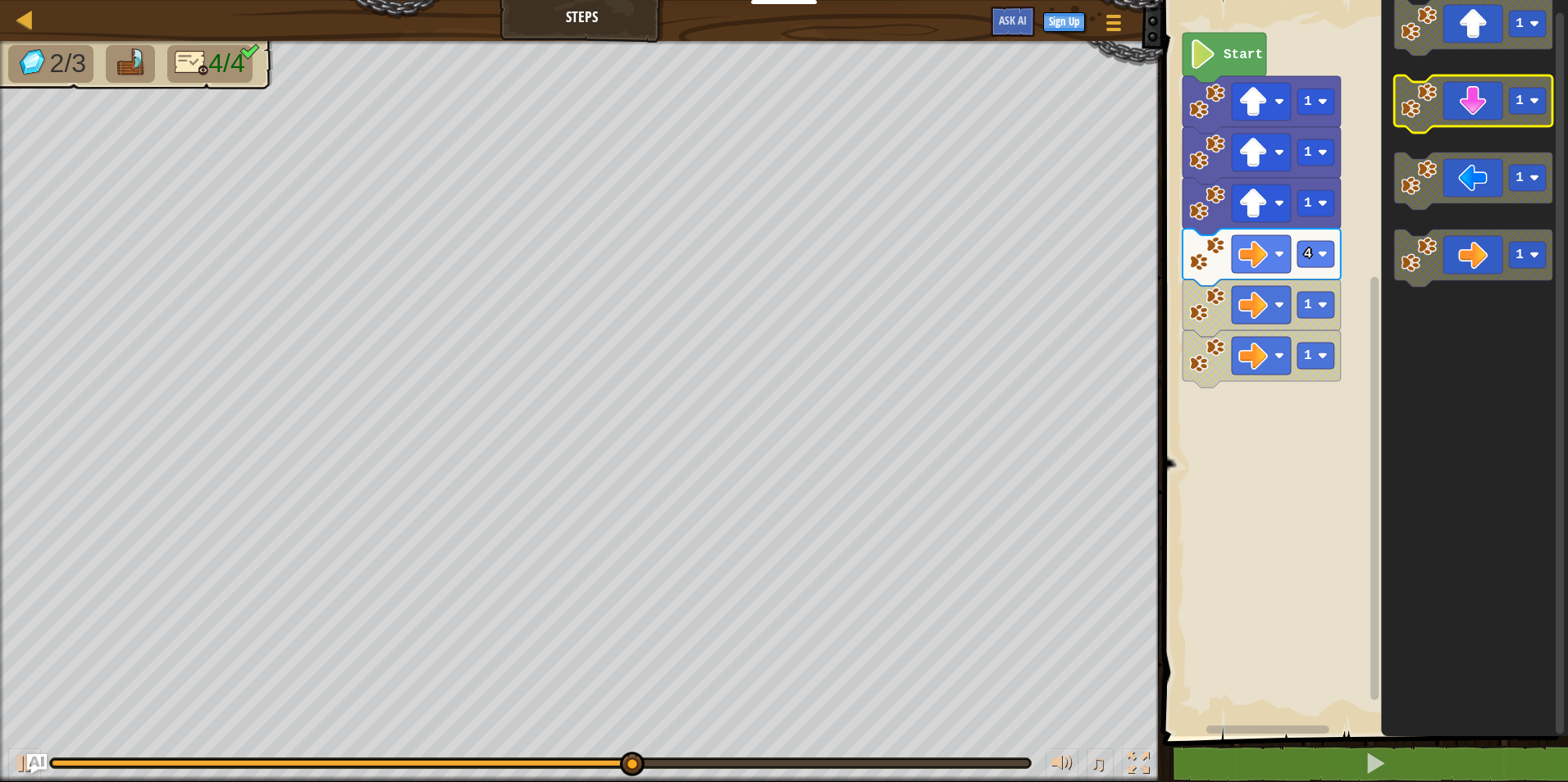
click at [1479, 98] on icon "Blockly Workspace" at bounding box center [1473, 104] width 158 height 57
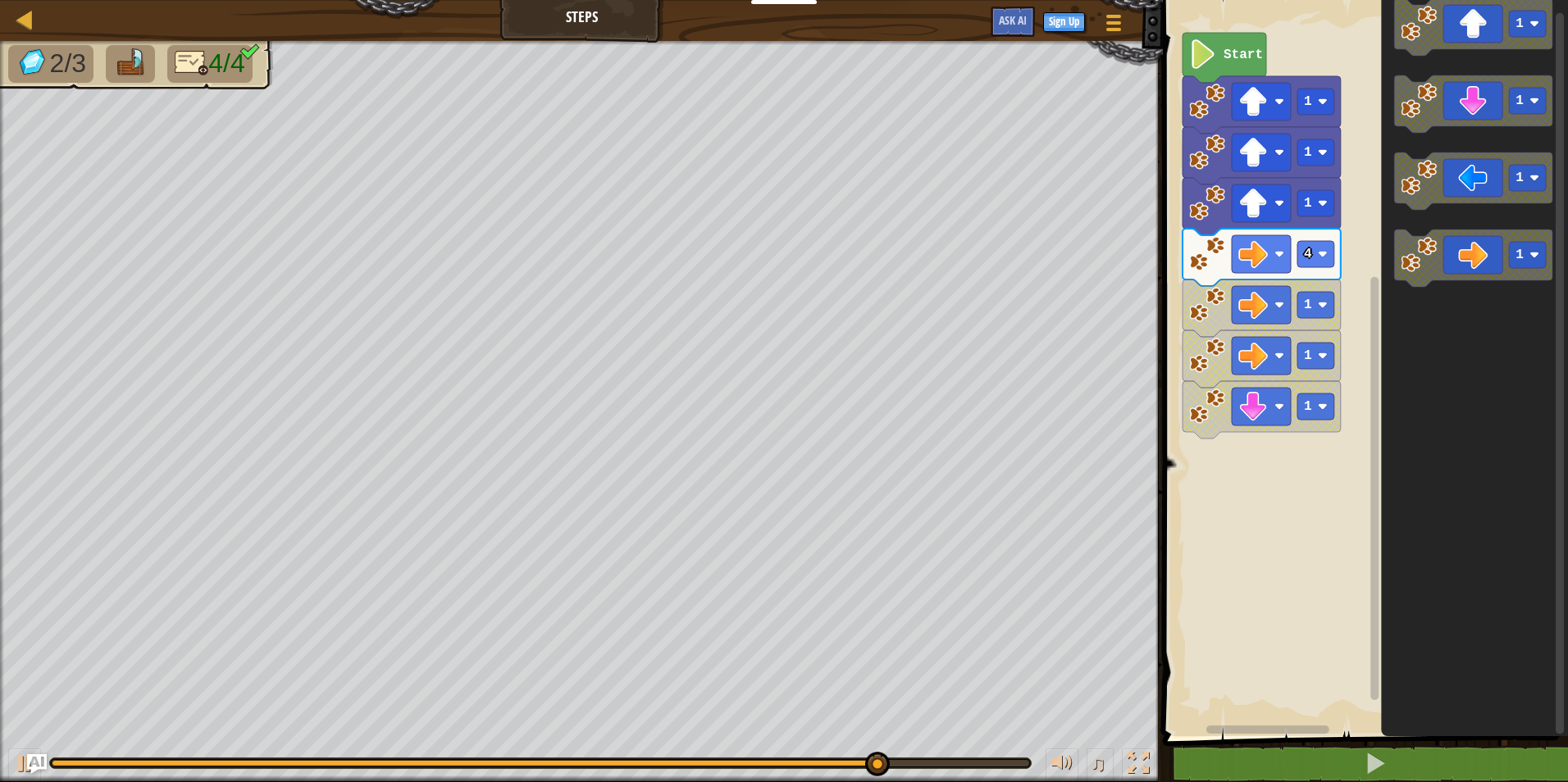
click at [1294, 426] on icon "Blockly Workspace" at bounding box center [1261, 410] width 158 height 57
click at [1294, 429] on icon "Blockly Workspace" at bounding box center [1261, 410] width 158 height 57
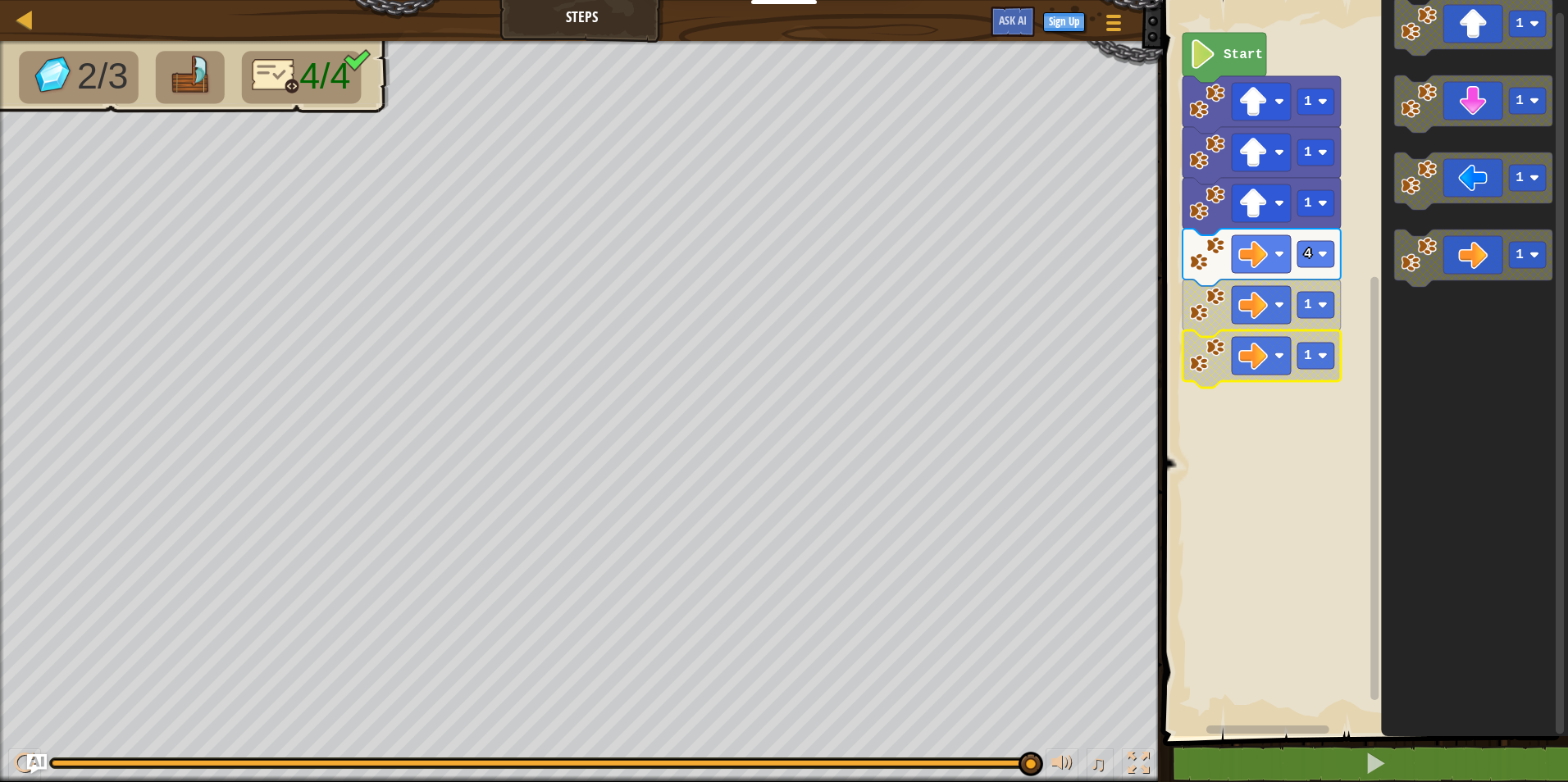
click at [1296, 377] on icon "Blockly Workspace" at bounding box center [1261, 359] width 158 height 57
click at [1293, 313] on icon "Blockly Workspace" at bounding box center [1261, 308] width 158 height 57
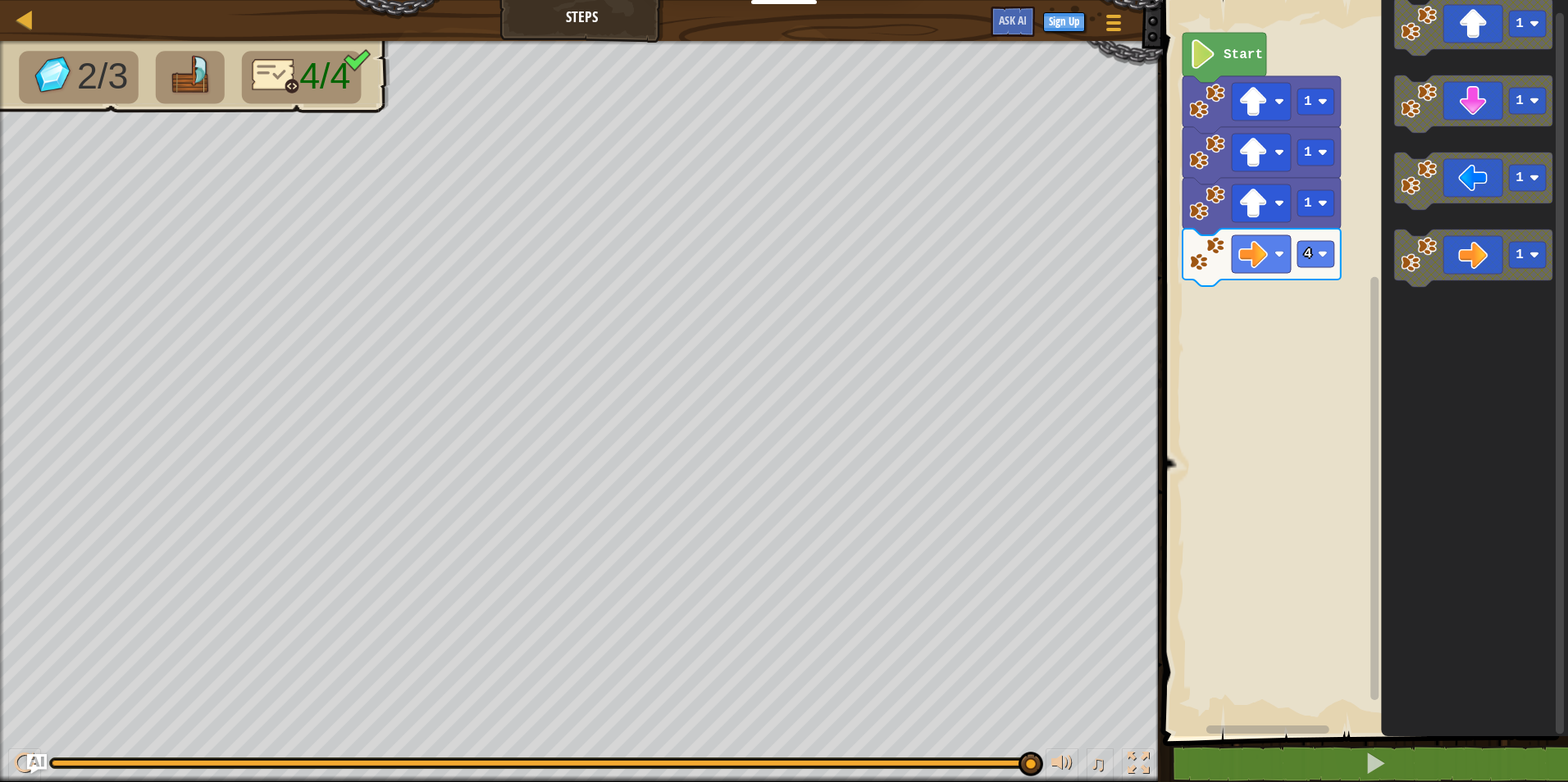
click at [1317, 276] on icon "Blockly Workspace" at bounding box center [1261, 258] width 158 height 57
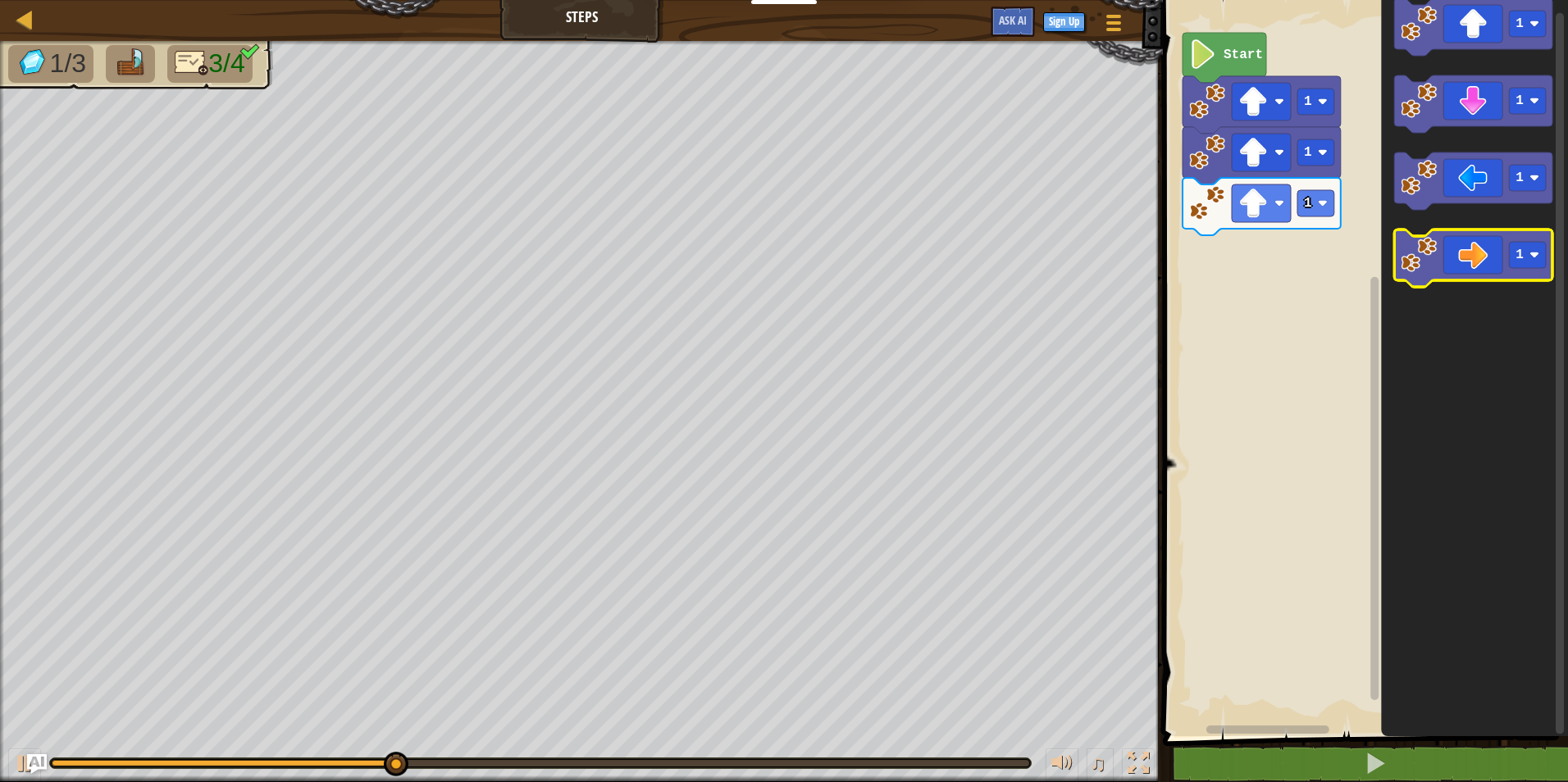
click at [1467, 259] on icon "Blockly Workspace" at bounding box center [1473, 259] width 158 height 57
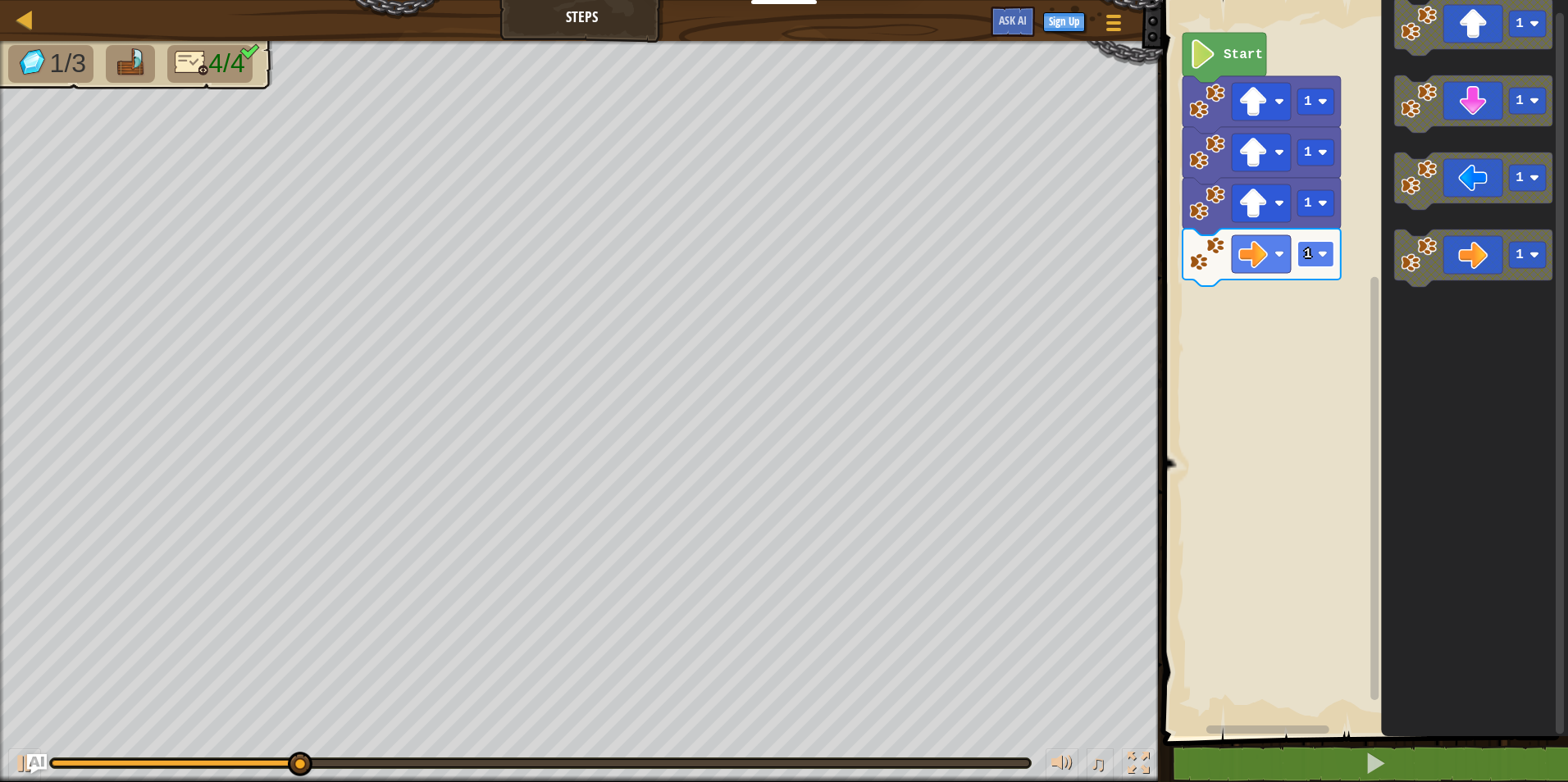
click at [1308, 253] on text "1" at bounding box center [1308, 254] width 8 height 14
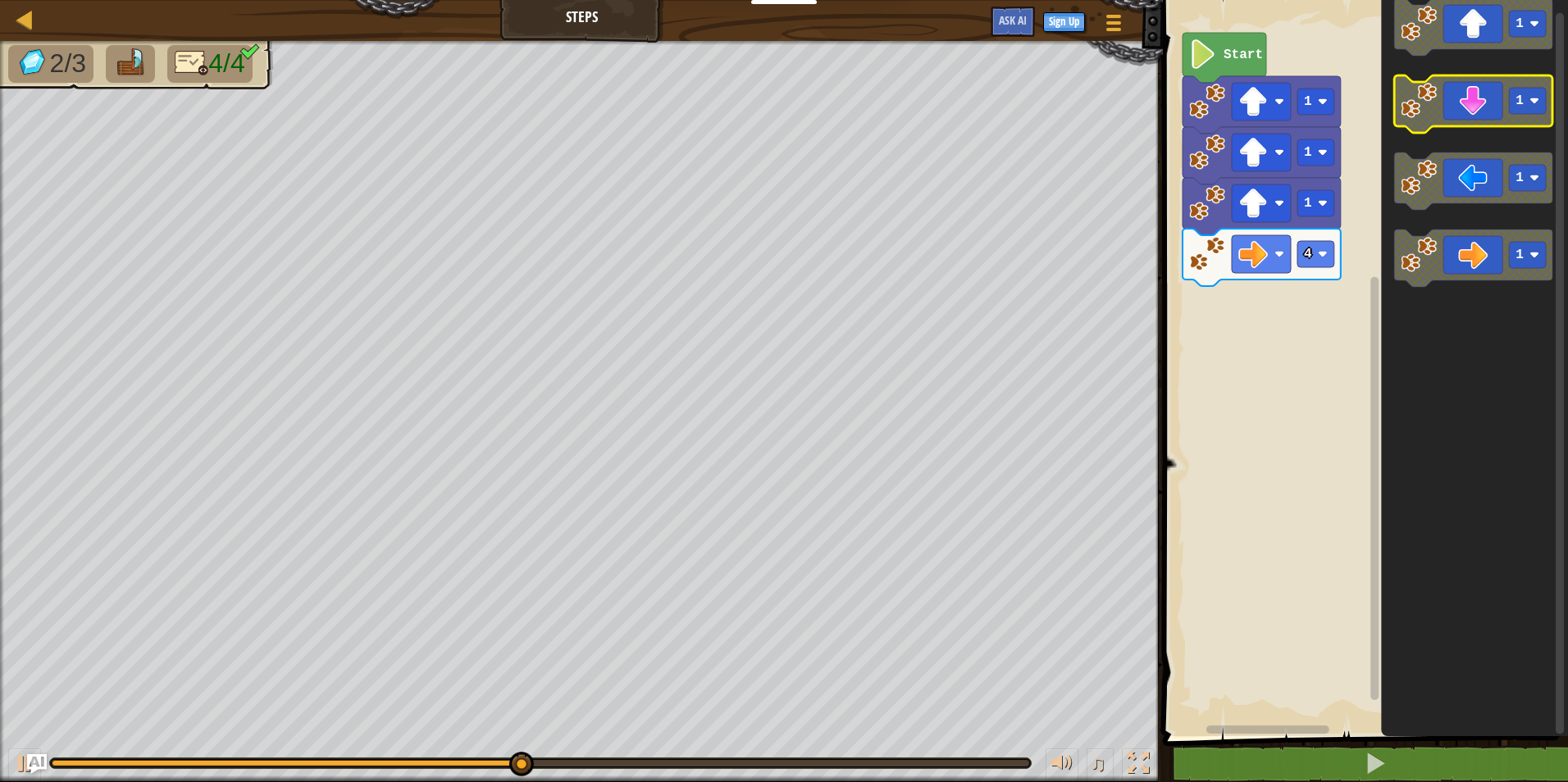
click at [1487, 115] on icon "Blockly Workspace" at bounding box center [1473, 104] width 158 height 57
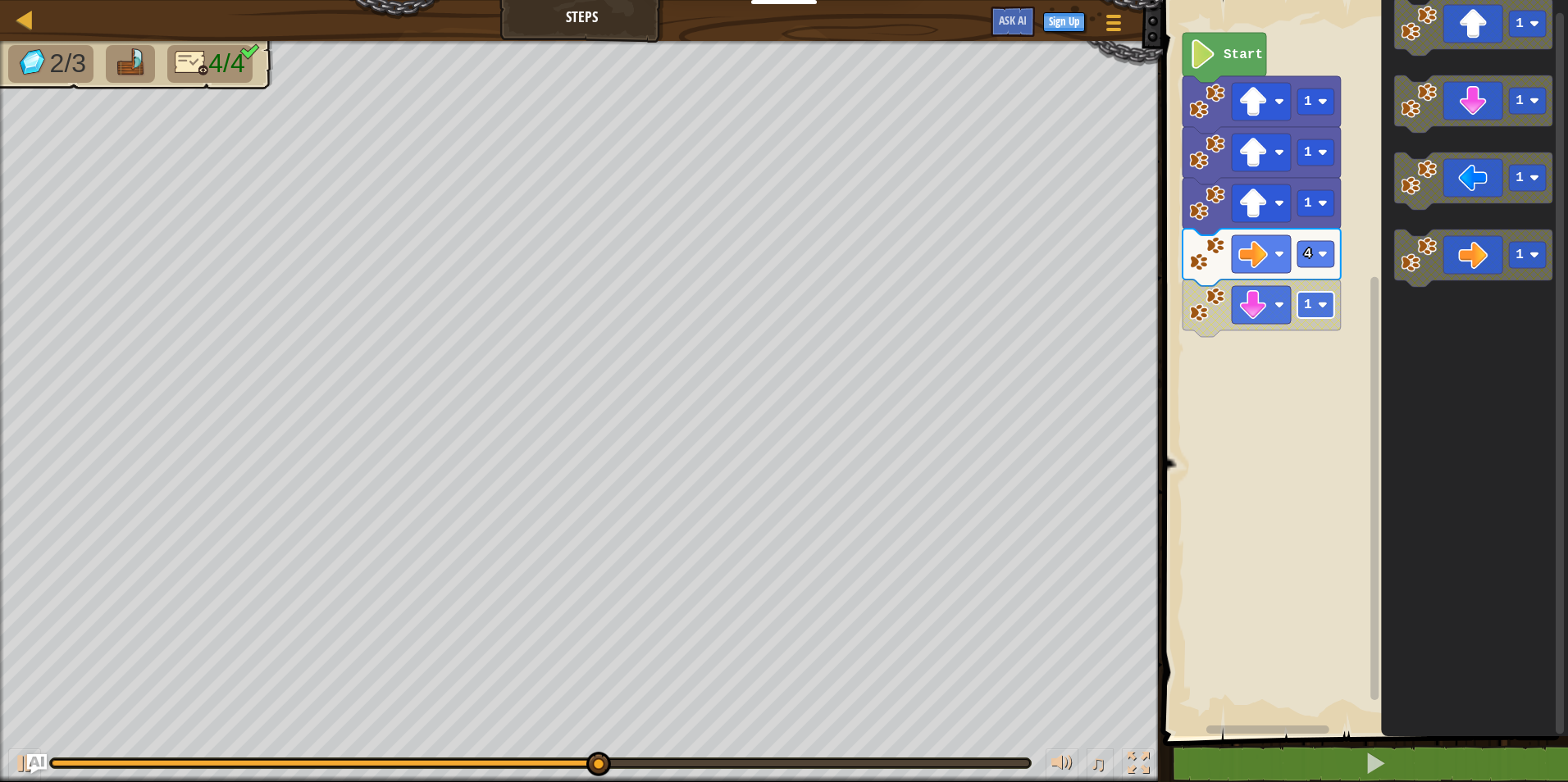
click at [1328, 306] on rect "Blockly Workspace" at bounding box center [1316, 304] width 37 height 26
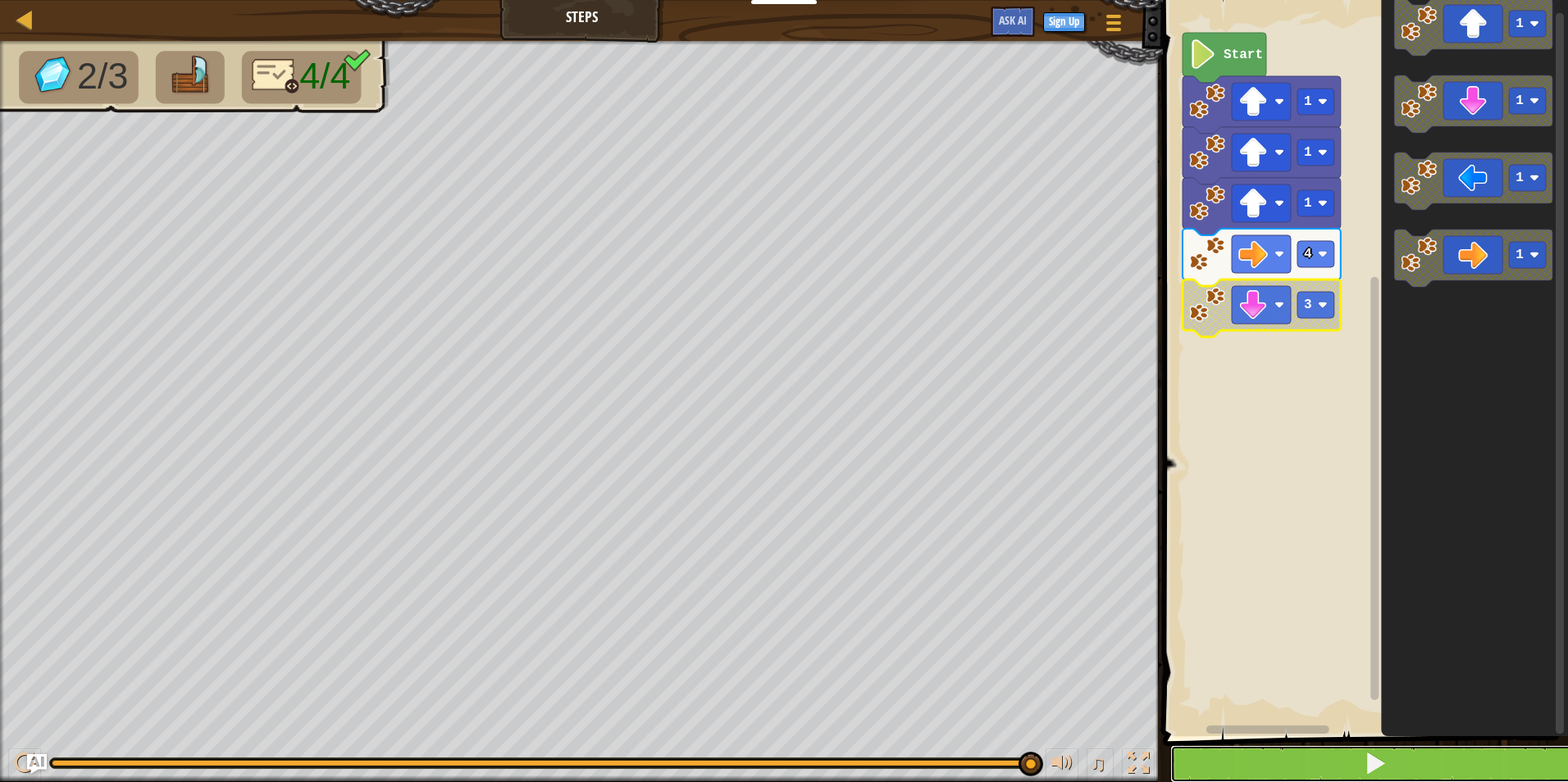
click at [1357, 745] on button at bounding box center [1376, 764] width 410 height 38
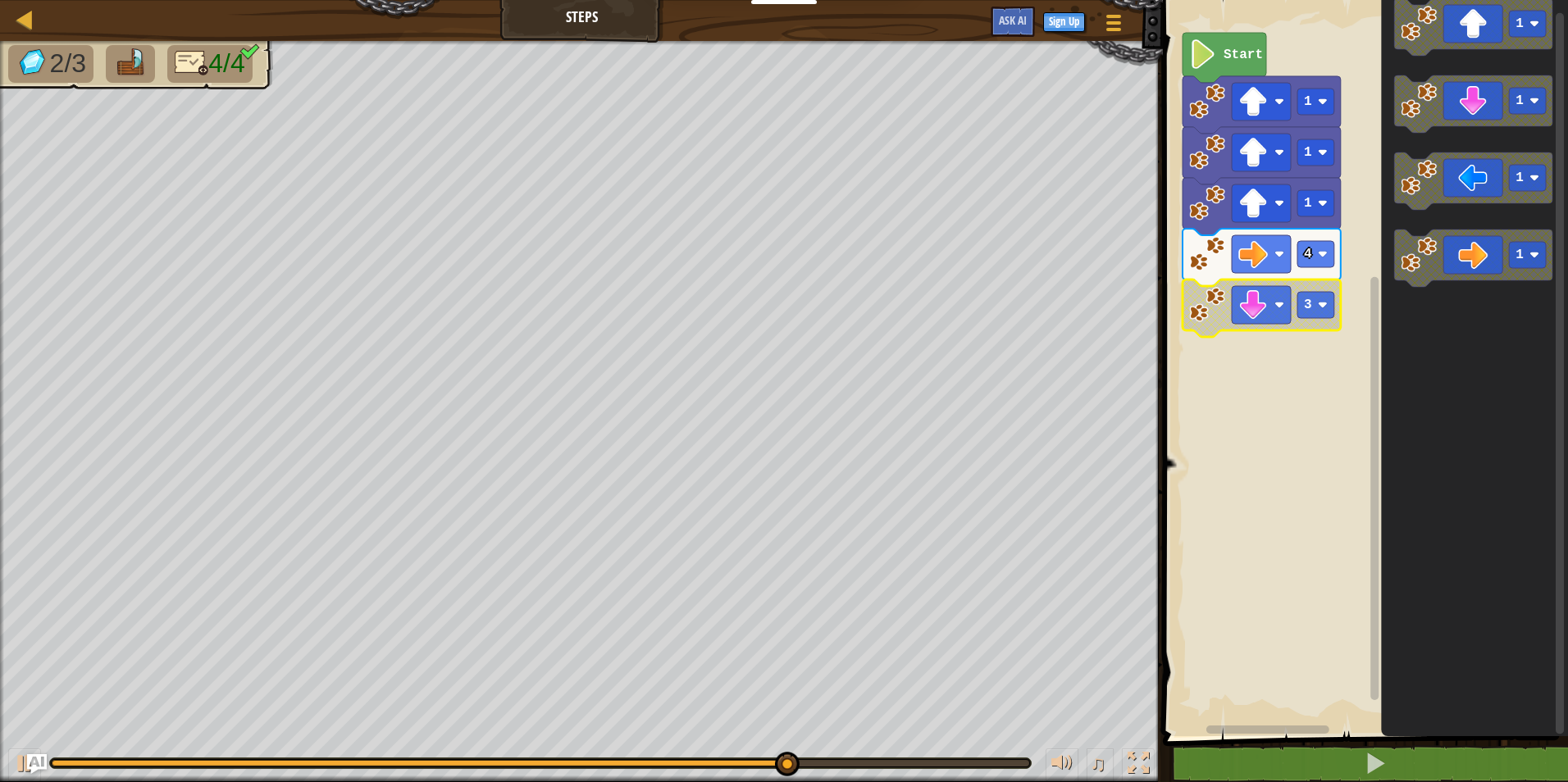
click at [1221, 323] on icon "Blockly Workspace" at bounding box center [1261, 308] width 158 height 57
click at [1193, 309] on image "Blockly Workspace" at bounding box center [1207, 305] width 36 height 36
click at [1210, 310] on image "Blockly Workspace" at bounding box center [1207, 305] width 36 height 36
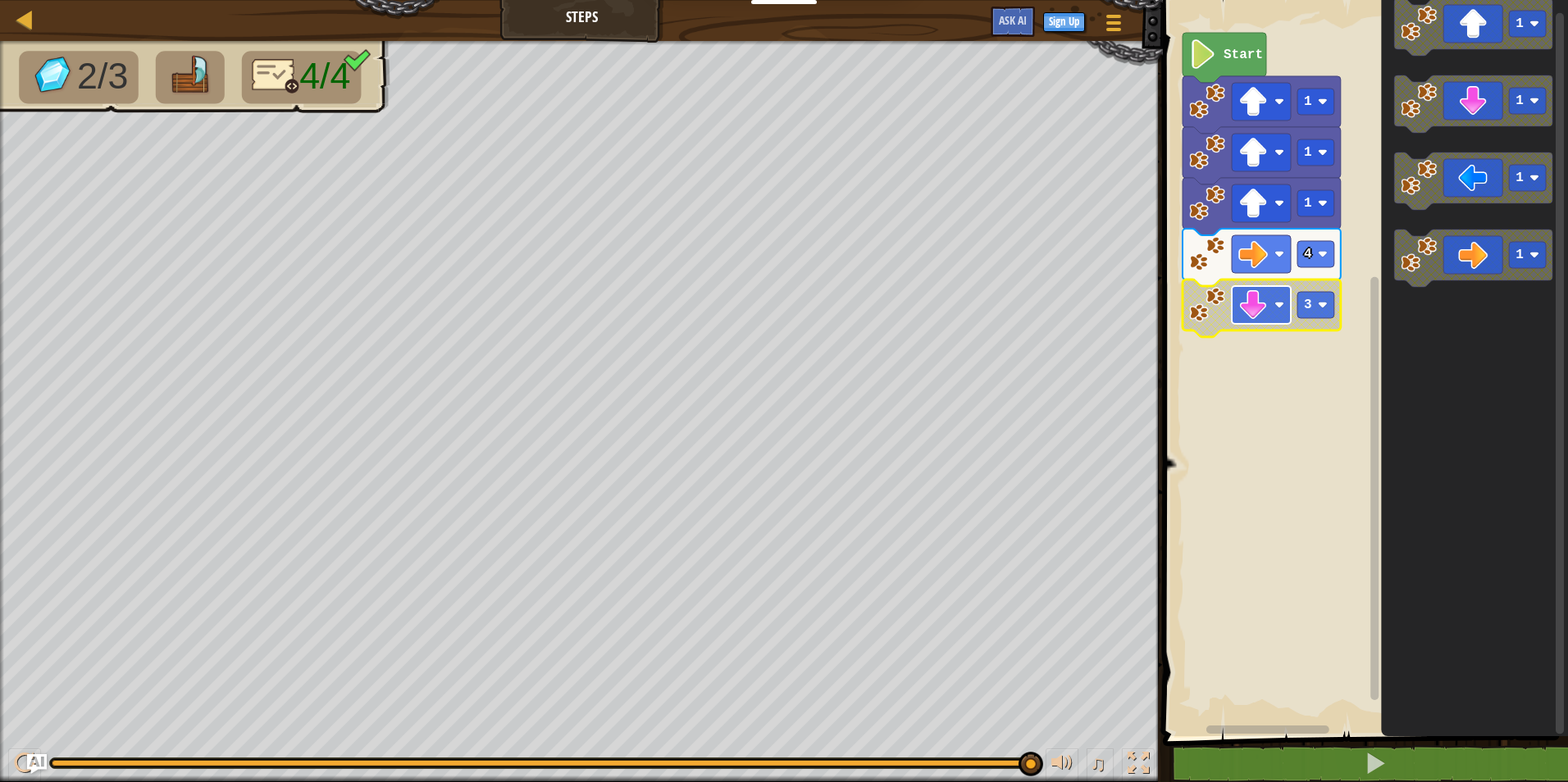
click at [1265, 289] on rect "Blockly Workspace" at bounding box center [1261, 305] width 59 height 38
click at [1325, 300] on g "3" at bounding box center [1316, 304] width 37 height 26
click at [1308, 302] on text "5" at bounding box center [1308, 305] width 8 height 14
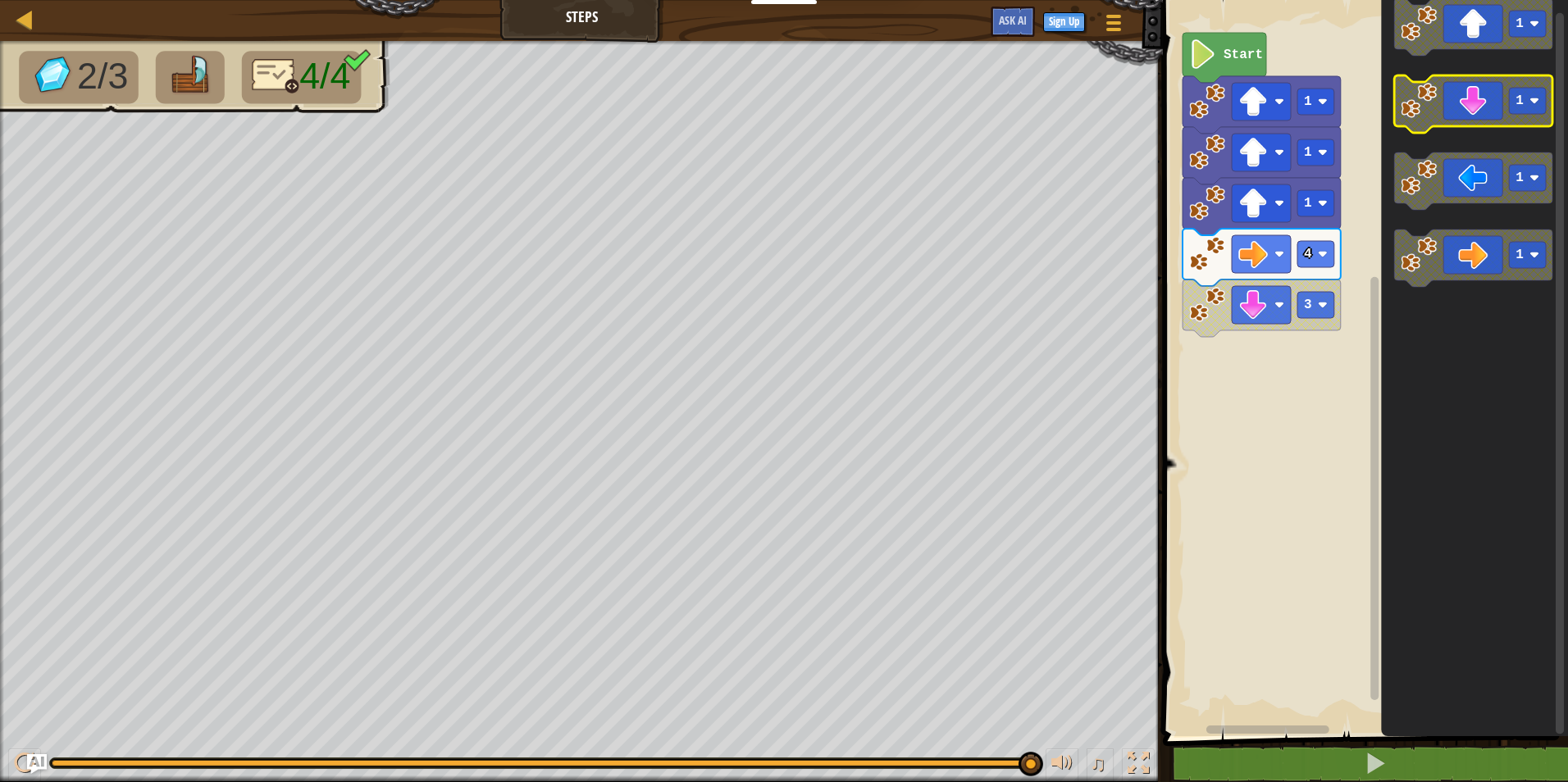
click at [1485, 100] on icon "Blockly Workspace" at bounding box center [1473, 104] width 158 height 57
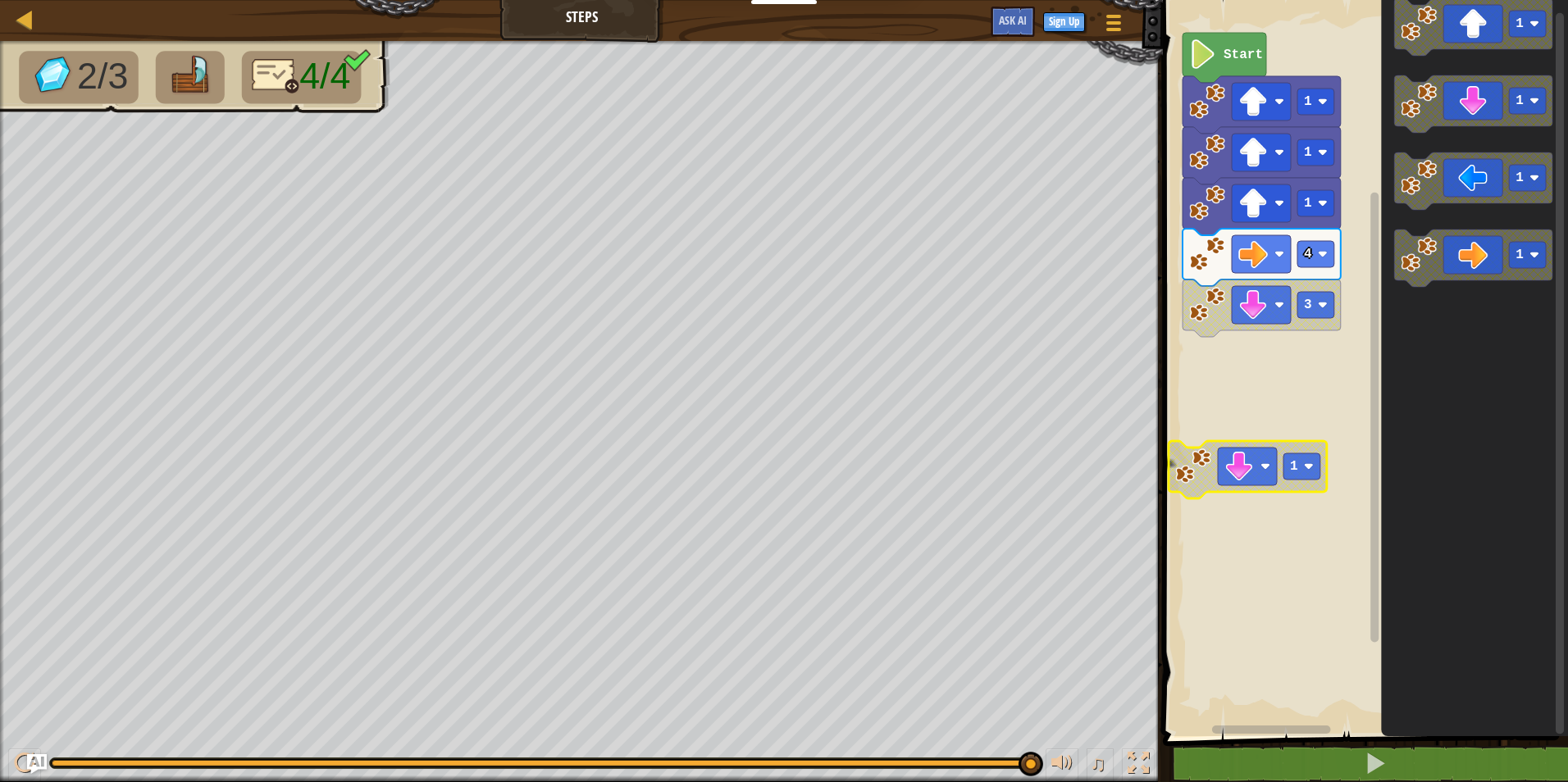
click at [1240, 472] on image "Blockly Workspace" at bounding box center [1239, 466] width 30 height 30
click at [1256, 474] on rect "Blockly Workspace" at bounding box center [1248, 466] width 59 height 38
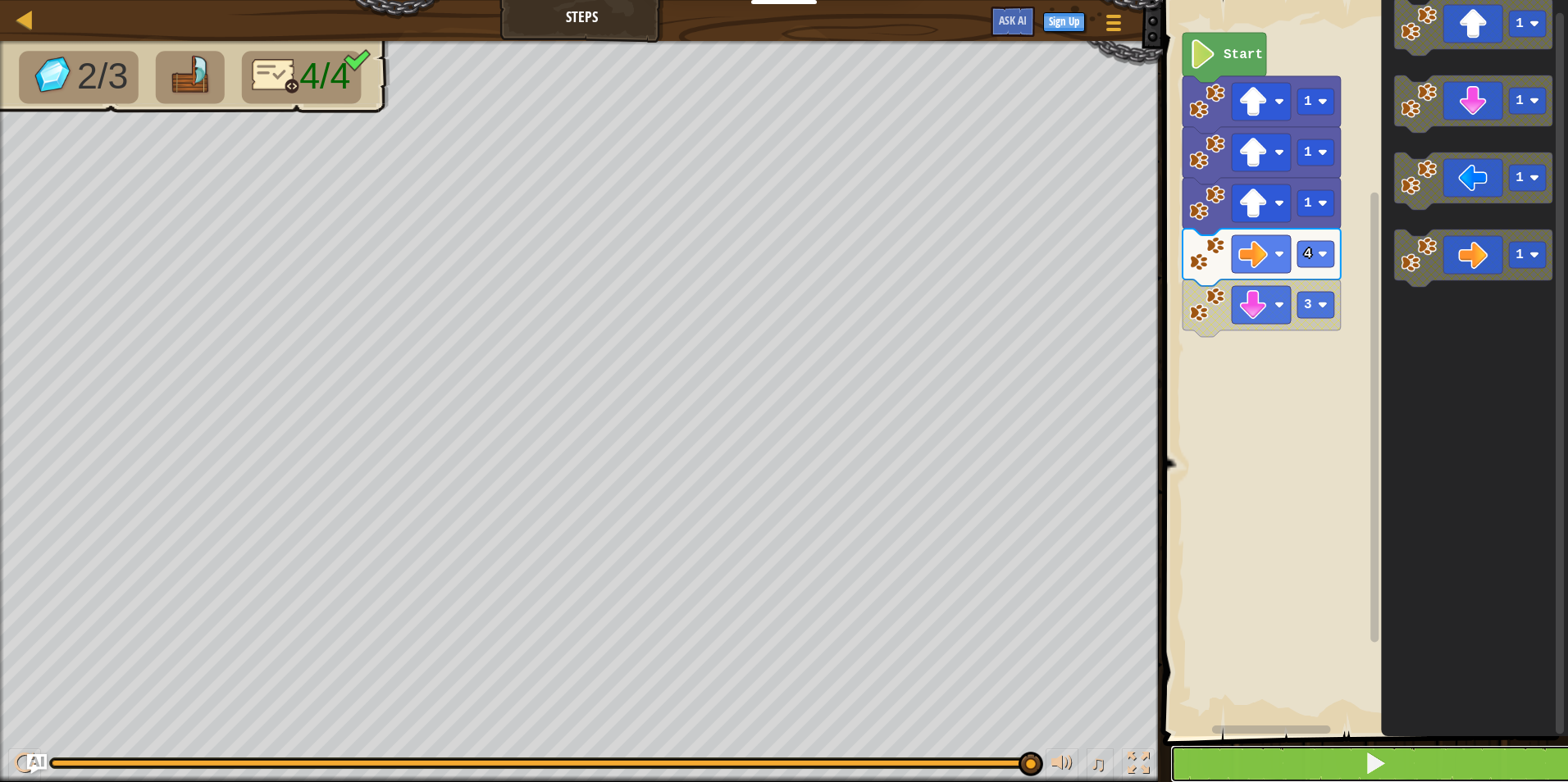
click at [1333, 769] on button at bounding box center [1376, 764] width 410 height 38
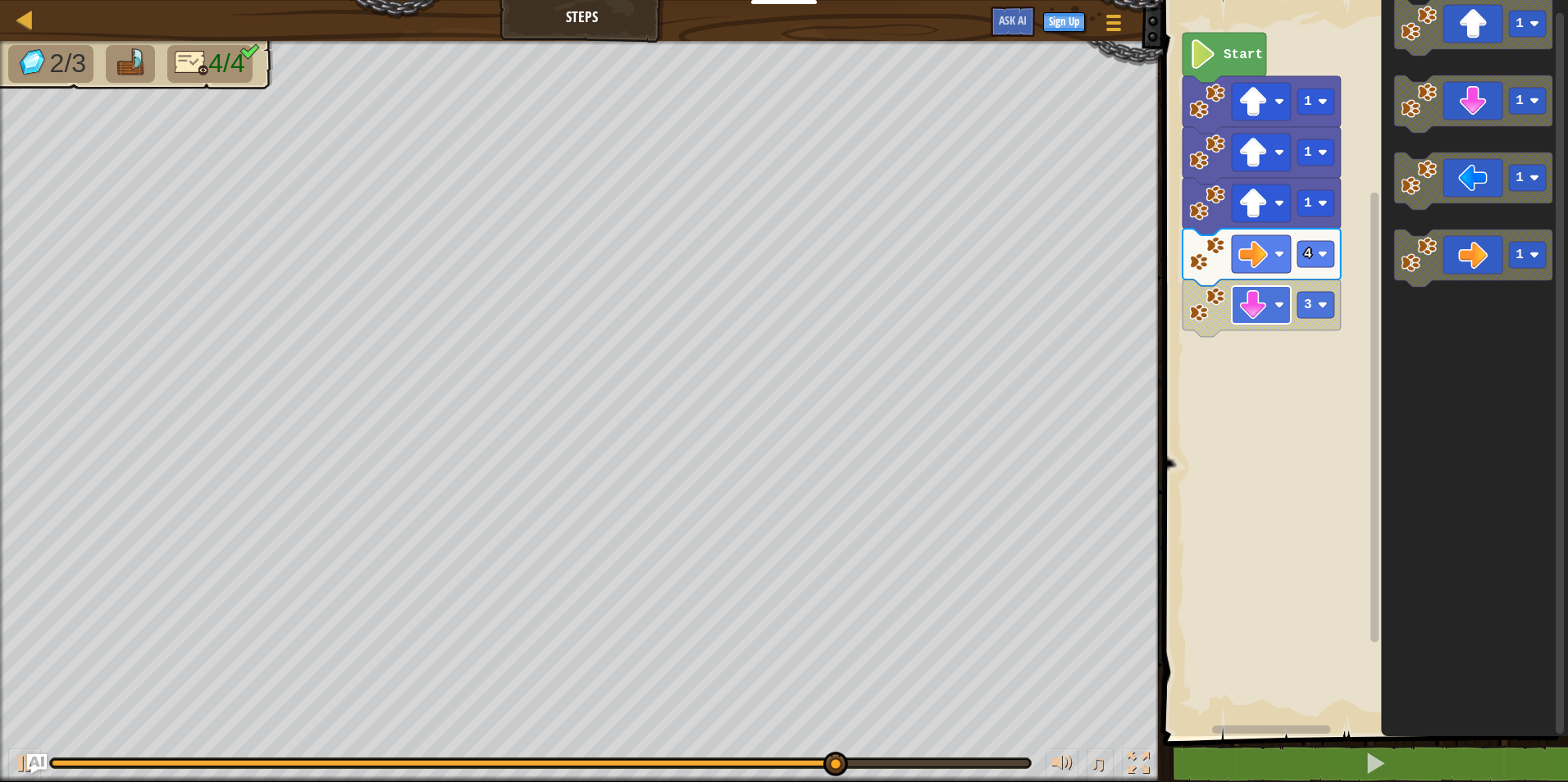
click at [1277, 302] on image "Blockly Workspace" at bounding box center [1279, 304] width 10 height 10
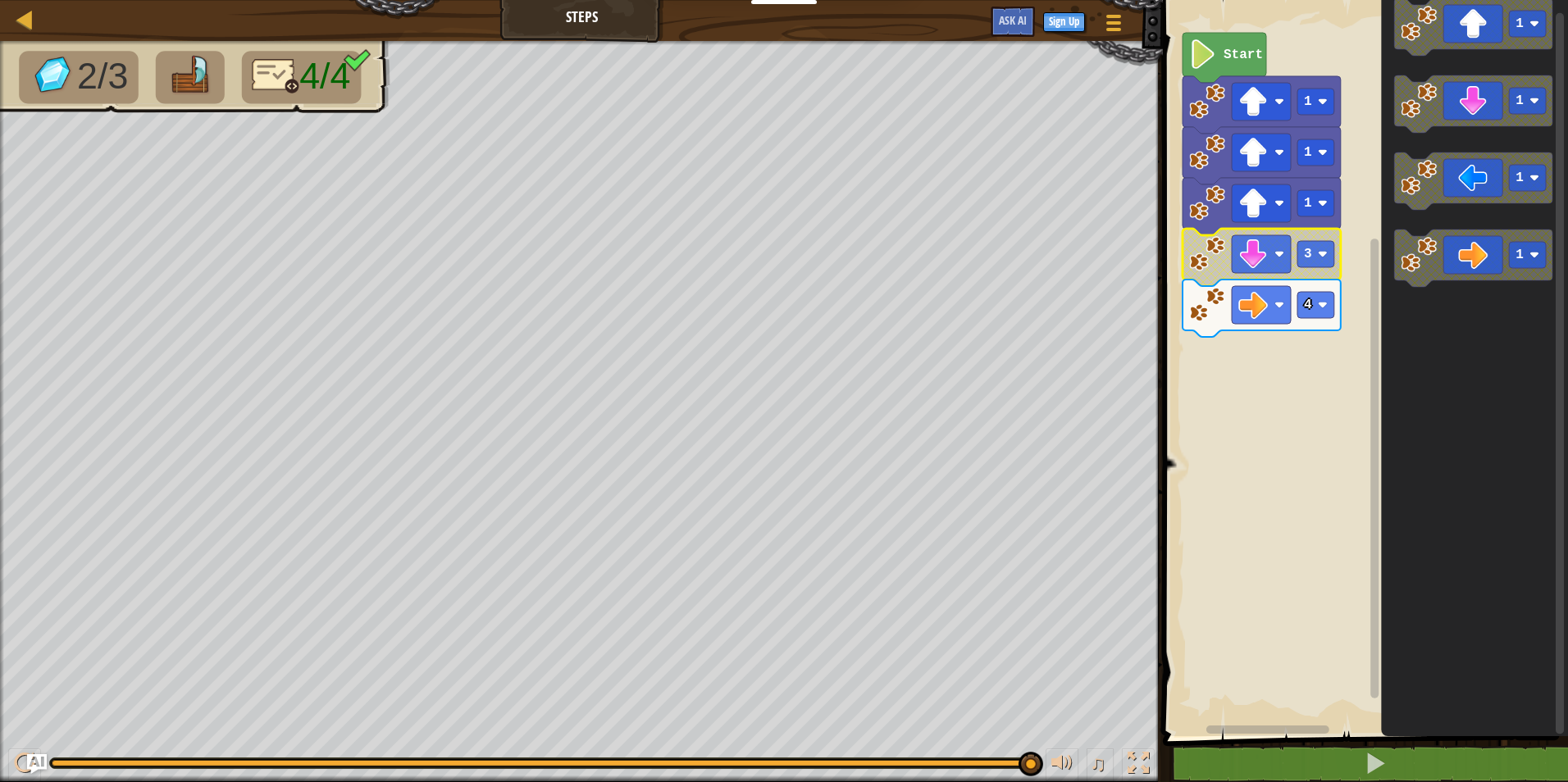
click at [1226, 259] on icon "Blockly Workspace" at bounding box center [1261, 258] width 158 height 57
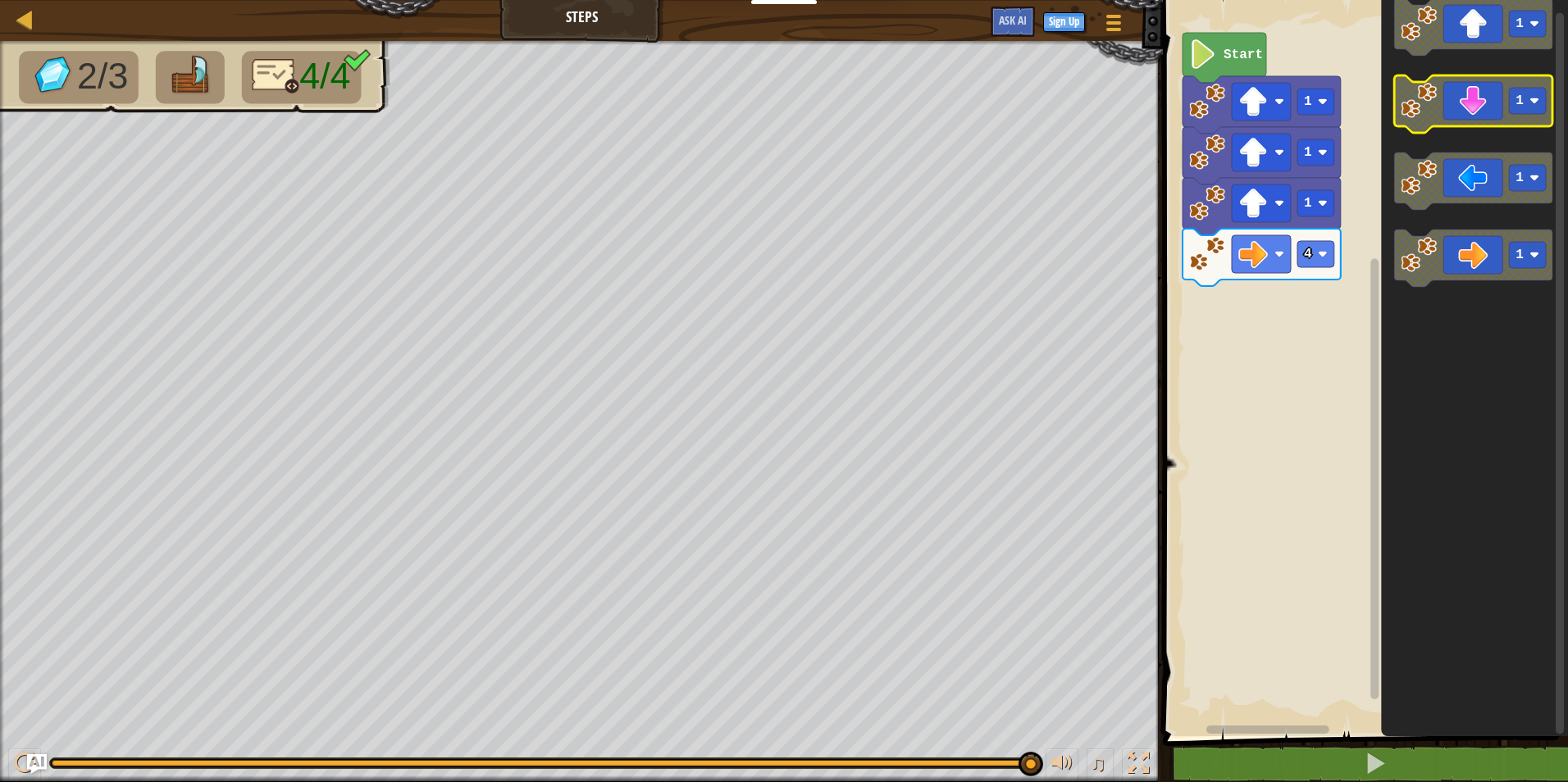
click at [1465, 100] on icon "Blockly Workspace" at bounding box center [1473, 104] width 158 height 57
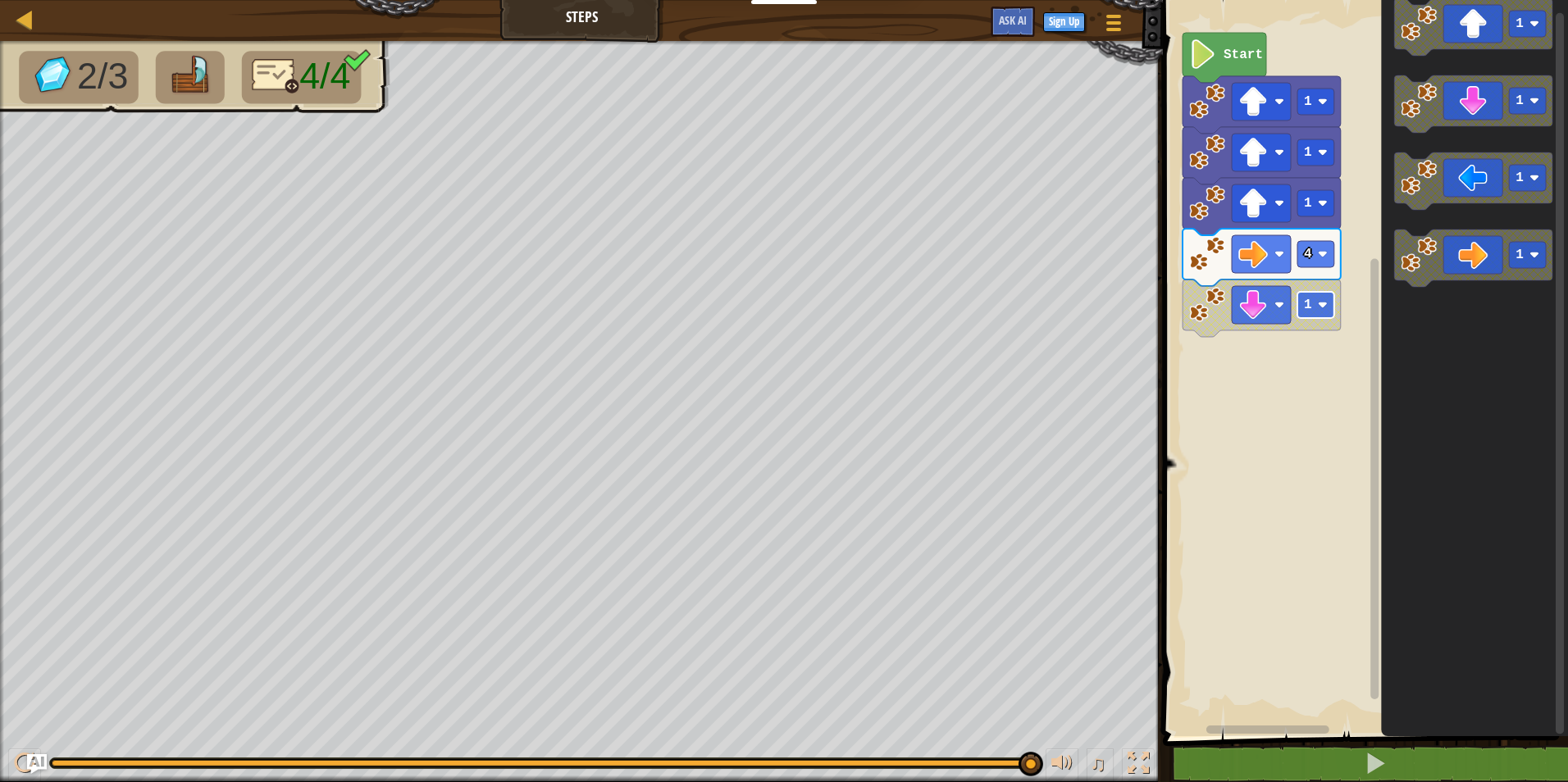
click at [1312, 307] on rect "Blockly Workspace" at bounding box center [1316, 304] width 37 height 26
click at [1337, 318] on icon "Blockly Workspace" at bounding box center [1261, 308] width 158 height 57
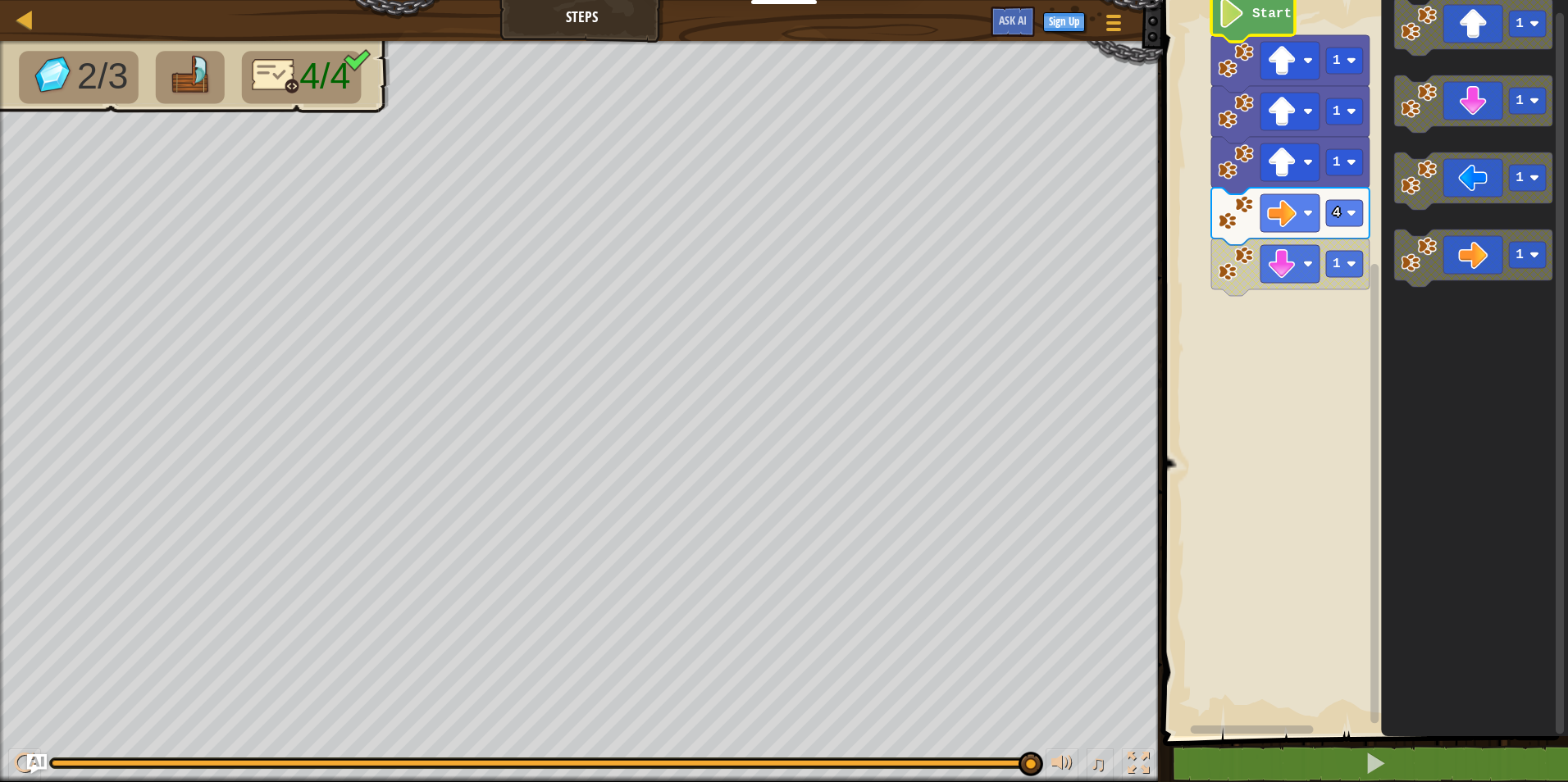
click at [1247, 36] on icon "Blockly Workspace" at bounding box center [1252, 17] width 83 height 50
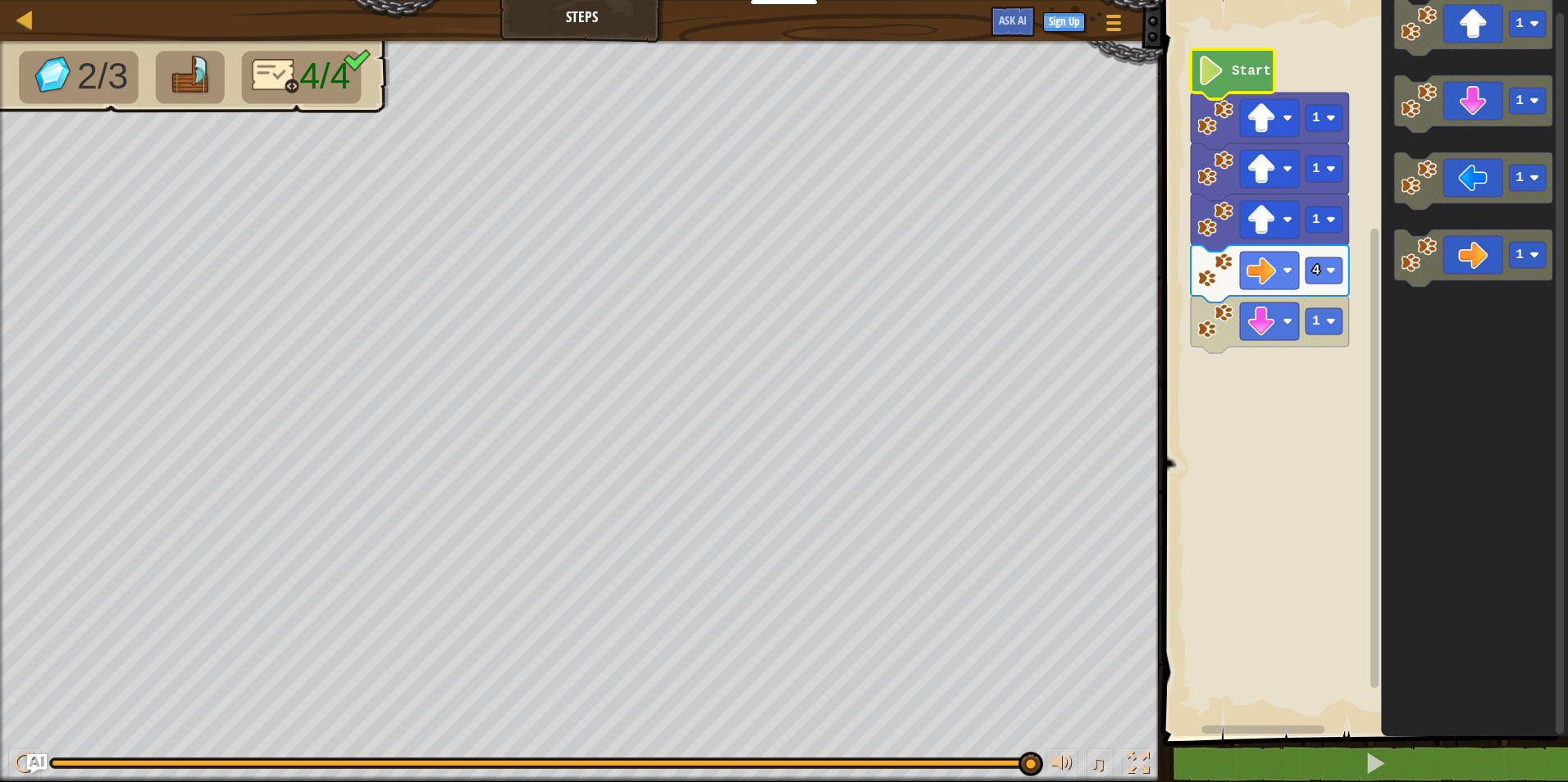
click at [1248, 58] on icon "Blockly Workspace" at bounding box center [1231, 74] width 83 height 50
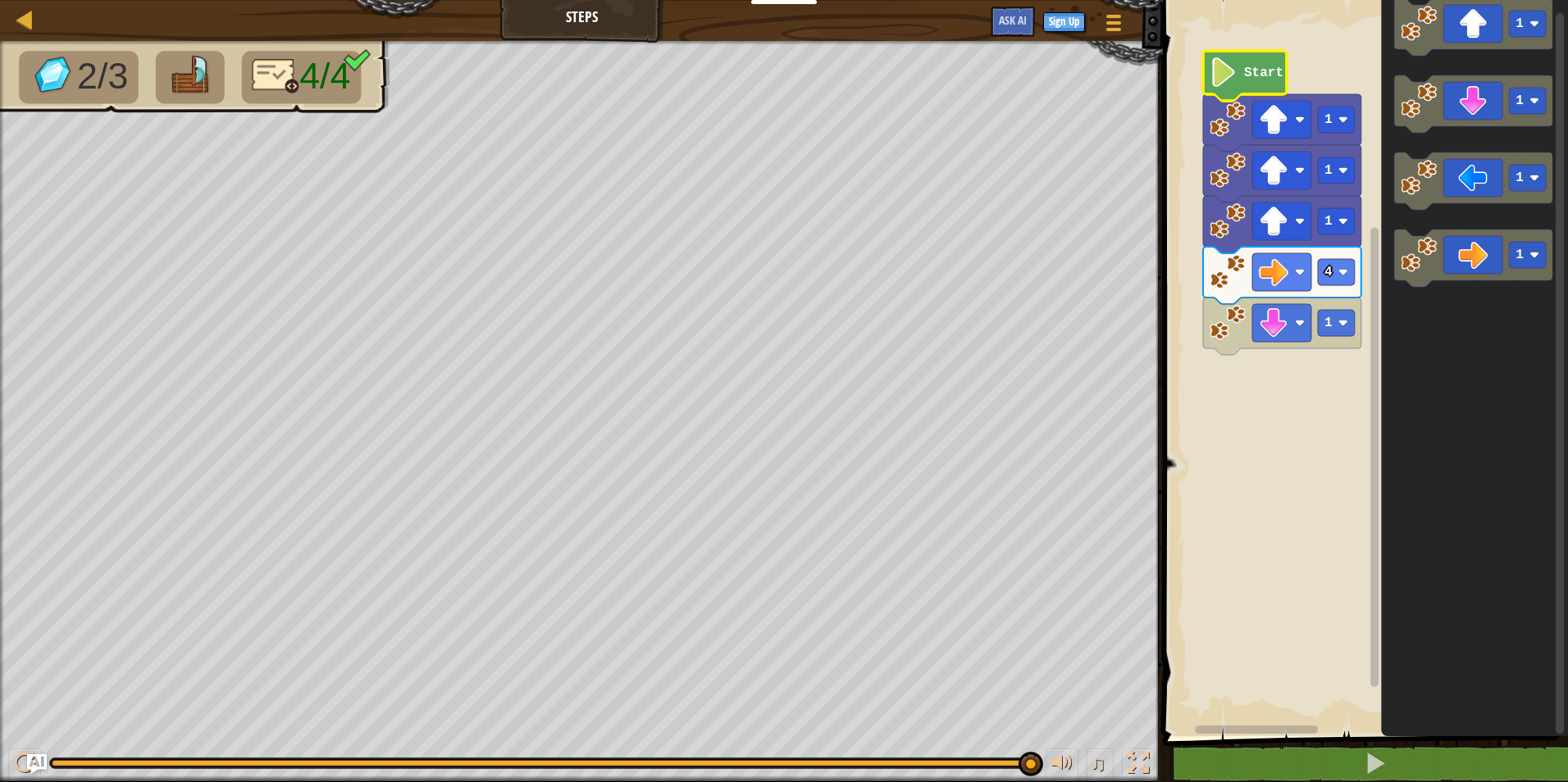
click at [1259, 61] on icon "Blockly Workspace" at bounding box center [1244, 76] width 83 height 50
click at [1256, 64] on icon "Blockly Workspace" at bounding box center [1244, 76] width 83 height 50
click at [1228, 349] on icon "Blockly Workspace" at bounding box center [1282, 327] width 158 height 57
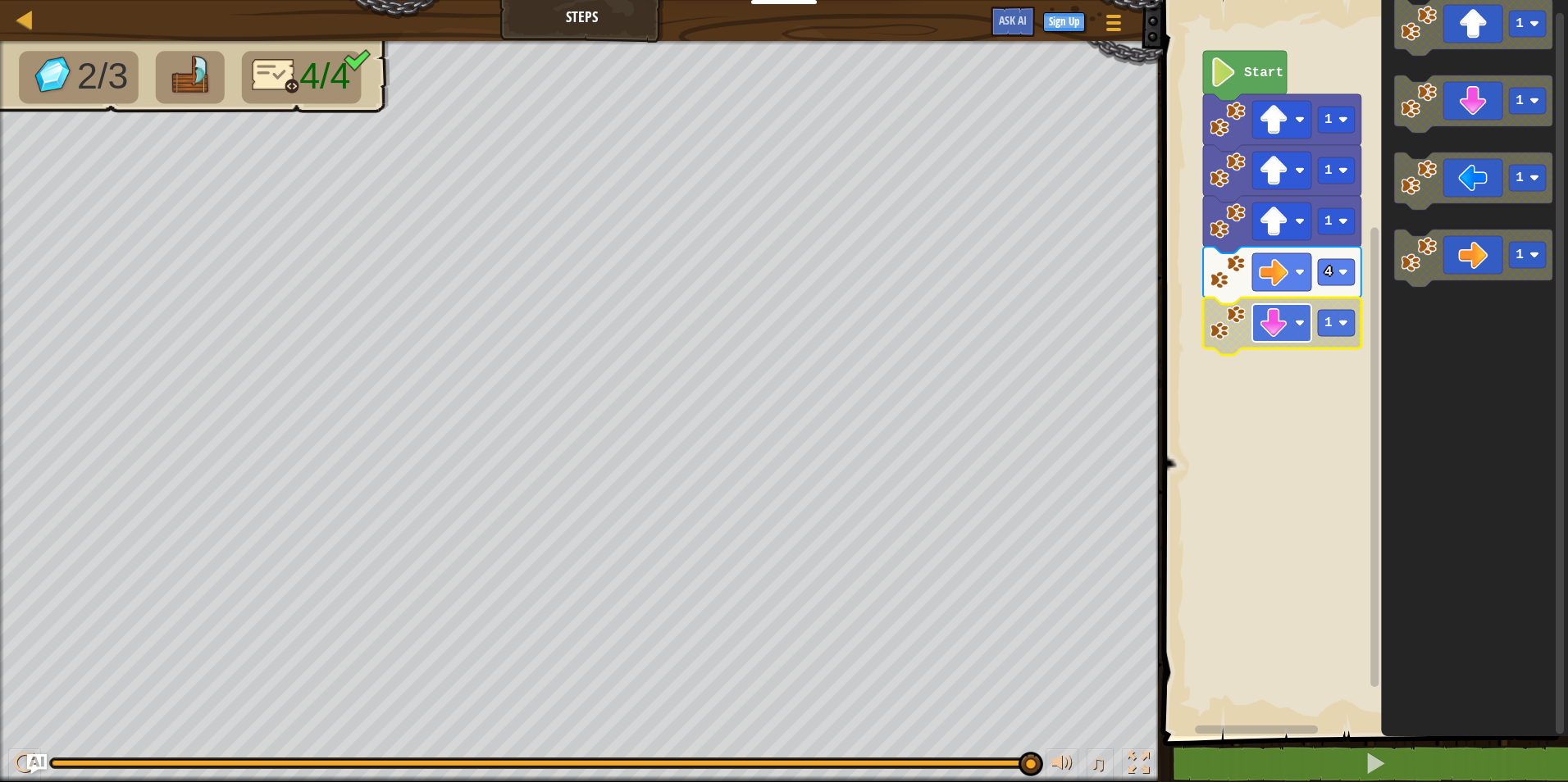
click at [1305, 333] on rect "Blockly Workspace" at bounding box center [1282, 323] width 59 height 38
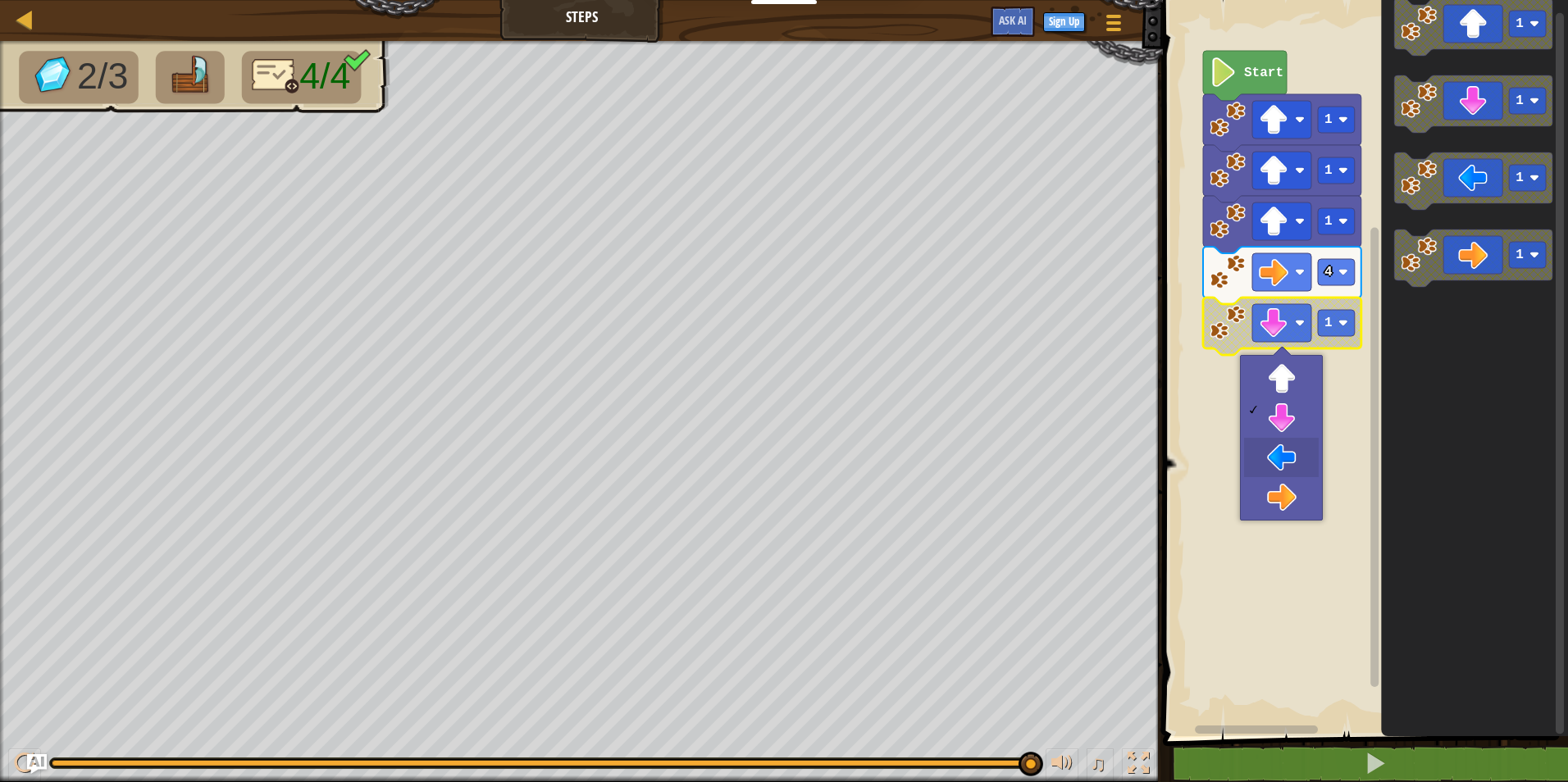
drag, startPoint x: 1289, startPoint y: 439, endPoint x: 1290, endPoint y: 447, distance: 8.1
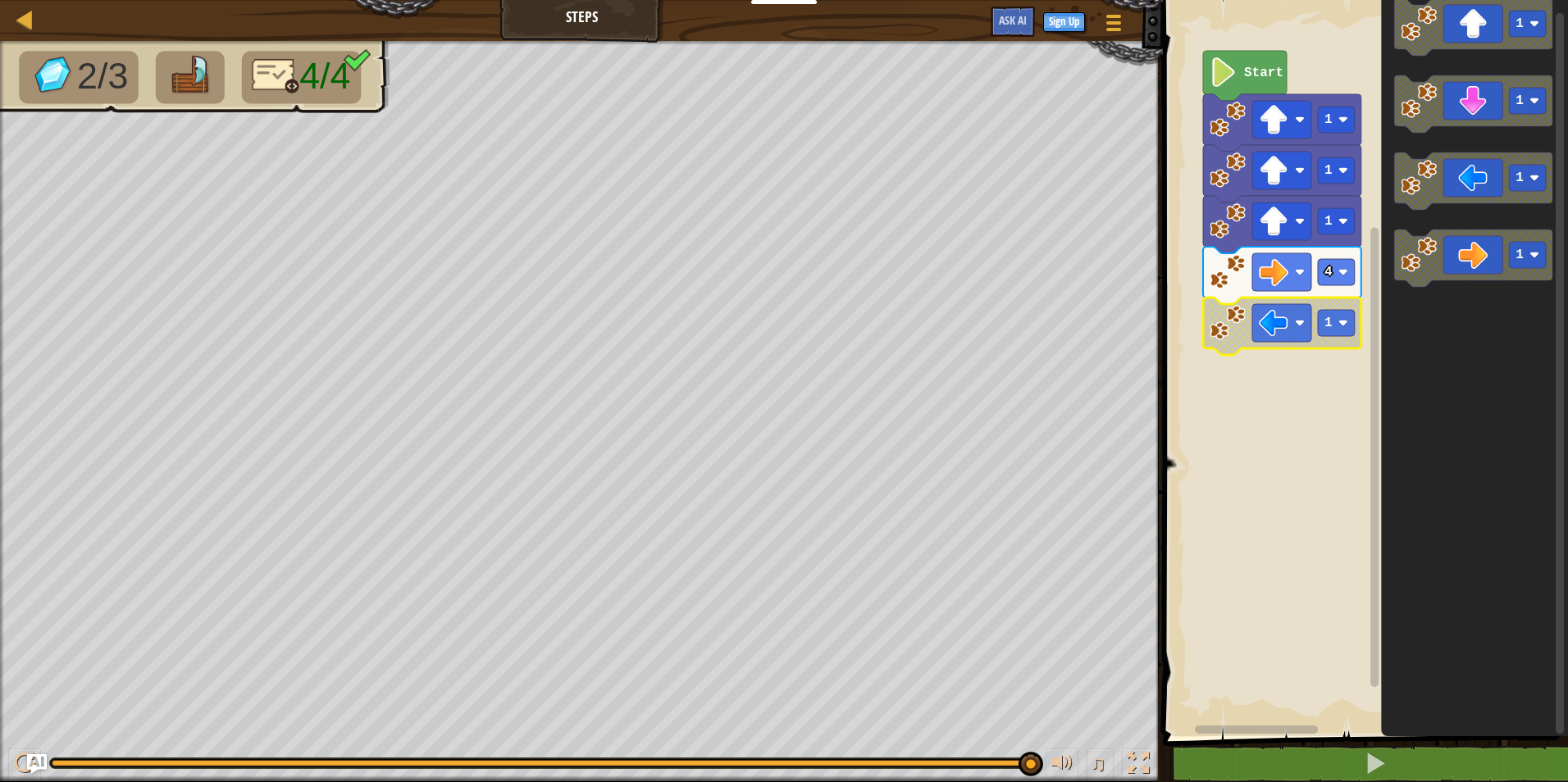
click at [1262, 344] on icon "Blockly Workspace" at bounding box center [1282, 327] width 158 height 57
click at [1267, 349] on rect "Blockly Workspace" at bounding box center [1363, 364] width 410 height 744
click at [1263, 338] on rect "Blockly Workspace" at bounding box center [1282, 323] width 59 height 38
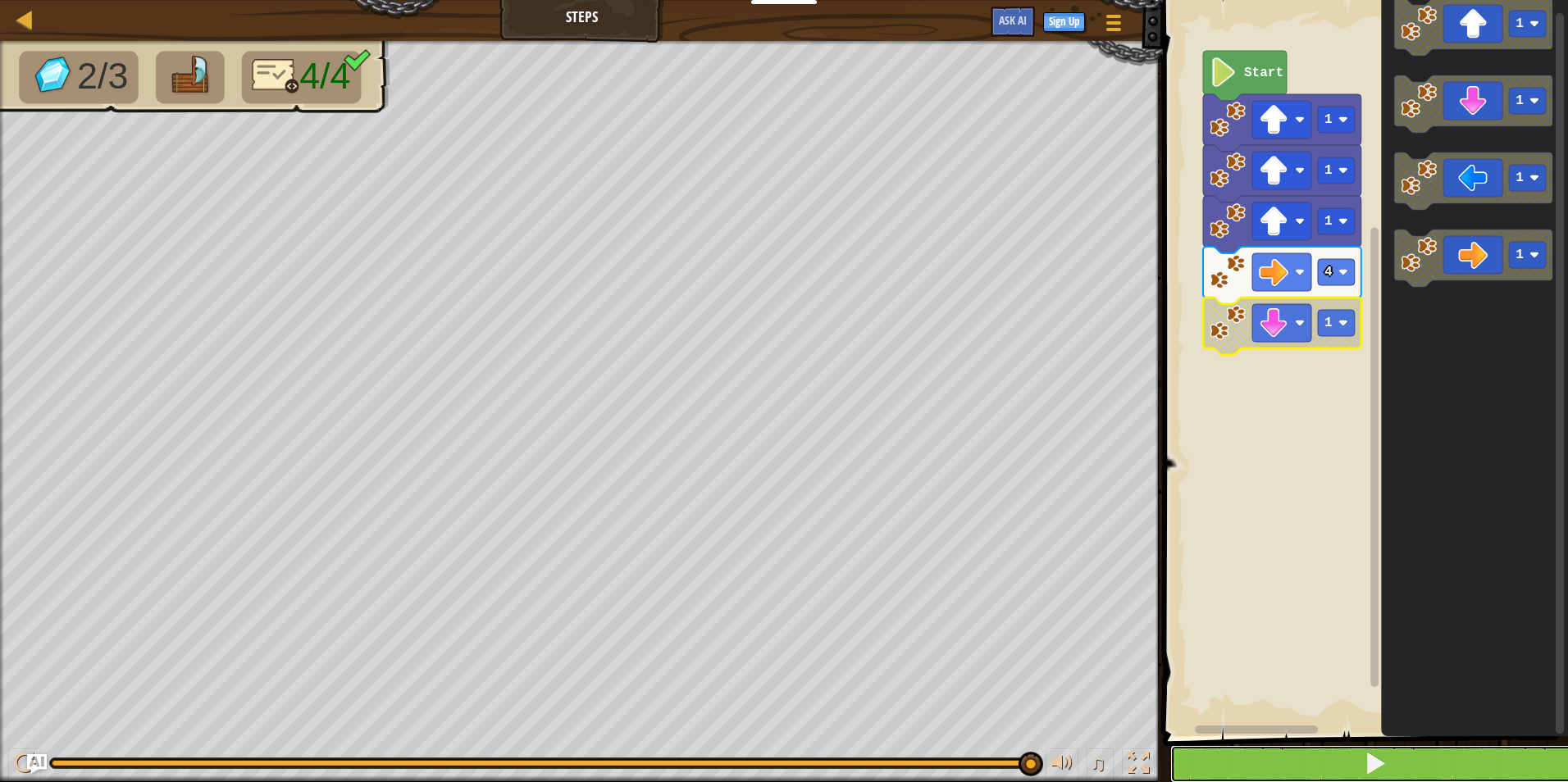
click at [1328, 758] on button at bounding box center [1376, 764] width 410 height 38
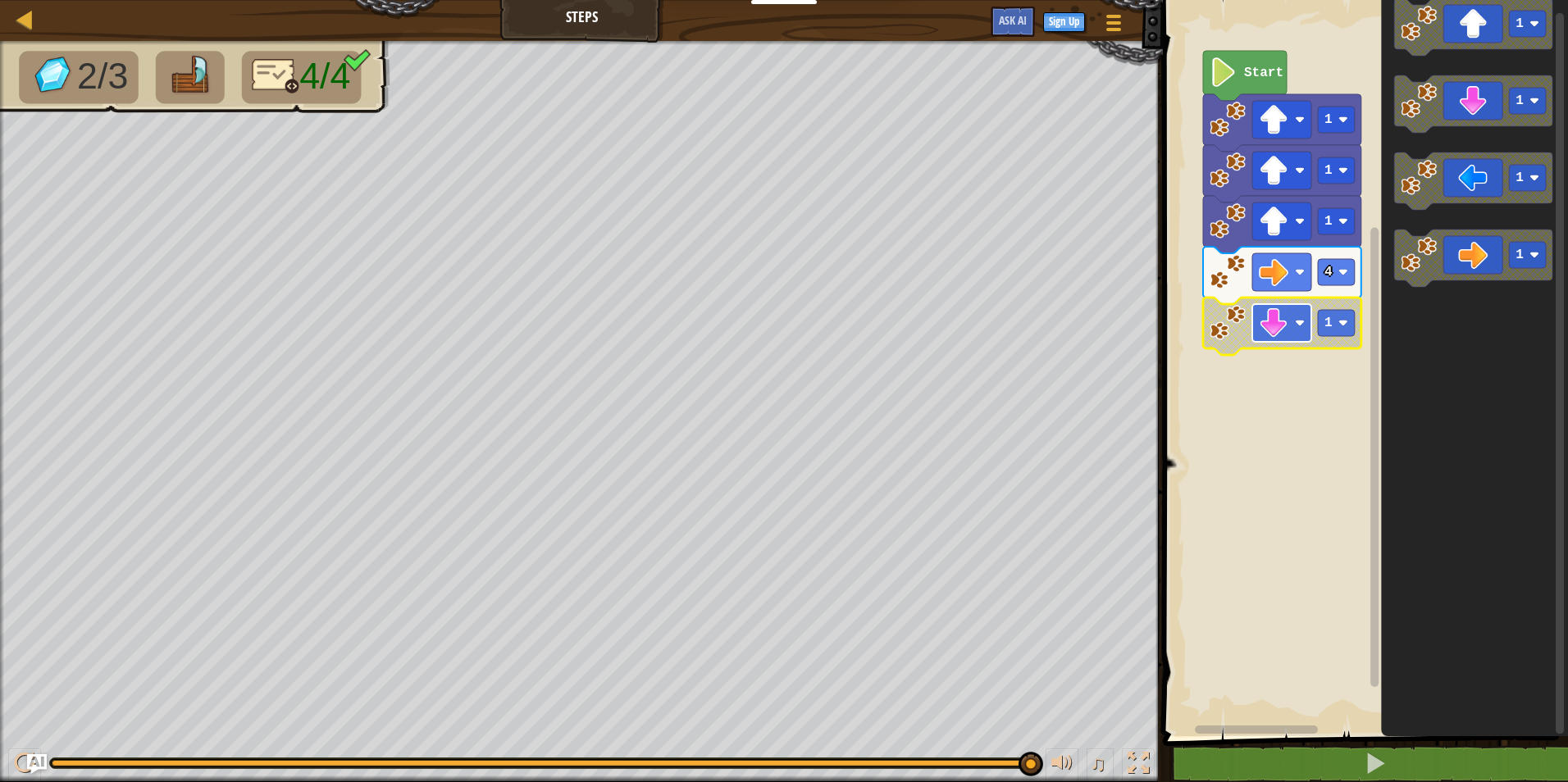
click at [1268, 319] on image "Blockly Workspace" at bounding box center [1274, 323] width 30 height 30
click at [1280, 326] on image "Blockly Workspace" at bounding box center [1274, 323] width 30 height 30
click at [1480, 107] on icon "Blockly Workspace" at bounding box center [1473, 104] width 158 height 57
click at [1240, 378] on image "Blockly Workspace" at bounding box center [1228, 374] width 36 height 36
click at [1221, 343] on icon "Blockly Workspace" at bounding box center [1282, 327] width 158 height 57
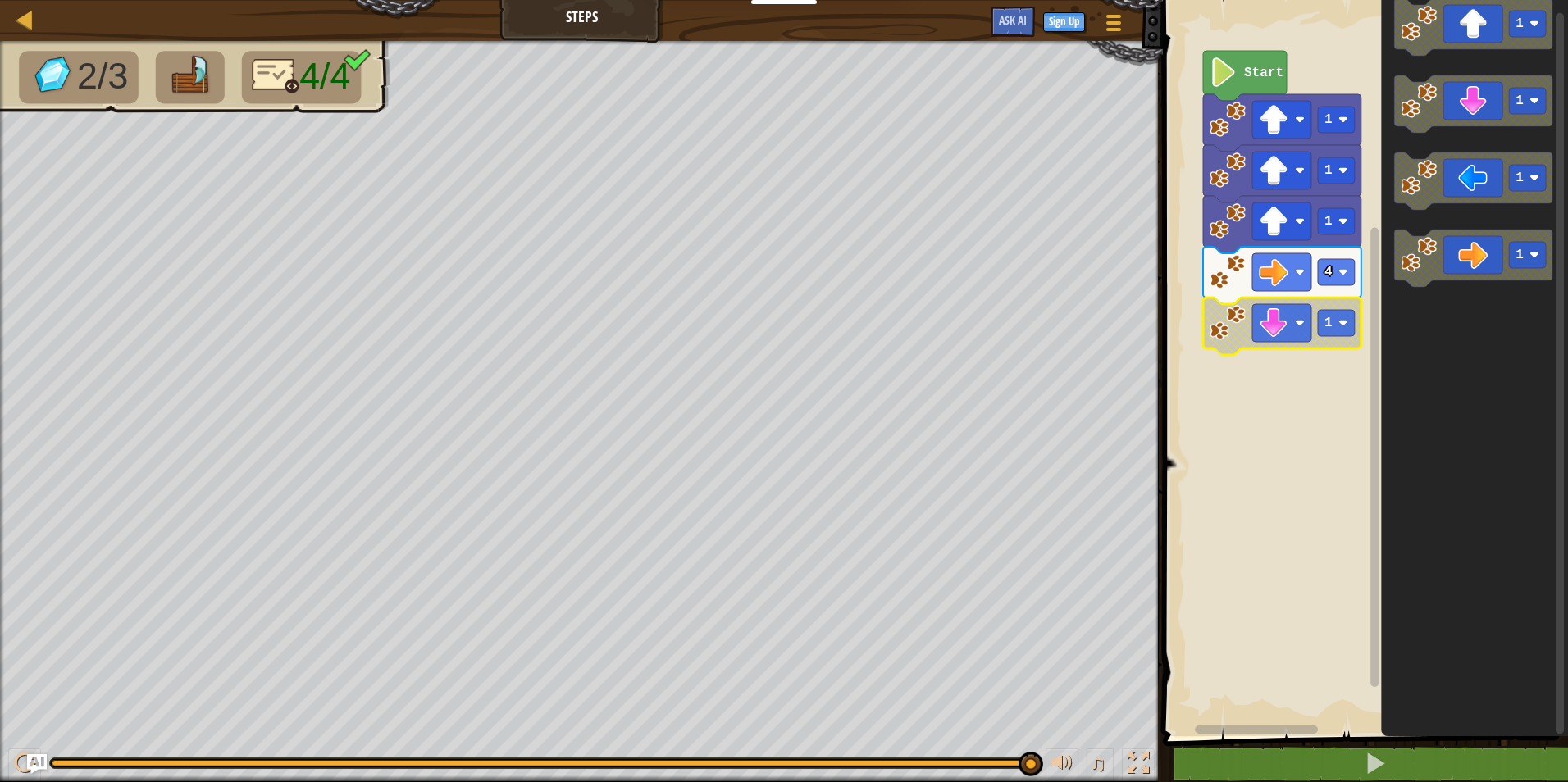
click at [1221, 343] on icon "Blockly Workspace" at bounding box center [1282, 327] width 158 height 57
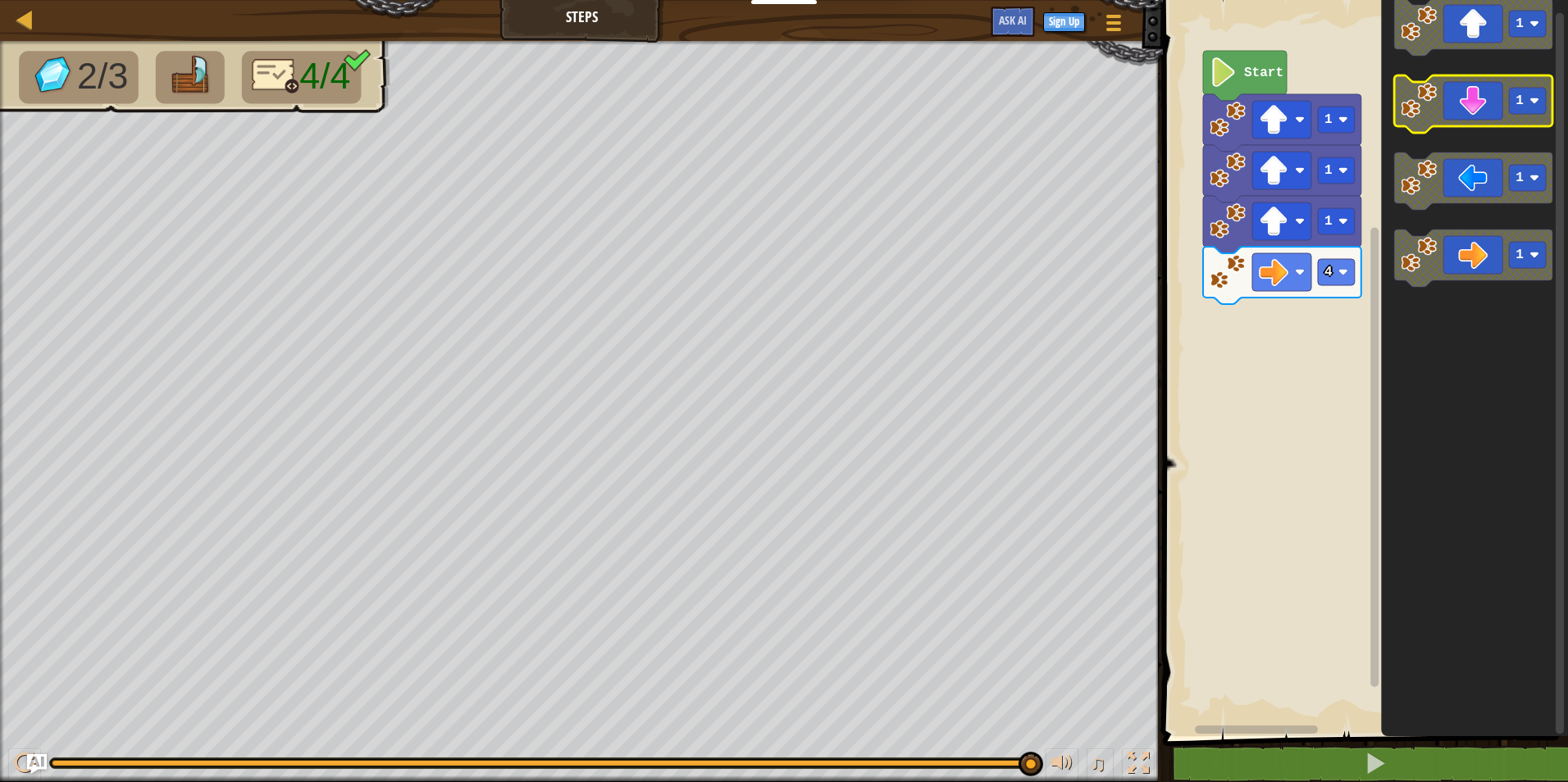
click at [1435, 102] on image "Blockly Workspace" at bounding box center [1419, 101] width 36 height 36
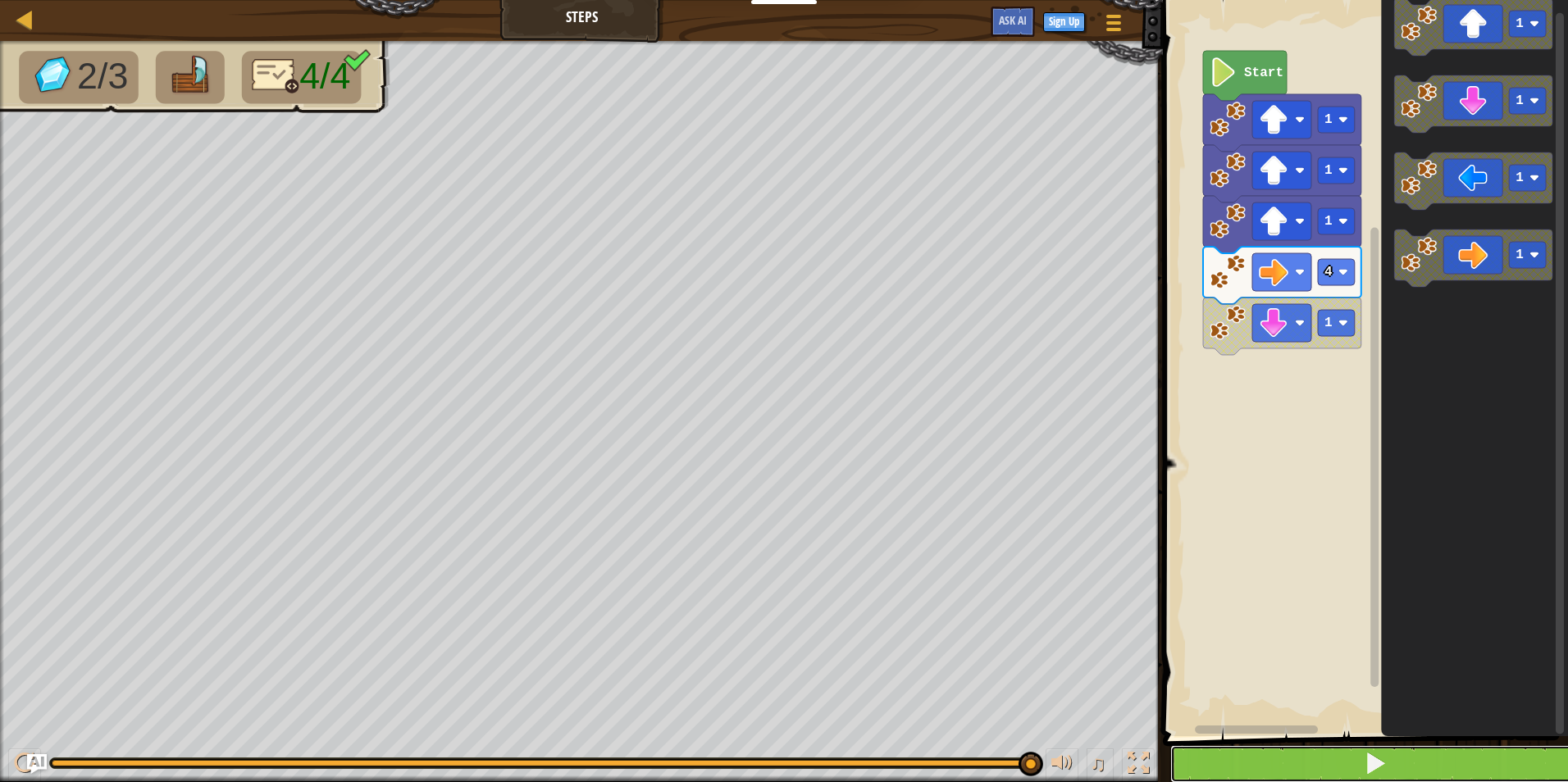
click at [1299, 772] on button at bounding box center [1376, 764] width 410 height 38
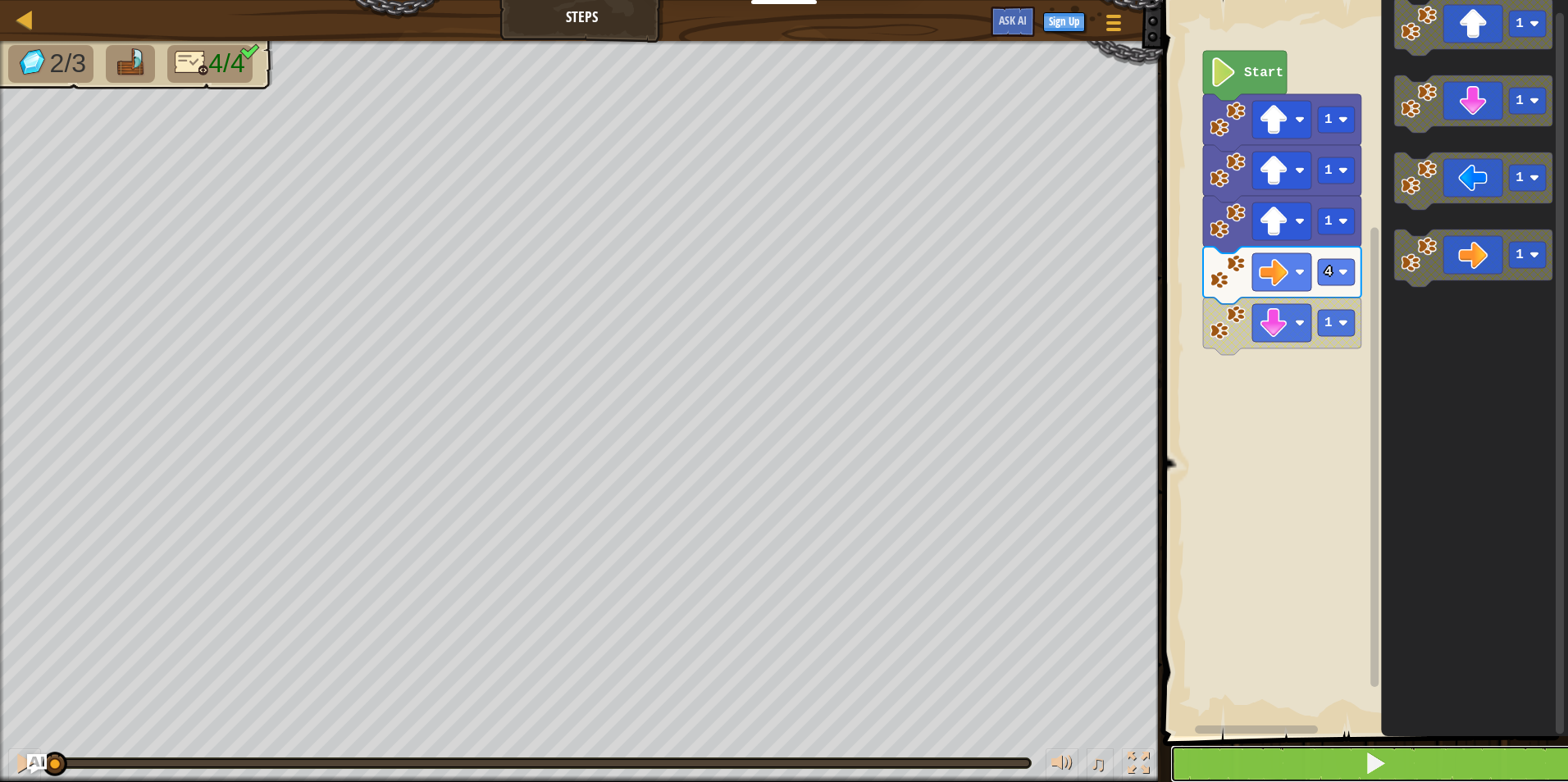
click at [1299, 772] on button at bounding box center [1376, 764] width 410 height 38
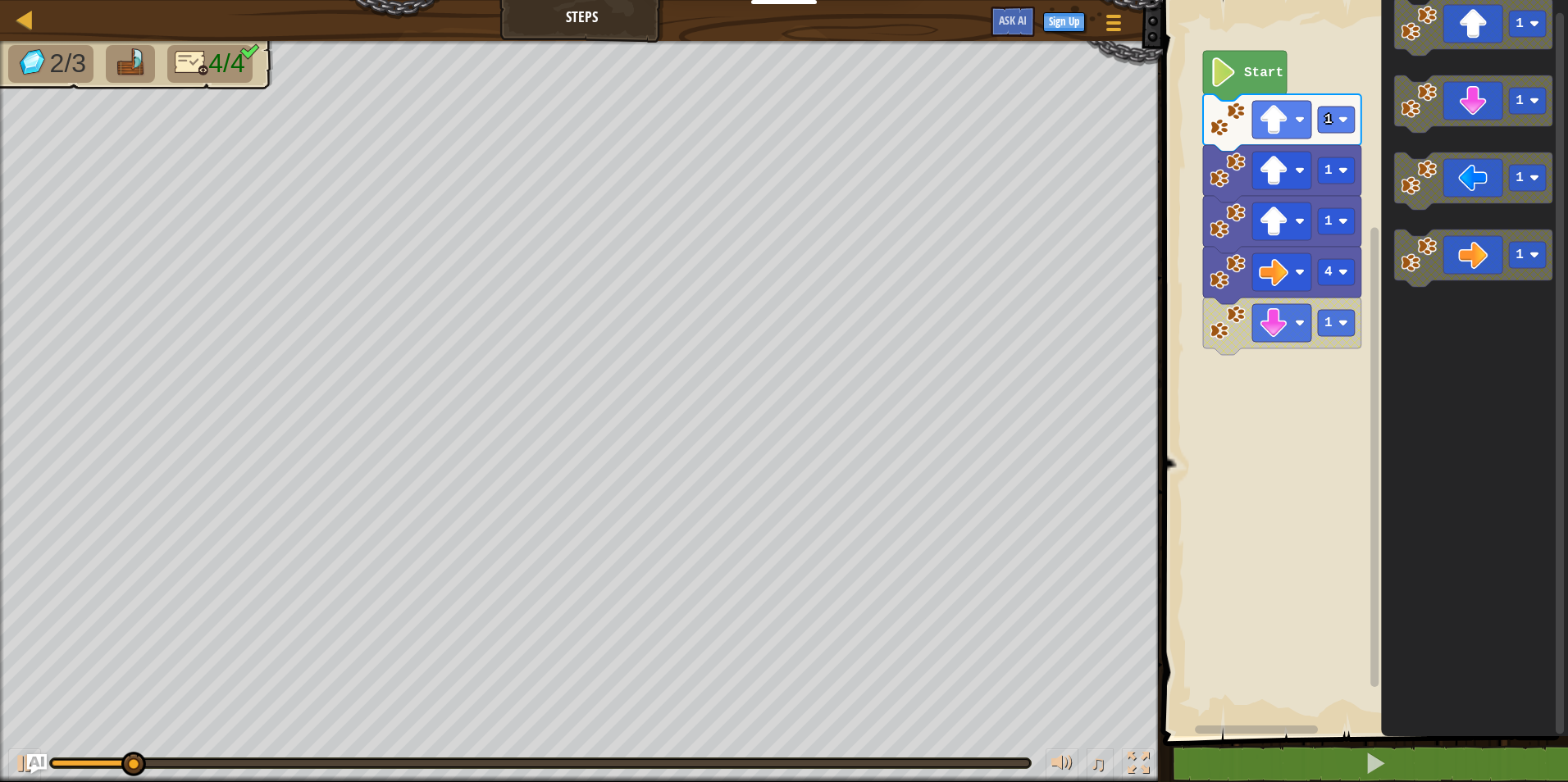
click at [1220, 326] on image "Blockly Workspace" at bounding box center [1228, 323] width 36 height 36
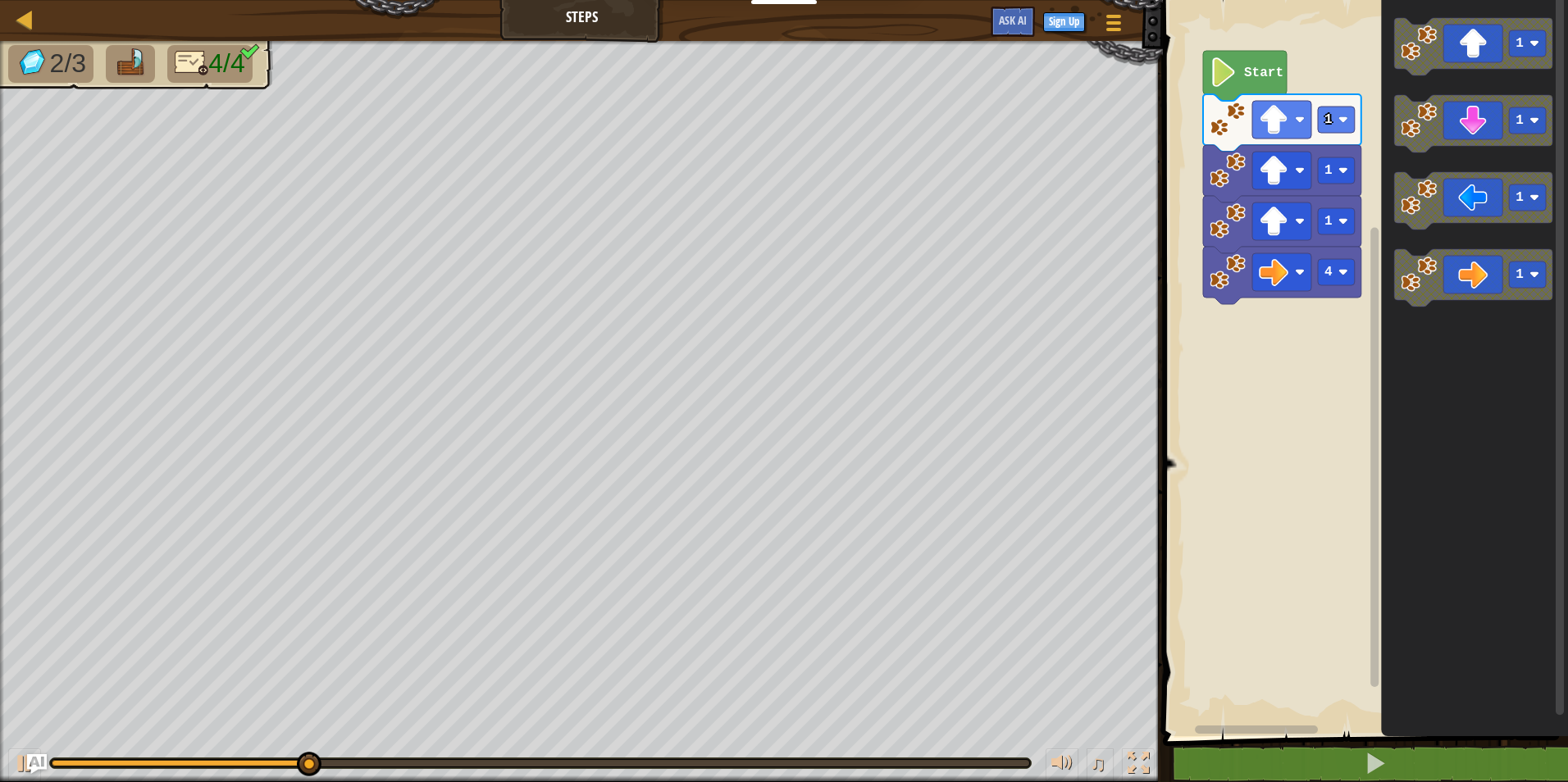
click at [1262, 322] on div "Start 1 1 1 4 1 1 1 1" at bounding box center [1363, 364] width 410 height 744
click at [1341, 291] on div "Start 1 1 1 4 1 1 1 1" at bounding box center [1363, 364] width 410 height 744
click at [1418, 130] on image "Blockly Workspace" at bounding box center [1419, 121] width 36 height 36
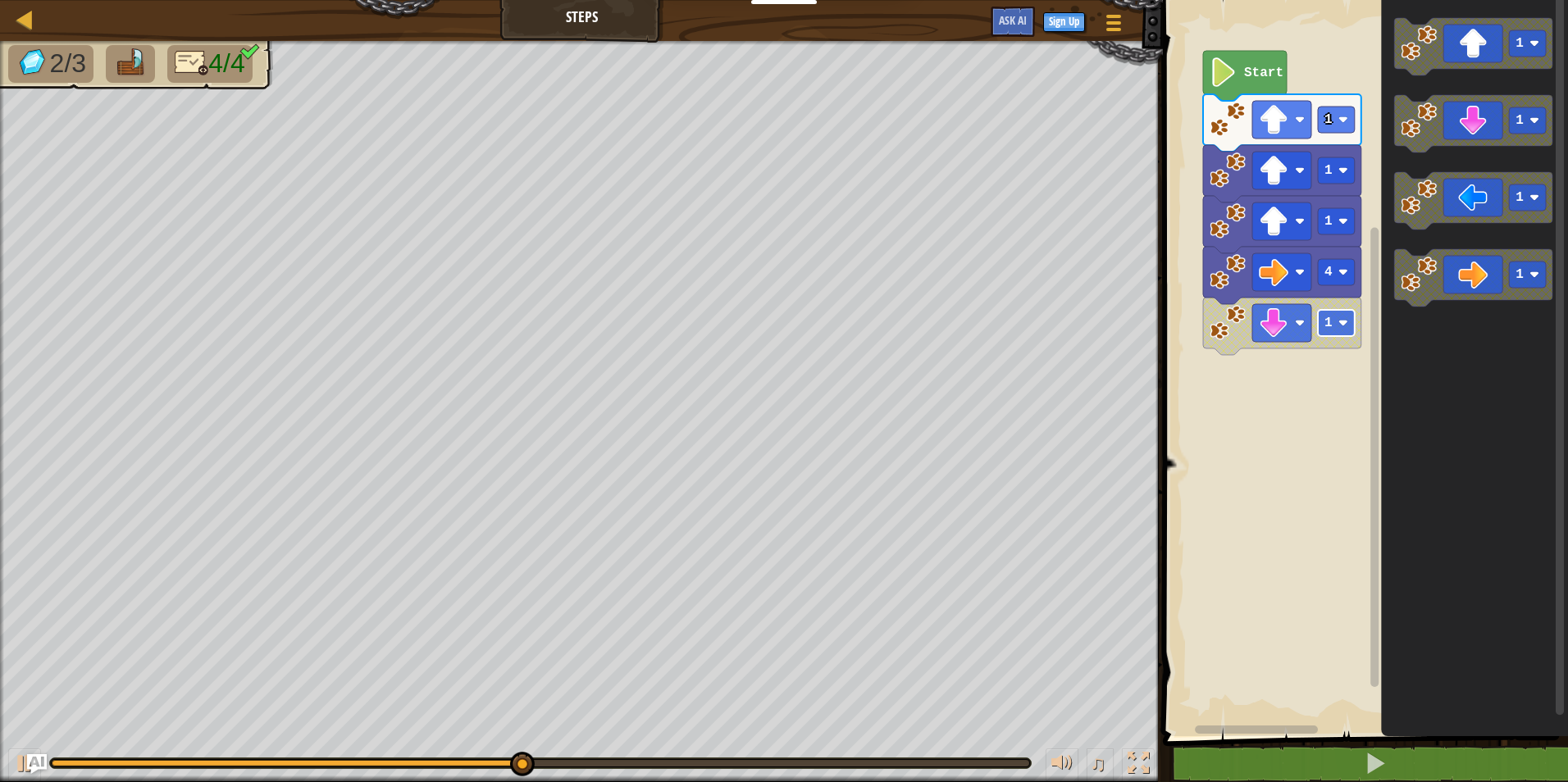
click at [1331, 319] on text "1" at bounding box center [1328, 323] width 8 height 14
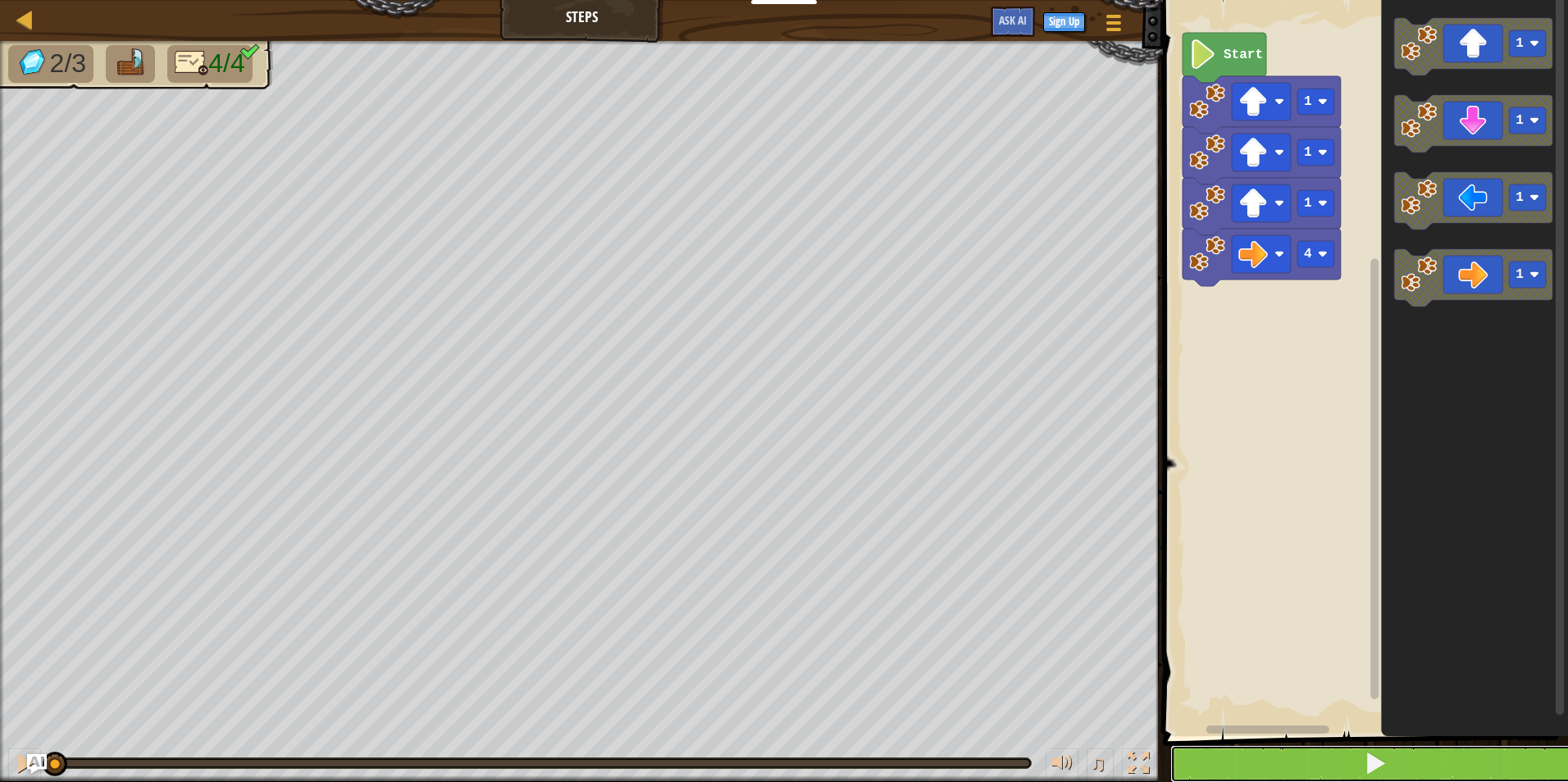
click at [1392, 755] on button at bounding box center [1376, 764] width 410 height 38
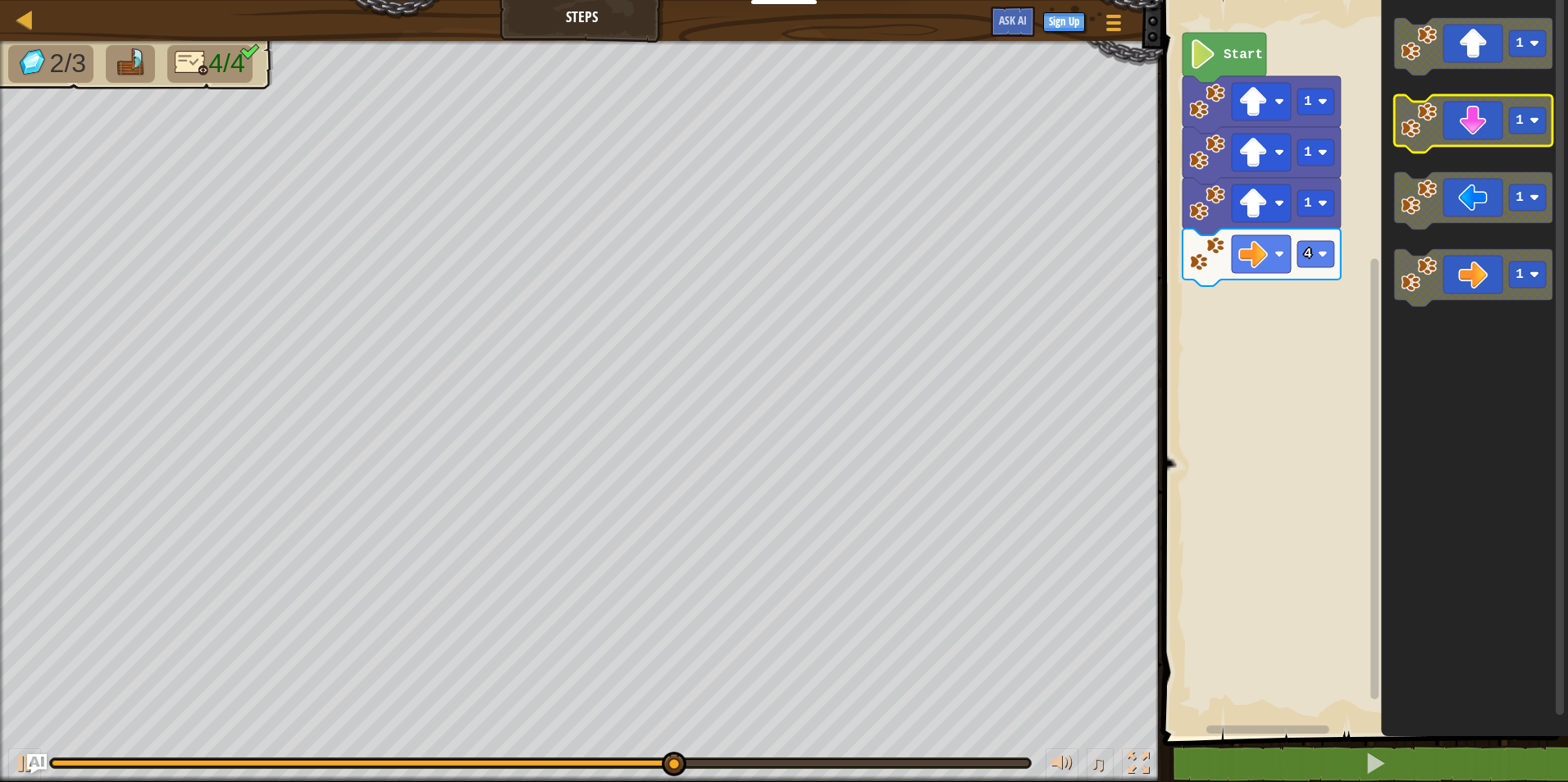
click at [1463, 123] on icon "Blockly Workspace" at bounding box center [1473, 123] width 158 height 57
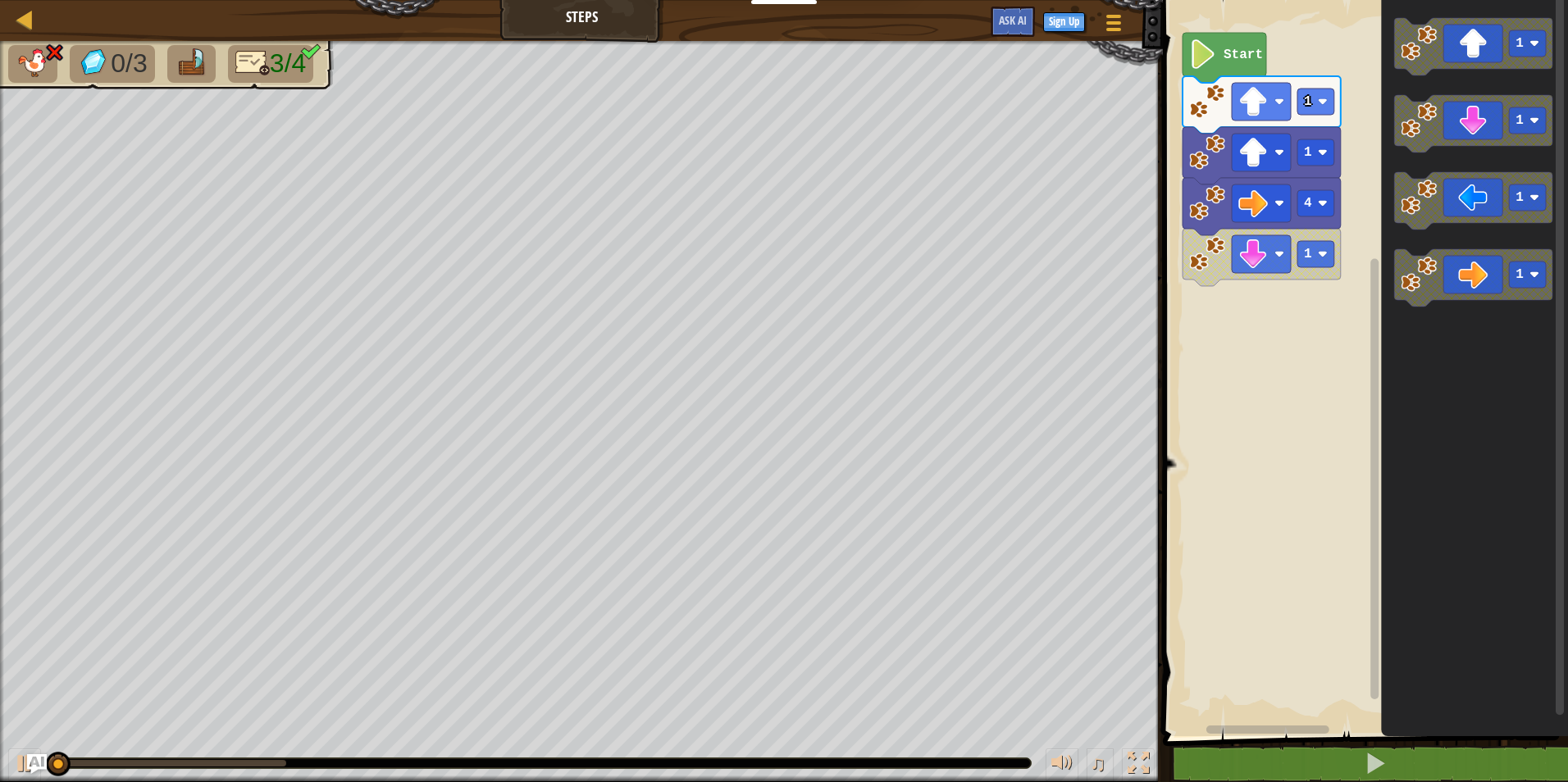
click at [1203, 113] on image "Blockly Workspace" at bounding box center [1207, 101] width 36 height 36
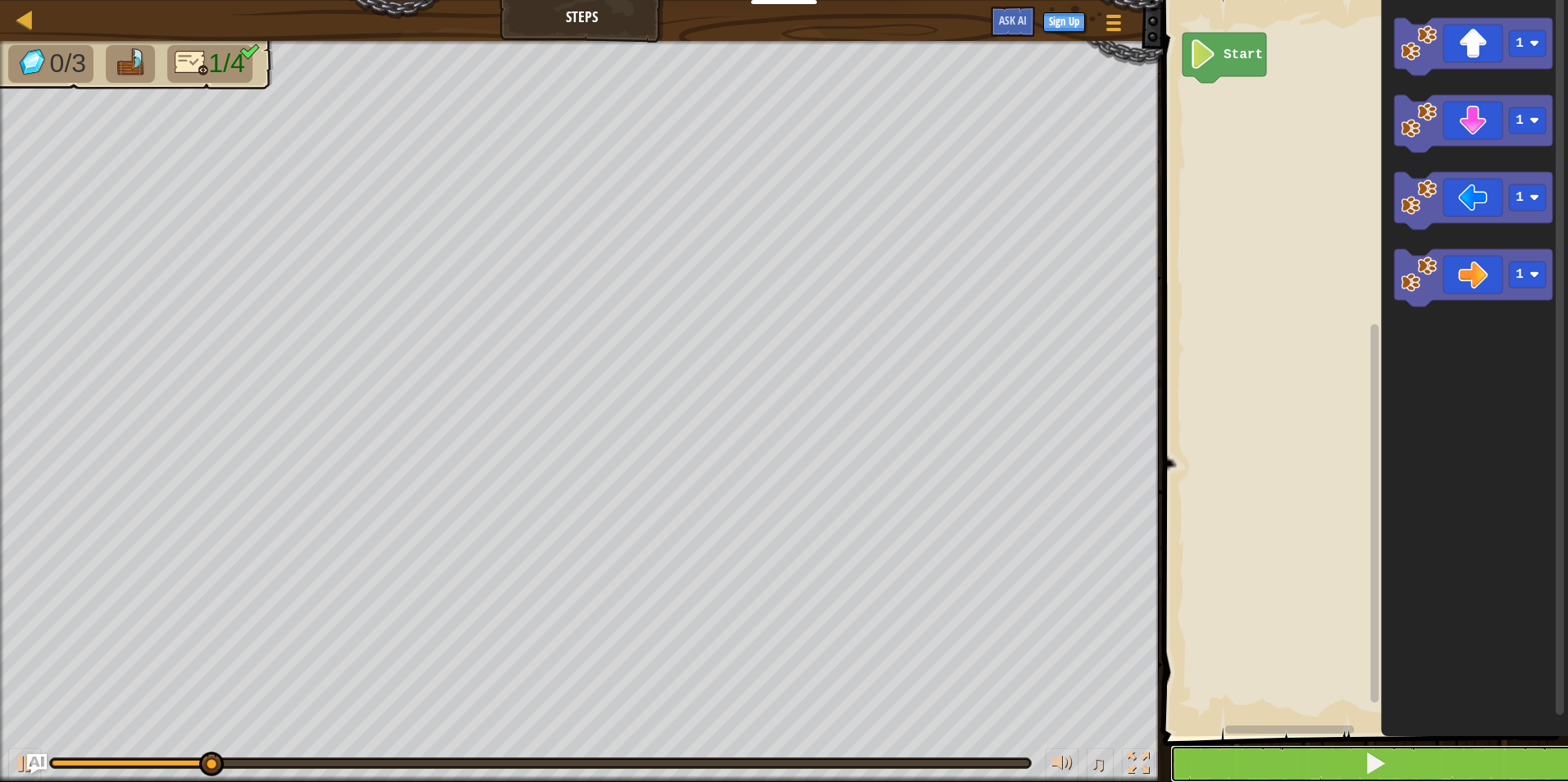
click at [1317, 758] on button at bounding box center [1376, 764] width 410 height 38
click at [1435, 67] on icon "Blockly Workspace" at bounding box center [1473, 47] width 158 height 57
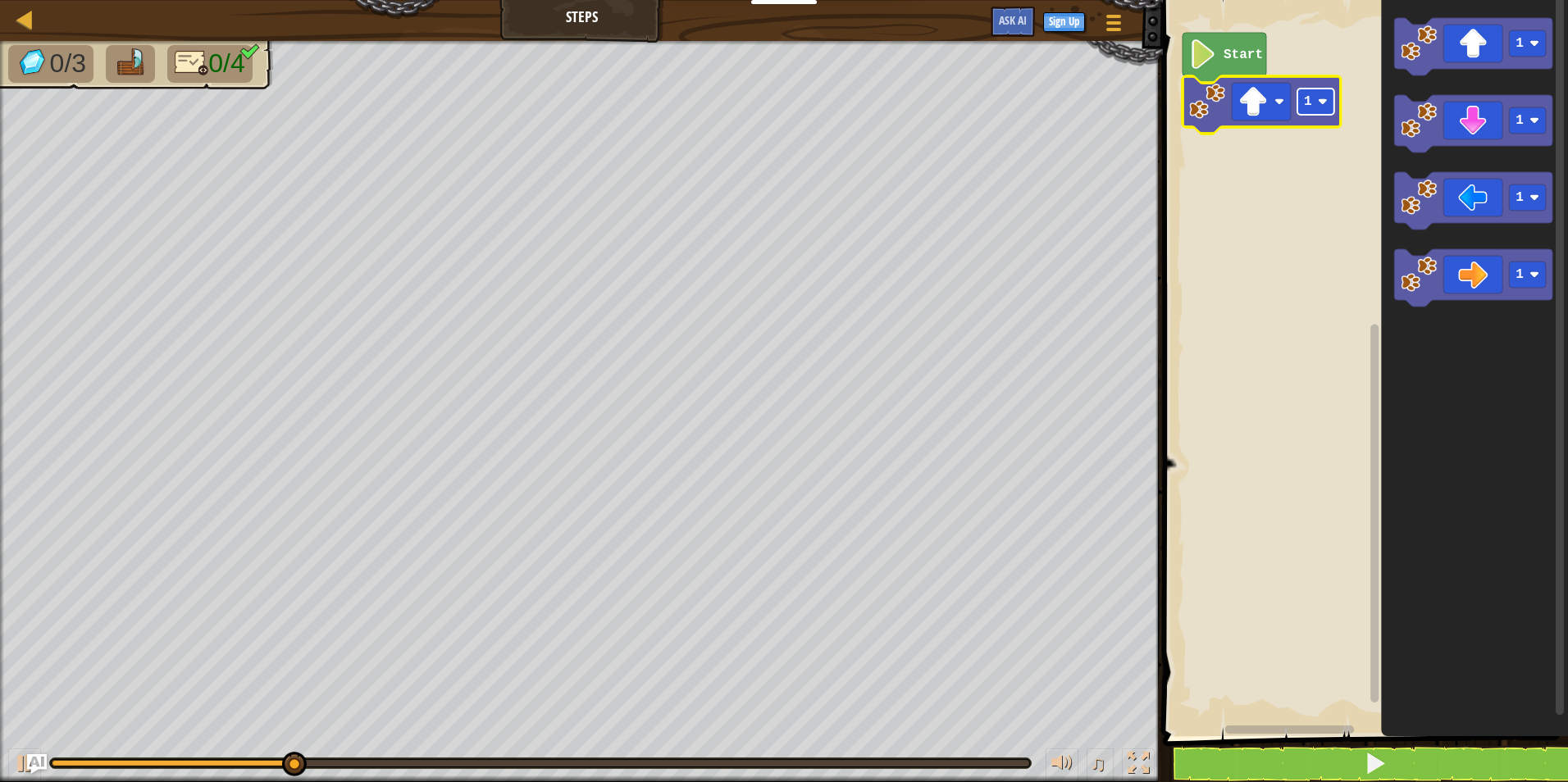
click at [1317, 106] on image "Blockly Workspace" at bounding box center [1322, 101] width 10 height 10
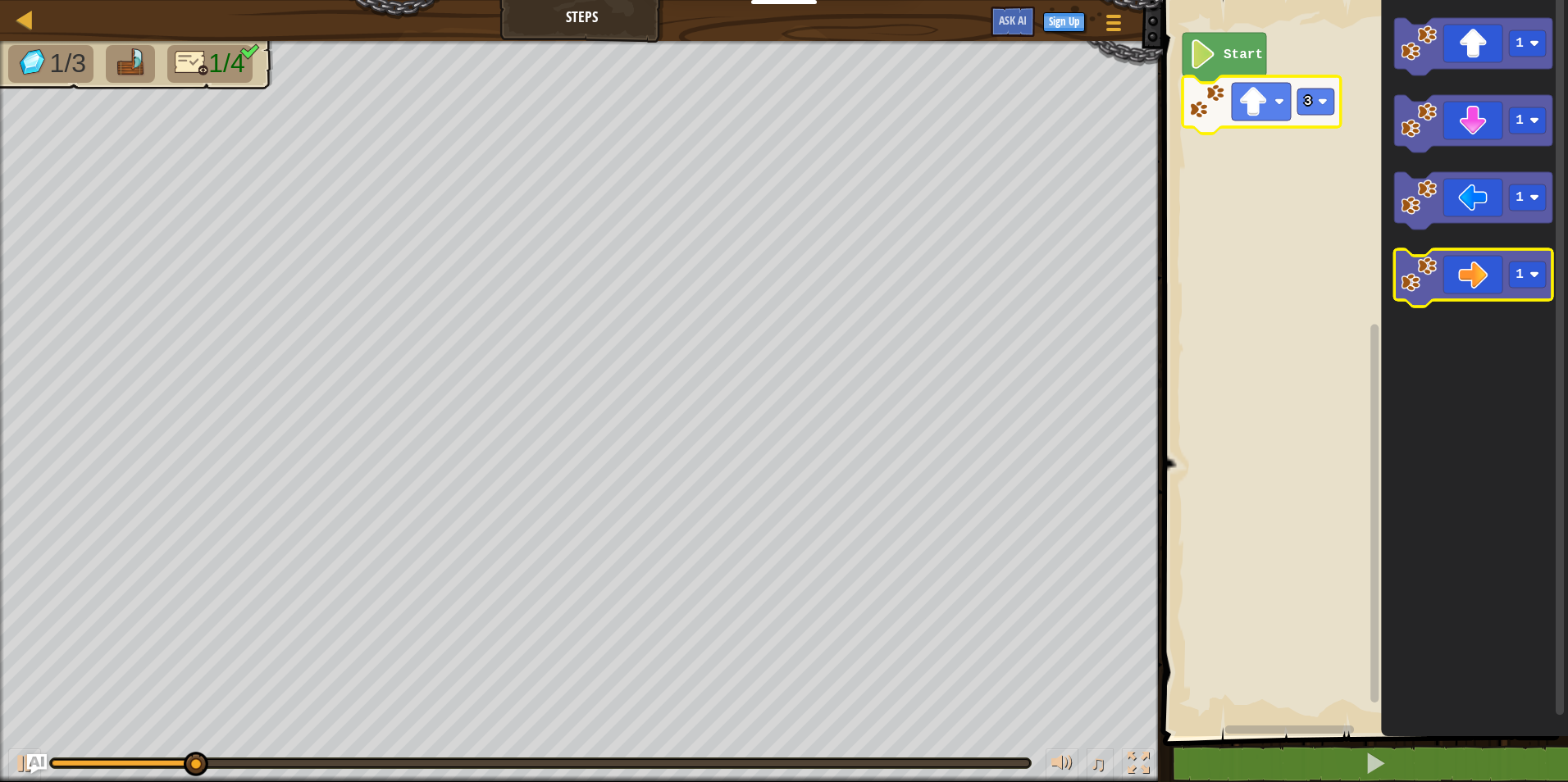
click at [1407, 299] on icon "Blockly Workspace" at bounding box center [1473, 278] width 158 height 57
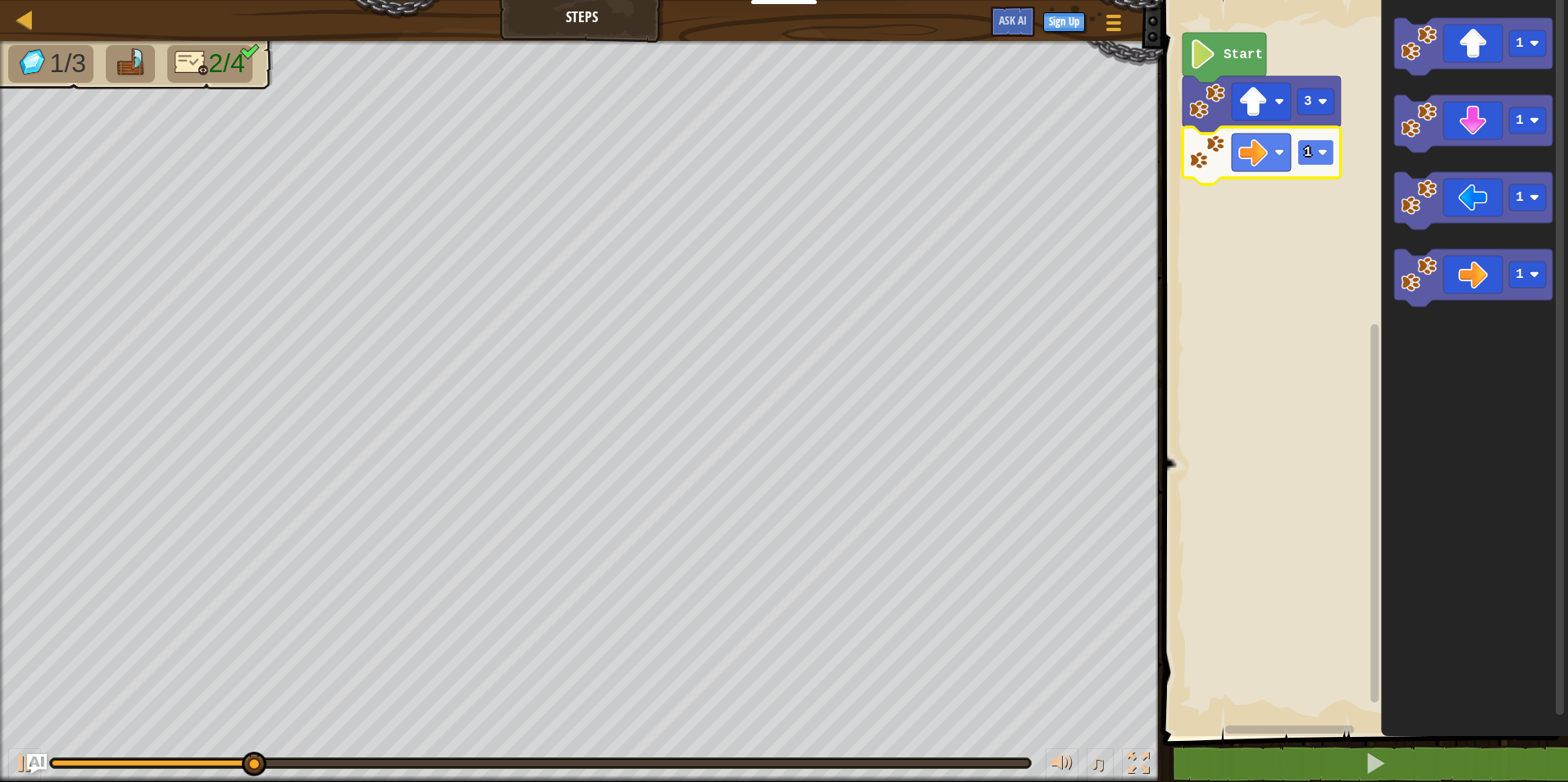
click at [1308, 152] on text "1" at bounding box center [1308, 152] width 8 height 14
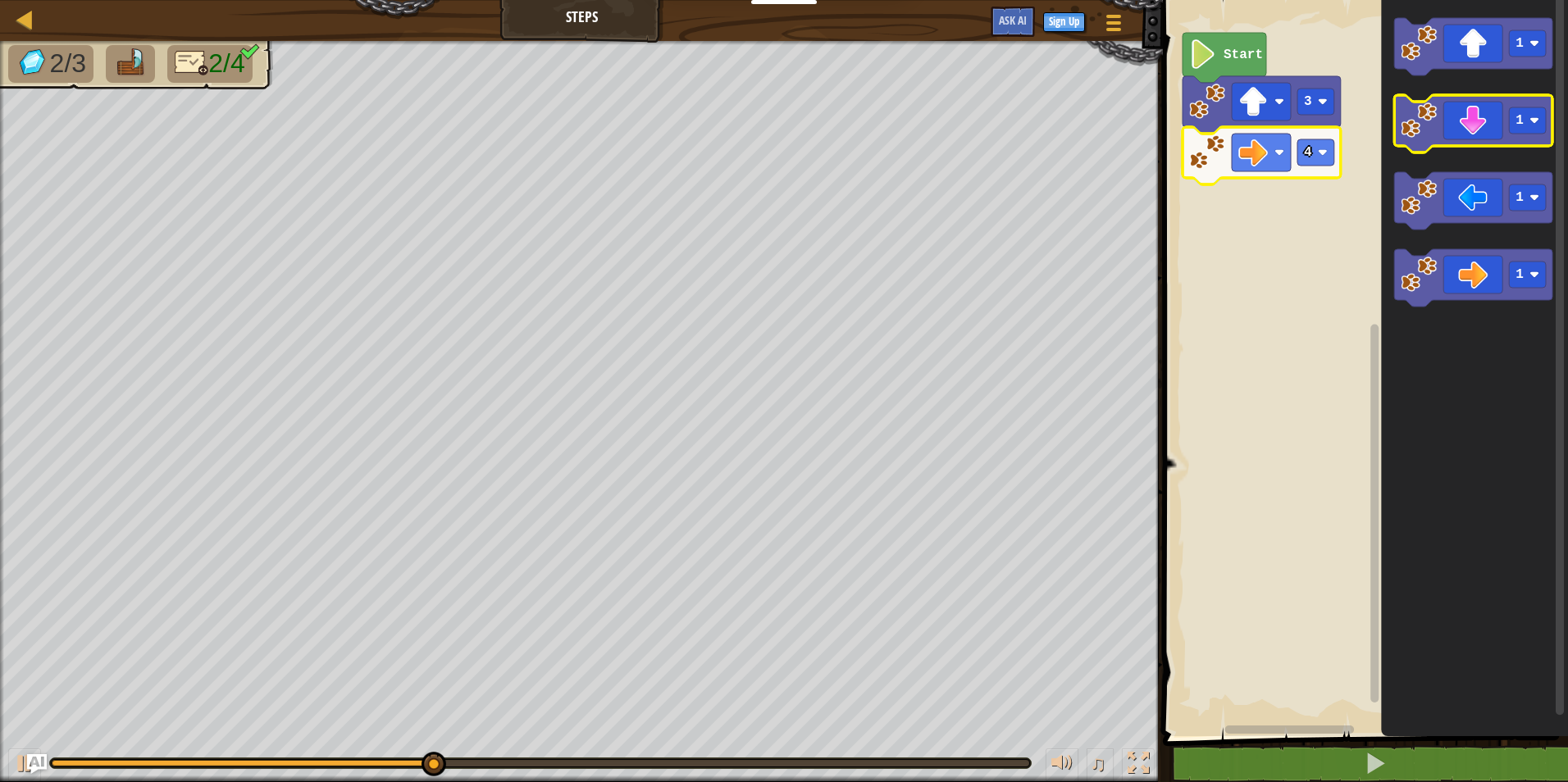
click at [1436, 104] on image "Blockly Workspace" at bounding box center [1419, 121] width 36 height 36
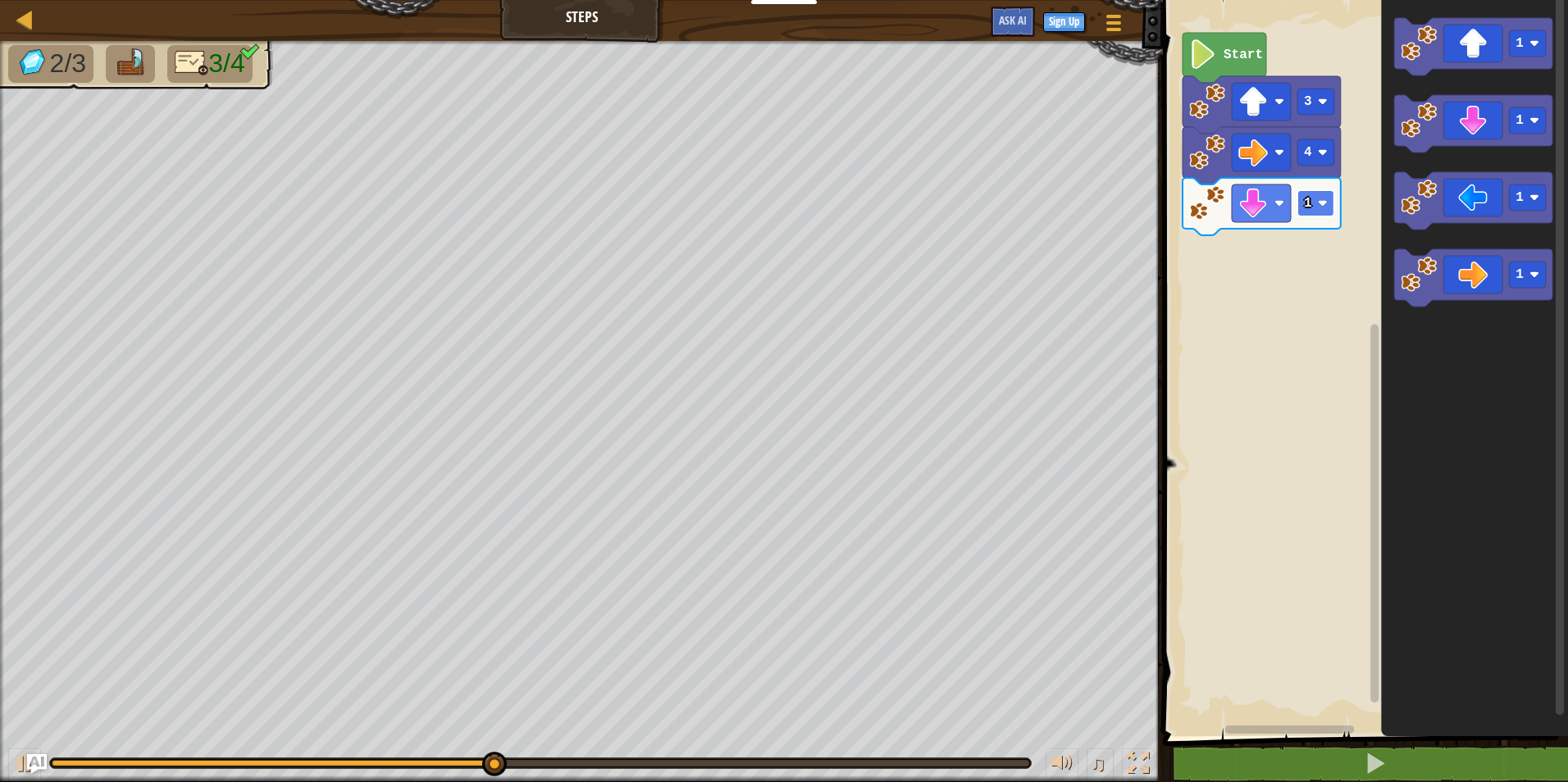
click at [1325, 200] on image "Blockly Workspace" at bounding box center [1322, 203] width 10 height 10
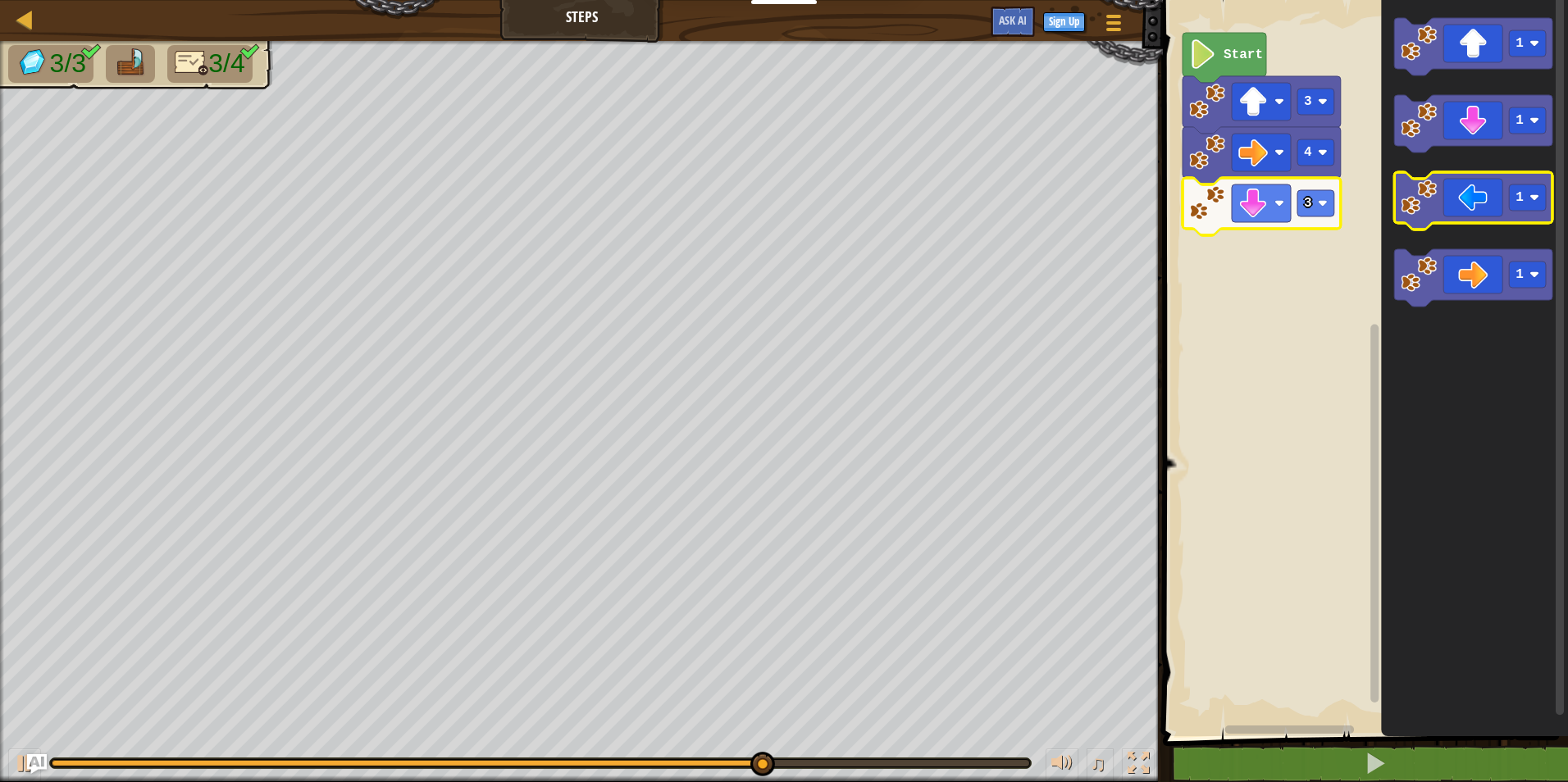
click at [1425, 221] on icon "Blockly Workspace" at bounding box center [1473, 200] width 158 height 57
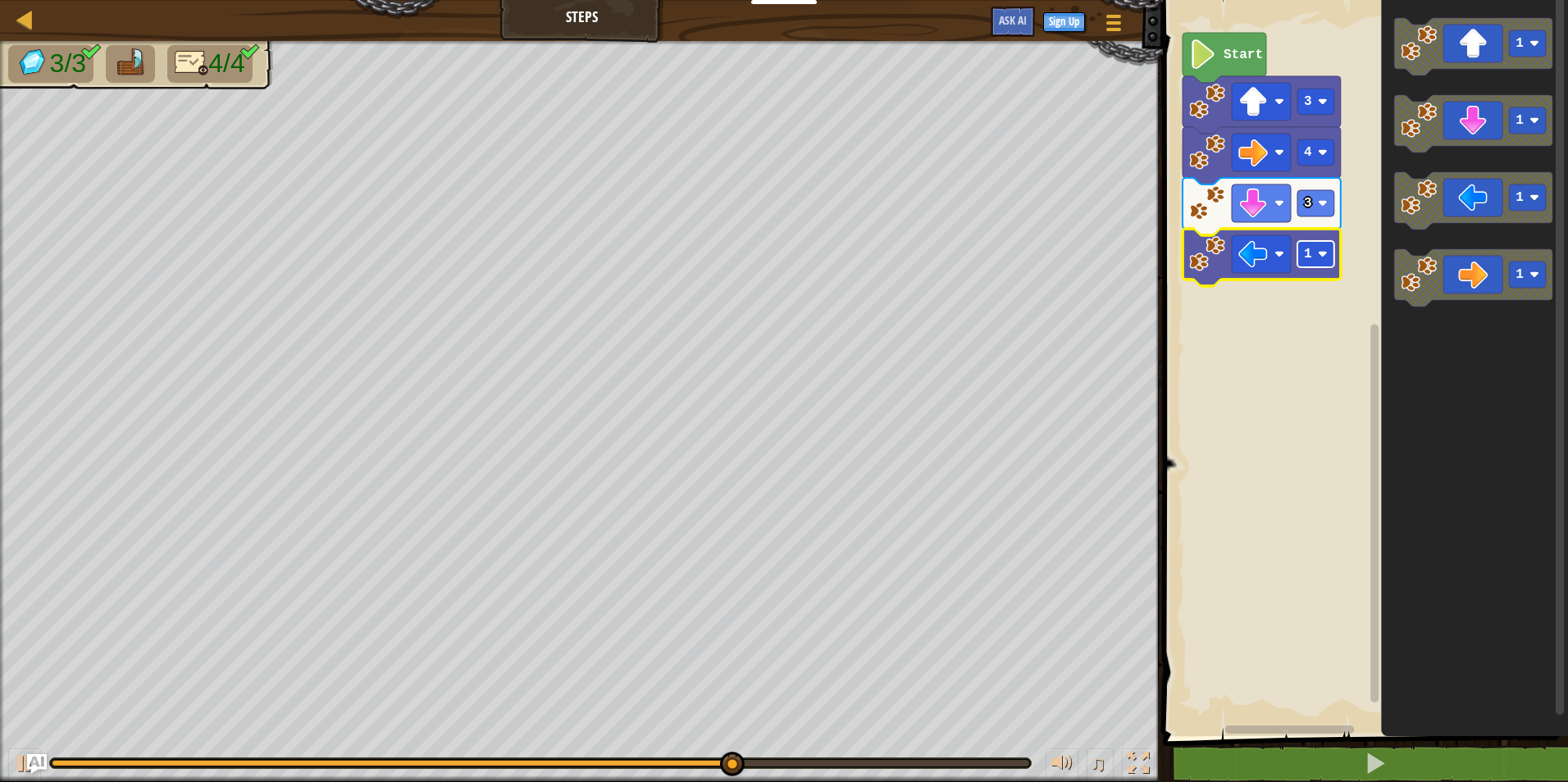
click at [1305, 256] on text "1" at bounding box center [1308, 254] width 8 height 14
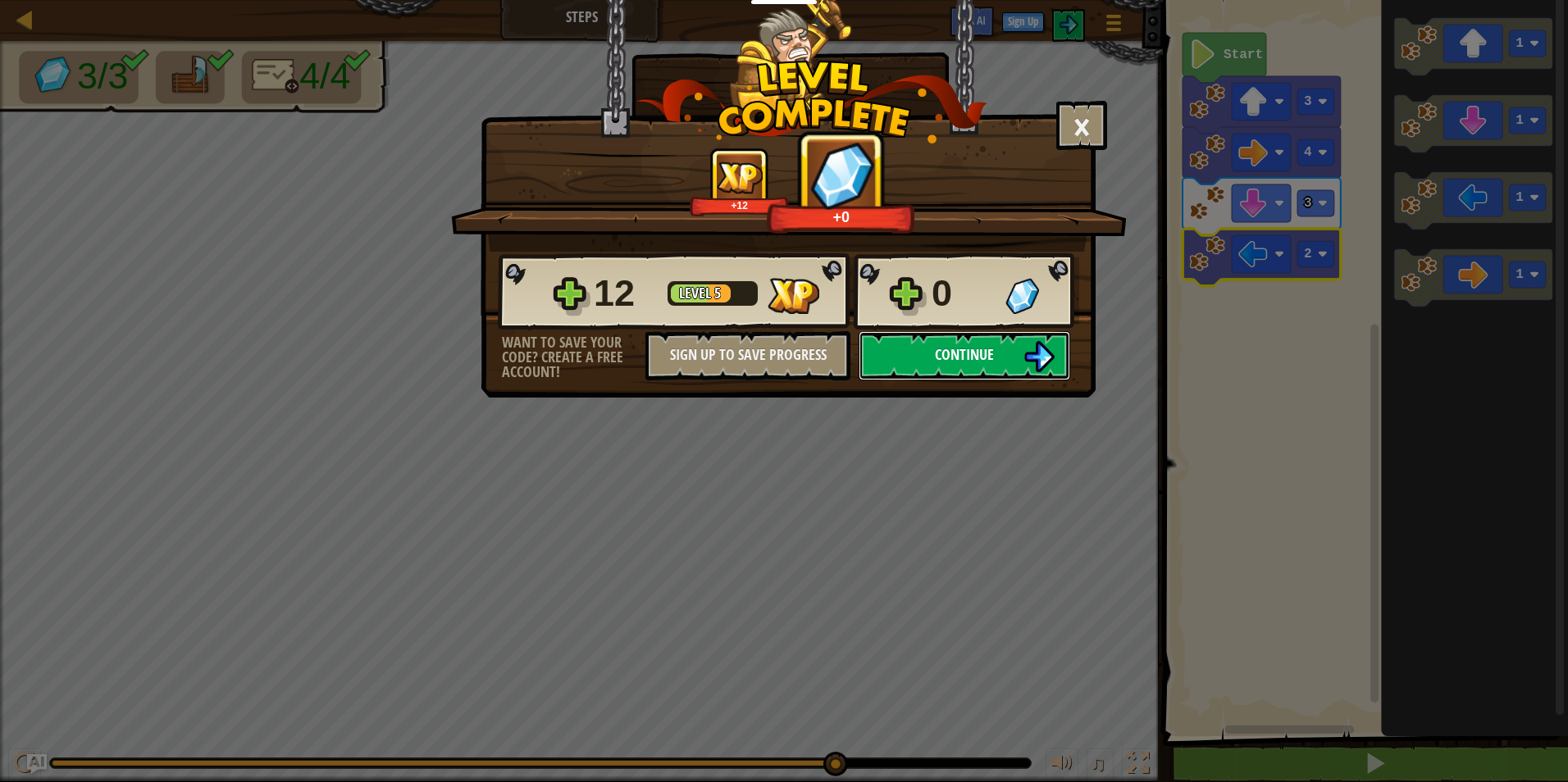
click at [967, 365] on button "Continue" at bounding box center [964, 355] width 211 height 49
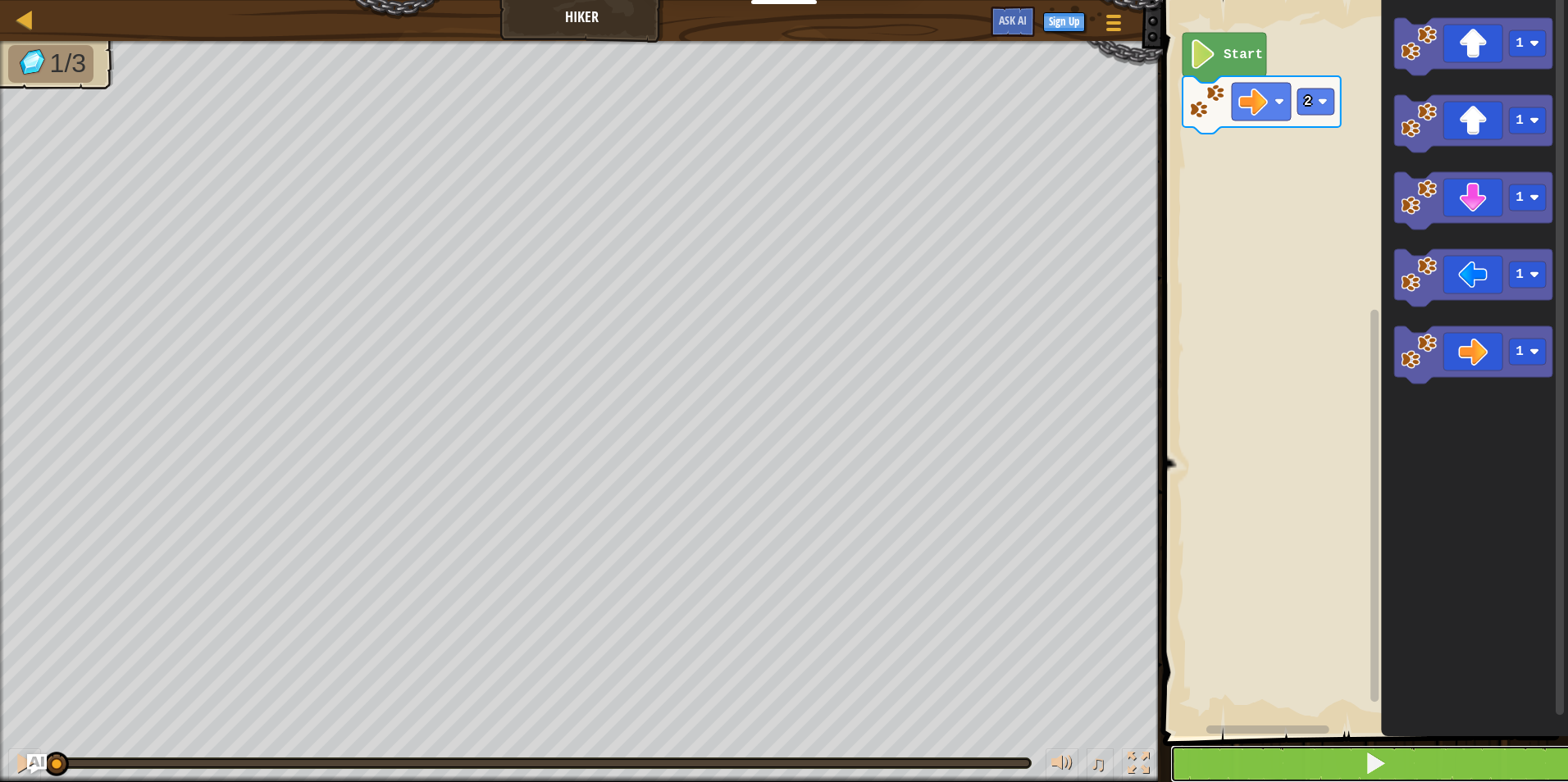
click at [1385, 755] on span at bounding box center [1376, 763] width 23 height 23
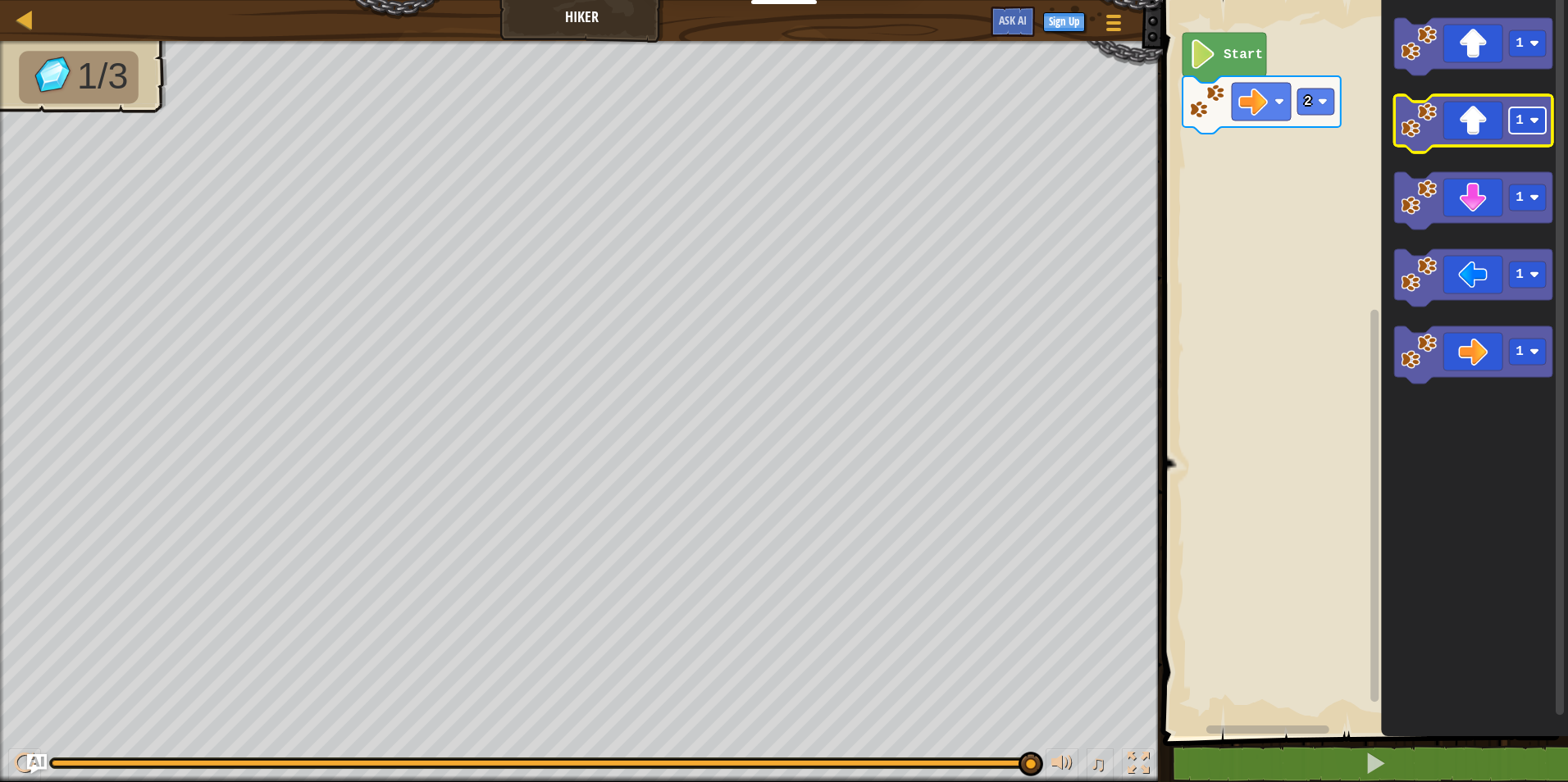
click at [1519, 123] on text "1" at bounding box center [1519, 120] width 8 height 14
click at [1488, 139] on icon "Blockly Workspace" at bounding box center [1473, 123] width 158 height 57
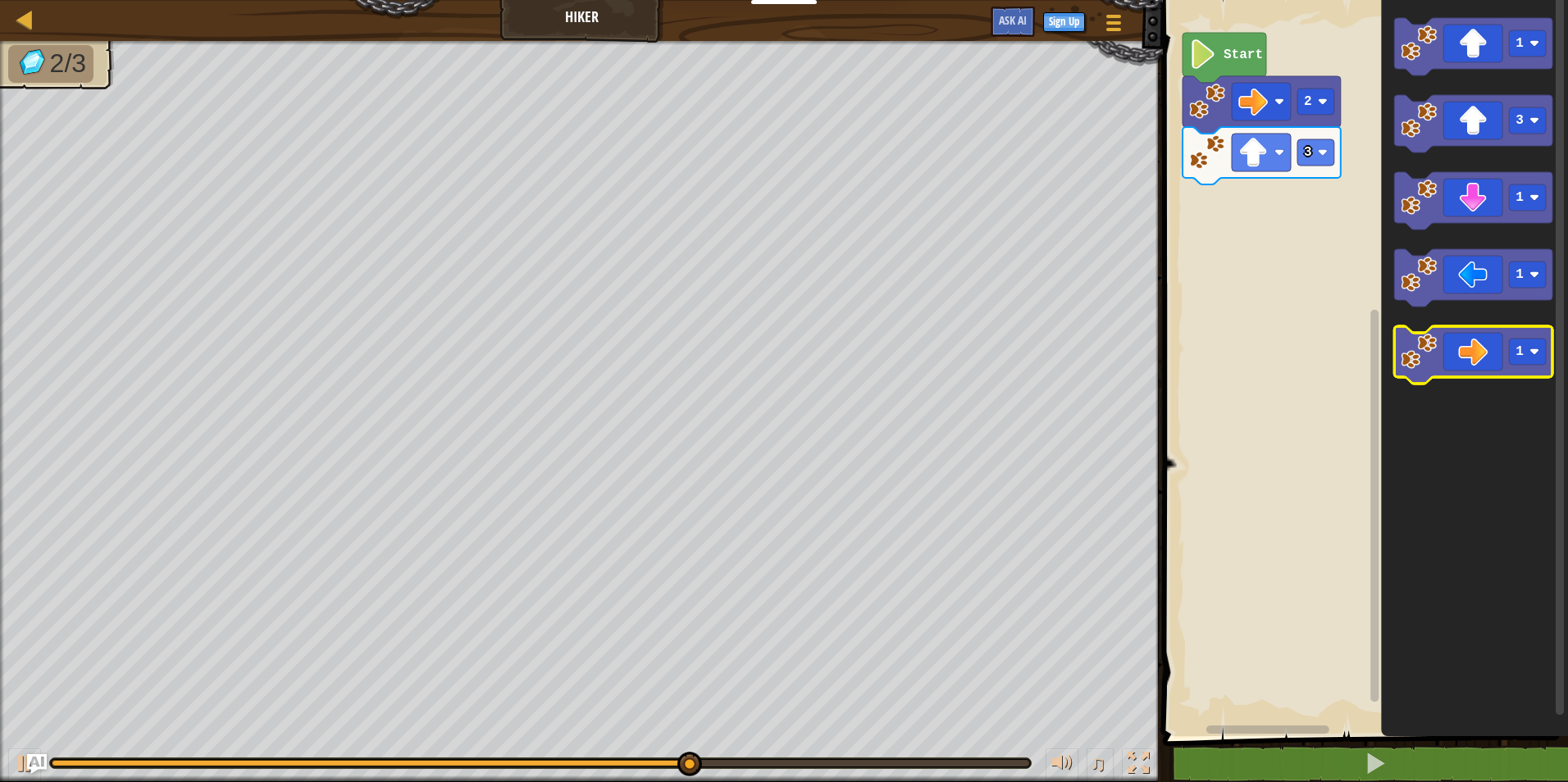
click at [1442, 354] on icon "Blockly Workspace" at bounding box center [1473, 355] width 158 height 57
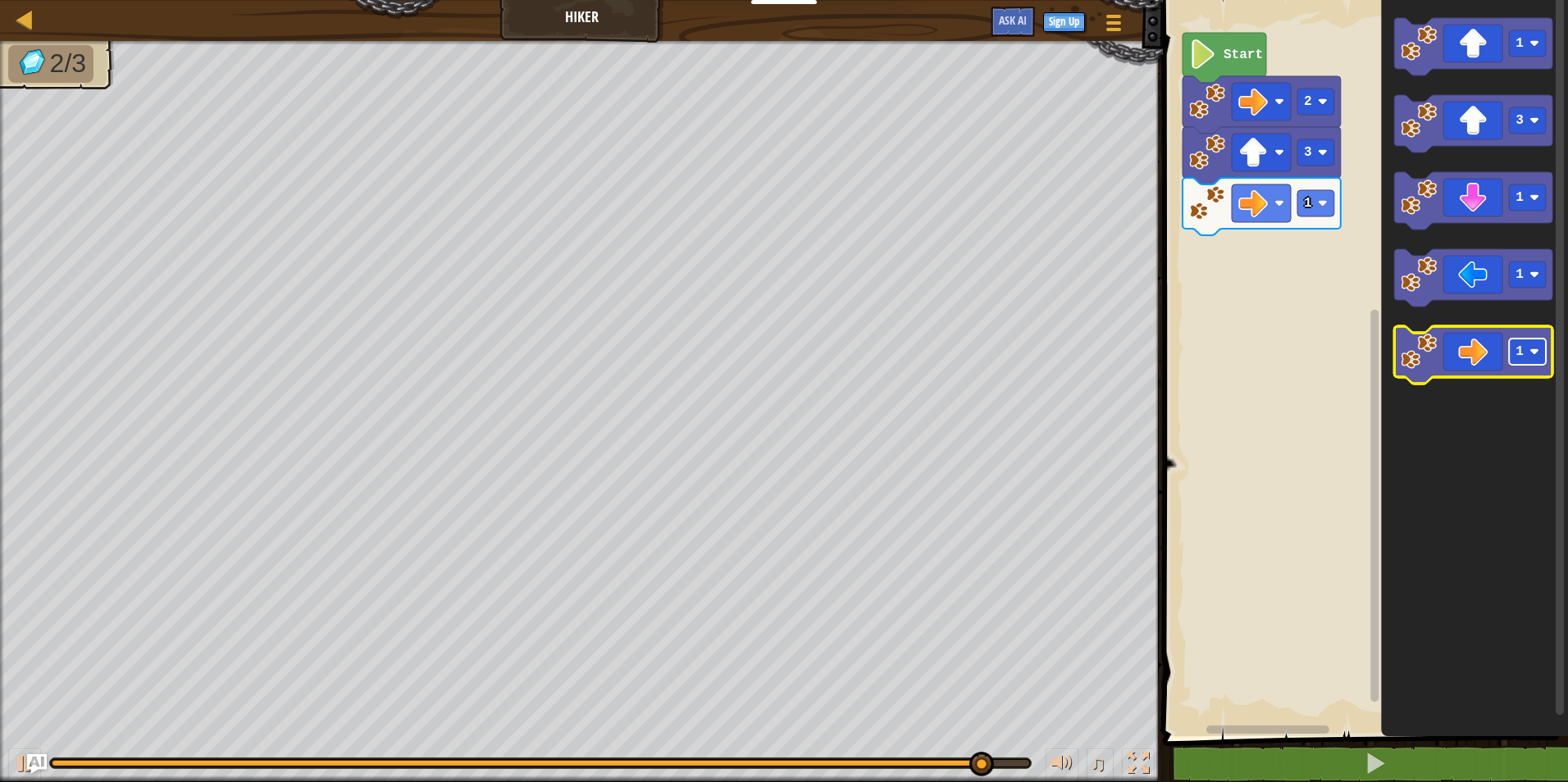
click at [1540, 358] on rect "Blockly Workspace" at bounding box center [1527, 351] width 37 height 26
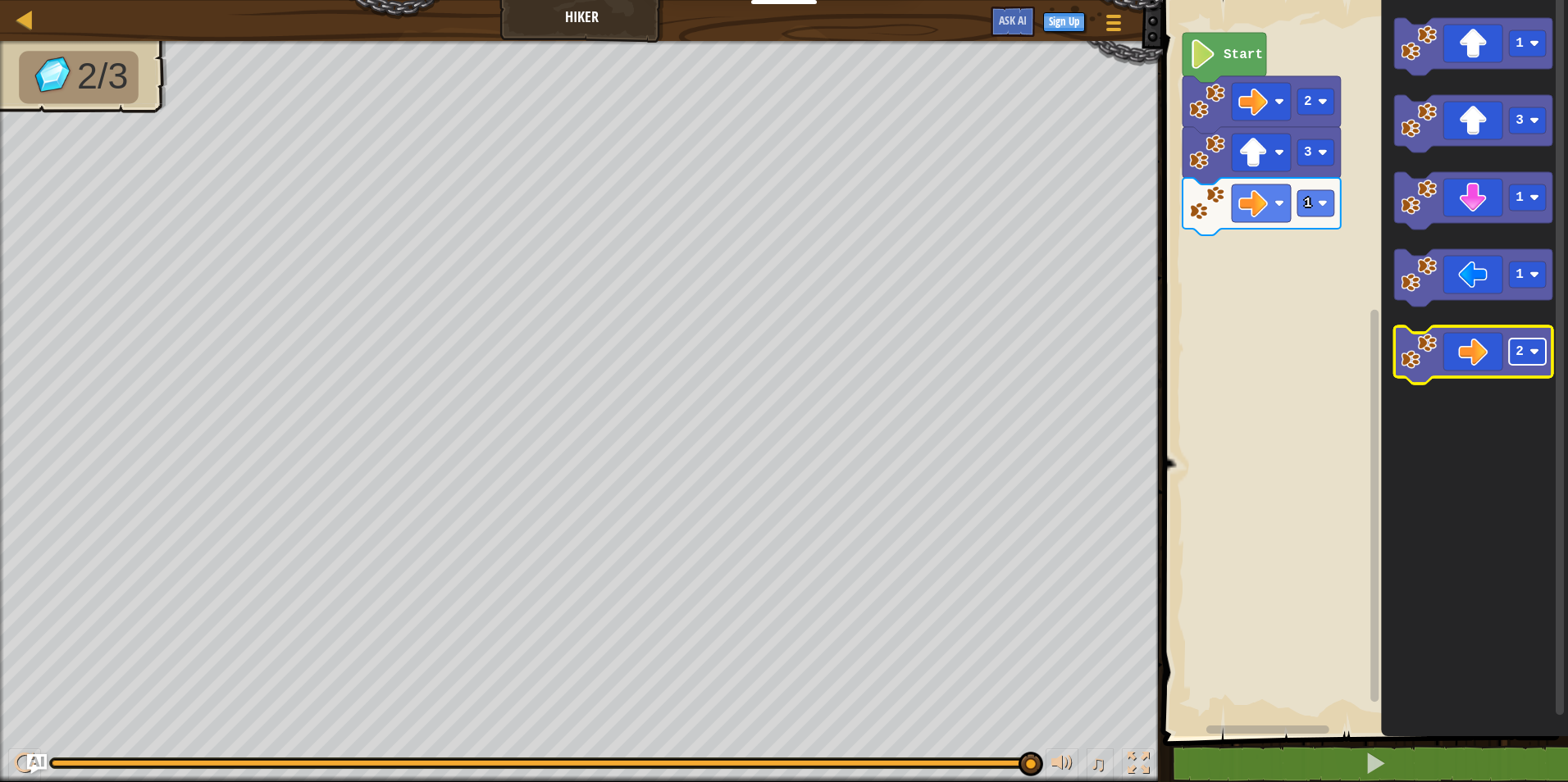
click at [1518, 363] on rect "Blockly Workspace" at bounding box center [1527, 351] width 37 height 26
click at [1445, 363] on icon "Blockly Workspace" at bounding box center [1473, 355] width 158 height 57
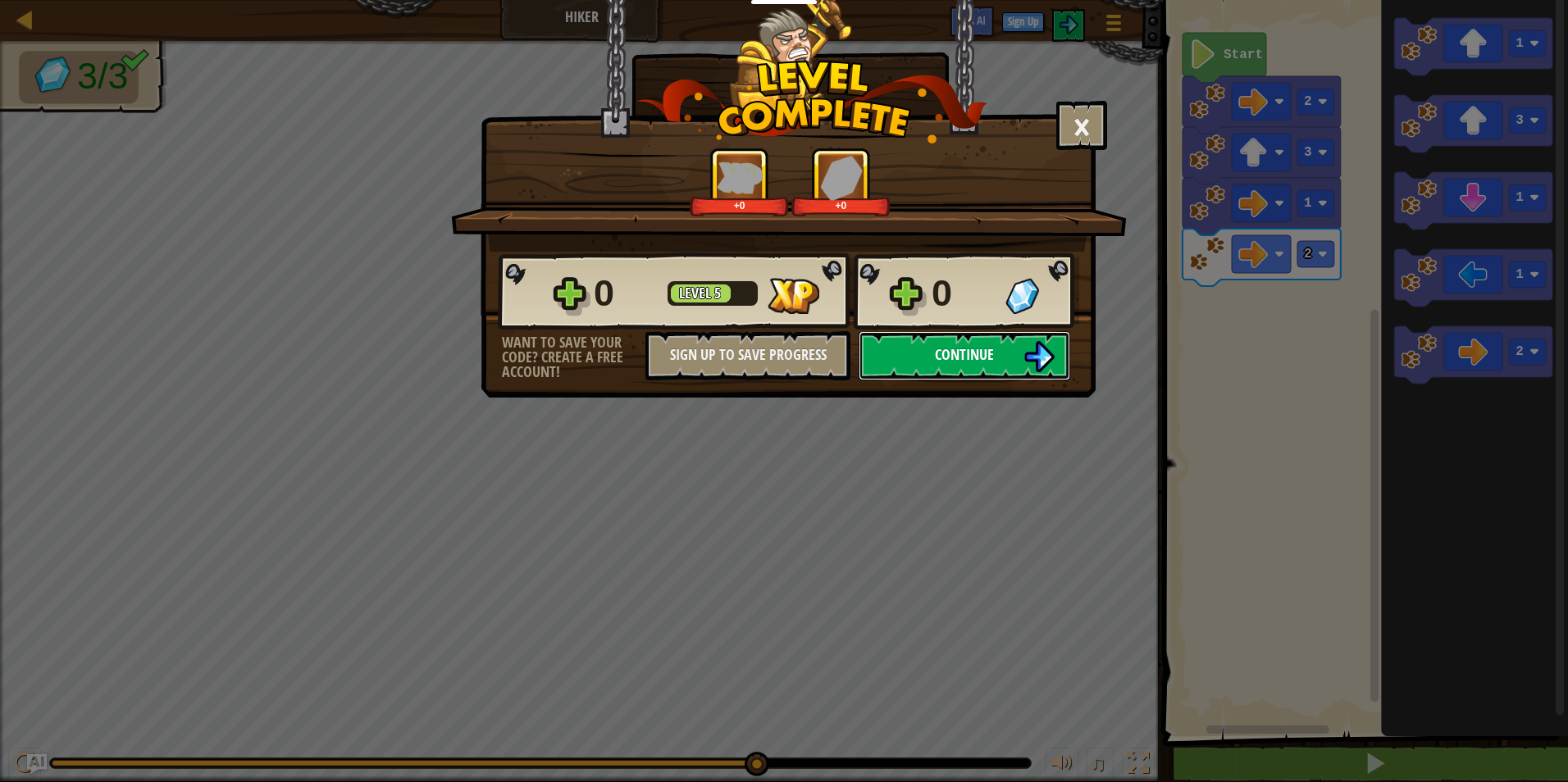
click at [1041, 356] on img at bounding box center [1039, 356] width 31 height 31
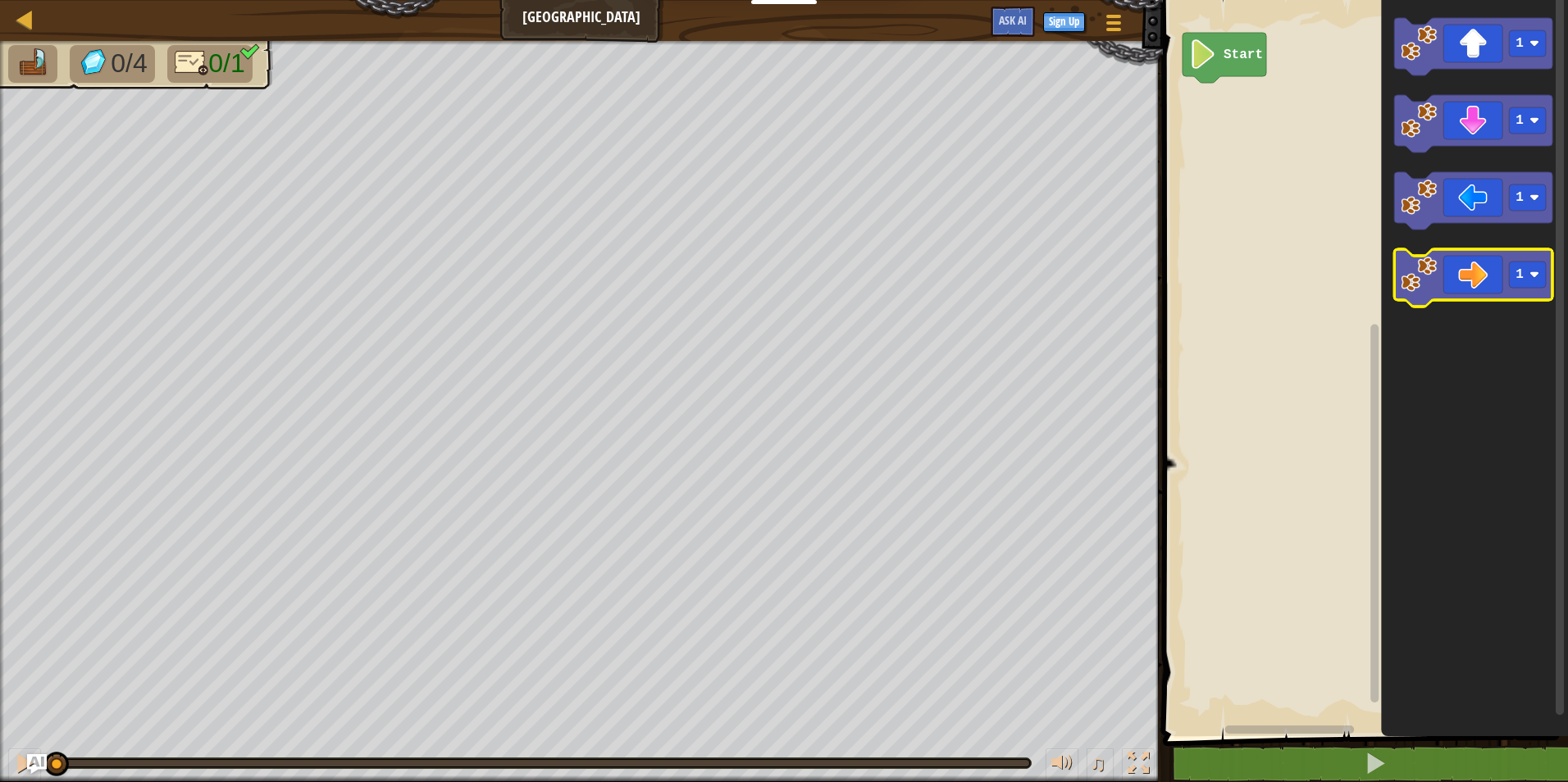
click at [1527, 264] on g "1" at bounding box center [1473, 278] width 158 height 57
click at [1527, 272] on rect "Blockly Workspace" at bounding box center [1527, 274] width 37 height 26
click at [1488, 289] on icon "Blockly Workspace" at bounding box center [1473, 278] width 158 height 57
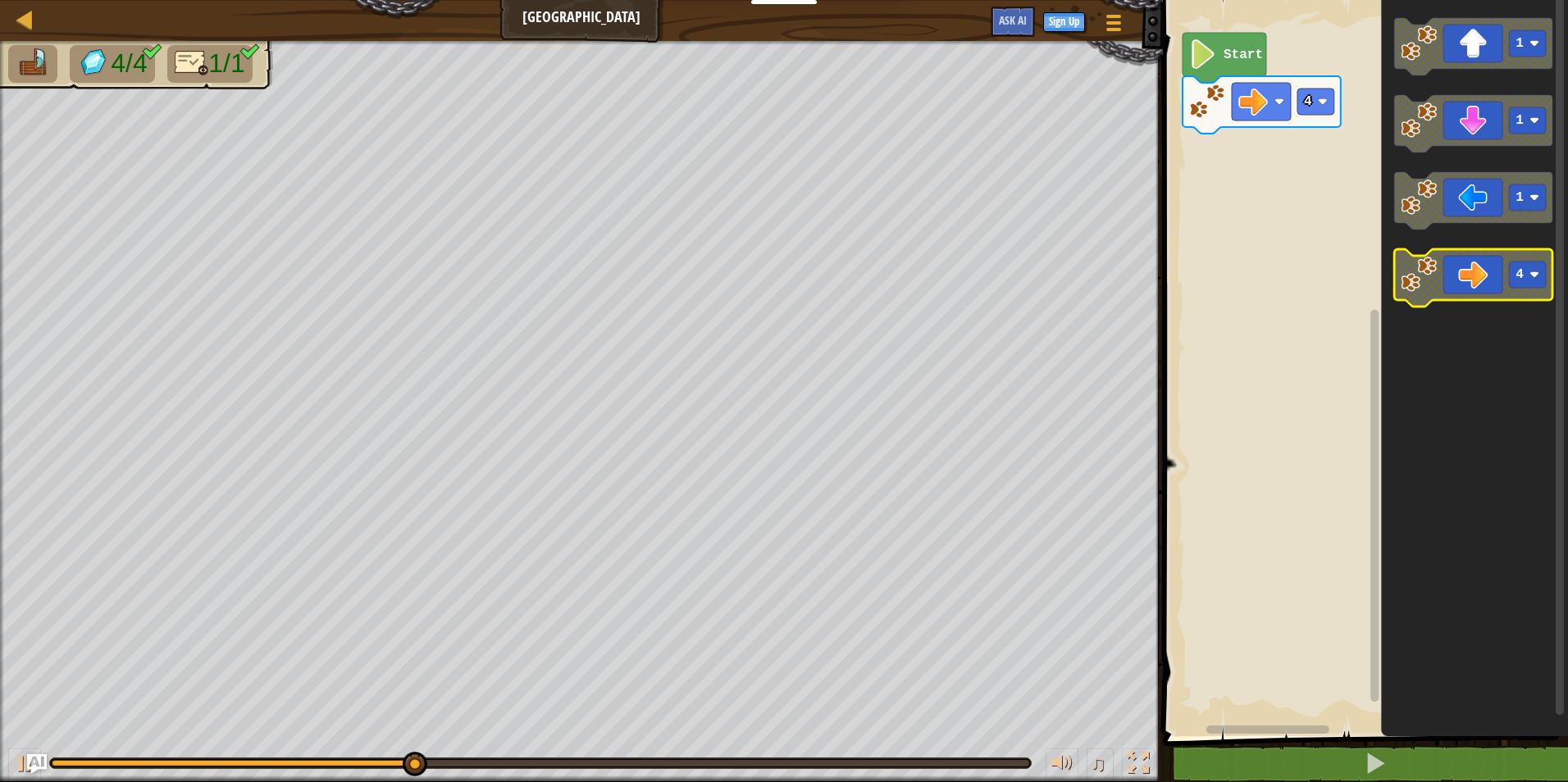
click at [1470, 292] on icon "Blockly Workspace" at bounding box center [1473, 278] width 158 height 57
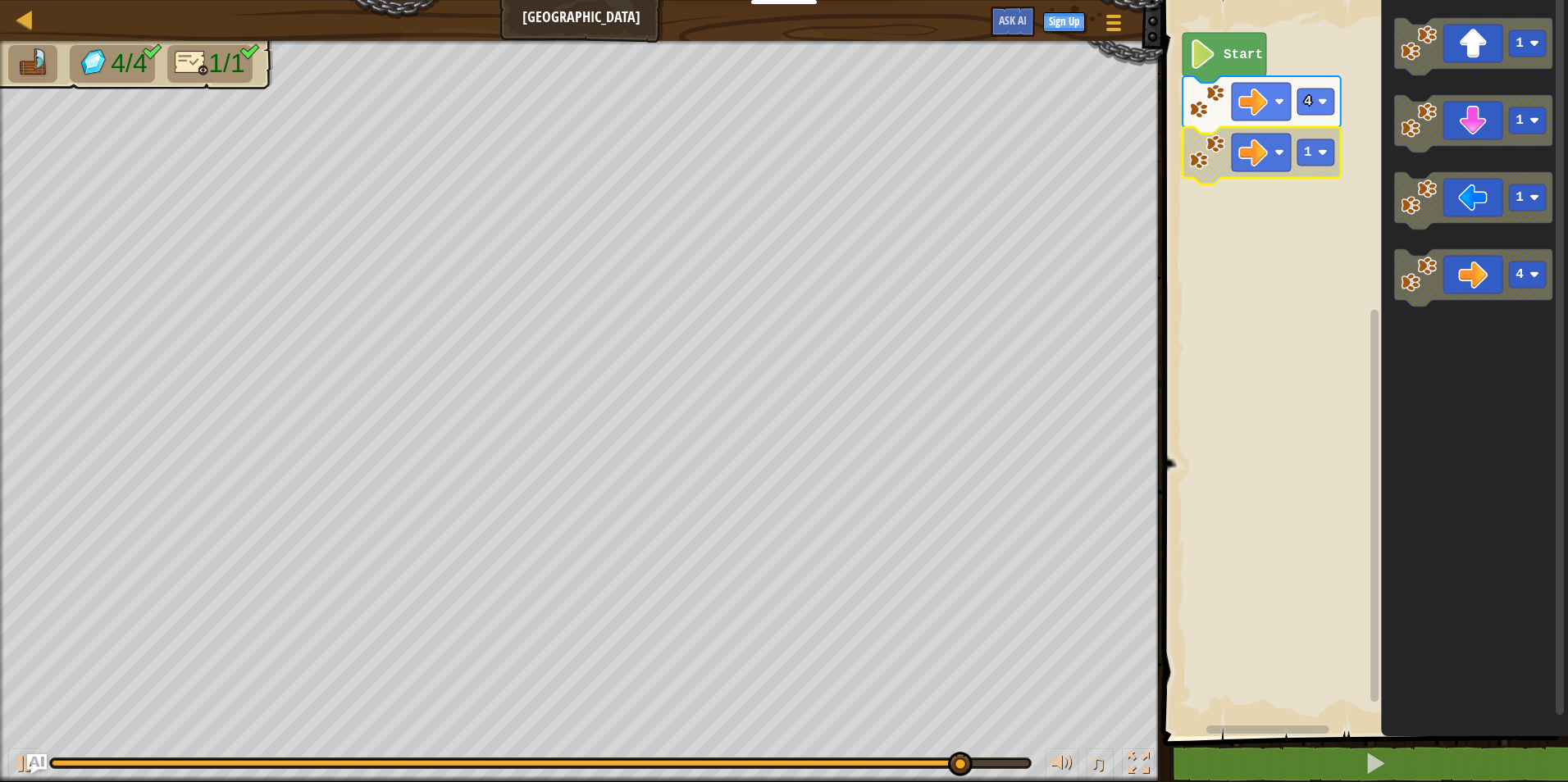
click at [1273, 177] on icon "Blockly Workspace" at bounding box center [1261, 156] width 158 height 57
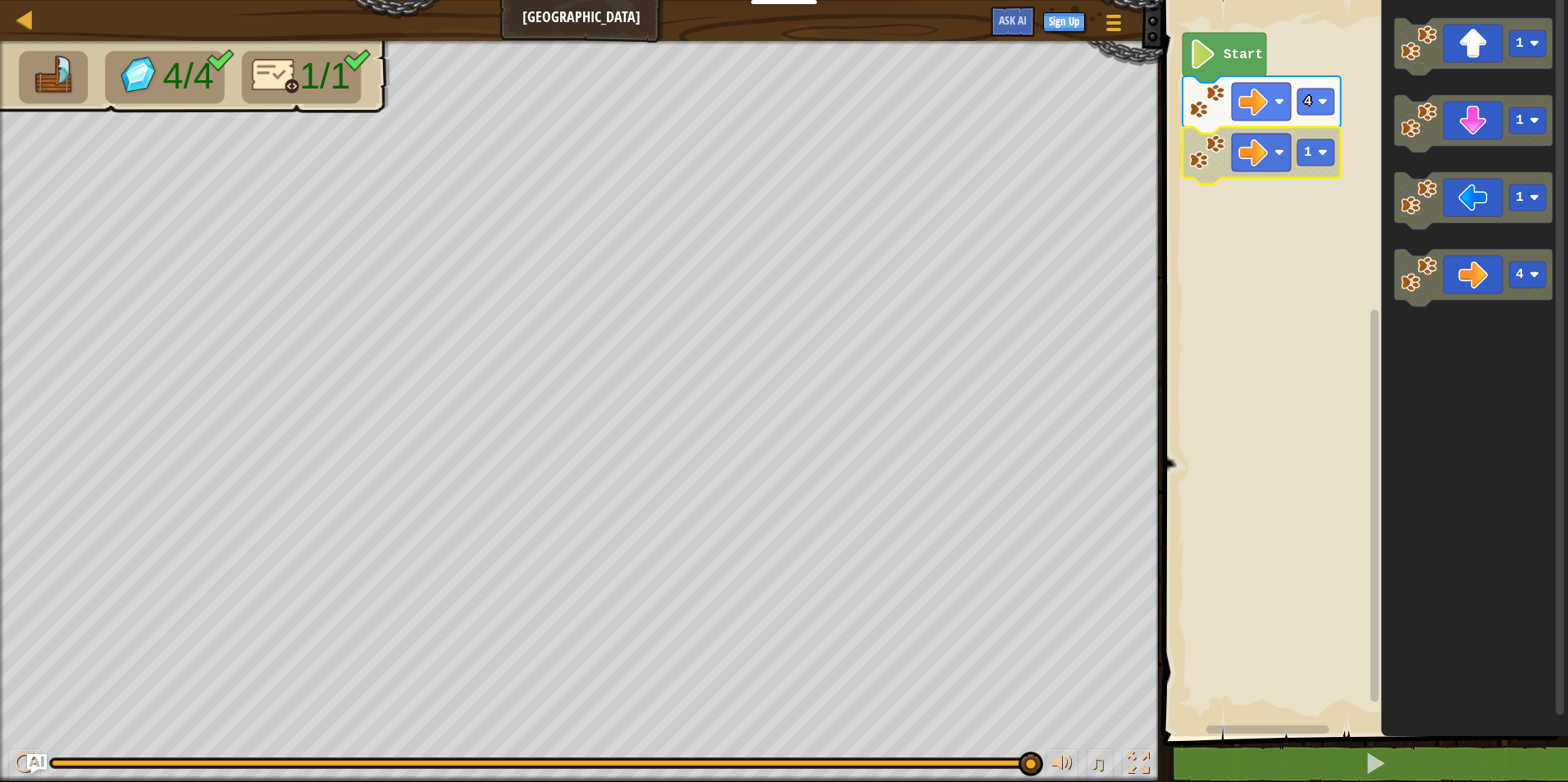
click at [1290, 177] on icon "Blockly Workspace" at bounding box center [1261, 156] width 158 height 57
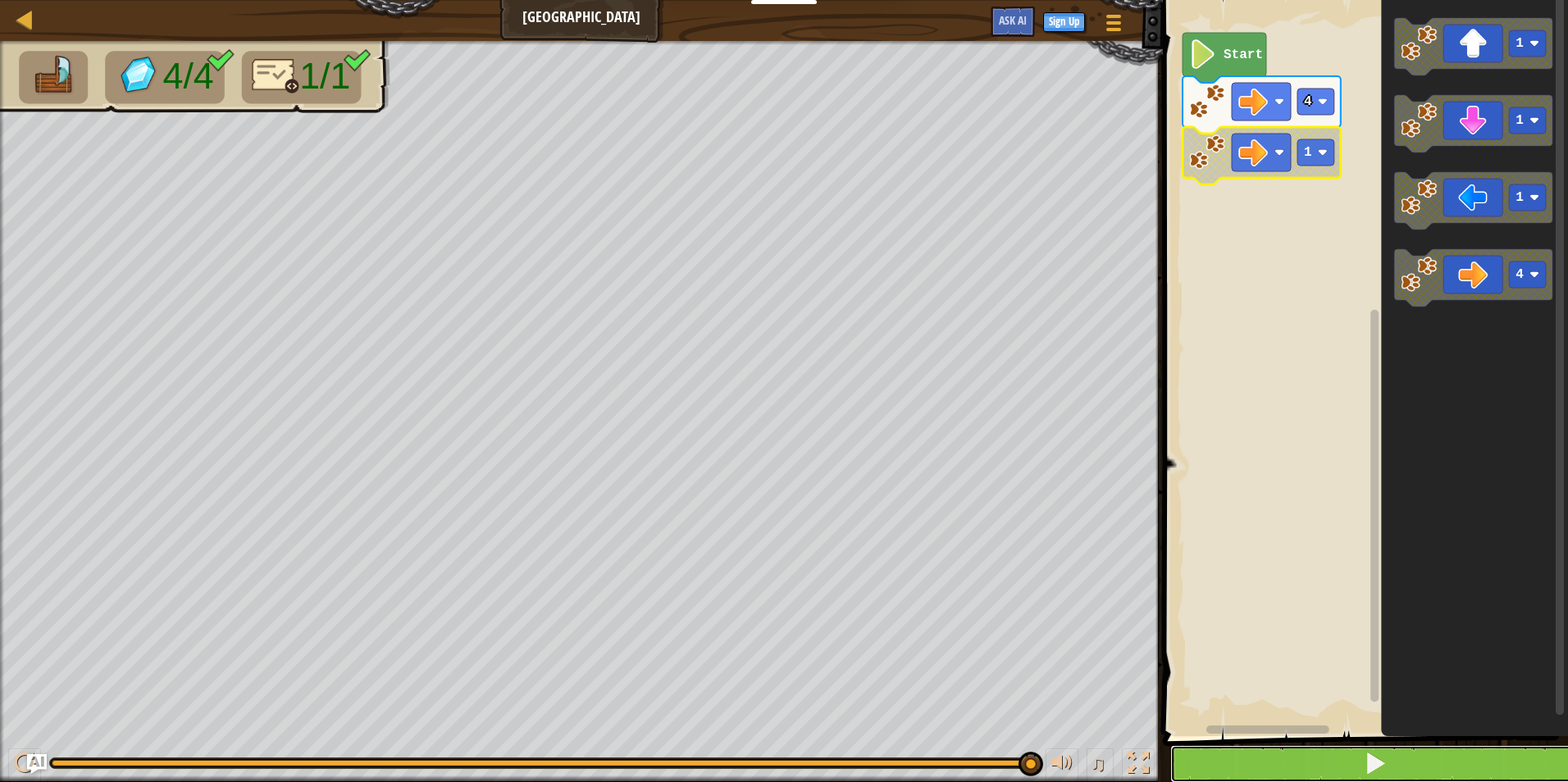
click at [1384, 757] on span at bounding box center [1376, 763] width 23 height 23
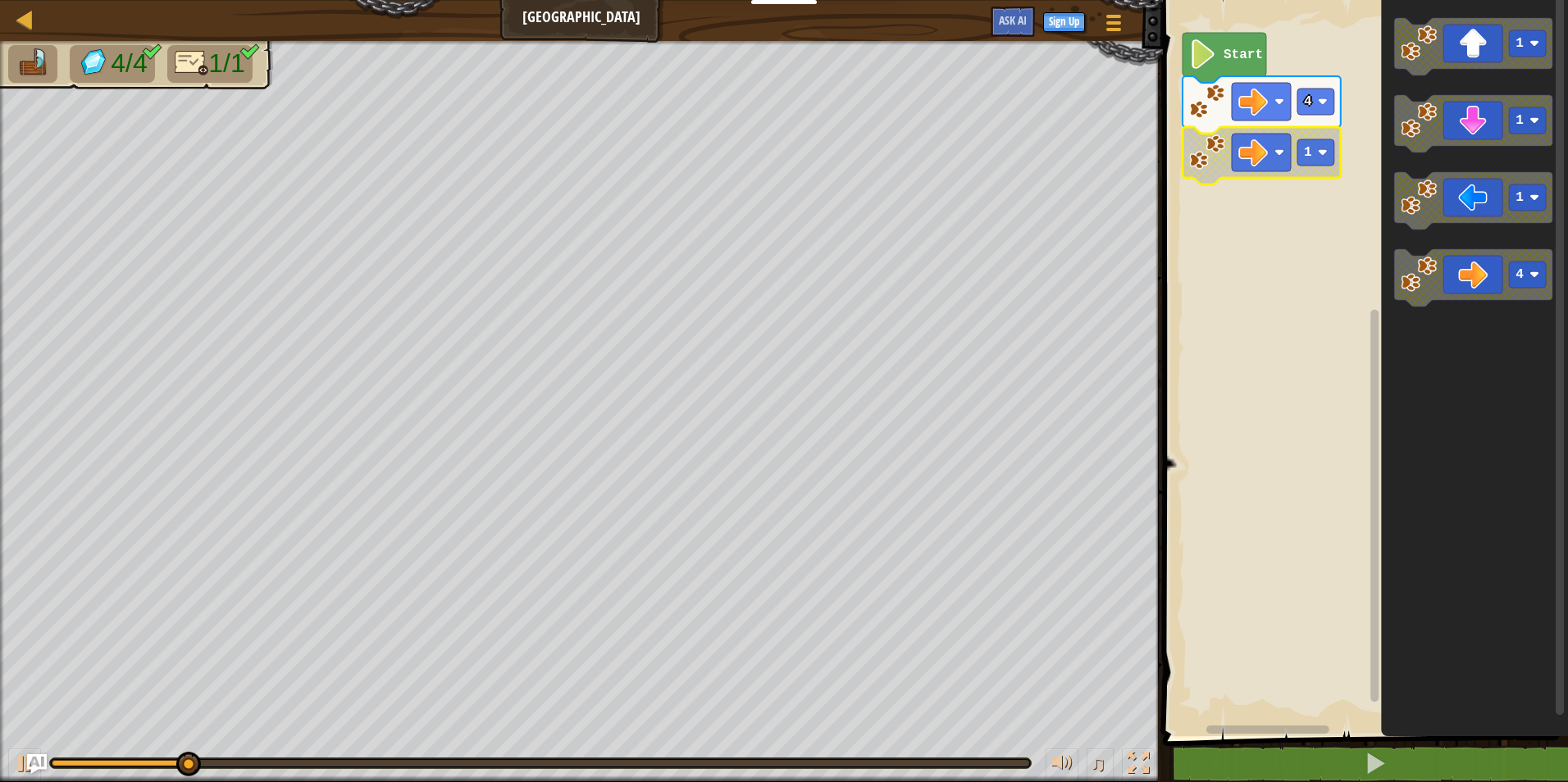
click at [1305, 174] on icon "Blockly Workspace" at bounding box center [1261, 156] width 158 height 57
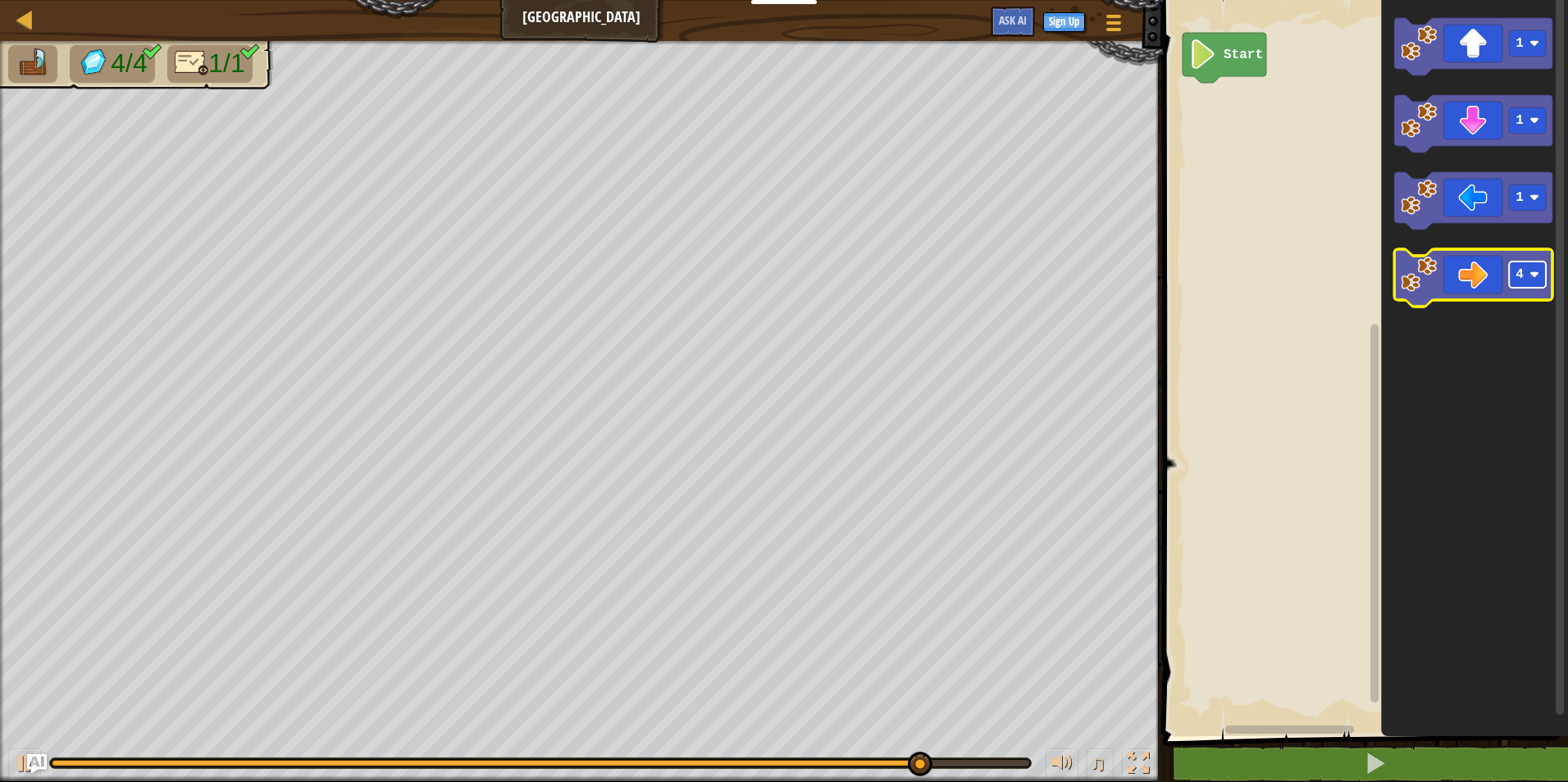
click at [1521, 279] on text "4" at bounding box center [1519, 275] width 8 height 14
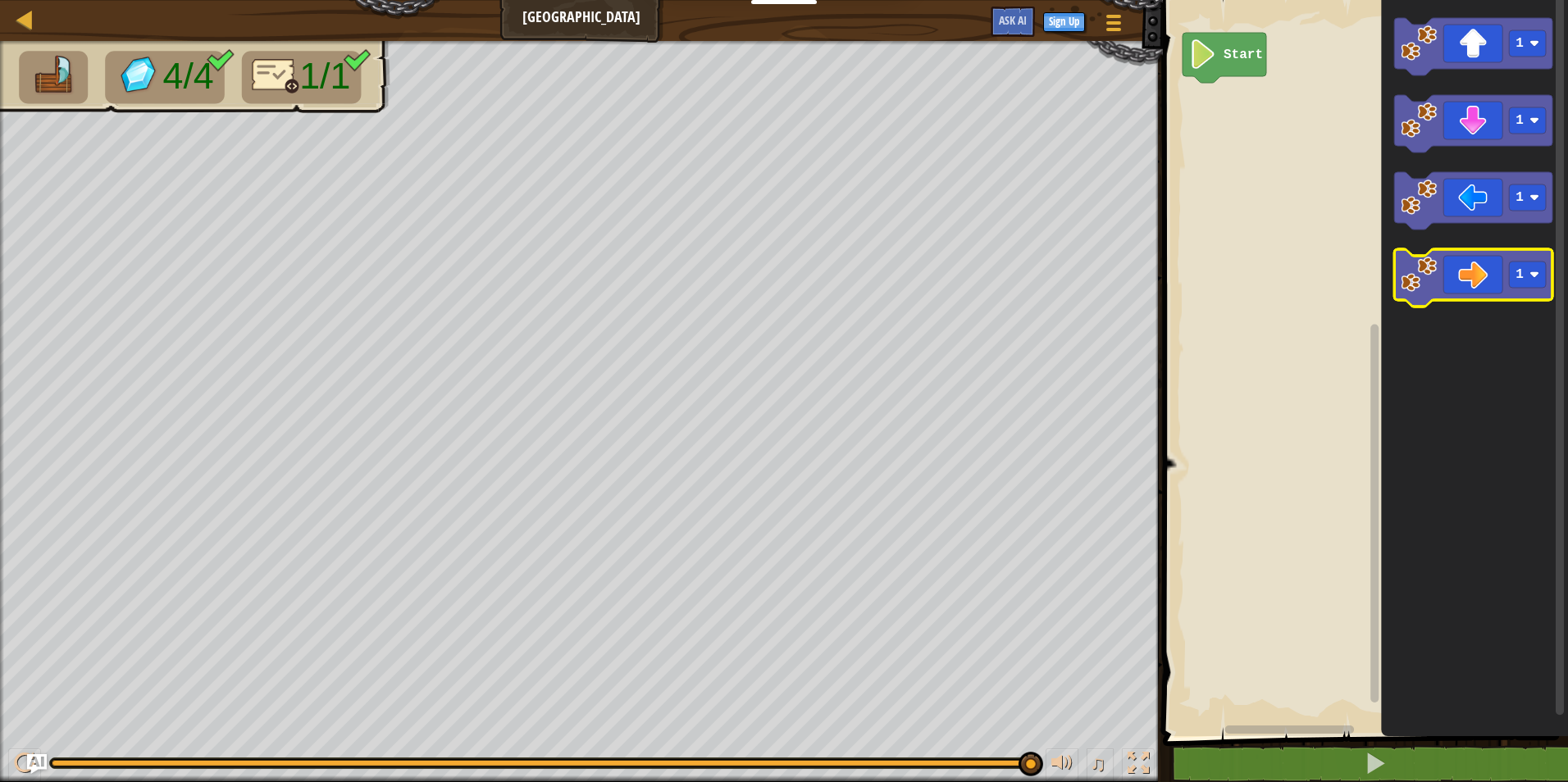
click at [1453, 281] on icon "Blockly Workspace" at bounding box center [1473, 278] width 158 height 57
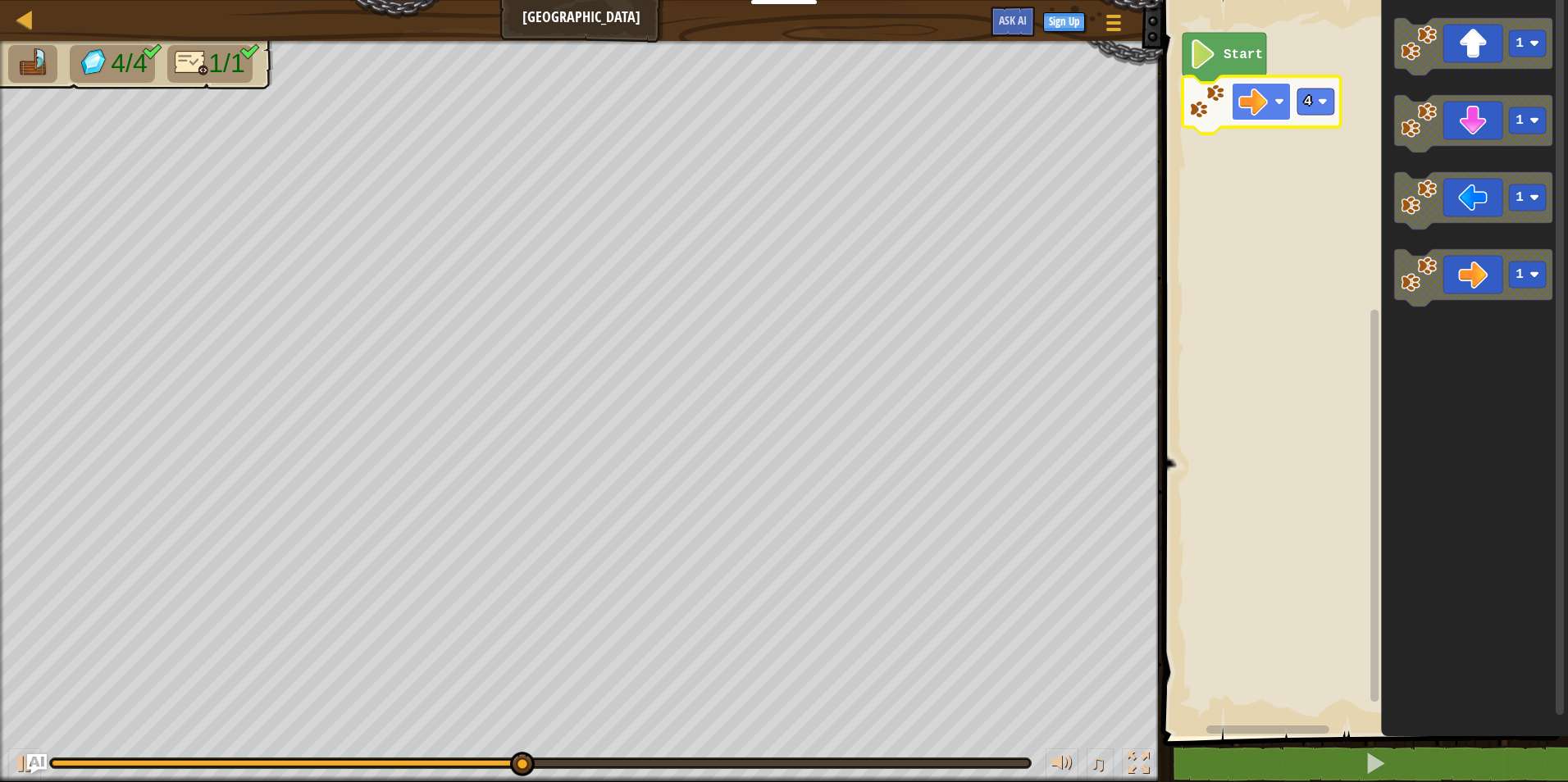
click at [1251, 109] on image "Blockly Workspace" at bounding box center [1253, 101] width 30 height 30
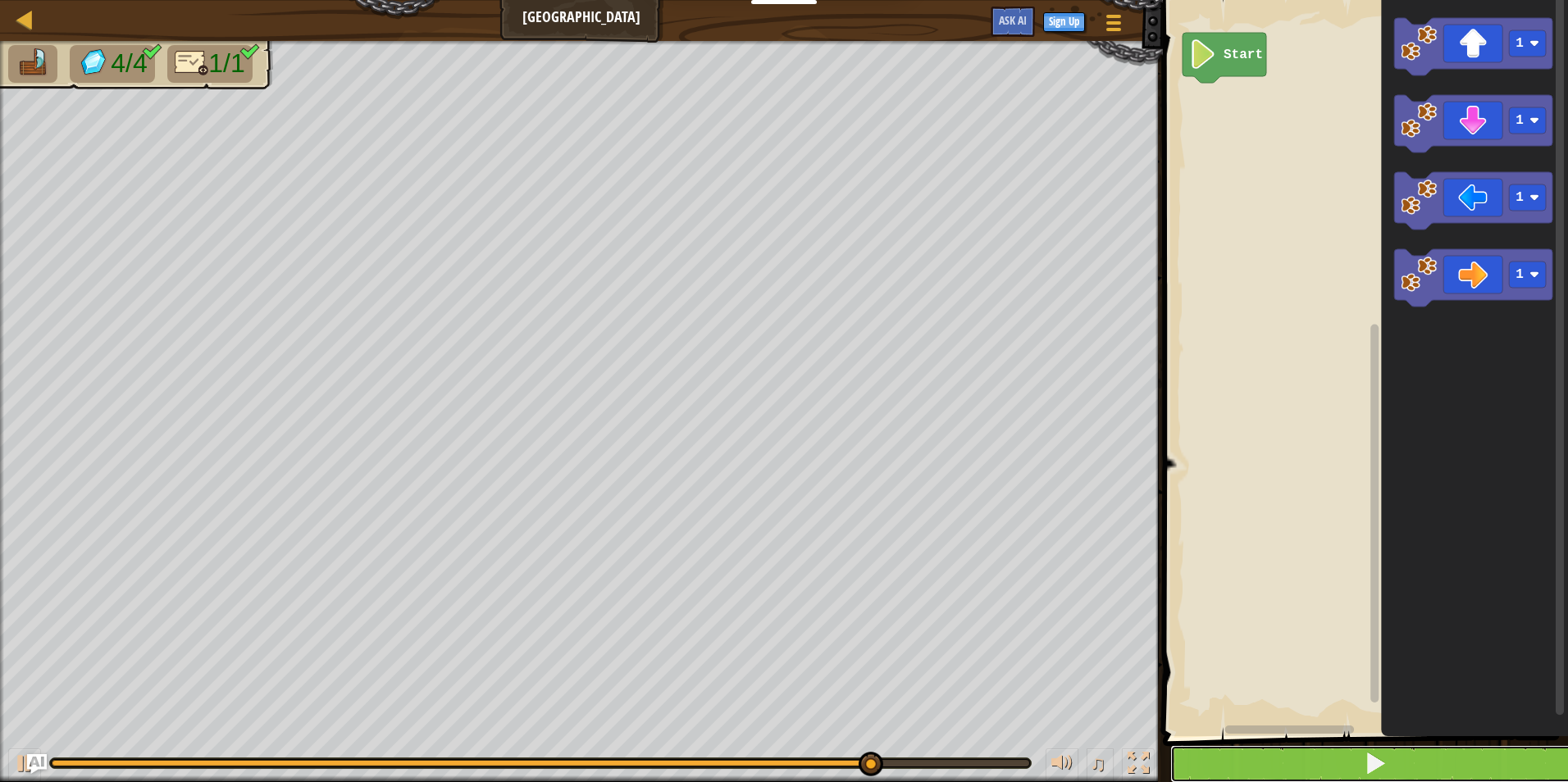
click at [1386, 749] on button at bounding box center [1376, 764] width 410 height 38
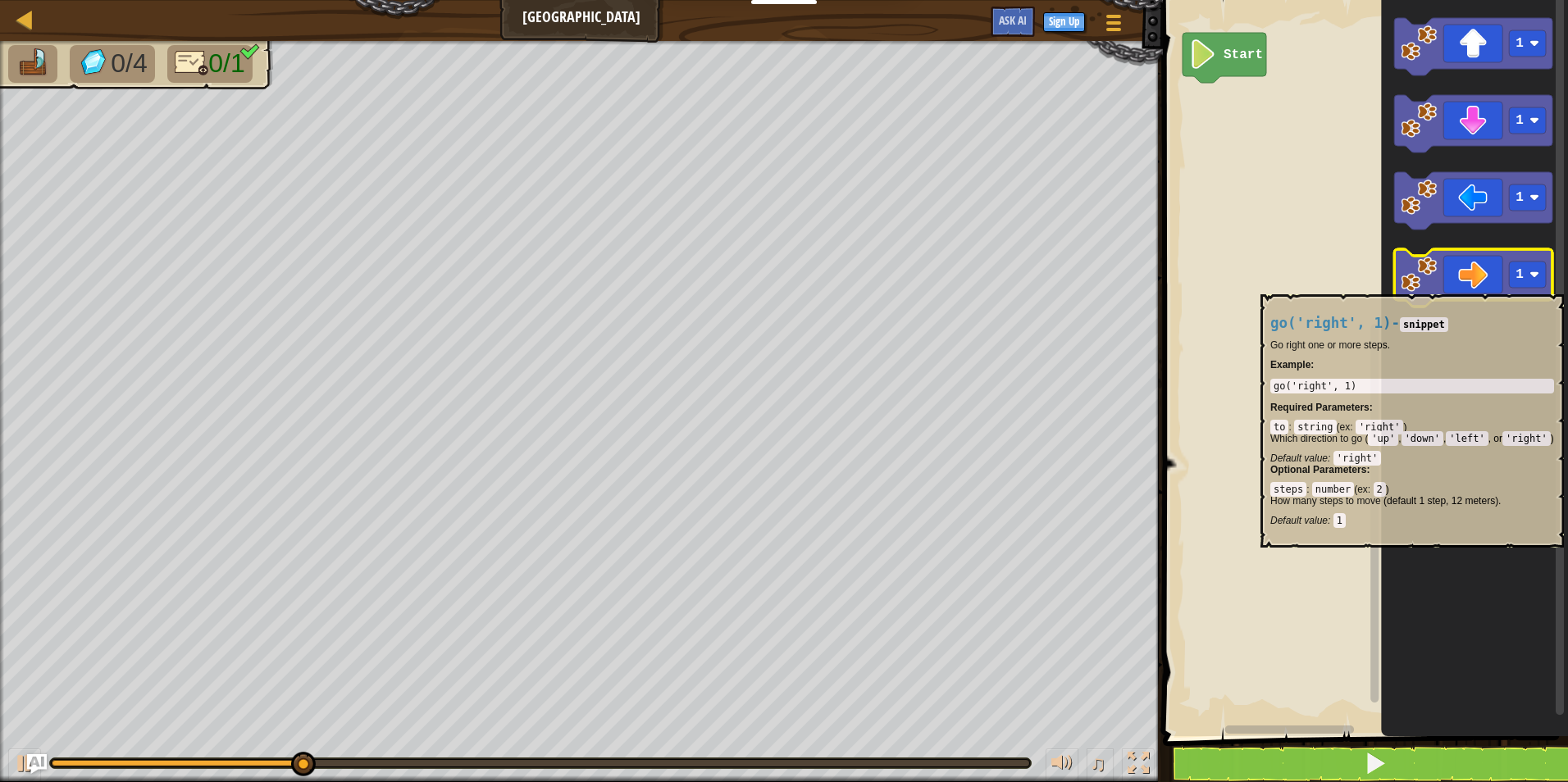
click at [1470, 286] on icon "Blockly Workspace" at bounding box center [1473, 278] width 158 height 57
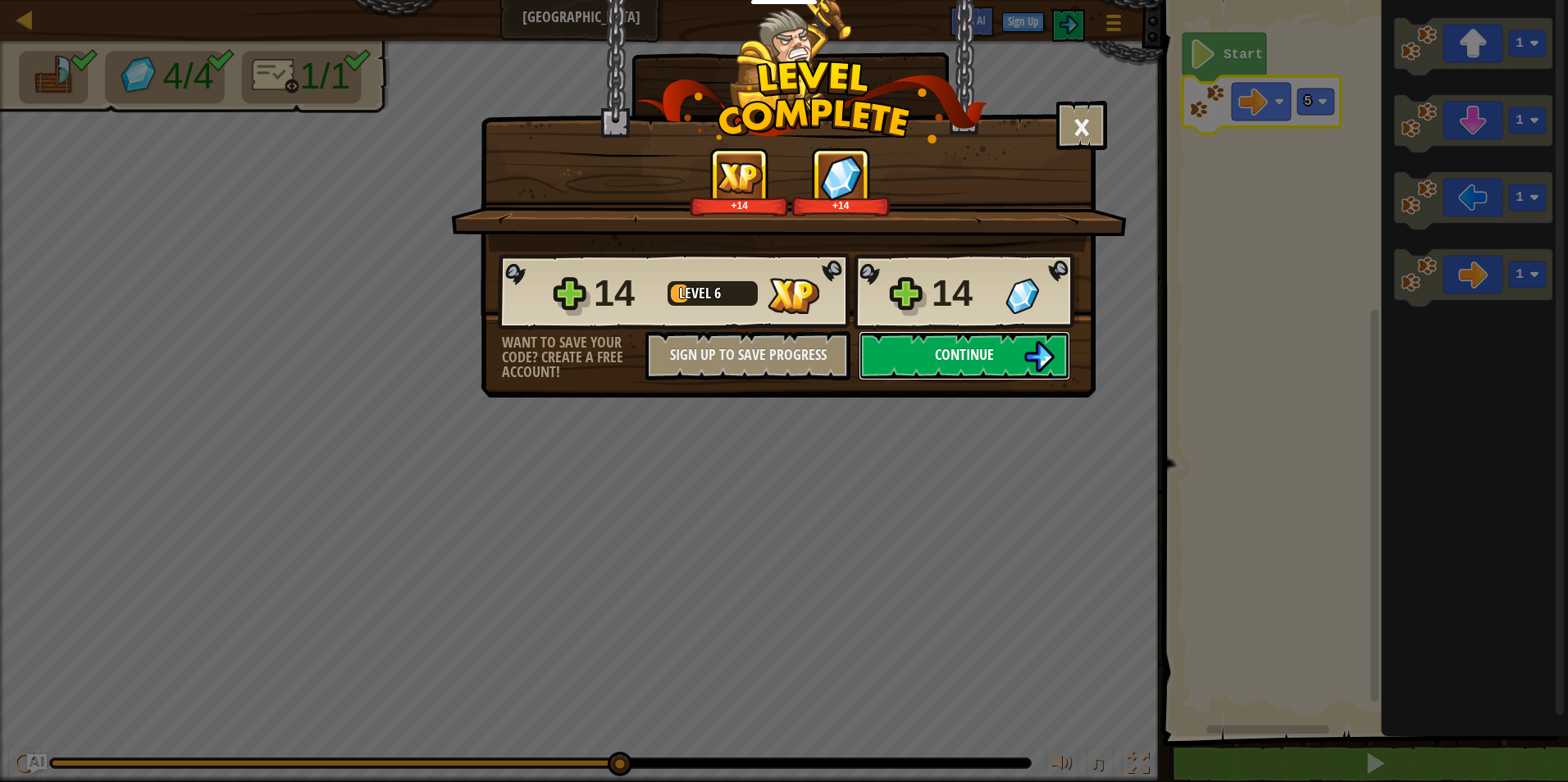
click at [1048, 366] on img at bounding box center [1039, 356] width 31 height 31
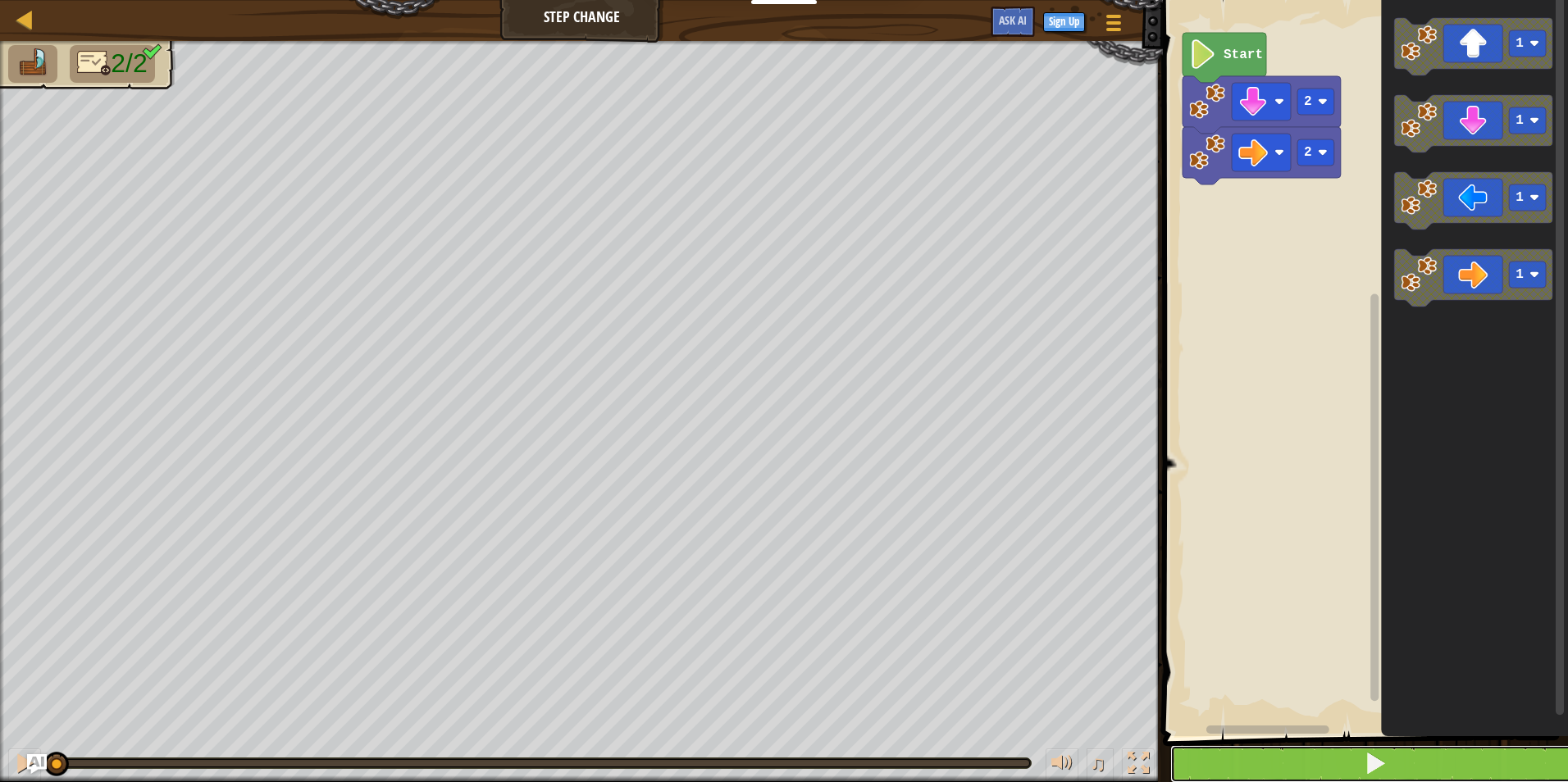
click at [1343, 754] on button at bounding box center [1376, 764] width 410 height 38
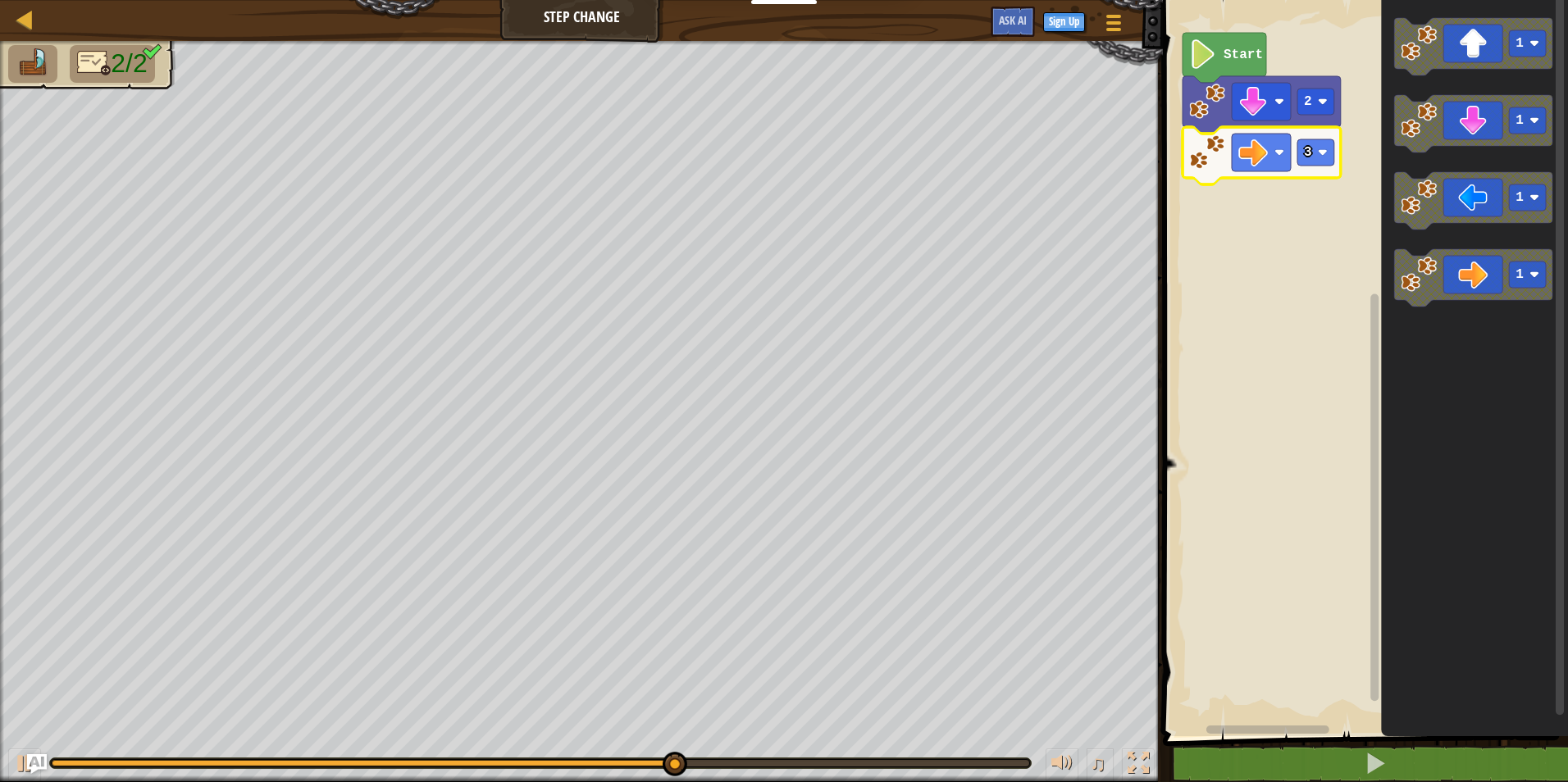
click at [1337, 158] on icon "Blockly Workspace" at bounding box center [1261, 156] width 158 height 57
click at [1336, 160] on icon "Blockly Workspace" at bounding box center [1261, 156] width 158 height 57
click at [1325, 158] on rect "Blockly Workspace" at bounding box center [1316, 152] width 37 height 26
click at [1317, 147] on rect "Blockly Workspace" at bounding box center [1316, 152] width 37 height 26
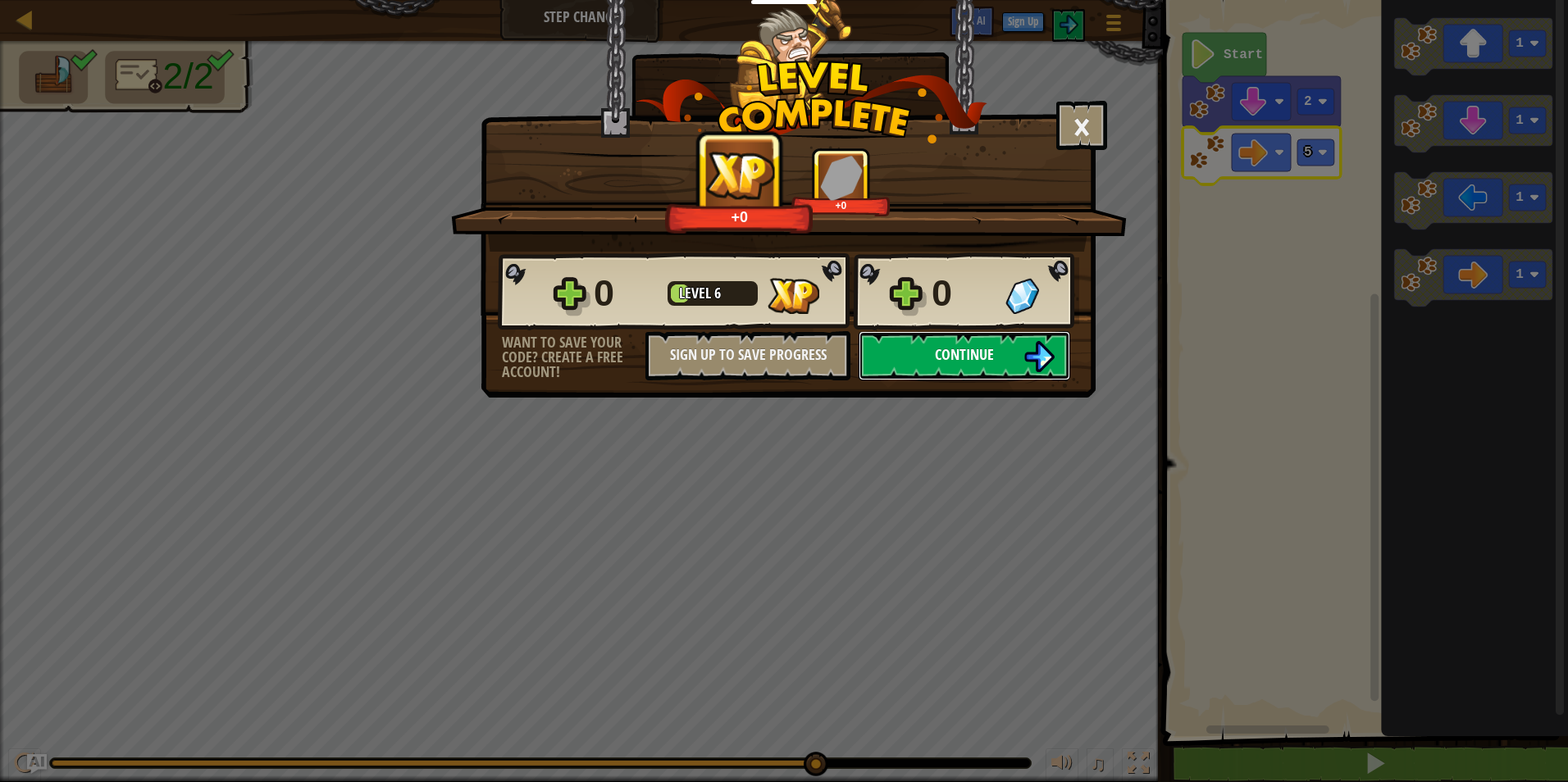
click at [1024, 338] on button "Continue" at bounding box center [964, 355] width 211 height 49
